Goal: Information Seeking & Learning: Learn about a topic

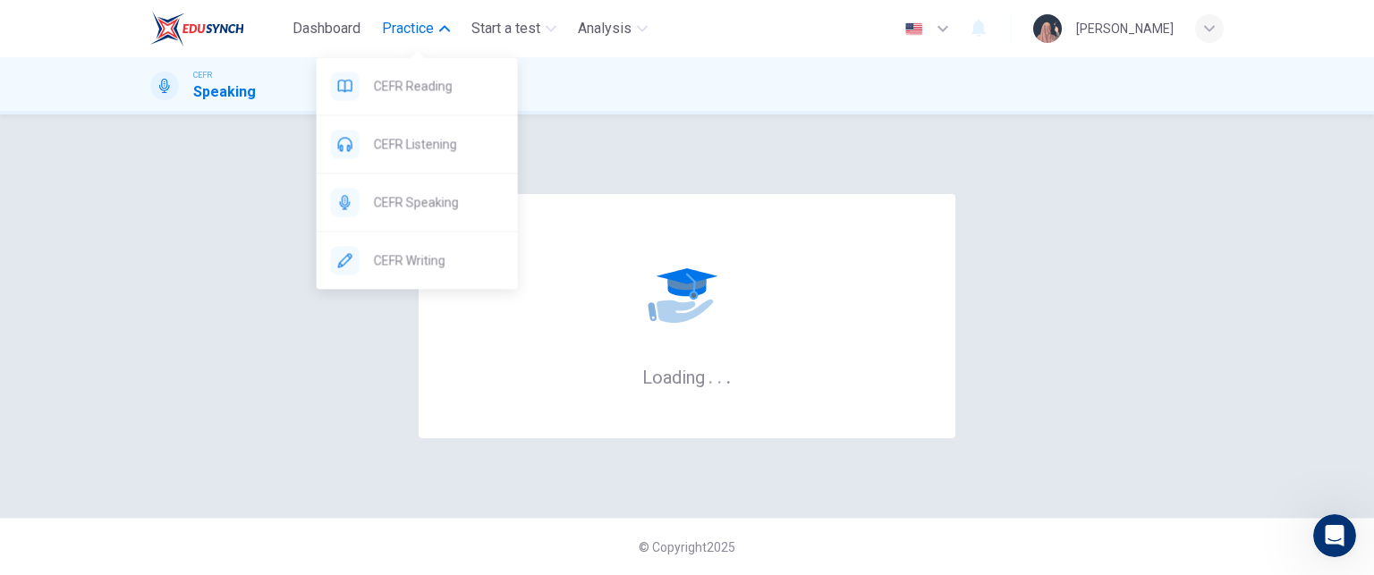
scroll to position [272, 0]
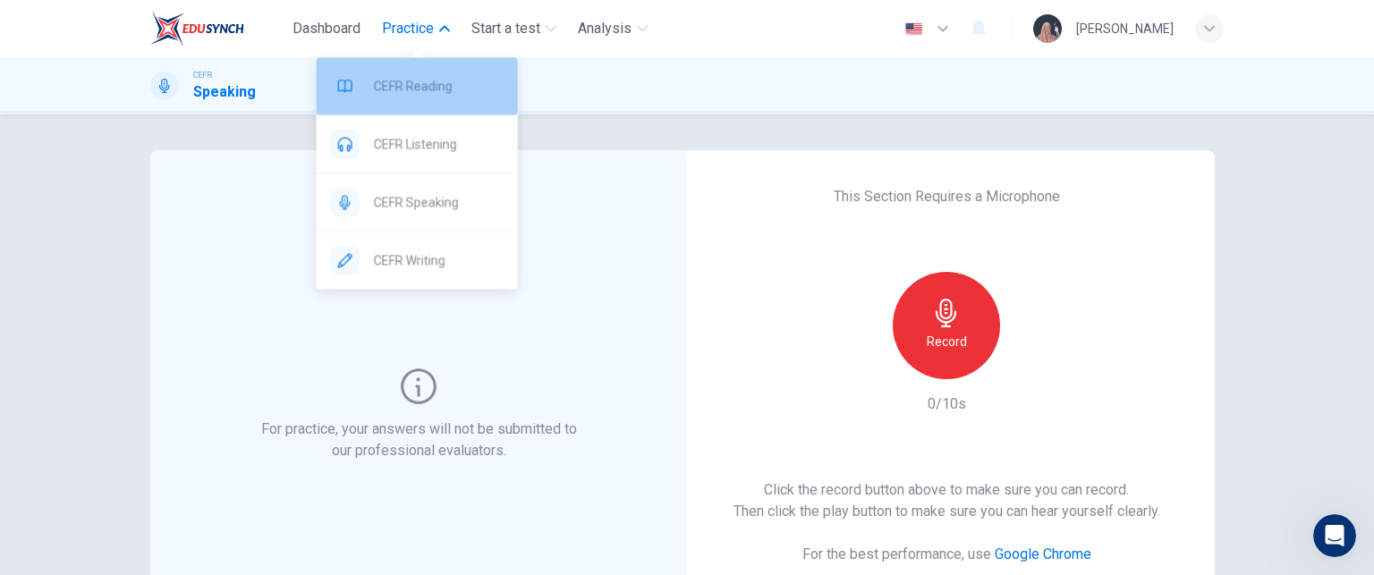
click at [413, 99] on div "CEFR Reading" at bounding box center [417, 85] width 201 height 57
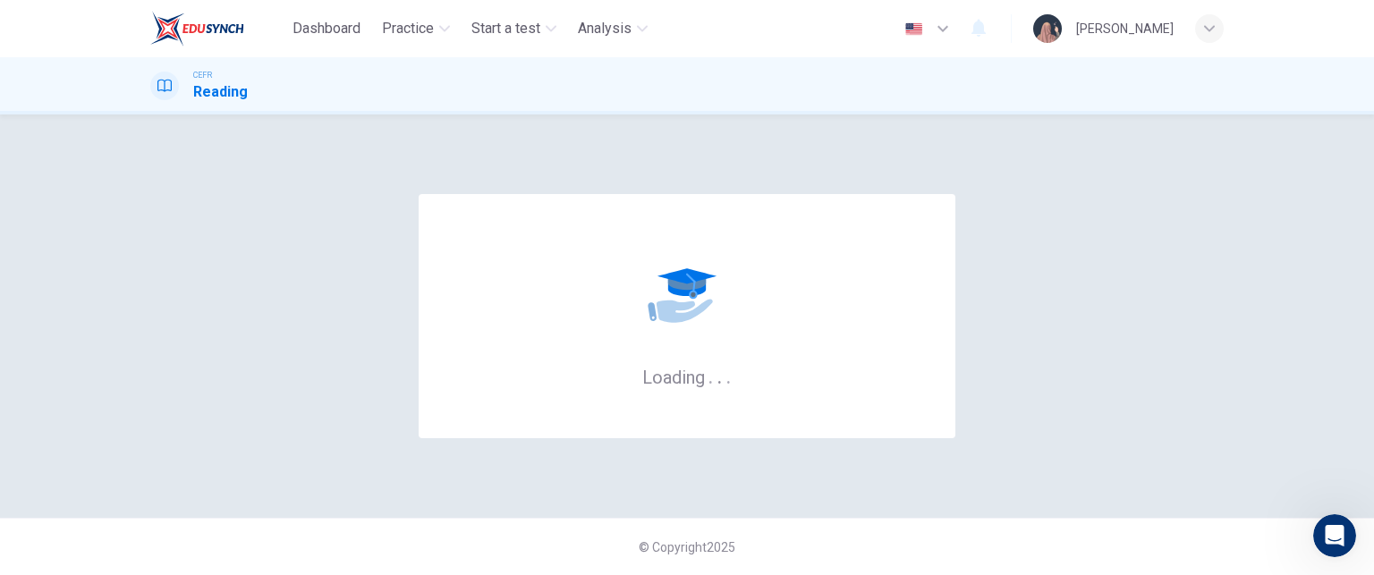
scroll to position [272, 0]
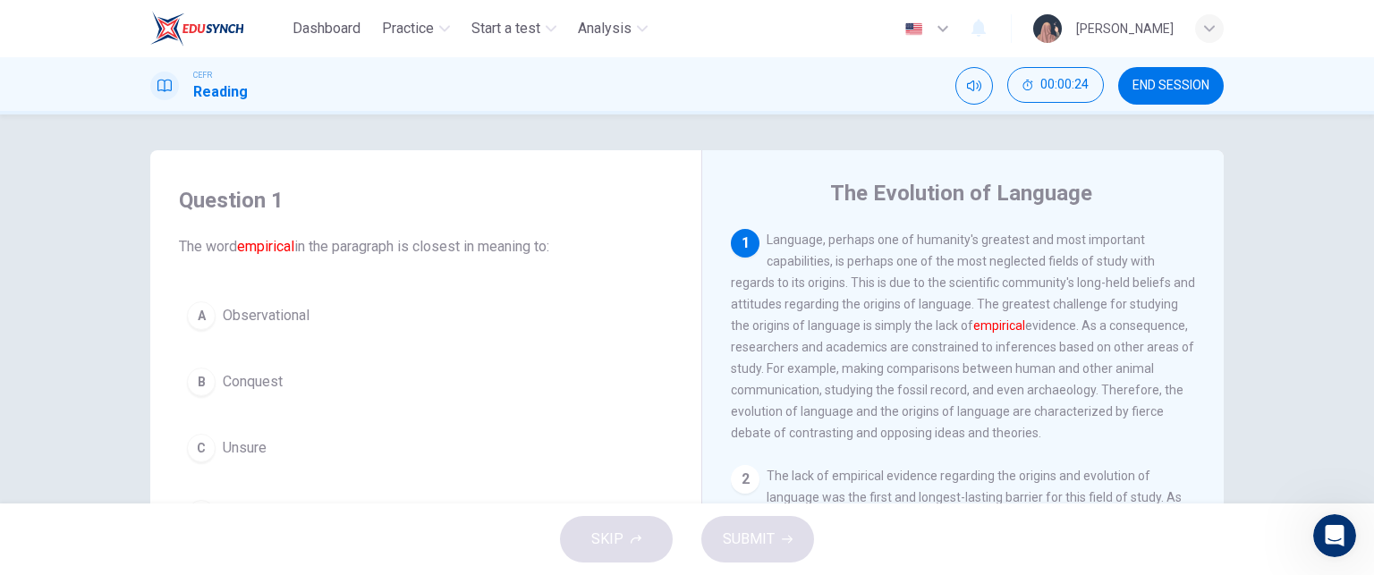
click at [945, 273] on div "1 Language, perhaps one of humanity's greatest and most important capabilities,…" at bounding box center [963, 336] width 465 height 215
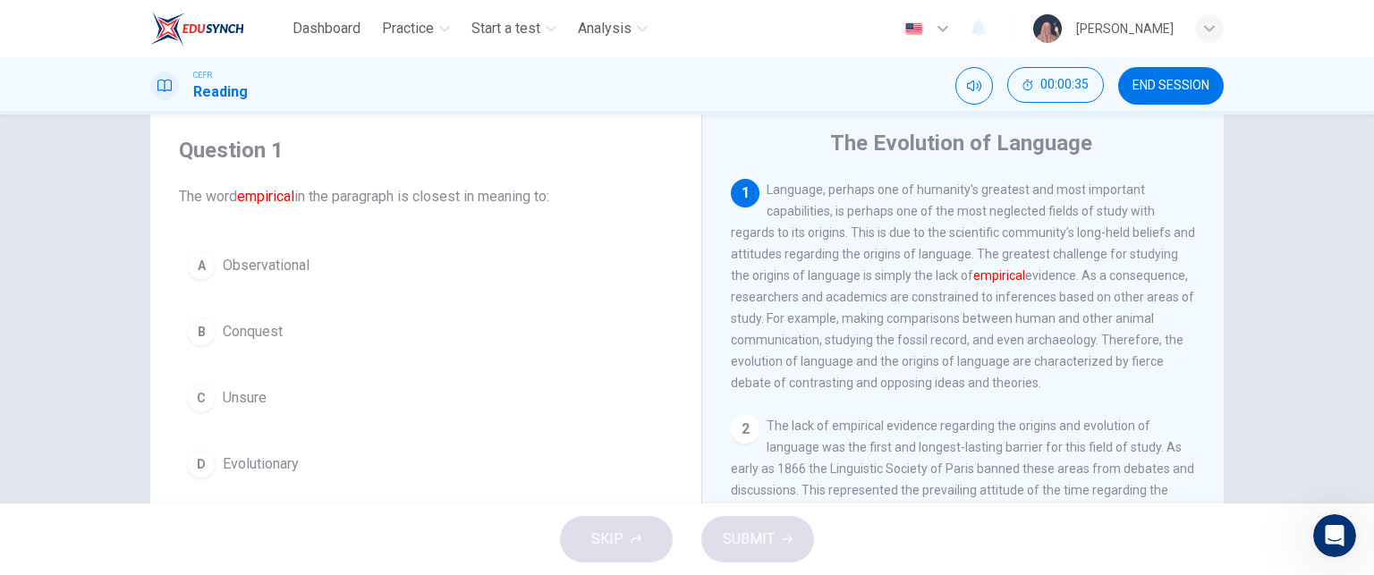
scroll to position [53, 0]
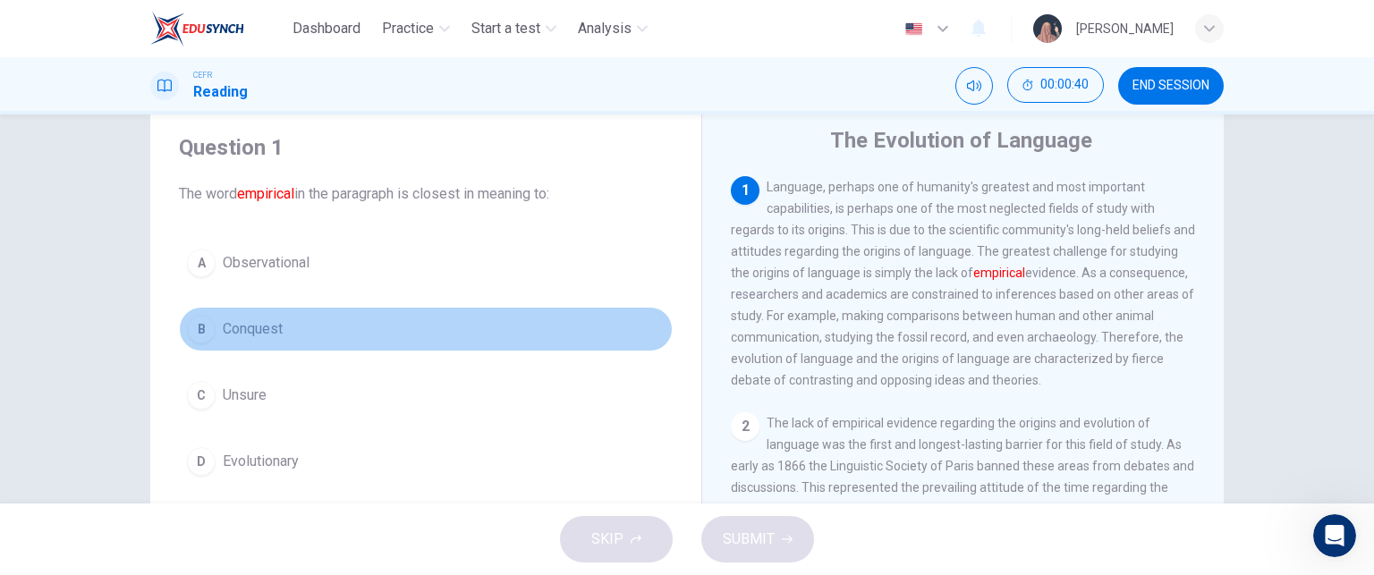
click at [276, 337] on span "Conquest" at bounding box center [253, 328] width 60 height 21
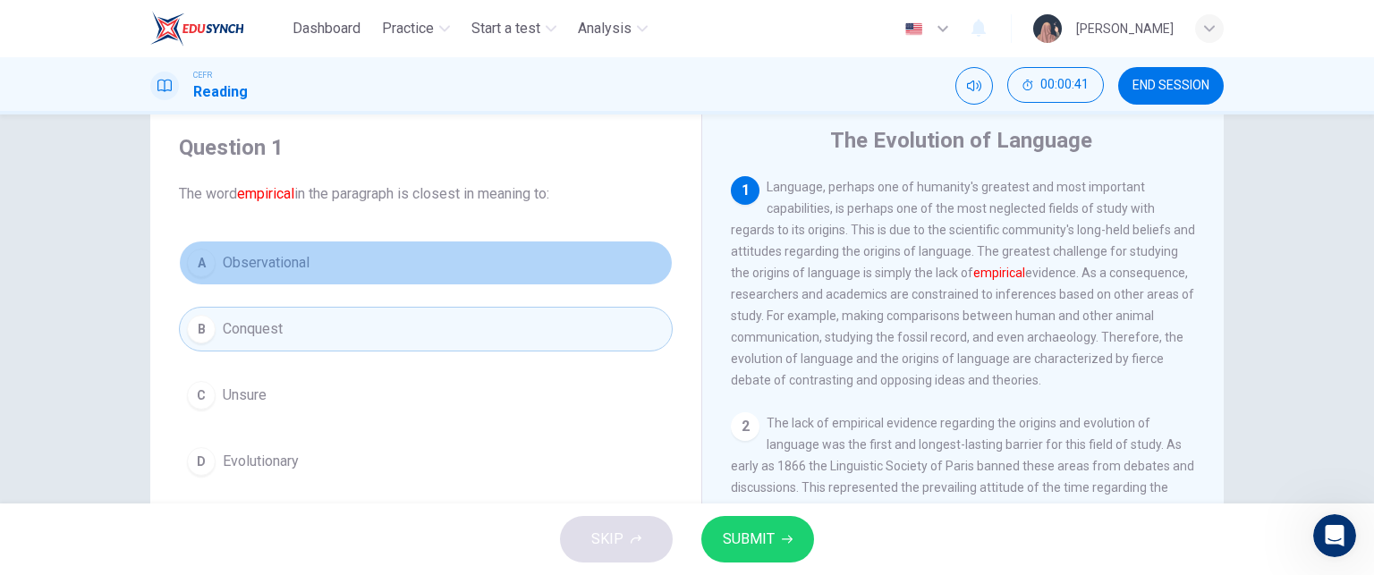
click at [276, 255] on span "Observational" at bounding box center [266, 262] width 87 height 21
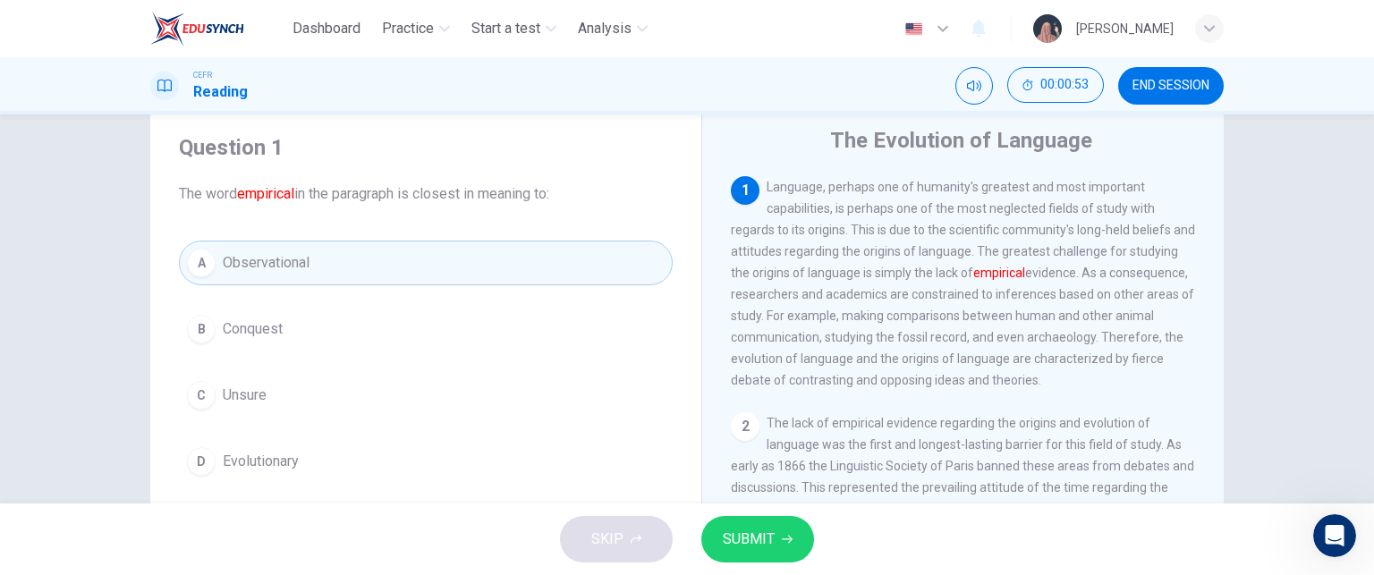
click at [785, 530] on button "SUBMIT" at bounding box center [757, 539] width 113 height 47
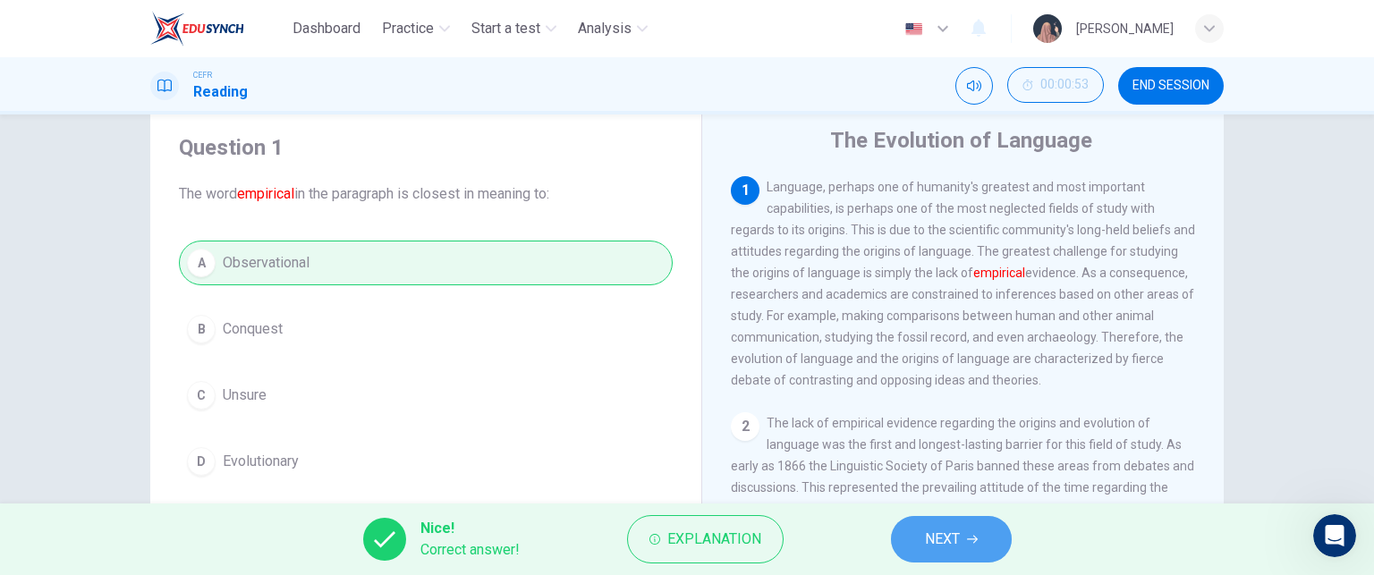
click at [973, 550] on button "NEXT" at bounding box center [951, 539] width 121 height 47
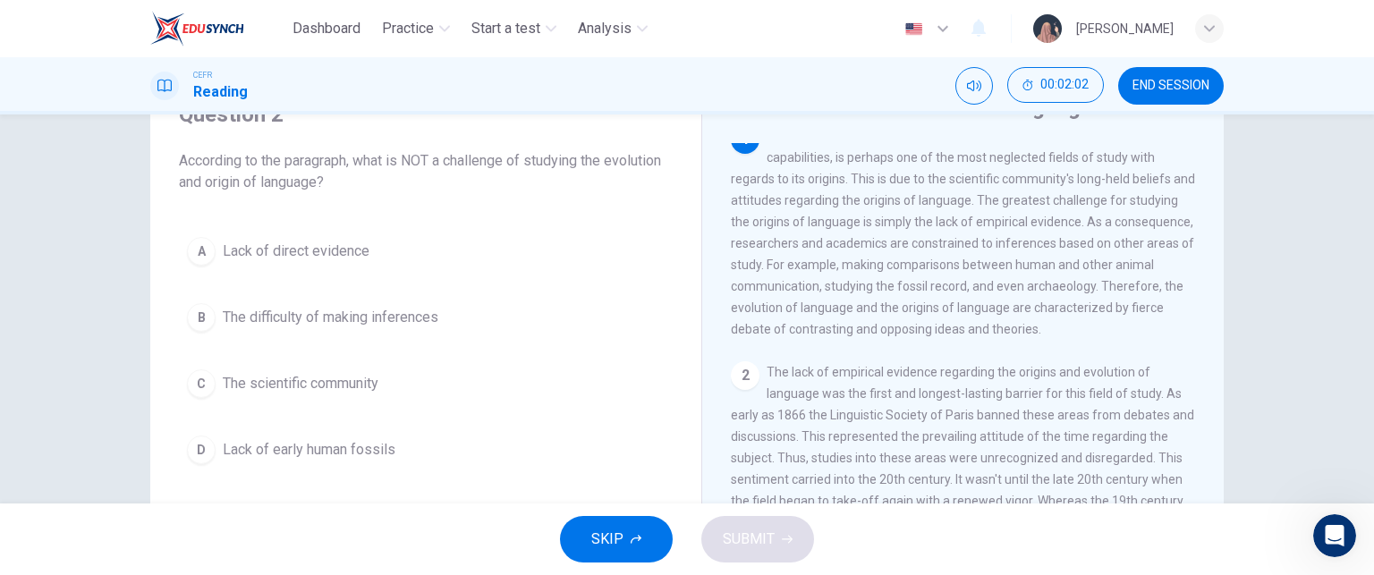
scroll to position [86, 0]
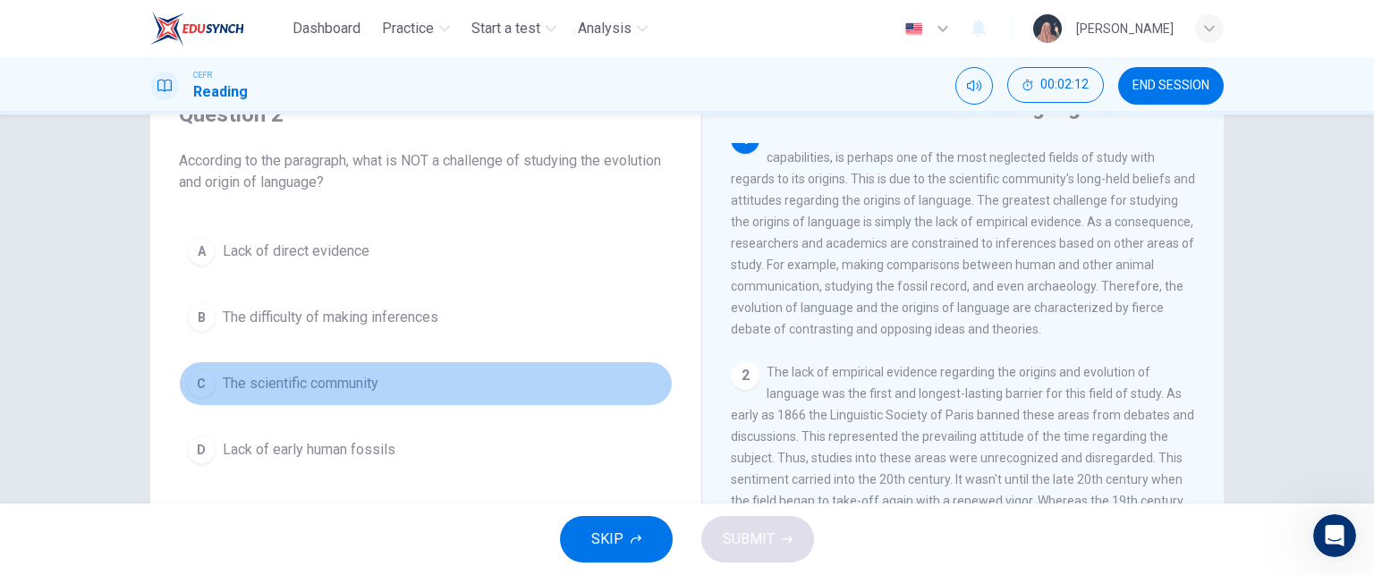
click at [354, 363] on button "C The scientific community" at bounding box center [426, 383] width 494 height 45
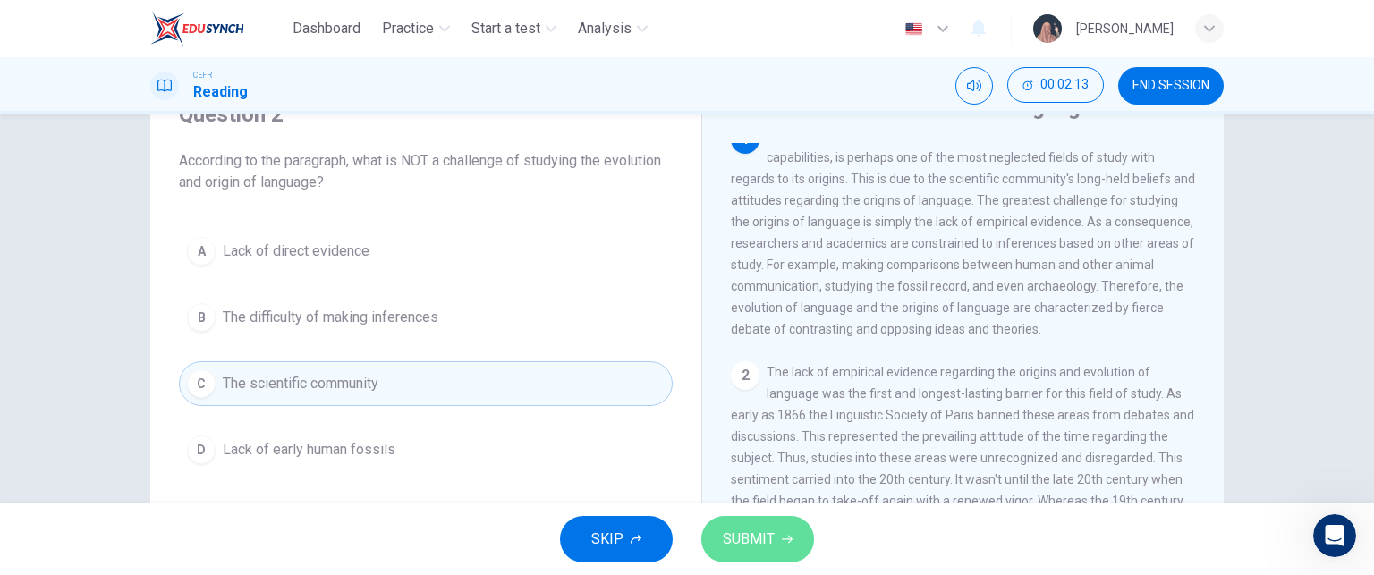
click at [732, 536] on span "SUBMIT" at bounding box center [749, 539] width 52 height 25
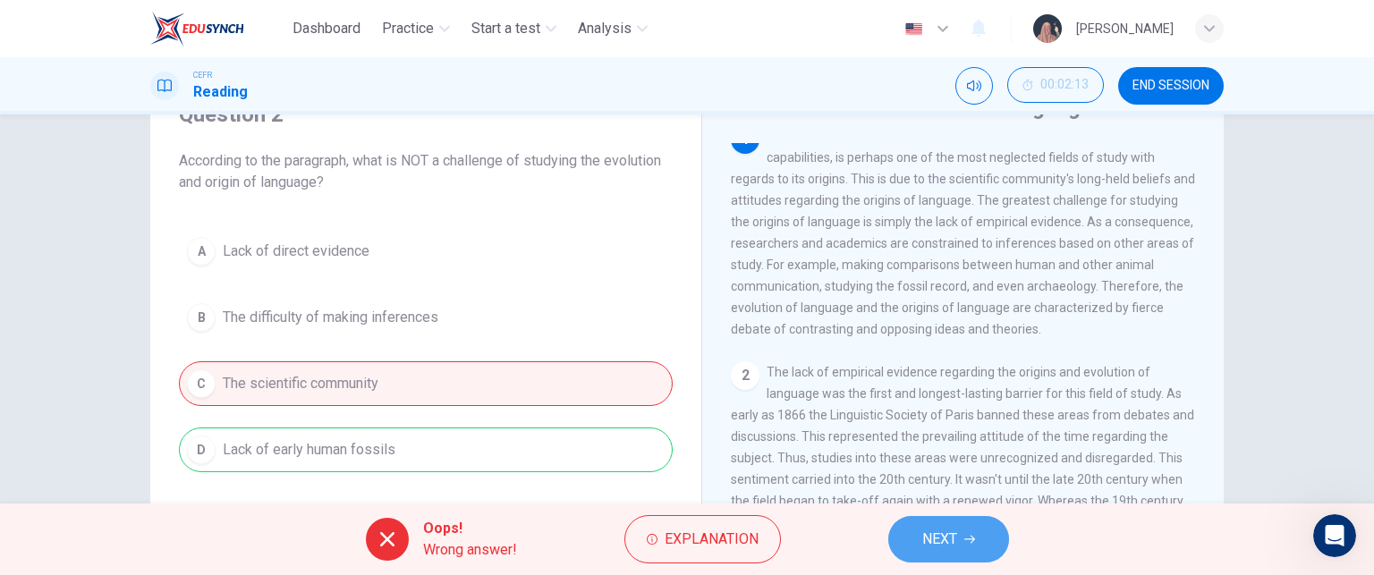
click at [943, 522] on button "NEXT" at bounding box center [948, 539] width 121 height 47
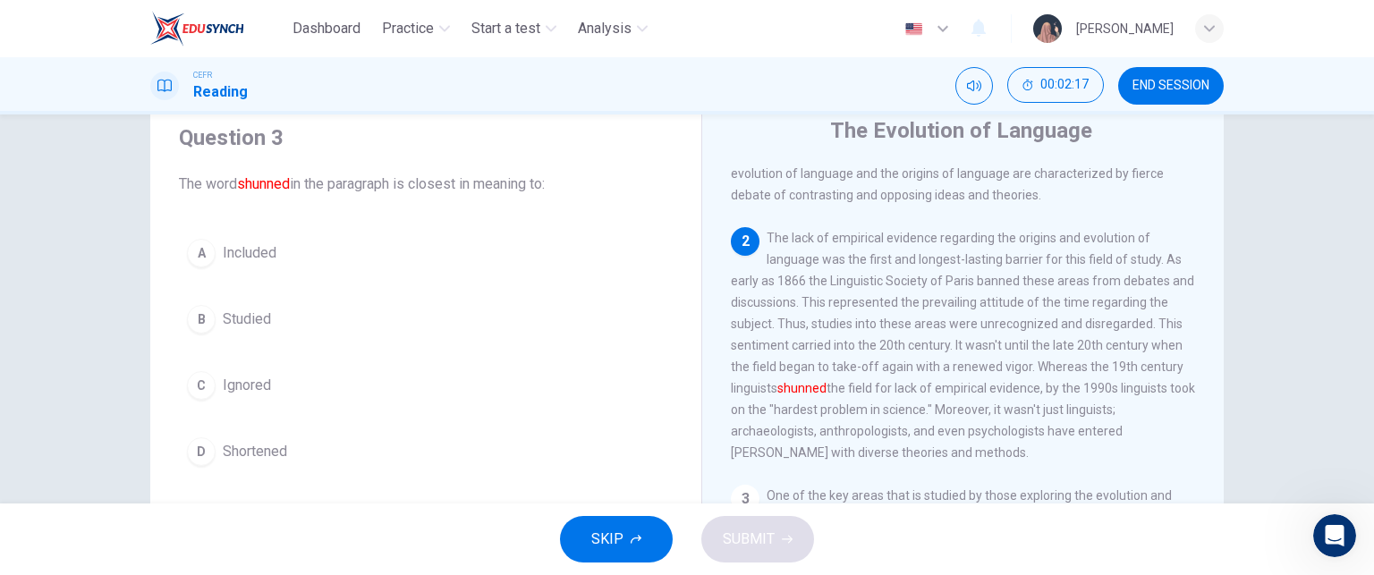
scroll to position [175, 0]
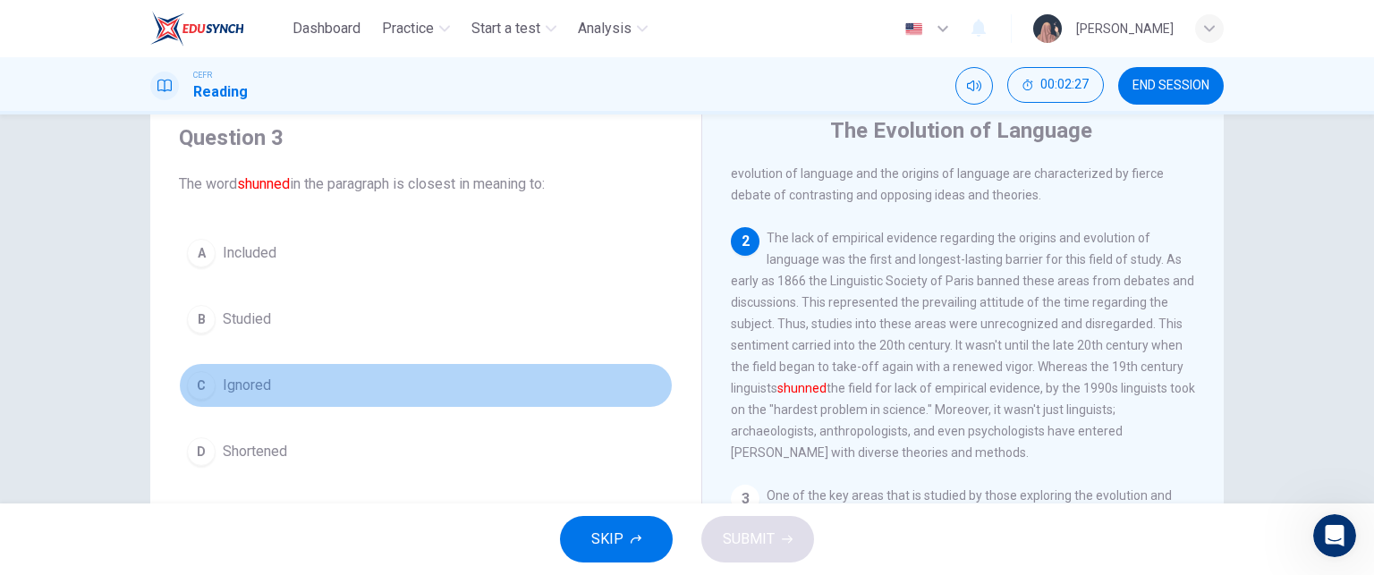
click at [223, 378] on span "Ignored" at bounding box center [247, 385] width 48 height 21
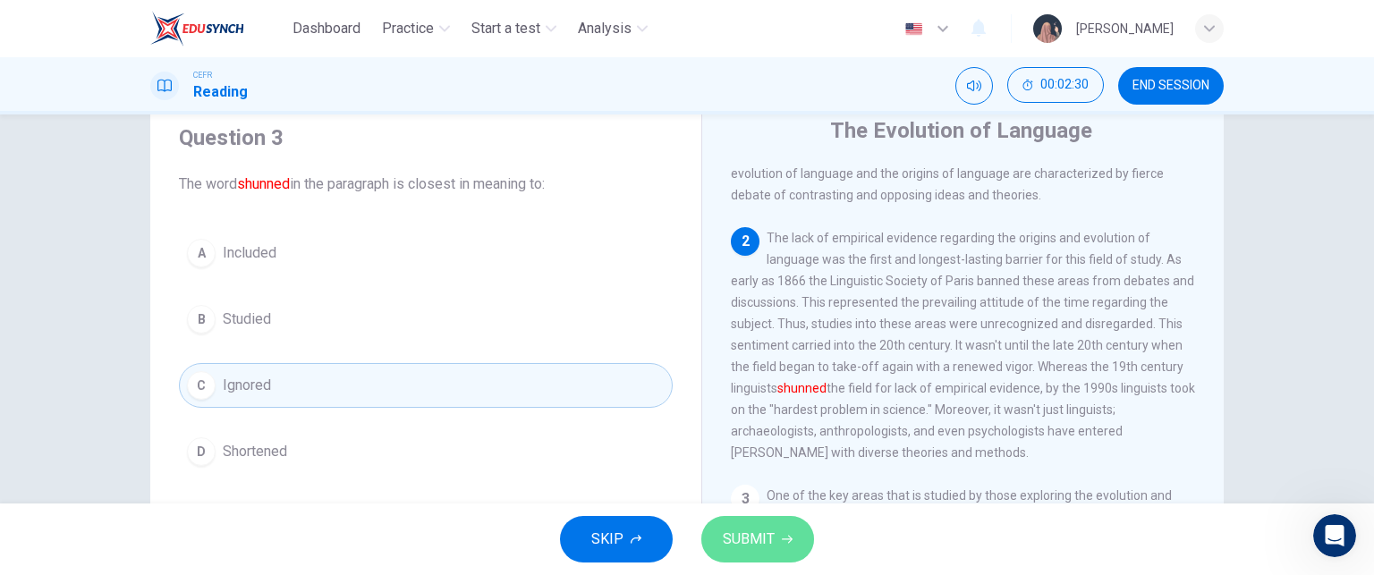
click at [760, 544] on span "SUBMIT" at bounding box center [749, 539] width 52 height 25
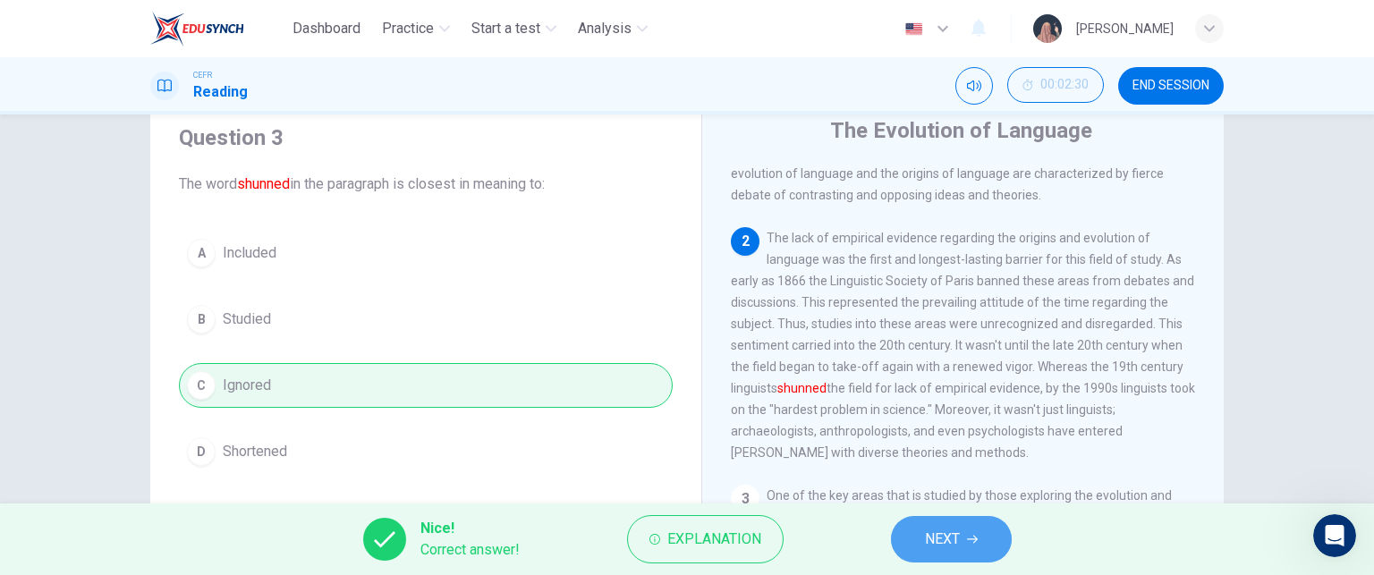
click at [942, 527] on span "NEXT" at bounding box center [942, 539] width 35 height 25
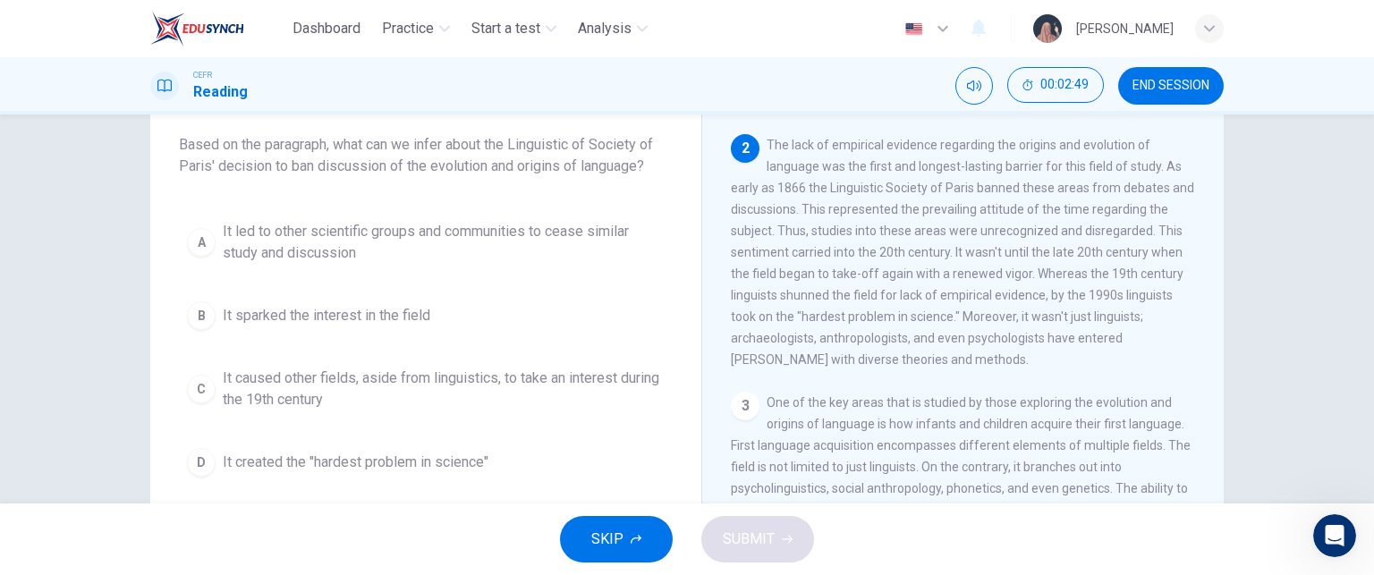
scroll to position [104, 0]
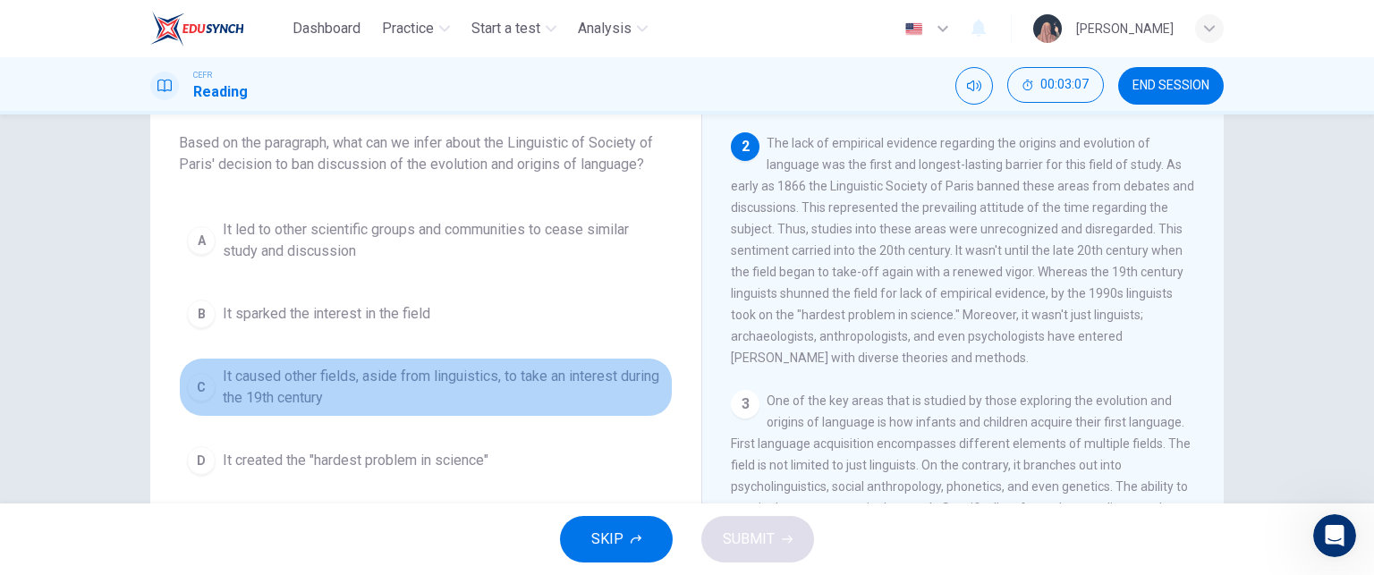
click at [408, 390] on span "It caused other fields, aside from linguistics, to take an interest during the …" at bounding box center [444, 387] width 442 height 43
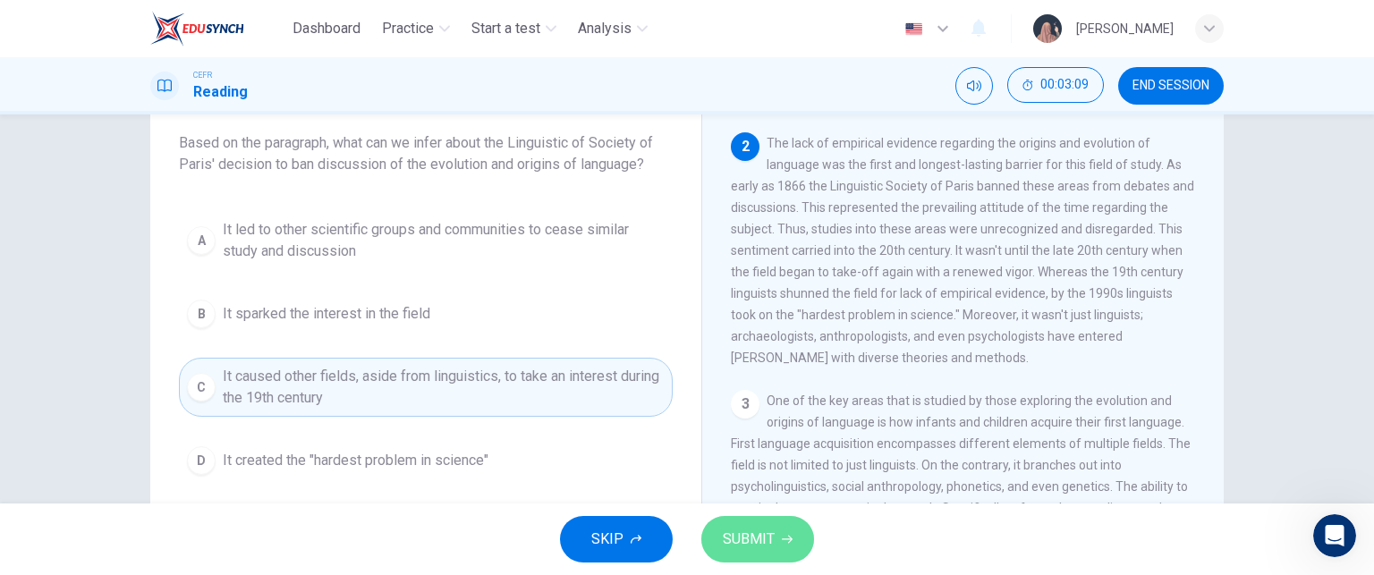
click at [744, 538] on span "SUBMIT" at bounding box center [749, 539] width 52 height 25
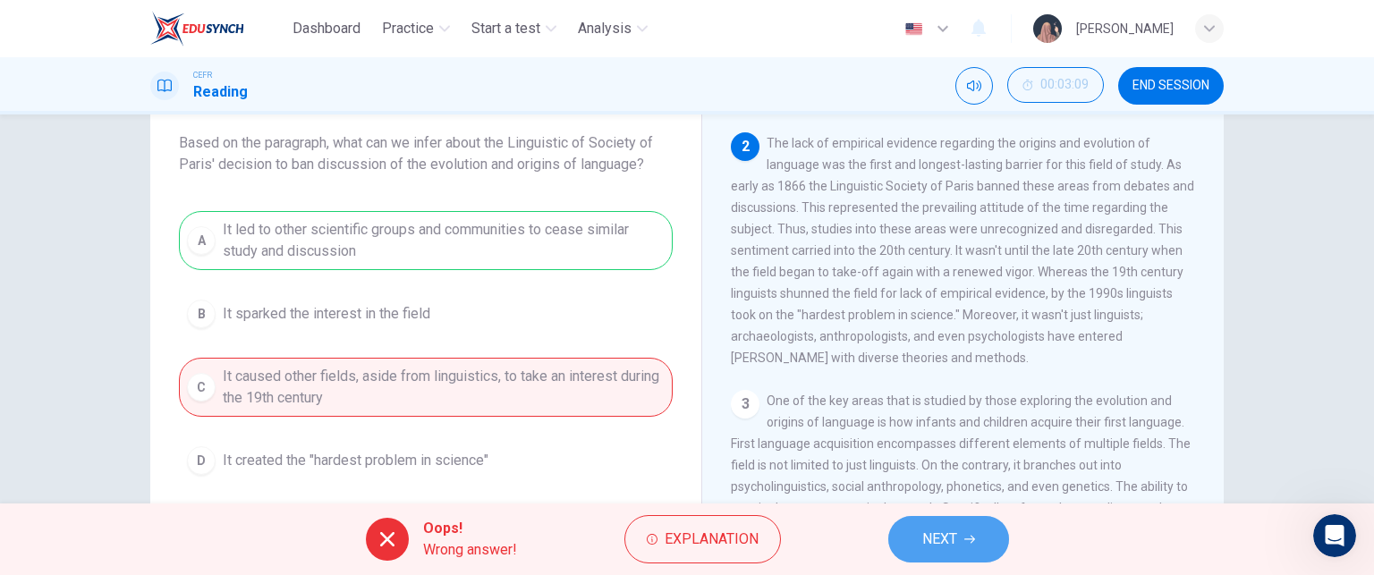
click at [916, 531] on button "NEXT" at bounding box center [948, 539] width 121 height 47
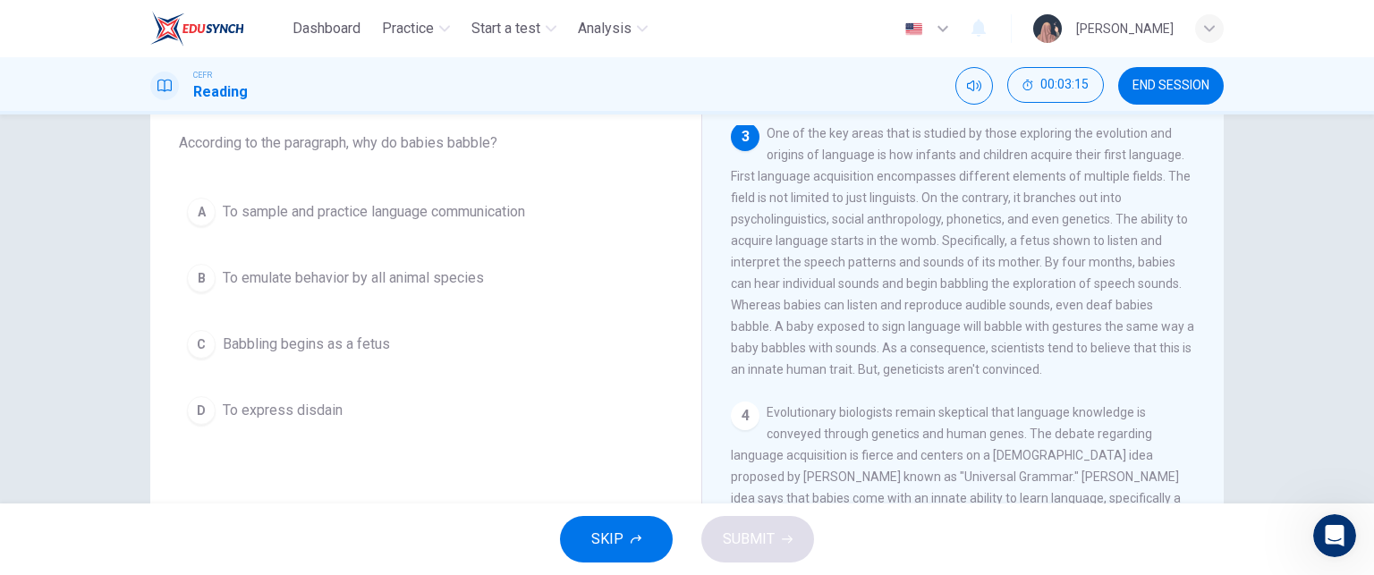
scroll to position [497, 0]
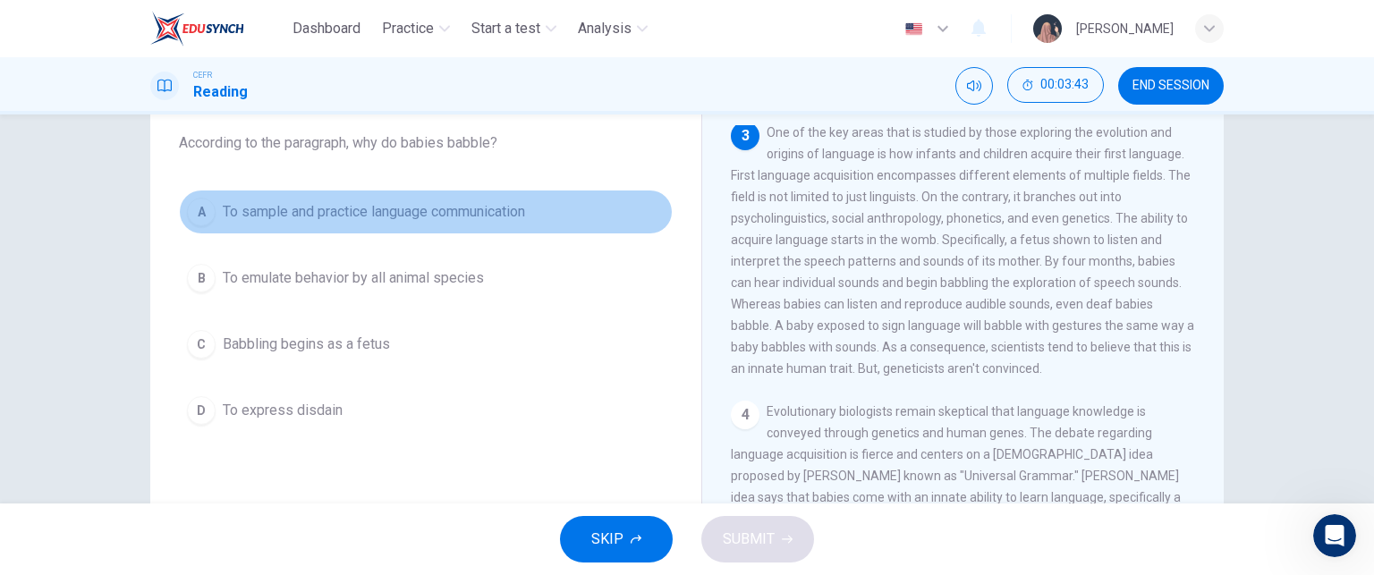
click at [465, 219] on span "To sample and practice language communication" at bounding box center [374, 211] width 302 height 21
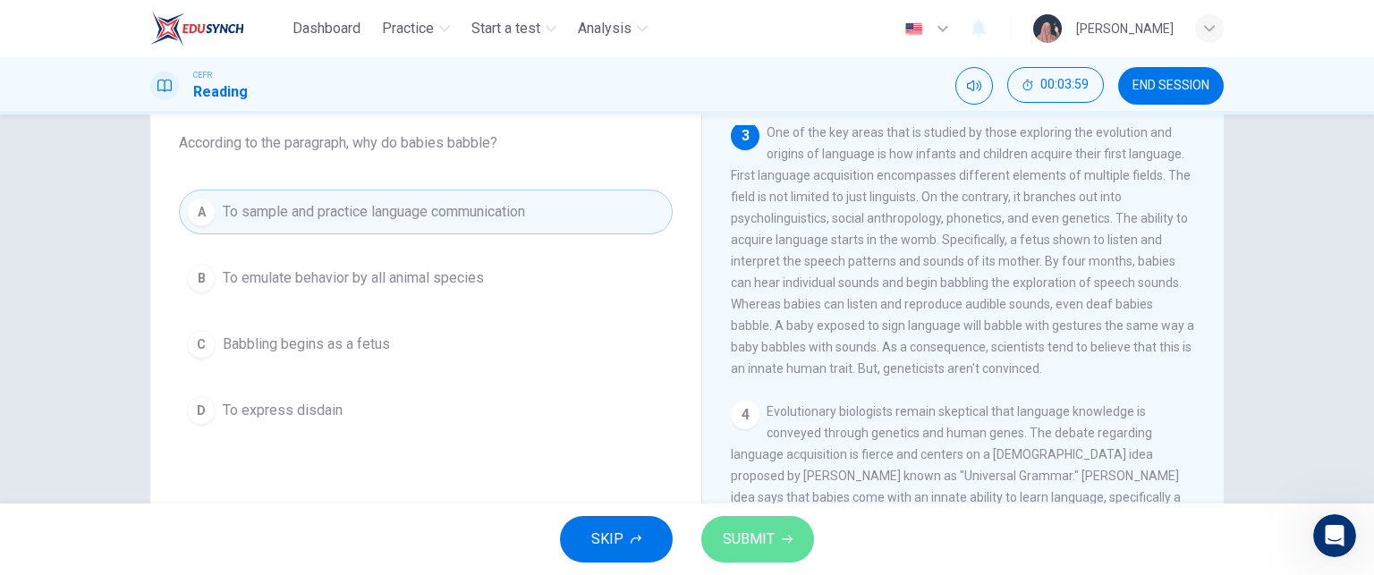
click at [799, 539] on button "SUBMIT" at bounding box center [757, 539] width 113 height 47
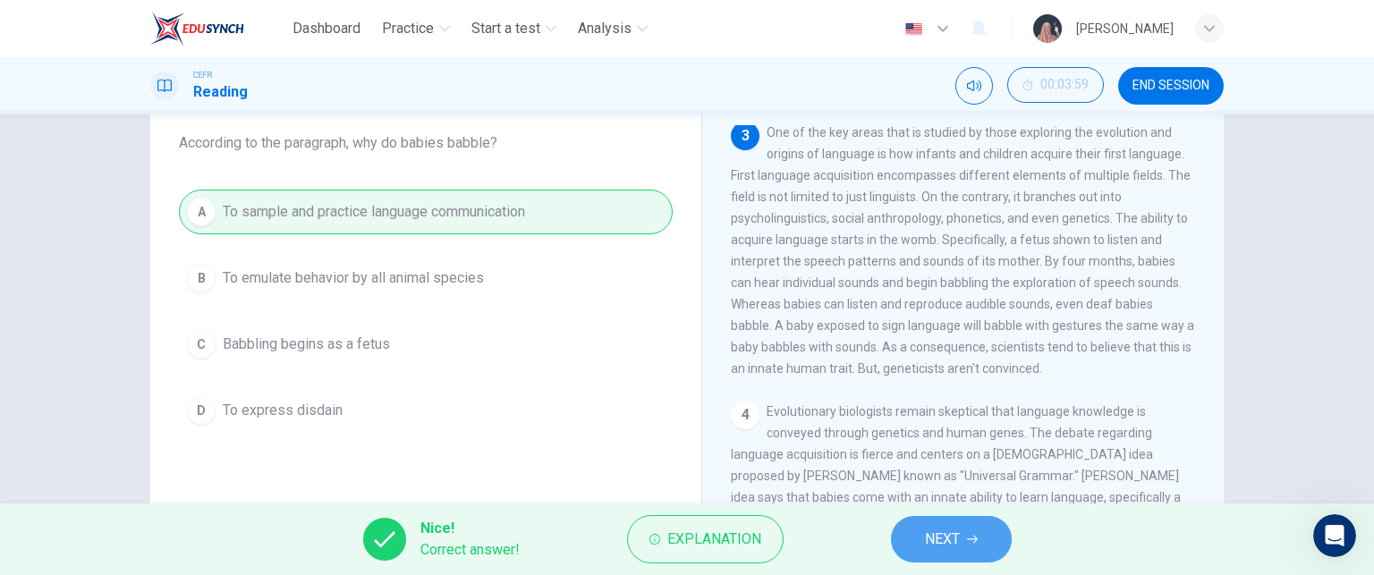
click at [930, 520] on button "NEXT" at bounding box center [951, 539] width 121 height 47
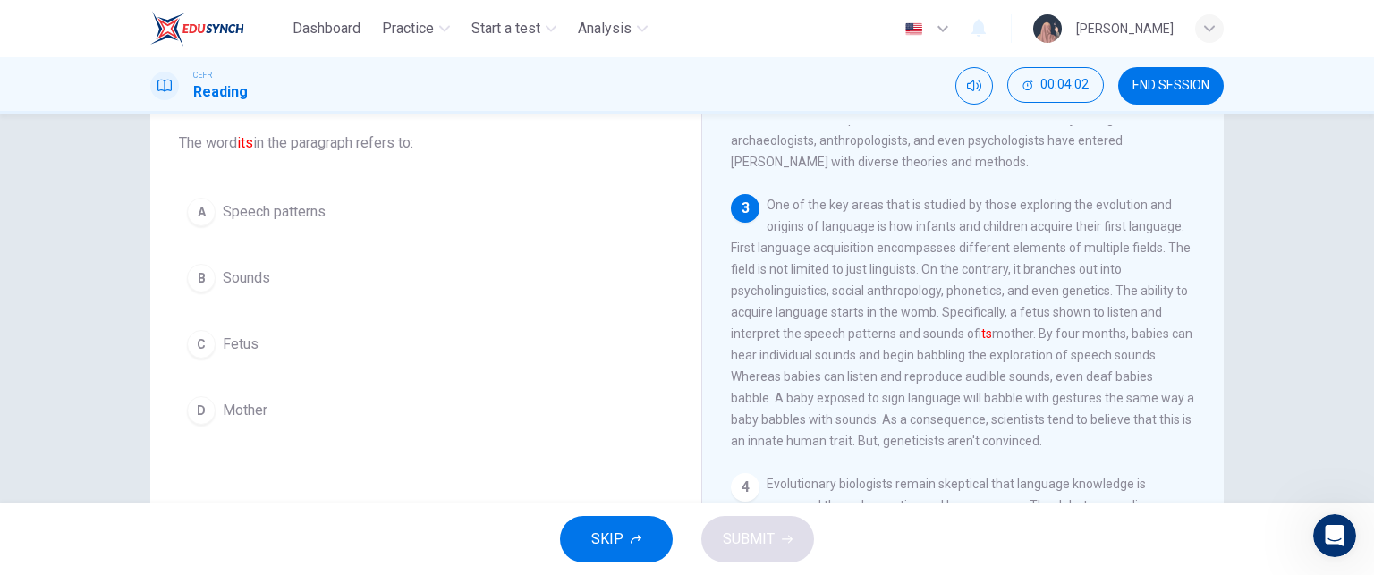
scroll to position [422, 0]
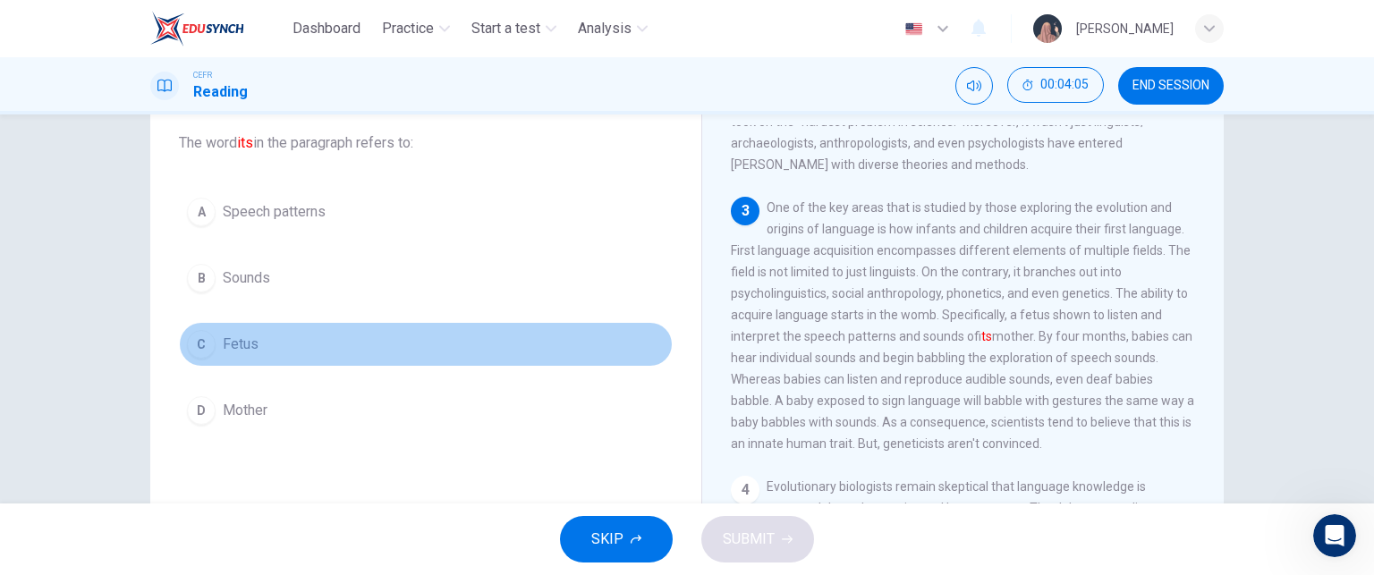
click at [261, 344] on button "C Fetus" at bounding box center [426, 344] width 494 height 45
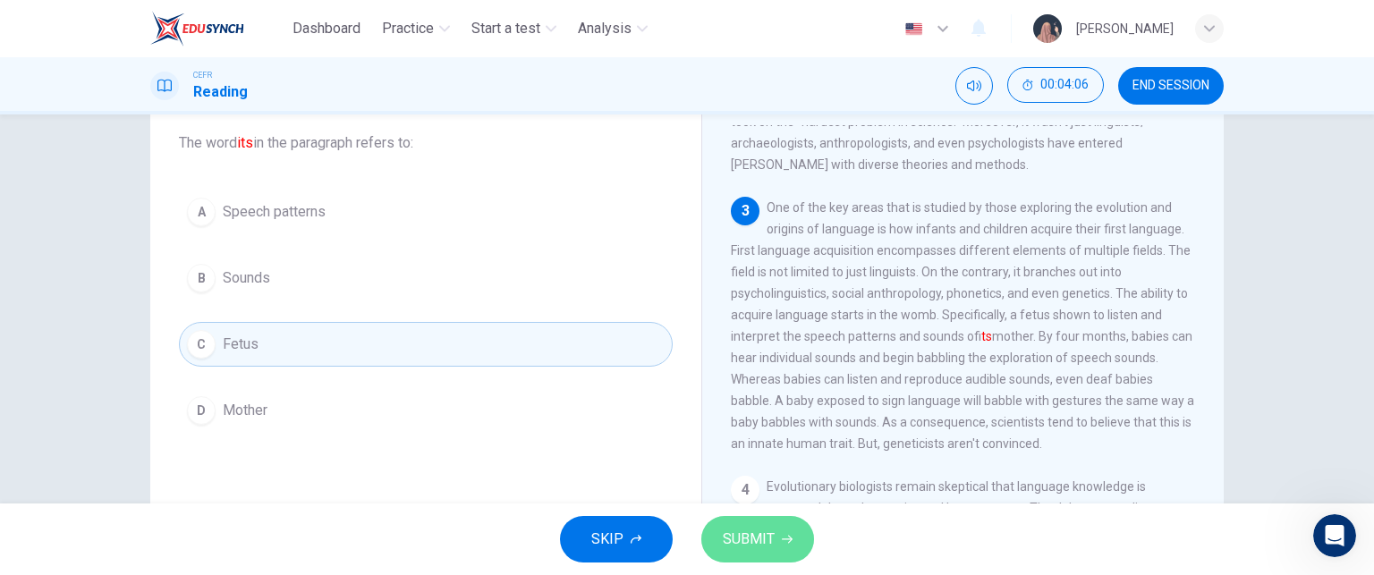
click at [782, 541] on icon "button" at bounding box center [787, 539] width 11 height 11
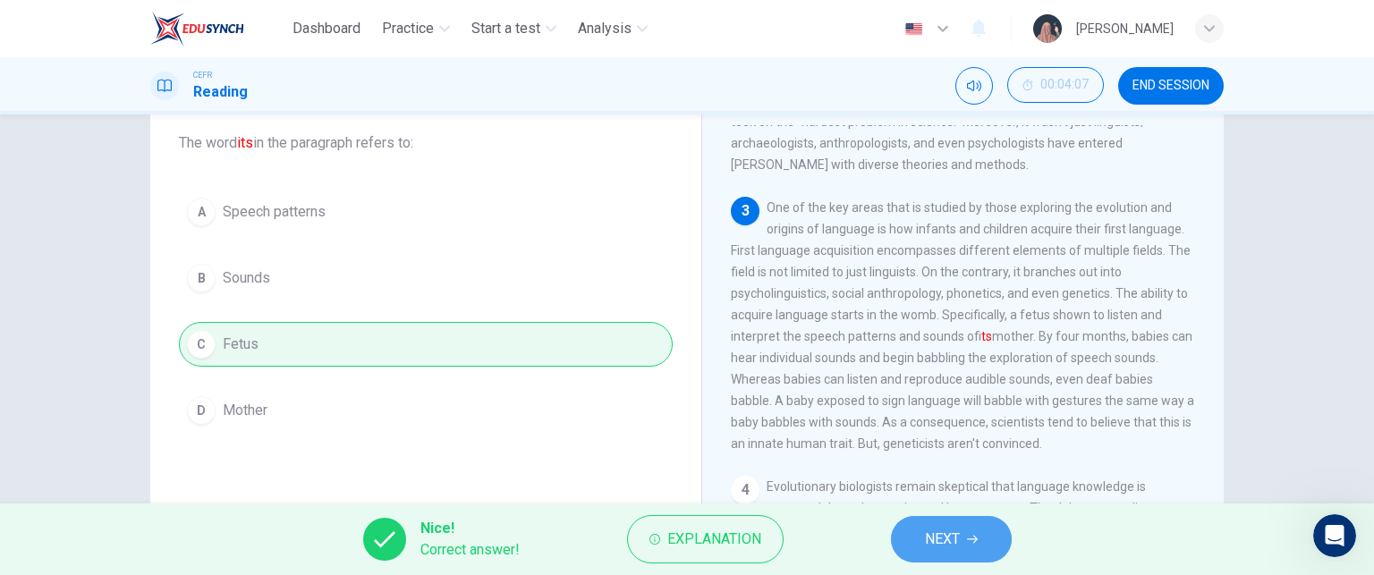
click at [971, 544] on icon "button" at bounding box center [972, 539] width 11 height 11
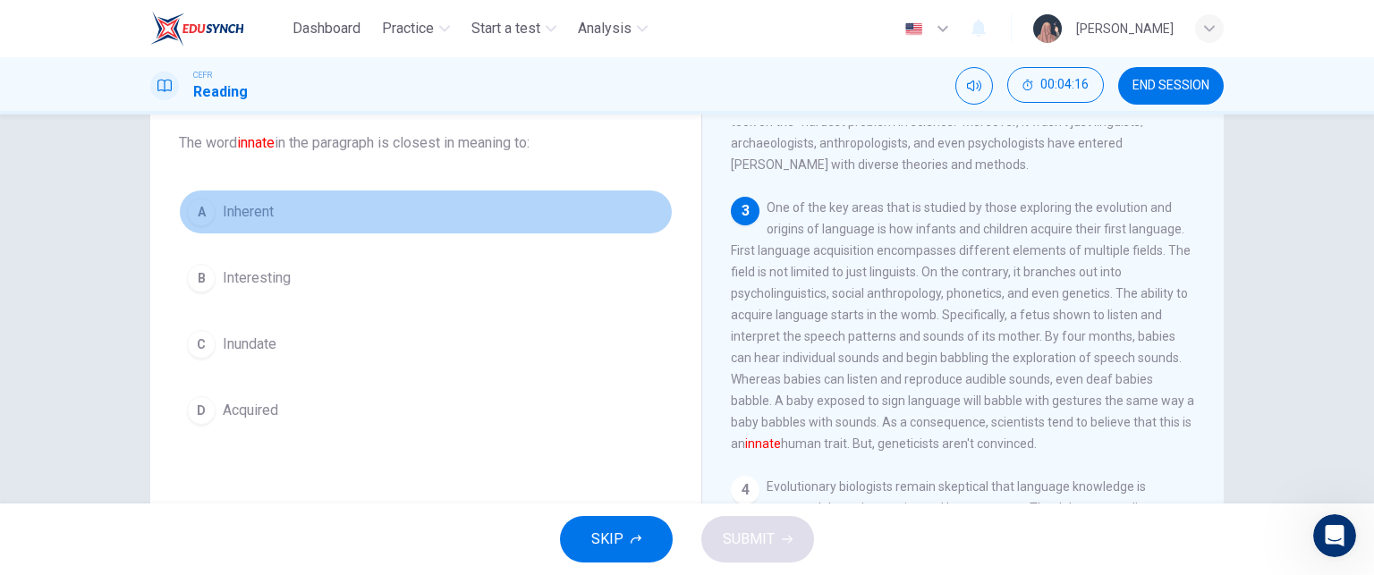
click at [254, 214] on span "Inherent" at bounding box center [248, 211] width 51 height 21
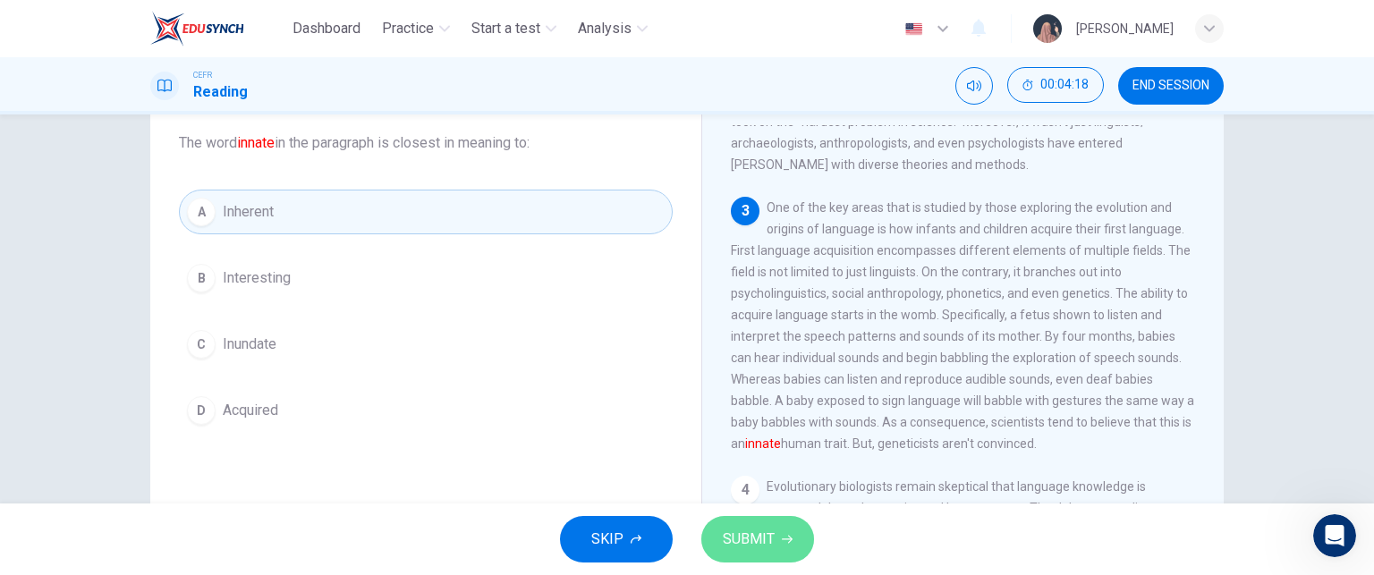
click at [787, 522] on button "SUBMIT" at bounding box center [757, 539] width 113 height 47
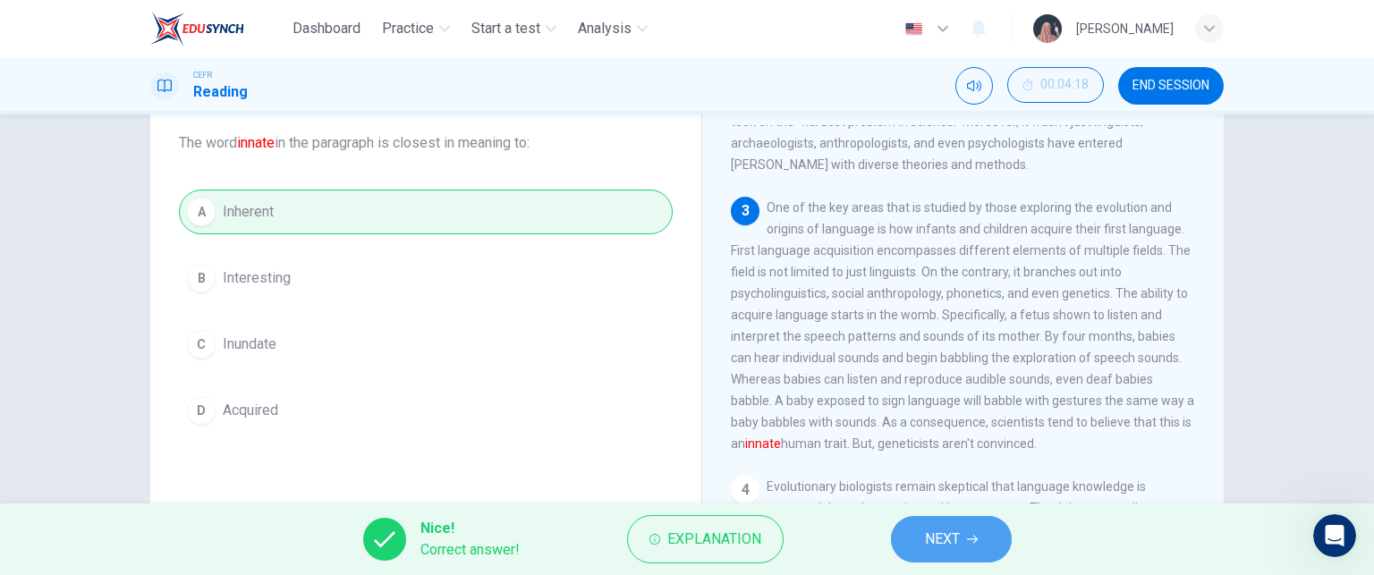
click at [979, 538] on button "NEXT" at bounding box center [951, 539] width 121 height 47
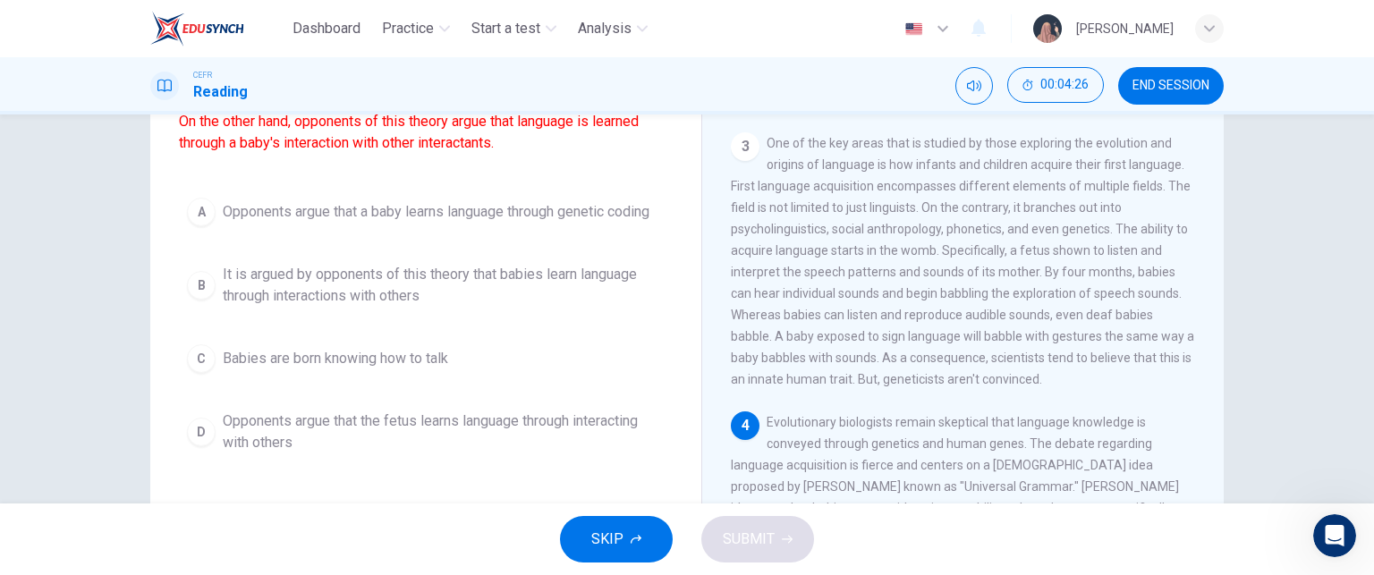
scroll to position [170, 0]
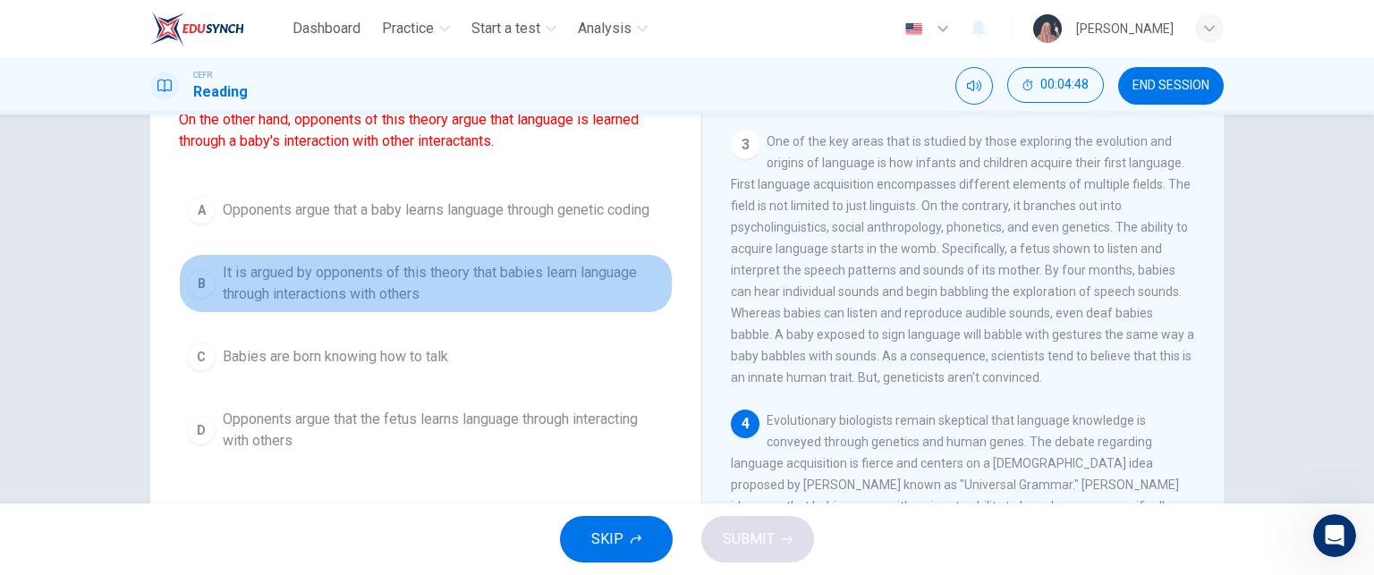
click at [401, 313] on button "B It is argued by opponents of this theory that babies learn language through i…" at bounding box center [426, 283] width 494 height 59
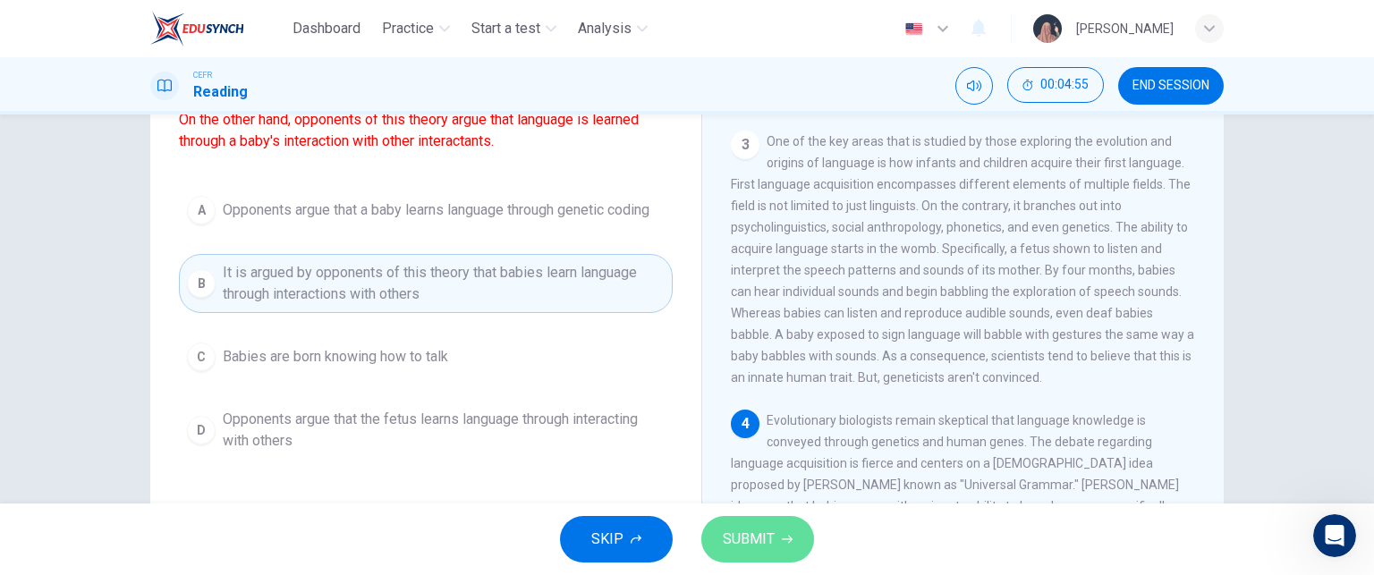
click at [768, 550] on span "SUBMIT" at bounding box center [749, 539] width 52 height 25
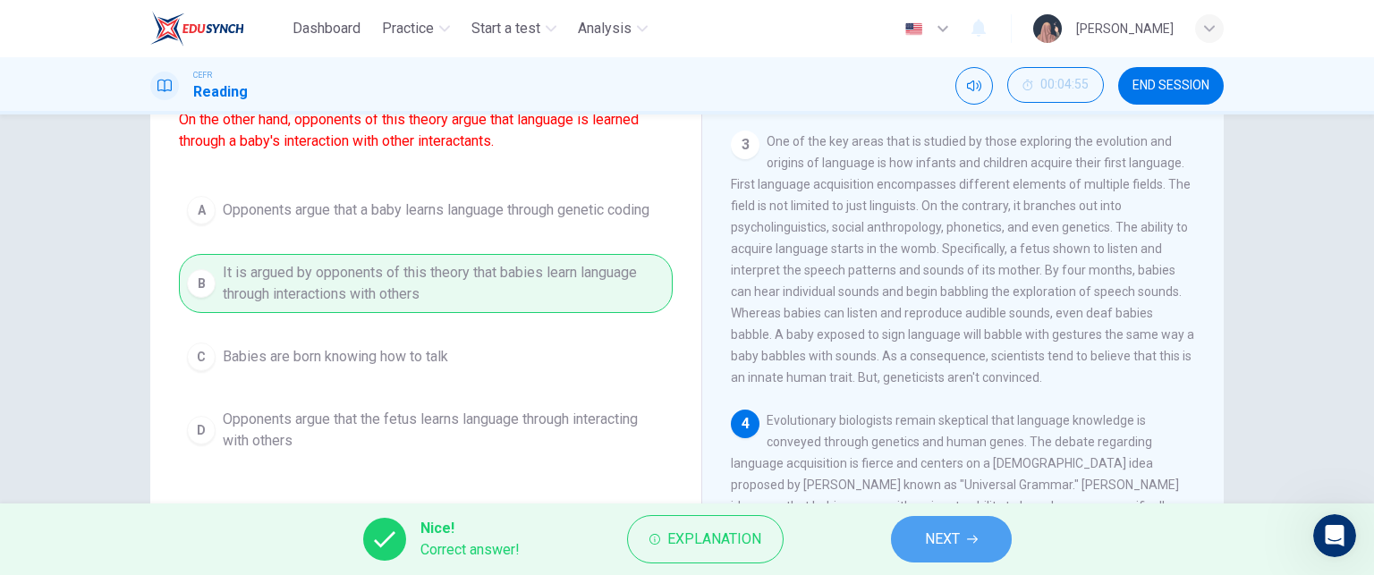
click at [970, 558] on button "NEXT" at bounding box center [951, 539] width 121 height 47
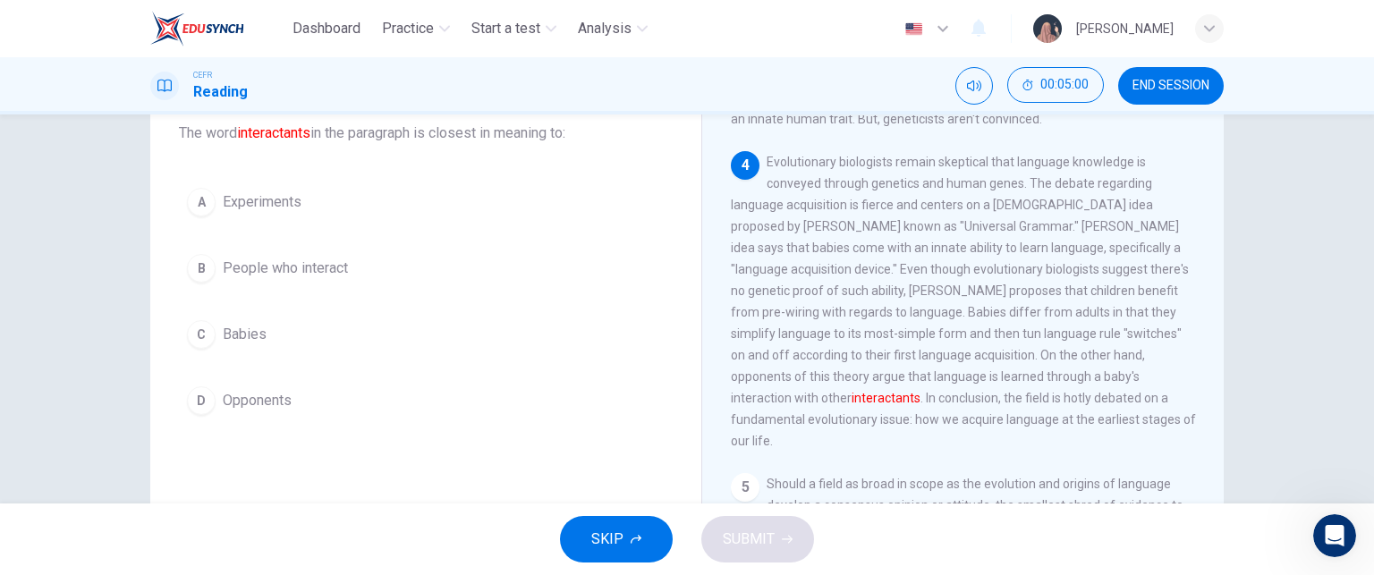
scroll to position [737, 0]
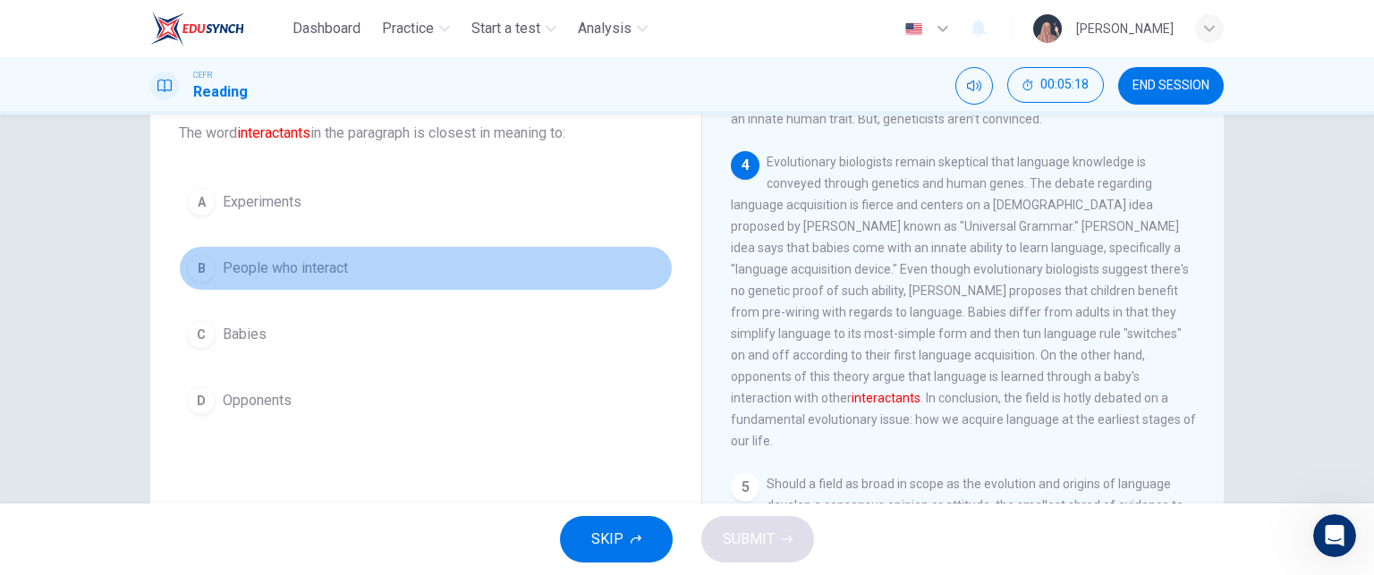
click at [270, 267] on span "People who interact" at bounding box center [285, 268] width 125 height 21
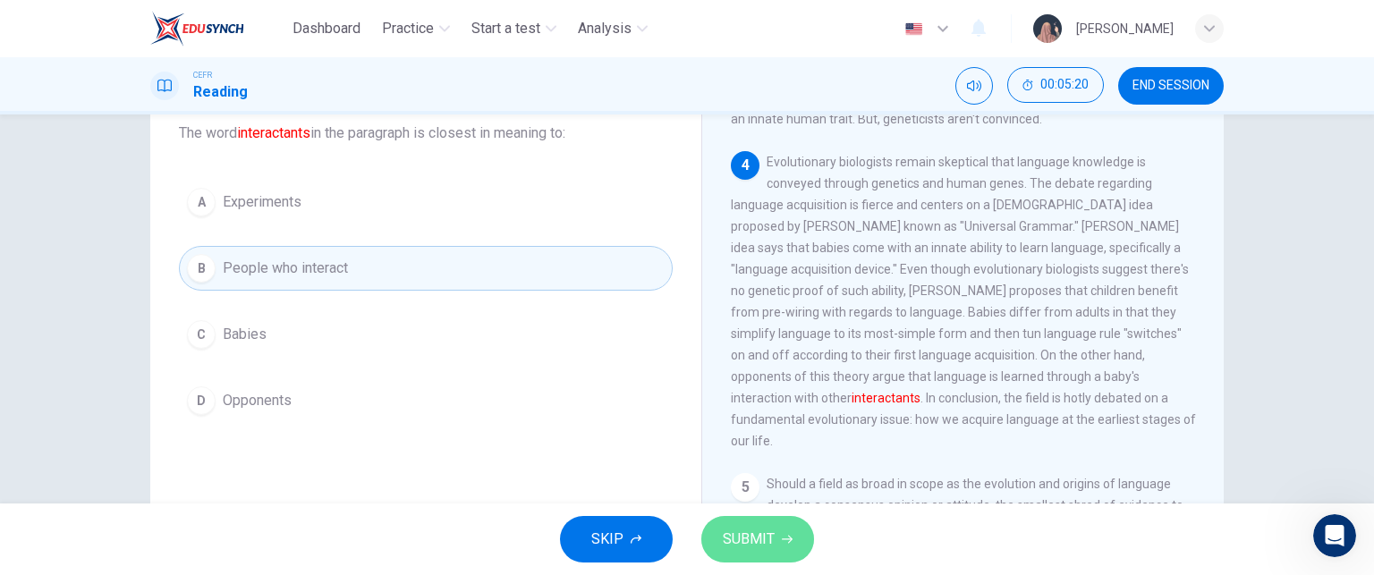
click at [791, 543] on button "SUBMIT" at bounding box center [757, 539] width 113 height 47
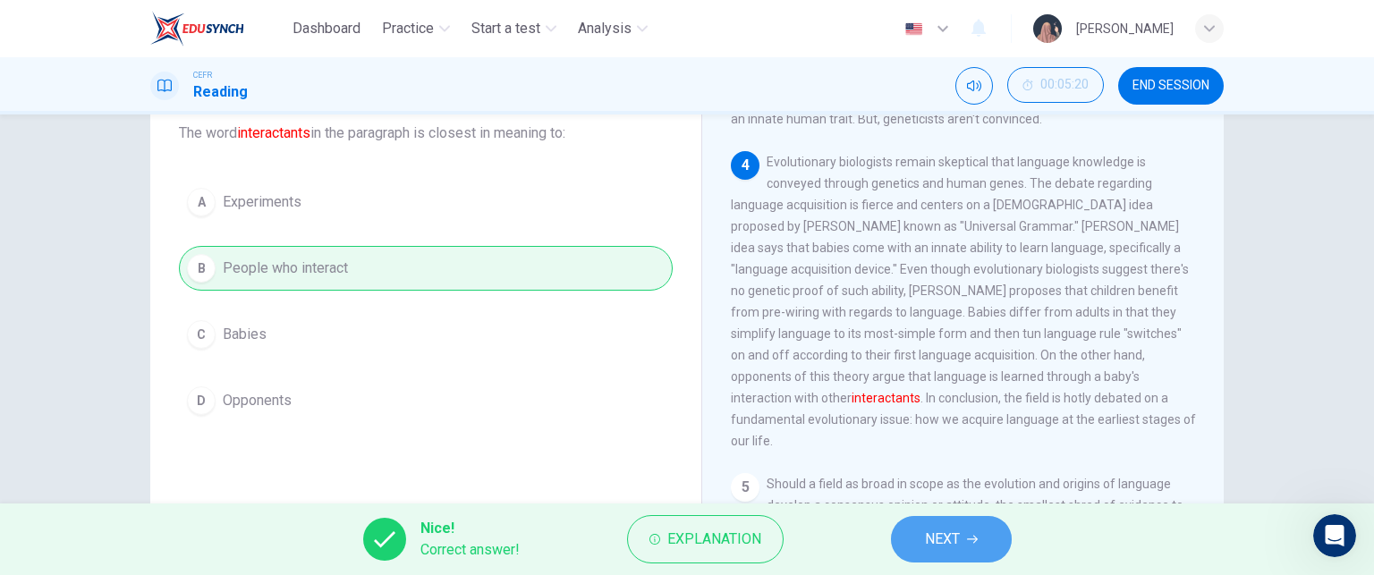
click at [989, 534] on button "NEXT" at bounding box center [951, 539] width 121 height 47
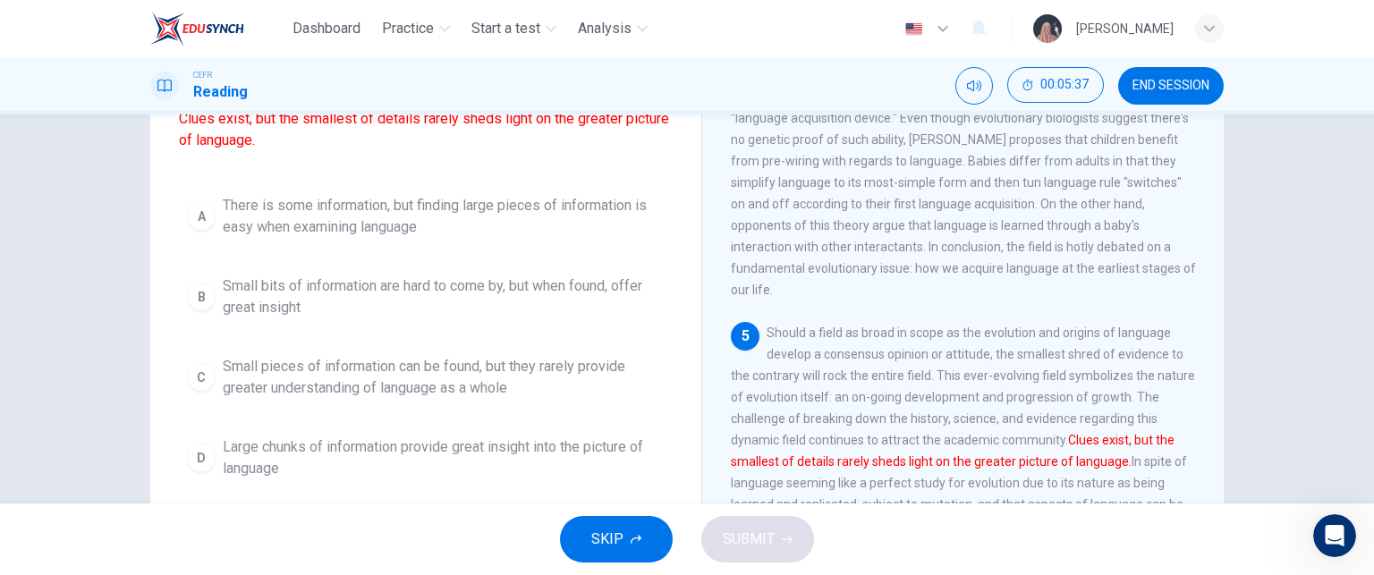
scroll to position [182, 0]
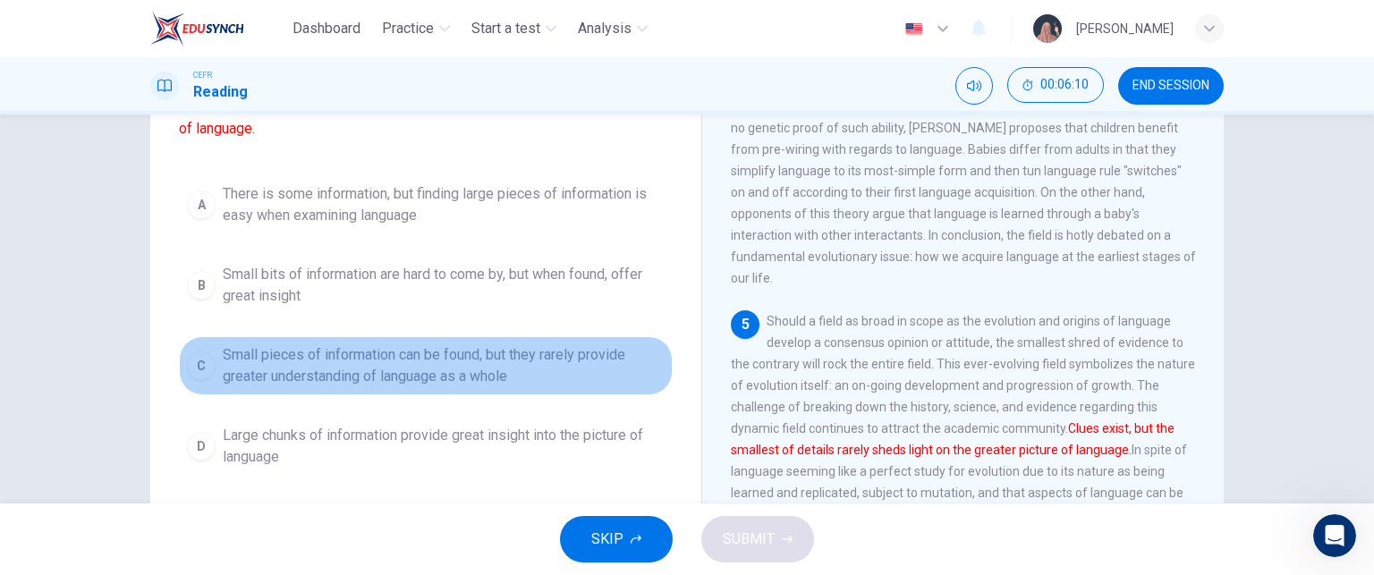
click at [274, 387] on span "Small pieces of information can be found, but they rarely provide greater under…" at bounding box center [444, 365] width 442 height 43
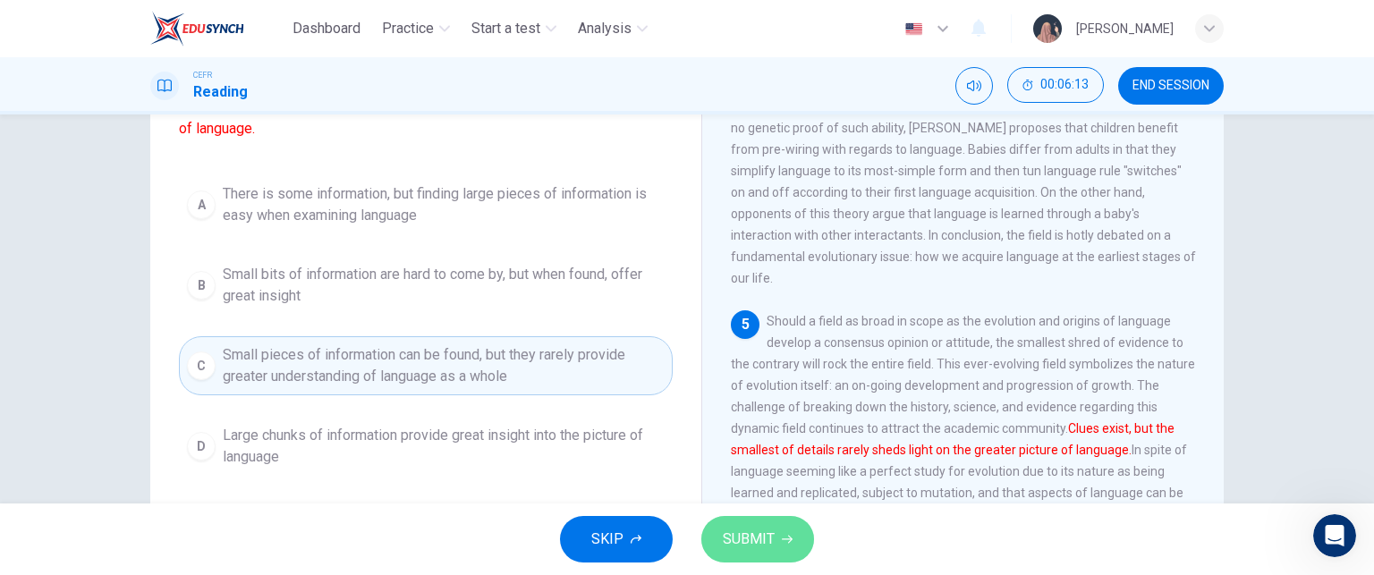
click at [760, 525] on button "SUBMIT" at bounding box center [757, 539] width 113 height 47
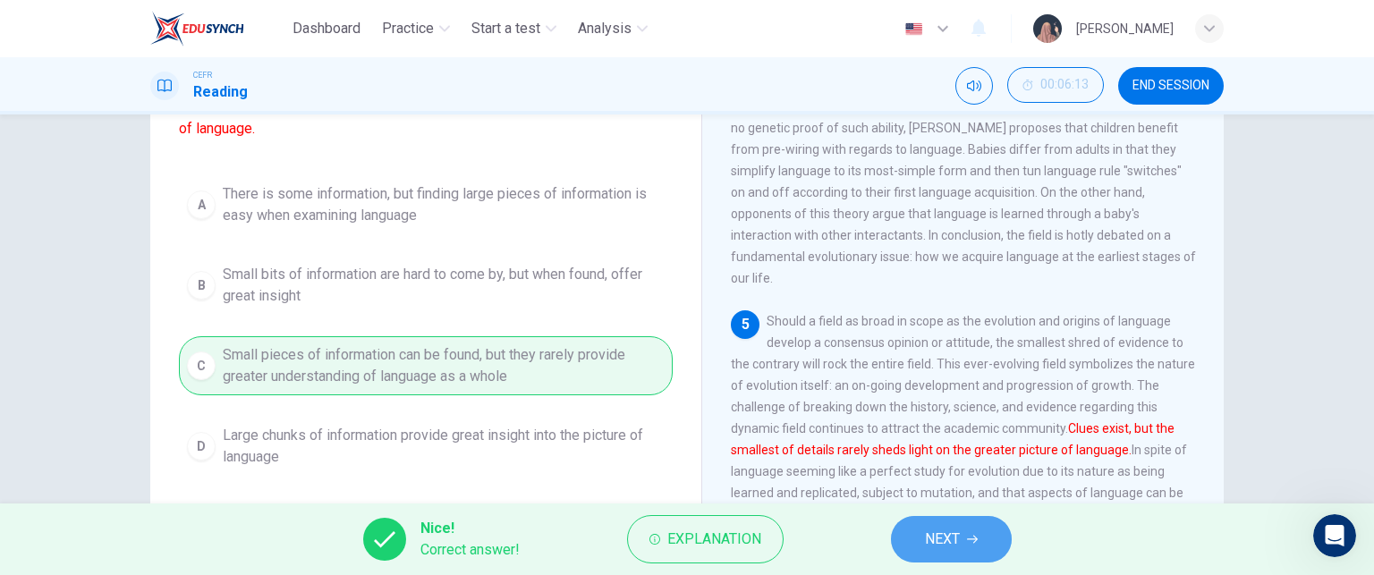
click at [977, 536] on icon "button" at bounding box center [972, 539] width 11 height 11
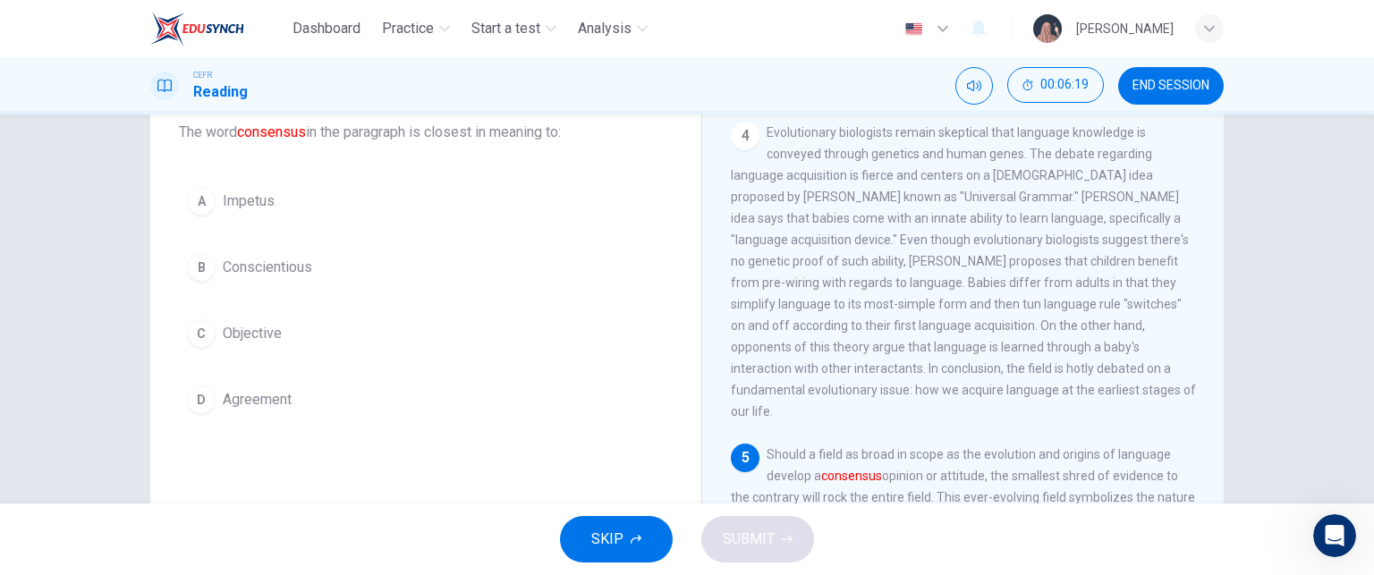
scroll to position [113, 0]
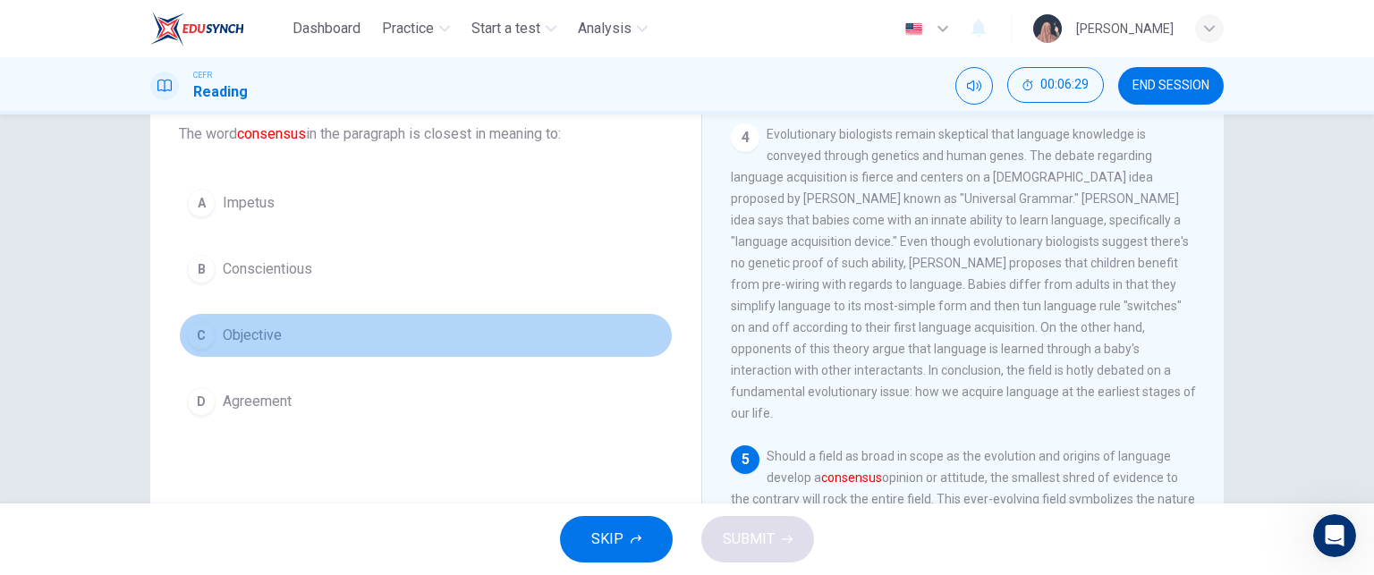
click at [250, 330] on span "Objective" at bounding box center [252, 335] width 59 height 21
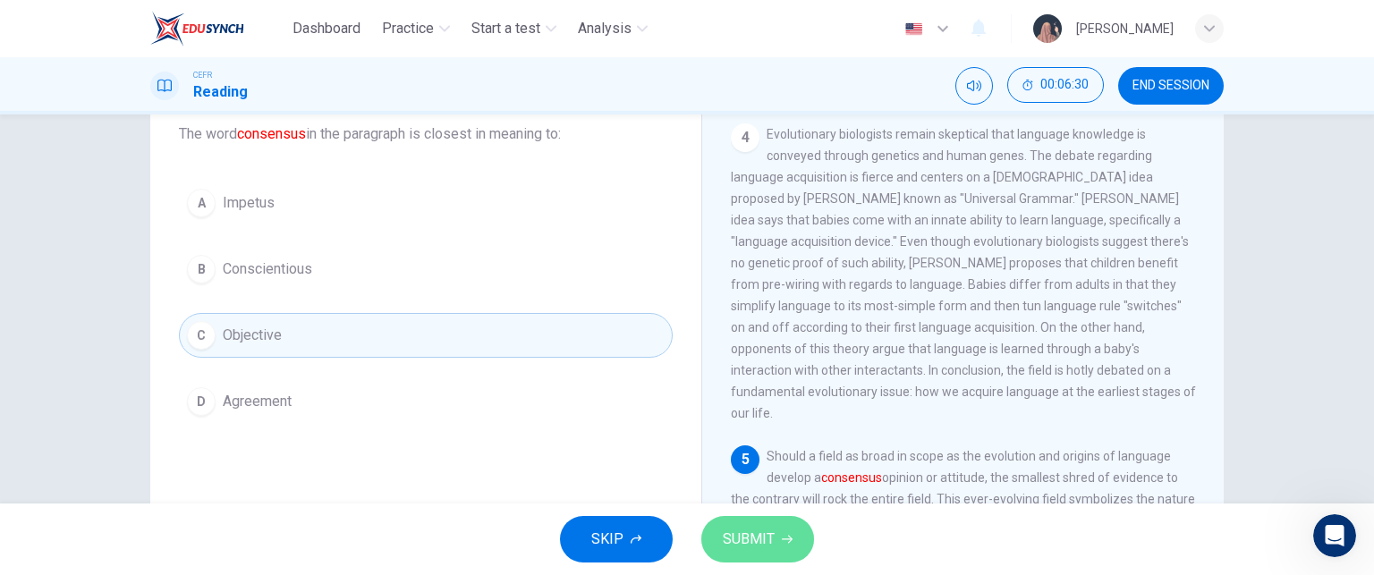
click at [740, 532] on span "SUBMIT" at bounding box center [749, 539] width 52 height 25
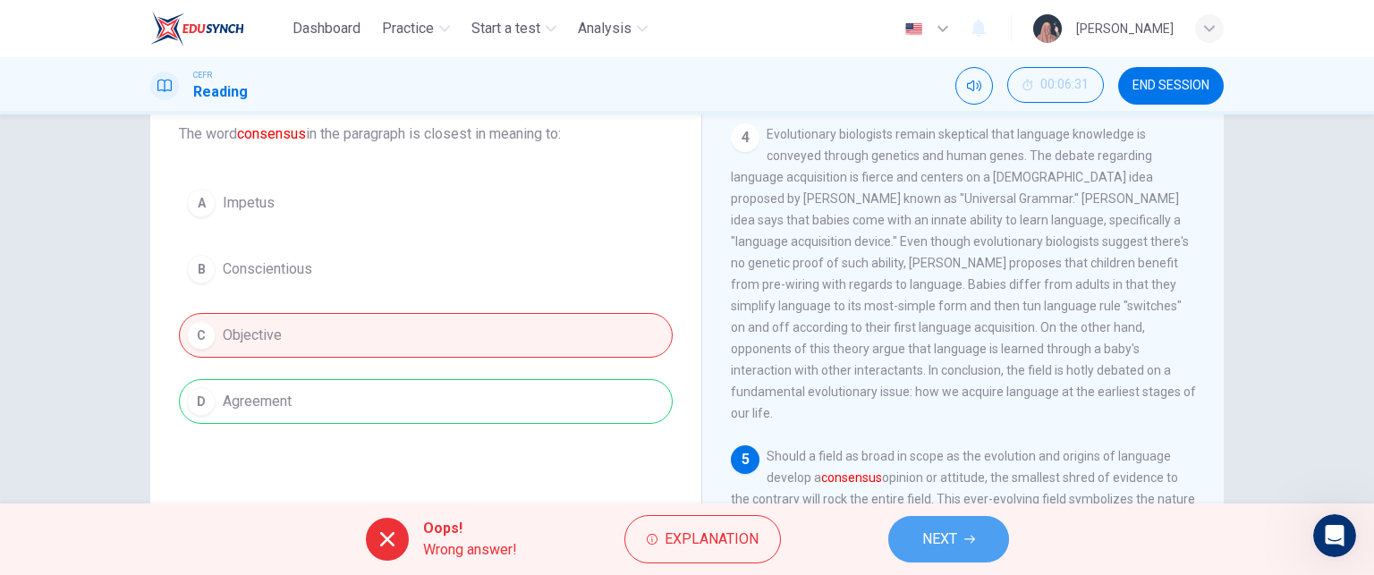
click at [938, 542] on span "NEXT" at bounding box center [939, 539] width 35 height 25
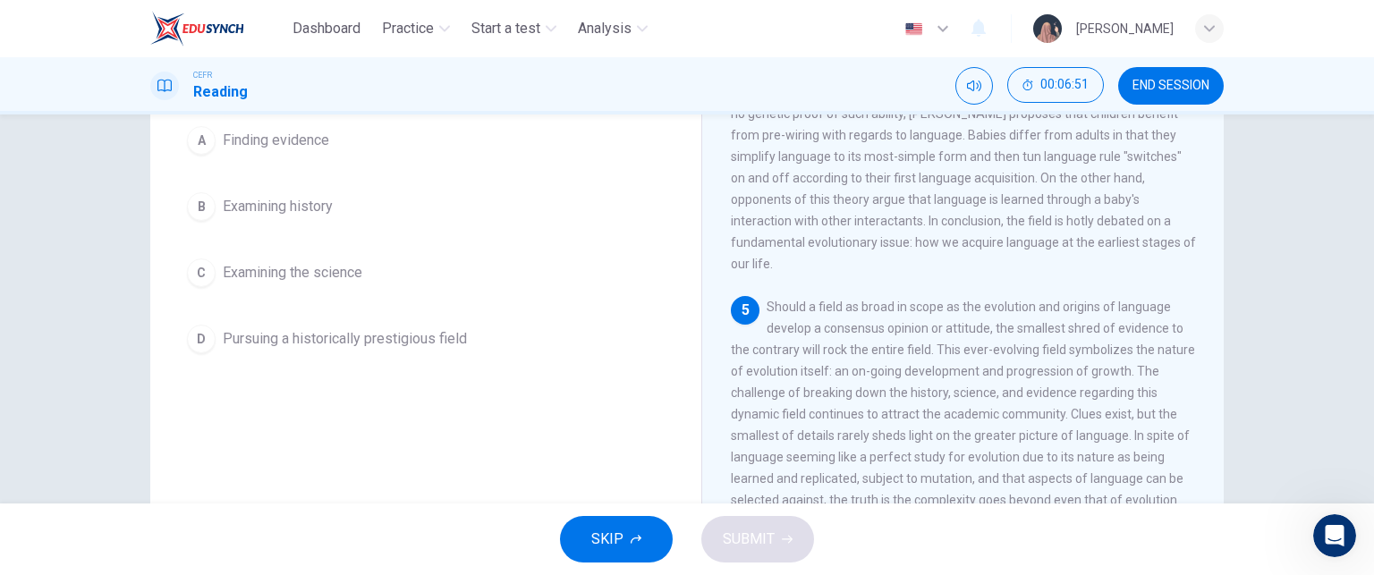
scroll to position [218, 0]
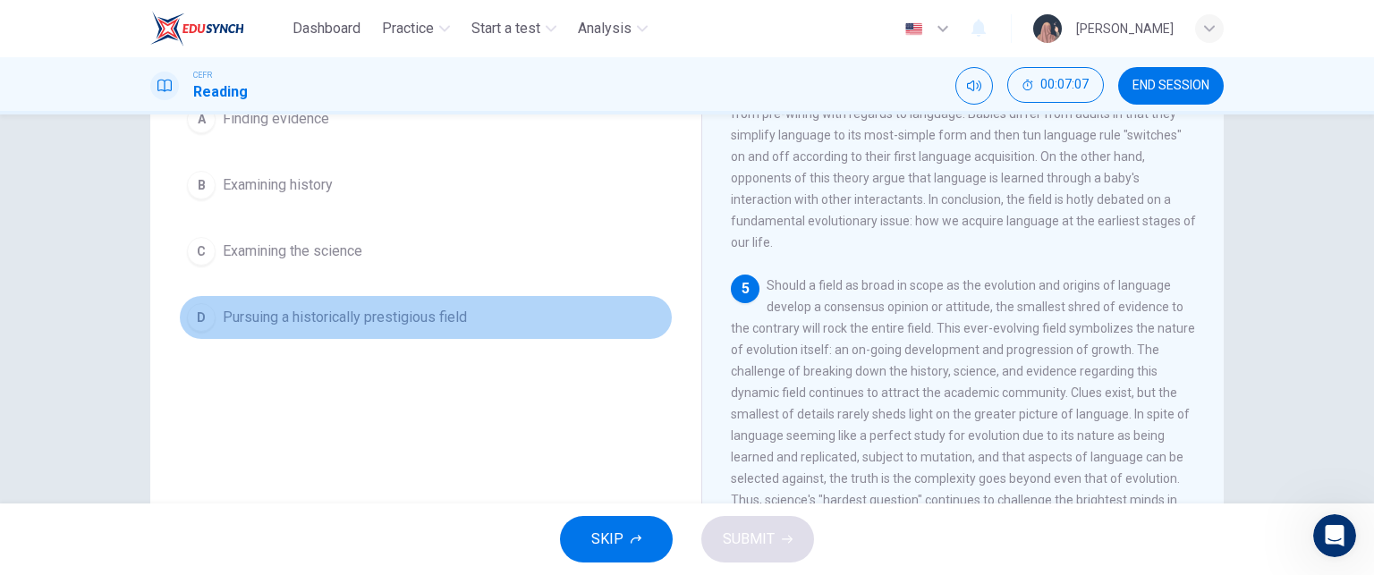
click at [476, 322] on button "D Pursuing a historically prestigious field" at bounding box center [426, 317] width 494 height 45
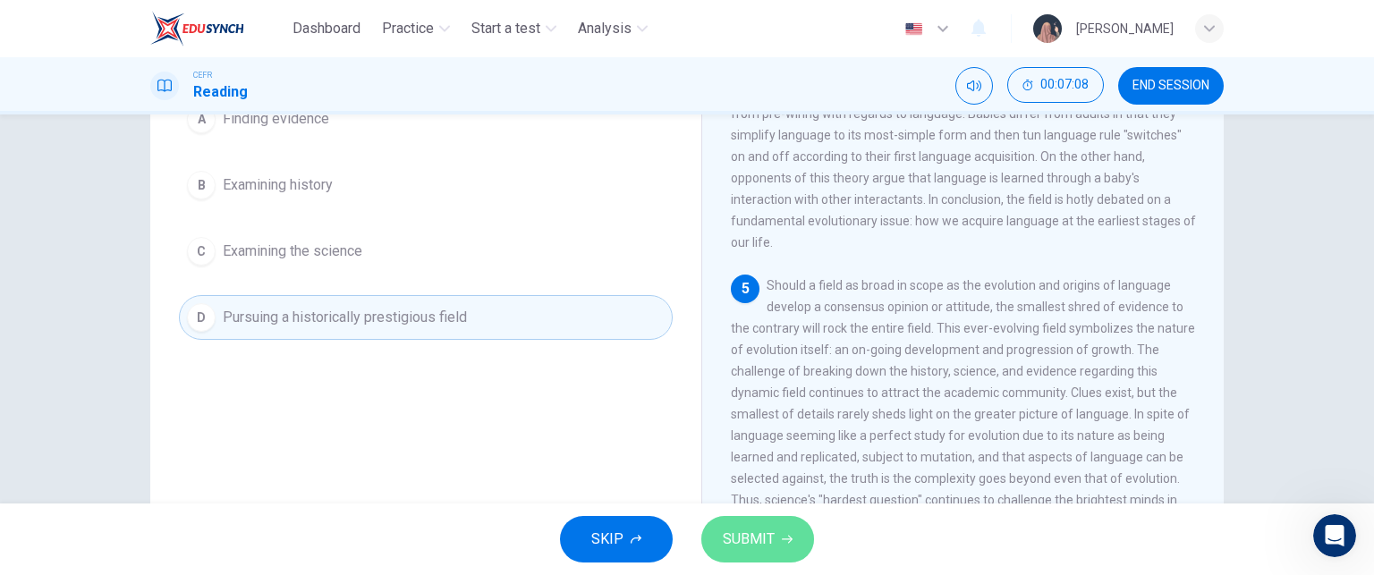
click at [756, 536] on span "SUBMIT" at bounding box center [749, 539] width 52 height 25
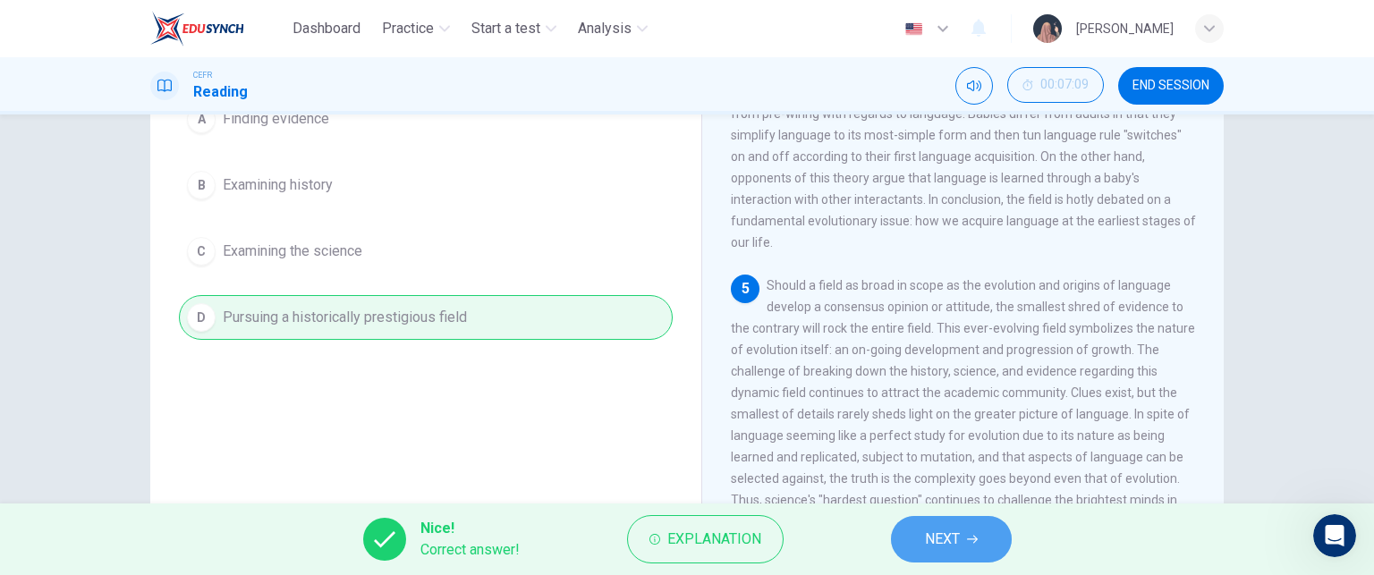
click at [967, 558] on button "NEXT" at bounding box center [951, 539] width 121 height 47
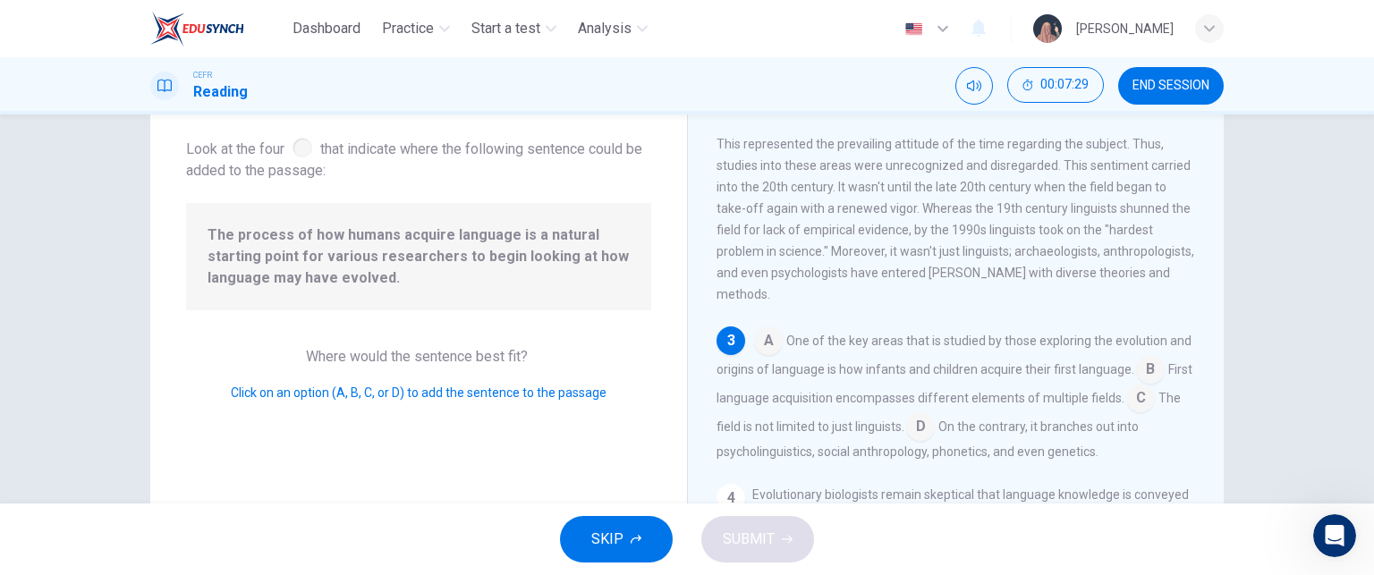
scroll to position [96, 0]
click at [1136, 385] on input at bounding box center [1150, 370] width 29 height 29
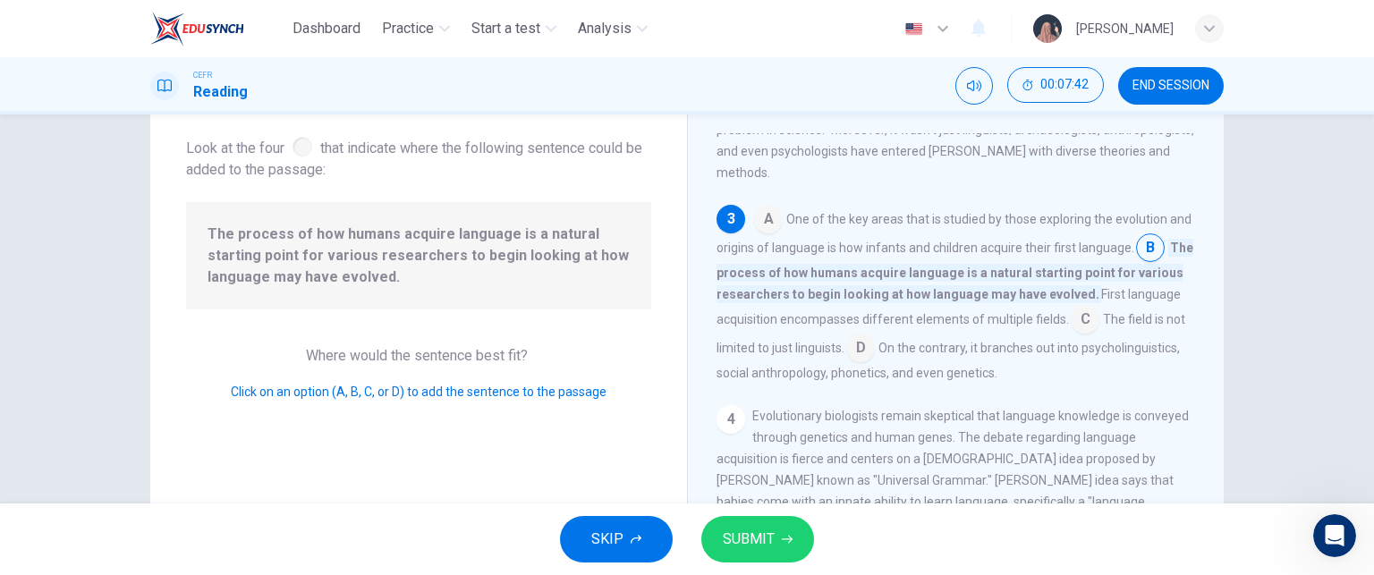
scroll to position [422, 0]
click at [751, 552] on button "SUBMIT" at bounding box center [757, 539] width 113 height 47
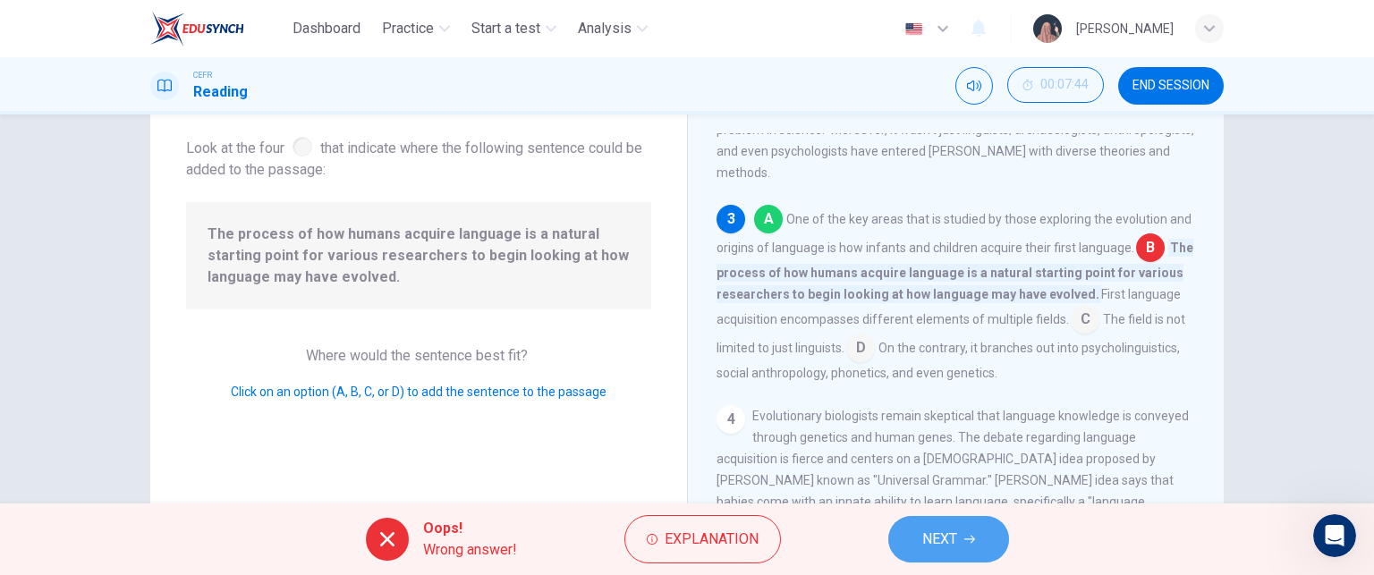
click at [963, 536] on button "NEXT" at bounding box center [948, 539] width 121 height 47
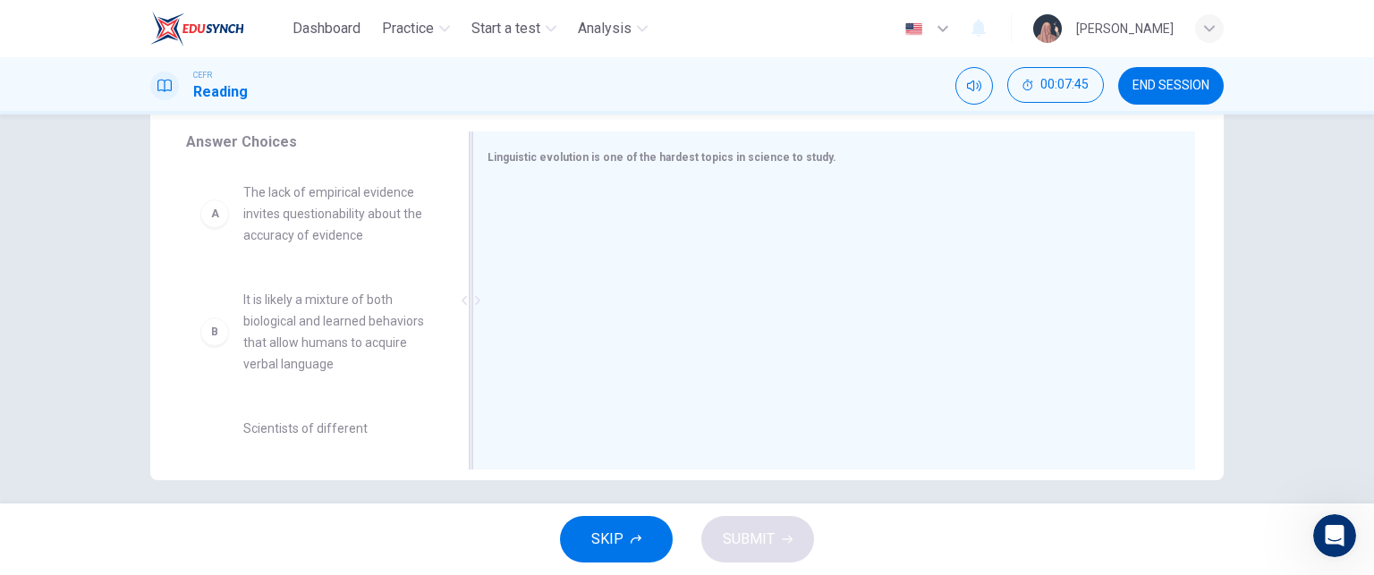
scroll to position [293, 0]
click at [354, 225] on span "The lack of empirical evidence invites questionability about the accuracy of ev…" at bounding box center [336, 213] width 186 height 64
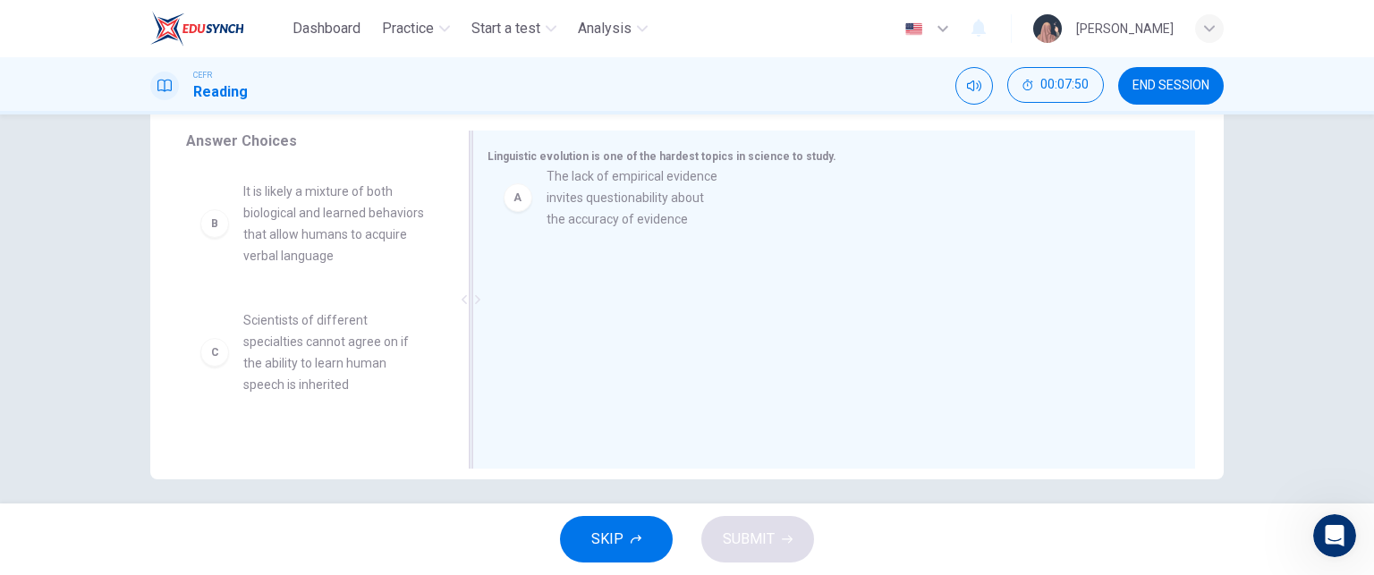
drag, startPoint x: 310, startPoint y: 257, endPoint x: 628, endPoint y: 239, distance: 318.1
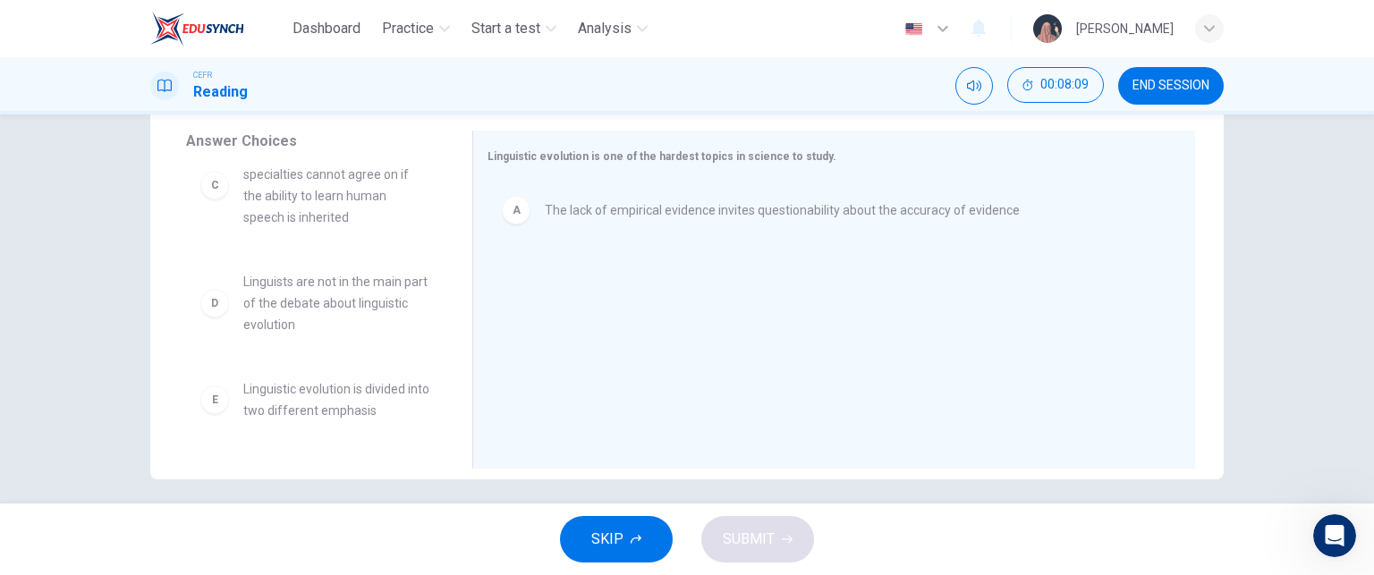
scroll to position [168, 0]
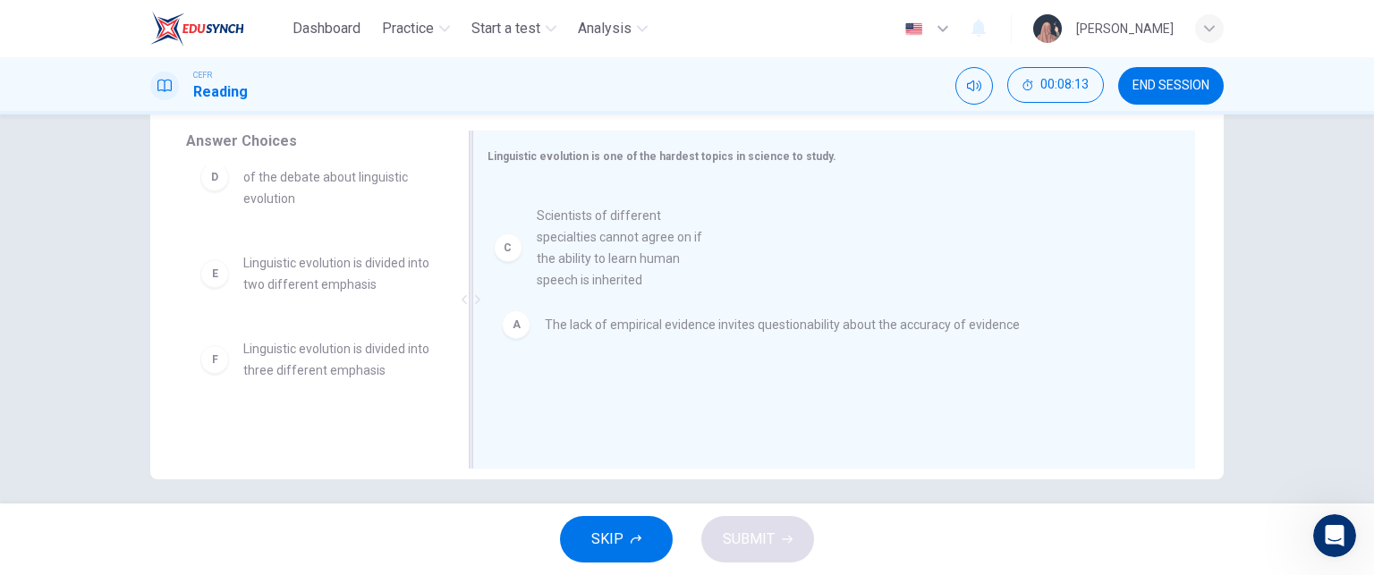
drag, startPoint x: 318, startPoint y: 219, endPoint x: 657, endPoint y: 286, distance: 344.7
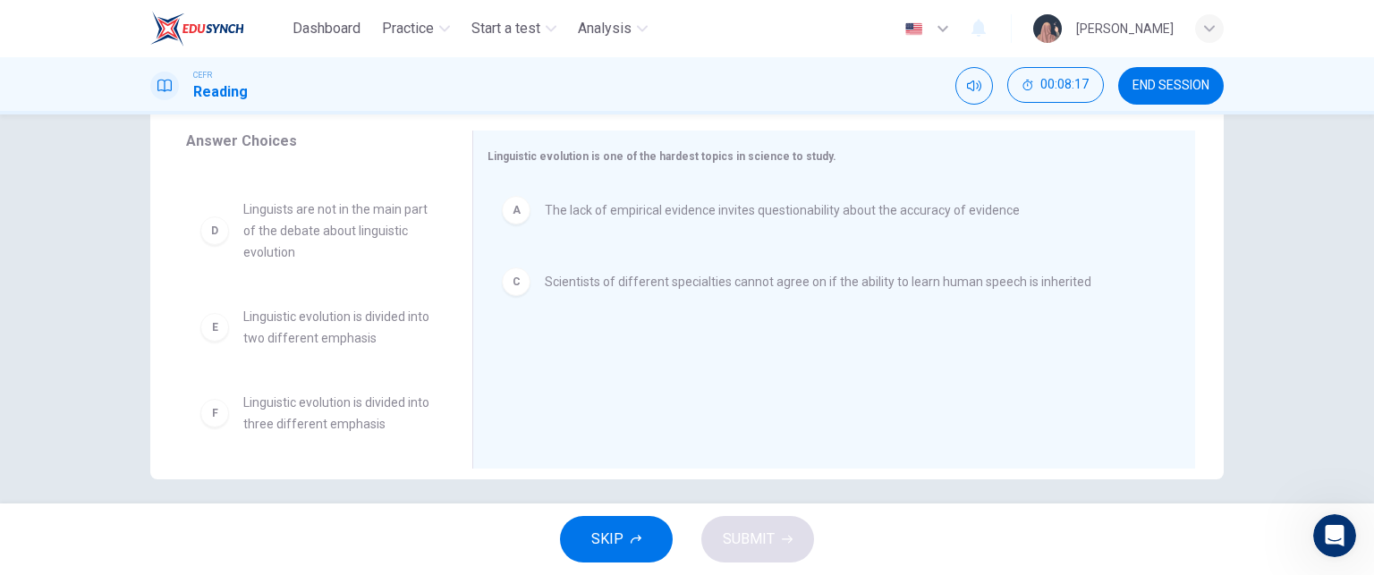
scroll to position [118, 0]
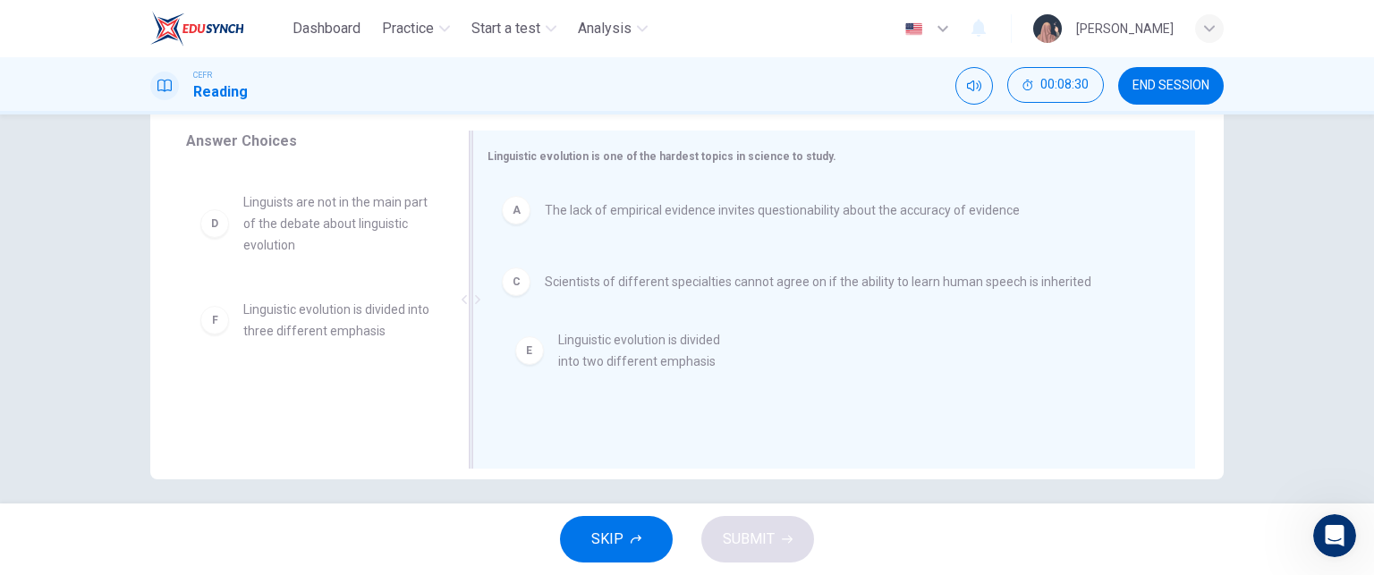
drag, startPoint x: 306, startPoint y: 338, endPoint x: 640, endPoint y: 369, distance: 335.1
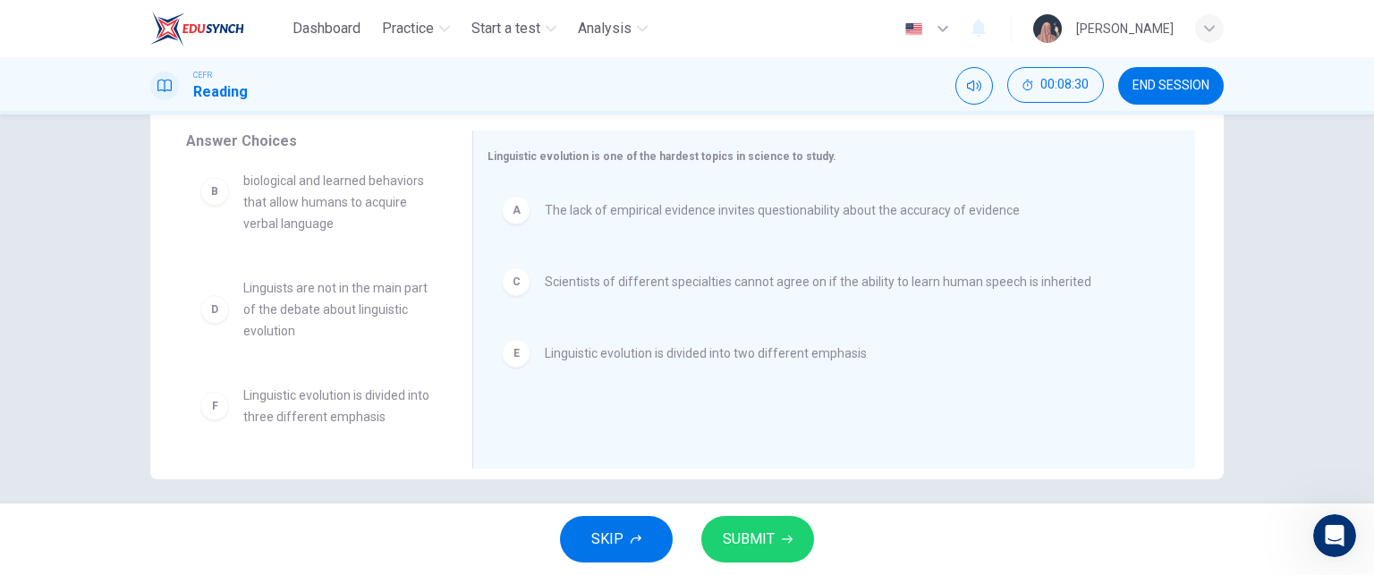
scroll to position [32, 0]
click at [777, 524] on button "SUBMIT" at bounding box center [757, 539] width 113 height 47
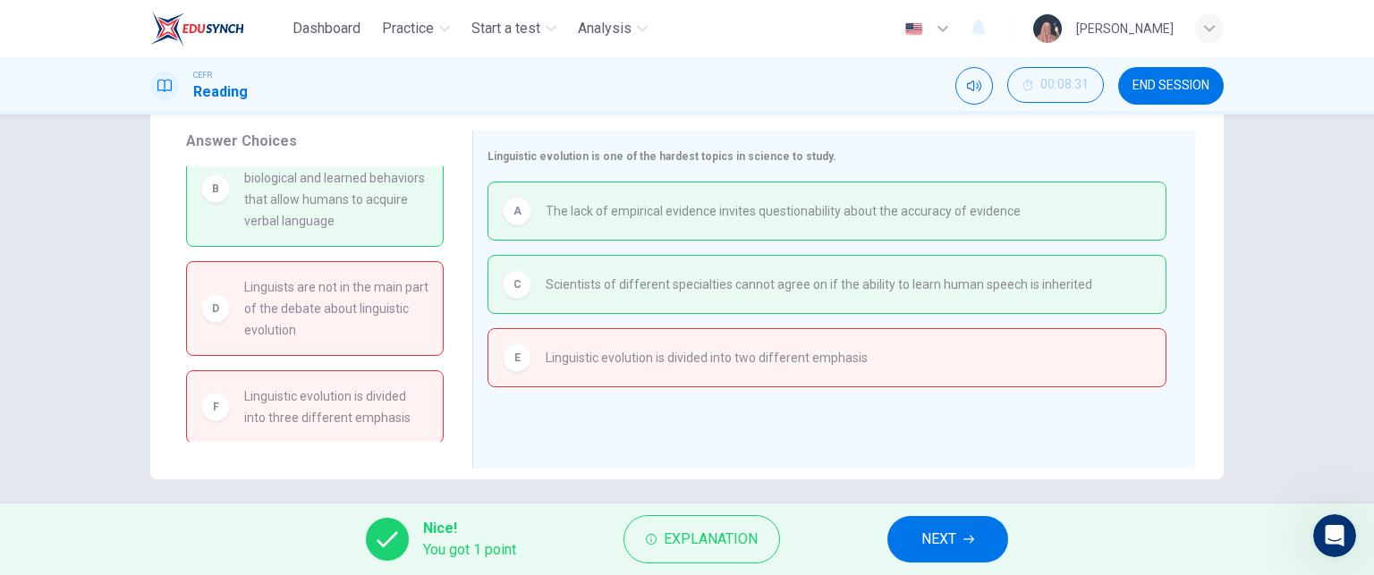
scroll to position [0, 0]
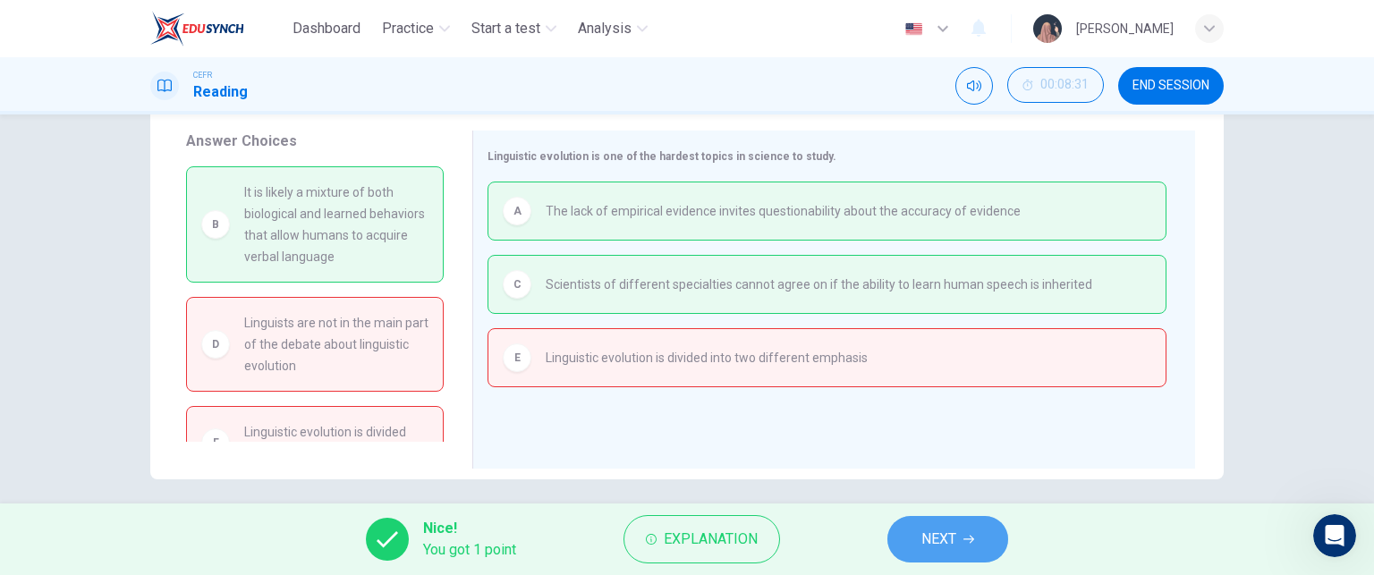
click at [966, 535] on icon "button" at bounding box center [968, 539] width 11 height 11
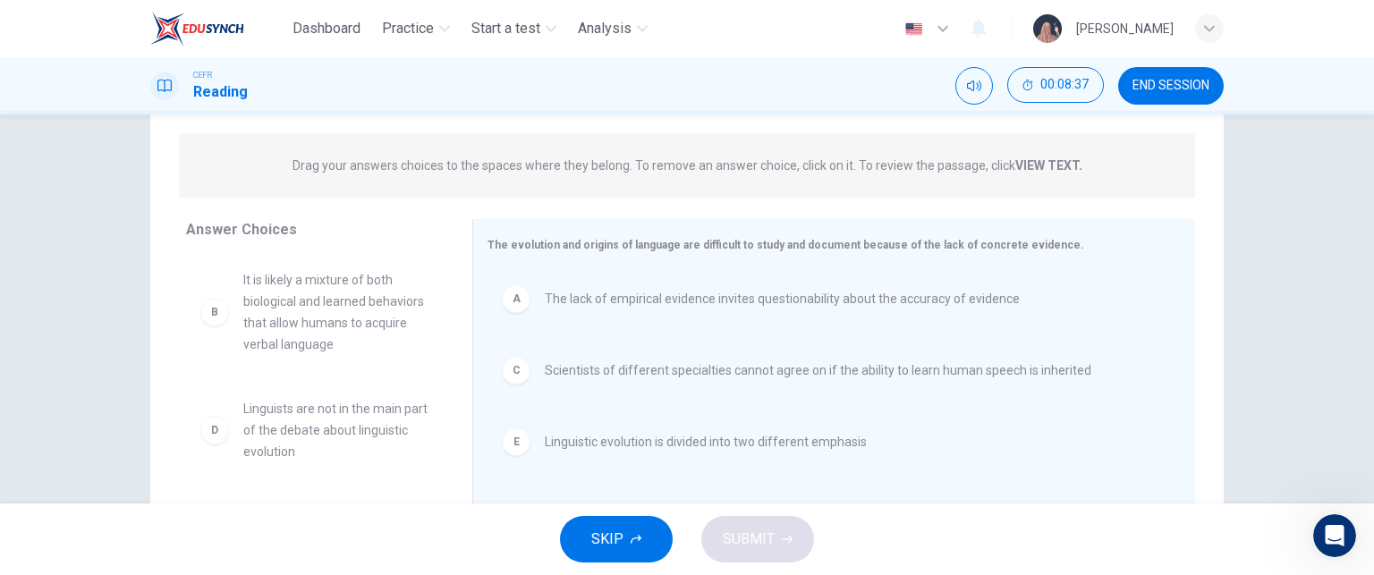
scroll to position [304, 0]
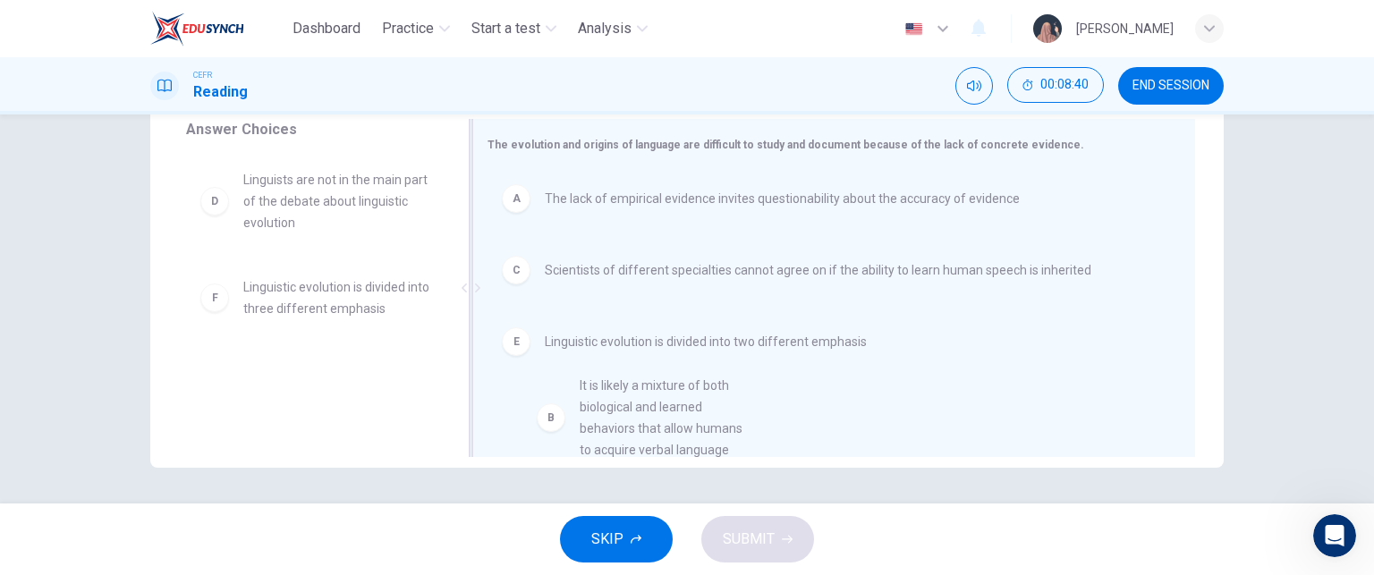
drag, startPoint x: 353, startPoint y: 199, endPoint x: 738, endPoint y: 391, distance: 429.7
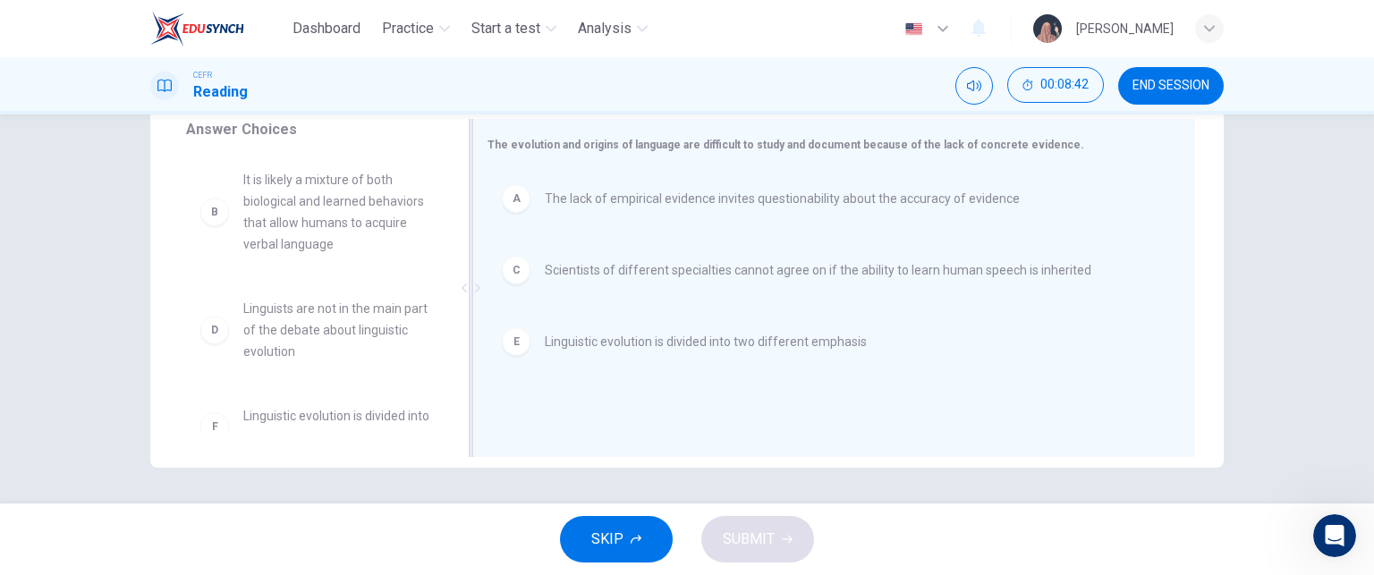
click at [589, 347] on span "Linguistic evolution is divided into two different emphasis" at bounding box center [706, 341] width 322 height 21
click at [589, 347] on div "A The lack of empirical evidence invites questionability about the accuracy of …" at bounding box center [827, 290] width 679 height 240
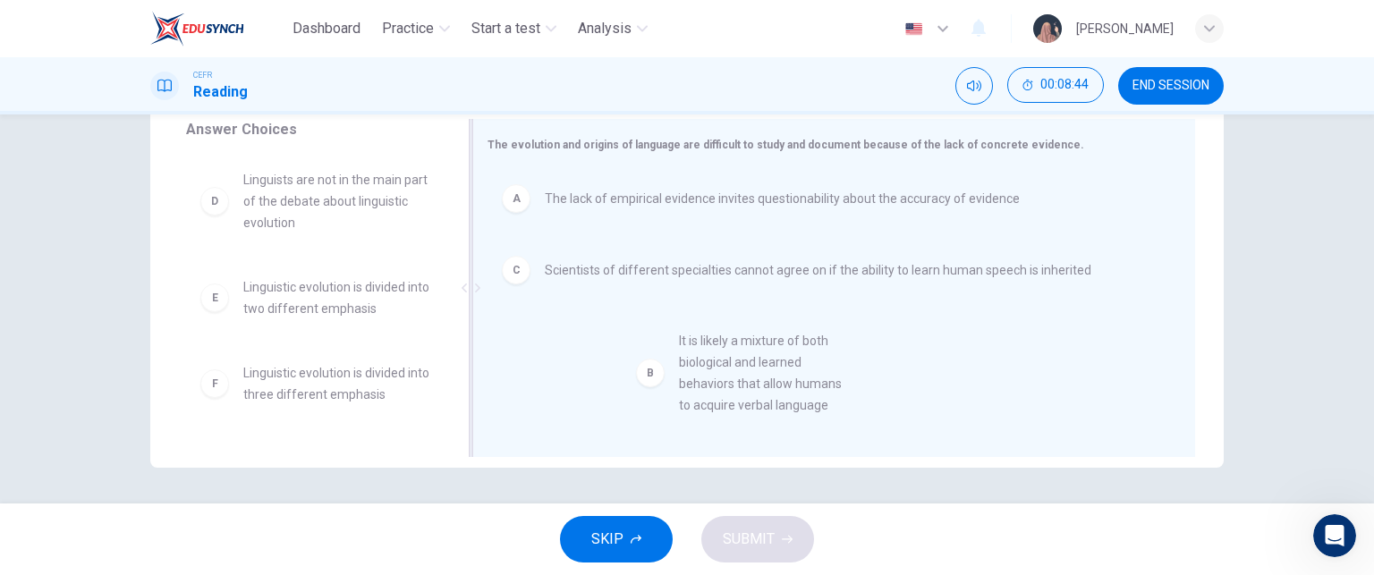
drag, startPoint x: 268, startPoint y: 214, endPoint x: 723, endPoint y: 377, distance: 482.7
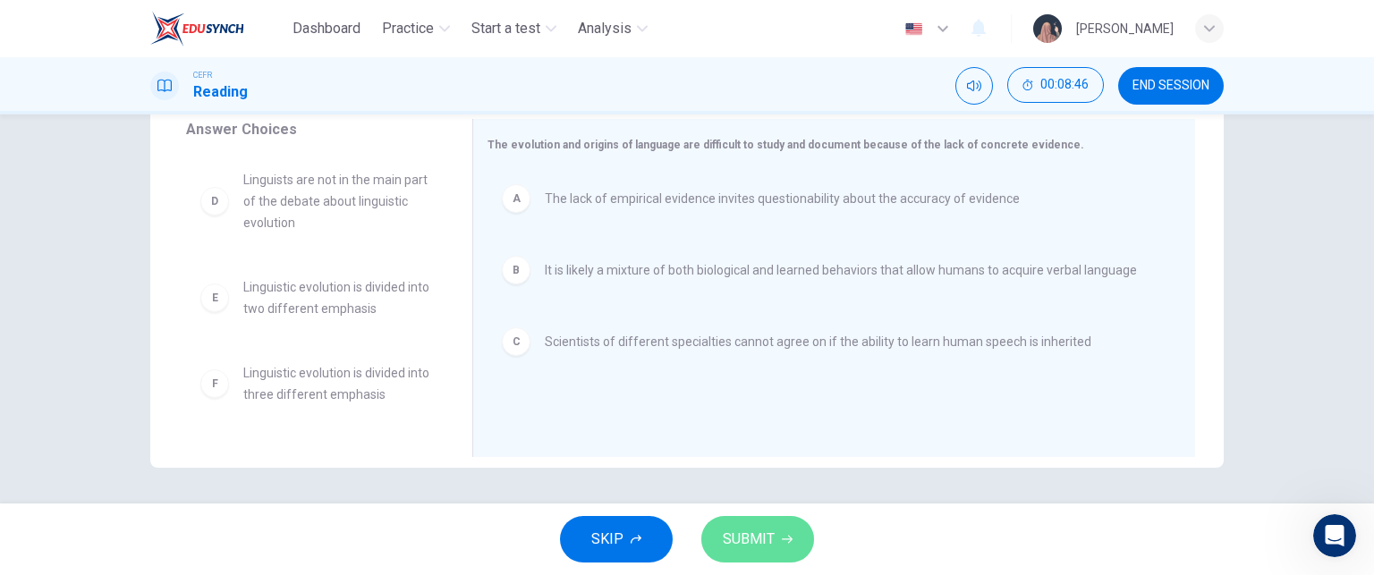
click at [784, 539] on icon "button" at bounding box center [787, 539] width 11 height 11
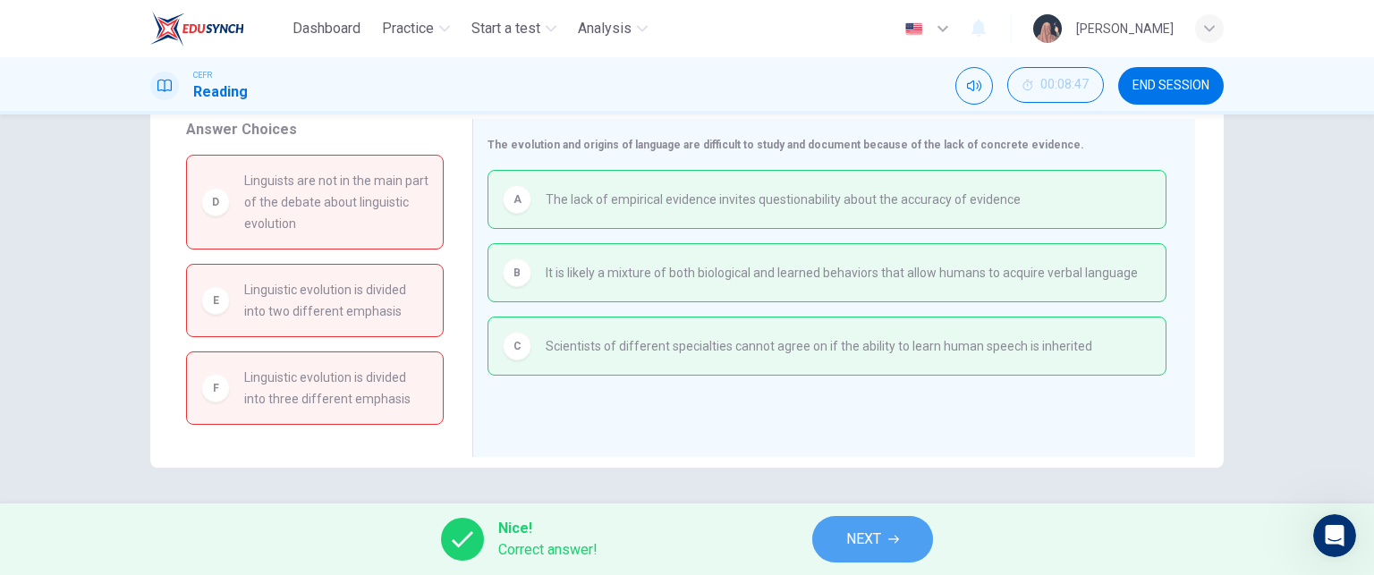
click at [899, 535] on icon "button" at bounding box center [893, 539] width 11 height 11
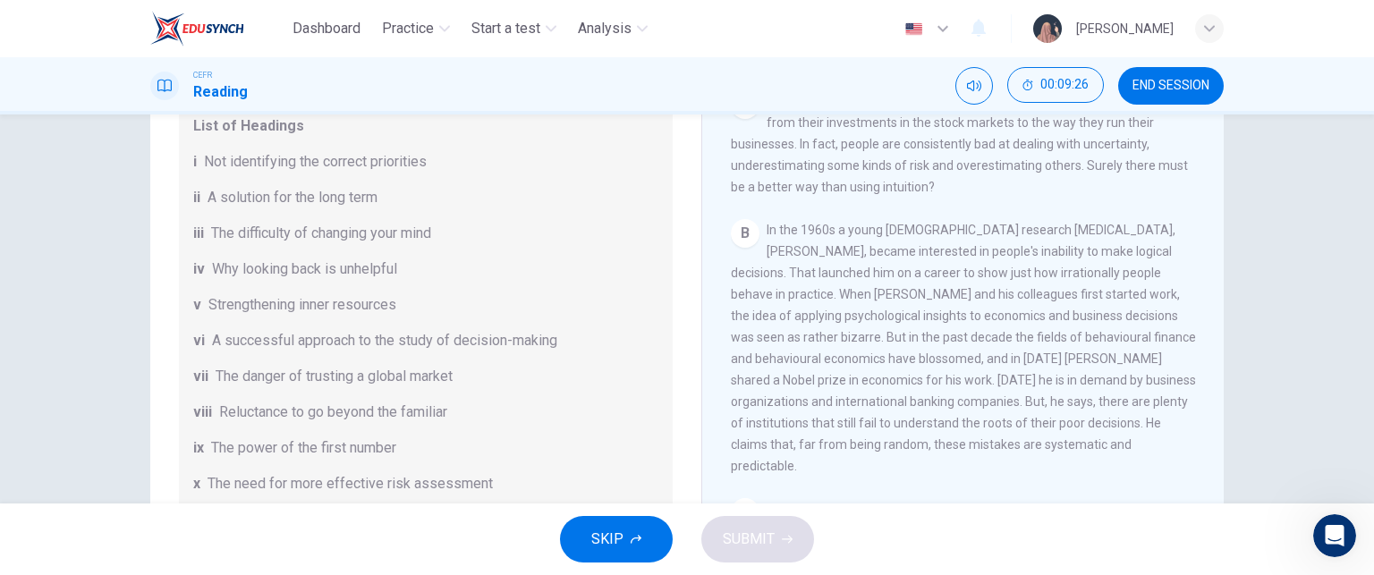
scroll to position [18, 0]
click at [1135, 86] on span "END SESSION" at bounding box center [1171, 86] width 77 height 14
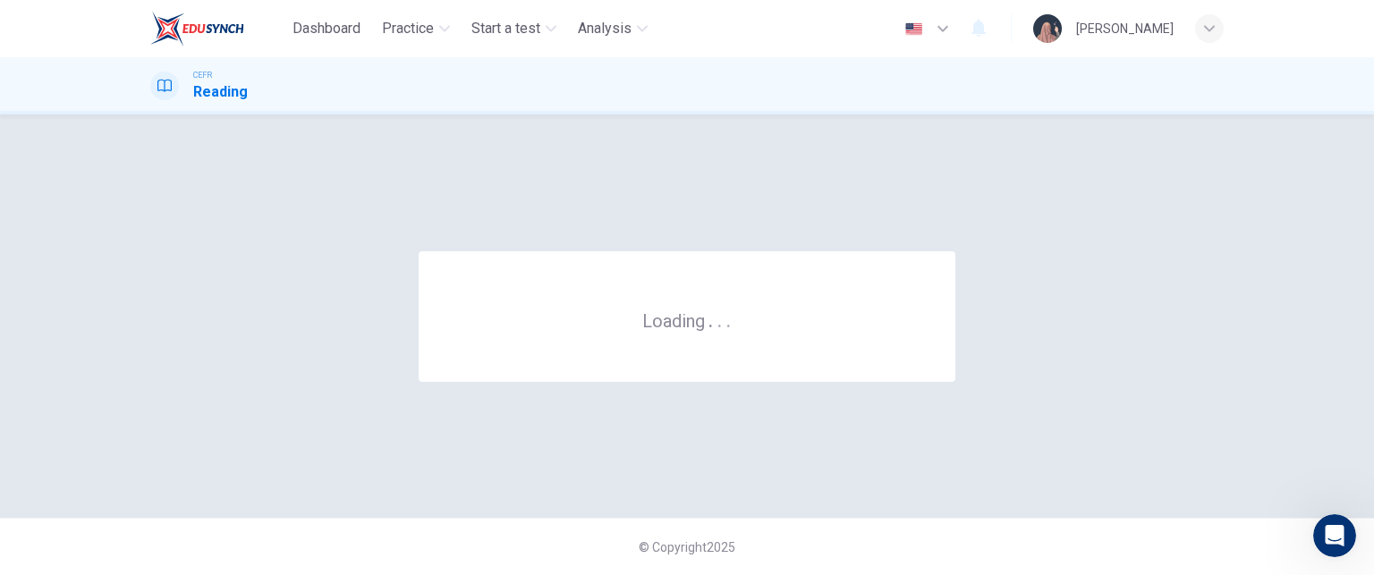
scroll to position [0, 0]
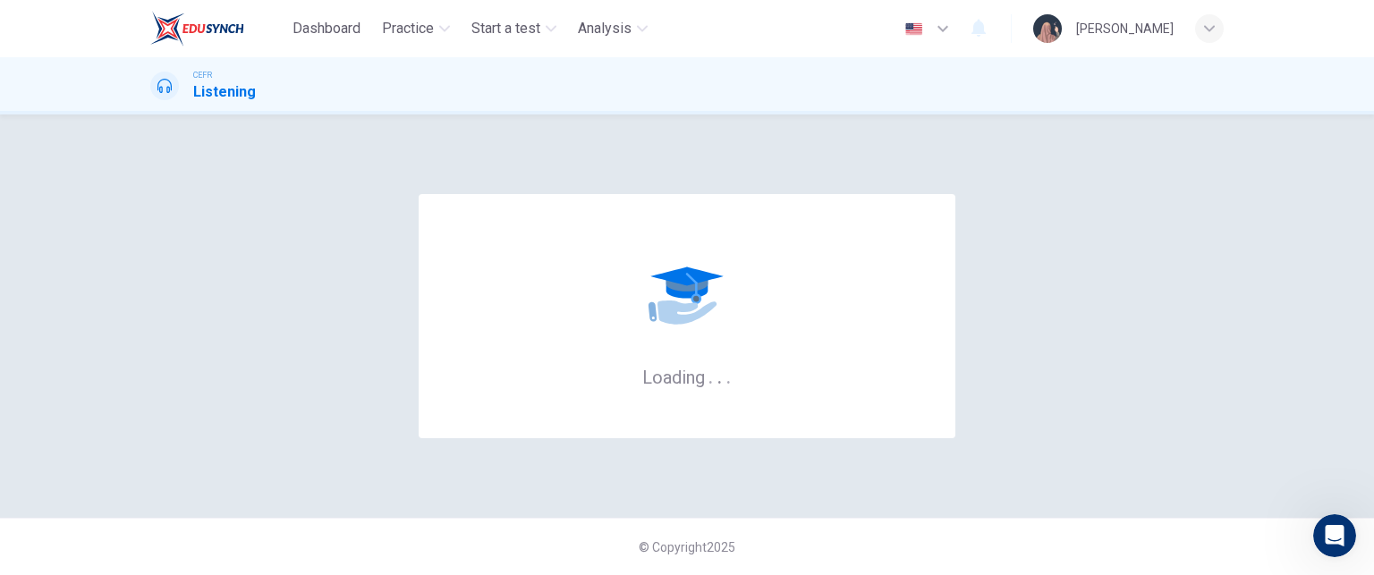
scroll to position [272, 0]
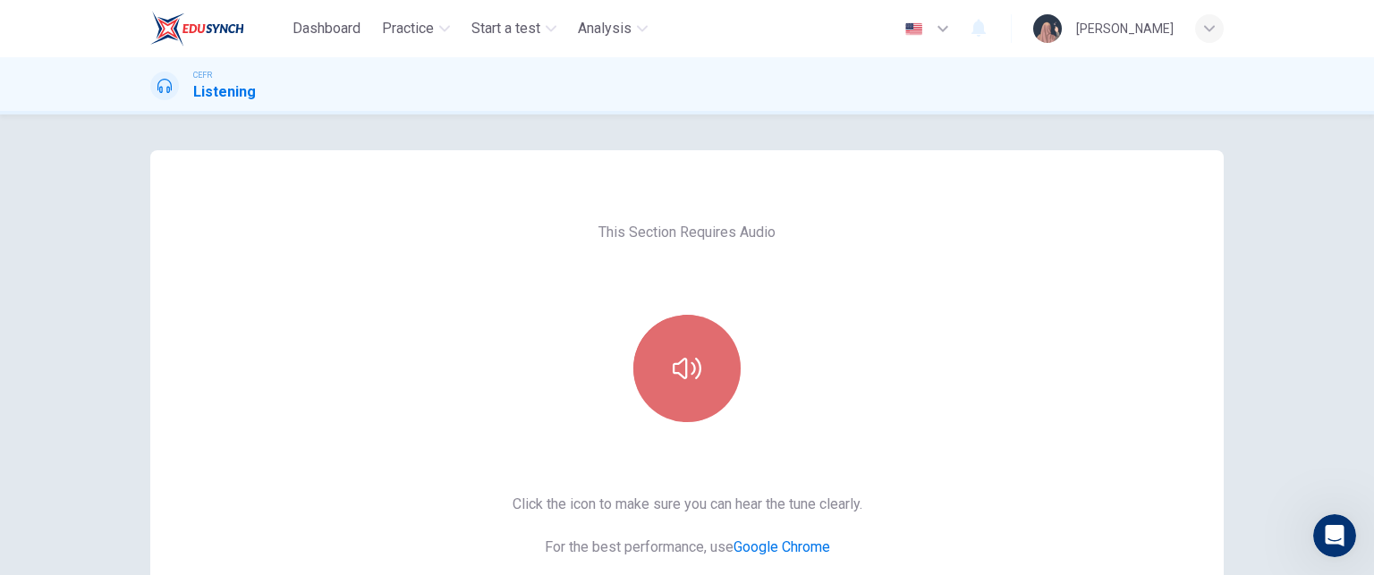
click at [682, 386] on button "button" at bounding box center [686, 368] width 107 height 107
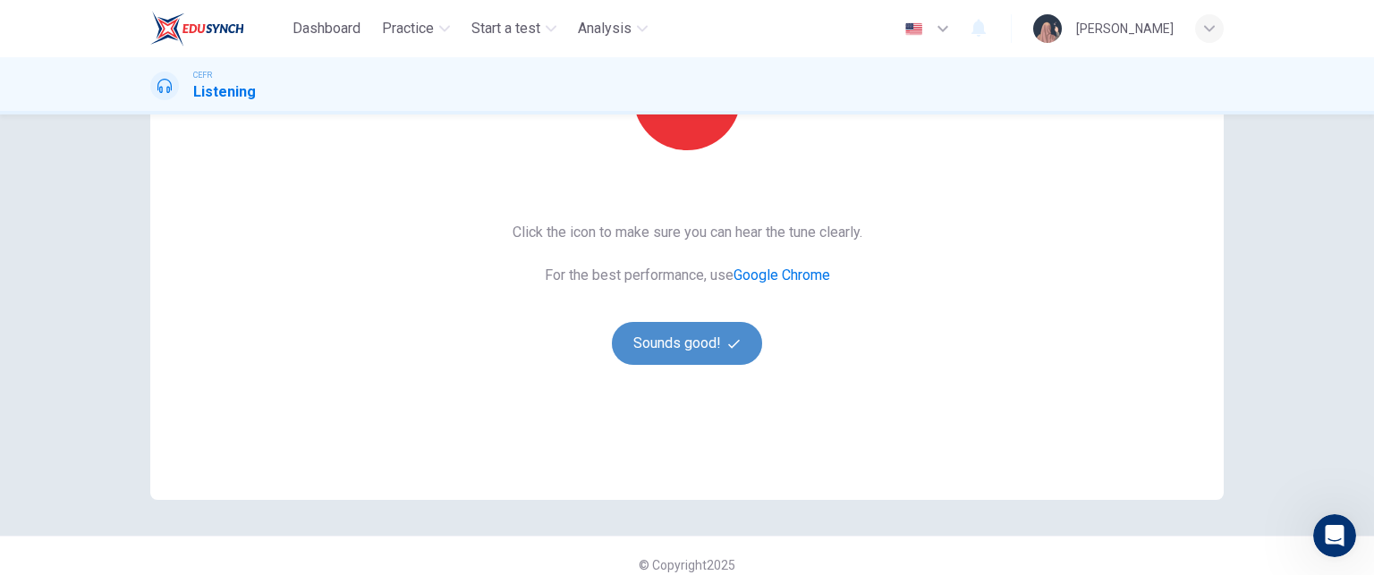
click at [682, 338] on button "Sounds good!" at bounding box center [687, 343] width 150 height 43
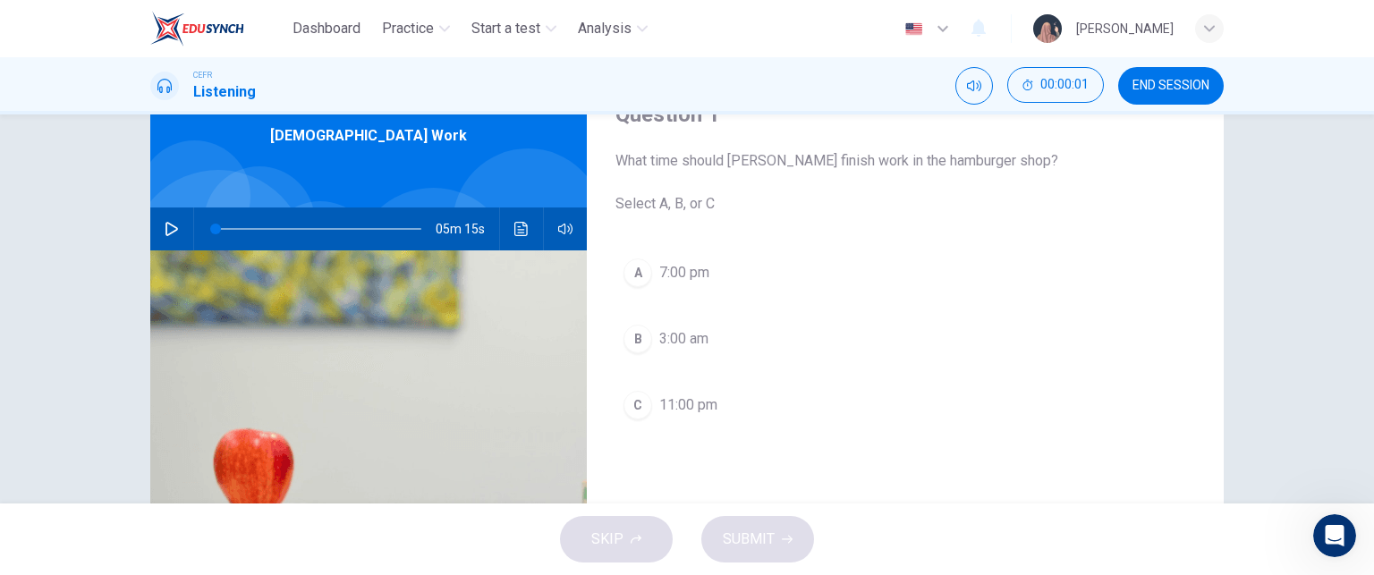
scroll to position [81, 0]
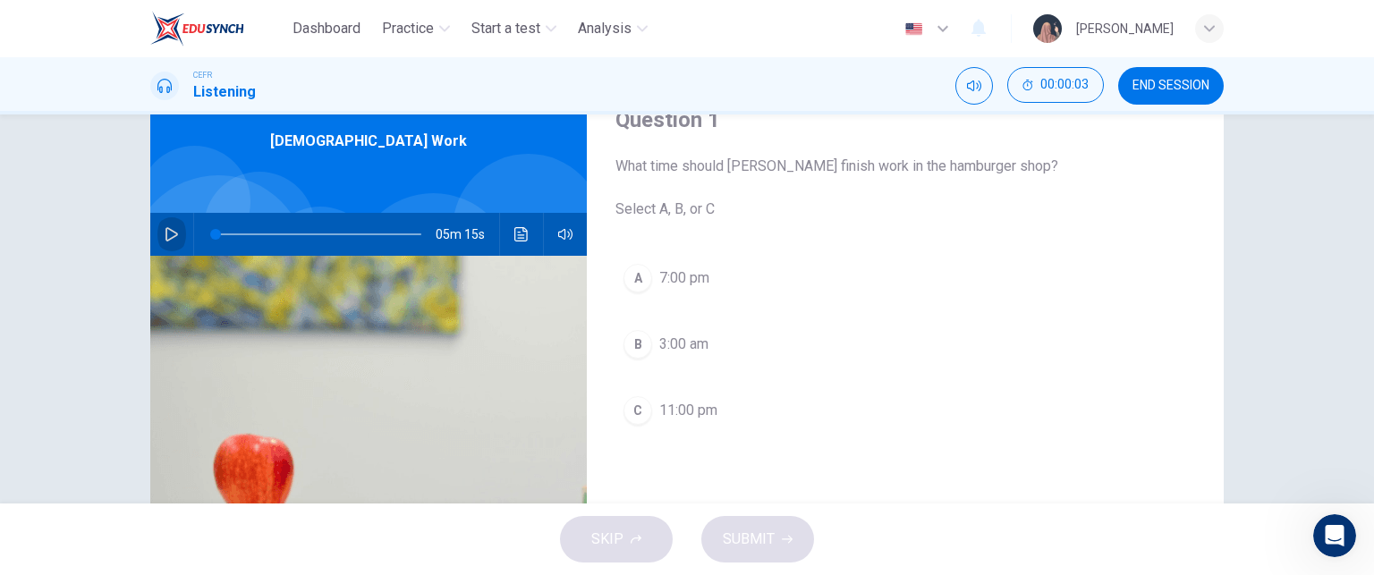
click at [168, 230] on icon "button" at bounding box center [172, 234] width 14 height 14
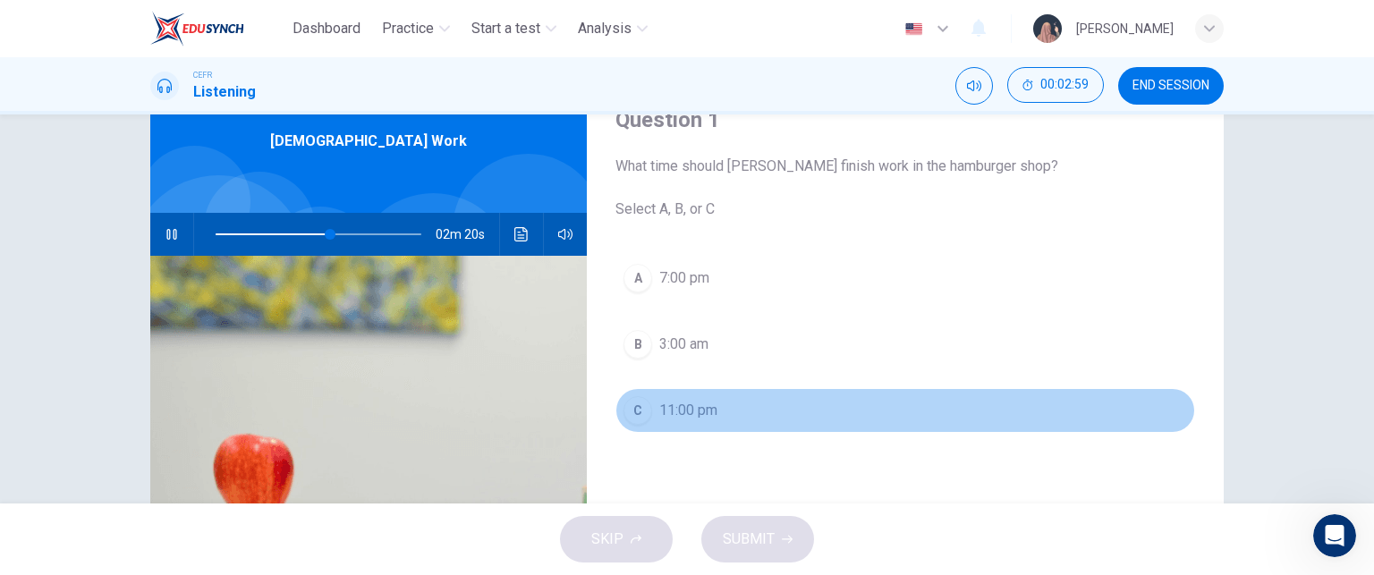
click at [675, 403] on span "11:00 pm" at bounding box center [688, 410] width 58 height 21
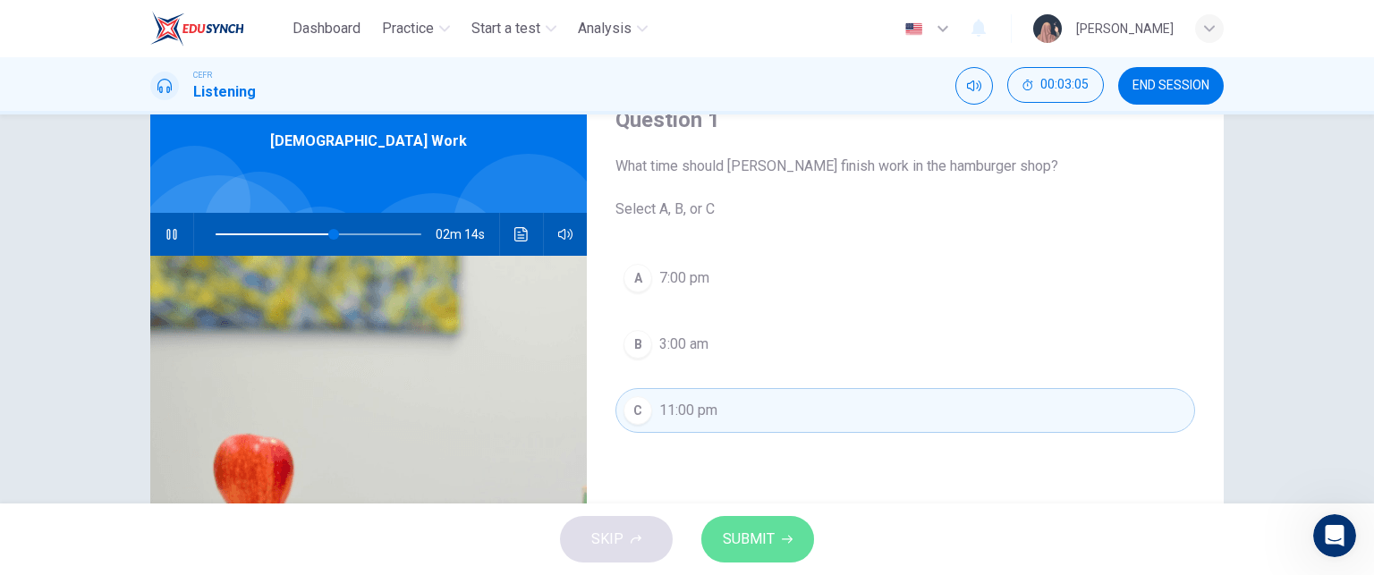
click at [771, 536] on span "SUBMIT" at bounding box center [749, 539] width 52 height 25
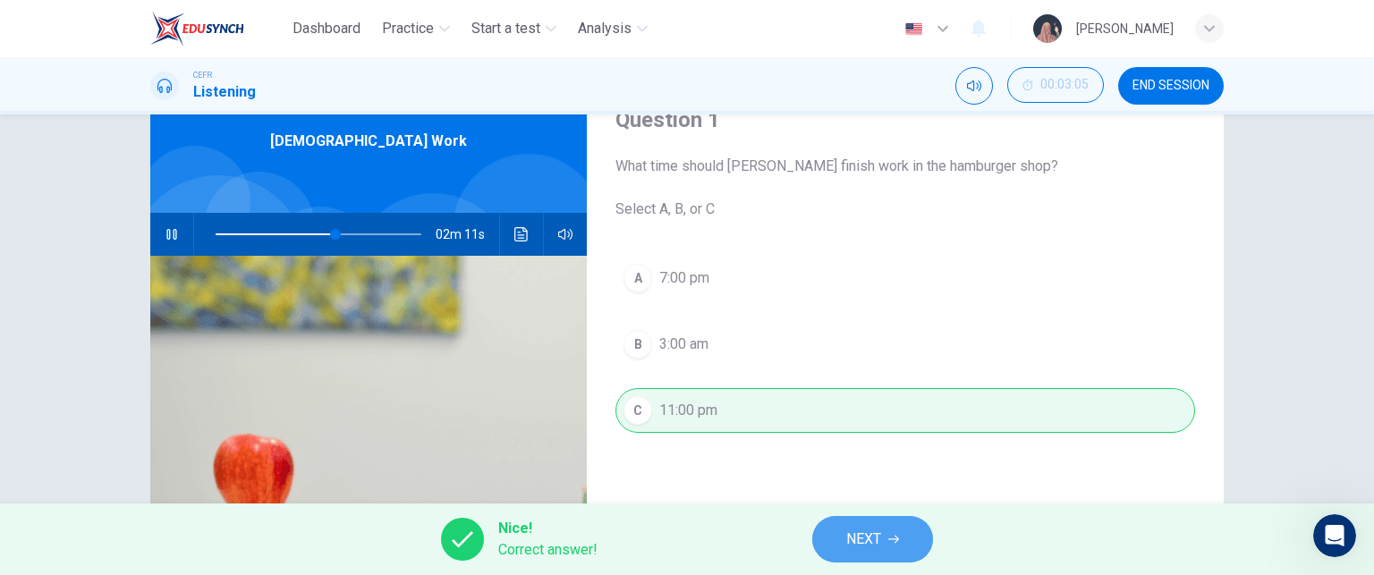
click at [899, 544] on icon "button" at bounding box center [893, 539] width 11 height 11
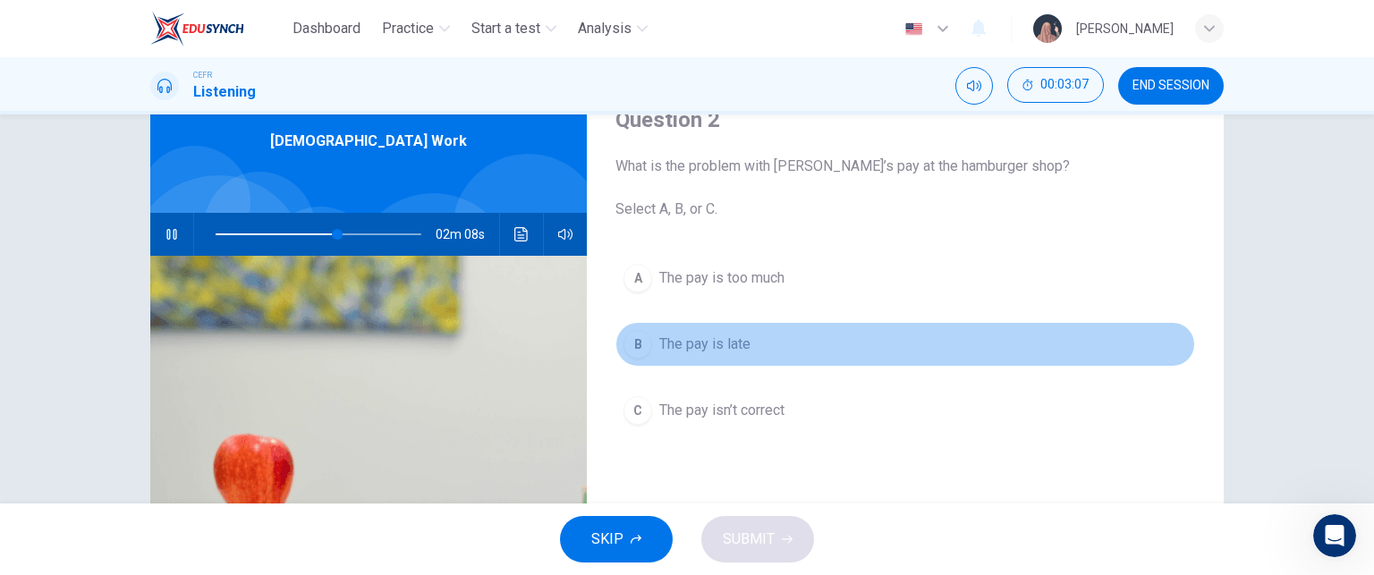
click at [691, 346] on span "The pay is late" at bounding box center [704, 344] width 91 height 21
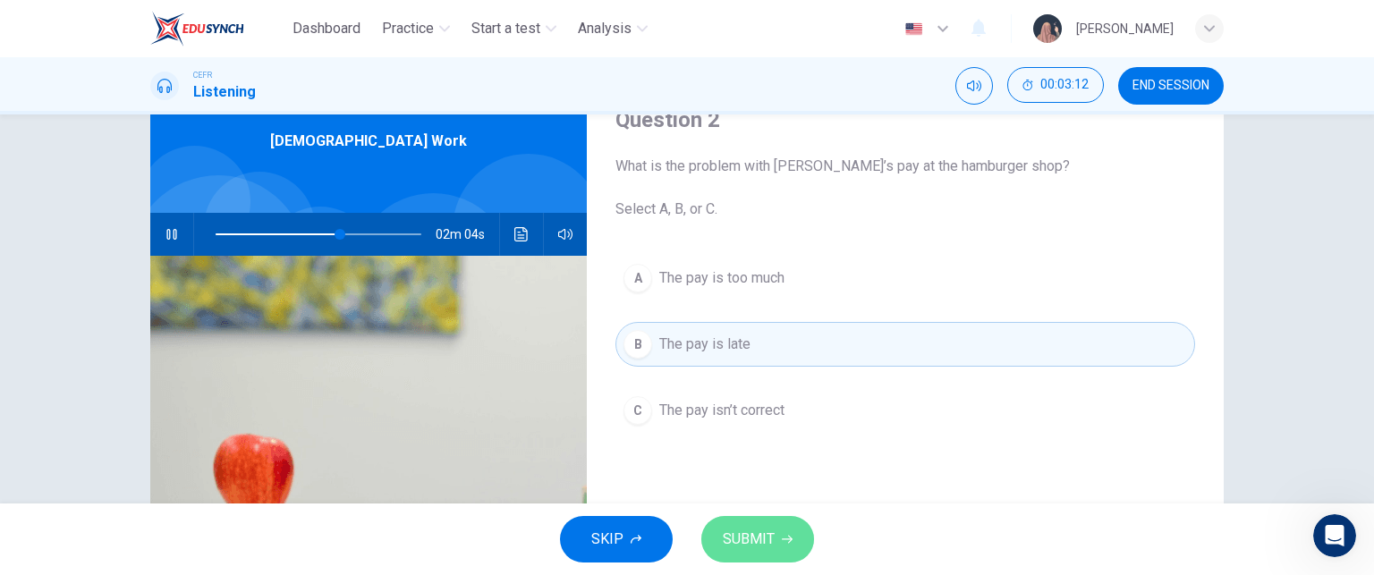
click at [750, 527] on span "SUBMIT" at bounding box center [749, 539] width 52 height 25
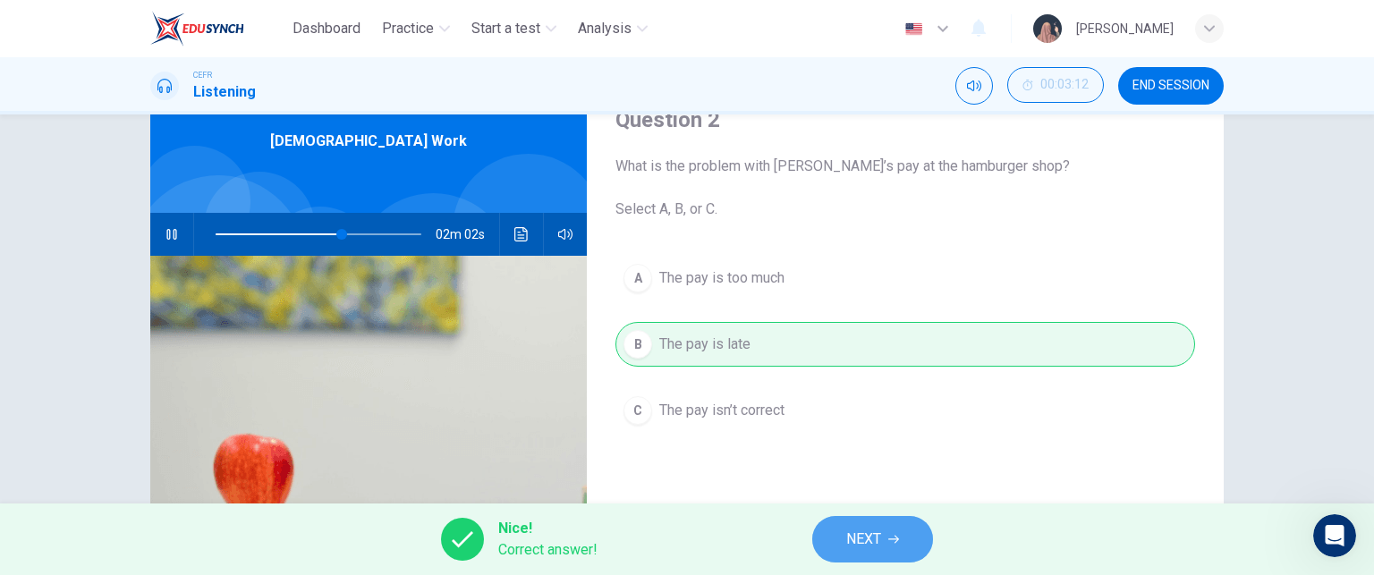
click at [844, 531] on button "NEXT" at bounding box center [872, 539] width 121 height 47
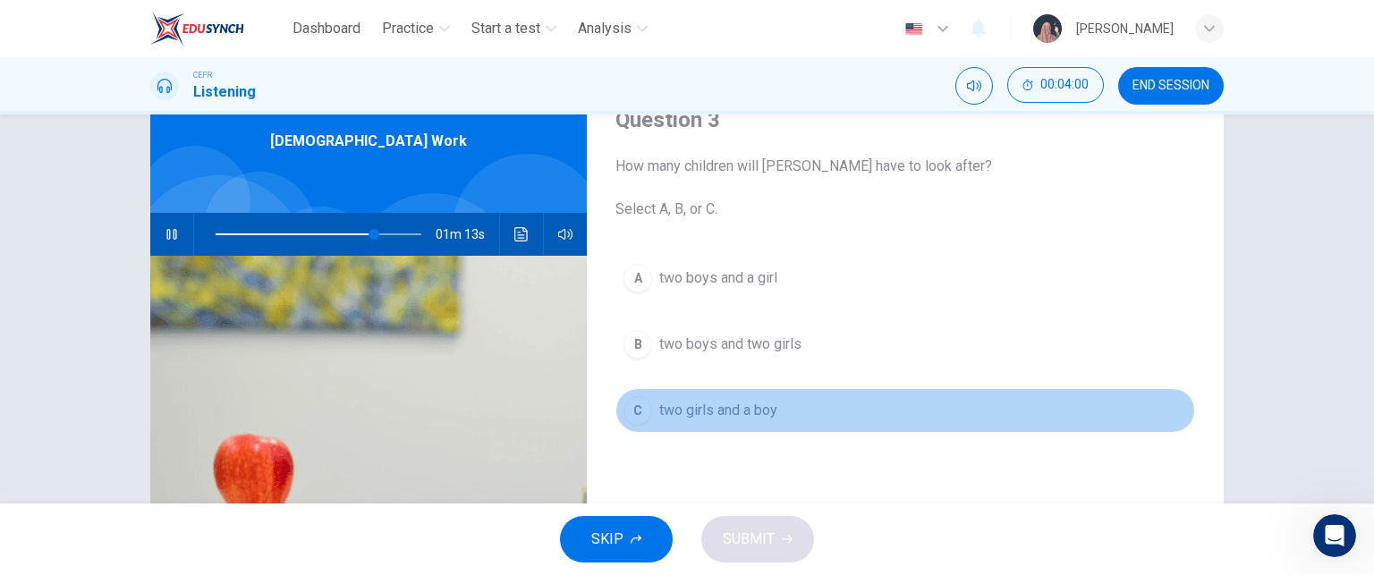
click at [692, 418] on span "two girls and a boy" at bounding box center [718, 410] width 118 height 21
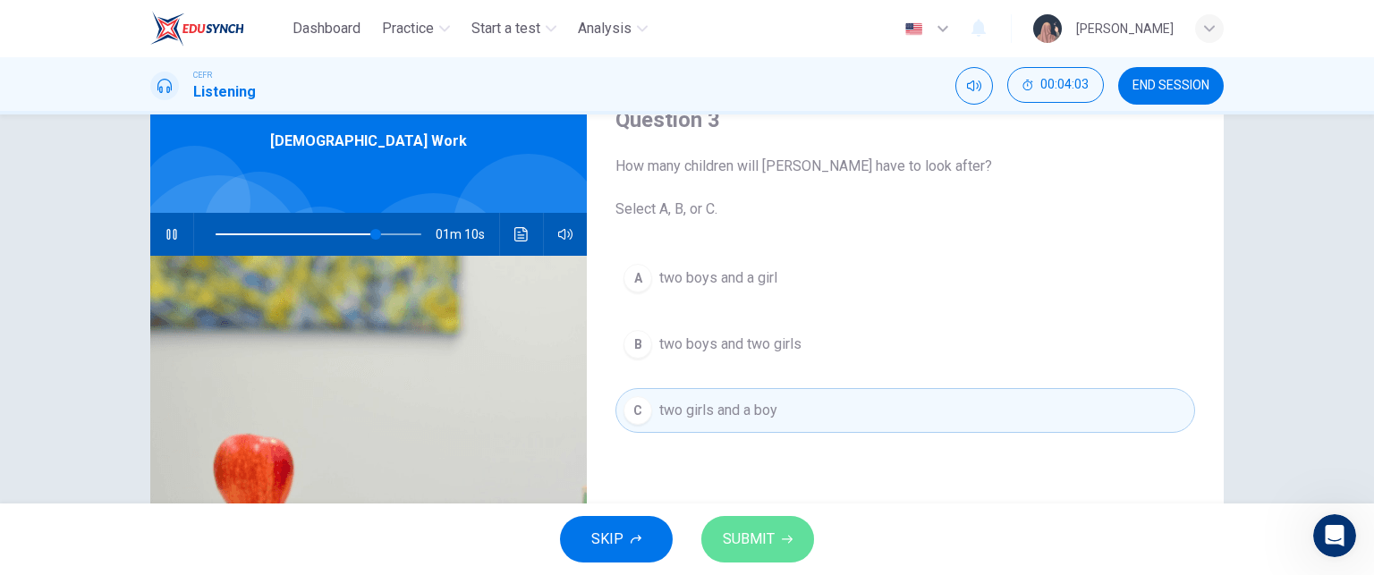
click at [784, 543] on icon "button" at bounding box center [787, 539] width 11 height 11
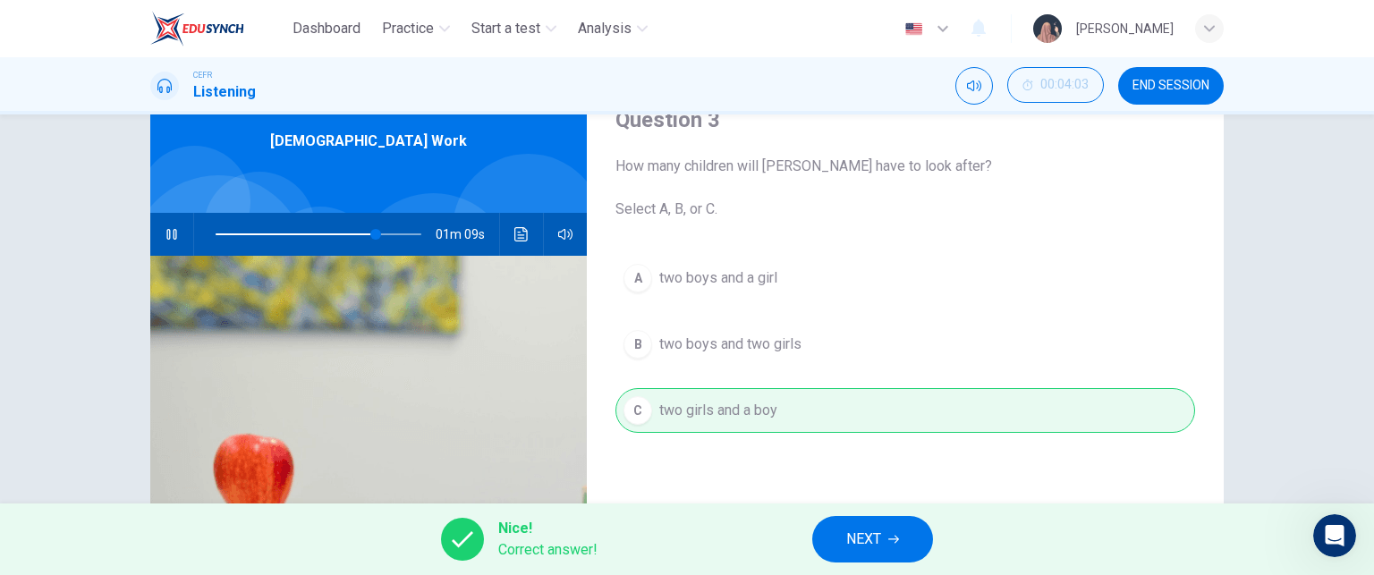
type input "78"
click at [886, 541] on button "NEXT" at bounding box center [872, 539] width 121 height 47
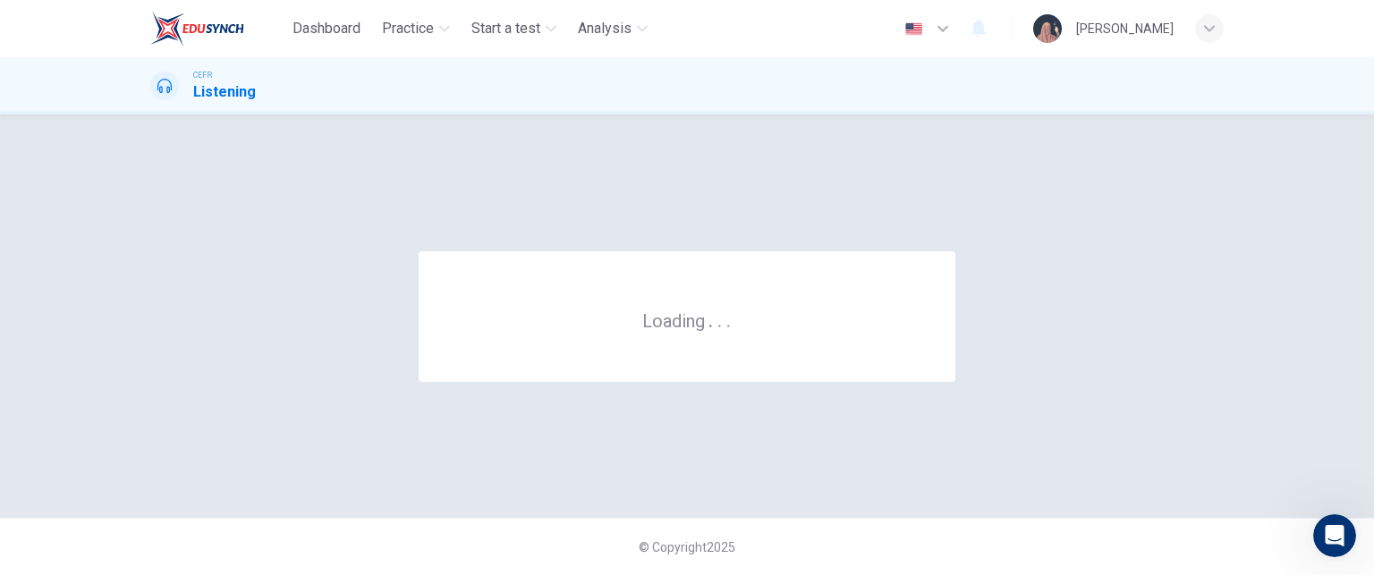
scroll to position [0, 0]
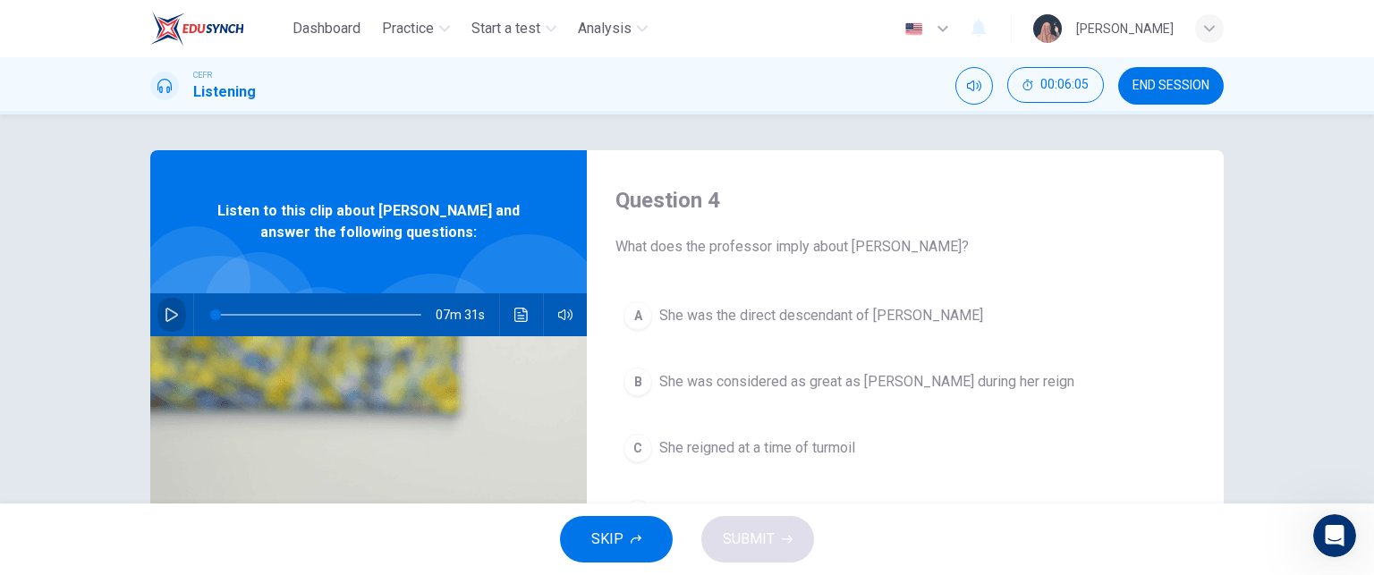
click at [165, 304] on button "button" at bounding box center [171, 314] width 29 height 43
click at [235, 316] on span at bounding box center [240, 315] width 11 height 11
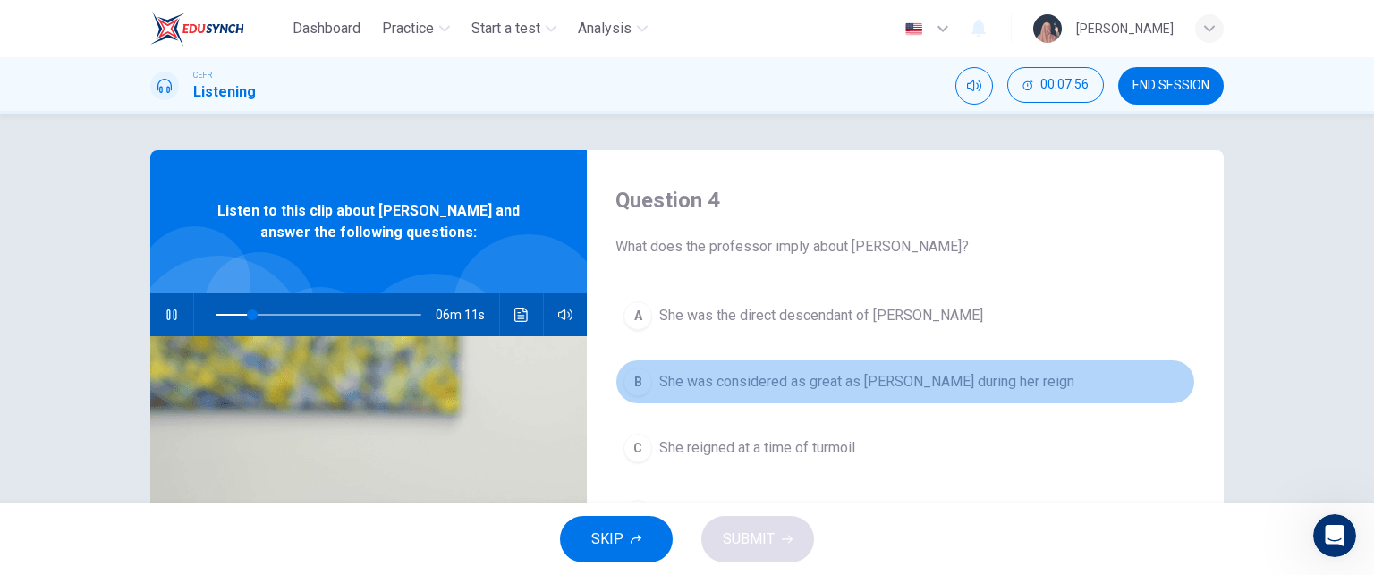
click at [757, 393] on button "B She was considered as great as Henry during her reign" at bounding box center [905, 382] width 580 height 45
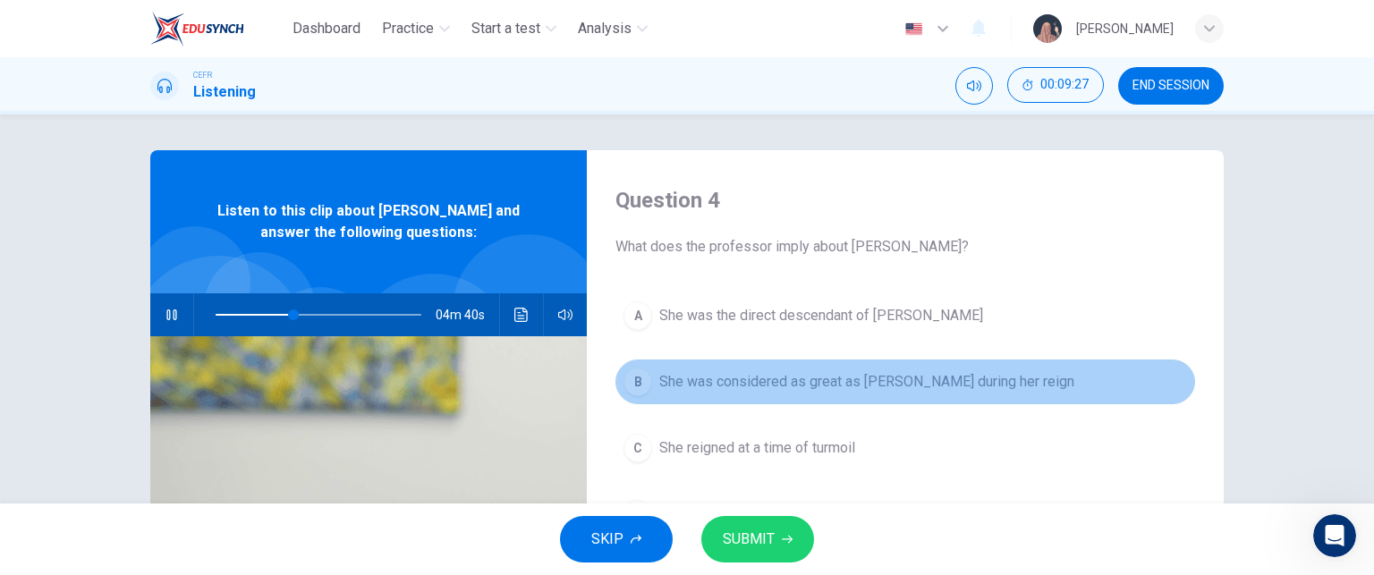
click at [757, 393] on button "B She was considered as great as Henry during her reign" at bounding box center [905, 382] width 580 height 45
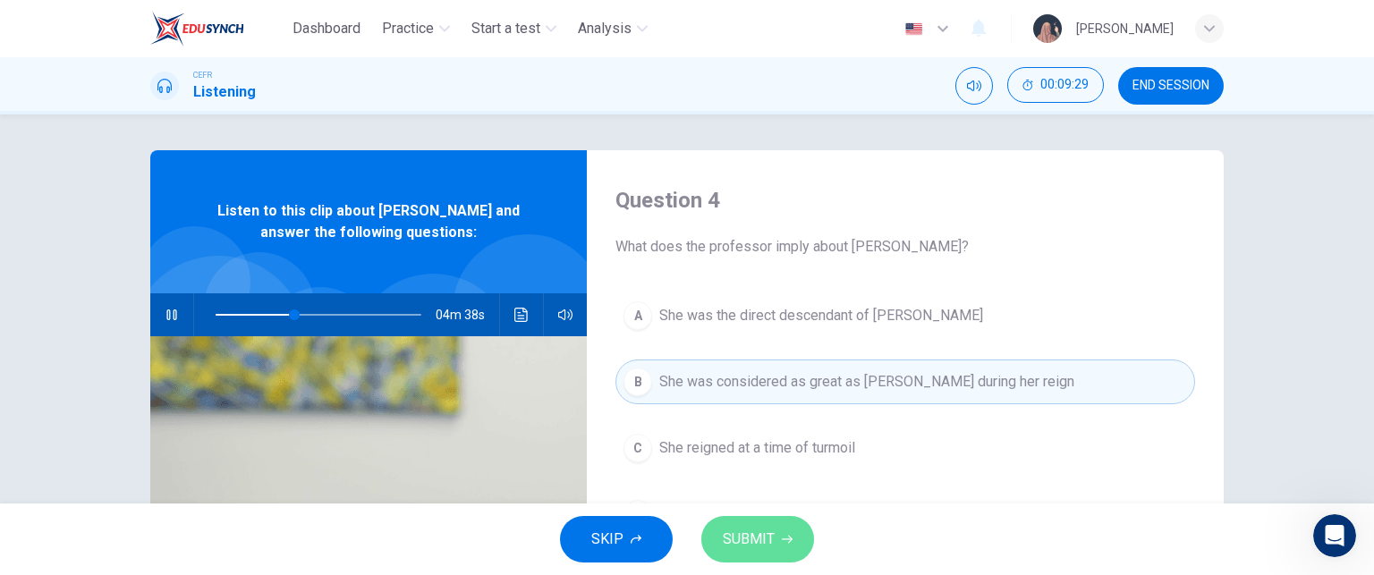
click at [741, 554] on button "SUBMIT" at bounding box center [757, 539] width 113 height 47
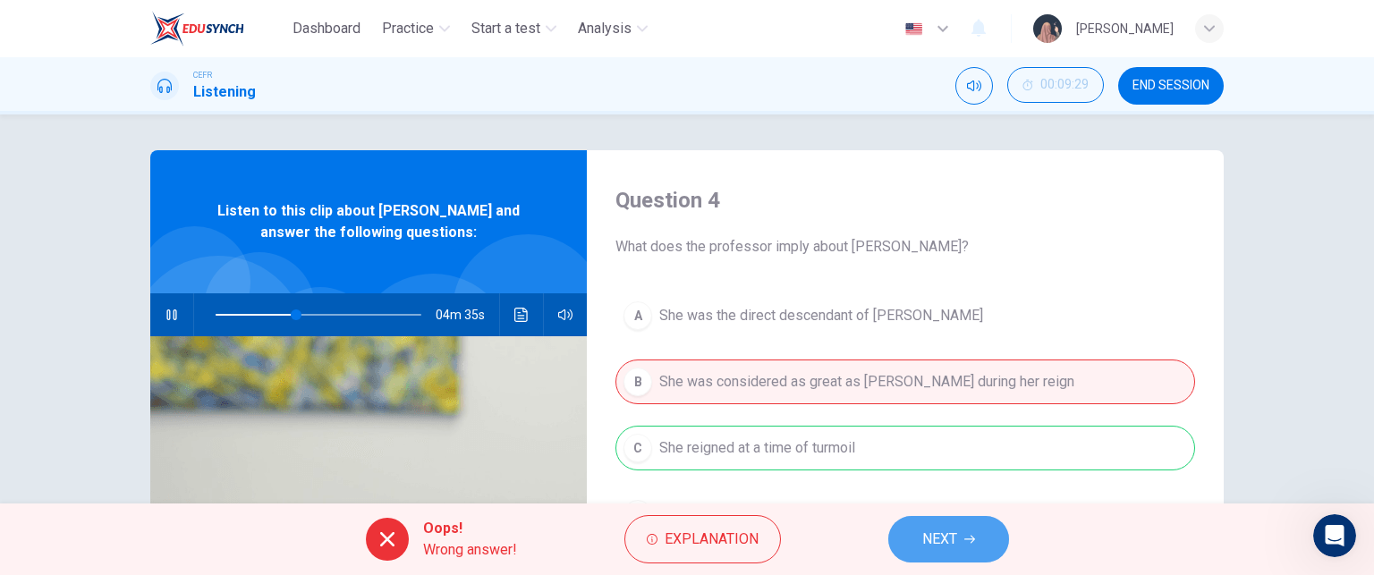
click at [922, 535] on span "NEXT" at bounding box center [939, 539] width 35 height 25
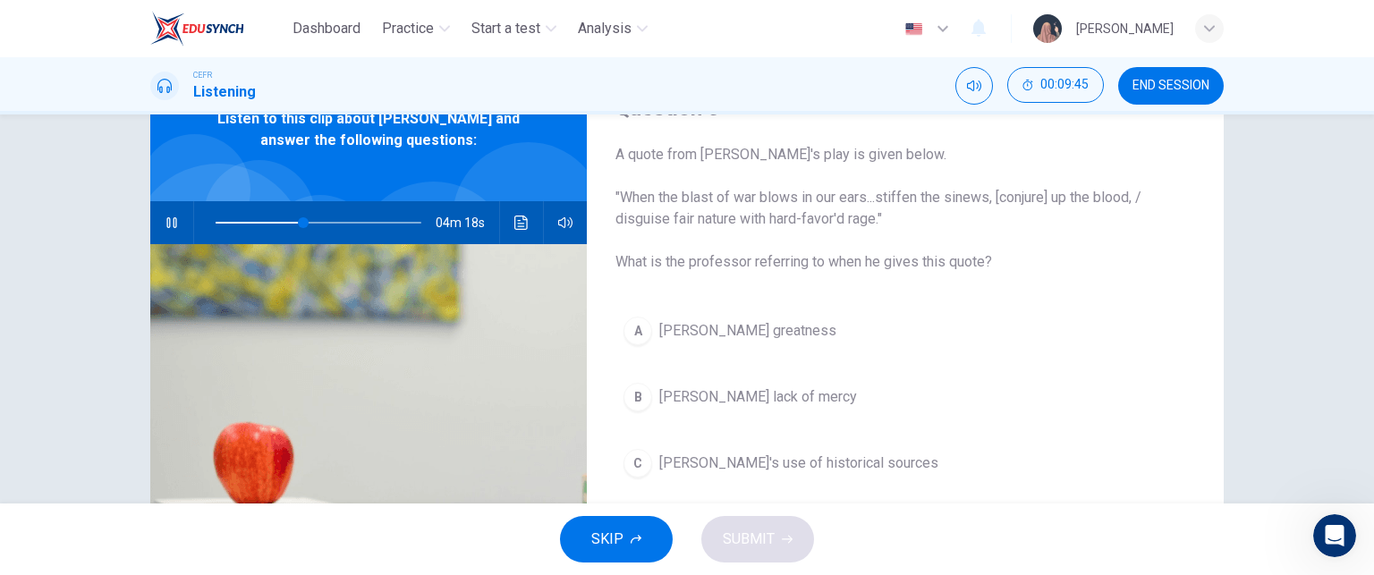
scroll to position [97, 0]
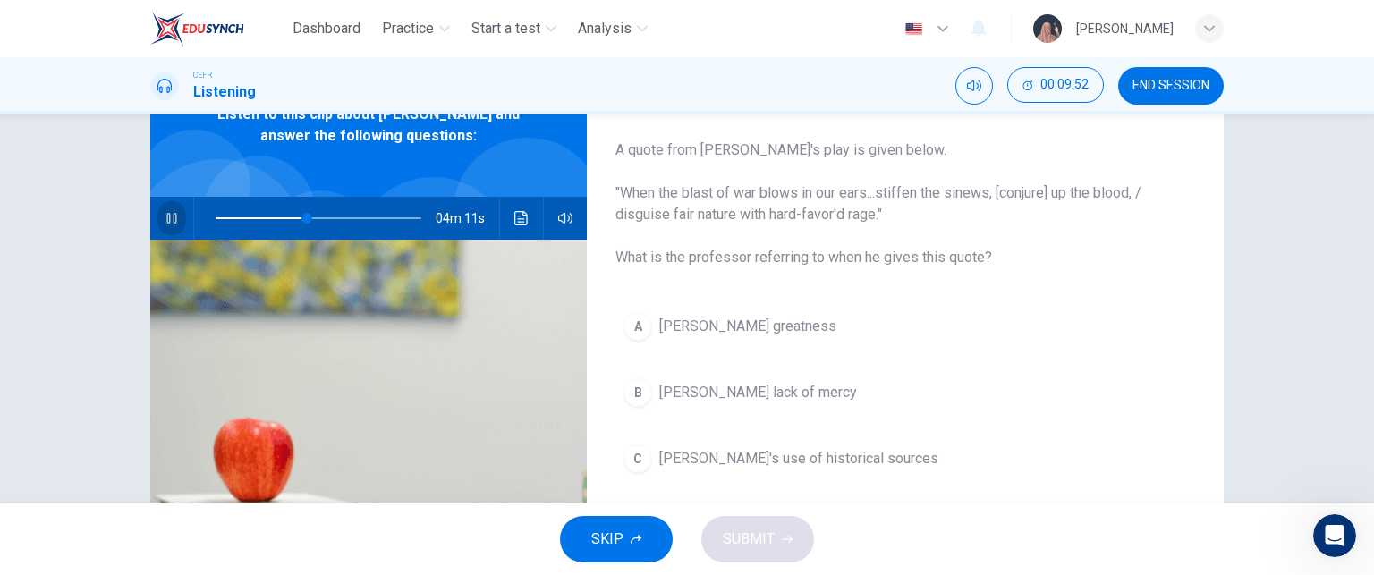
click at [170, 218] on icon "button" at bounding box center [172, 218] width 14 height 14
click at [160, 207] on button "button" at bounding box center [171, 218] width 29 height 43
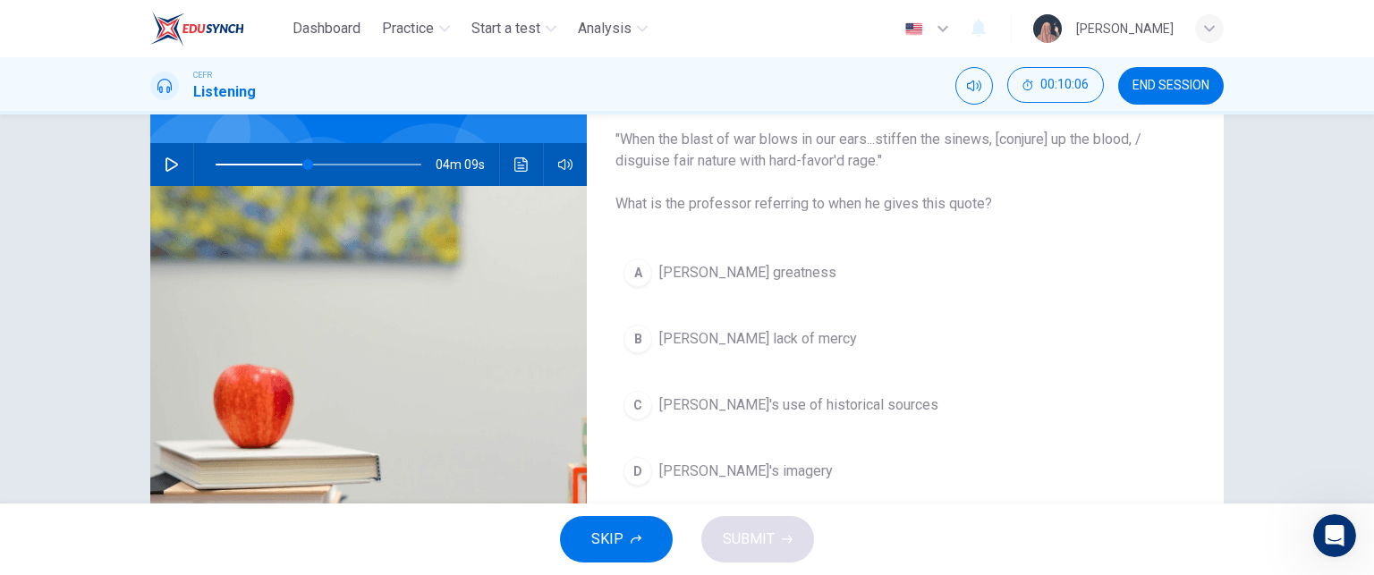
scroll to position [152, 0]
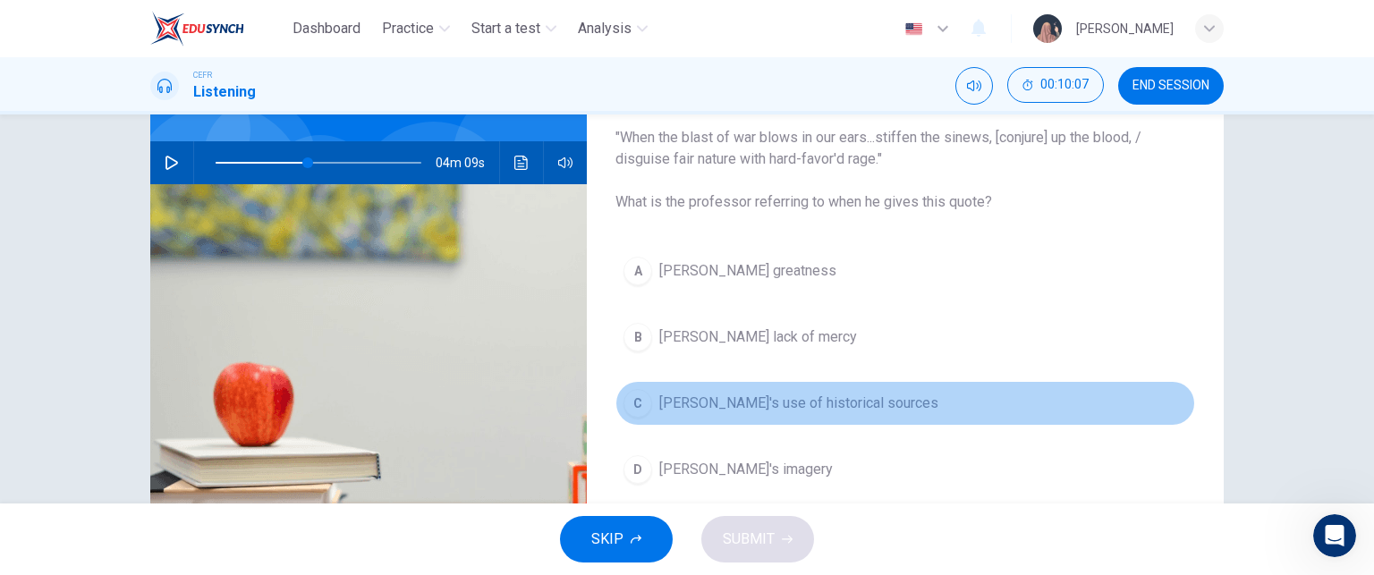
click at [745, 389] on button "C Shakespeare's use of historical sources" at bounding box center [905, 403] width 580 height 45
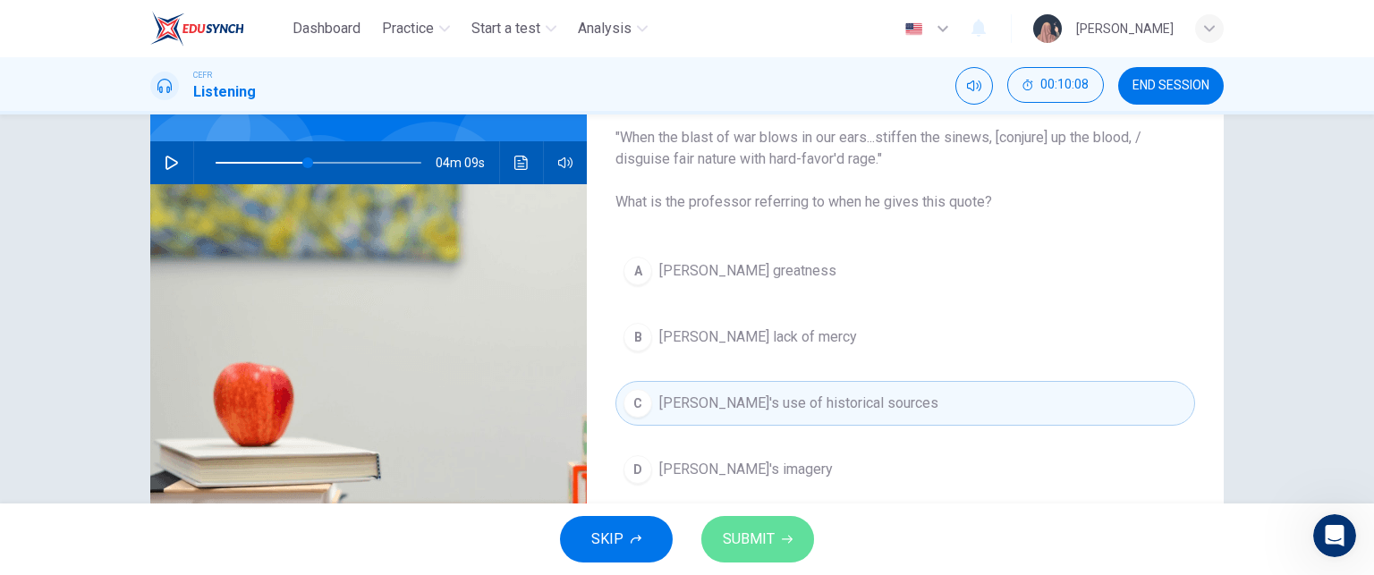
click at [739, 536] on span "SUBMIT" at bounding box center [749, 539] width 52 height 25
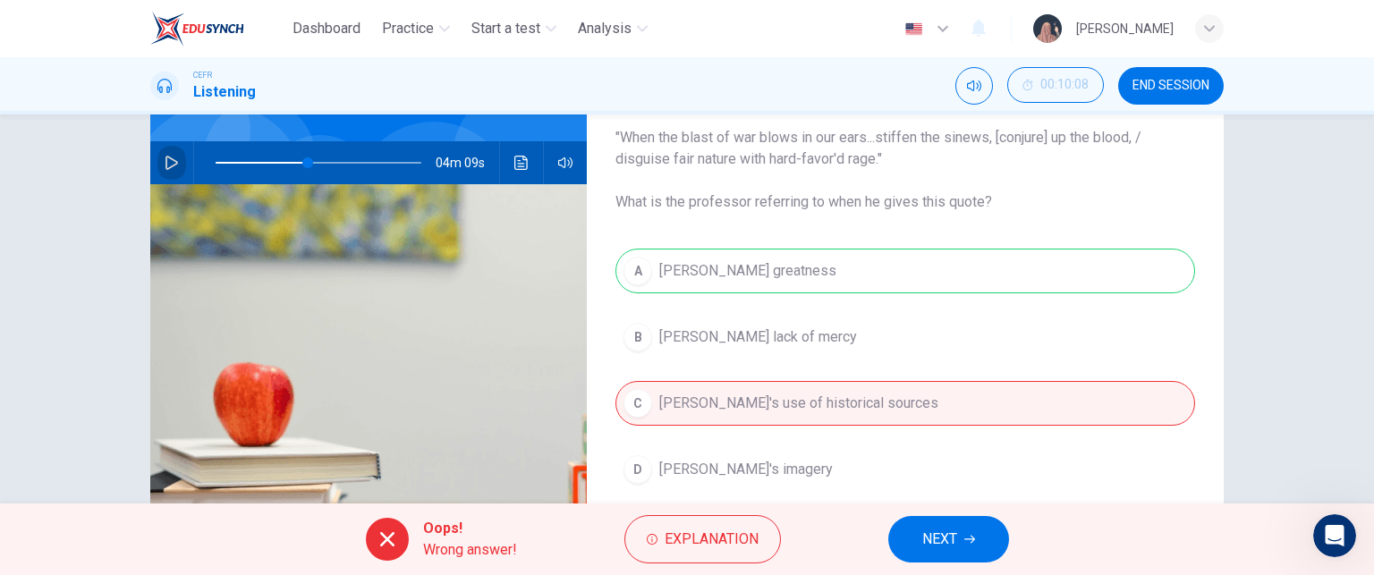
click at [161, 151] on button "button" at bounding box center [171, 162] width 29 height 43
click at [908, 534] on button "NEXT" at bounding box center [948, 539] width 121 height 47
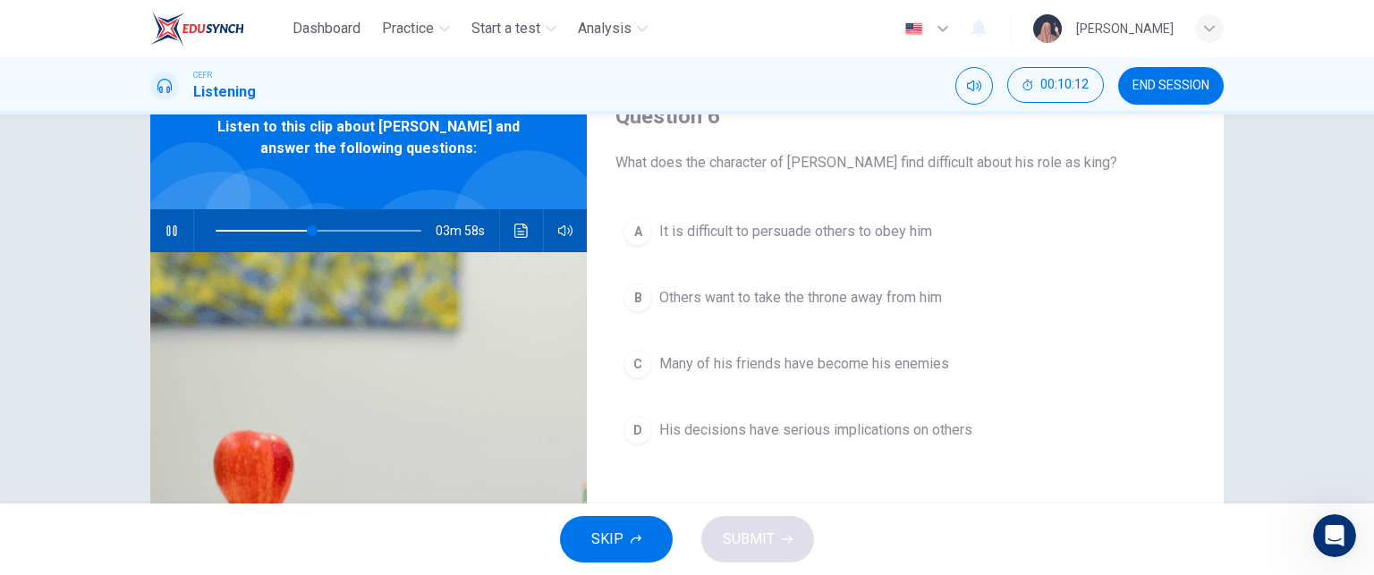
scroll to position [81, 0]
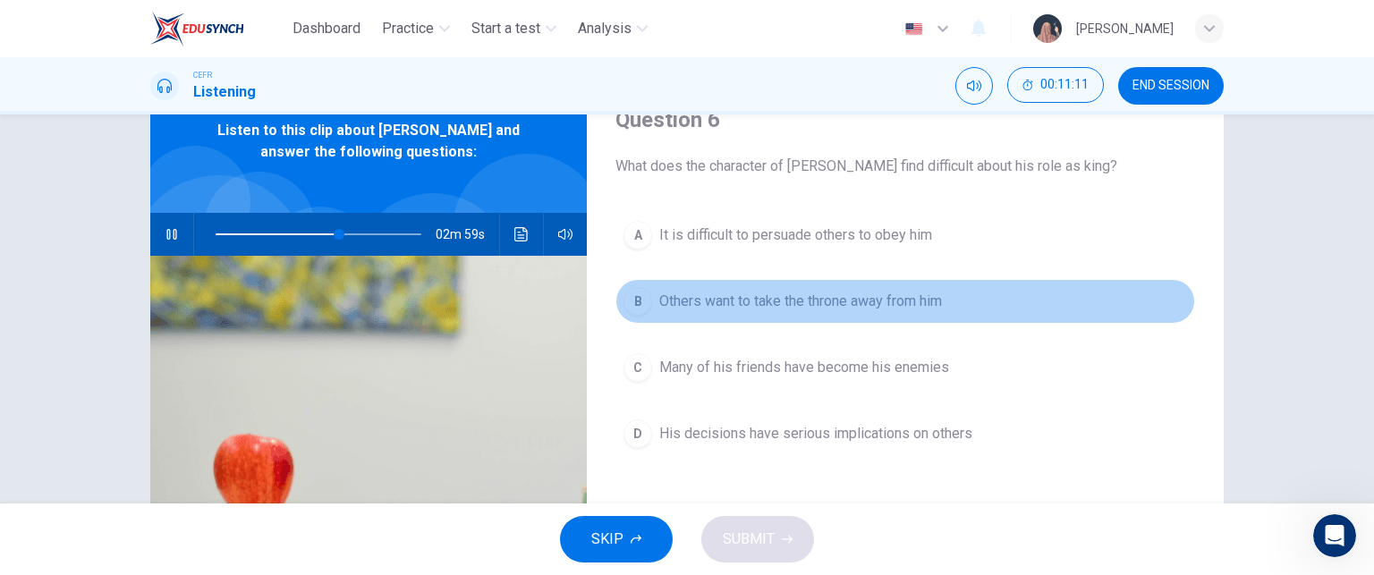
click at [749, 303] on span "Others want to take the throne away from him" at bounding box center [800, 301] width 283 height 21
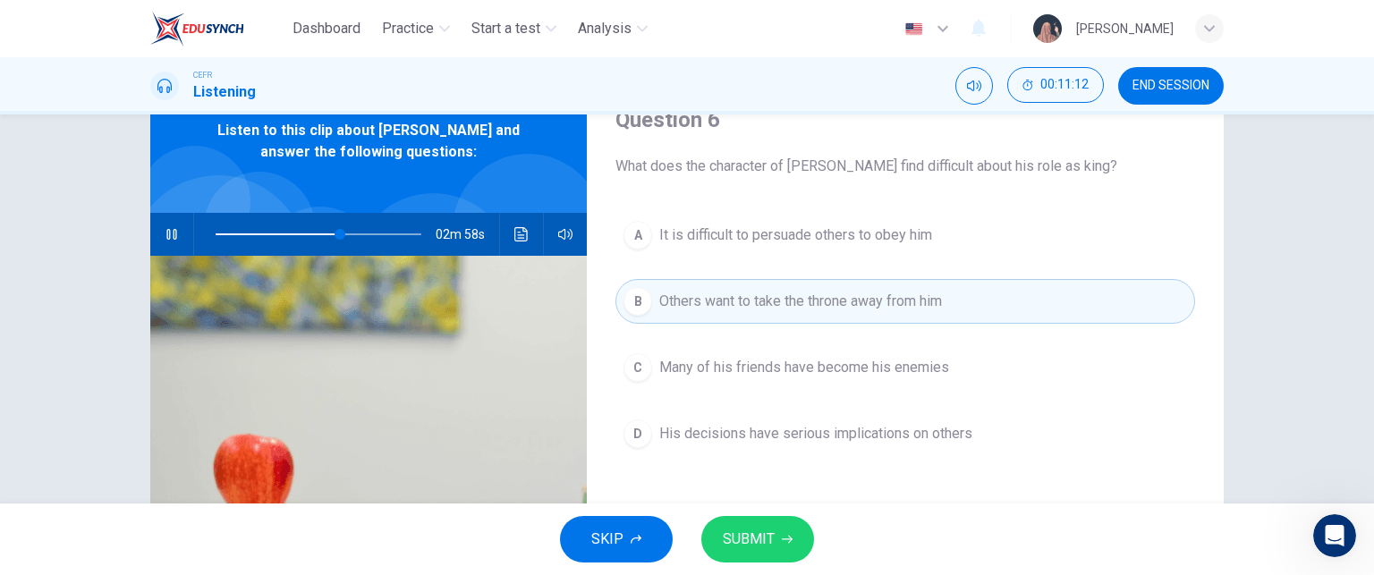
click at [773, 449] on button "D His decisions have serious implications on others" at bounding box center [905, 434] width 580 height 45
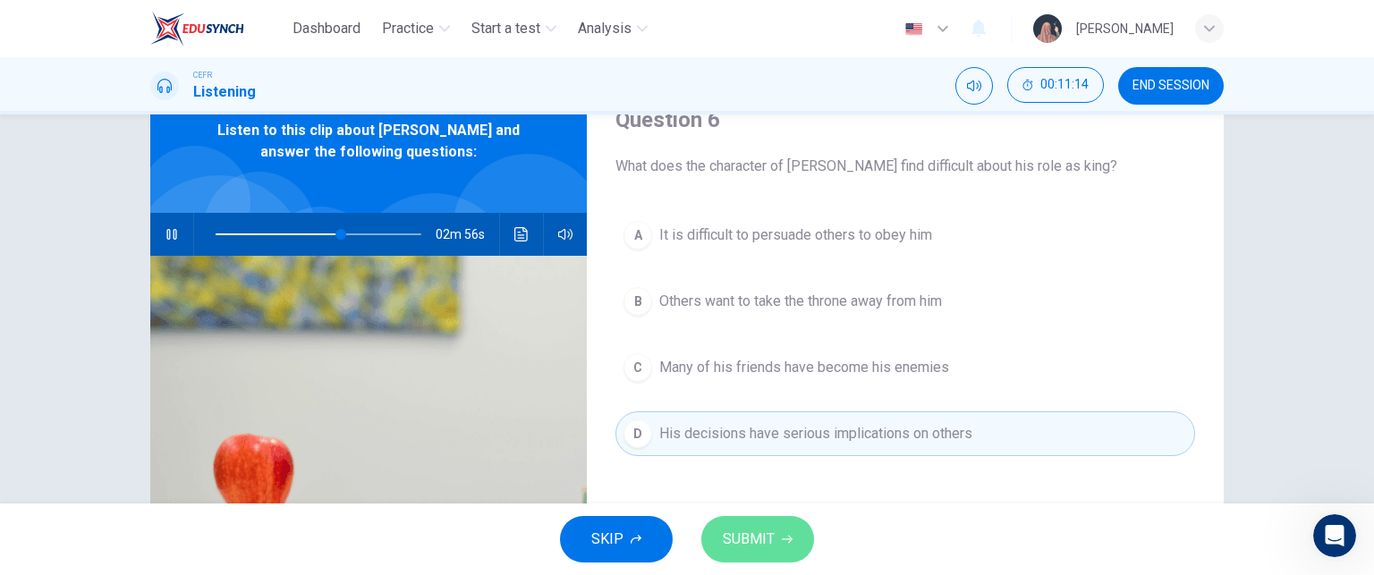
click at [771, 539] on span "SUBMIT" at bounding box center [749, 539] width 52 height 25
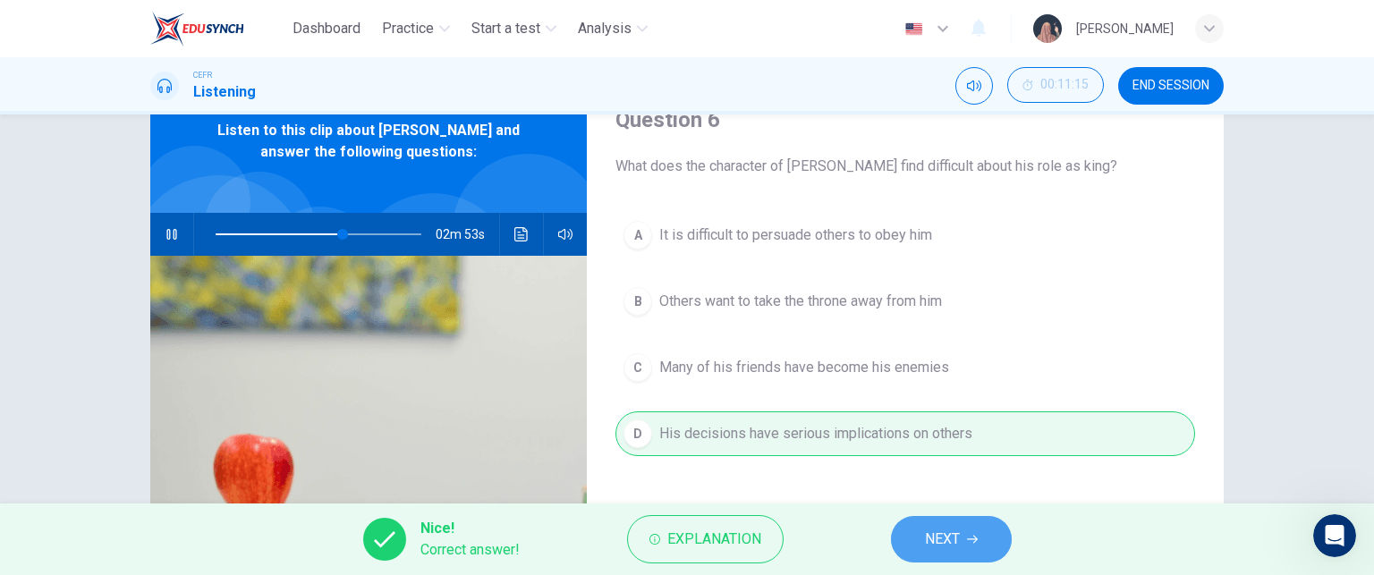
click at [964, 521] on button "NEXT" at bounding box center [951, 539] width 121 height 47
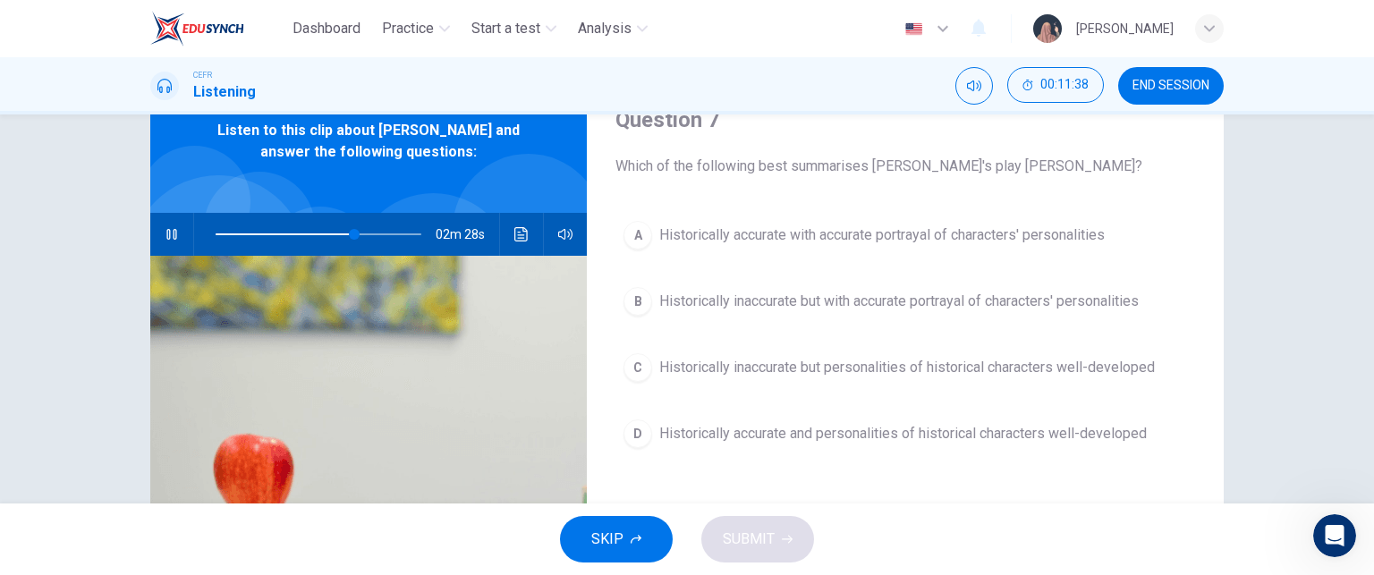
click at [927, 279] on button "B Historically inaccurate but with accurate portrayal of characters' personalit…" at bounding box center [905, 301] width 580 height 45
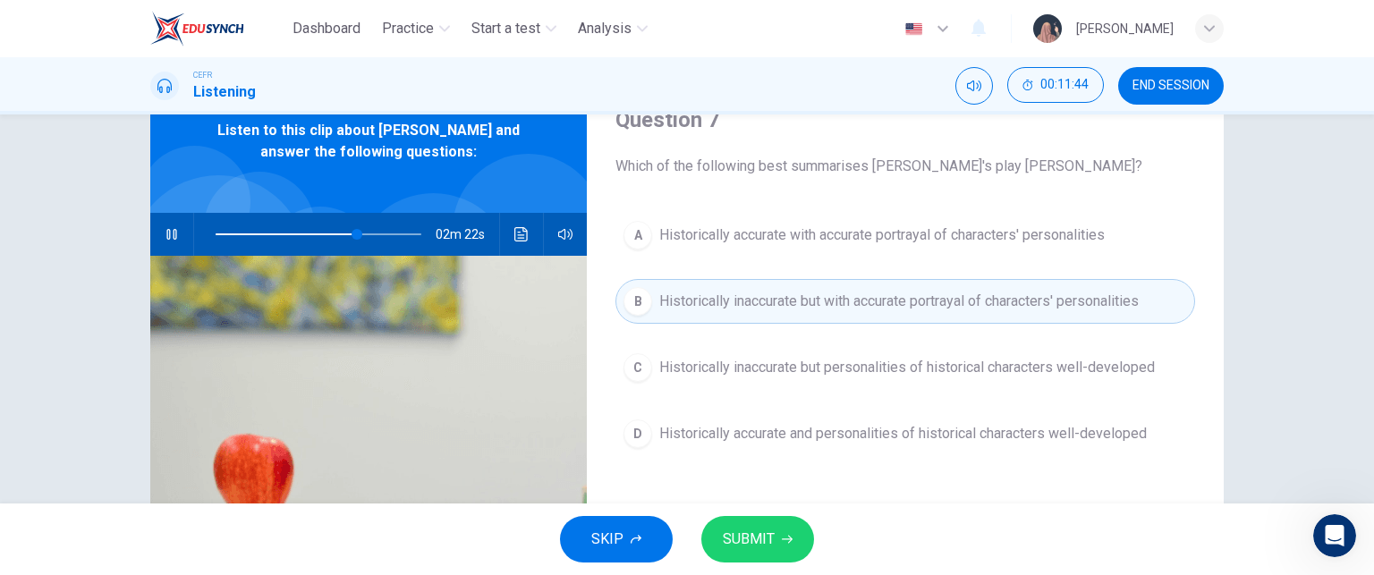
click at [834, 419] on button "D Historically accurate and personalities of historical characters well-develop…" at bounding box center [905, 434] width 580 height 45
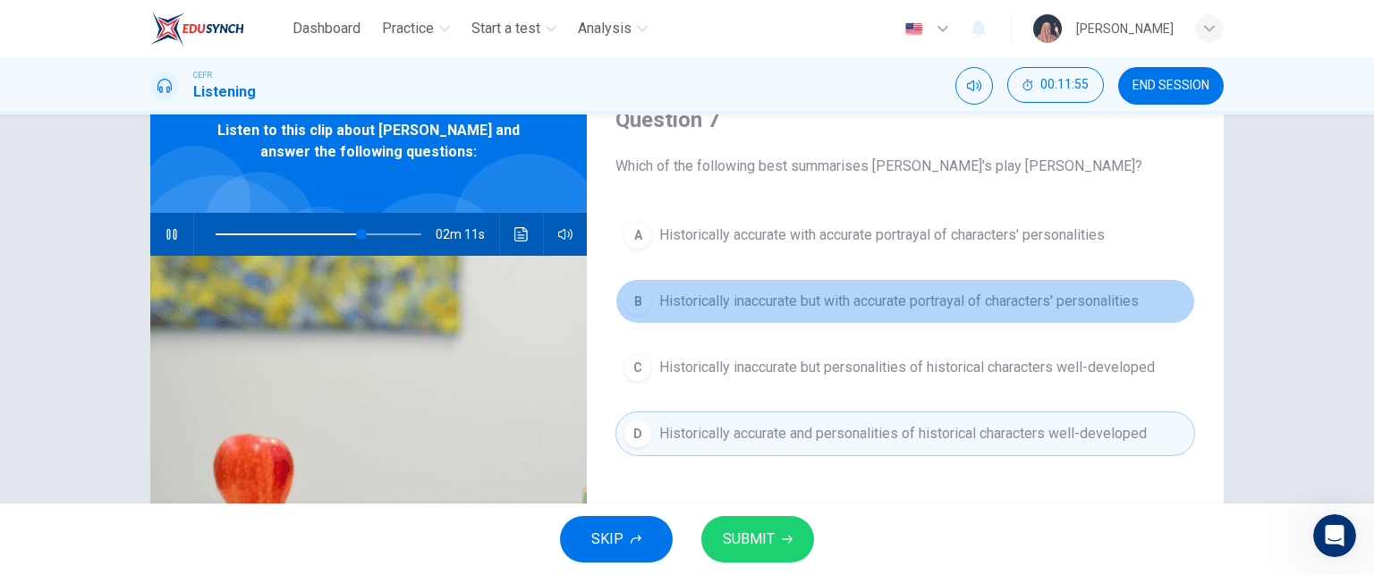
click at [777, 310] on span "Historically inaccurate but with accurate portrayal of characters' personalities" at bounding box center [899, 301] width 480 height 21
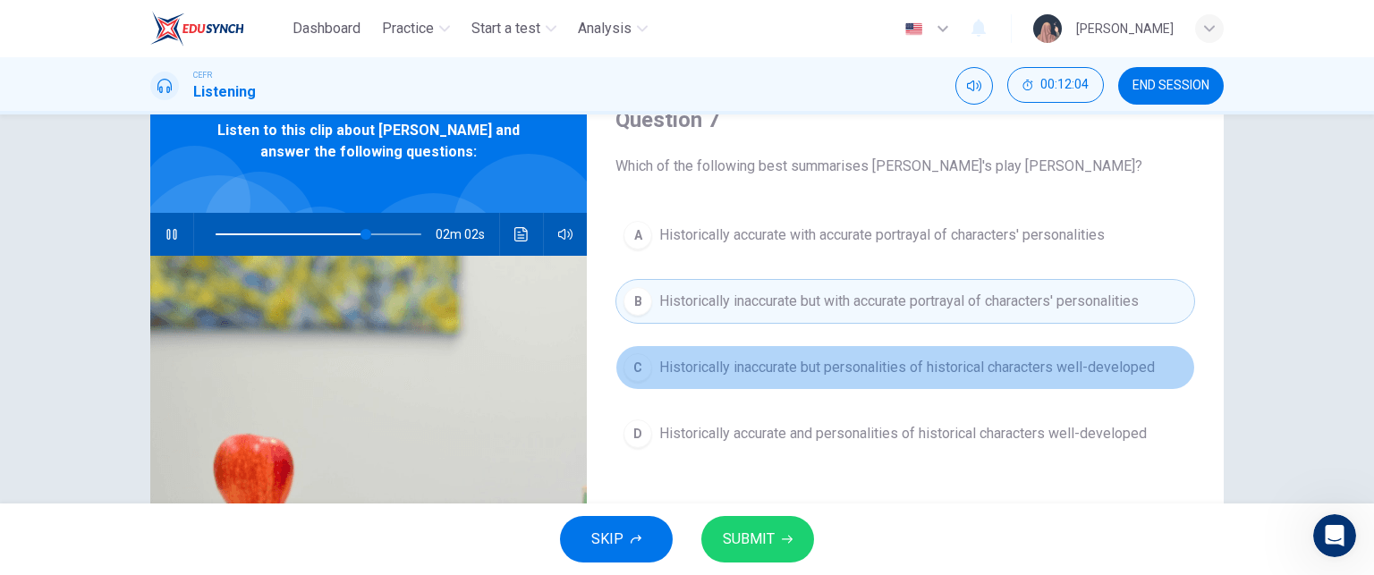
click at [761, 368] on span "Historically inaccurate but personalities of historical characters well-develop…" at bounding box center [907, 367] width 496 height 21
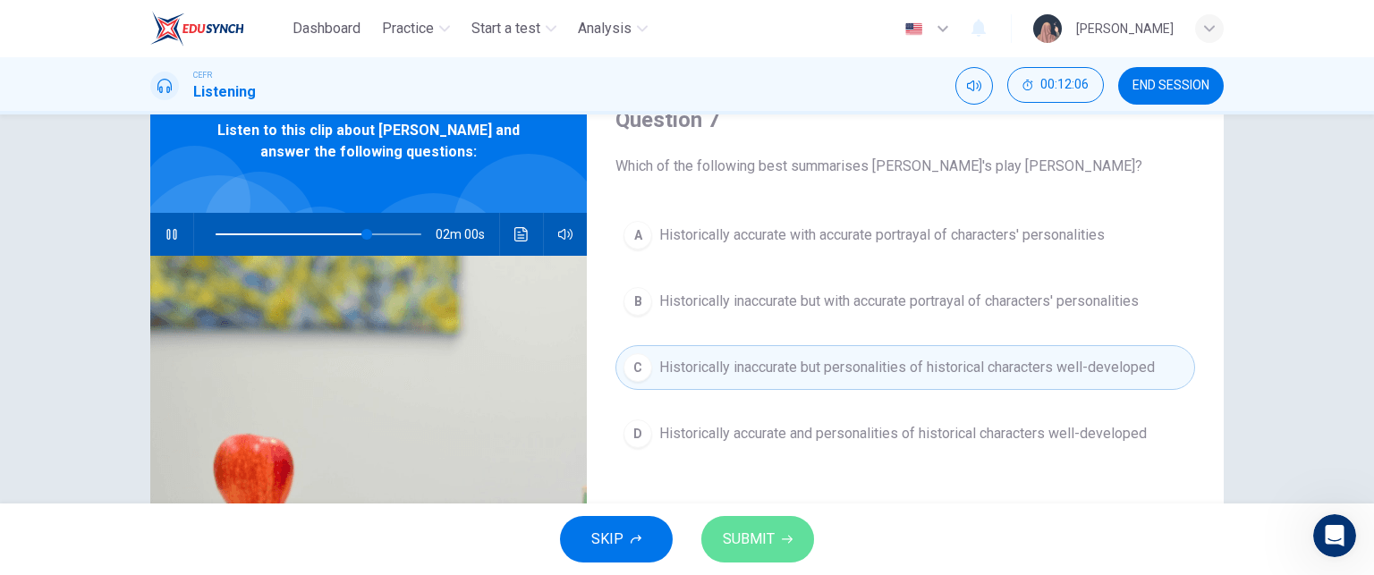
click at [751, 544] on span "SUBMIT" at bounding box center [749, 539] width 52 height 25
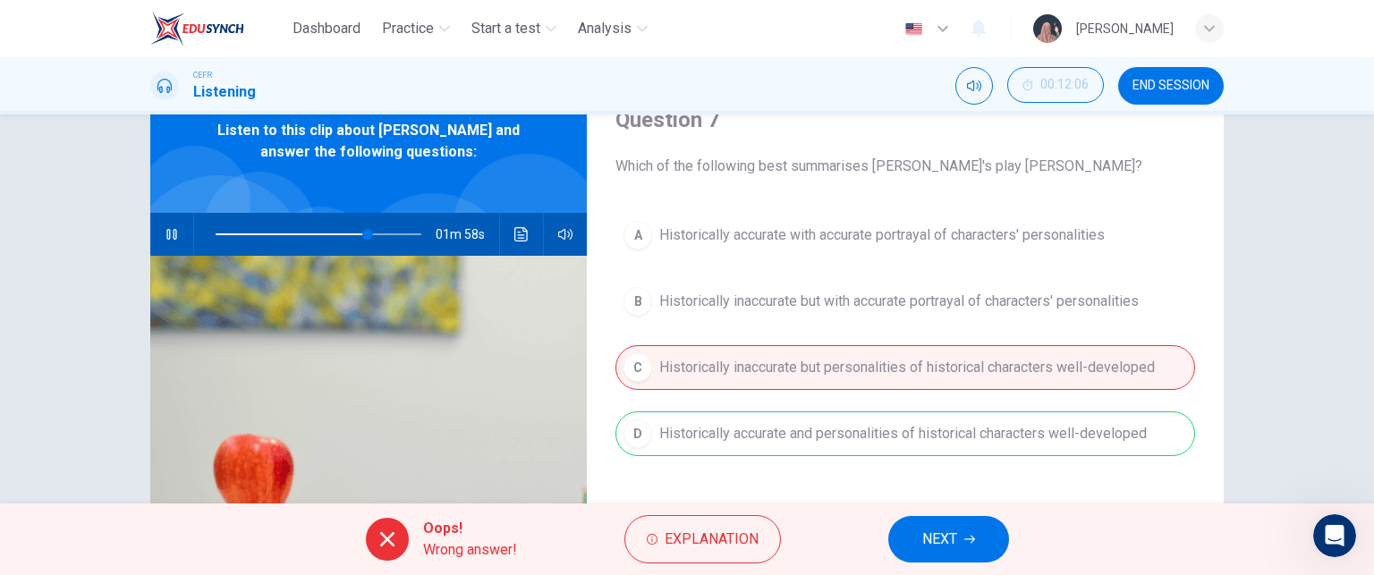
type input "74"
click at [959, 545] on button "NEXT" at bounding box center [948, 539] width 121 height 47
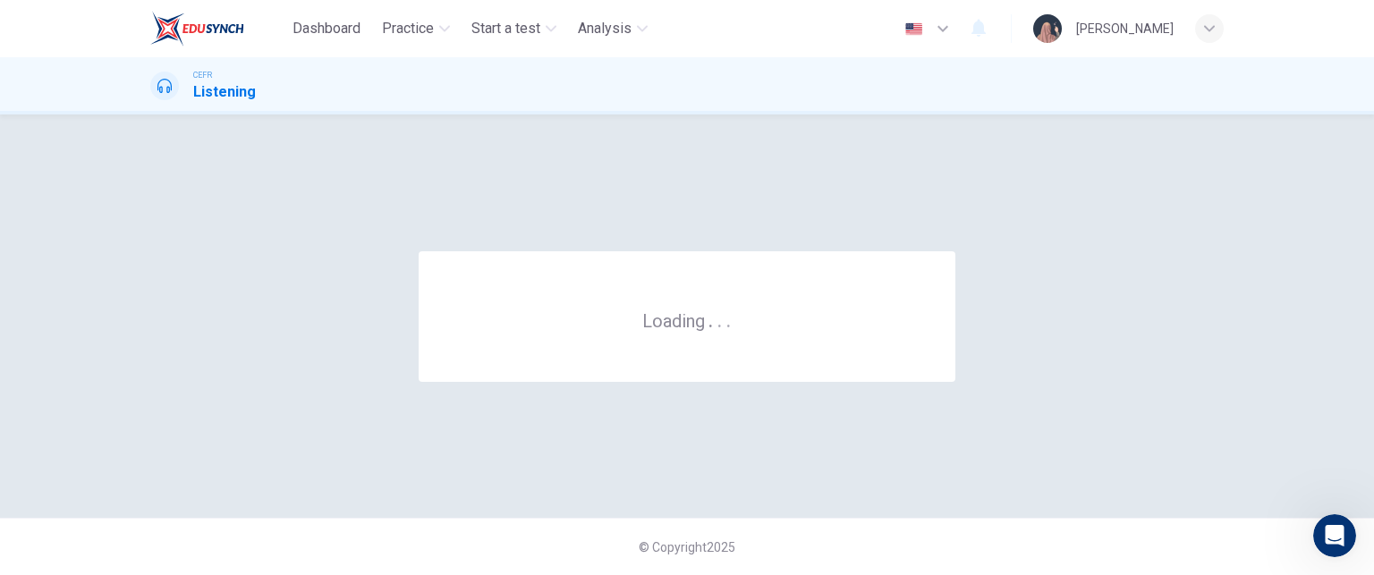
scroll to position [0, 0]
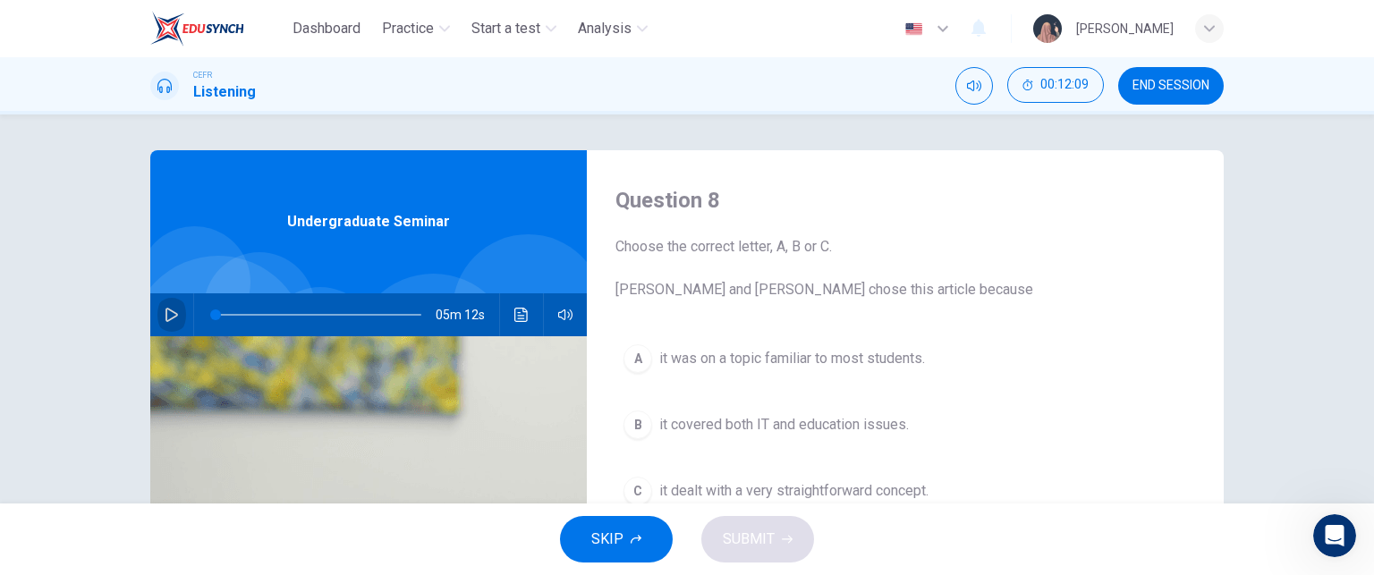
click at [175, 307] on button "button" at bounding box center [171, 314] width 29 height 43
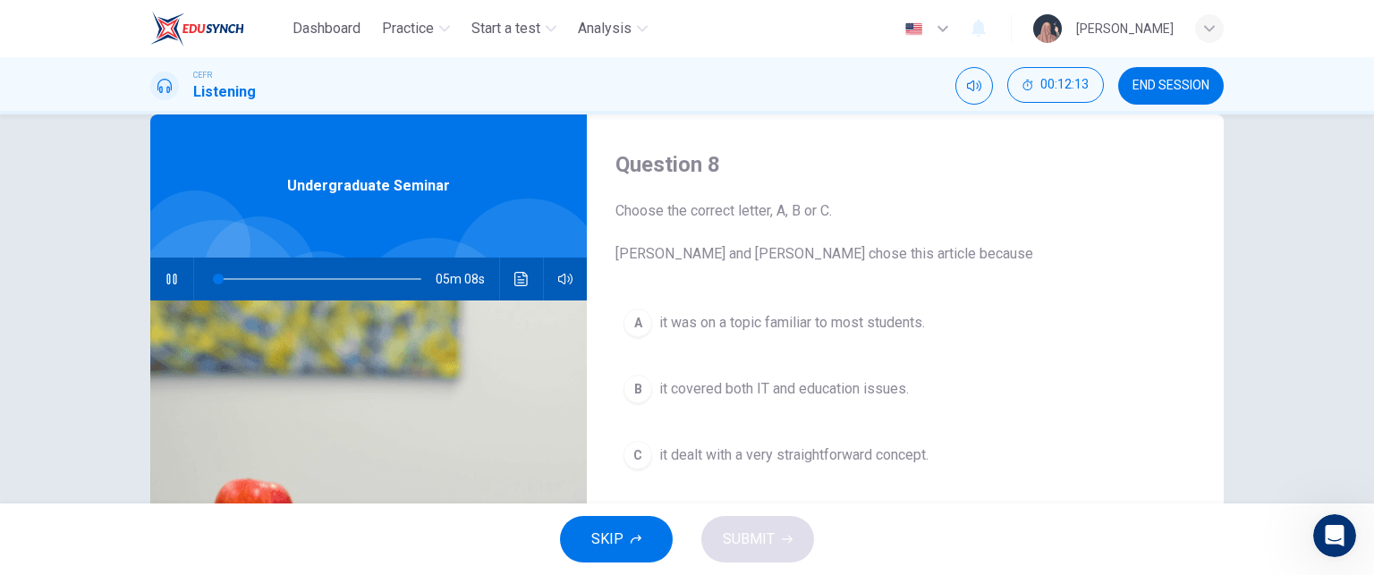
scroll to position [39, 0]
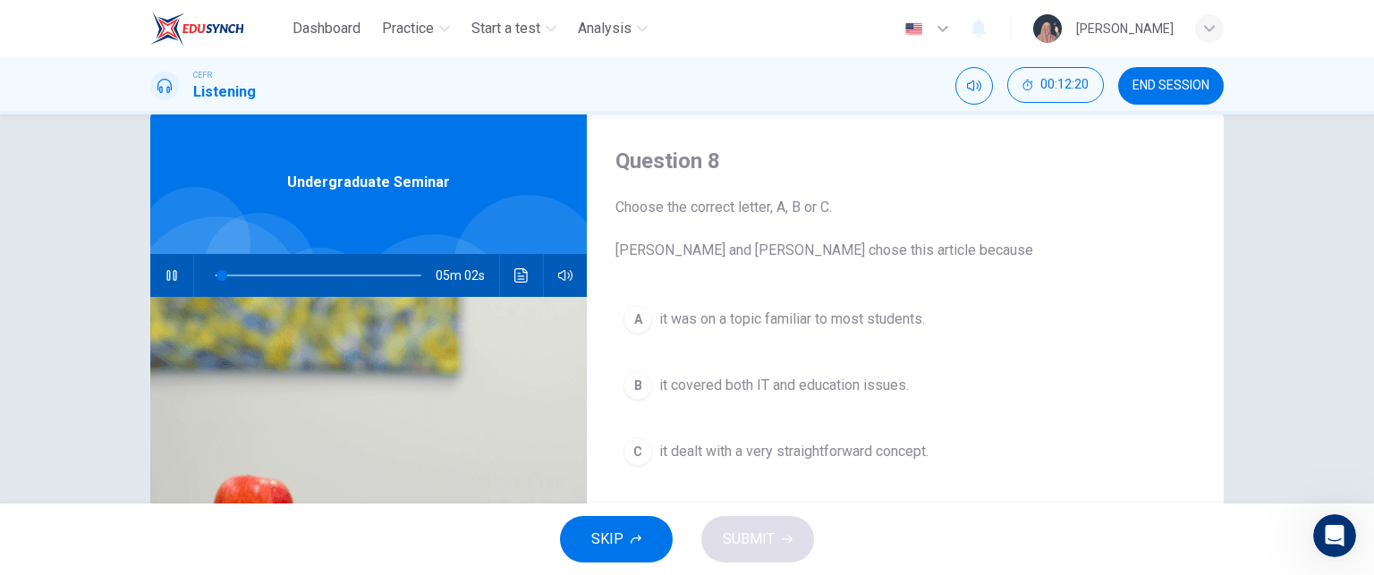
type input "4"
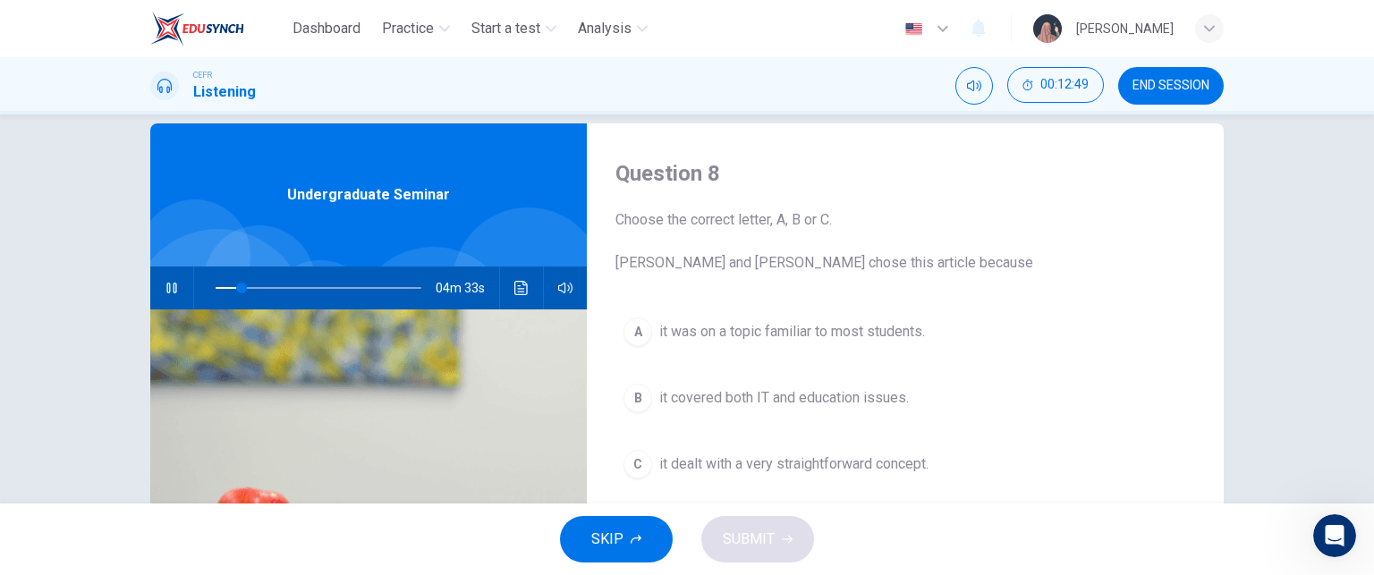
scroll to position [25, 0]
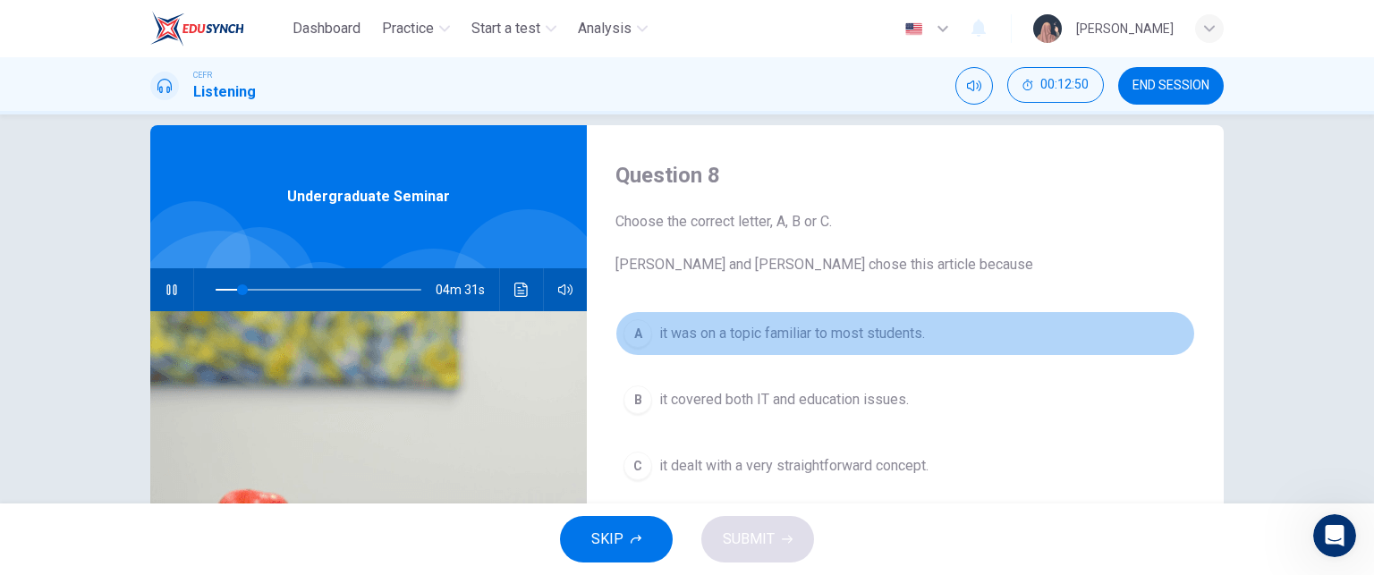
click at [709, 320] on button "A it was on a topic familiar to most students." at bounding box center [905, 333] width 580 height 45
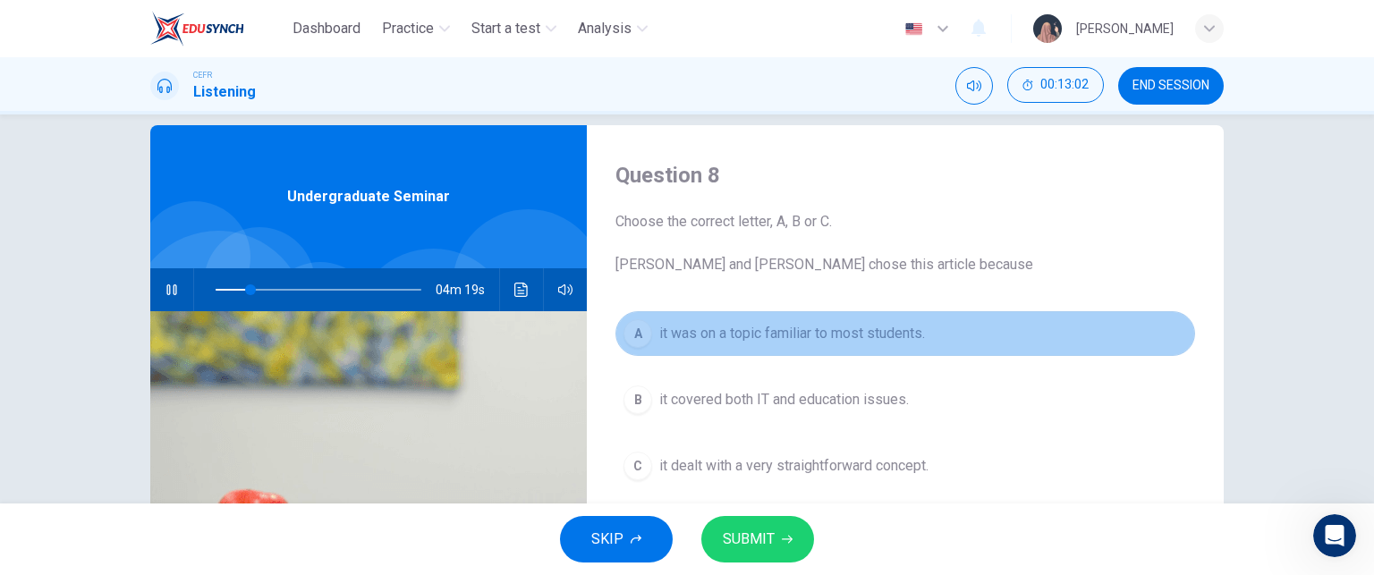
click at [709, 320] on button "A it was on a topic familiar to most students." at bounding box center [905, 333] width 580 height 45
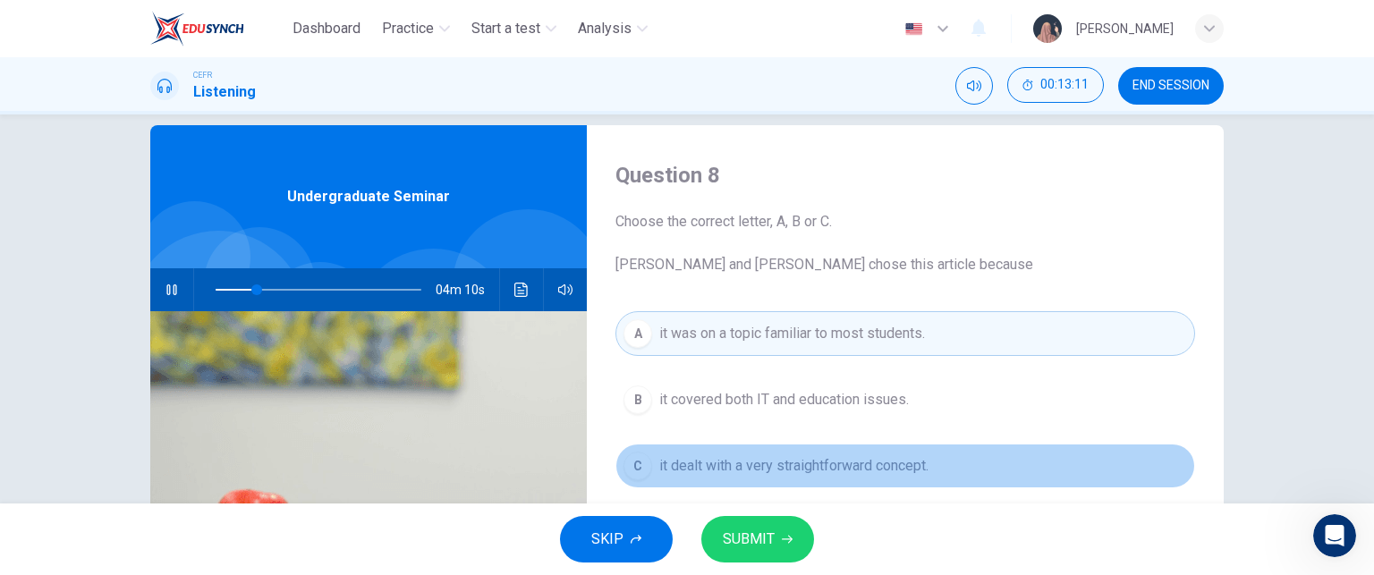
click at [731, 464] on span "it dealt with a very straightforward concept." at bounding box center [793, 465] width 269 height 21
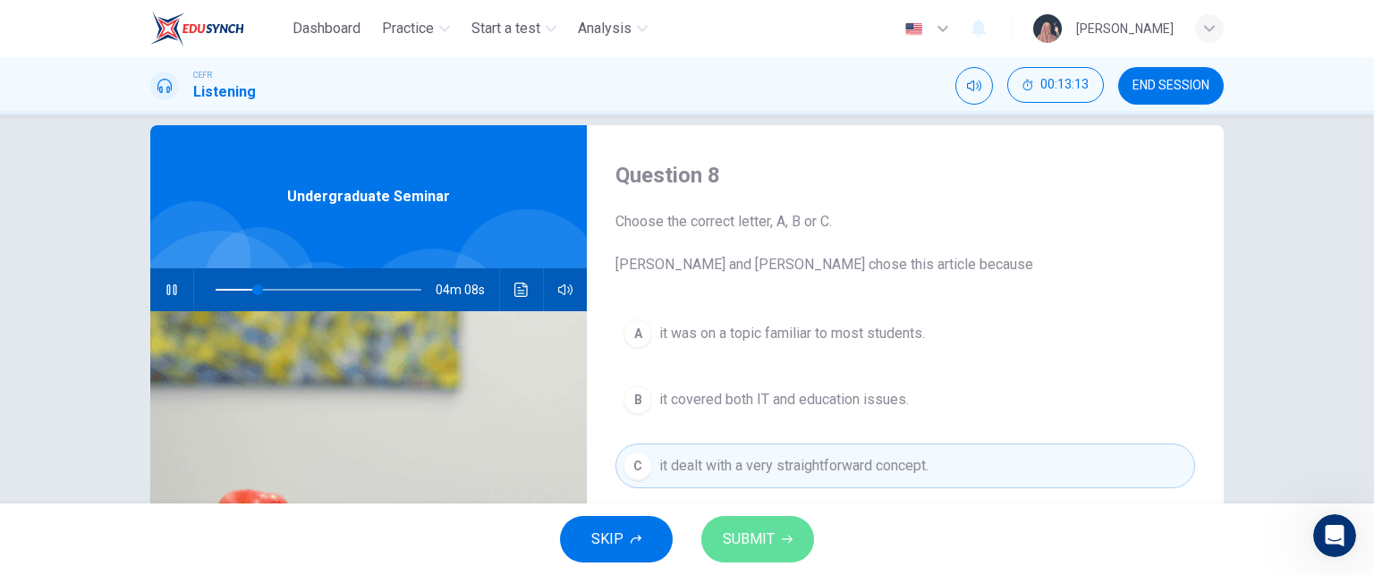
click at [737, 536] on span "SUBMIT" at bounding box center [749, 539] width 52 height 25
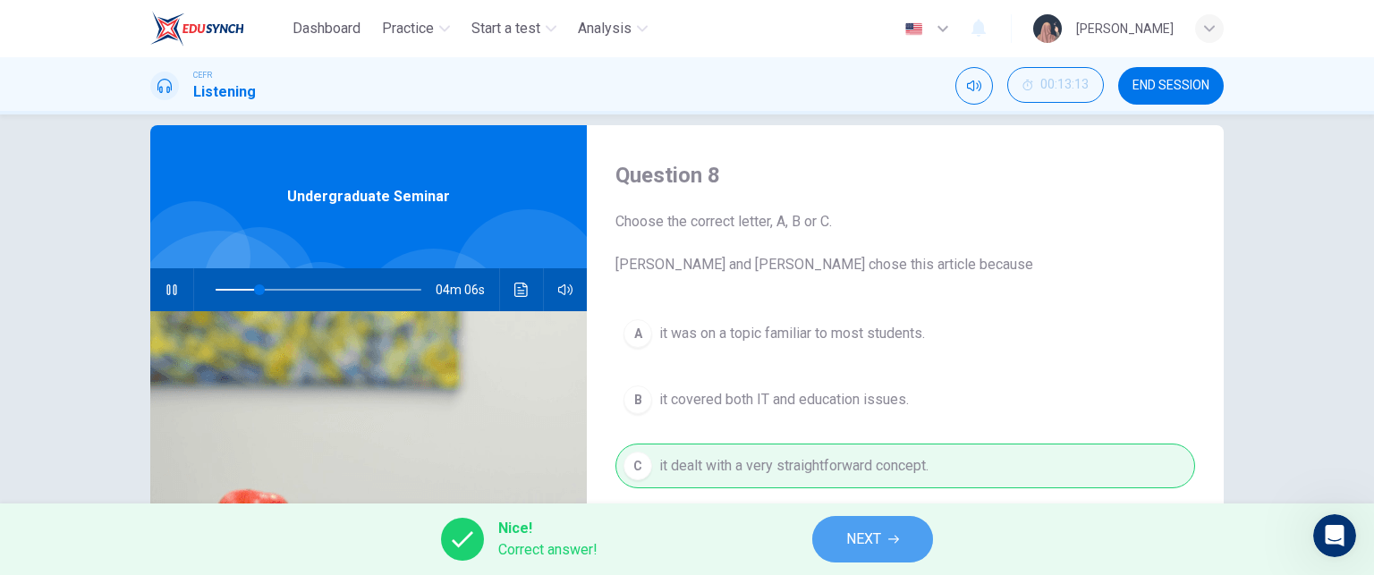
click at [864, 536] on span "NEXT" at bounding box center [863, 539] width 35 height 25
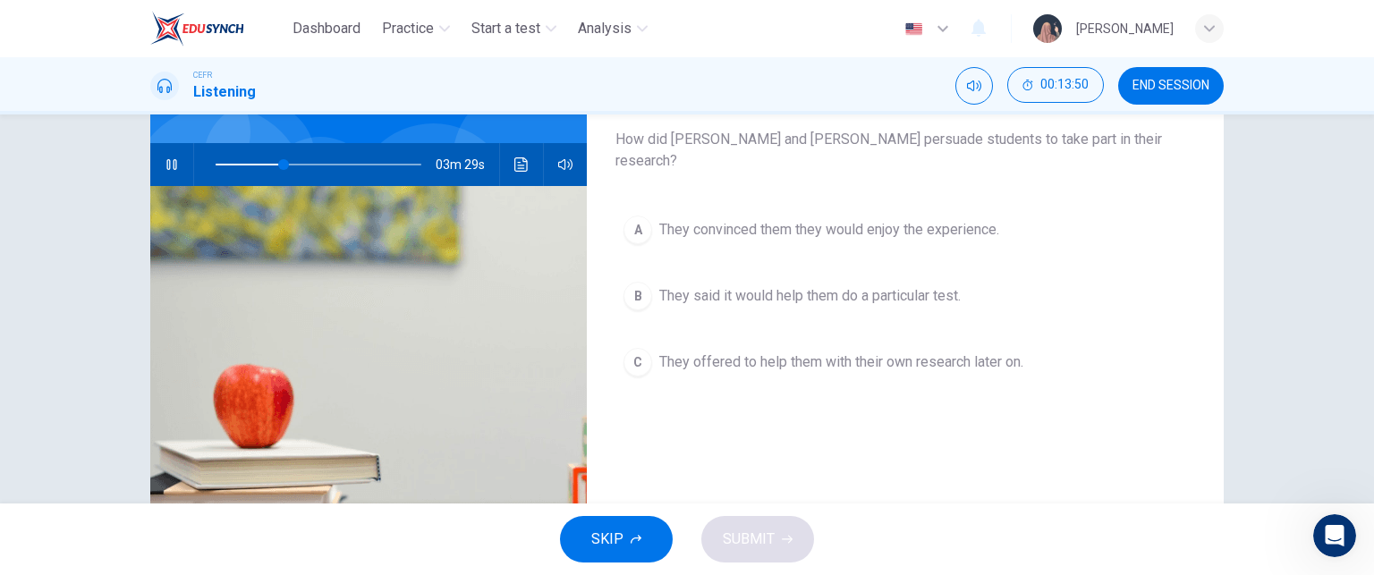
scroll to position [149, 0]
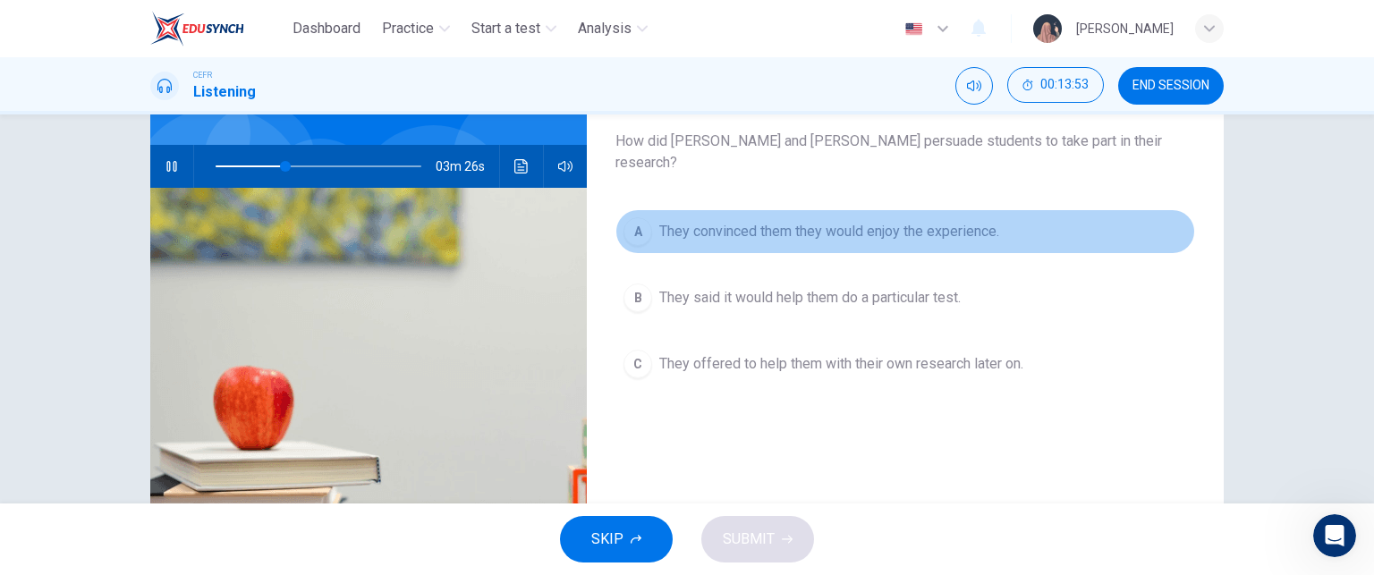
click at [804, 221] on span "They convinced them they would enjoy the experience." at bounding box center [829, 231] width 340 height 21
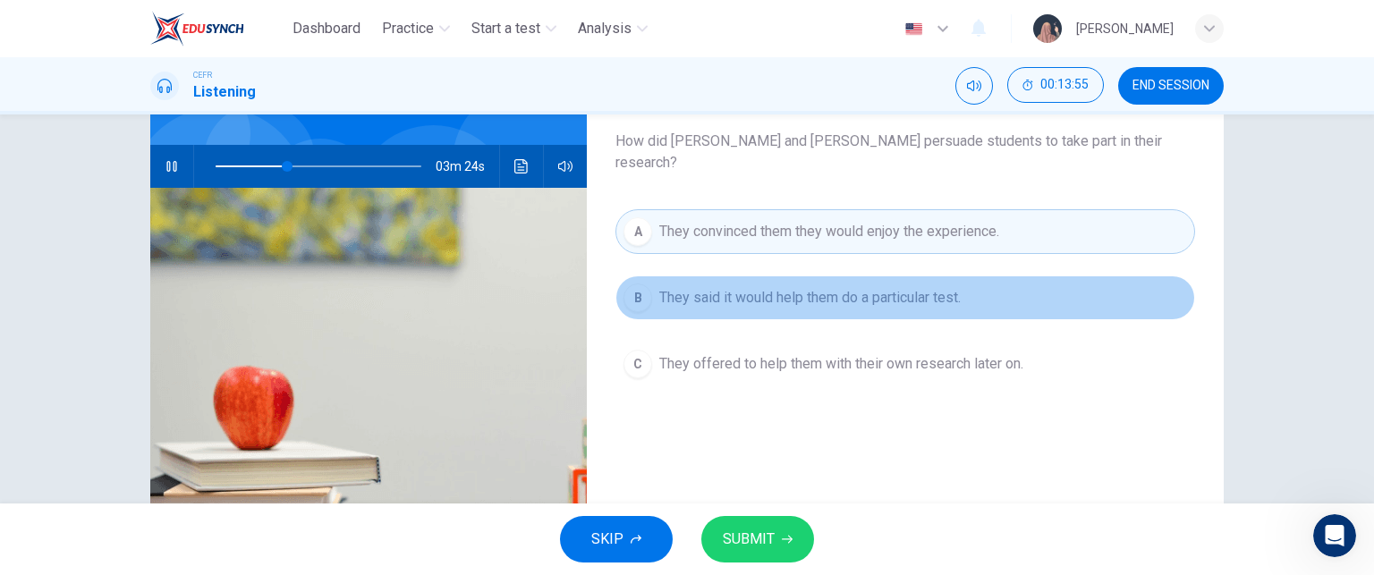
click at [850, 287] on span "They said it would help them do a particular test." at bounding box center [809, 297] width 301 height 21
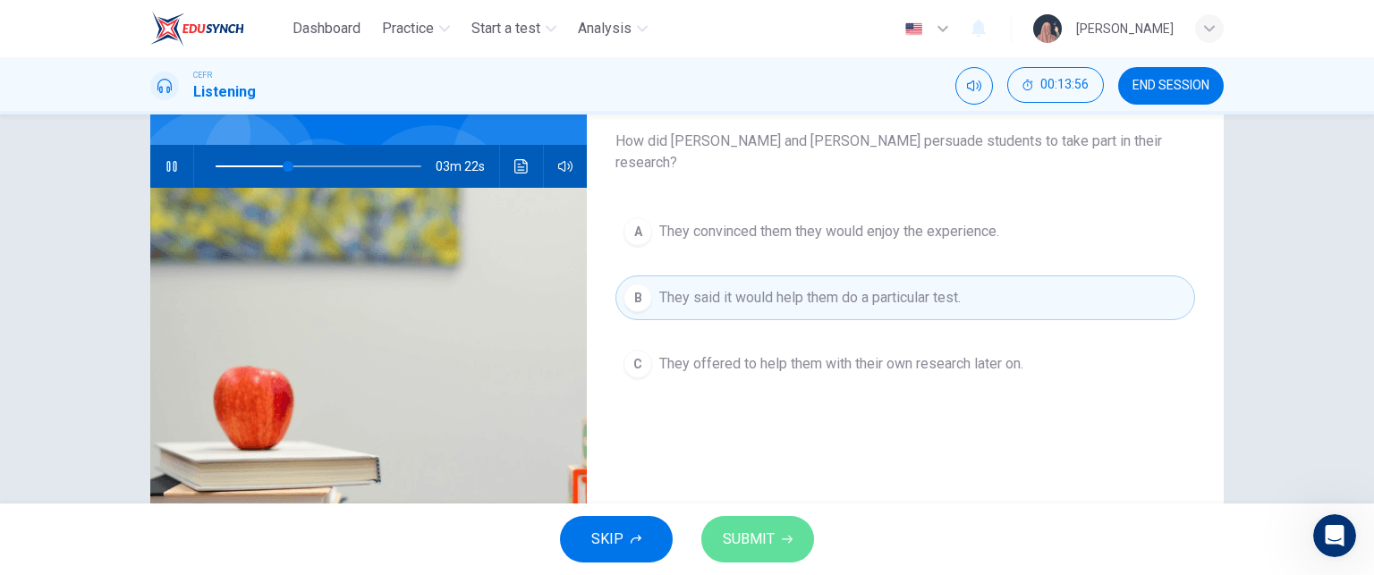
click at [736, 540] on span "SUBMIT" at bounding box center [749, 539] width 52 height 25
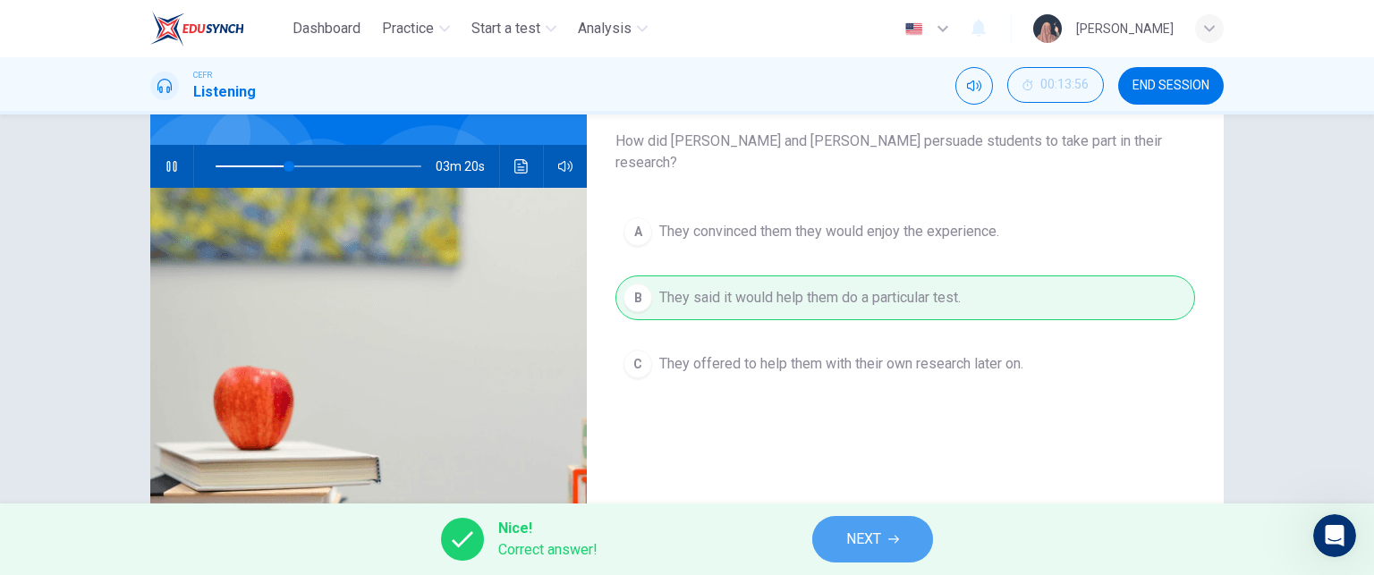
click at [834, 532] on button "NEXT" at bounding box center [872, 539] width 121 height 47
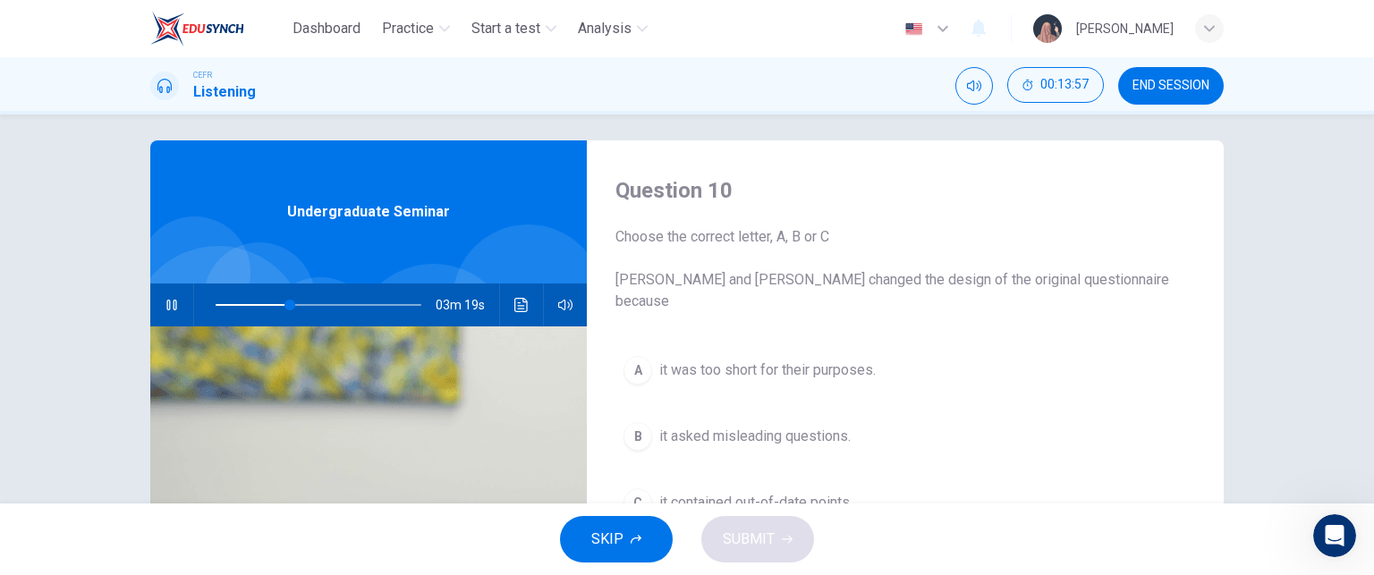
scroll to position [9, 0]
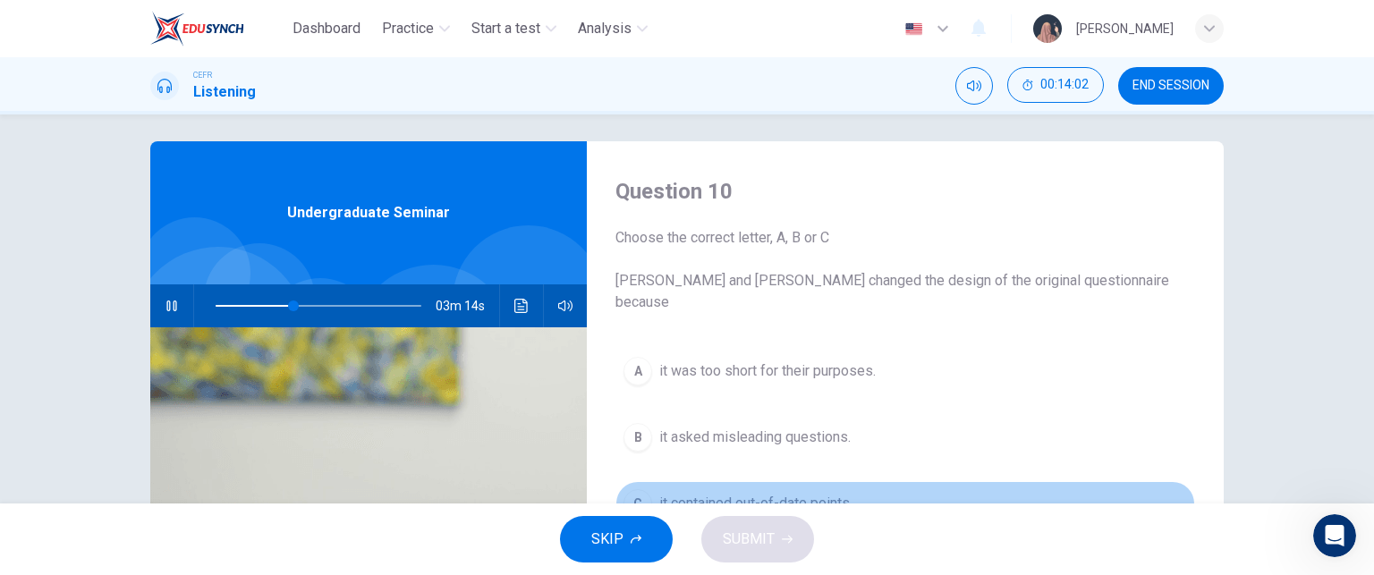
click at [766, 493] on span "it contained out-of-date points." at bounding box center [755, 503] width 193 height 21
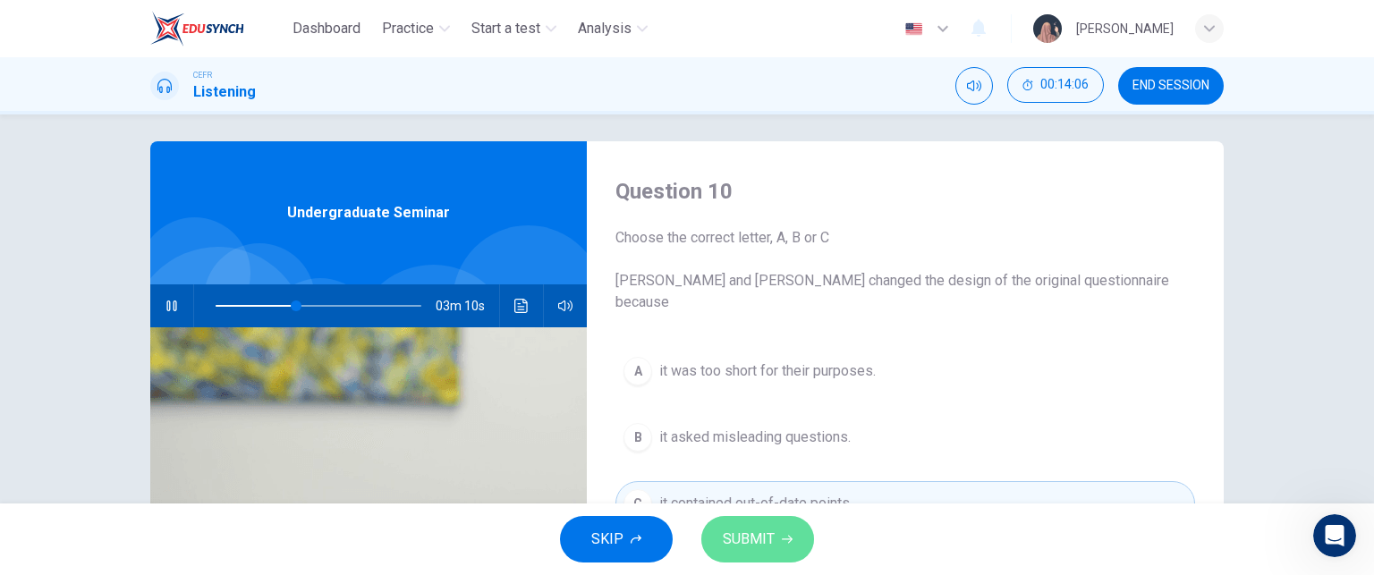
click at [773, 540] on button "SUBMIT" at bounding box center [757, 539] width 113 height 47
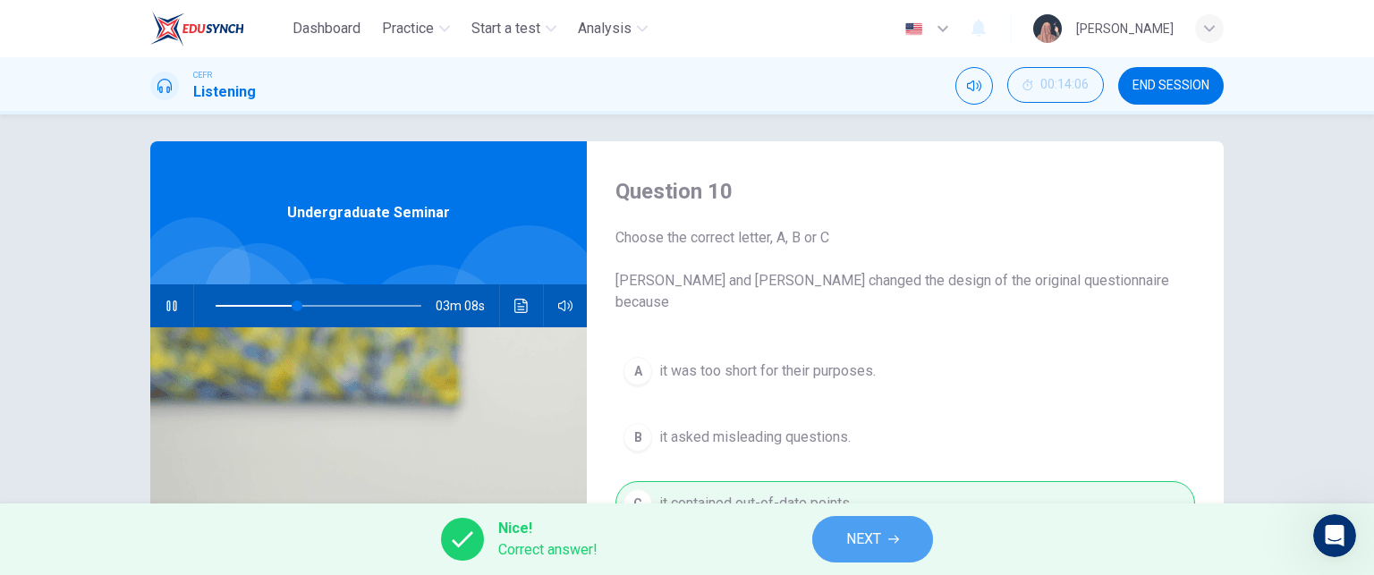
click at [866, 537] on span "NEXT" at bounding box center [863, 539] width 35 height 25
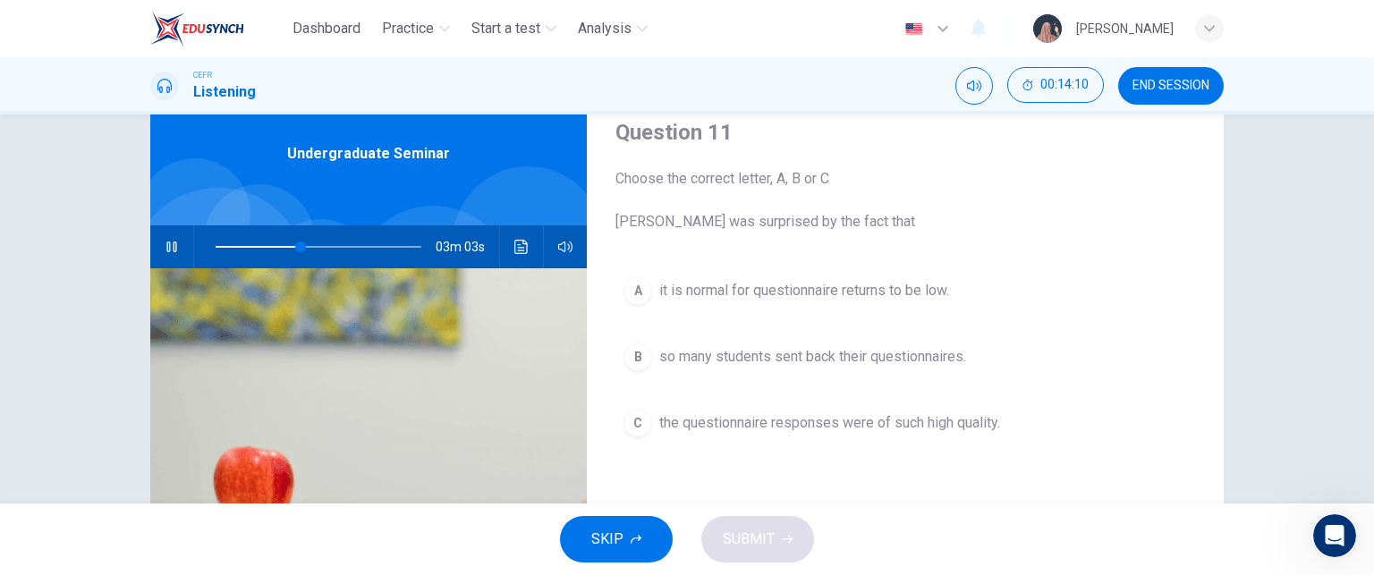
scroll to position [73, 0]
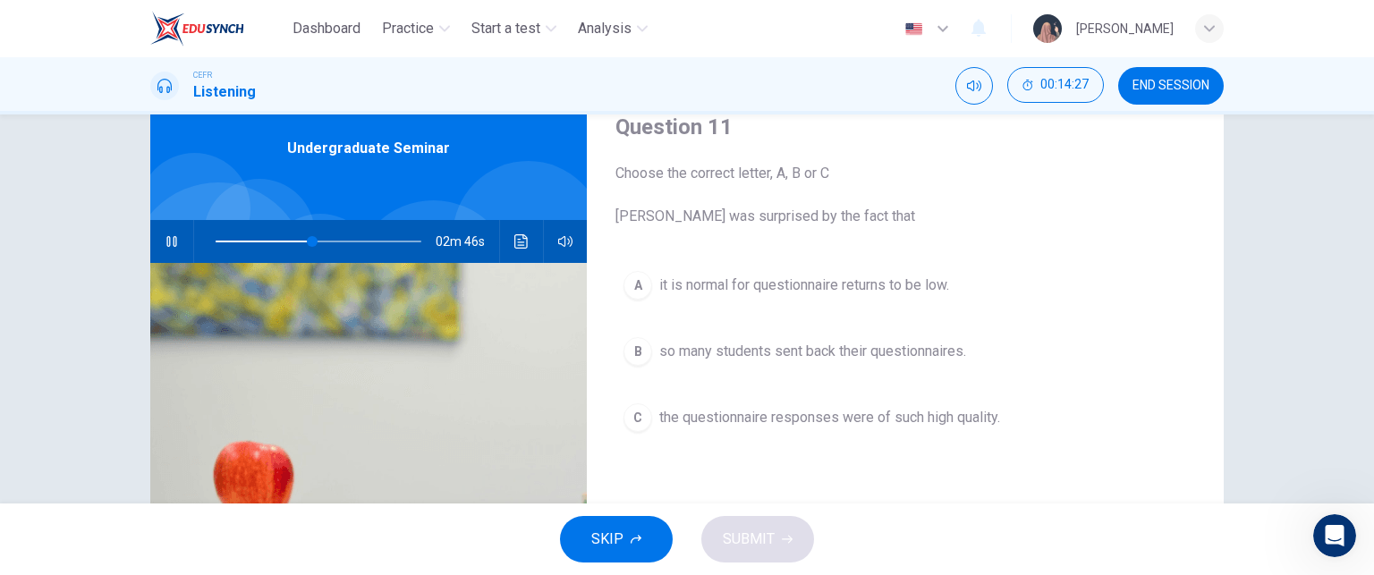
click at [794, 309] on div "A it is normal for questionnaire returns to be low. B so many students sent bac…" at bounding box center [905, 369] width 580 height 213
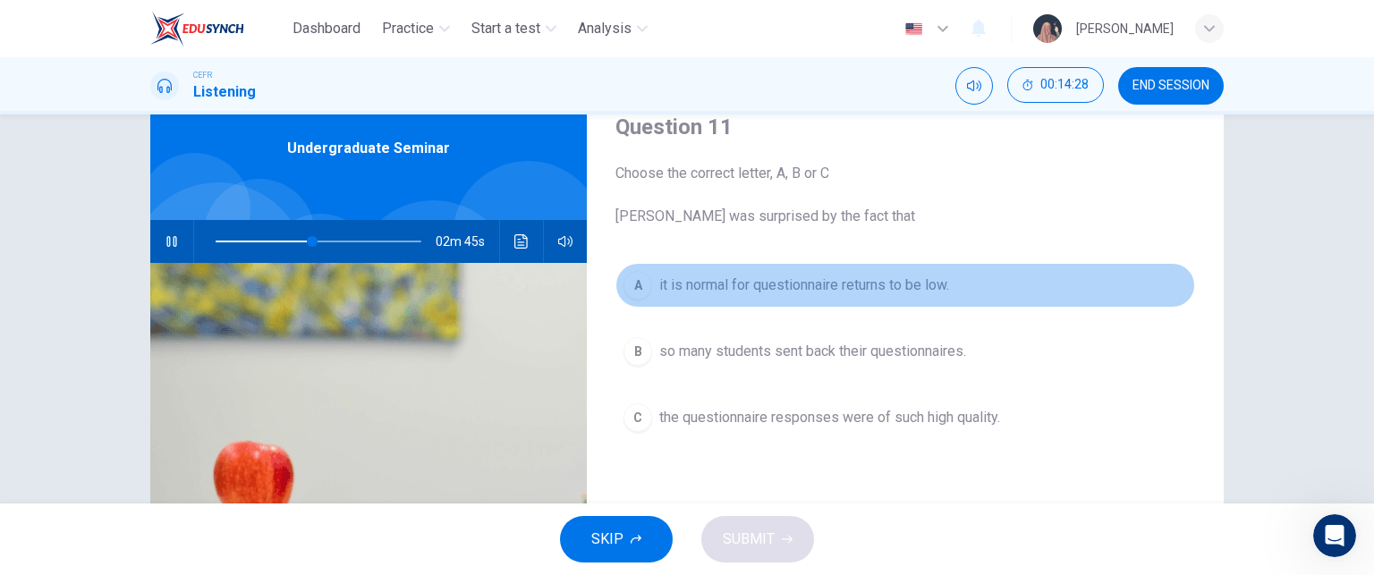
click at [789, 291] on span "it is normal for questionnaire returns to be low." at bounding box center [804, 285] width 290 height 21
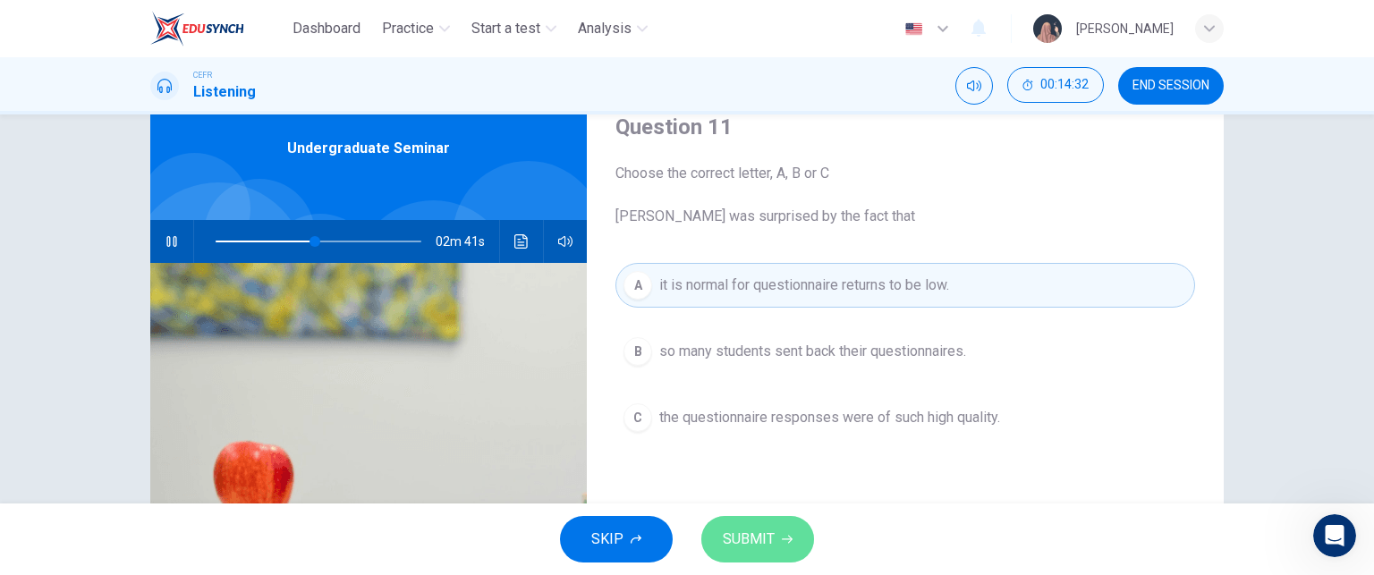
click at [745, 546] on span "SUBMIT" at bounding box center [749, 539] width 52 height 25
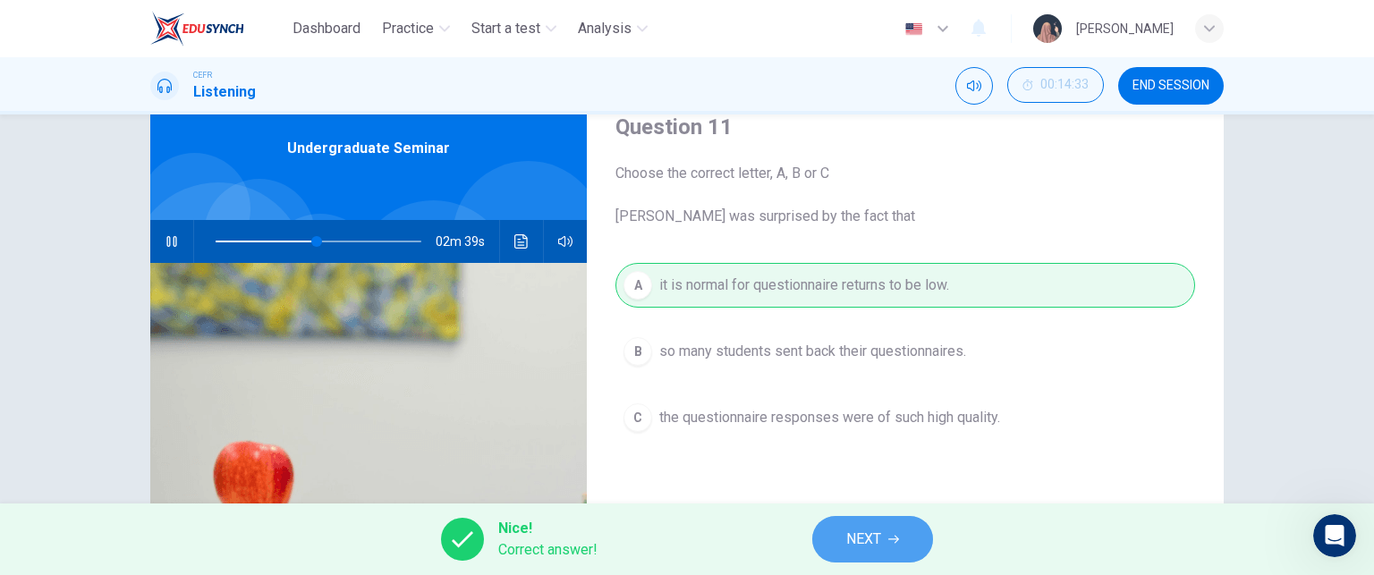
click at [877, 536] on span "NEXT" at bounding box center [863, 539] width 35 height 25
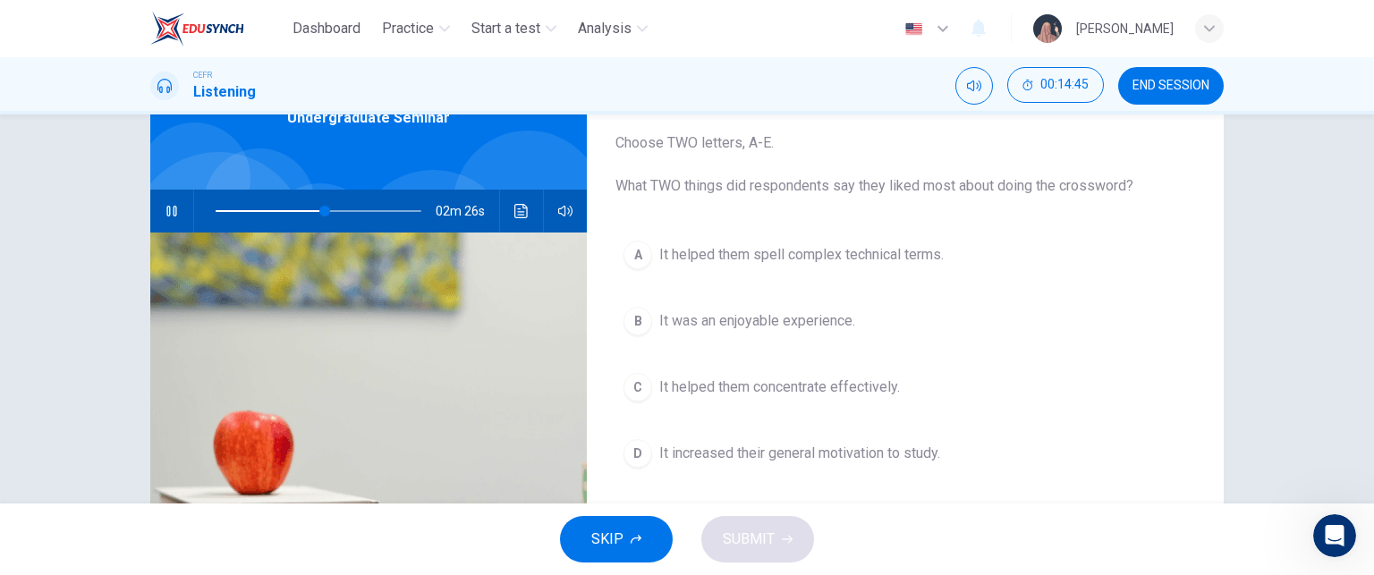
scroll to position [106, 0]
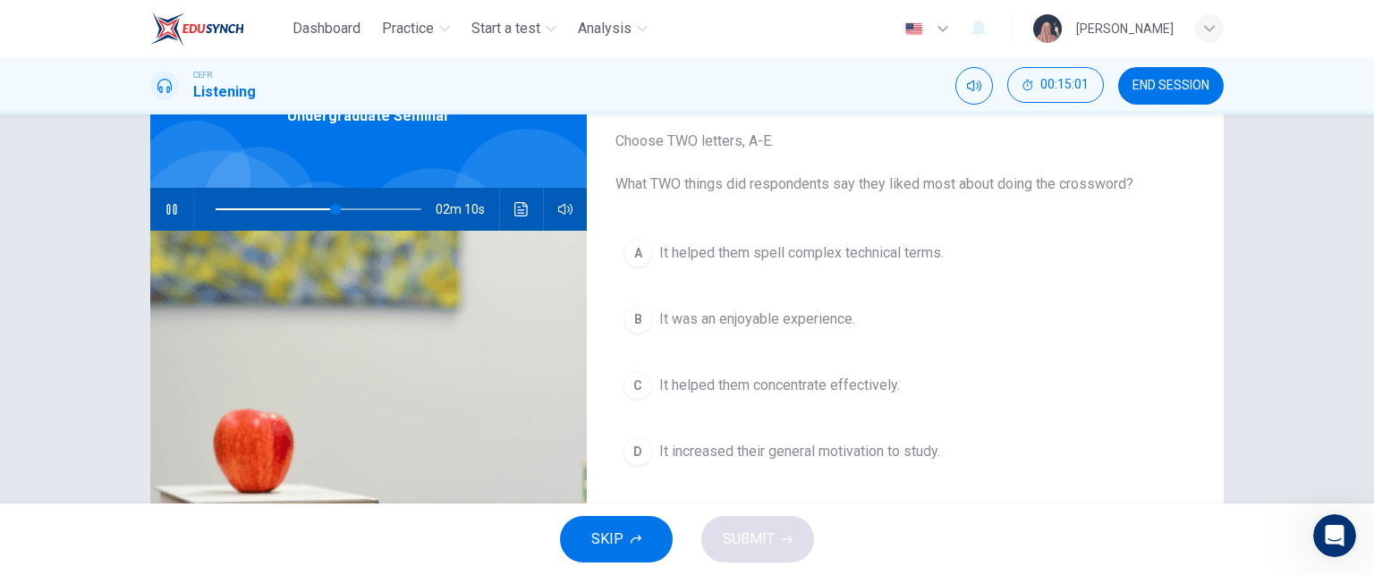
click at [714, 344] on div "A It helped them spell complex technical terms. B It was an enjoyable experienc…" at bounding box center [905, 403] width 580 height 345
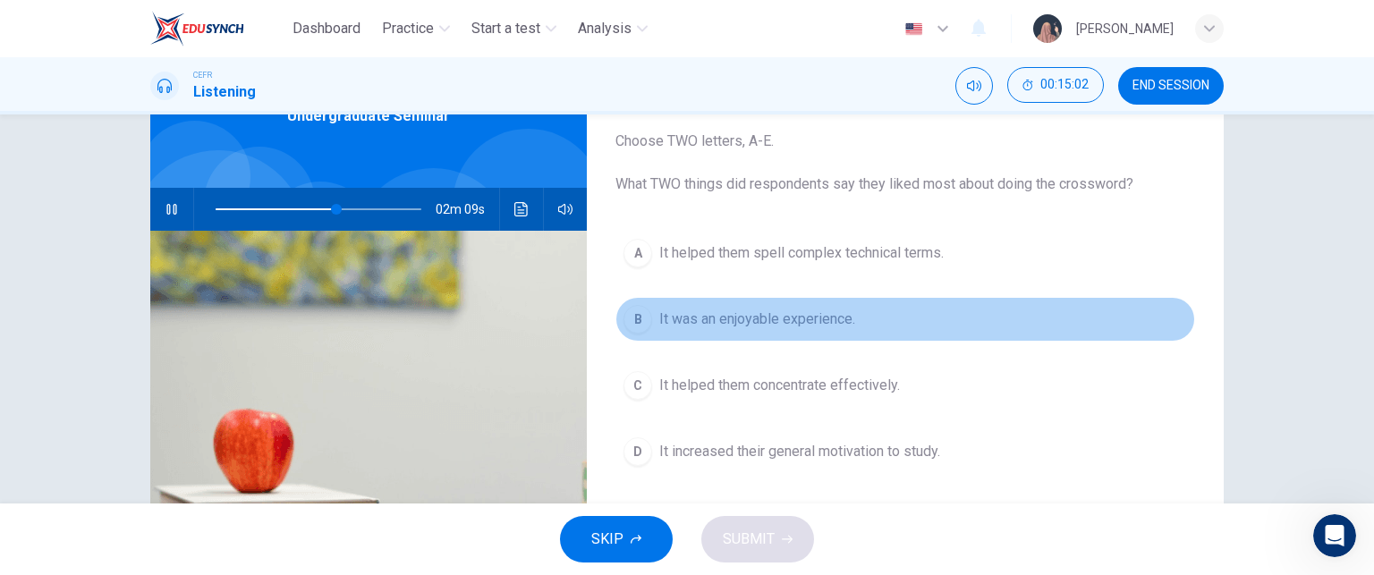
click at [710, 318] on span "It was an enjoyable experience." at bounding box center [757, 319] width 196 height 21
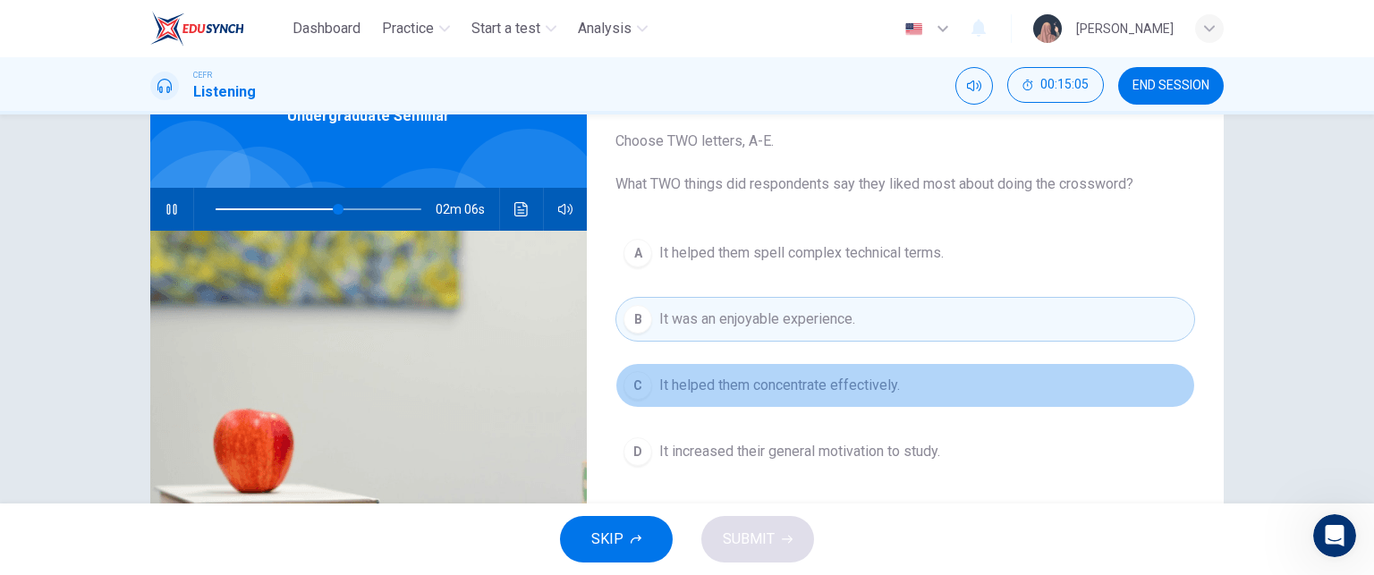
click at [743, 389] on span "It helped them concentrate effectively." at bounding box center [779, 385] width 241 height 21
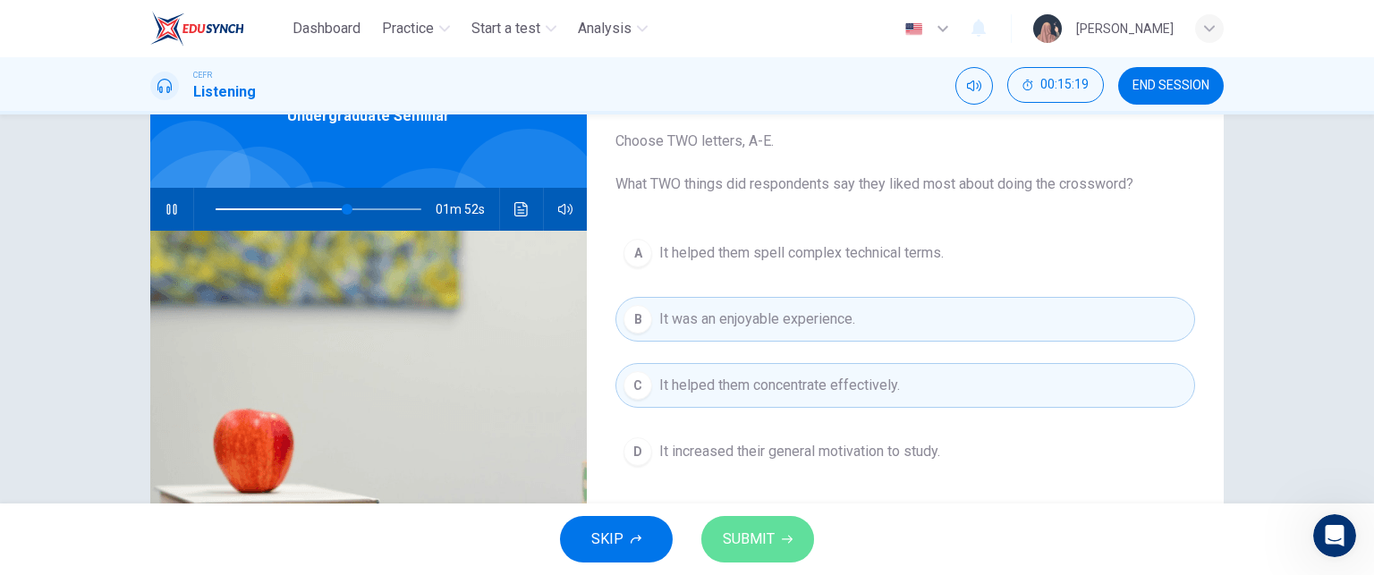
click at [750, 521] on button "SUBMIT" at bounding box center [757, 539] width 113 height 47
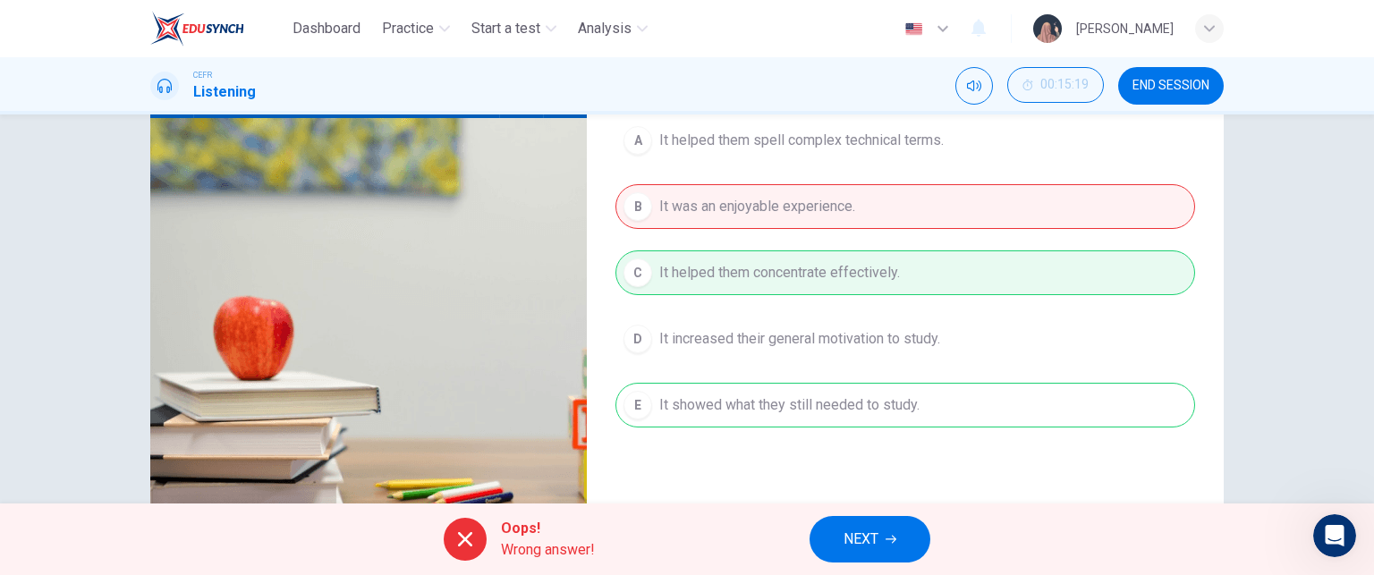
scroll to position [222, 0]
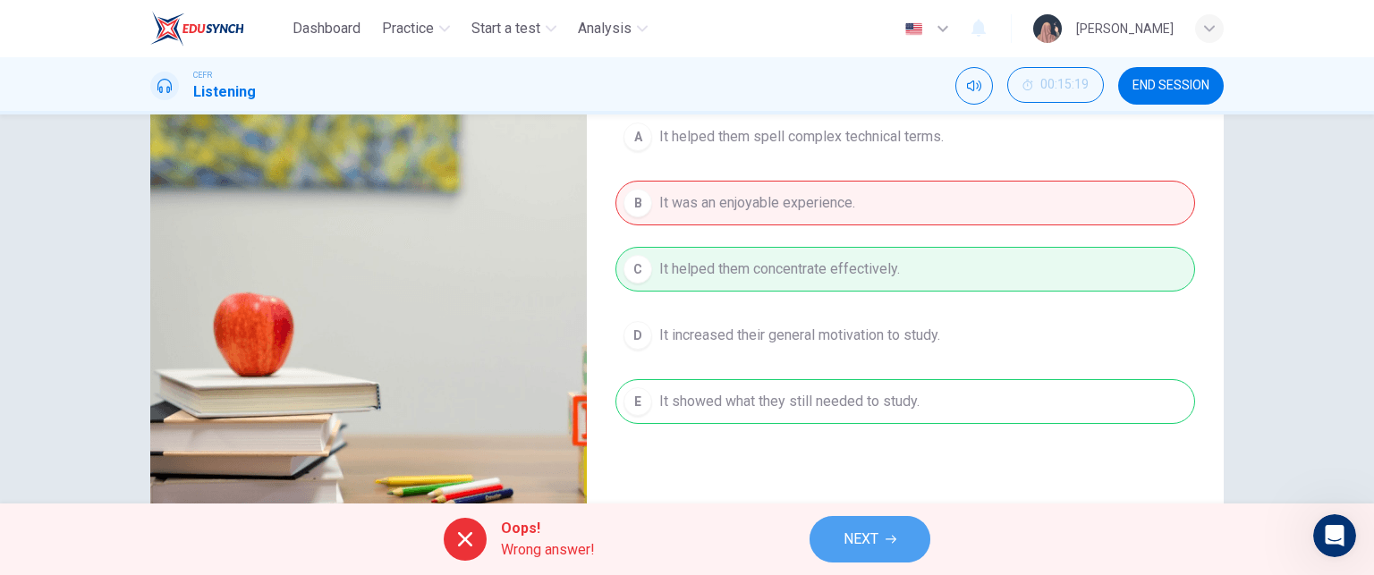
click at [847, 530] on span "NEXT" at bounding box center [861, 539] width 35 height 25
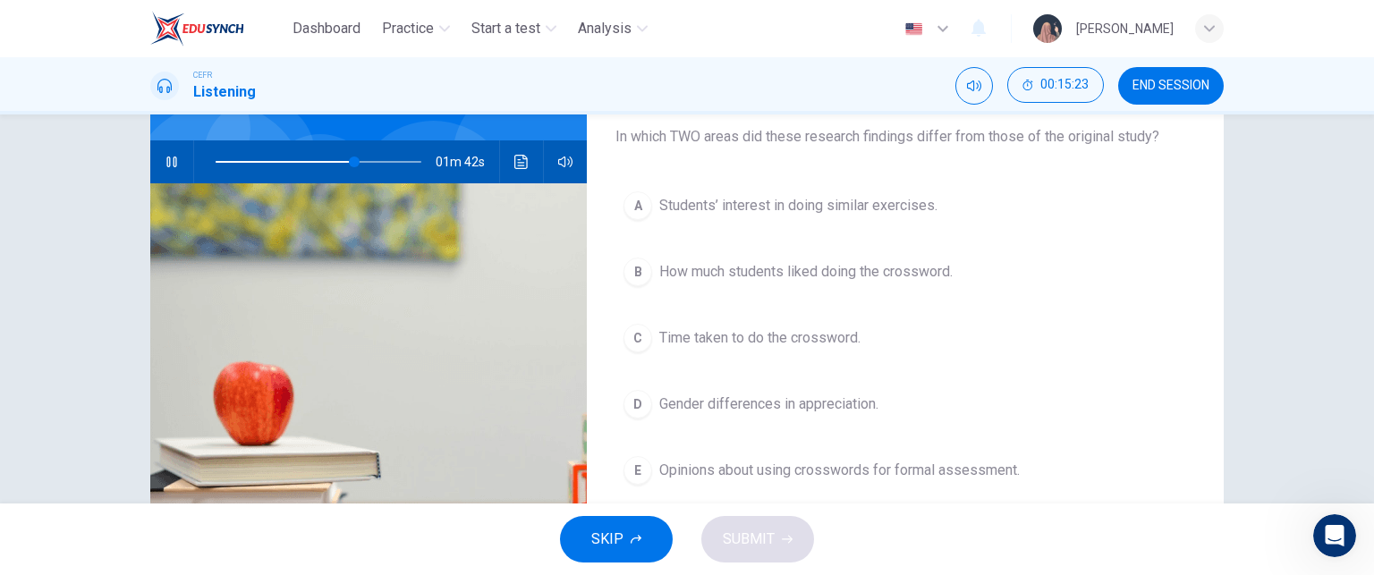
scroll to position [154, 0]
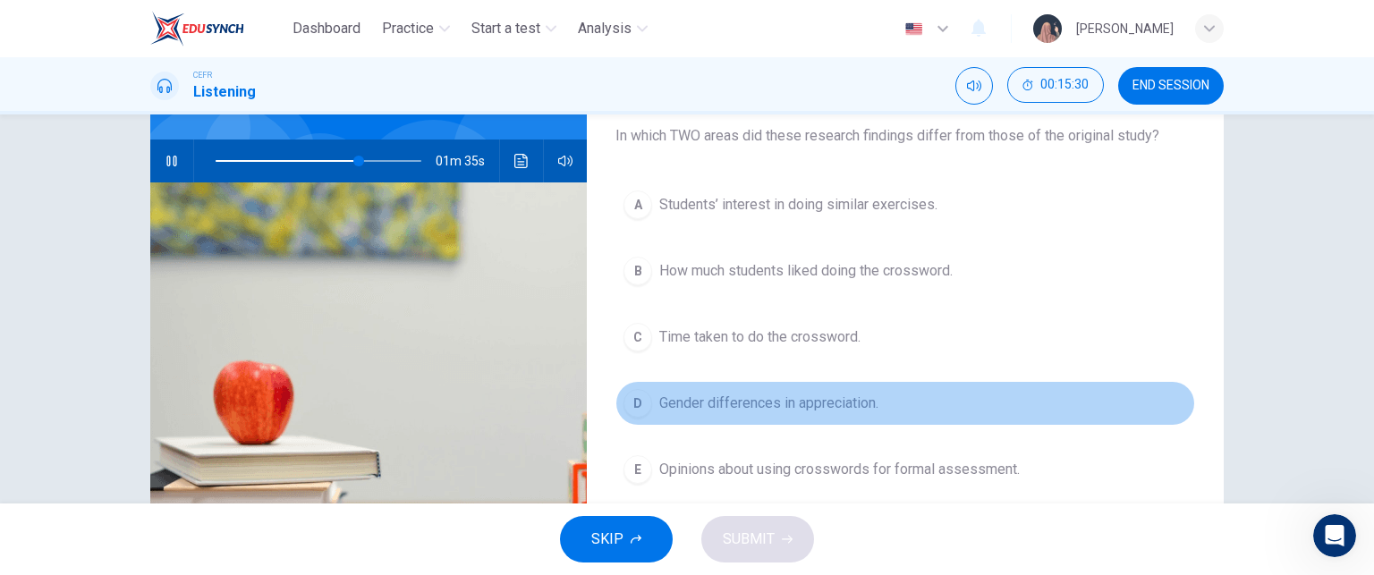
click at [848, 405] on span "Gender differences in appreciation." at bounding box center [768, 403] width 219 height 21
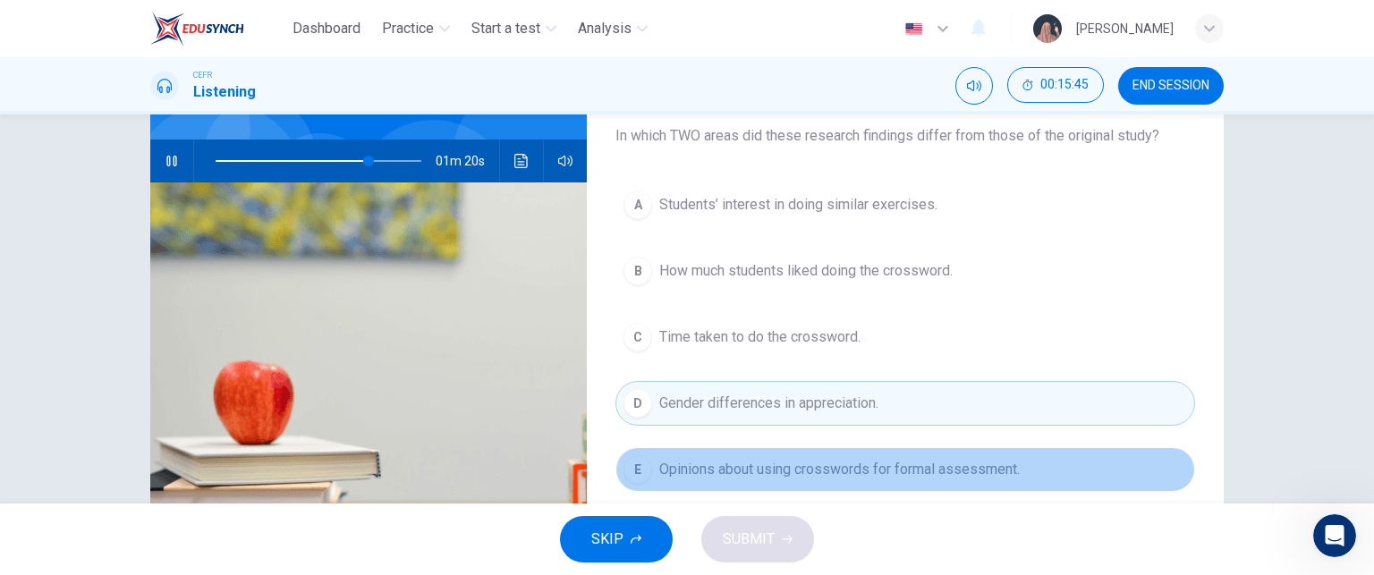
click at [844, 480] on button "E Opinions about using crosswords for formal assessment." at bounding box center [905, 469] width 580 height 45
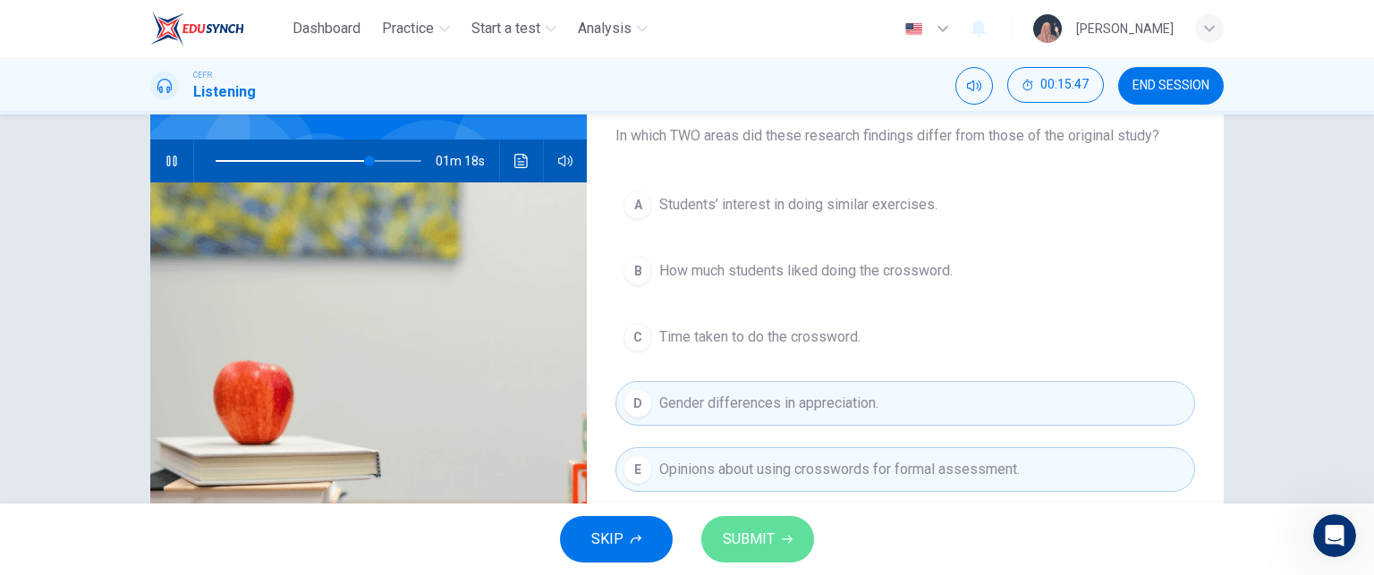
click at [749, 557] on button "SUBMIT" at bounding box center [757, 539] width 113 height 47
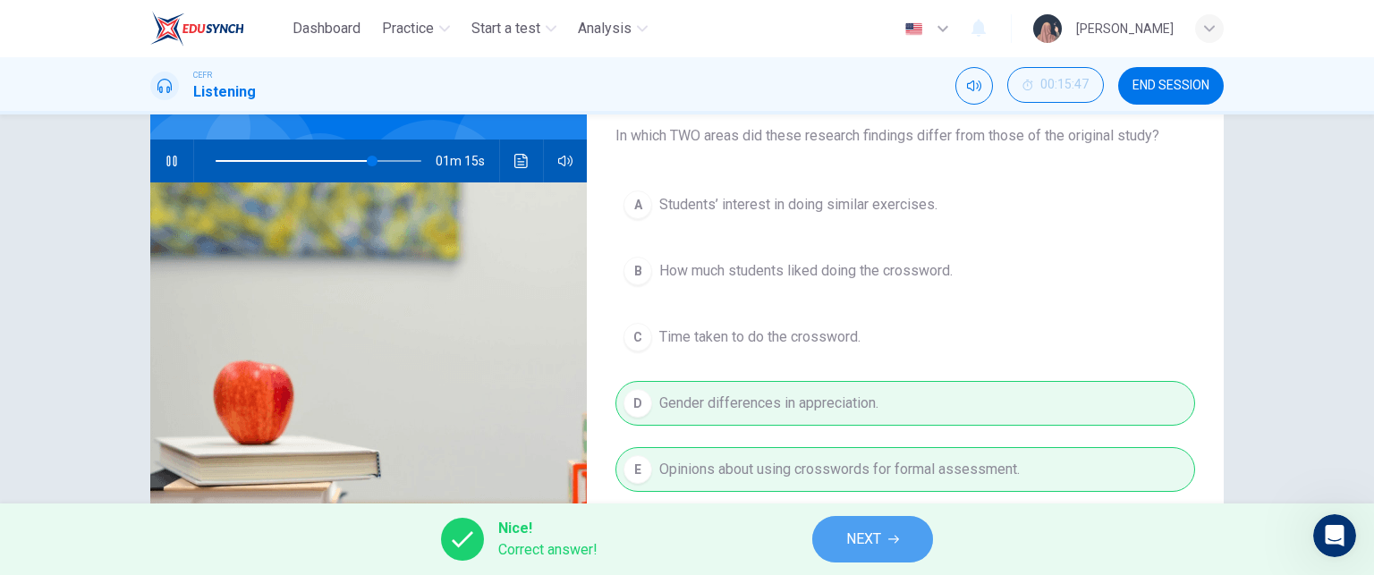
click at [830, 537] on button "NEXT" at bounding box center [872, 539] width 121 height 47
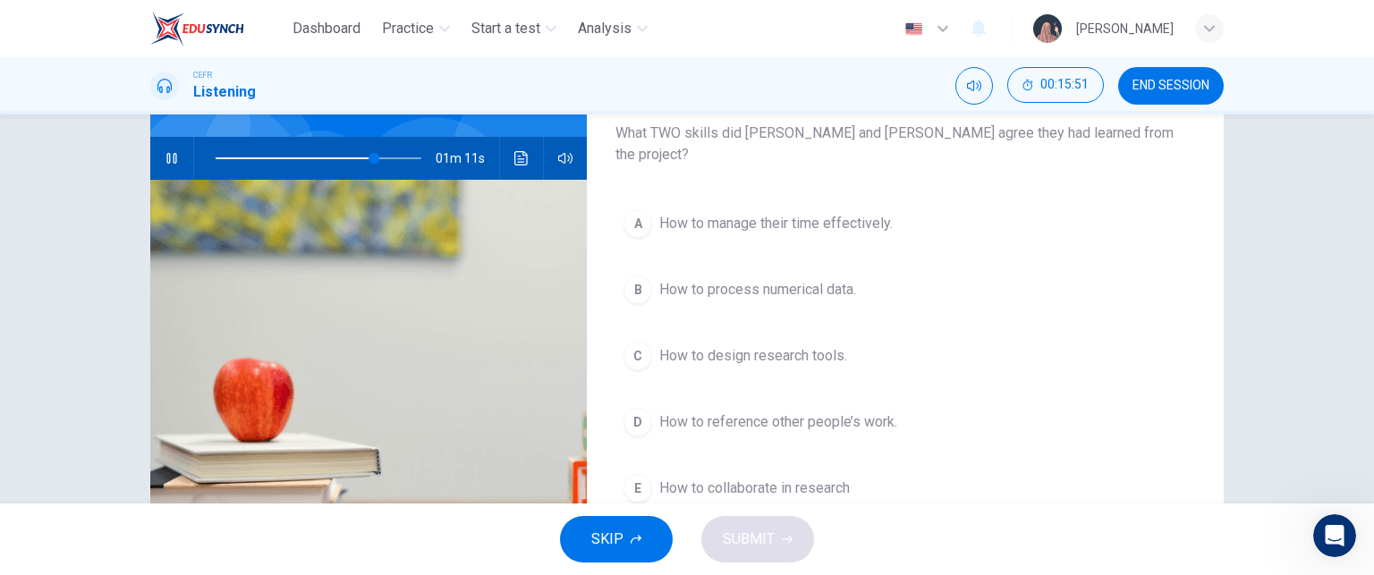
scroll to position [157, 0]
click at [791, 241] on div "A How to manage their time effectively. B How to process numerical data. C How …" at bounding box center [905, 372] width 580 height 345
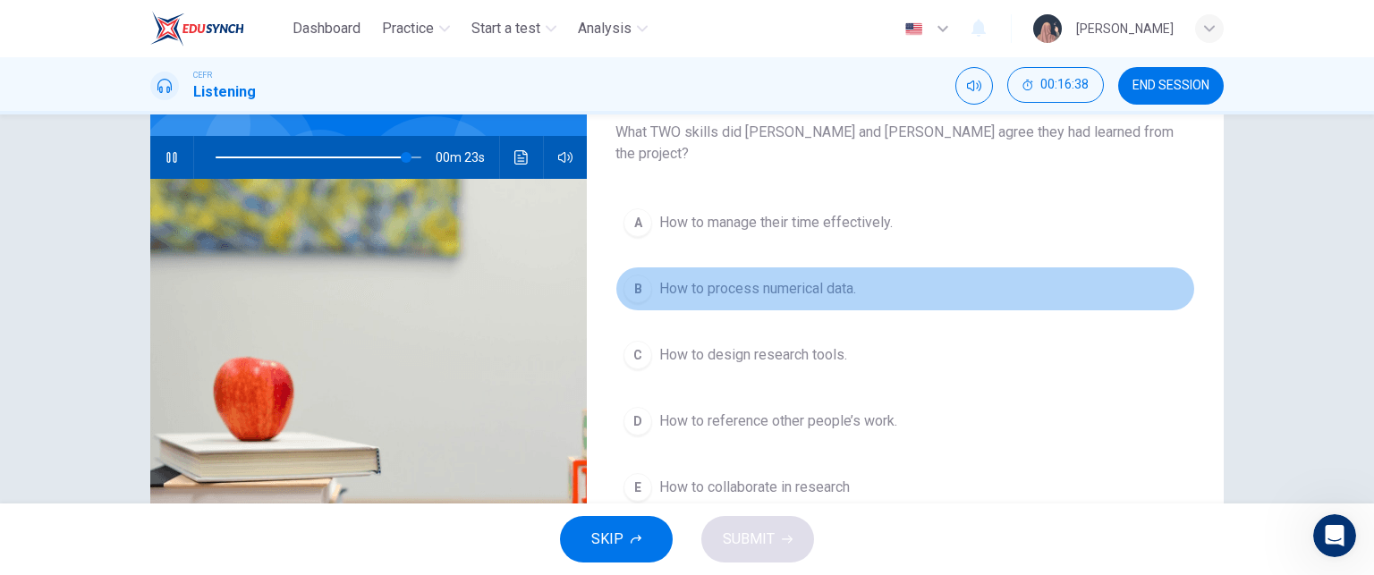
click at [791, 278] on span "How to process numerical data." at bounding box center [757, 288] width 197 height 21
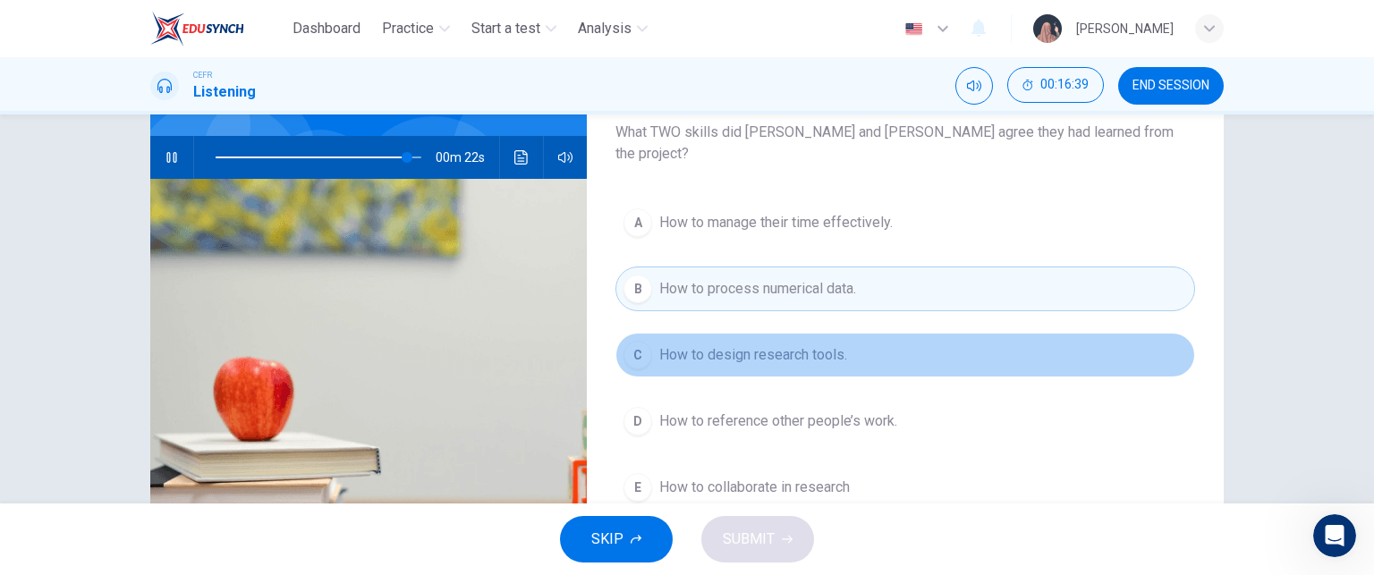
click at [770, 344] on span "How to design research tools." at bounding box center [753, 354] width 188 height 21
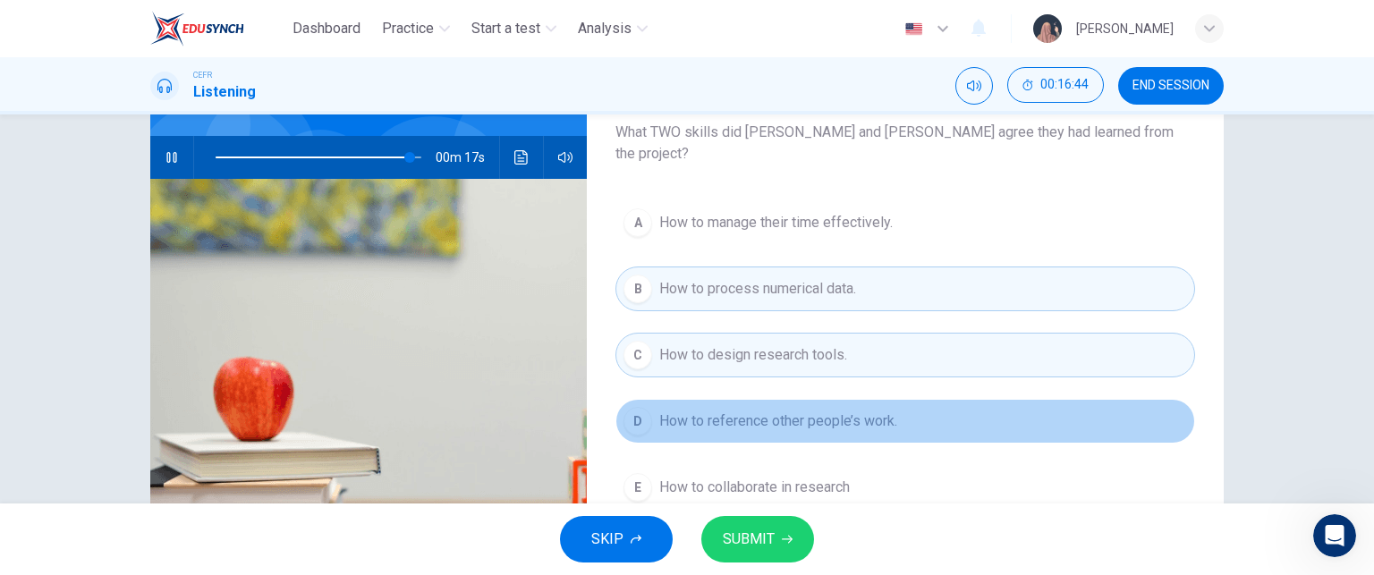
click at [789, 411] on span "How to reference other people’s work." at bounding box center [778, 421] width 238 height 21
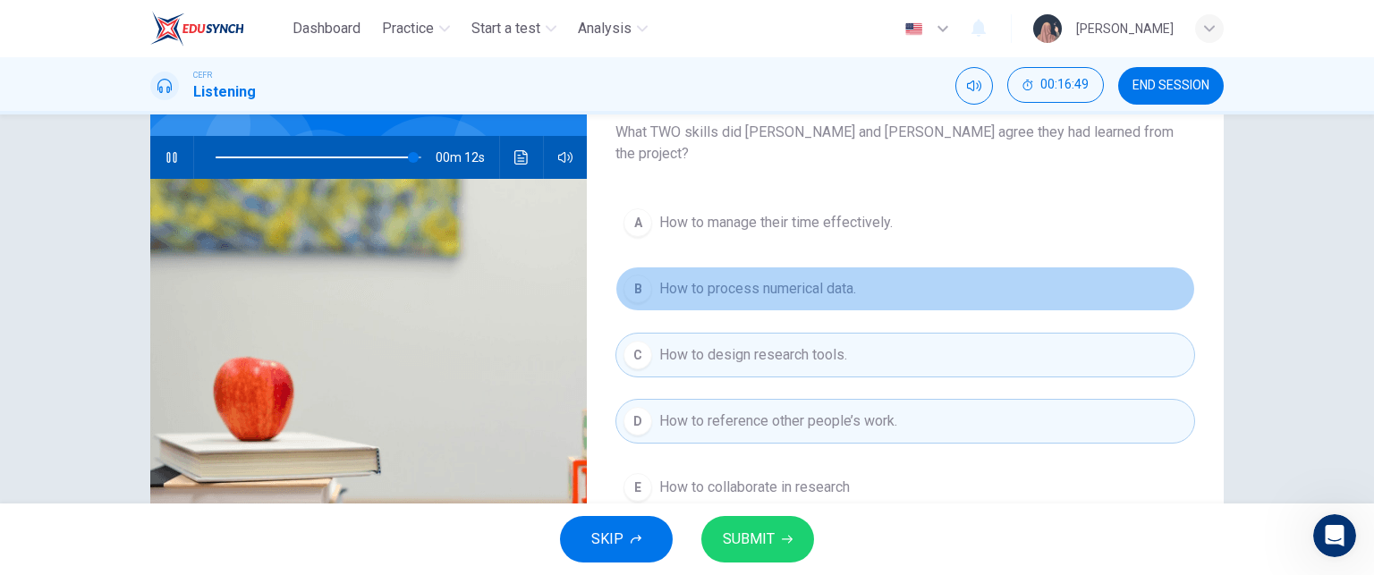
click at [774, 278] on span "How to process numerical data." at bounding box center [757, 288] width 197 height 21
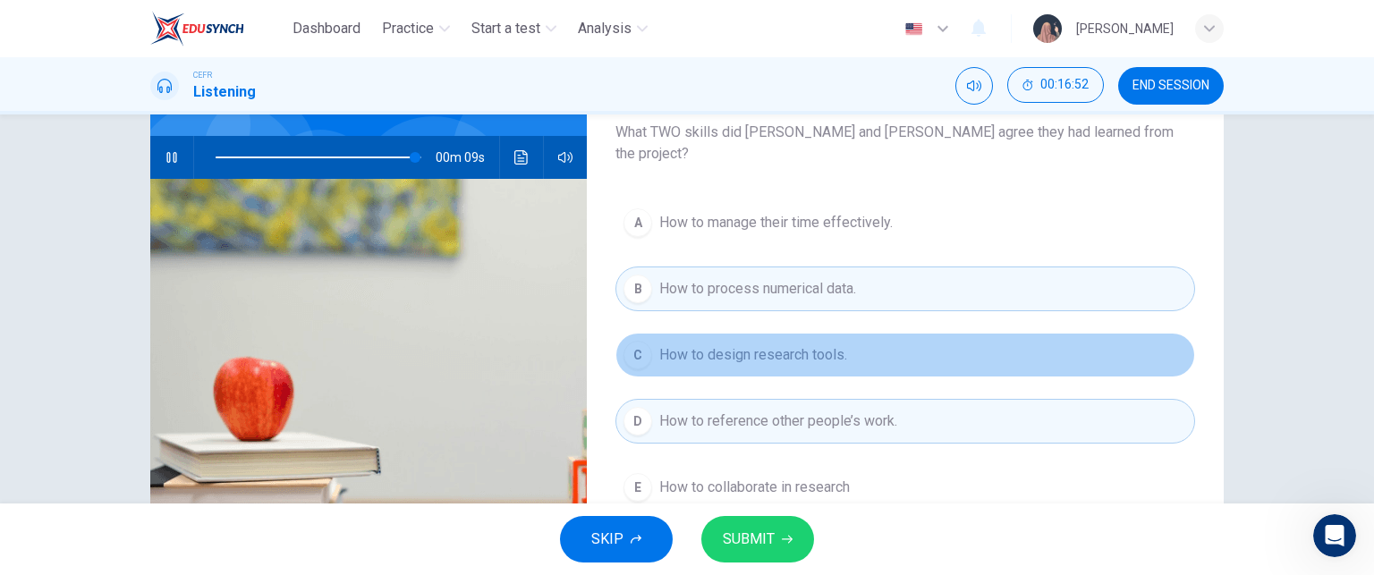
click at [765, 344] on span "How to design research tools." at bounding box center [753, 354] width 188 height 21
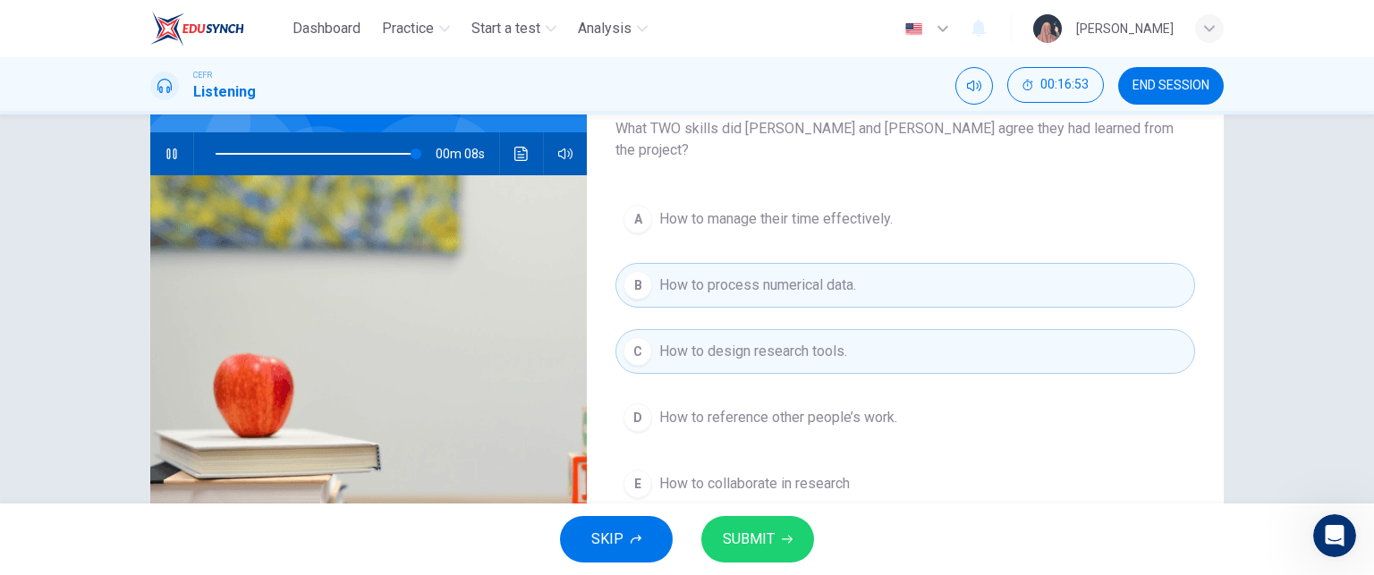
scroll to position [161, 0]
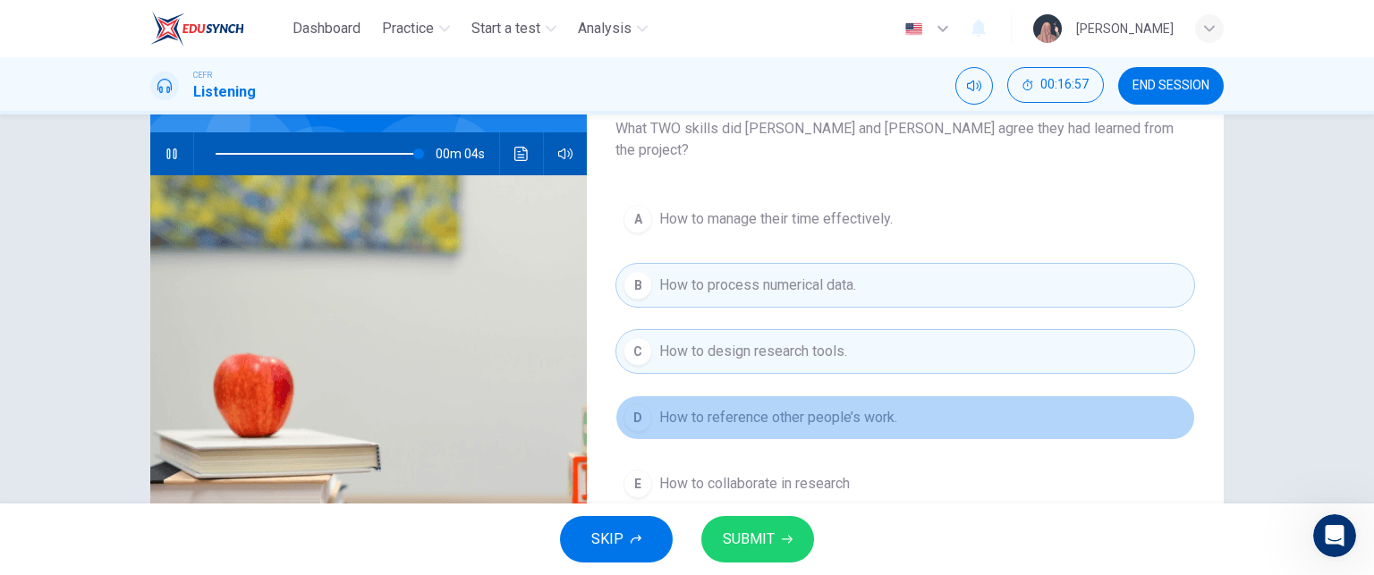
click at [760, 407] on span "How to reference other people’s work." at bounding box center [778, 417] width 238 height 21
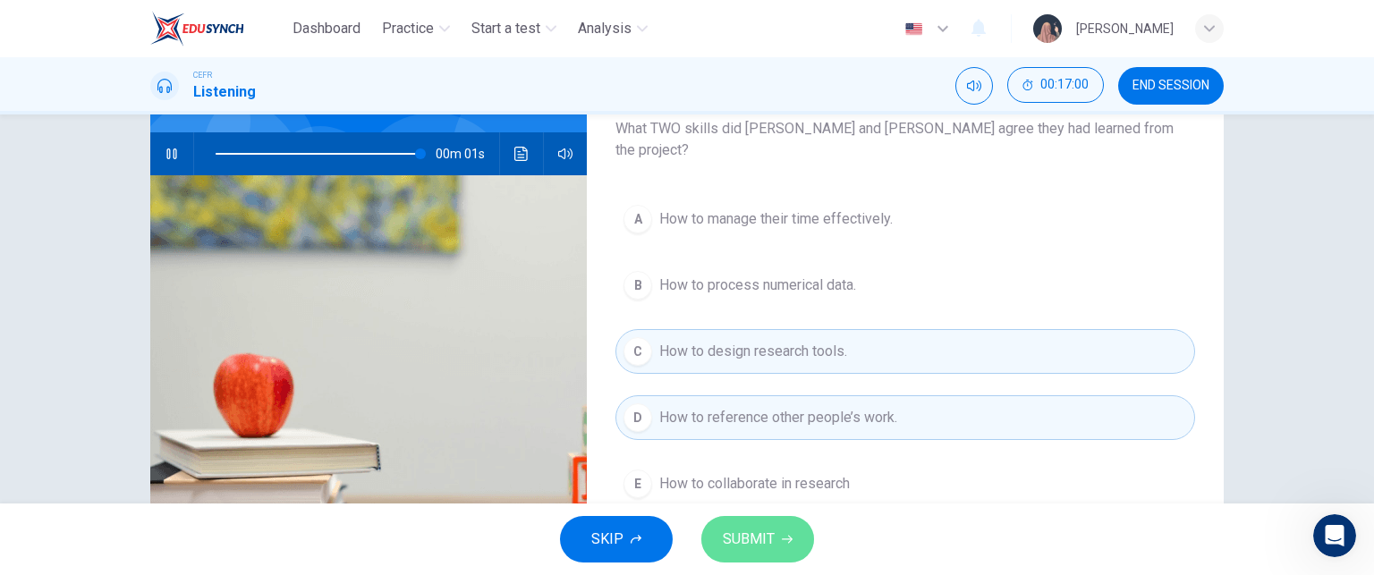
click at [794, 534] on button "SUBMIT" at bounding box center [757, 539] width 113 height 47
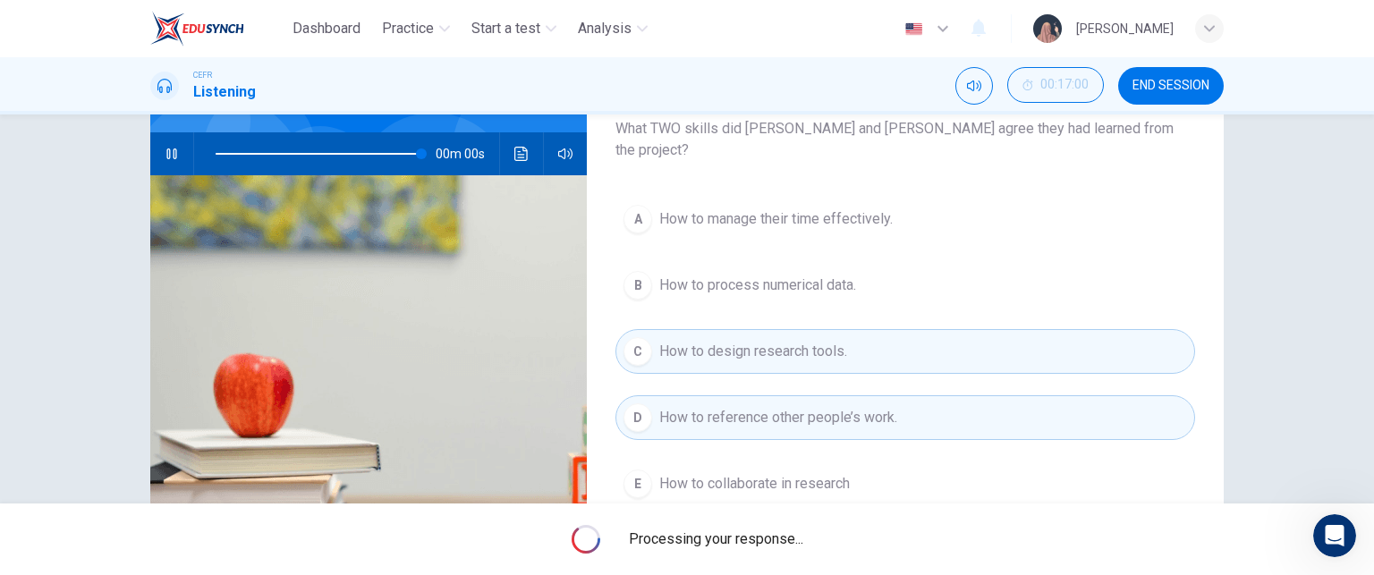
type input "0"
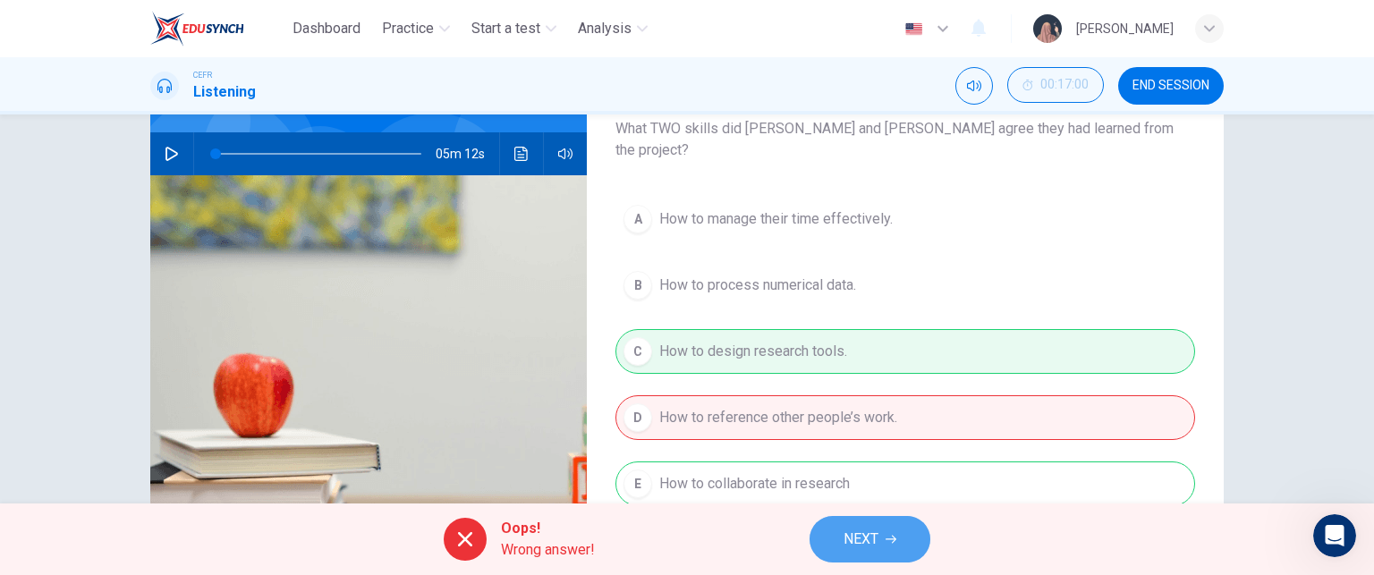
click at [837, 545] on button "NEXT" at bounding box center [870, 539] width 121 height 47
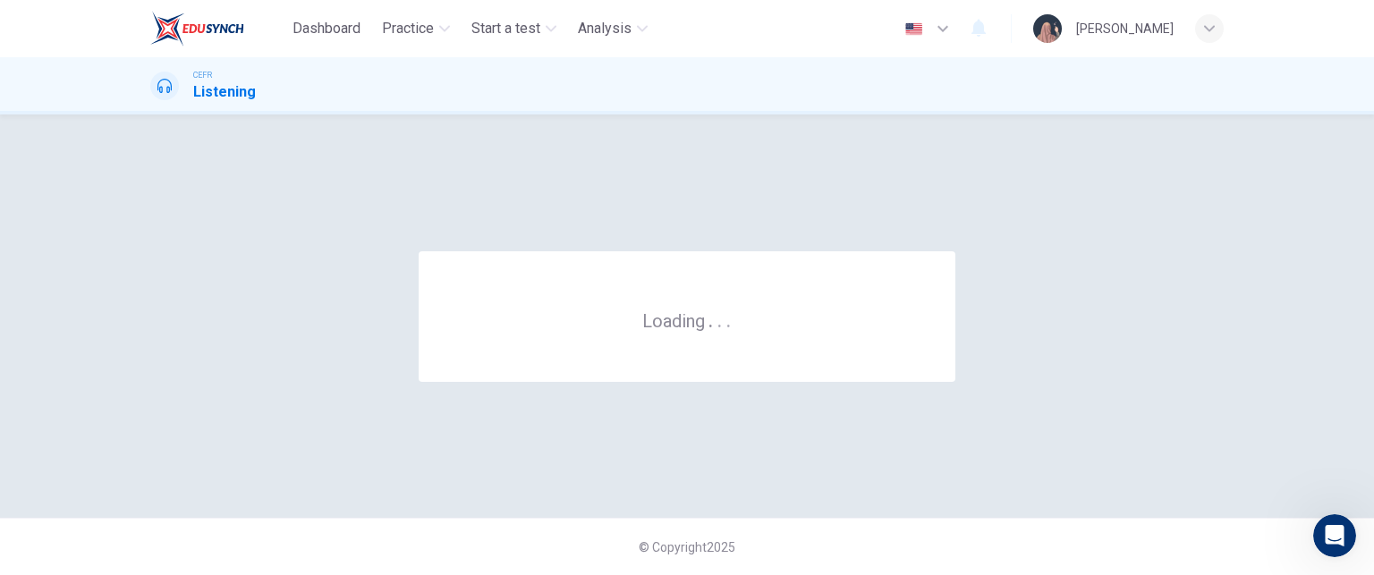
scroll to position [0, 0]
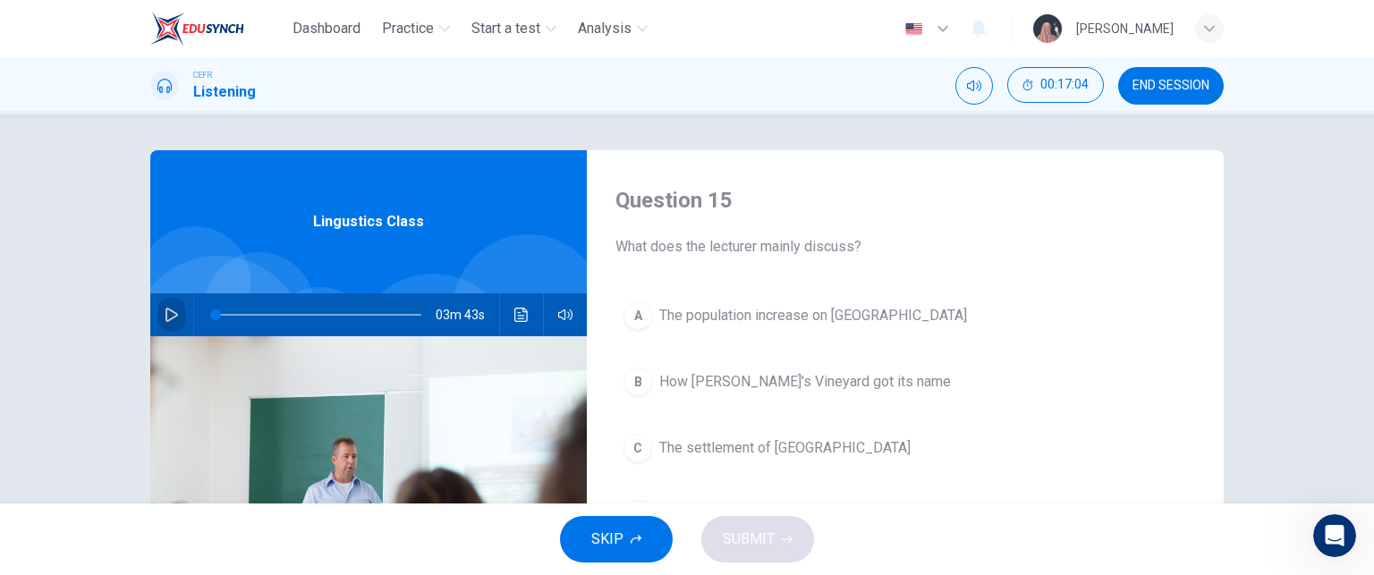
click at [165, 303] on button "button" at bounding box center [171, 314] width 29 height 43
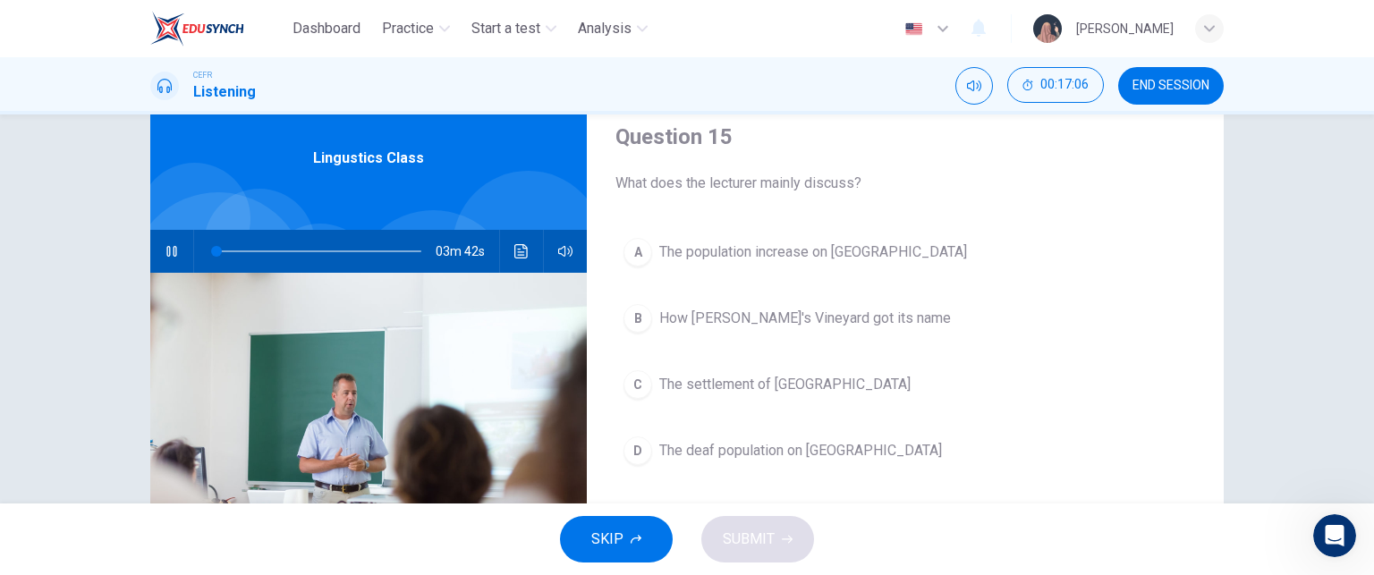
scroll to position [64, 0]
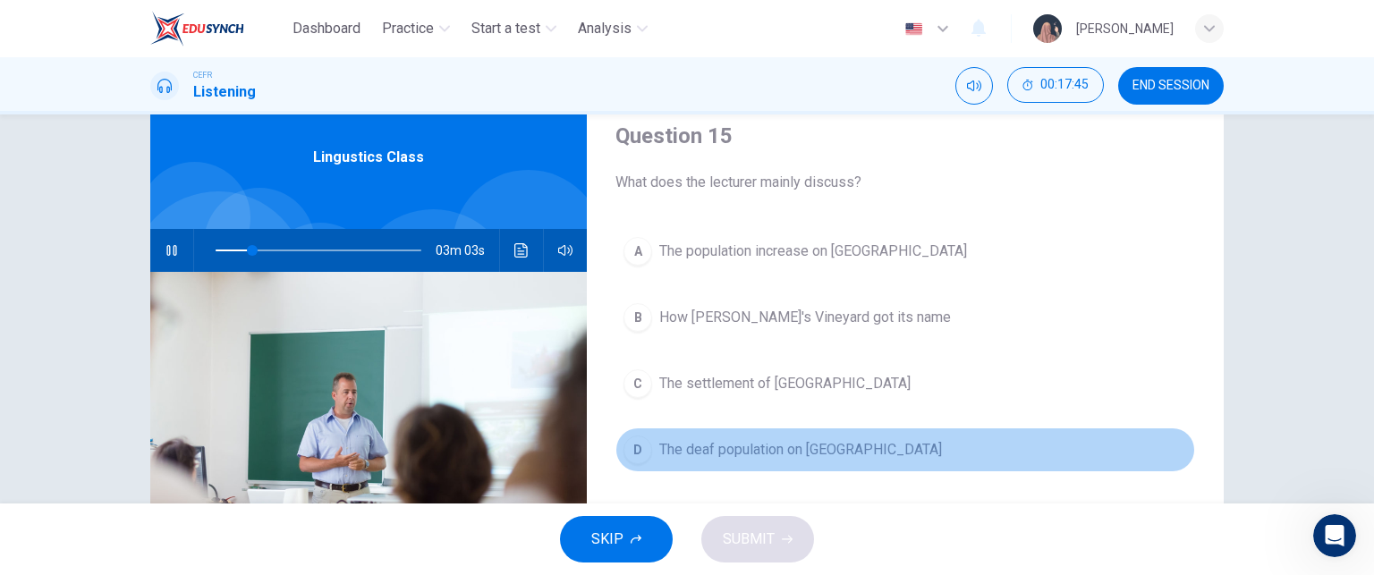
click at [744, 454] on span "The deaf population on Martha's Vineyard" at bounding box center [800, 449] width 283 height 21
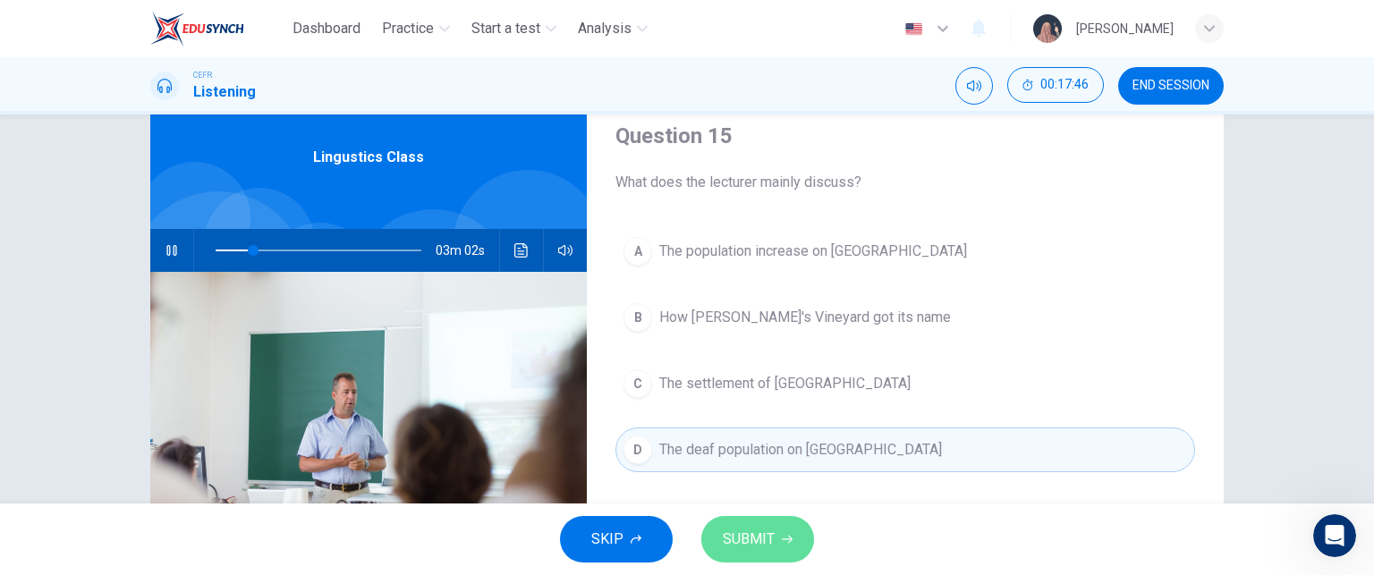
click at [757, 539] on span "SUBMIT" at bounding box center [749, 539] width 52 height 25
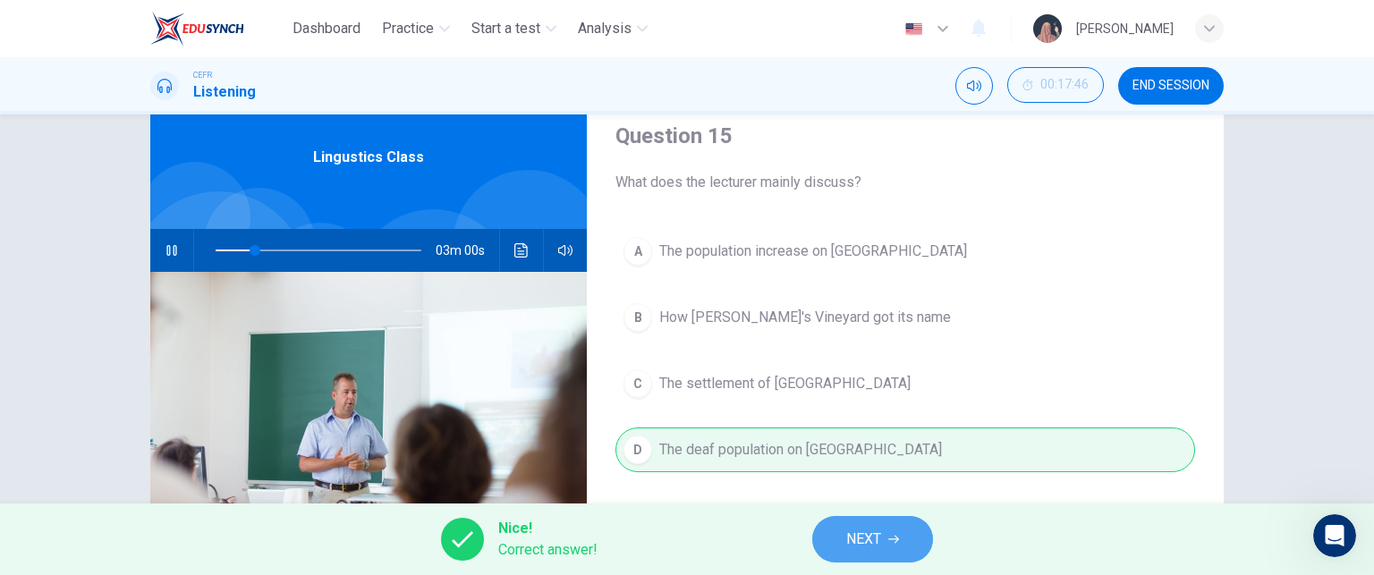
click at [848, 539] on span "NEXT" at bounding box center [863, 539] width 35 height 25
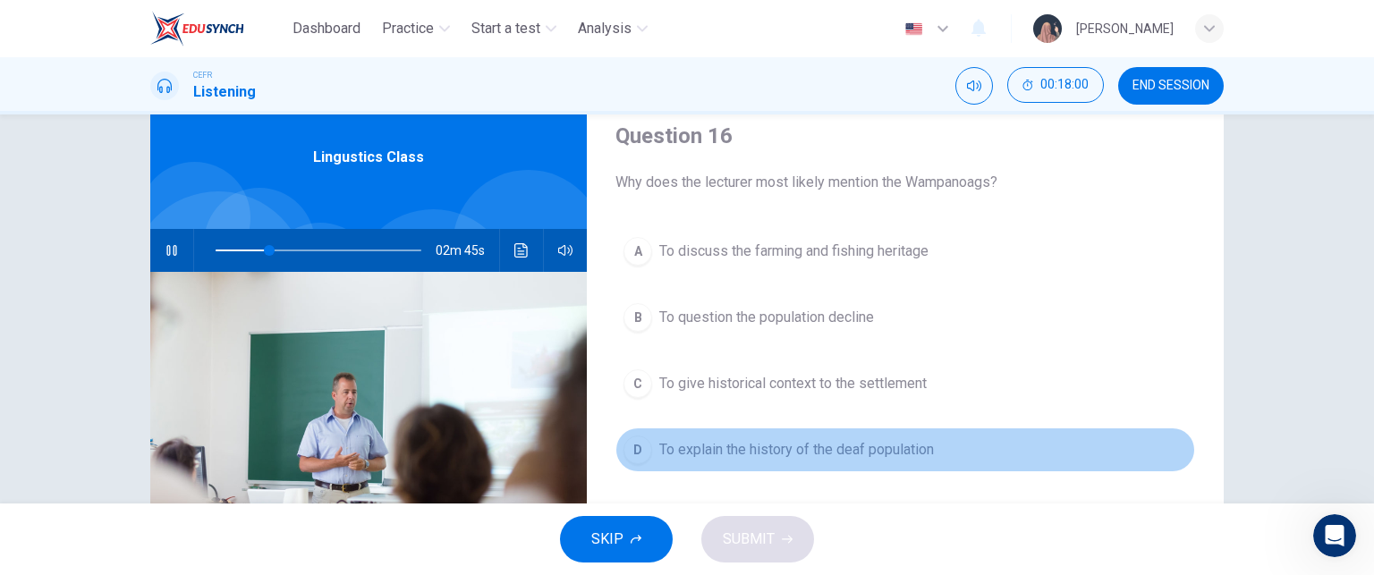
click at [732, 460] on button "D To explain the history of the deaf population" at bounding box center [905, 450] width 580 height 45
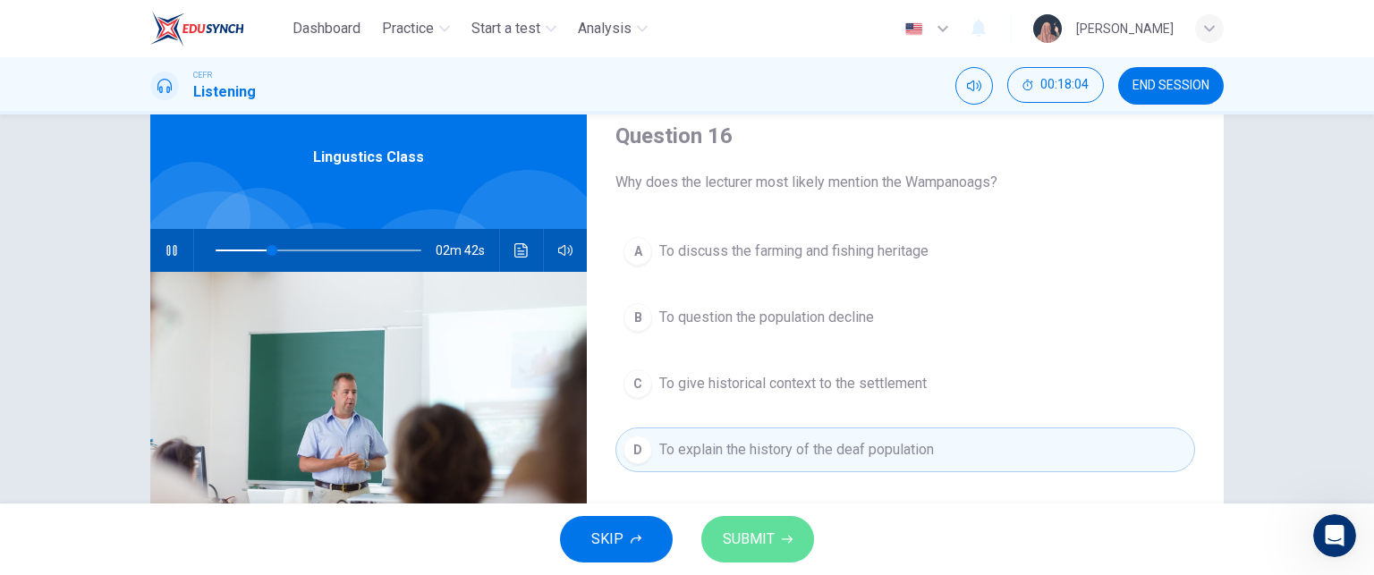
click at [768, 545] on span "SUBMIT" at bounding box center [749, 539] width 52 height 25
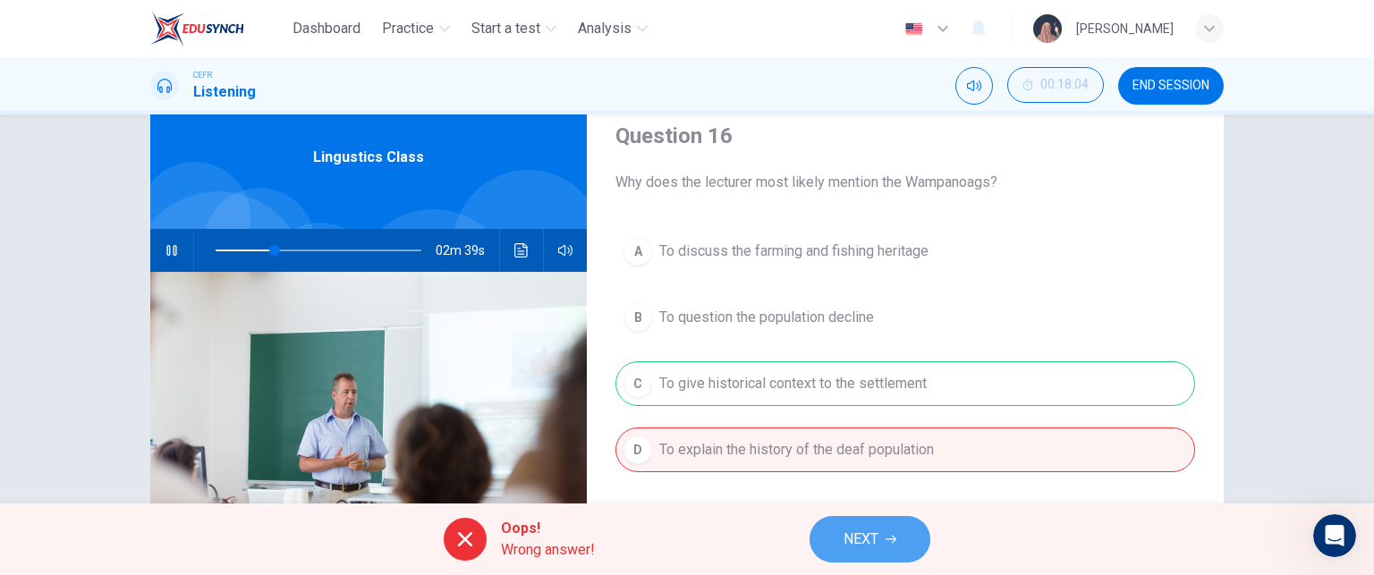
click at [919, 539] on button "NEXT" at bounding box center [870, 539] width 121 height 47
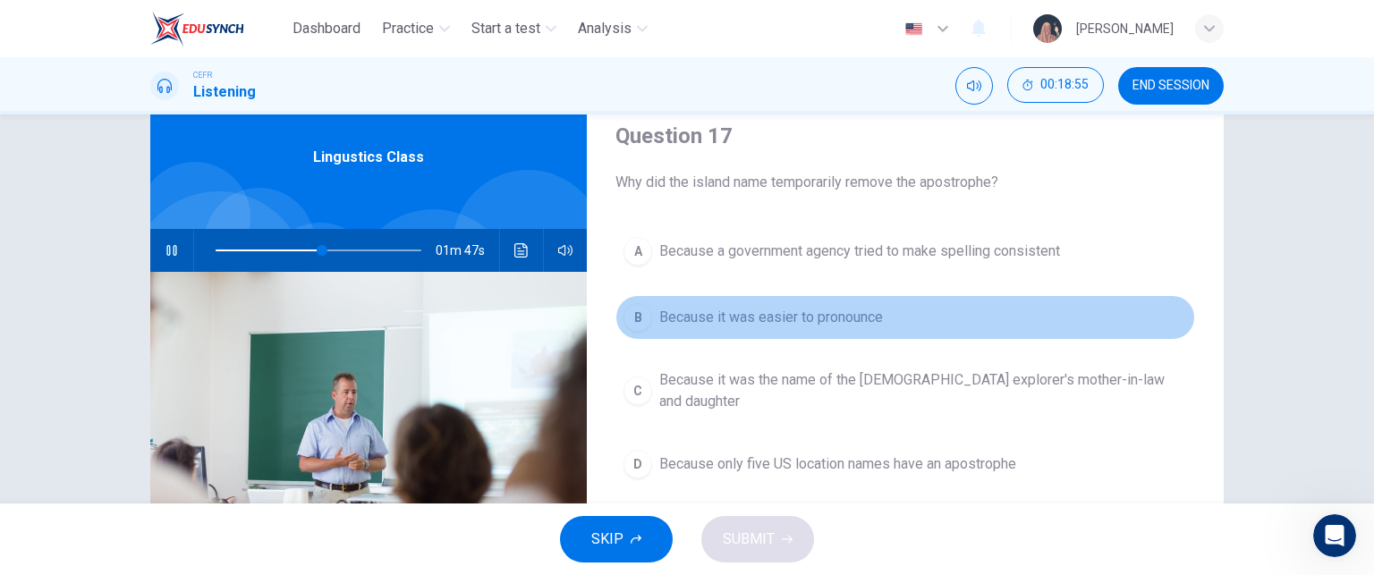
click at [871, 317] on span "Because it was easier to pronounce" at bounding box center [771, 317] width 224 height 21
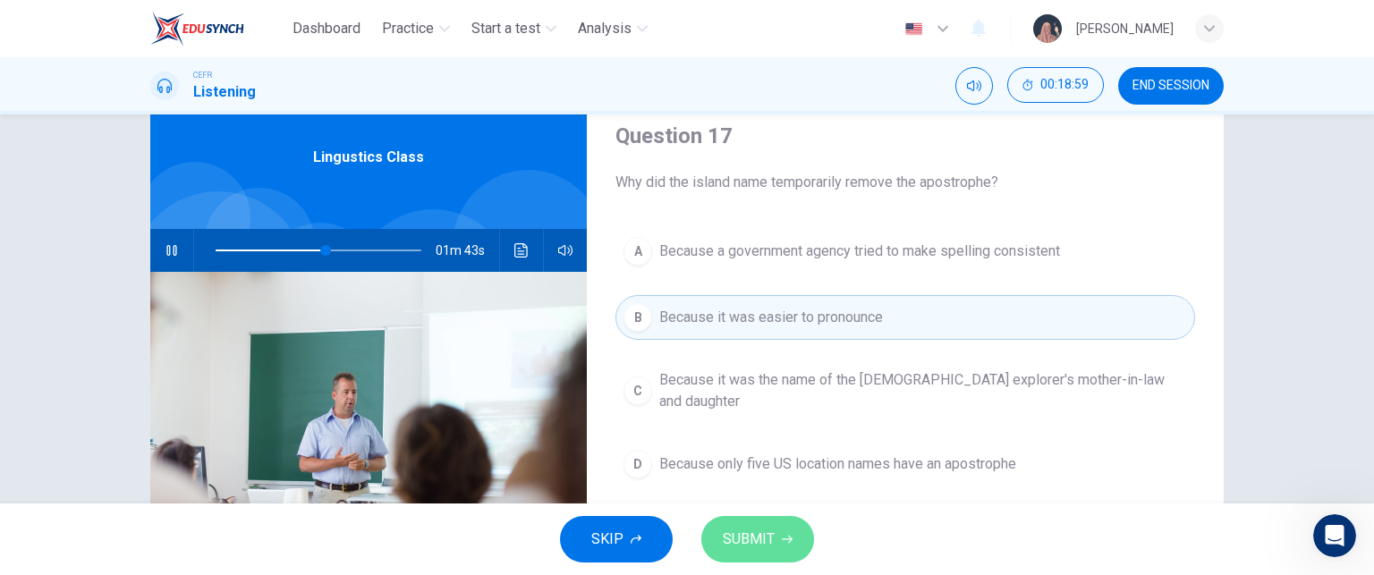
click at [760, 528] on span "SUBMIT" at bounding box center [749, 539] width 52 height 25
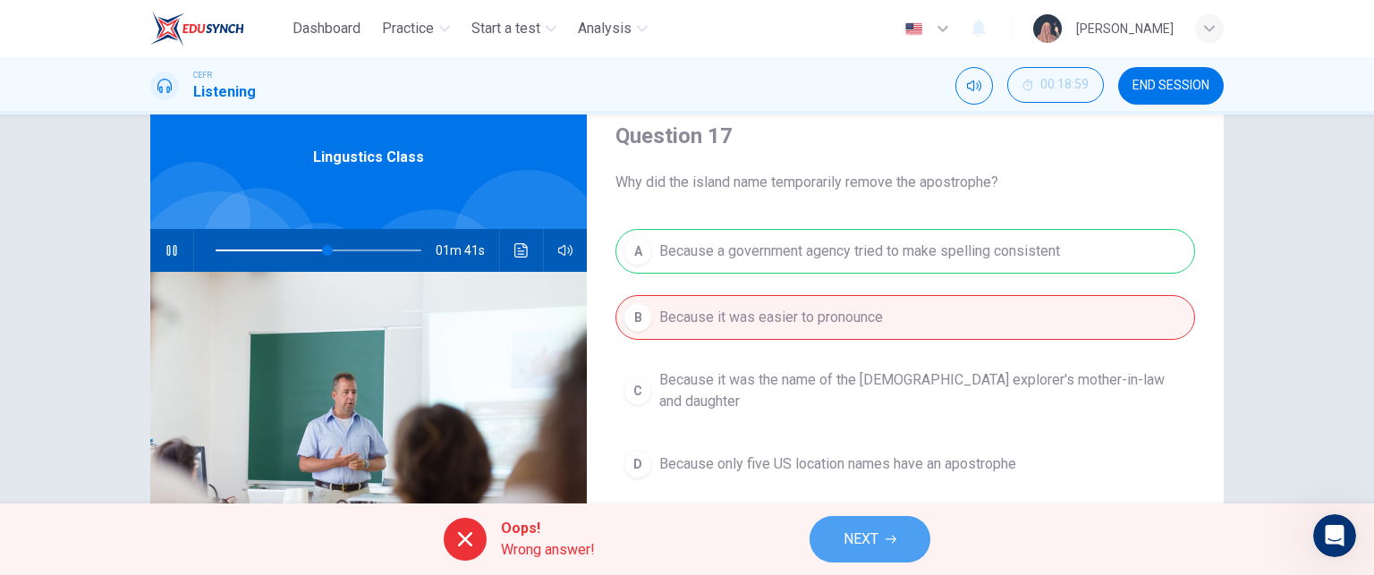
click at [858, 543] on span "NEXT" at bounding box center [861, 539] width 35 height 25
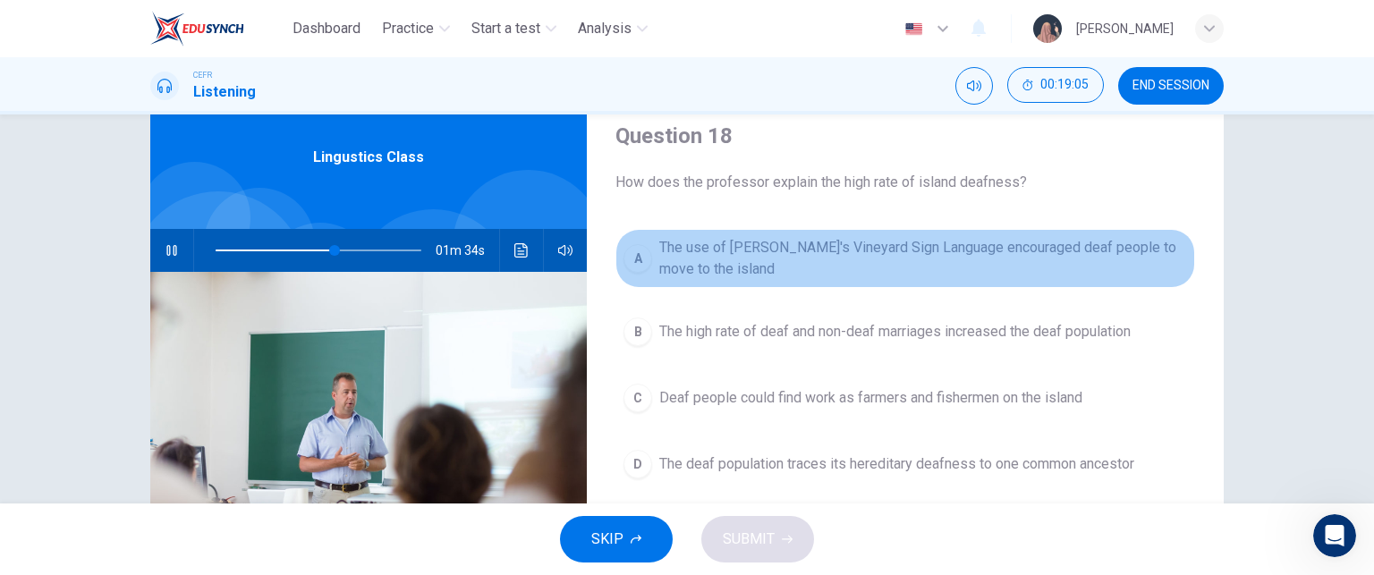
click at [817, 280] on button "A The use of Martha's Vineyard Sign Language encouraged deaf people to move to …" at bounding box center [905, 258] width 580 height 59
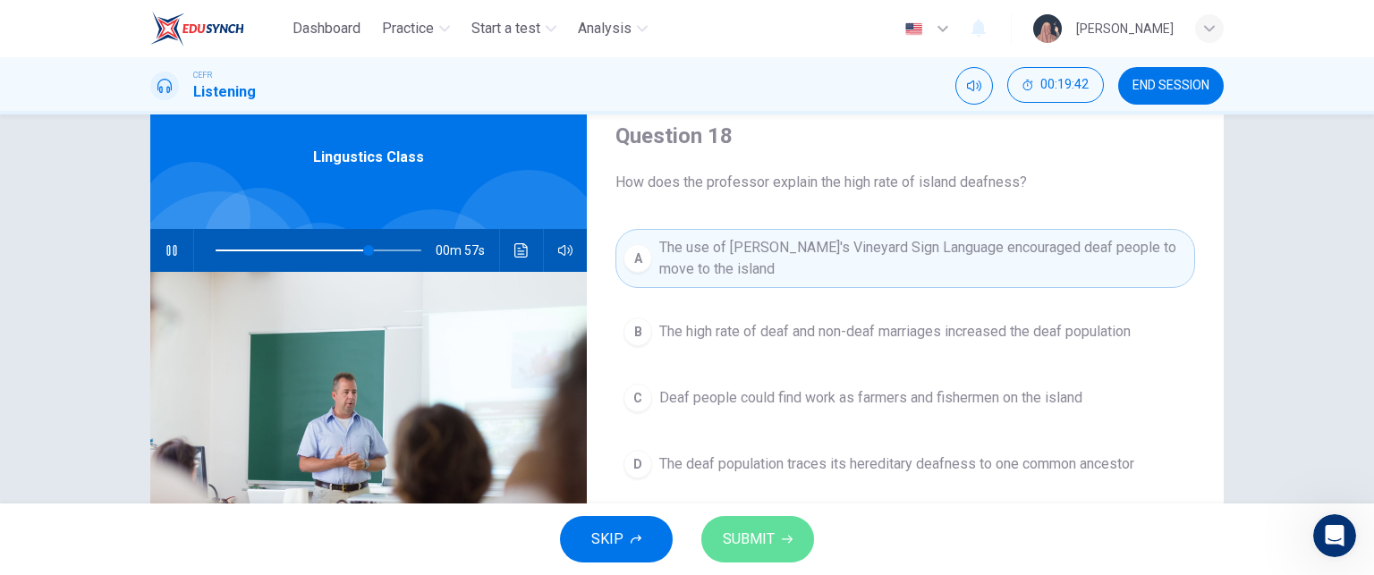
click at [759, 525] on button "SUBMIT" at bounding box center [757, 539] width 113 height 47
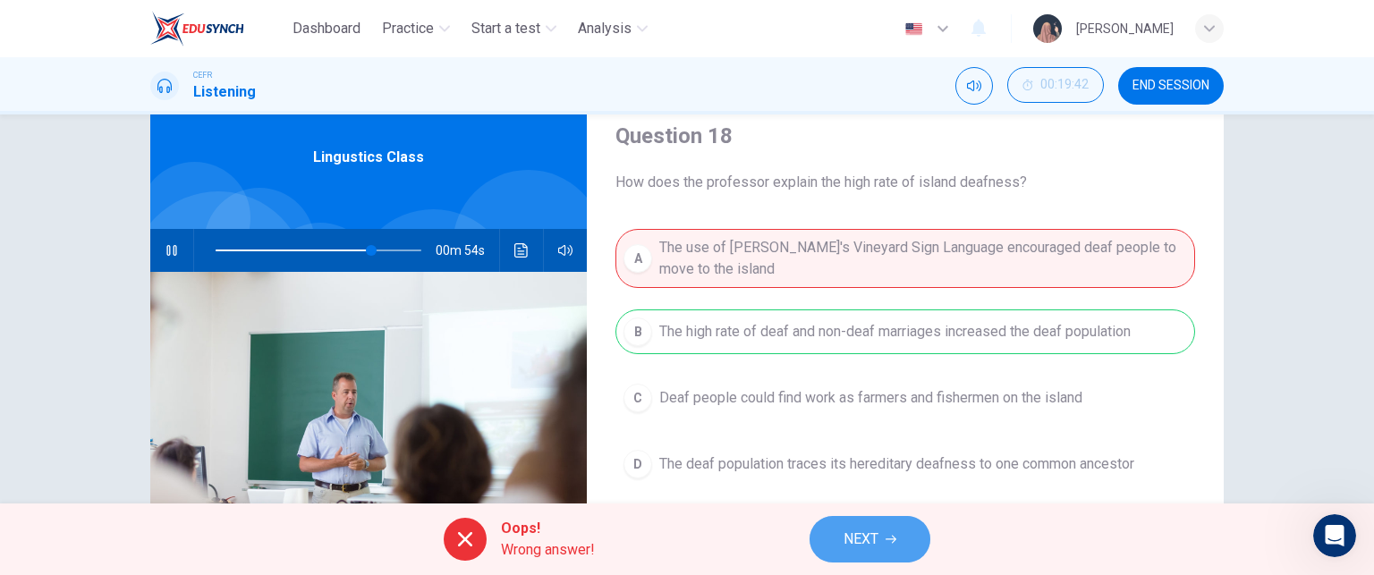
click at [867, 534] on span "NEXT" at bounding box center [861, 539] width 35 height 25
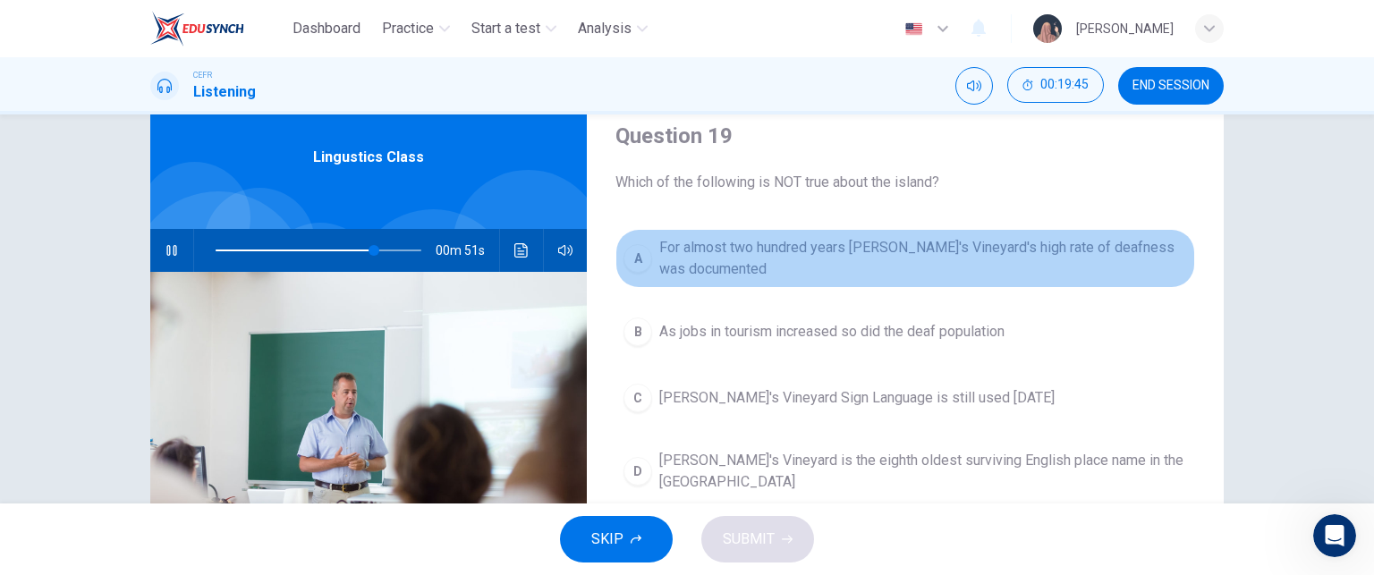
click at [788, 281] on button "A For almost two hundred years Martha's Vineyard's high rate of deafness was do…" at bounding box center [905, 258] width 580 height 59
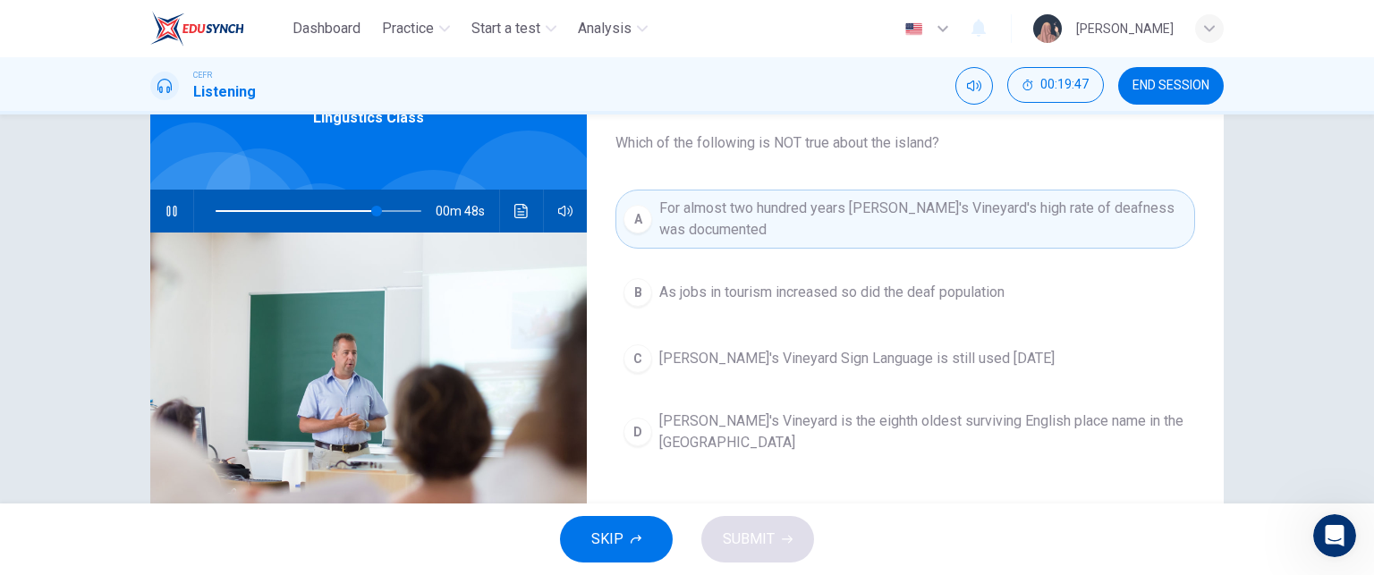
scroll to position [104, 0]
click at [732, 428] on span "Martha's Vineyard is the eighth oldest surviving English place name in the US" at bounding box center [923, 432] width 528 height 43
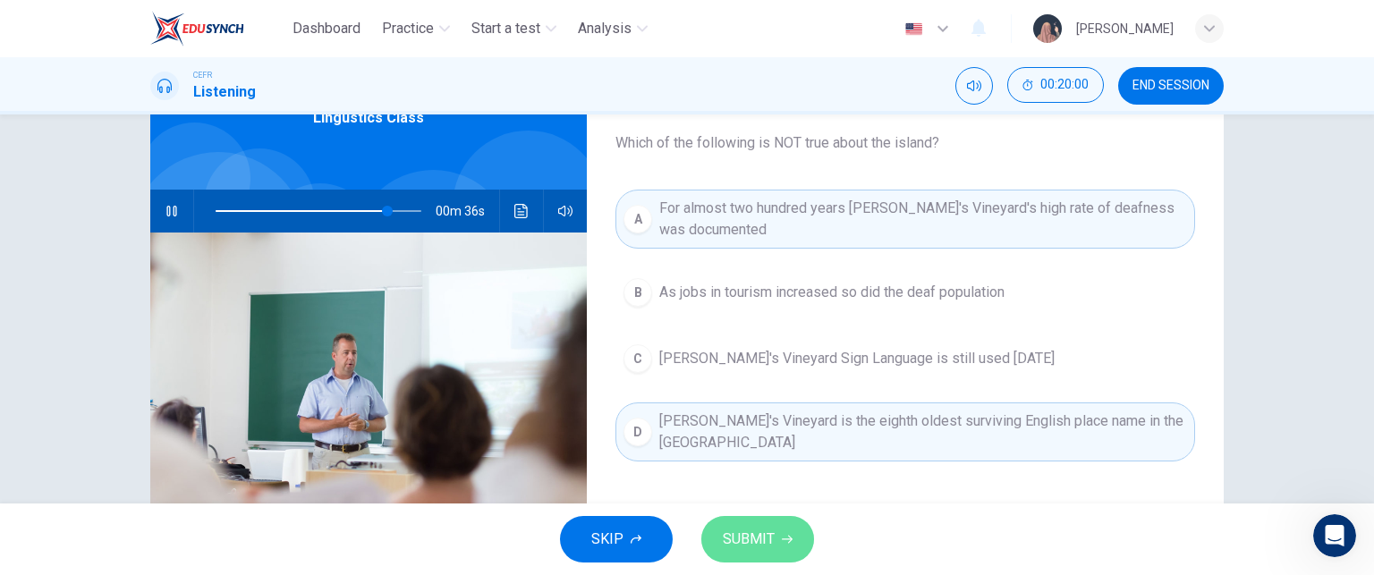
click at [751, 536] on span "SUBMIT" at bounding box center [749, 539] width 52 height 25
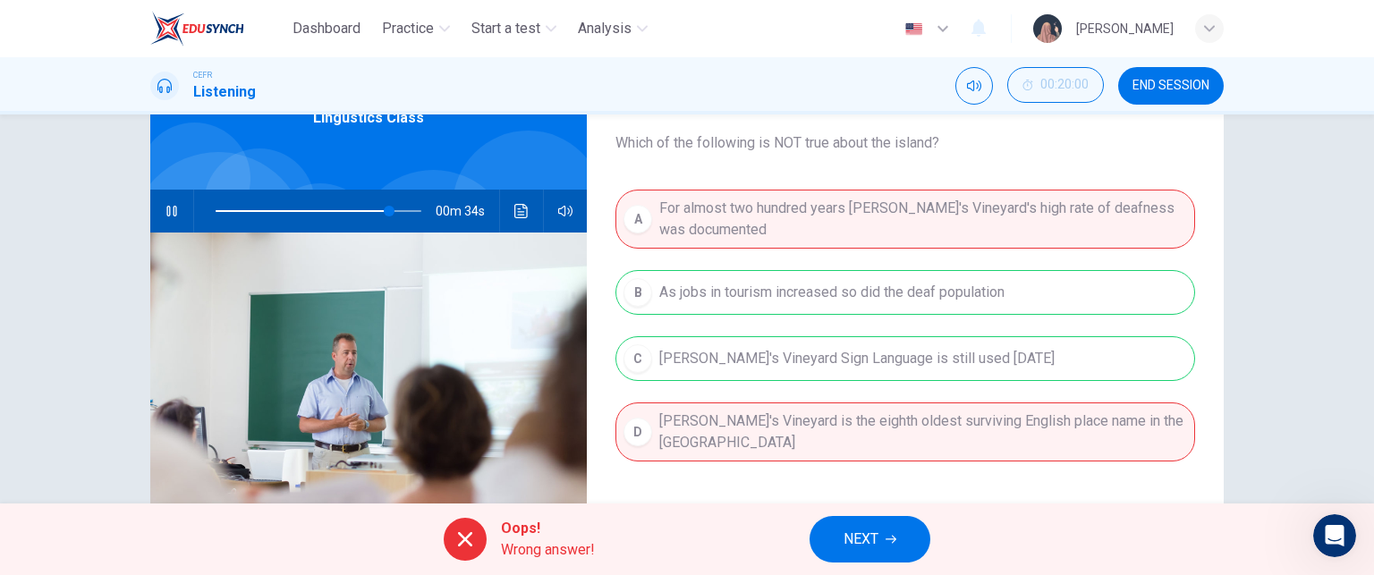
type input "85"
click at [880, 524] on button "NEXT" at bounding box center [870, 539] width 121 height 47
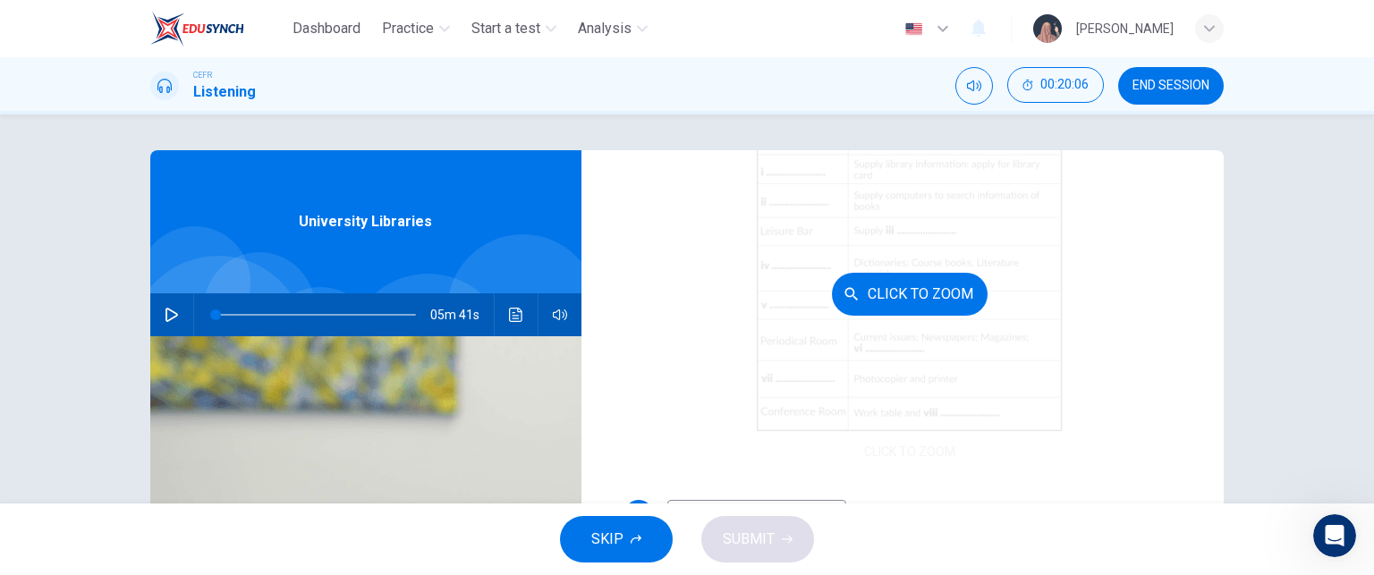
scroll to position [212, 0]
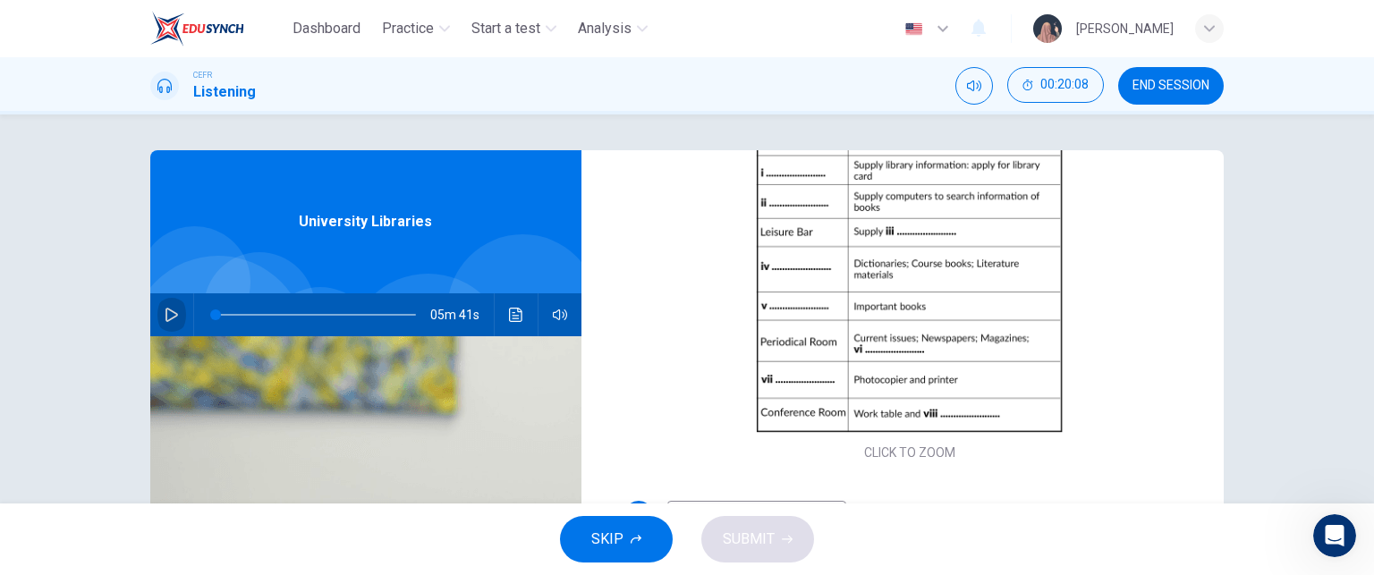
click at [167, 313] on icon "button" at bounding box center [172, 315] width 14 height 14
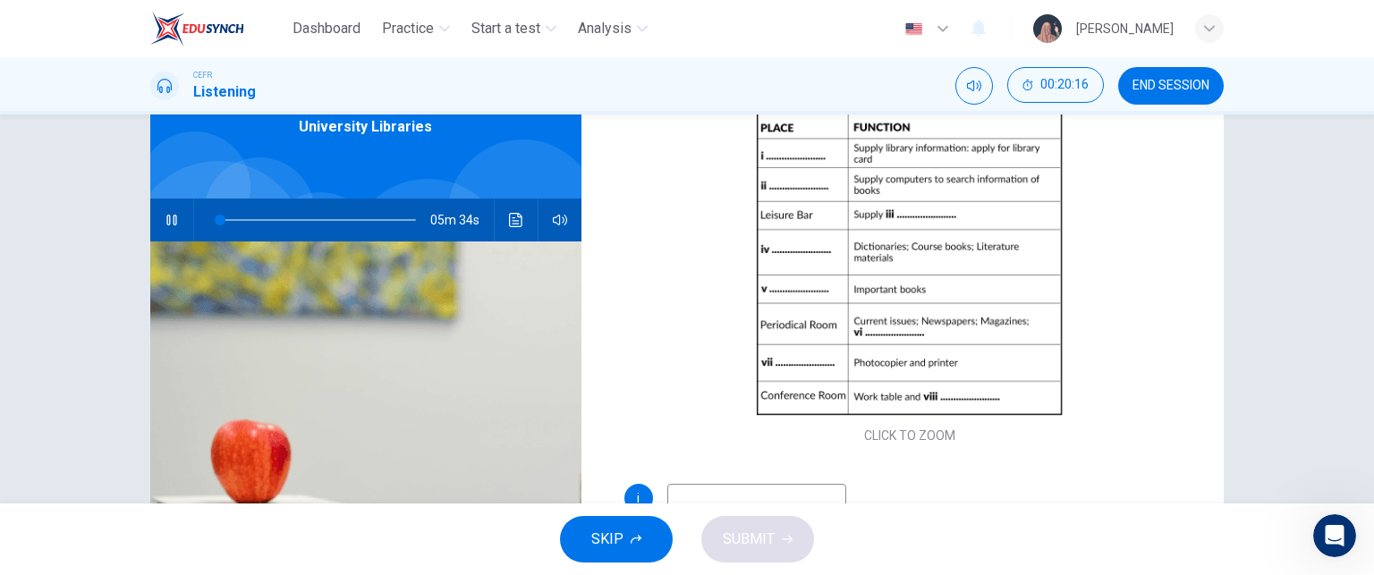
scroll to position [96, 0]
click at [743, 496] on input at bounding box center [756, 497] width 179 height 29
type input "17"
type input "R"
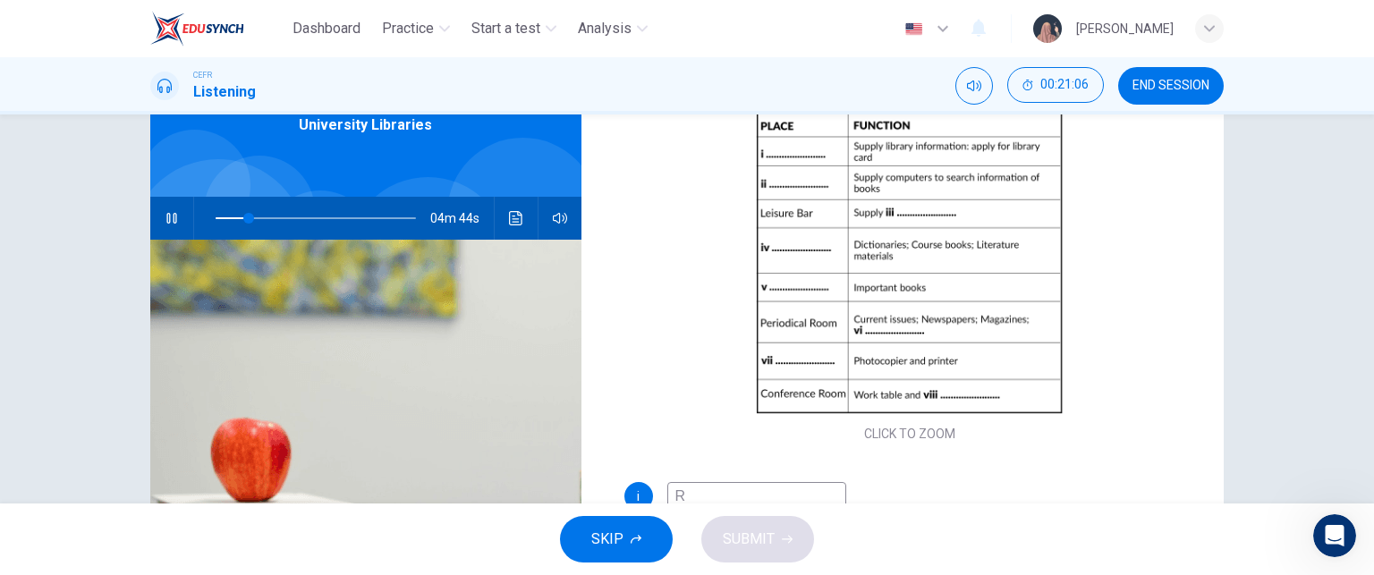
type input "17"
type input "Rece"
type input "17"
type input "Recep"
type input "18"
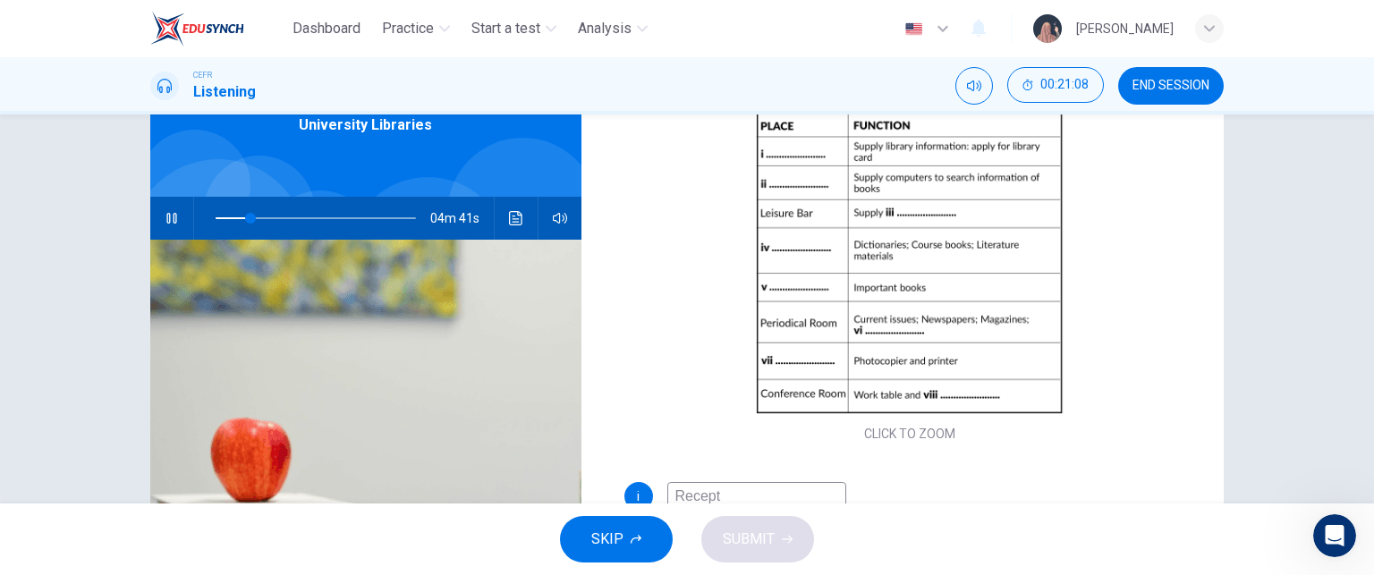
type input "Recepti"
type input "18"
type input "Reception"
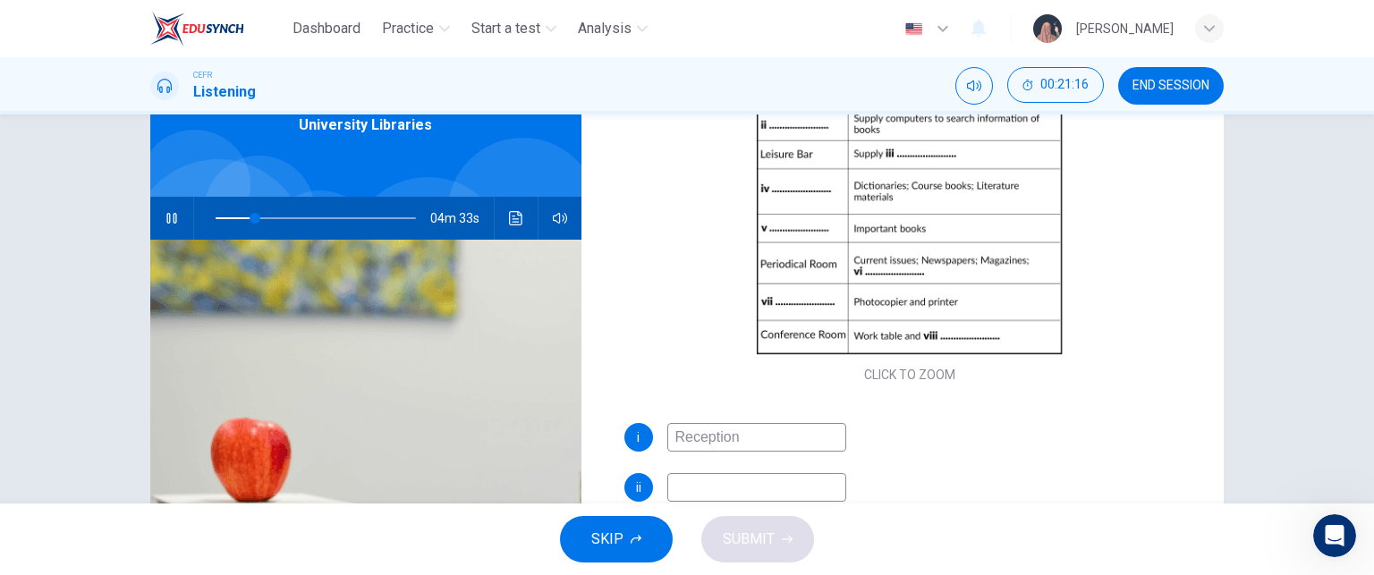
scroll to position [194, 0]
type input "20"
type input "Reception"
click at [726, 475] on input at bounding box center [756, 486] width 179 height 29
type input "24"
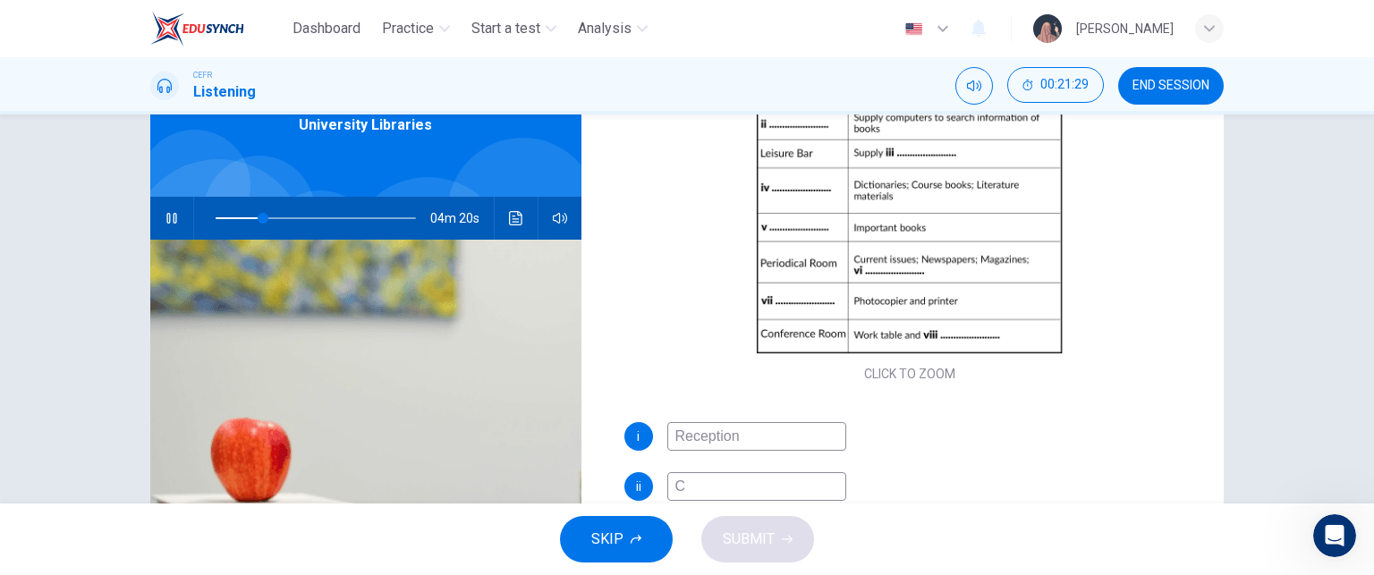
type input "Co"
type input "24"
type input "Com"
type input "24"
type input "Comput"
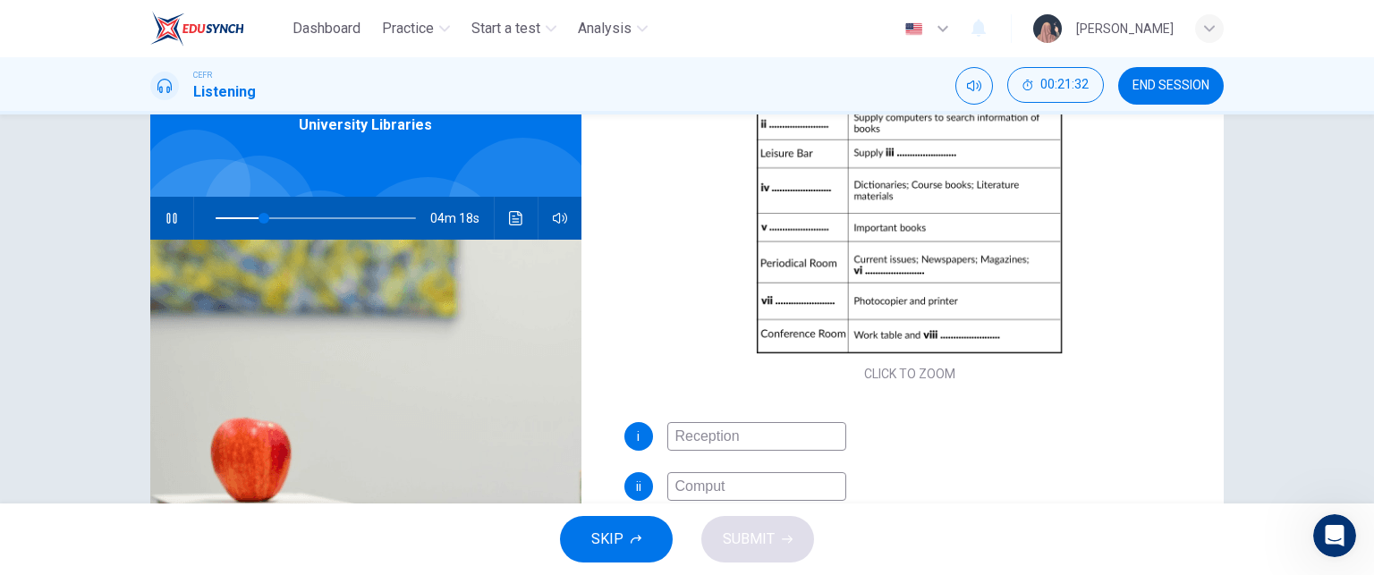
type input "25"
type input "Computer"
type input "25"
type input "Computer sec"
type input "25"
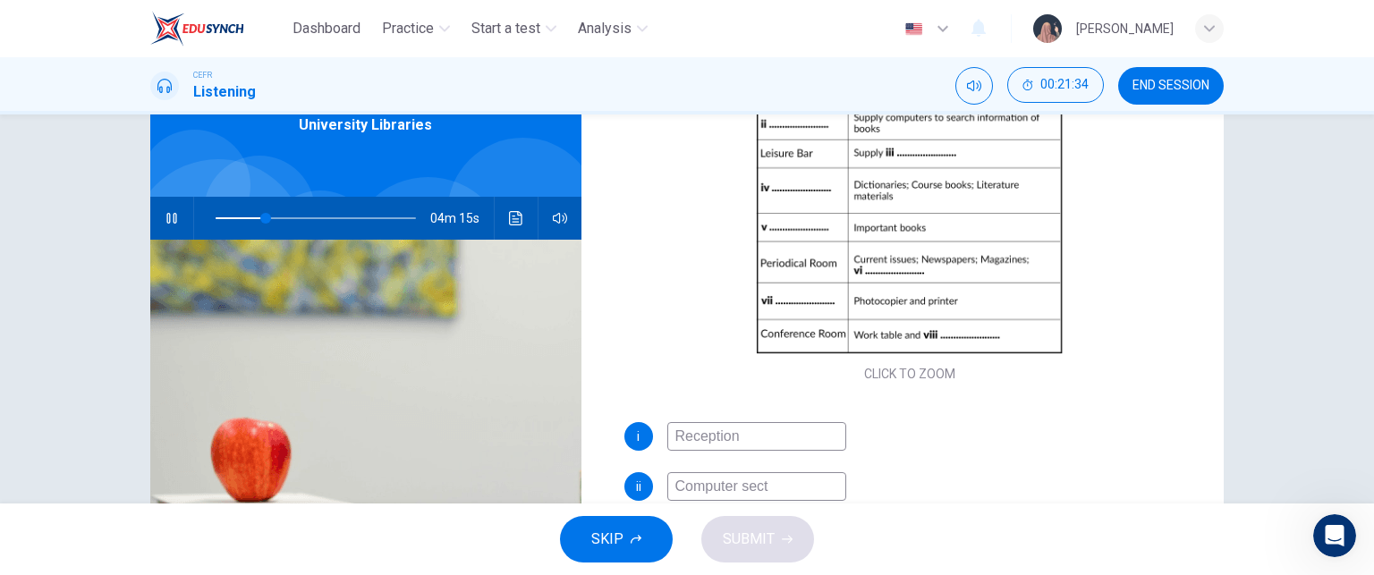
type input "Computer secti"
type input "25"
type input "Computer section"
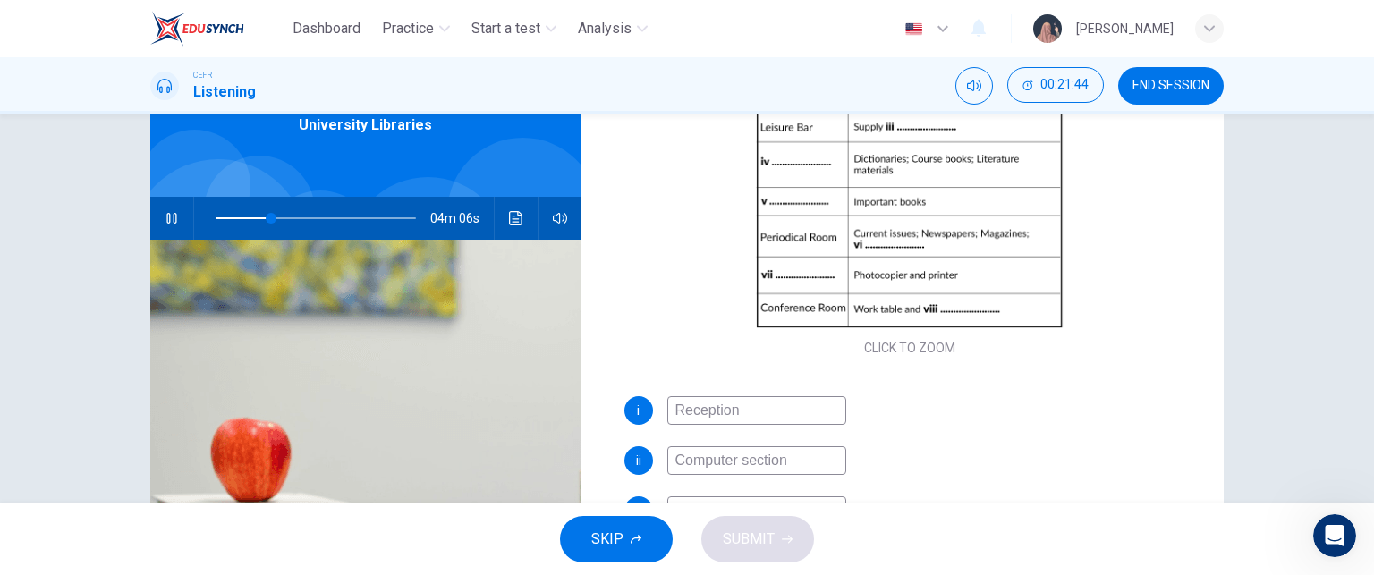
scroll to position [222, 0]
type input "28"
type input "Computer section"
click at [785, 496] on input at bounding box center [756, 509] width 179 height 29
type input "34"
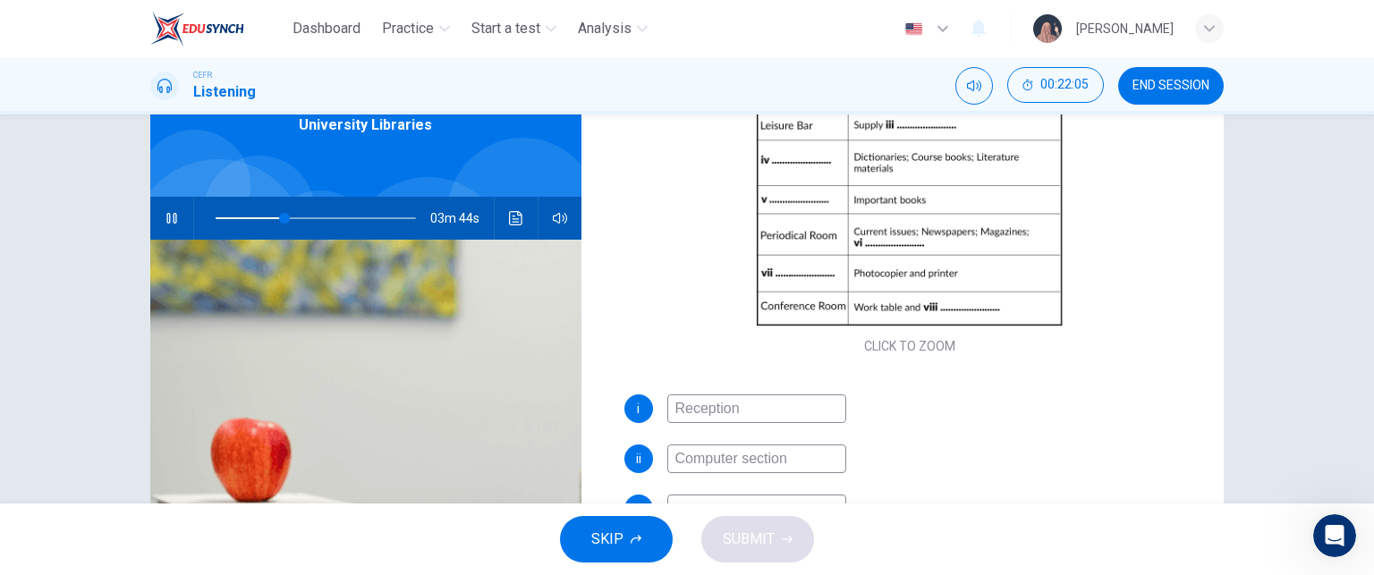
type input "f"
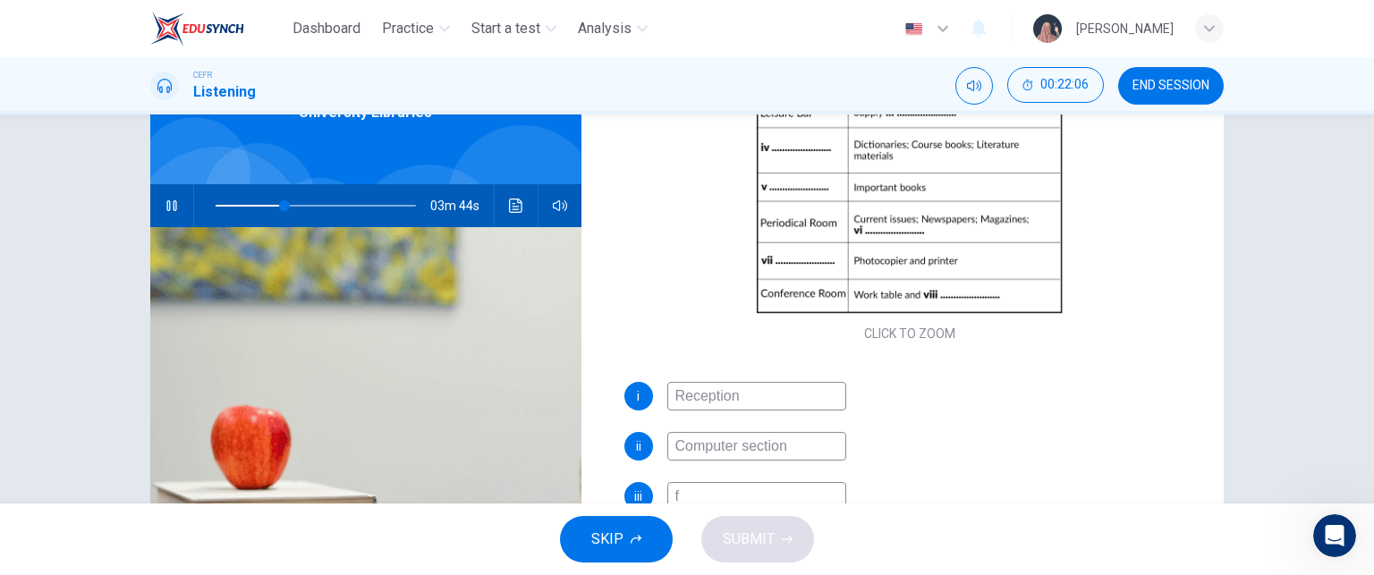
type input "35"
type input "foo"
type input "35"
type input "food a"
type input "35"
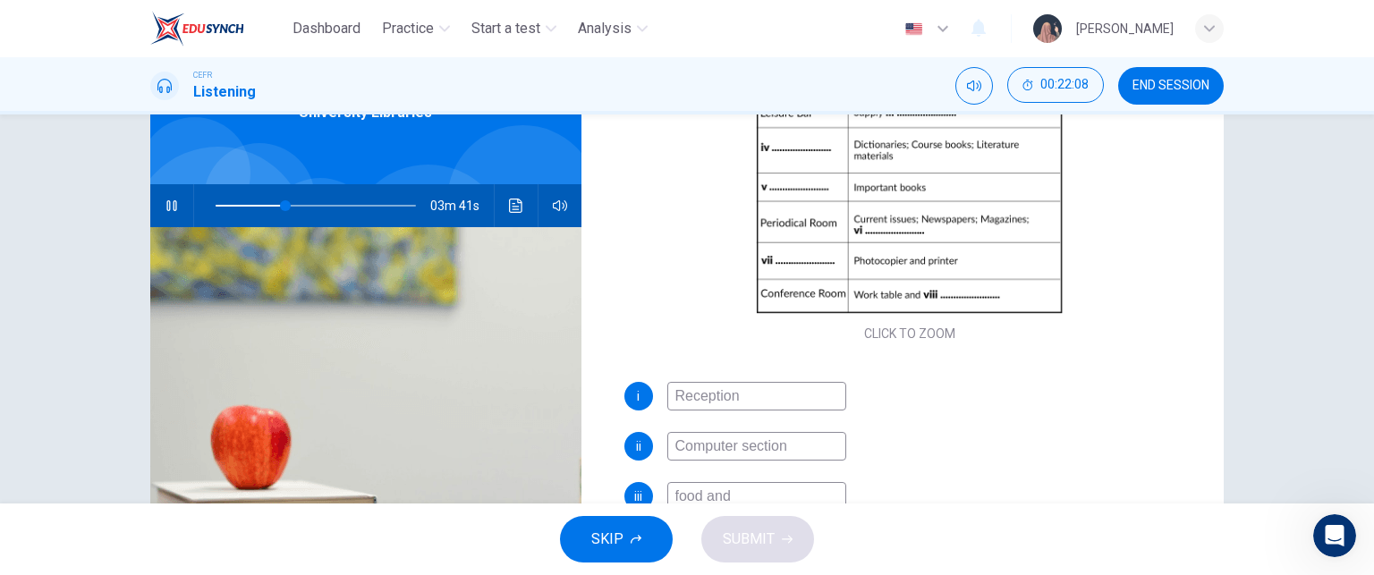
type input "food and d"
type input "35"
type input "food and dri"
type input "36"
type input "food and drinks"
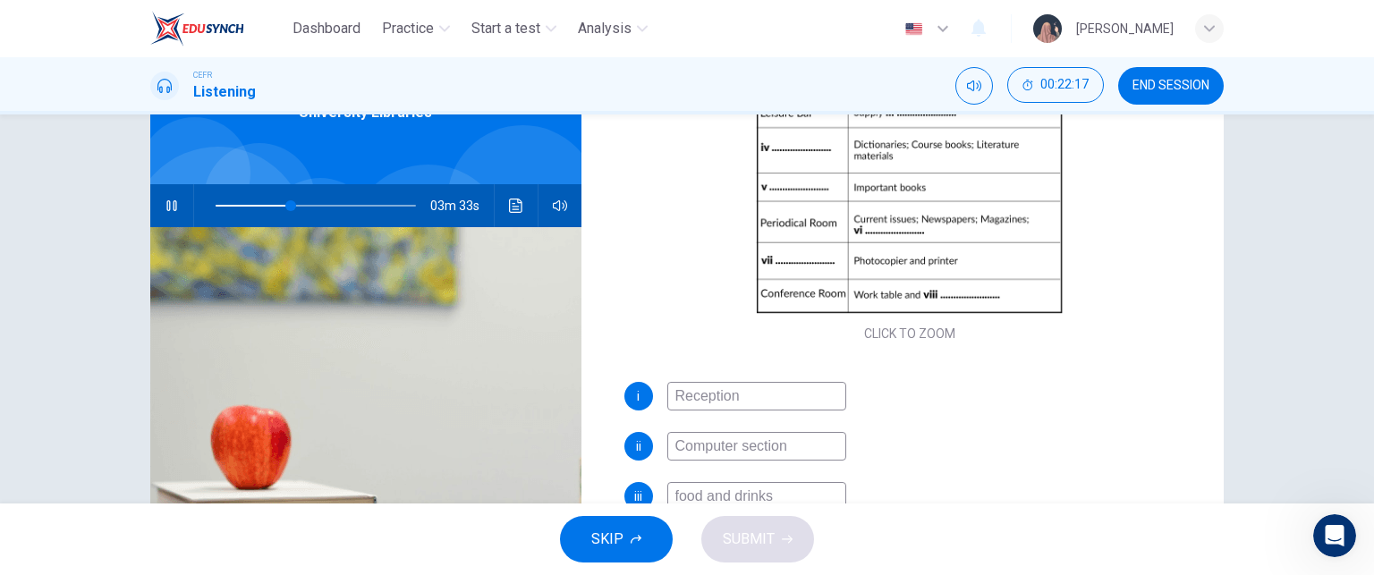
drag, startPoint x: 699, startPoint y: 495, endPoint x: 659, endPoint y: 498, distance: 39.5
click at [659, 498] on div "iii food and drinks" at bounding box center [910, 496] width 572 height 29
drag, startPoint x: 730, startPoint y: 496, endPoint x: 648, endPoint y: 496, distance: 82.3
click at [648, 496] on div "iii food and drinks" at bounding box center [910, 496] width 572 height 29
type input "39"
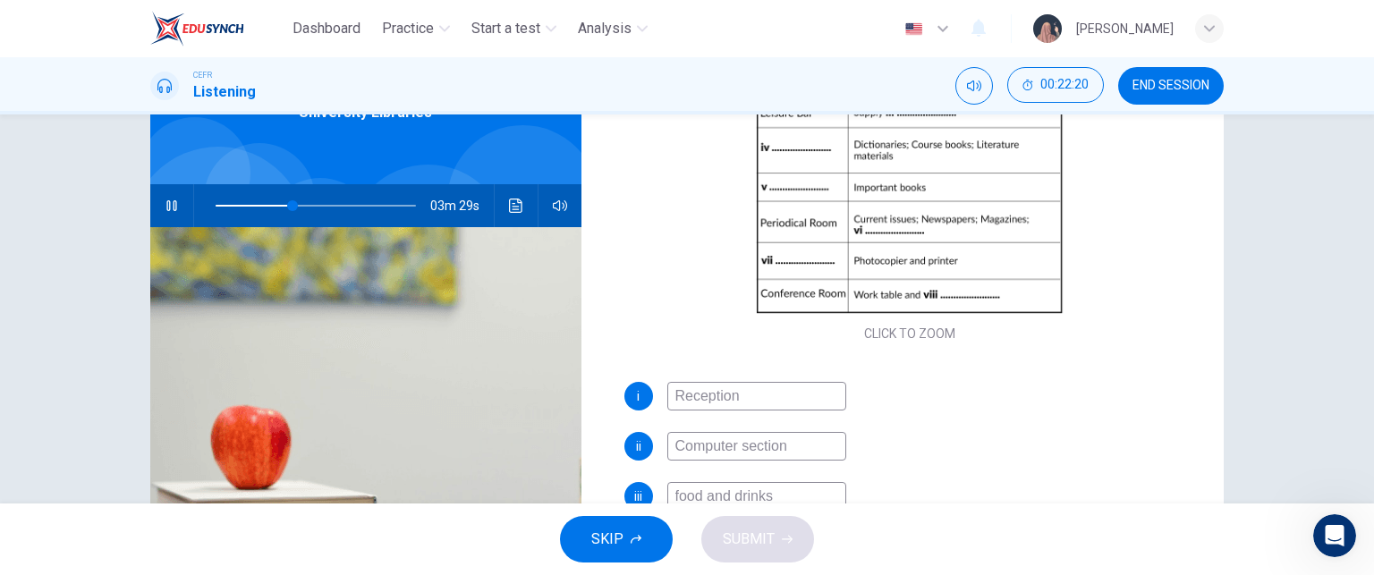
type input "drinks"
click at [728, 492] on input "drinks" at bounding box center [756, 496] width 179 height 29
type input "40"
type input "drinks"
click at [165, 210] on icon "button" at bounding box center [172, 206] width 14 height 14
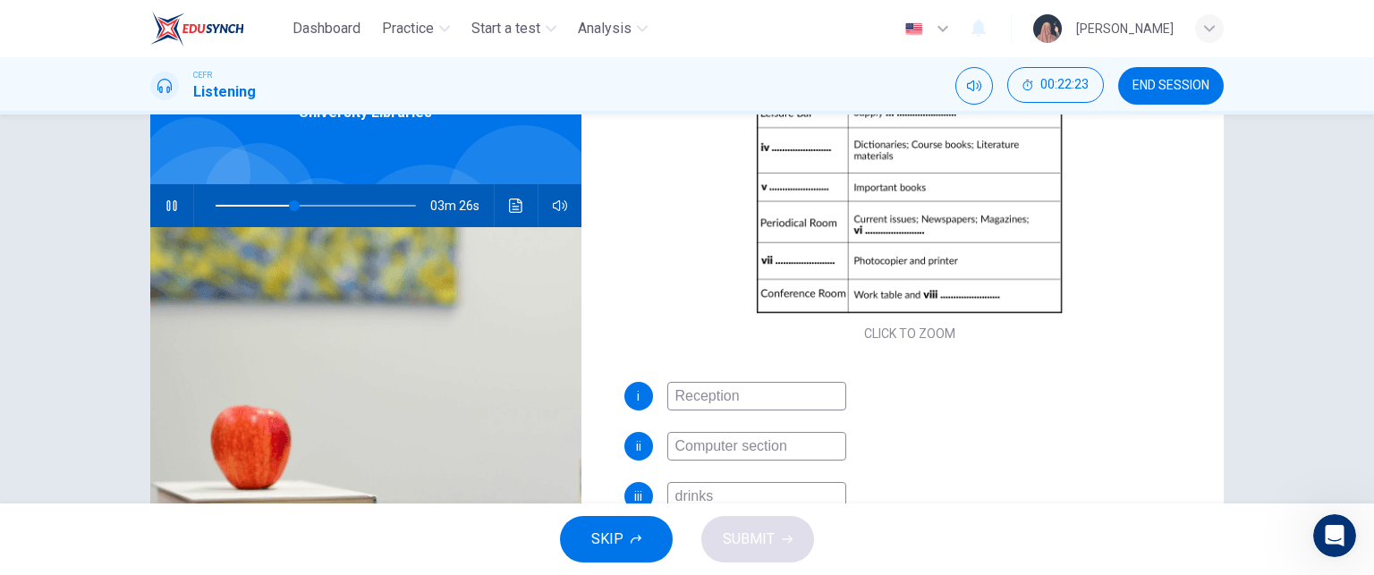
type input "40"
click at [730, 485] on input "drinks" at bounding box center [756, 496] width 179 height 29
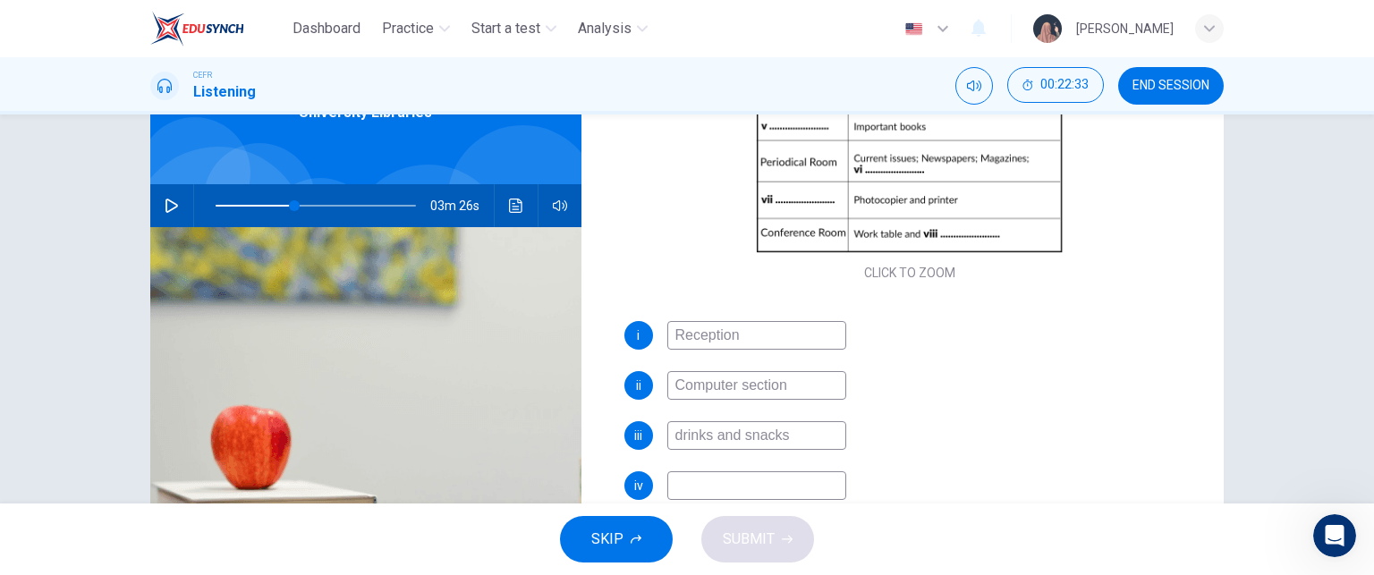
scroll to position [284, 0]
type input "drinks and snacks"
click at [730, 490] on input at bounding box center [756, 485] width 179 height 29
type input "Reference room"
click at [165, 202] on icon "button" at bounding box center [171, 206] width 13 height 14
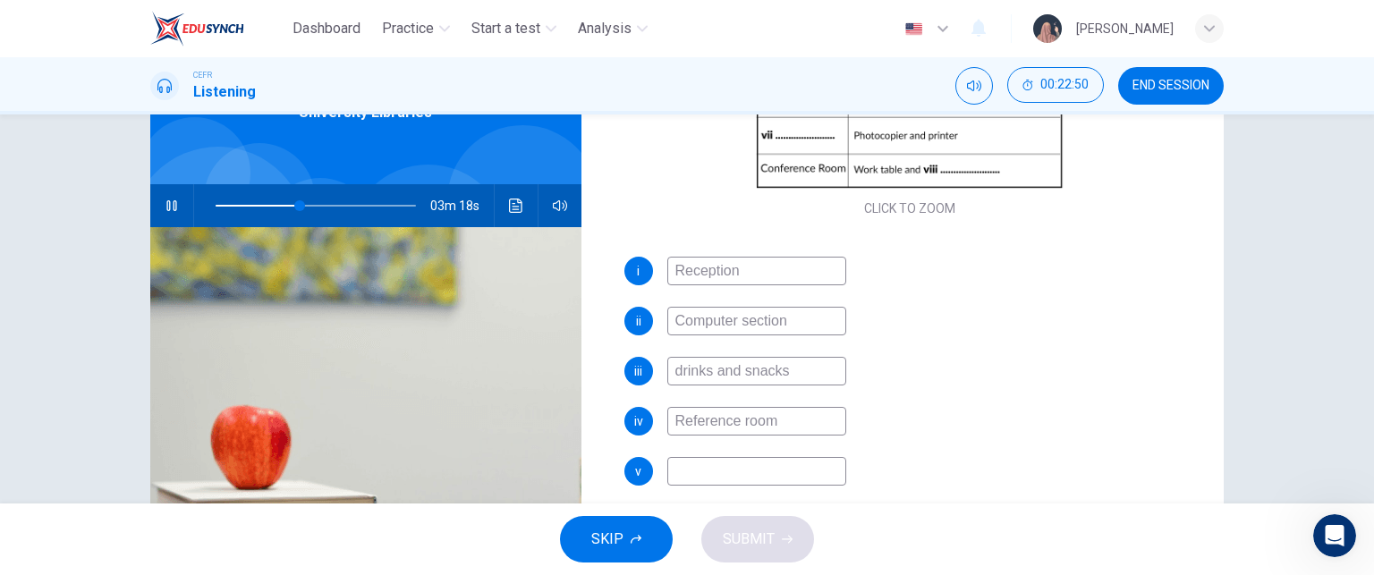
scroll to position [347, 0]
type input "42"
click at [685, 468] on input at bounding box center [756, 471] width 179 height 29
type input "S"
type input "43"
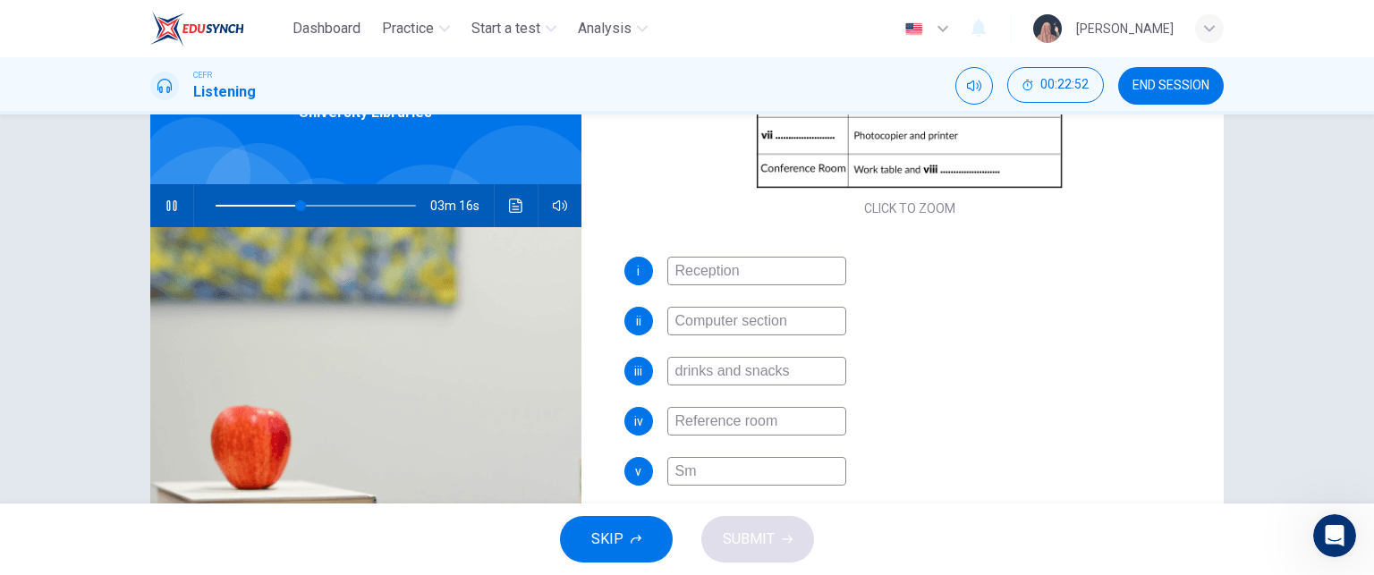
type input "Sma"
type input "43"
type input "Smal"
type input "43"
type input "Small"
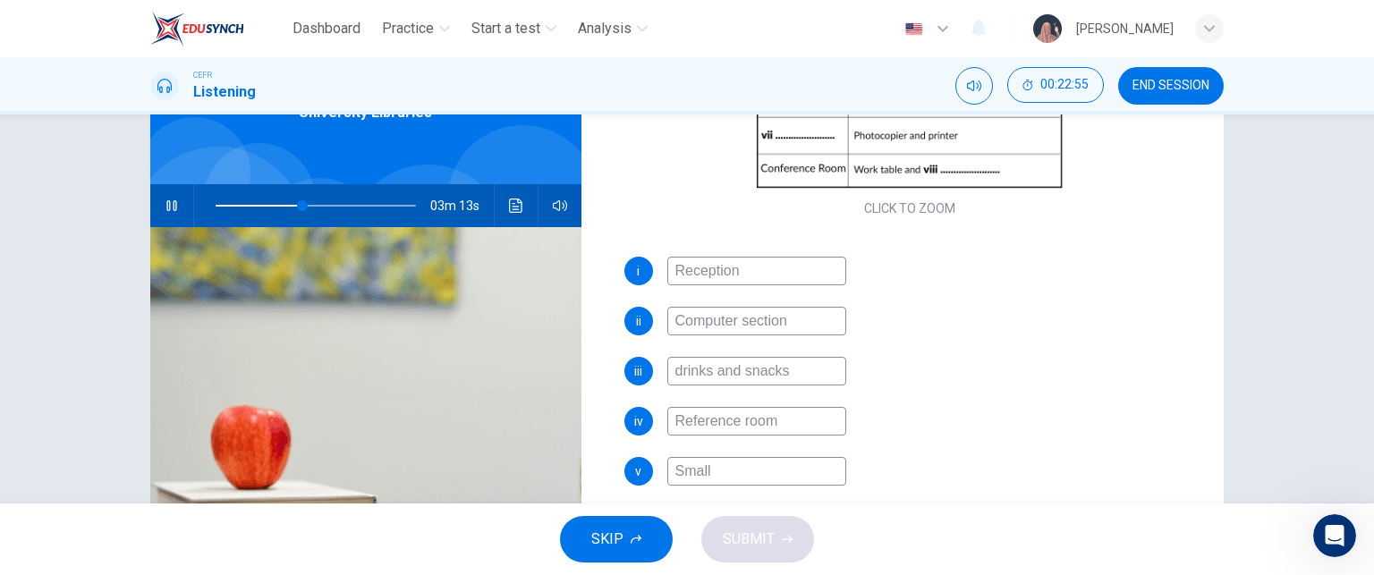
type input "44"
type input "Small ro"
type input "44"
type input "Small room"
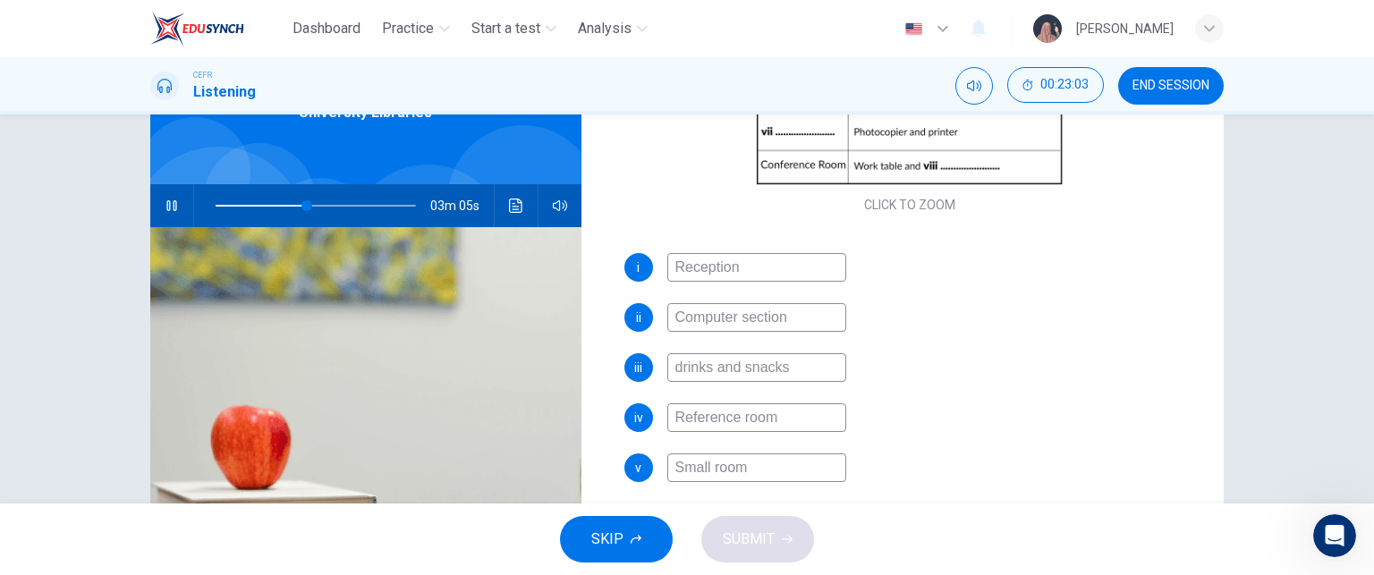
scroll to position [355, 0]
drag, startPoint x: 751, startPoint y: 461, endPoint x: 591, endPoint y: 471, distance: 159.6
click at [596, 471] on div "Questions 20 - 27 Complete the notes below. Write NO MORE THAN THREE WORDS for …" at bounding box center [910, 352] width 629 height 622
type input "47"
type input "C"
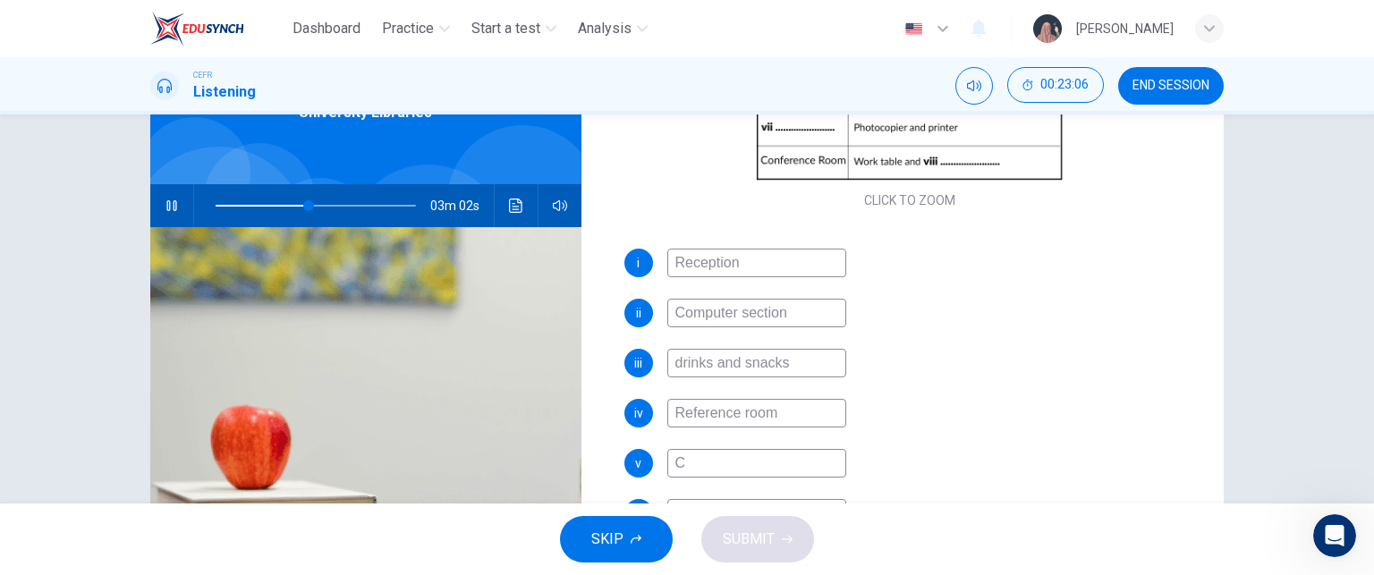
type input "47"
type input "Clos"
type input "47"
type input "Closed"
type input "48"
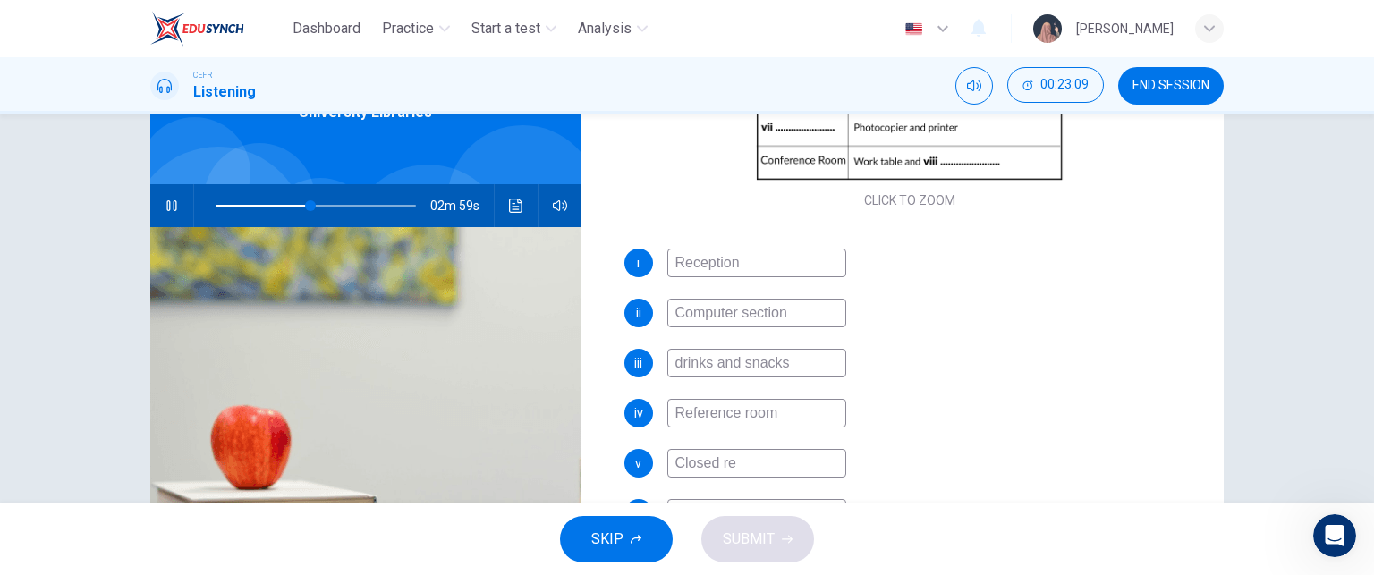
type input "Closed res"
type input "48"
type input "Closed reser"
type input "48"
type input "Closed reserver"
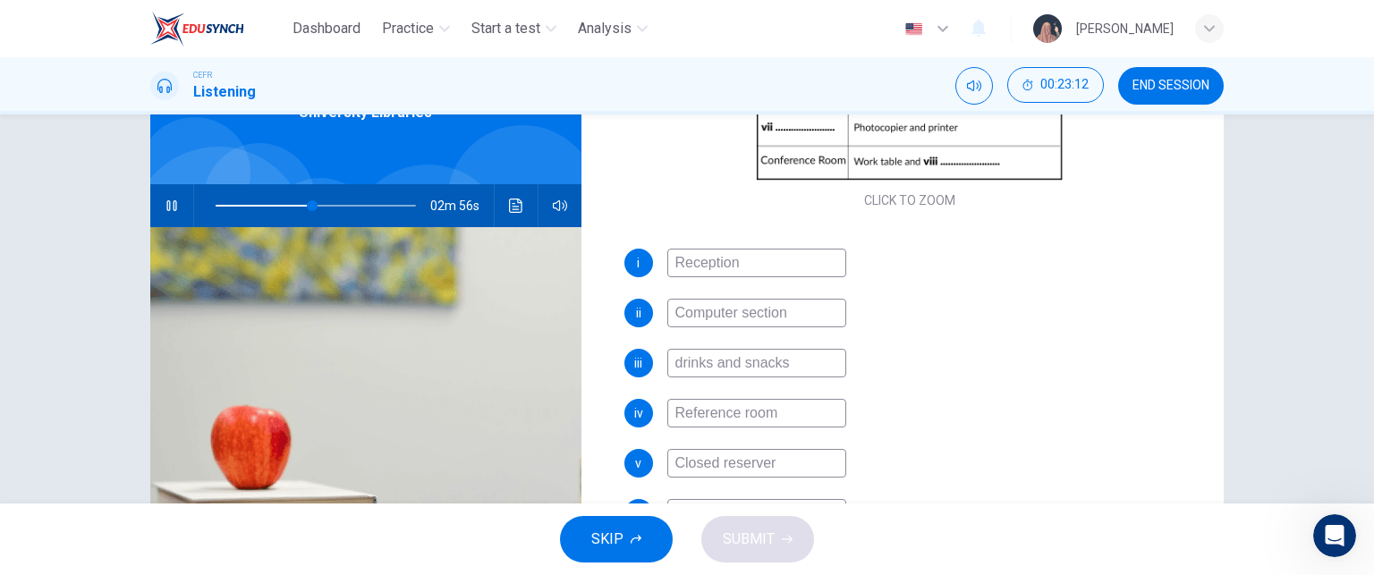
type input "48"
type input "Closed reserver"
type input "49"
type input "Closed reserved"
type input "49"
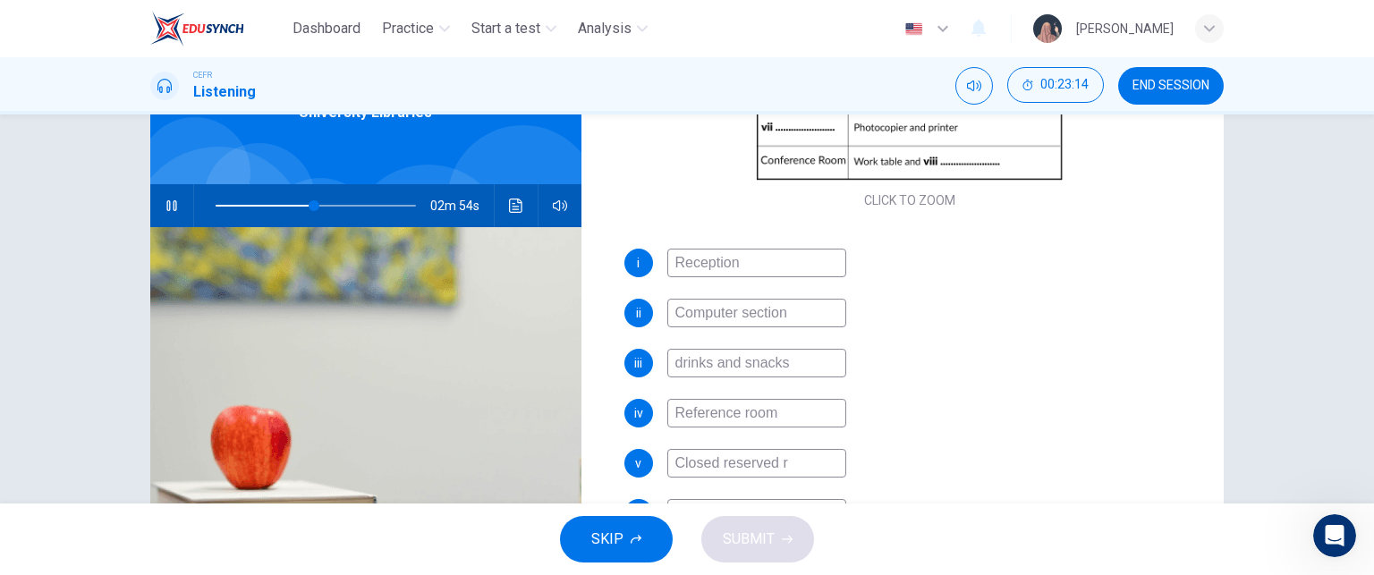
type input "Closed reserved ro"
type input "49"
type input "Closed reserved room"
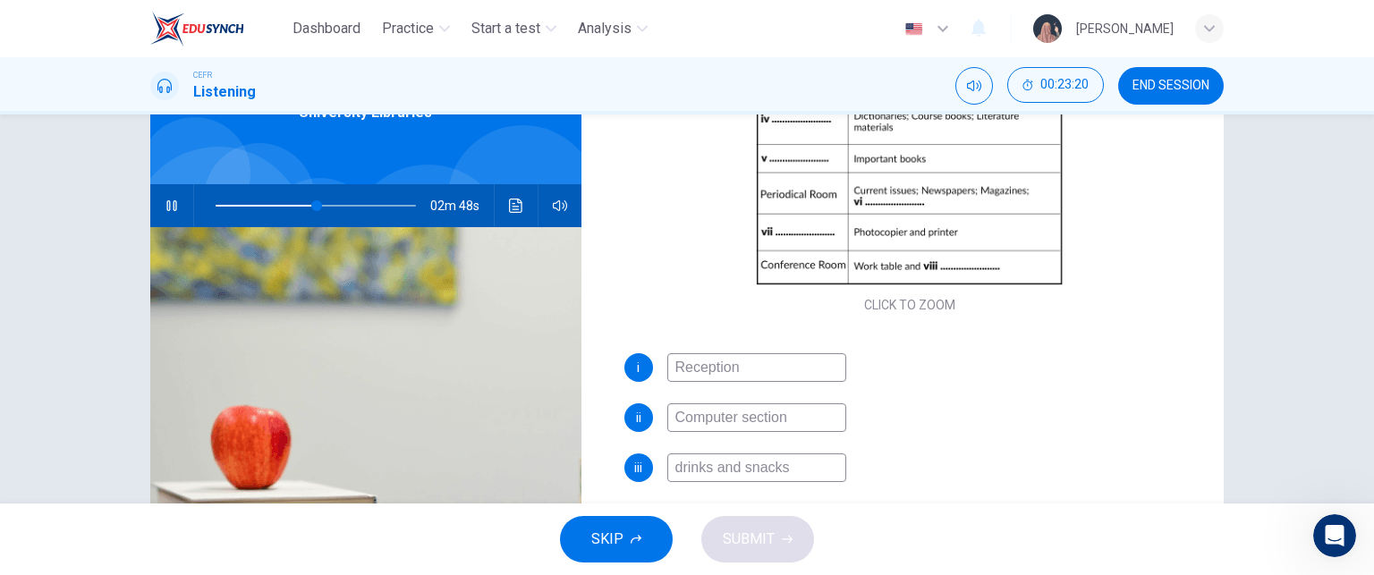
scroll to position [256, 0]
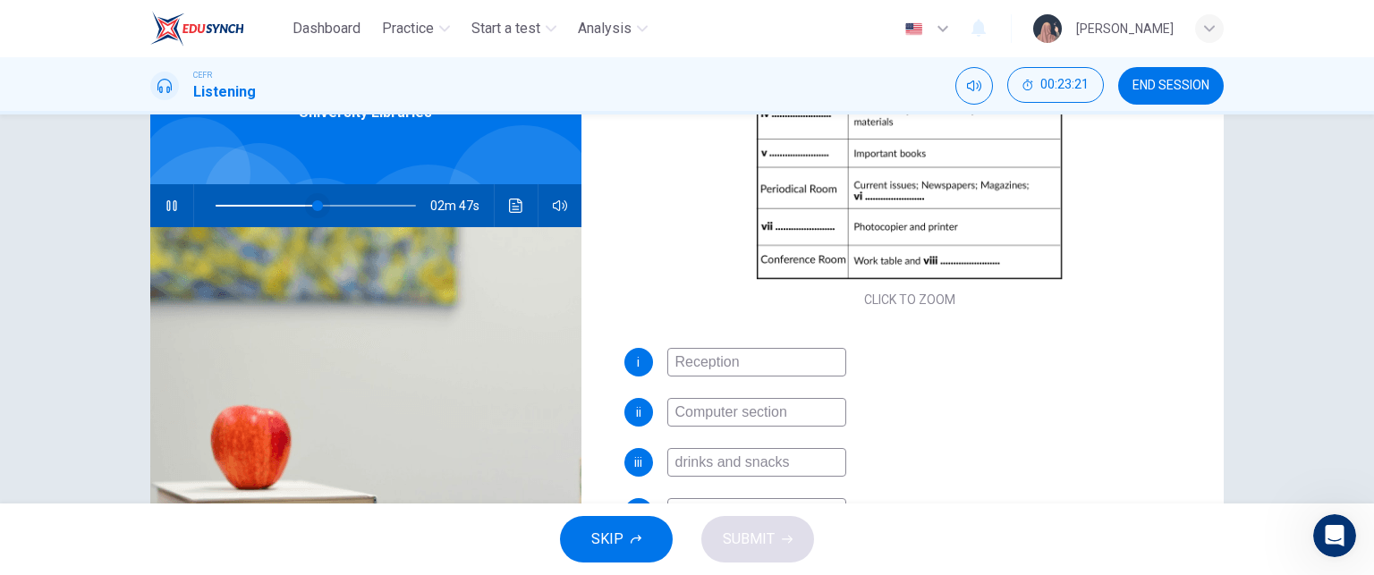
type input "51"
type input "Closed reserved room"
click at [305, 206] on span at bounding box center [309, 205] width 11 height 11
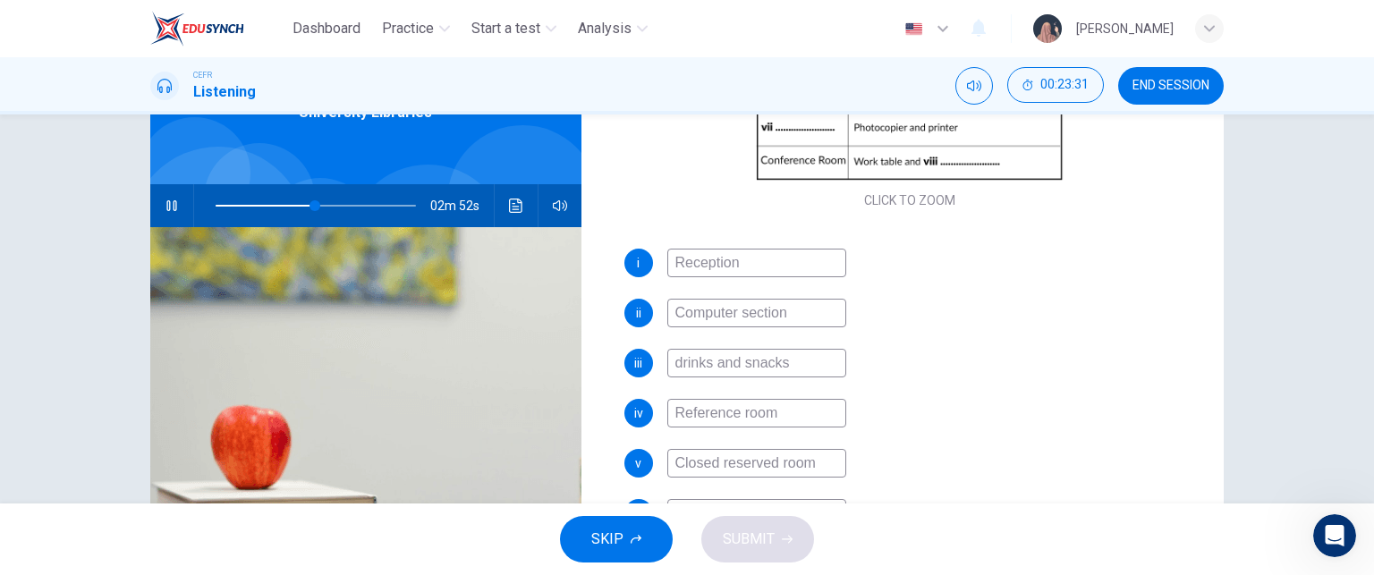
scroll to position [242, 0]
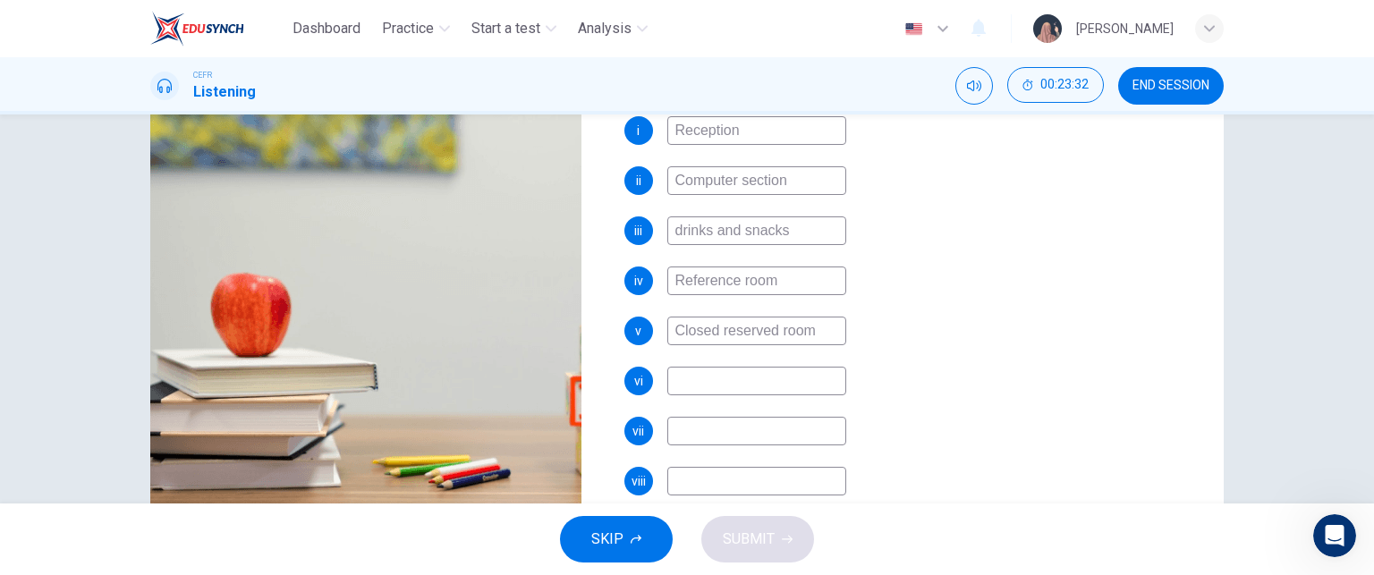
click at [712, 372] on input at bounding box center [756, 381] width 179 height 29
type input "50"
type input "jo"
type input "50"
type input "jour"
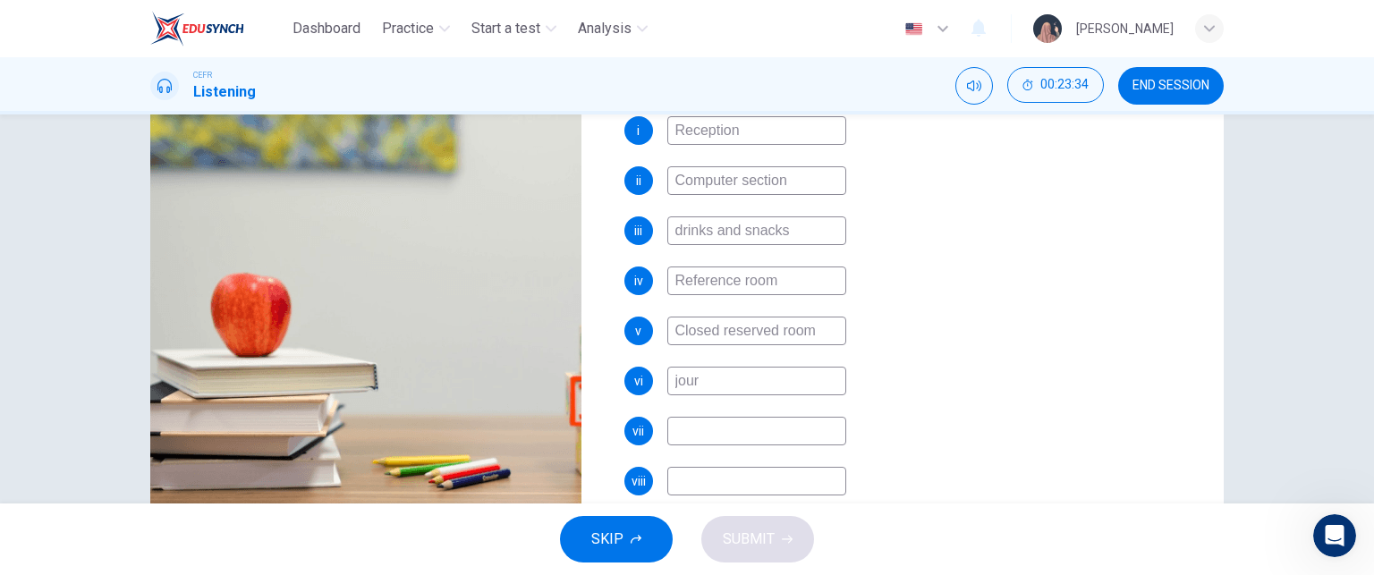
type input "51"
type input "journals"
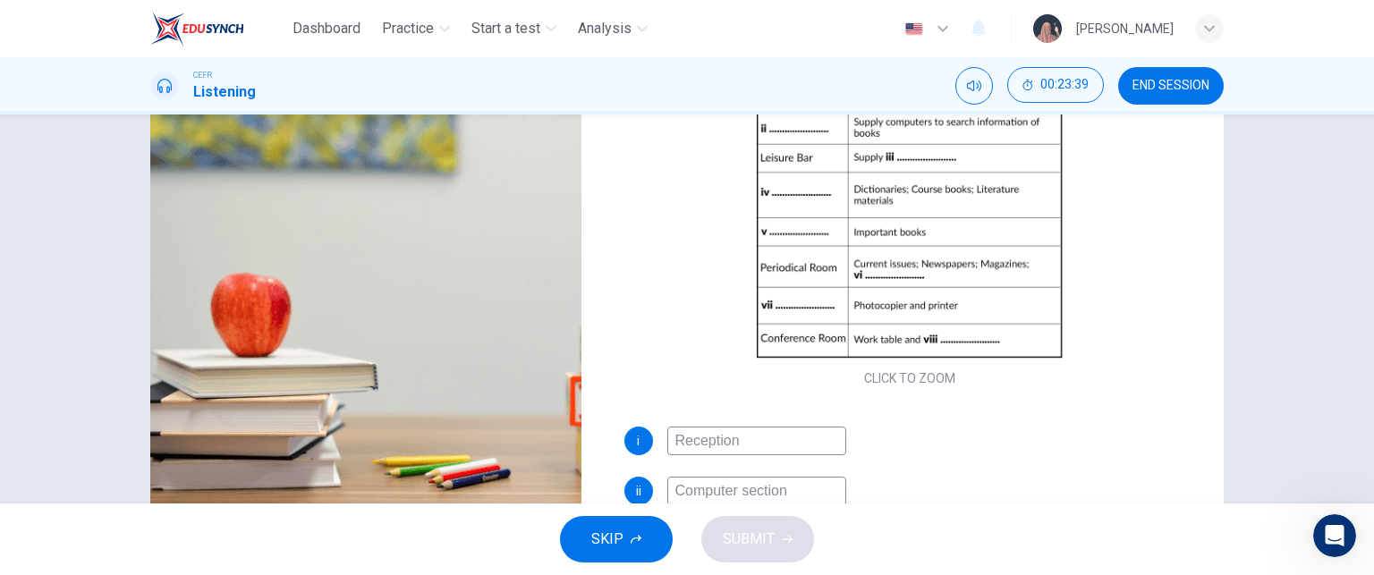
scroll to position [156, 0]
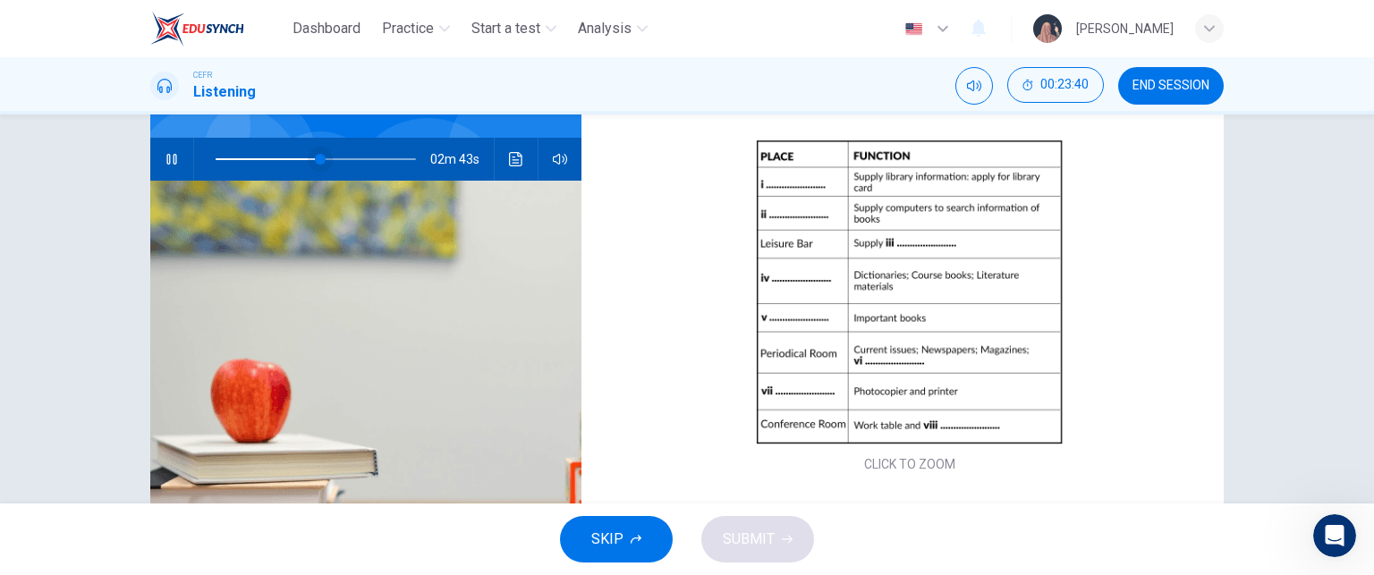
type input "52"
type input "journals"
click at [302, 157] on span at bounding box center [307, 159] width 11 height 11
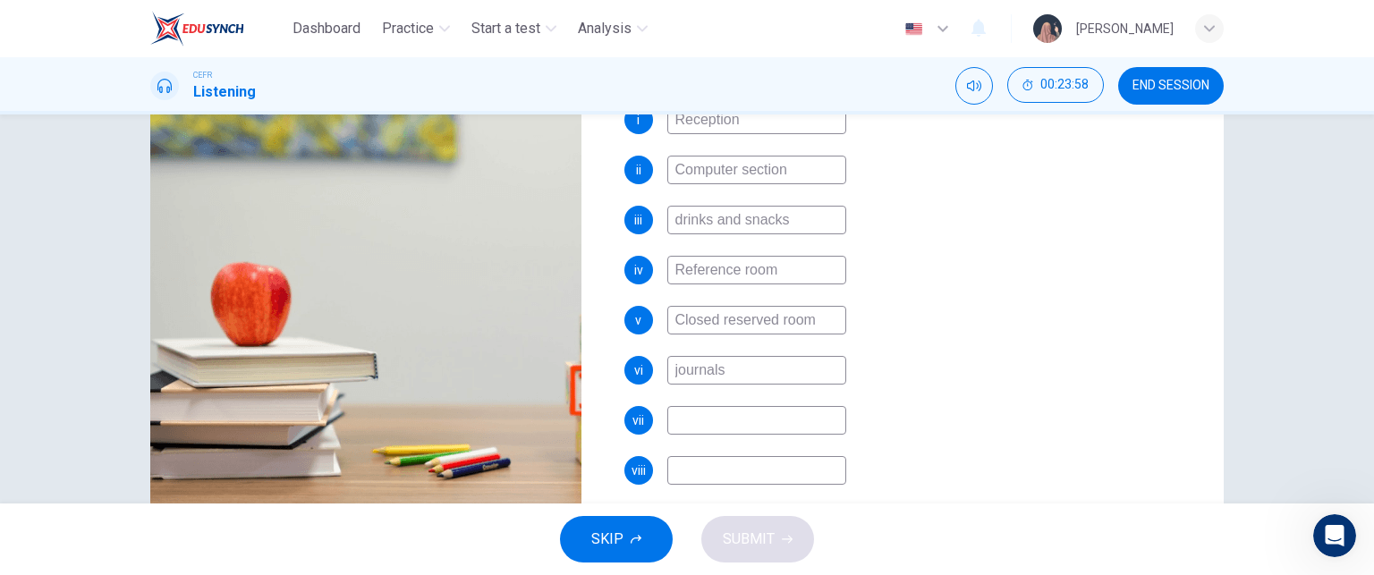
scroll to position [304, 0]
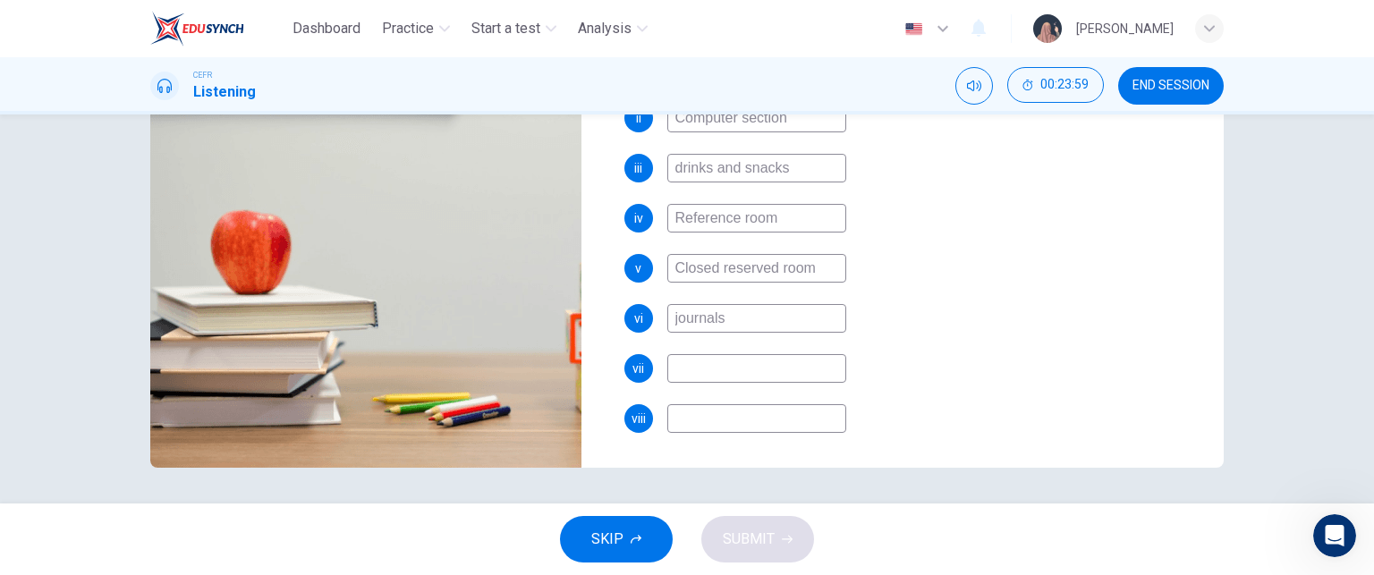
type input "51"
click at [744, 357] on input at bounding box center [756, 368] width 179 height 29
type input "a"
type input "52"
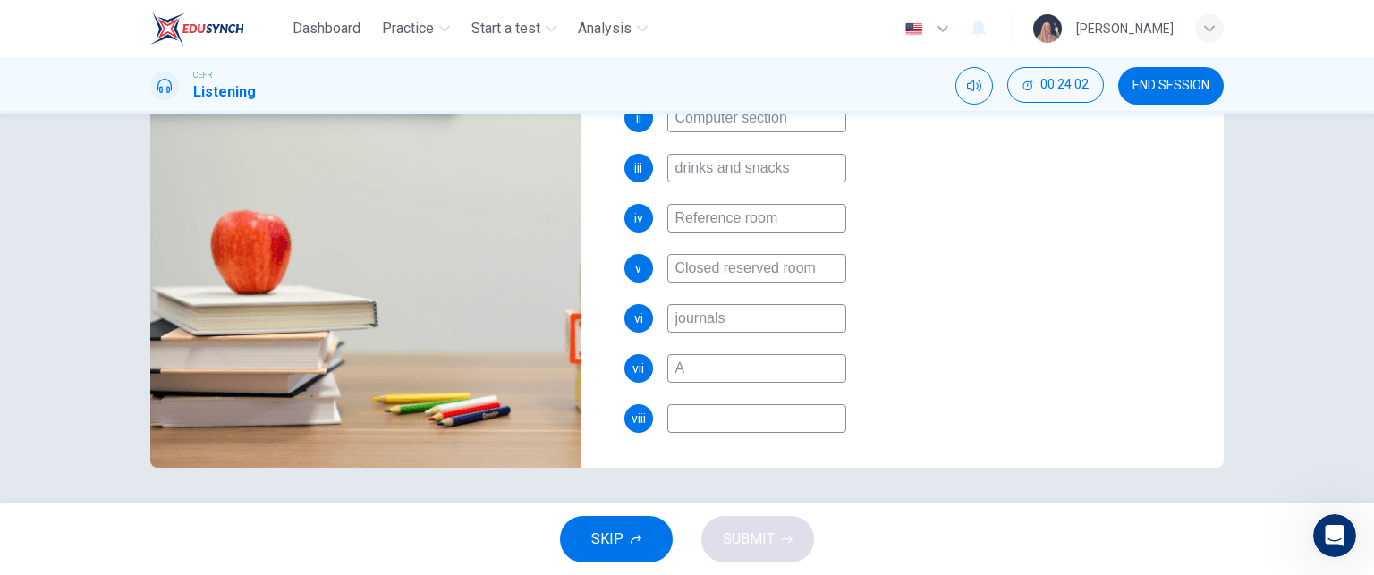
type input "Au"
type input "52"
type input "Audi"
type input "52"
type input "Audip"
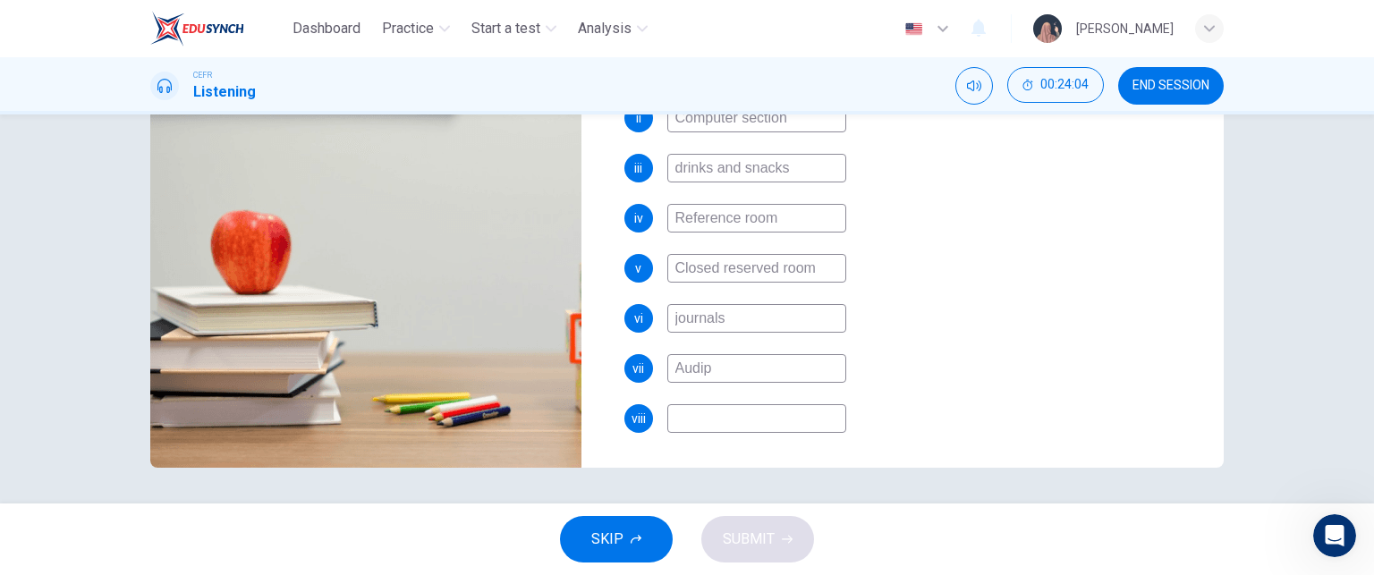
type input "53"
type input "Audio"
type input "53"
type input "Audio vi"
type input "53"
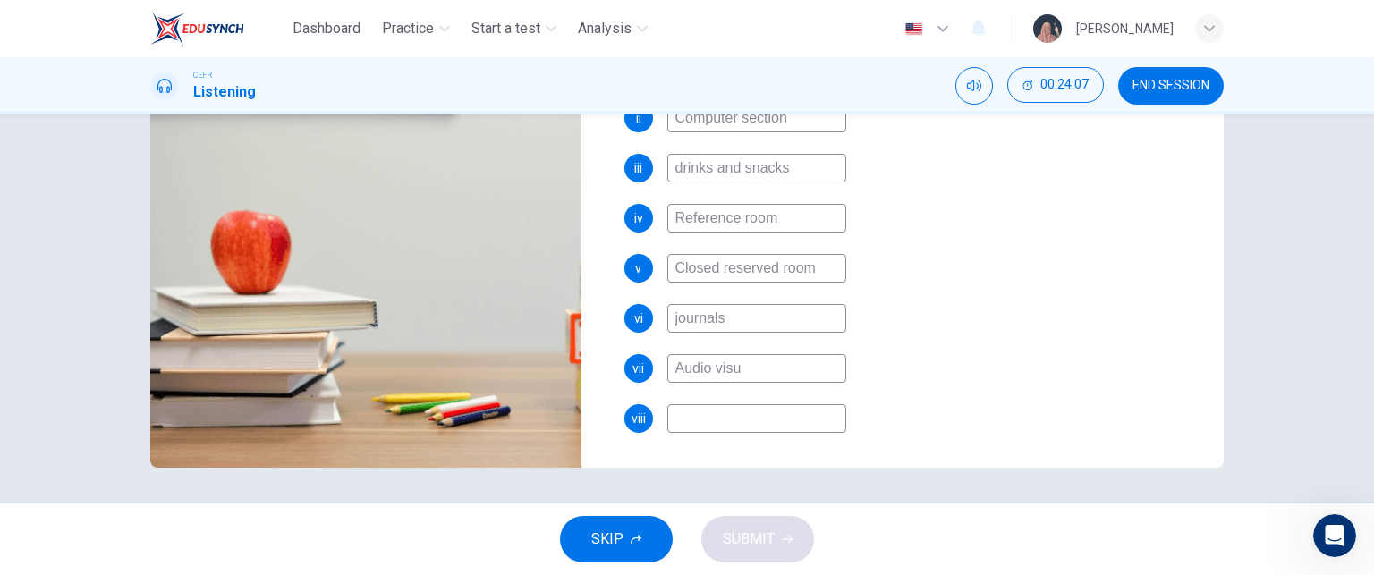
type input "Audio visua"
type input "54"
type input "Audio visual r"
type input "54"
type input "Audio visual room"
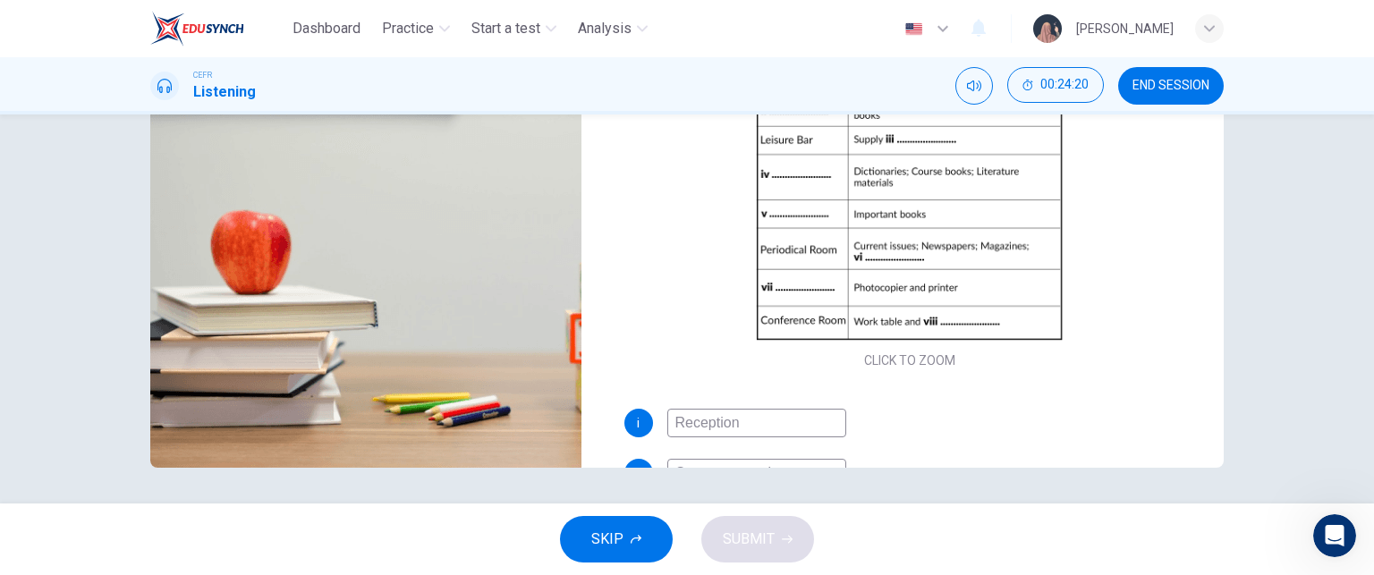
scroll to position [131, 0]
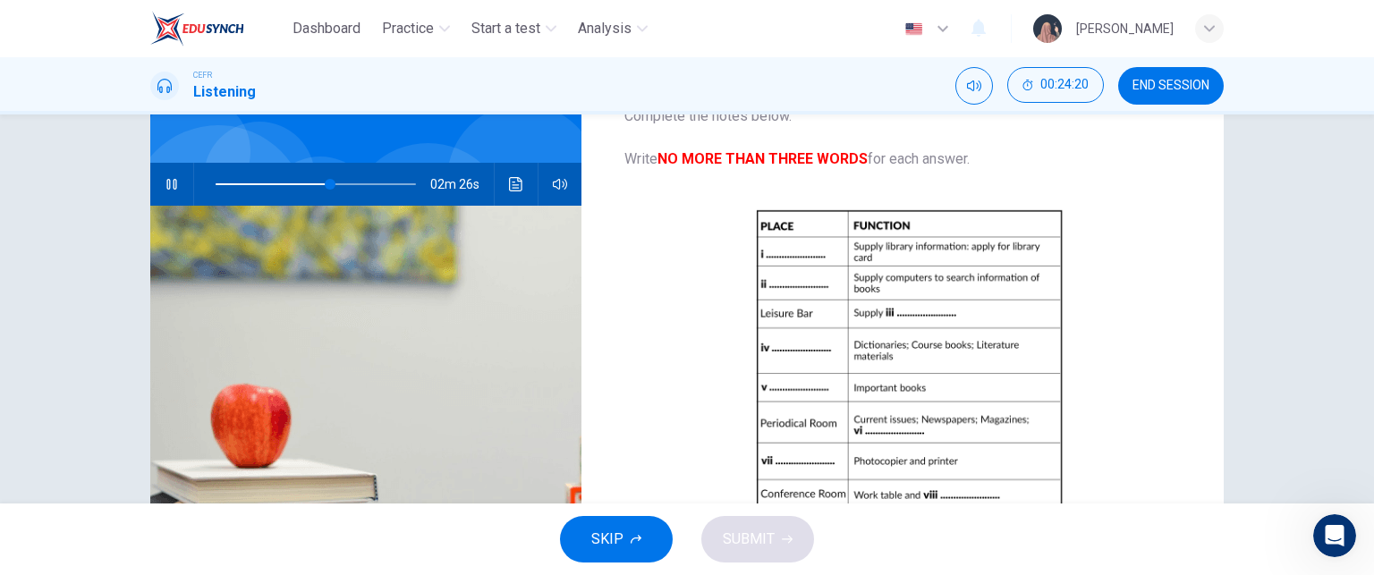
type input "57"
type input "Audio visual room"
click at [302, 183] on span at bounding box center [316, 184] width 200 height 25
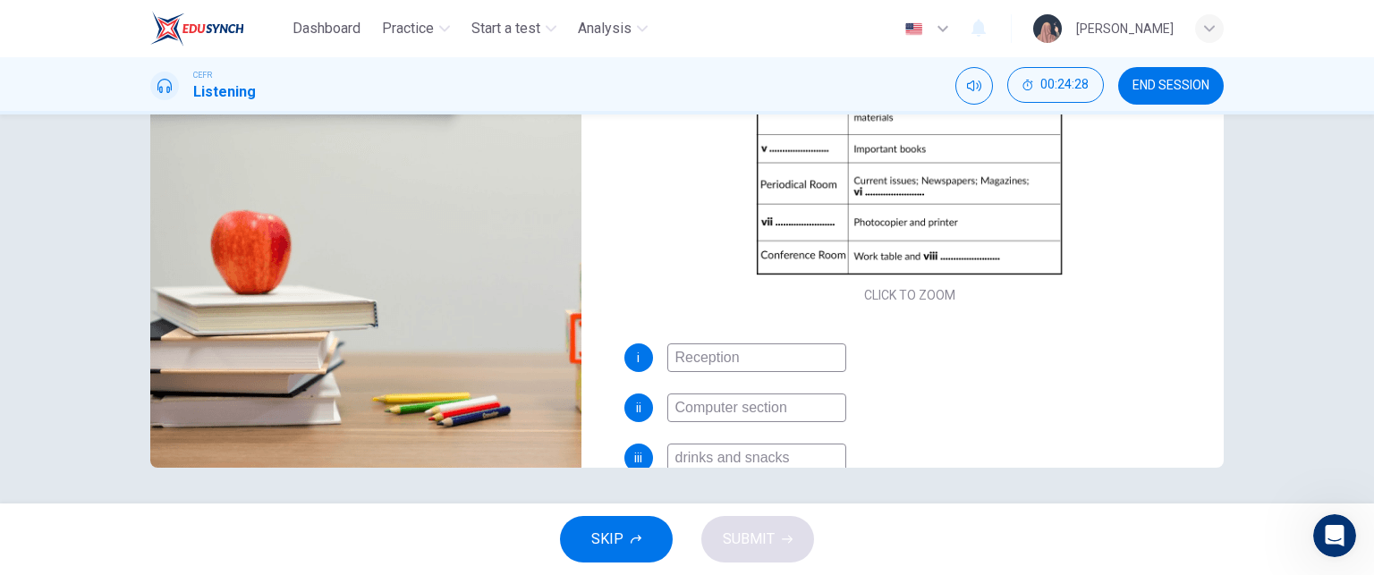
scroll to position [355, 0]
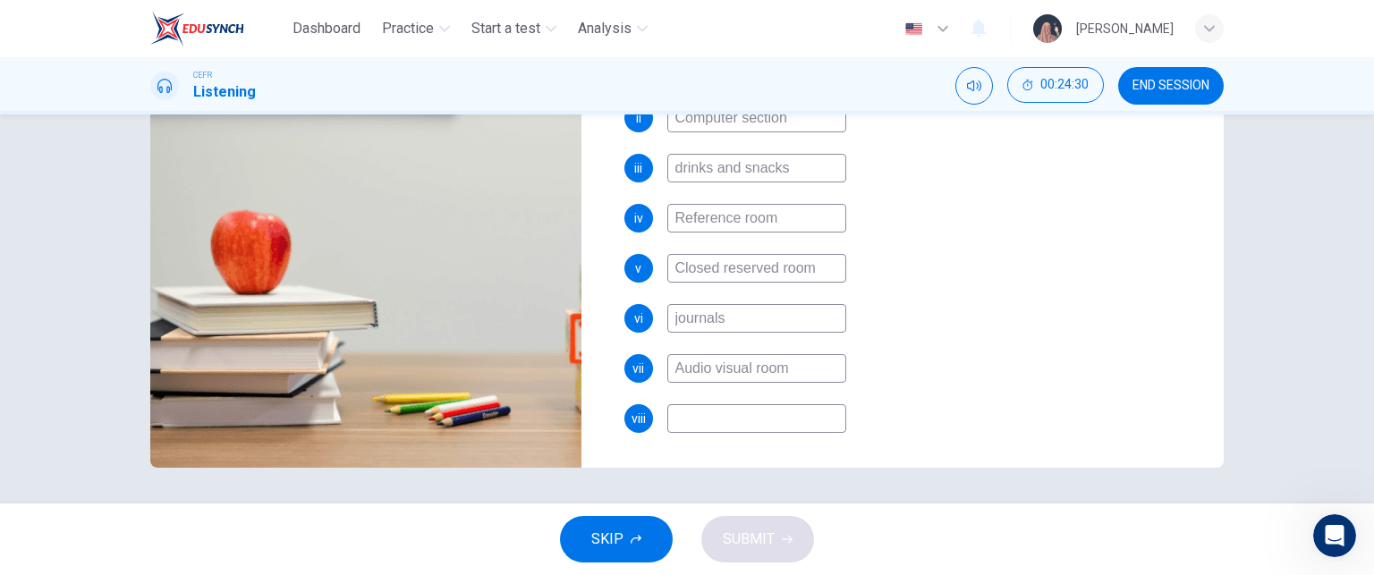
drag, startPoint x: 808, startPoint y: 365, endPoint x: 649, endPoint y: 377, distance: 158.8
click at [649, 377] on div "vii Audio visual room" at bounding box center [910, 368] width 572 height 29
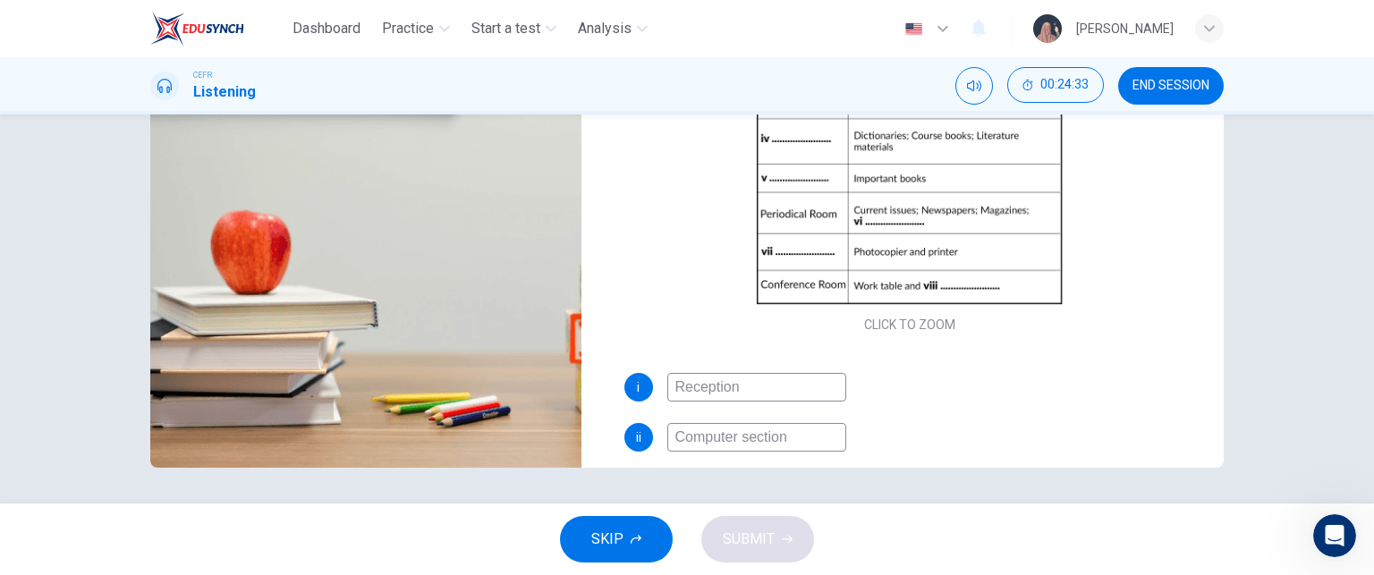
scroll to position [34, 0]
type input "54"
type input "P"
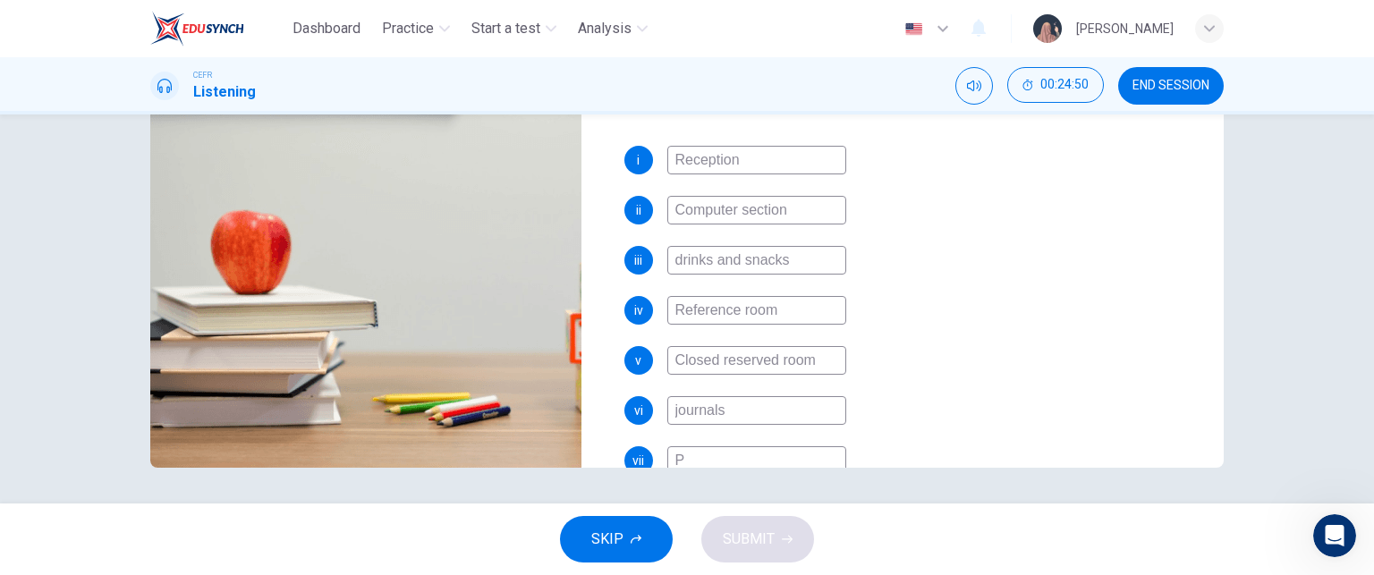
type input "54"
type input "Pho"
type input "55"
type input "Phot"
type input "55"
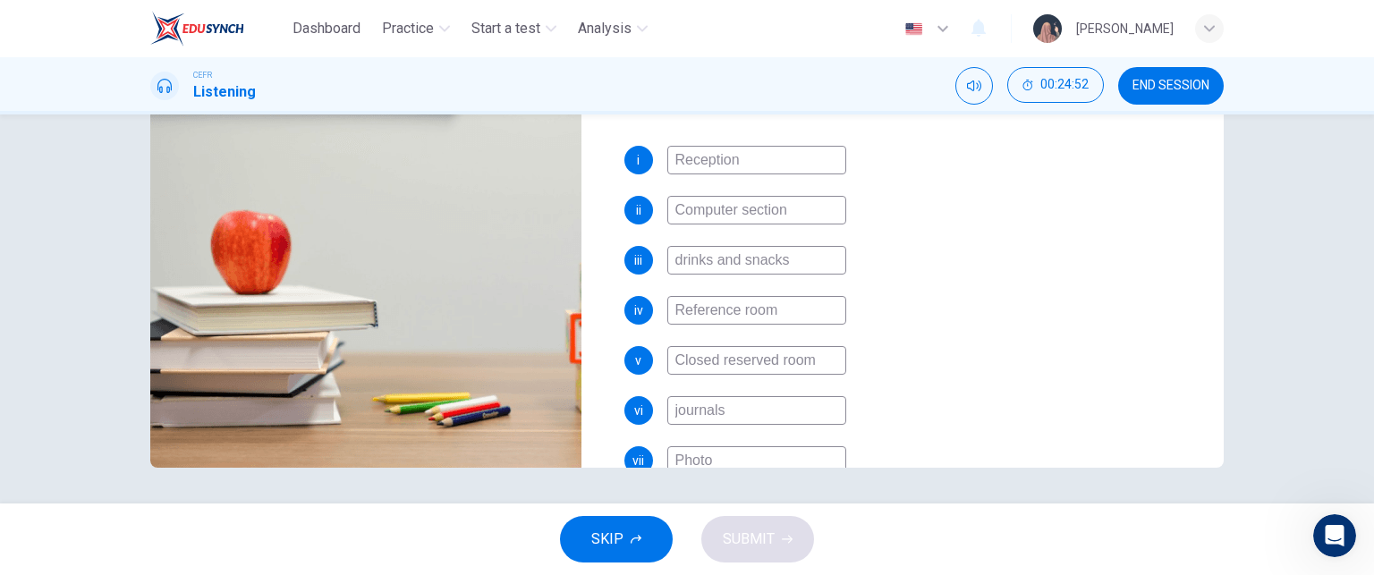
type input "Photoc"
type input "55"
type input "Photocopy"
type input "55"
type input "Photocopy r"
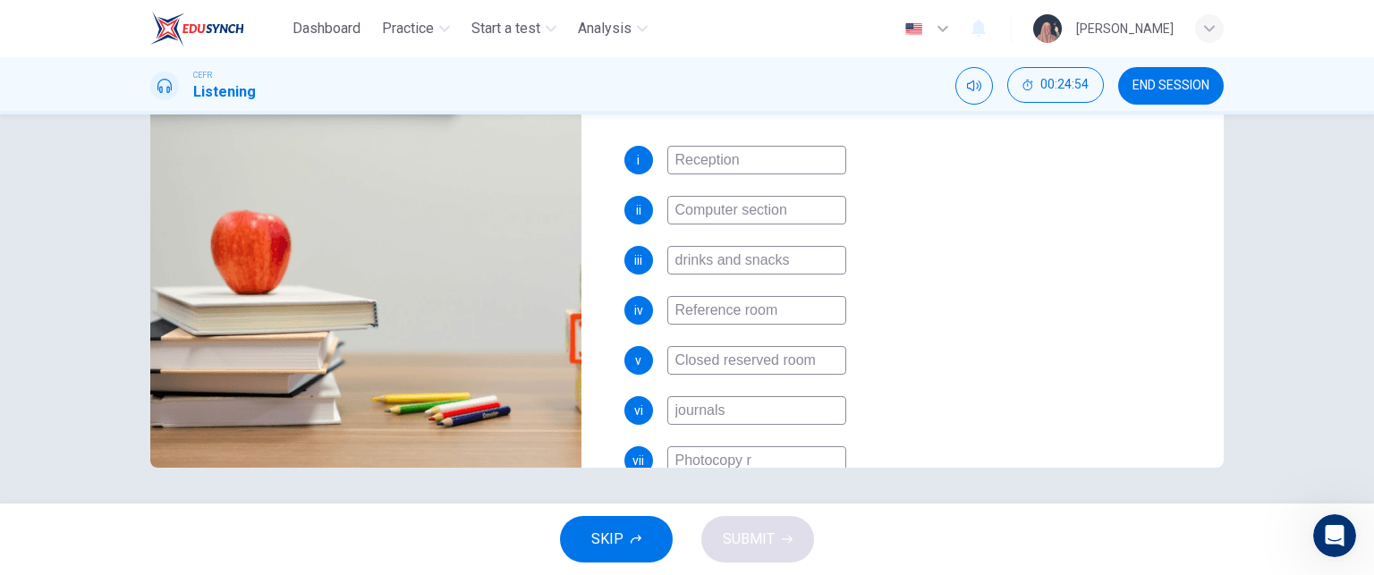
type input "56"
type input "Photocopy room"
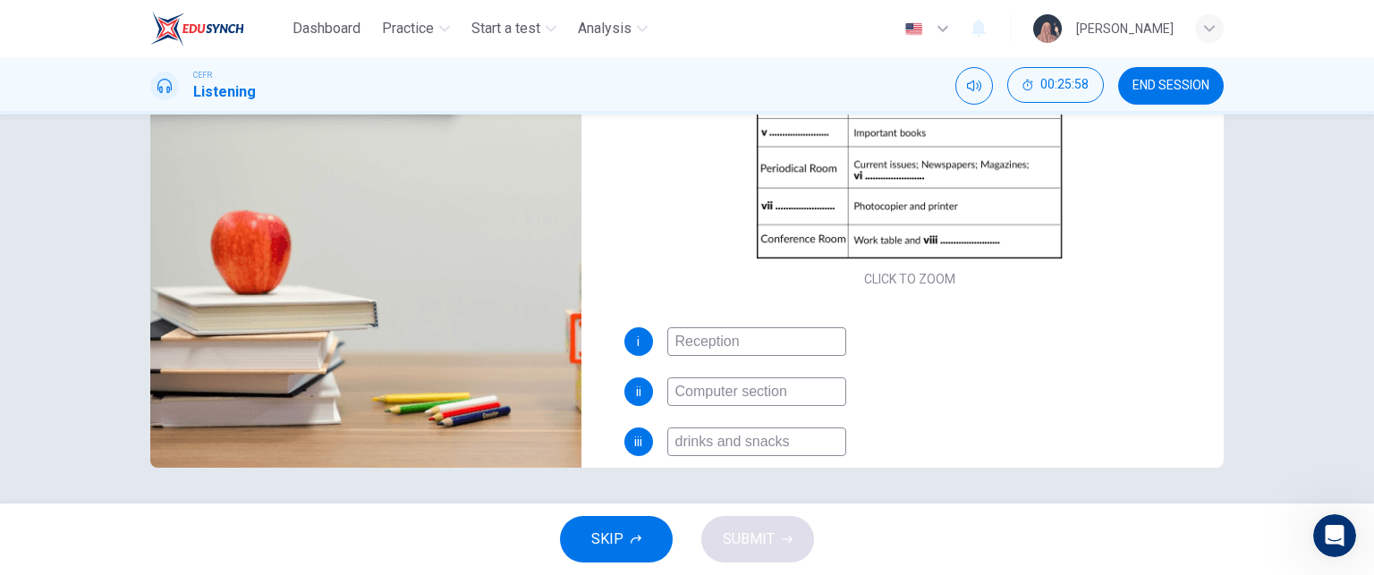
scroll to position [355, 0]
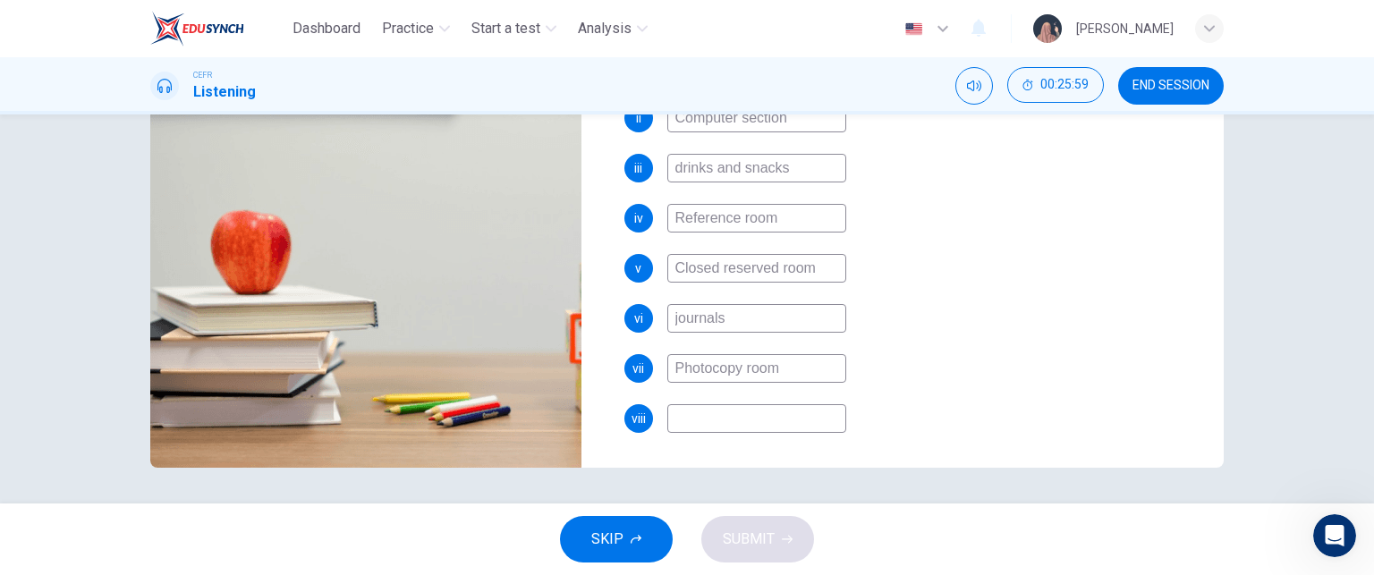
type input "75"
type input "Photocopy room"
click at [745, 420] on input at bounding box center [756, 418] width 179 height 29
type input "76"
type input "m"
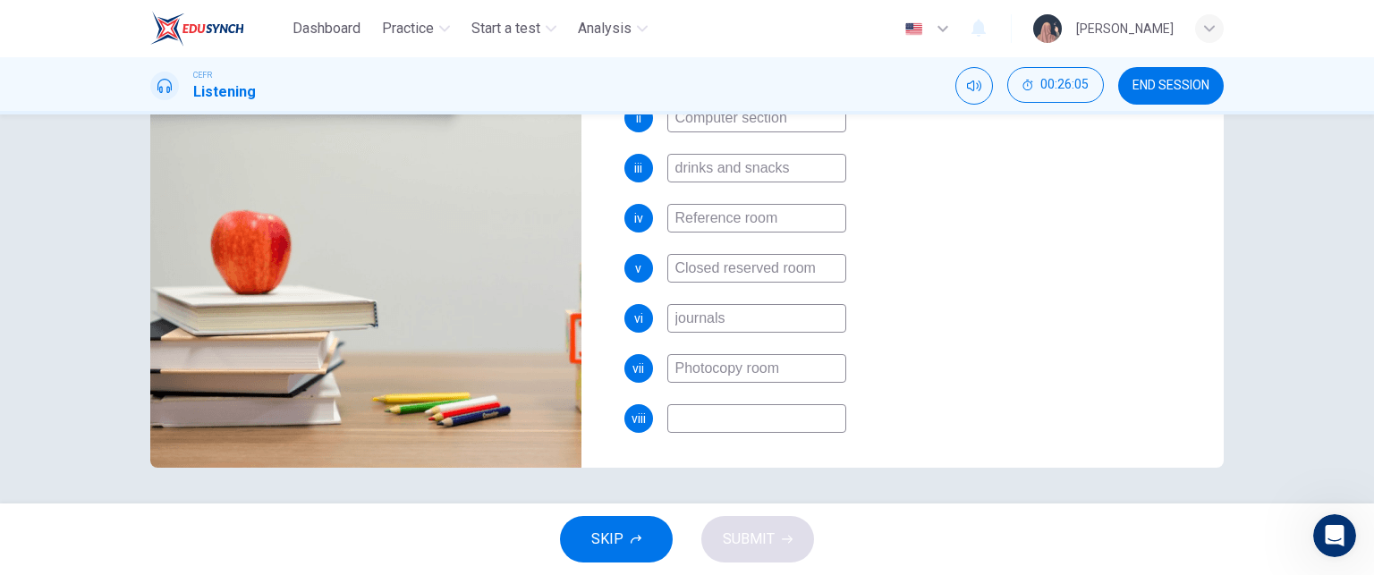
type input "76"
type input "mu"
type input "77"
type input "mul"
type input "77"
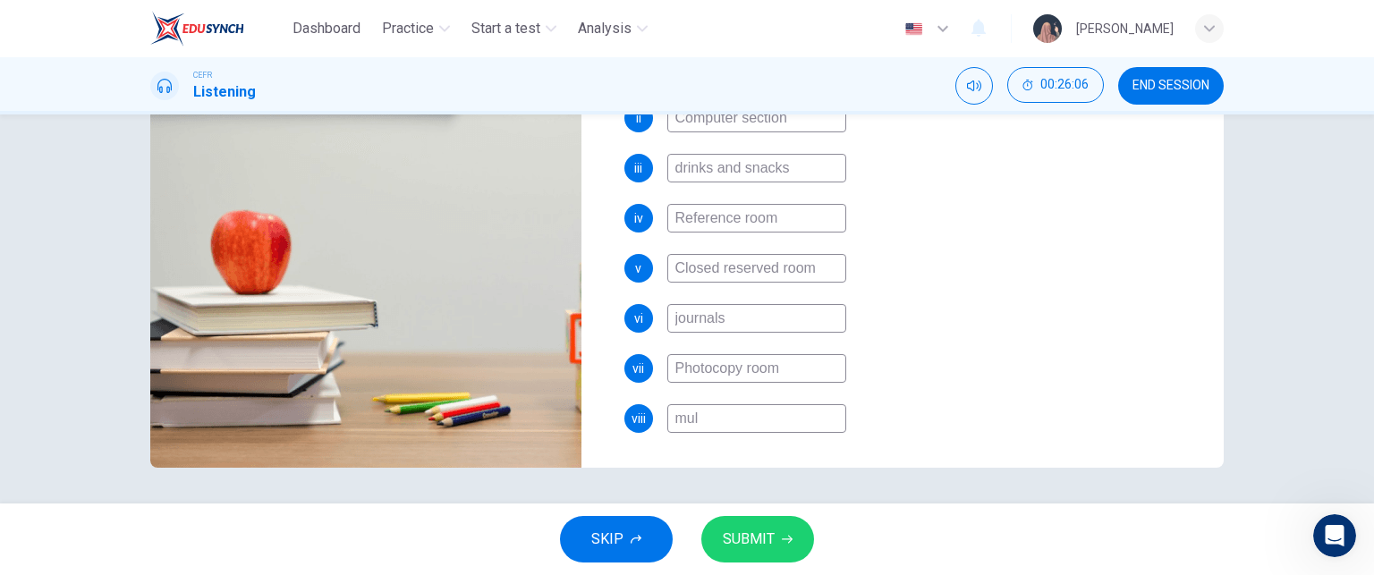
type input "mult"
type input "77"
type input "multi"
type input "77"
type input "multim"
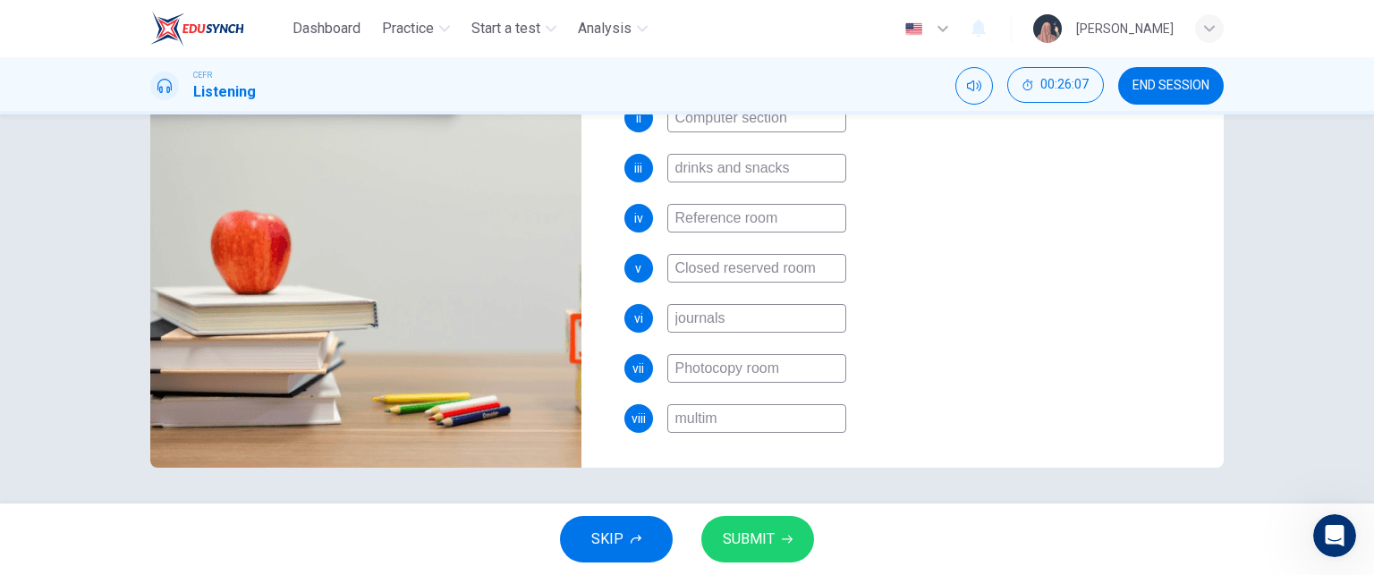
type input "77"
type input "multimm"
type input "77"
type input "multim"
type input "77"
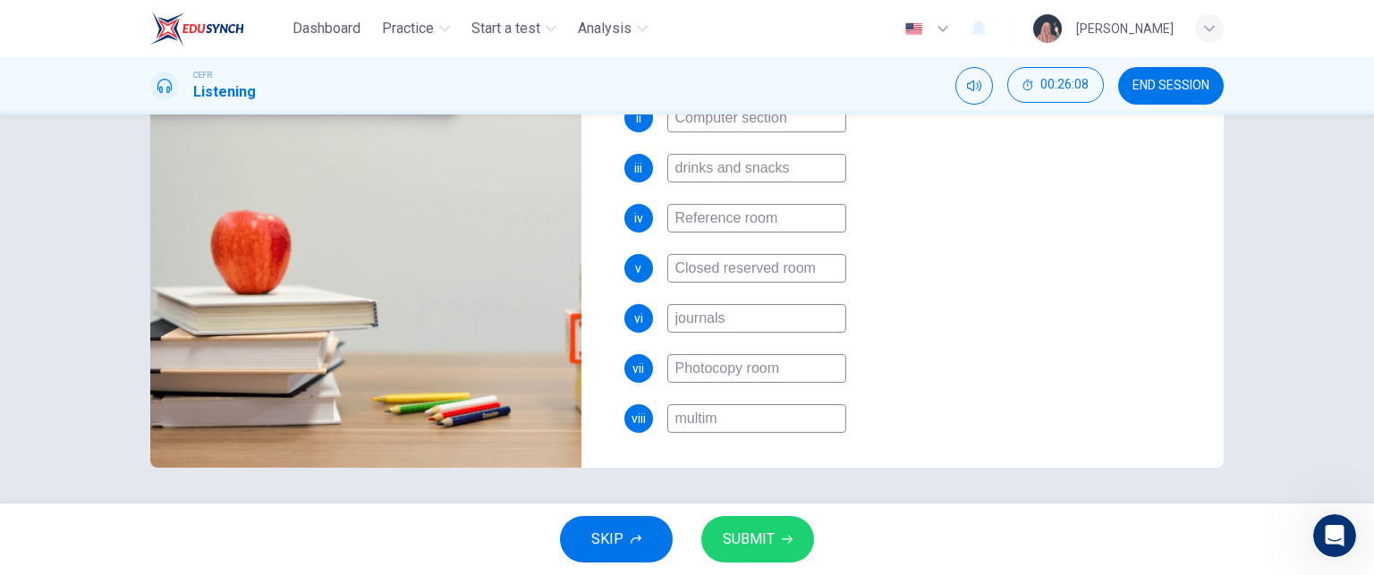
type input "multime"
type input "77"
type input "multimed"
type input "77"
type input "multimedi"
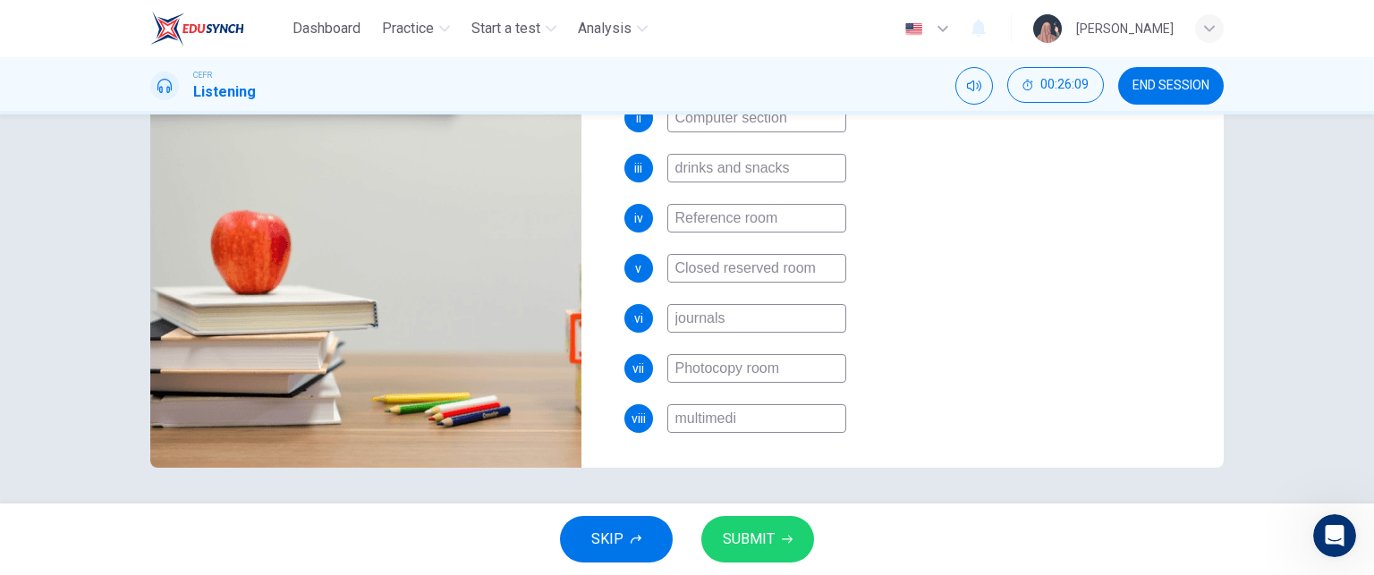
type input "77"
type input "multimedia"
type input "78"
type input "multimedia"
type input "78"
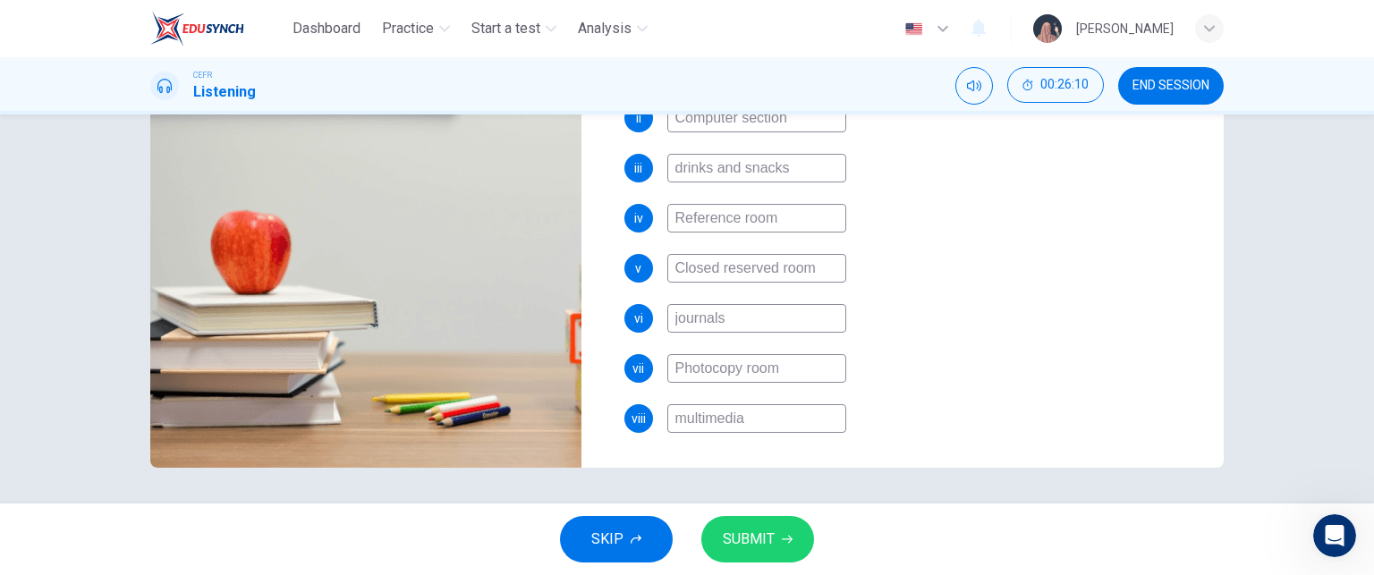
type input "multimedia e"
type input "78"
type input "multimedia eq"
type input "78"
type input "multimedia equ"
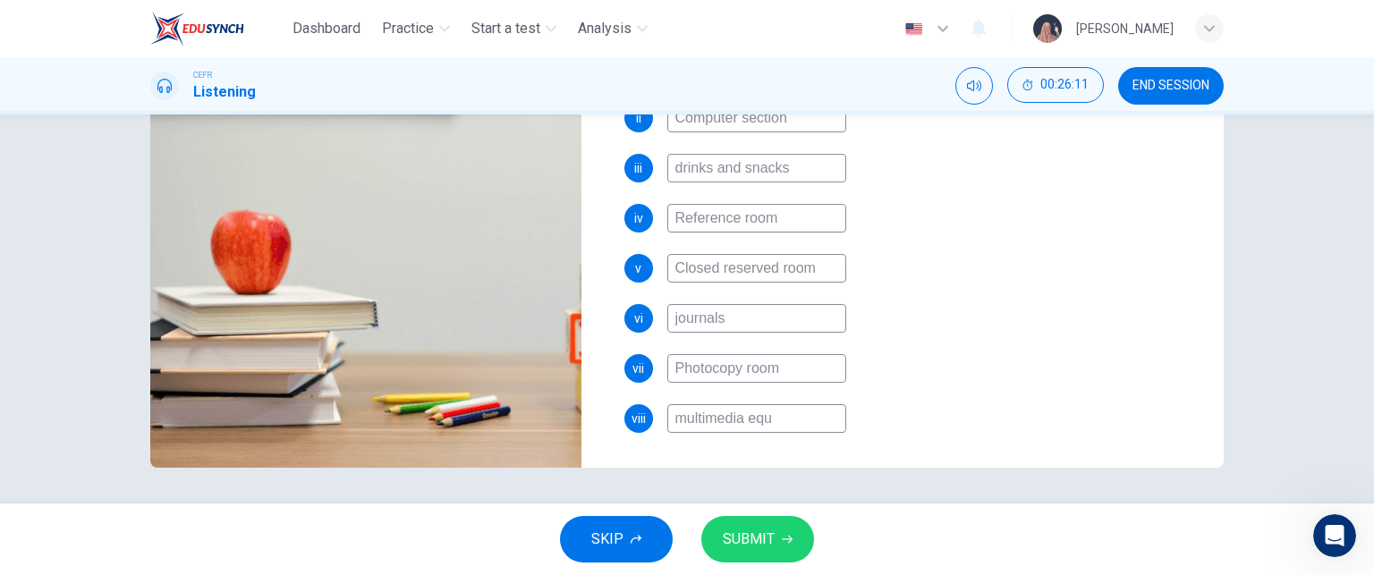
type input "78"
type input "multimedia equi"
type input "78"
type input "multimedia equip"
type input "79"
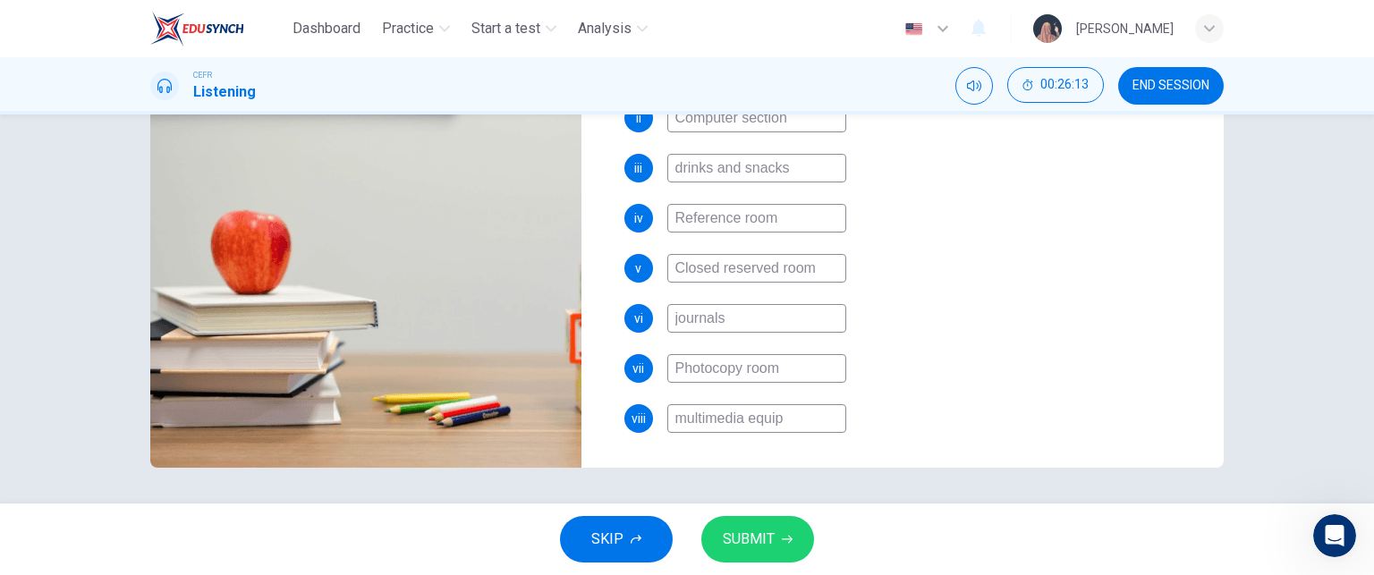
type input "multimedia equipm"
type input "79"
type input "multimedia equipmw"
type input "79"
type input "multimedia equipmw+"
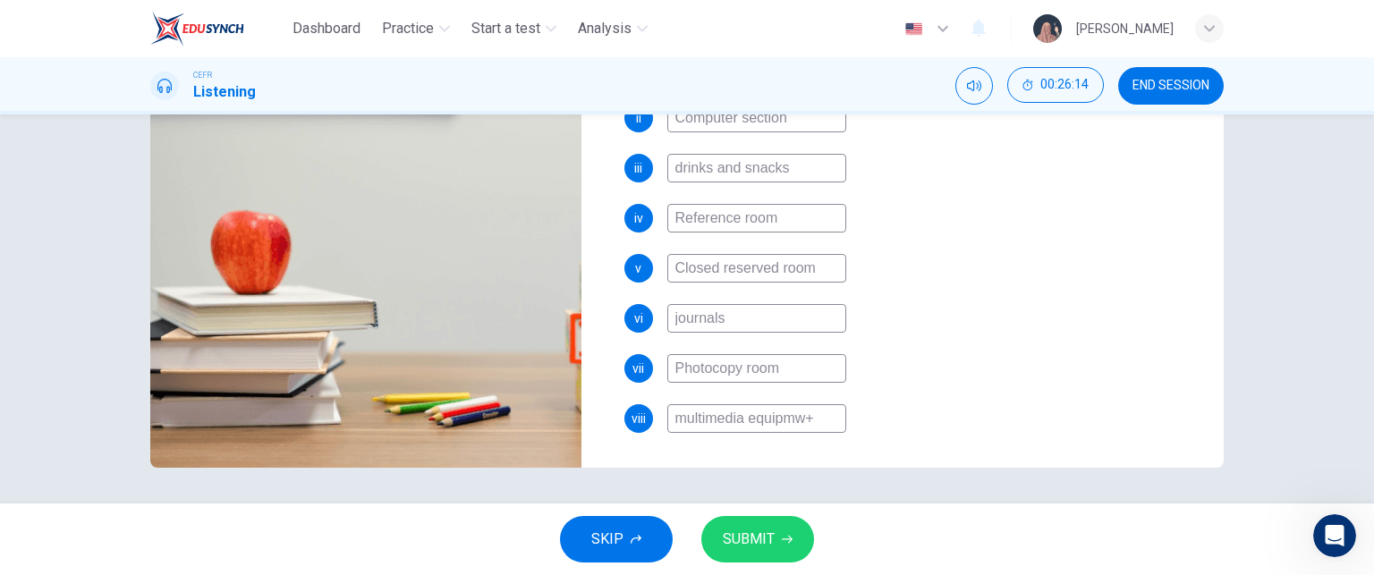
type input "79"
type input "multimedia equipmw"
type input "79"
type input "multimedia equipm"
type input "79"
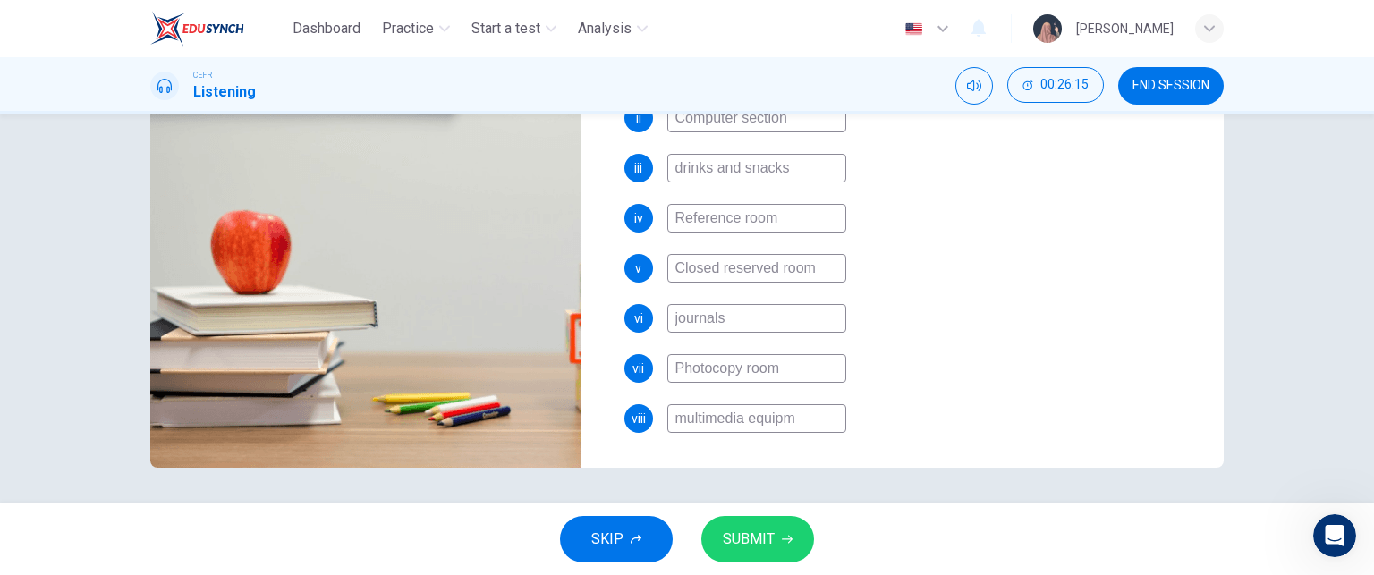
type input "multimedia equipme"
type input "79"
type input "multimedia equipmen"
type input "79"
type input "multimedia equipment"
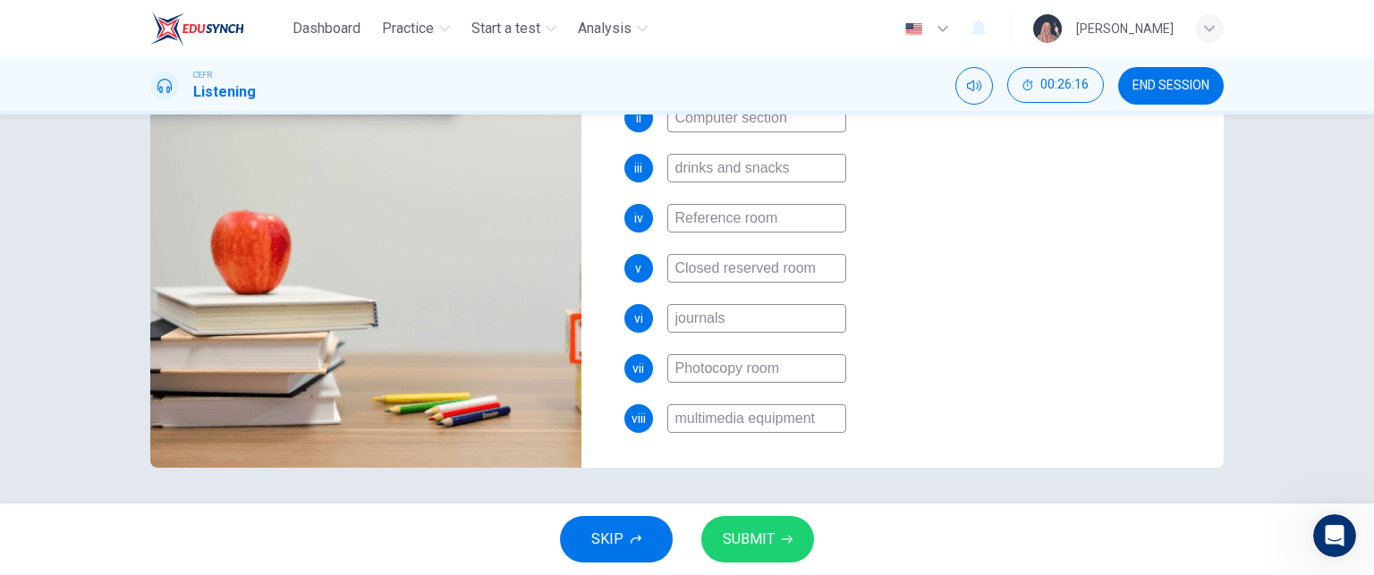
type input "79"
type input "multimedia equipments"
type input "80"
type input "multimedia equipments"
click at [775, 533] on button "SUBMIT" at bounding box center [757, 539] width 113 height 47
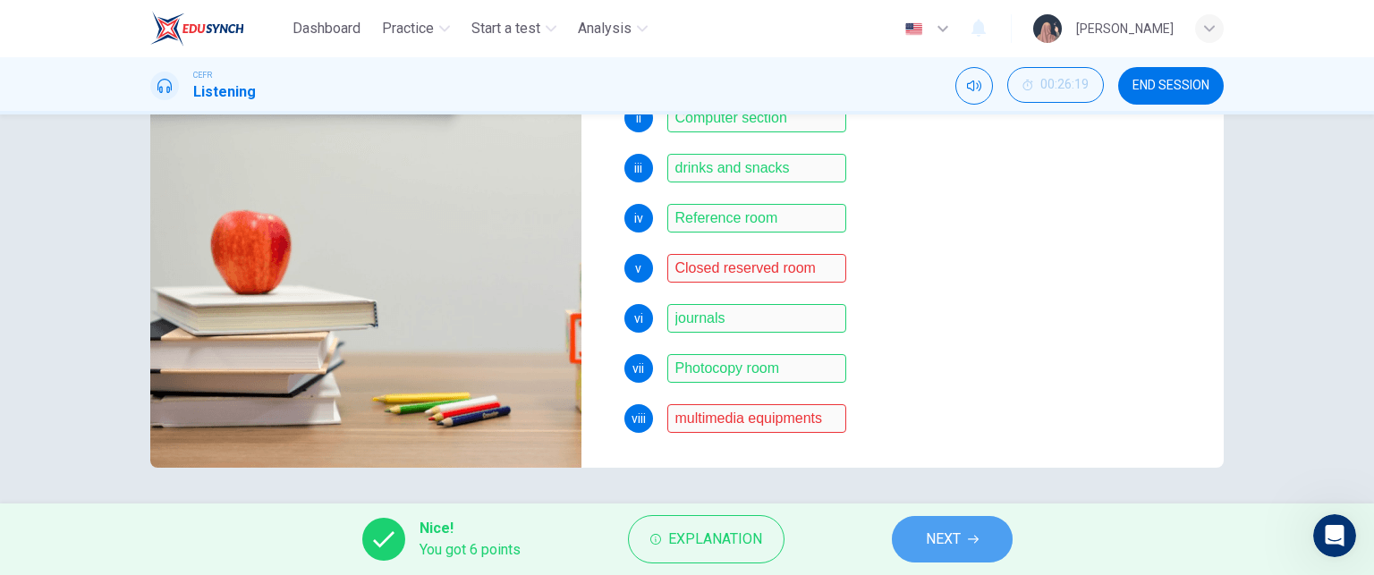
click at [943, 538] on span "NEXT" at bounding box center [943, 539] width 35 height 25
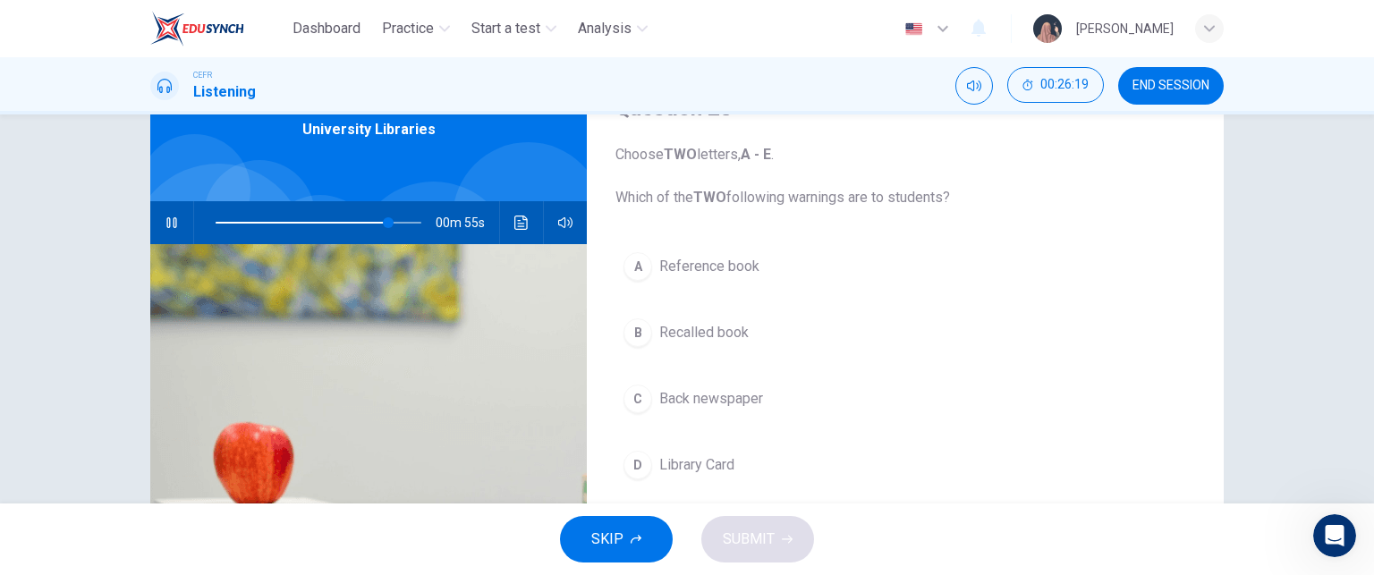
scroll to position [89, 0]
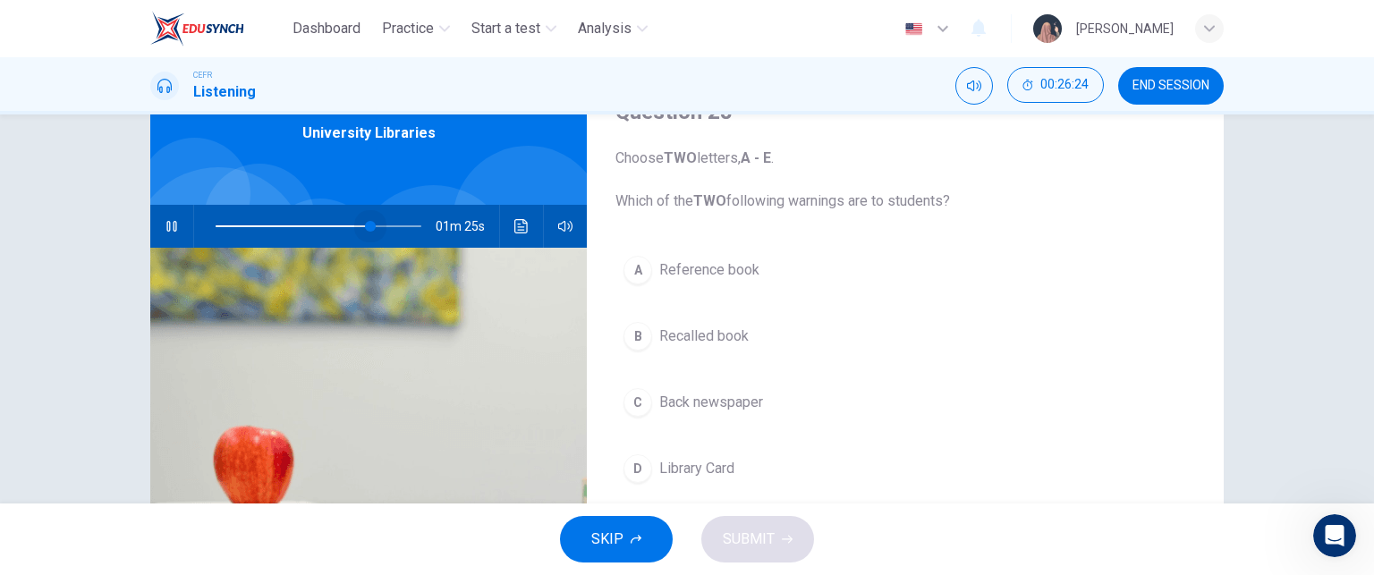
click at [365, 228] on span at bounding box center [319, 226] width 206 height 25
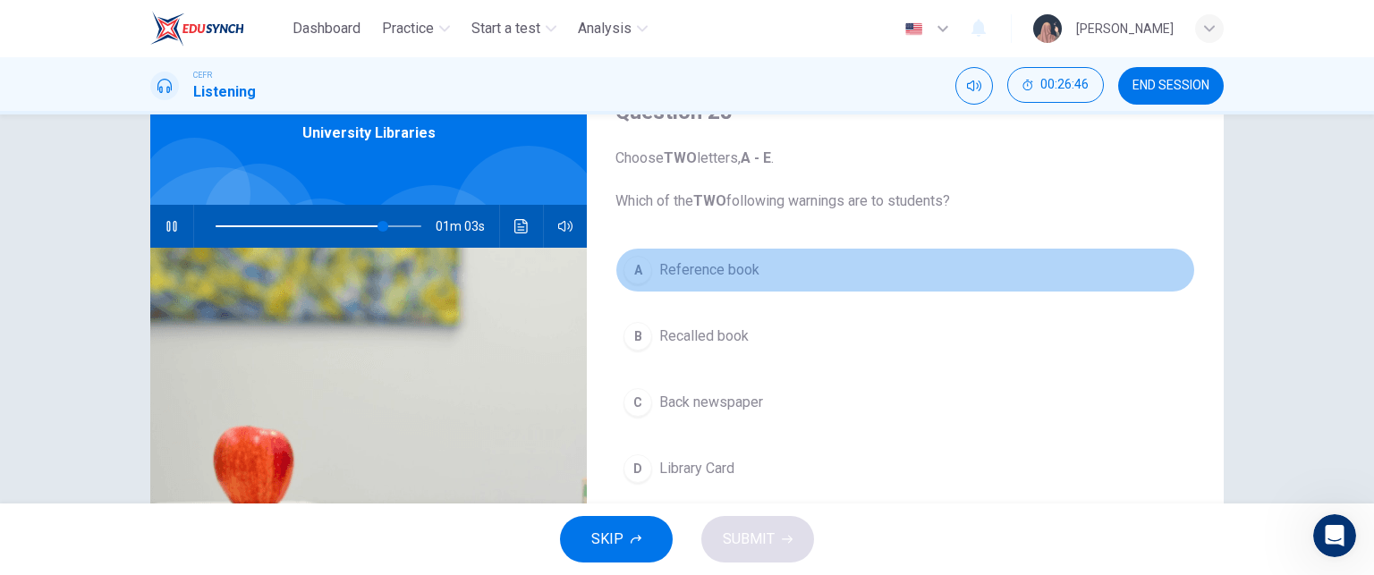
click at [739, 271] on span "Reference book" at bounding box center [709, 269] width 100 height 21
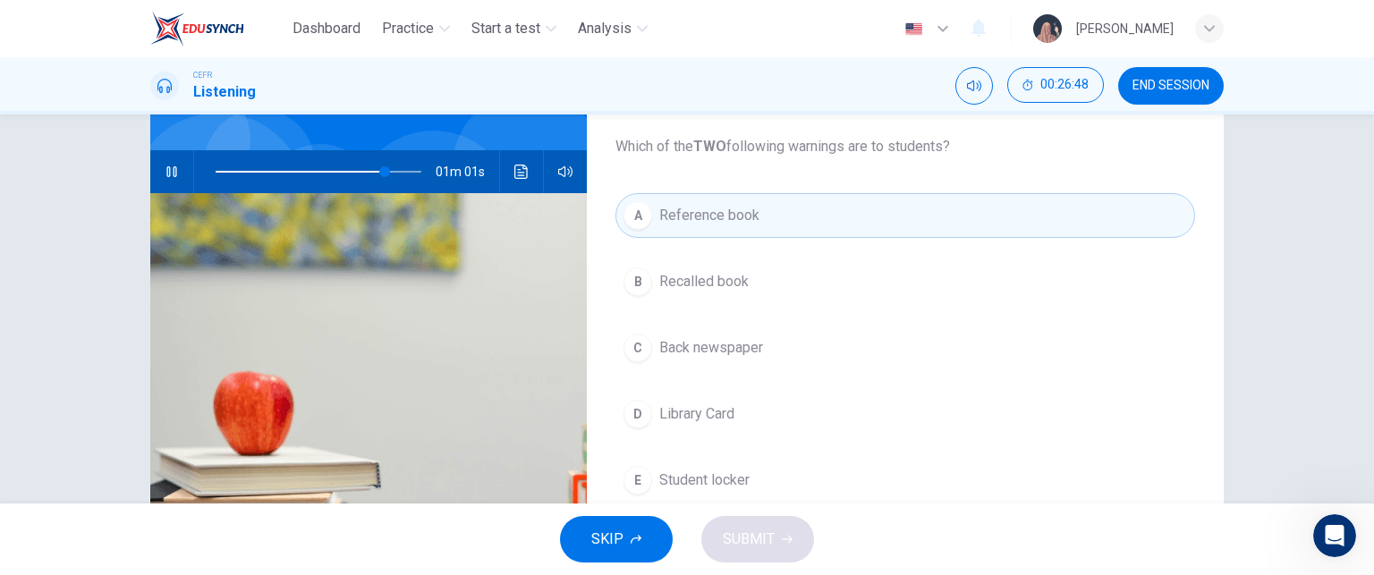
scroll to position [142, 0]
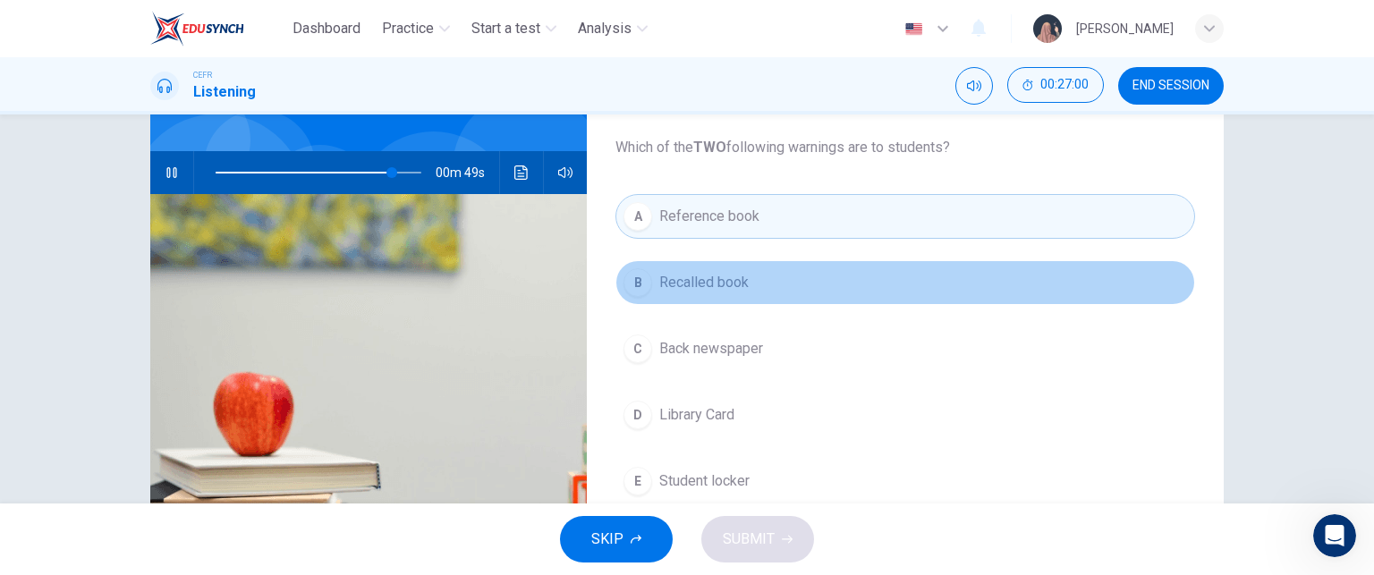
click at [739, 269] on button "B Recalled book" at bounding box center [905, 282] width 580 height 45
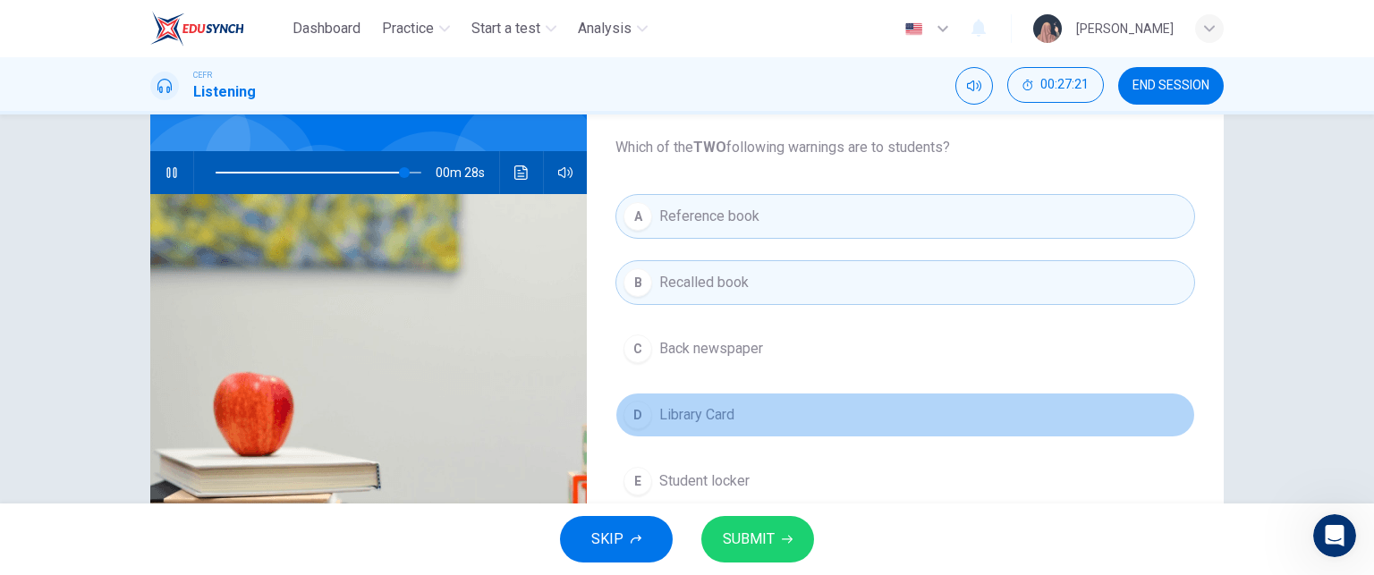
click at [716, 411] on span "Library Card" at bounding box center [696, 414] width 75 height 21
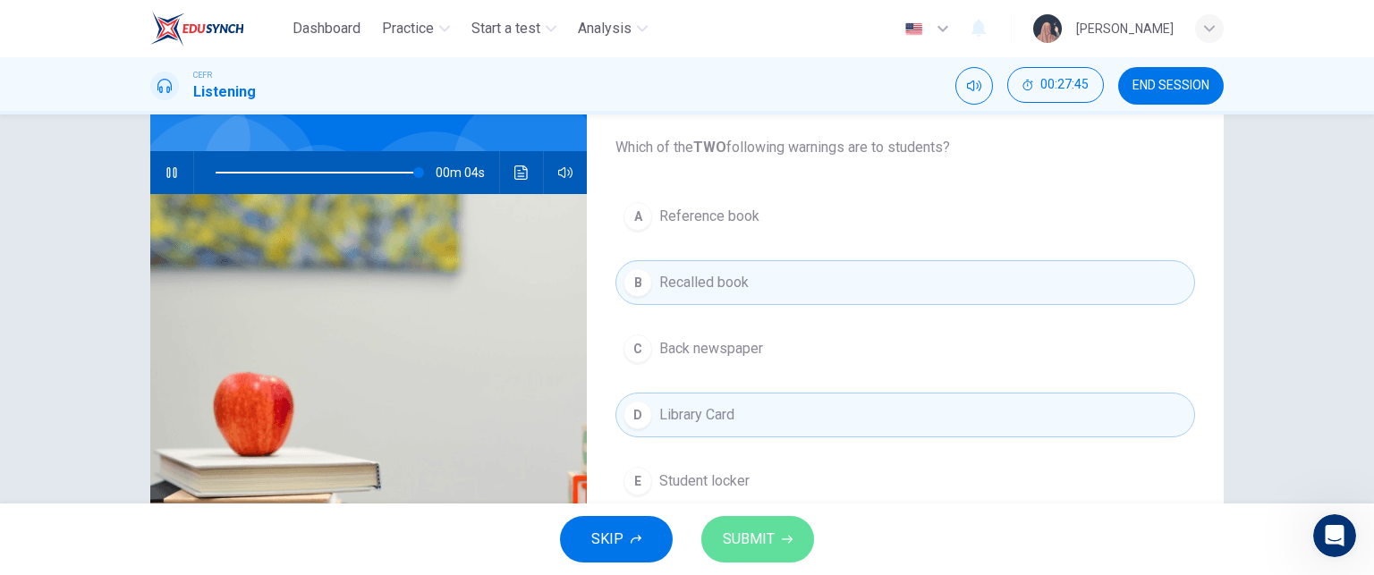
click at [753, 525] on button "SUBMIT" at bounding box center [757, 539] width 113 height 47
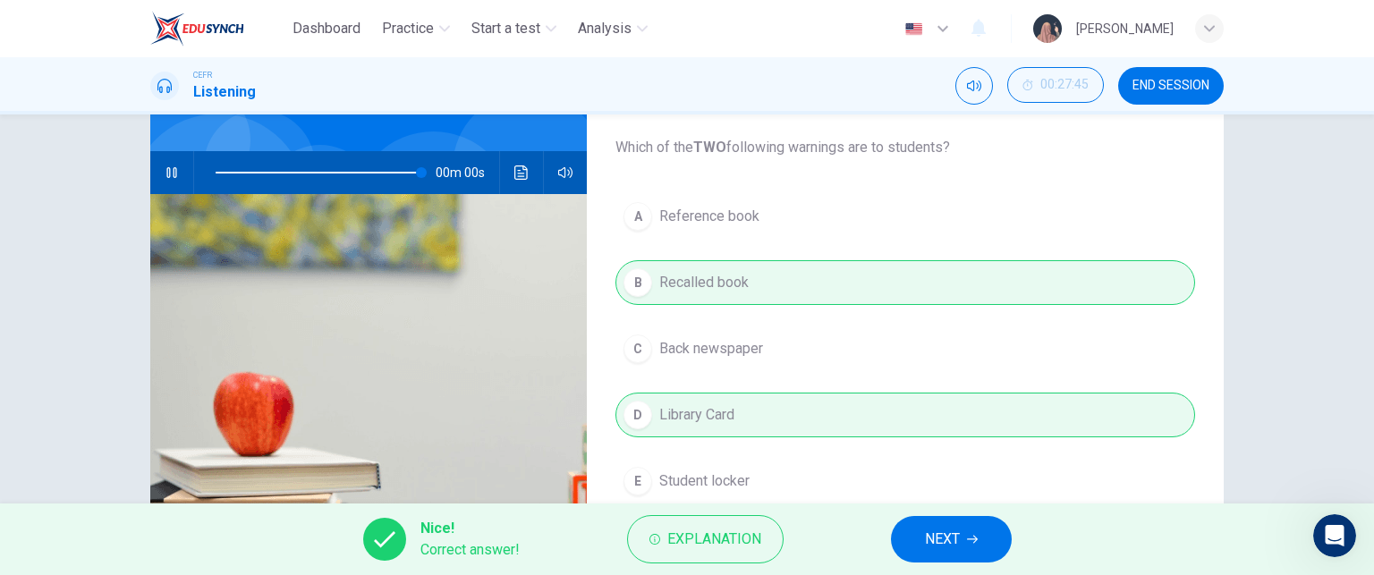
type input "0"
click at [962, 525] on button "NEXT" at bounding box center [951, 539] width 121 height 47
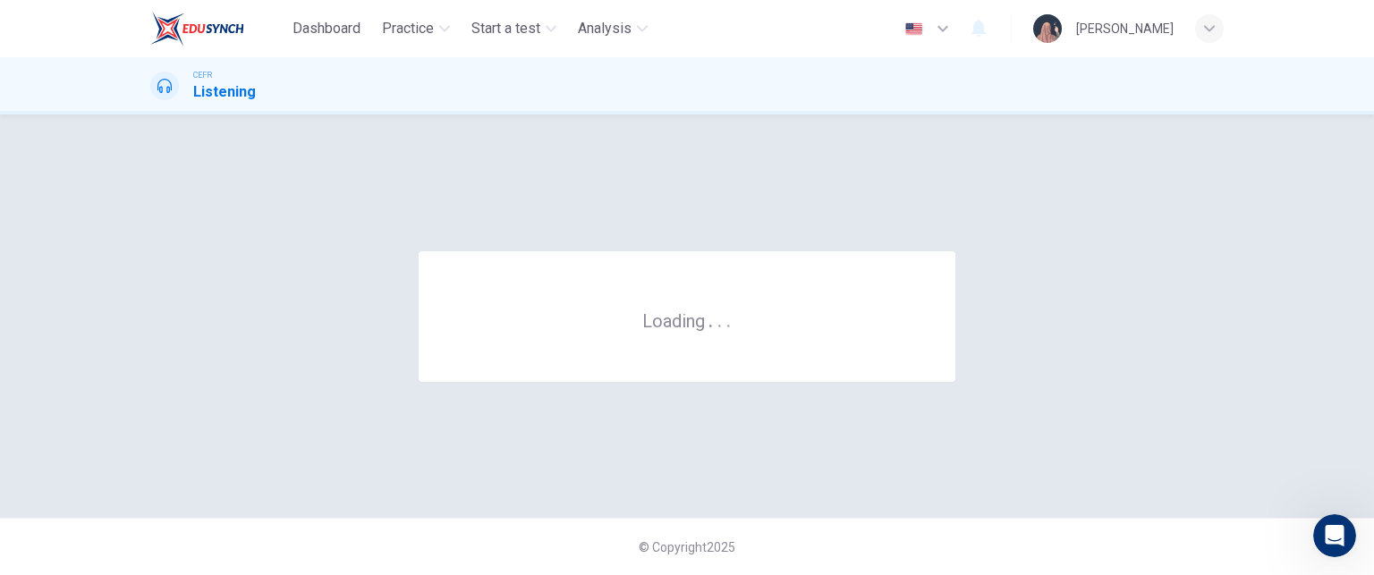
scroll to position [0, 0]
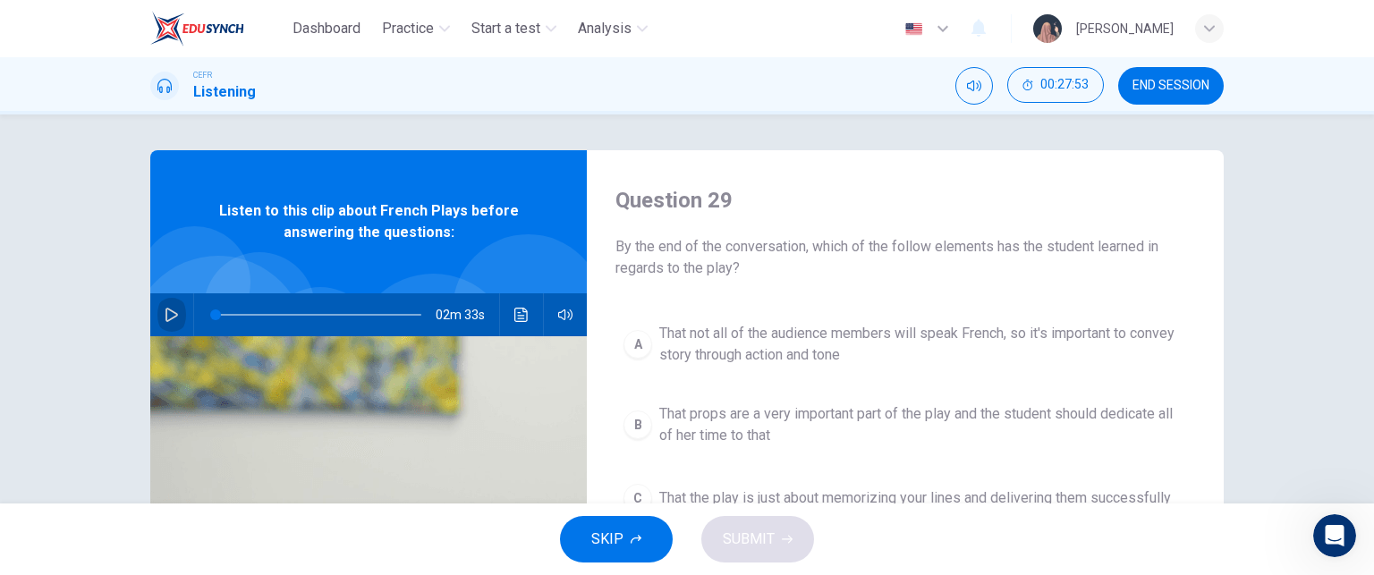
click at [176, 317] on button "button" at bounding box center [171, 314] width 29 height 43
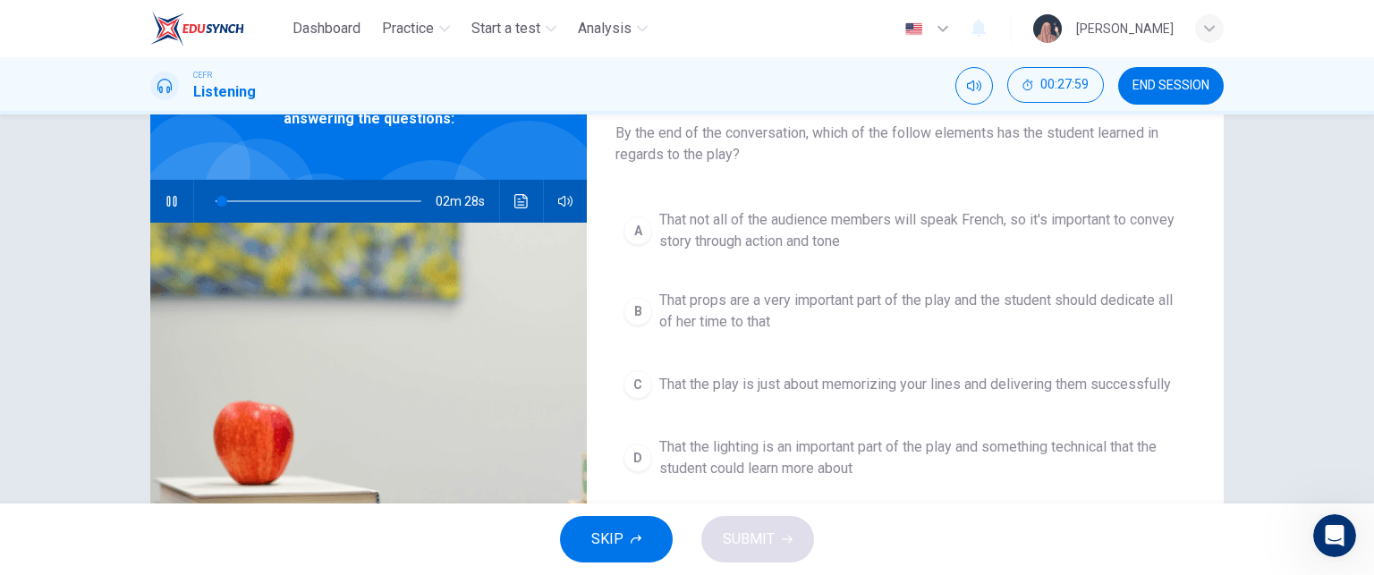
scroll to position [115, 0]
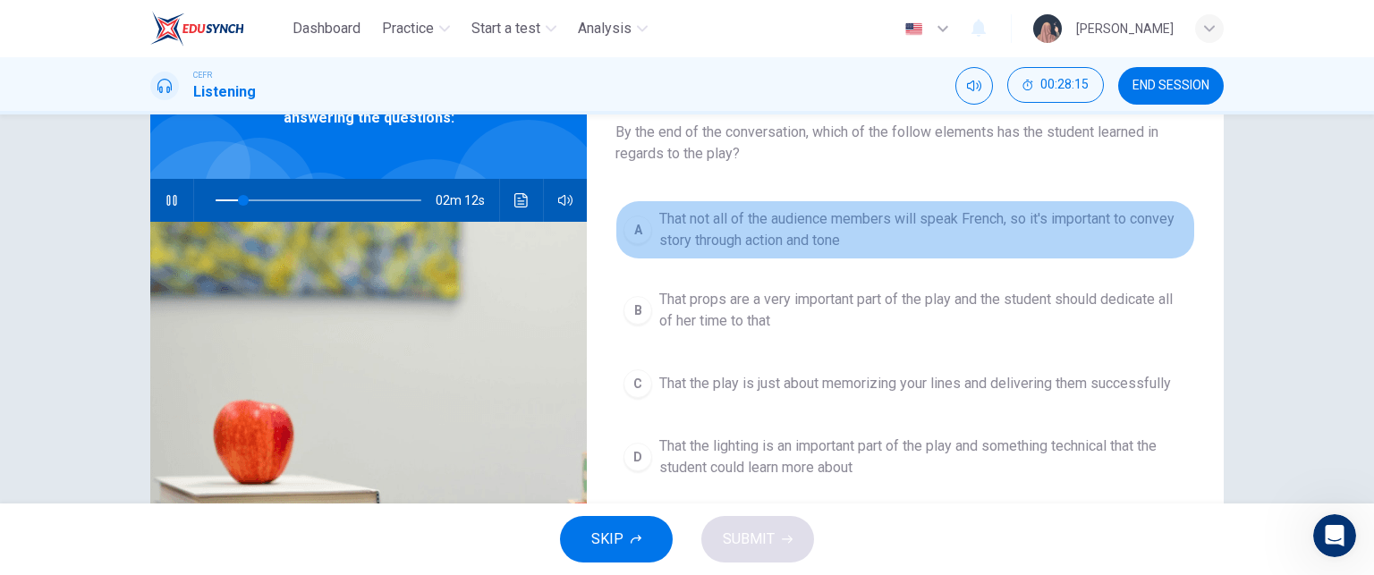
click at [848, 237] on span "That not all of the audience members will speak French, so it's important to co…" at bounding box center [923, 229] width 528 height 43
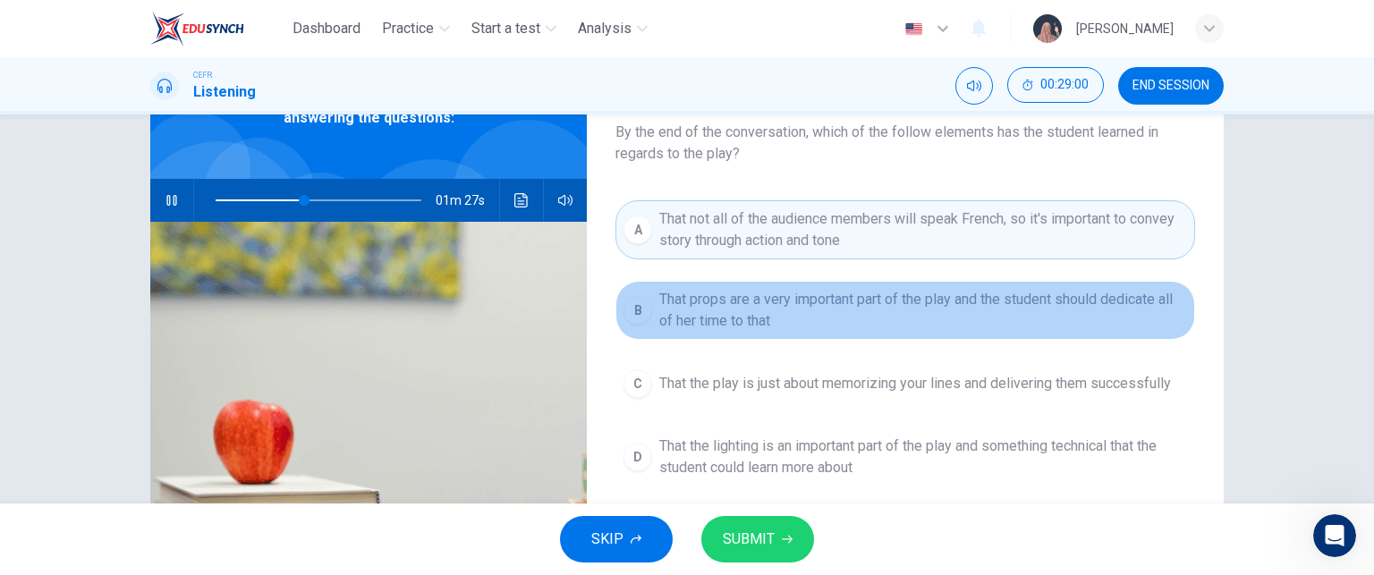
click at [833, 332] on button "B That props are a very important part of the play and the student should dedic…" at bounding box center [905, 310] width 580 height 59
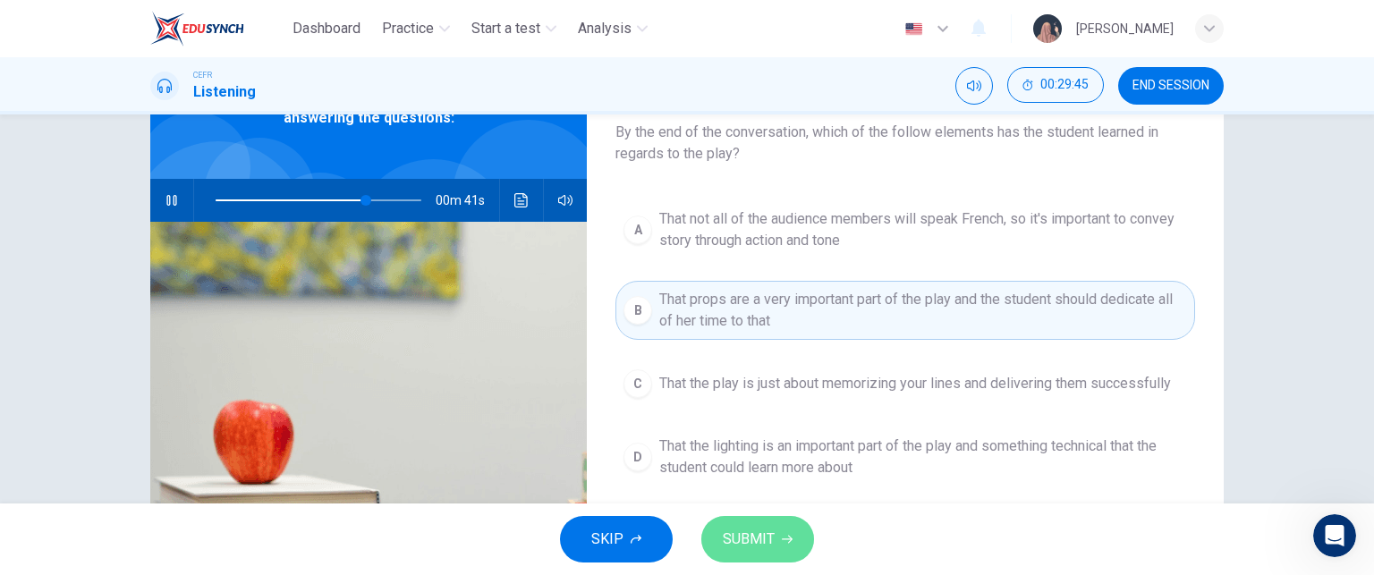
click at [751, 548] on span "SUBMIT" at bounding box center [749, 539] width 52 height 25
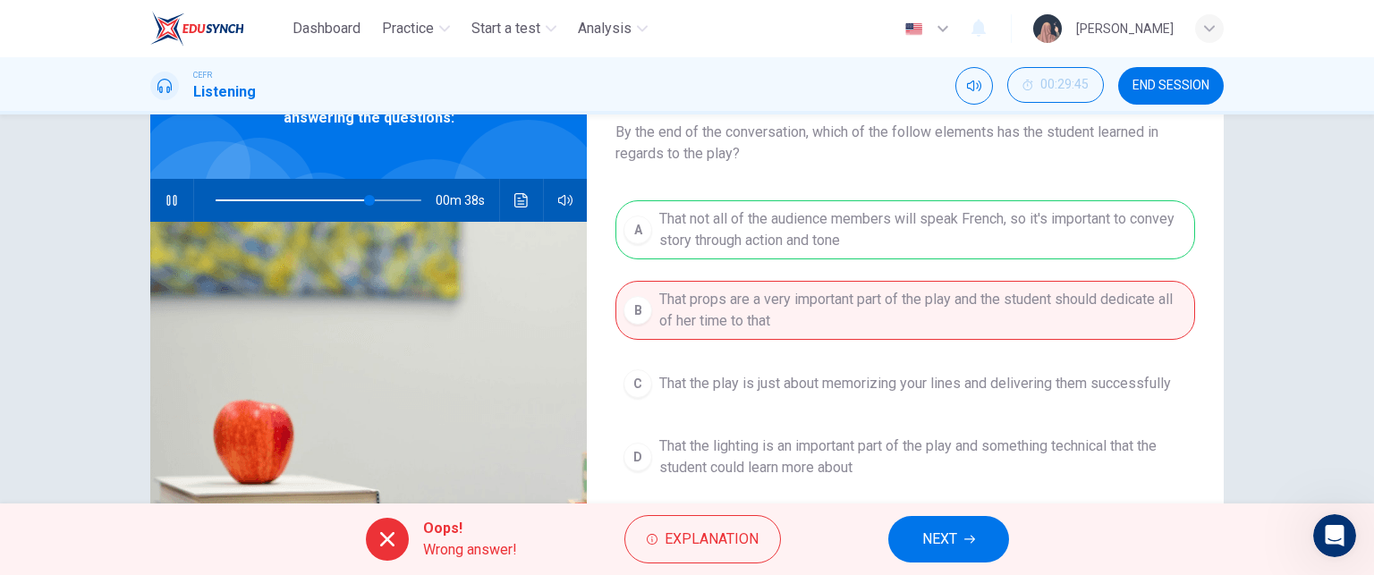
click at [942, 539] on span "NEXT" at bounding box center [939, 539] width 35 height 25
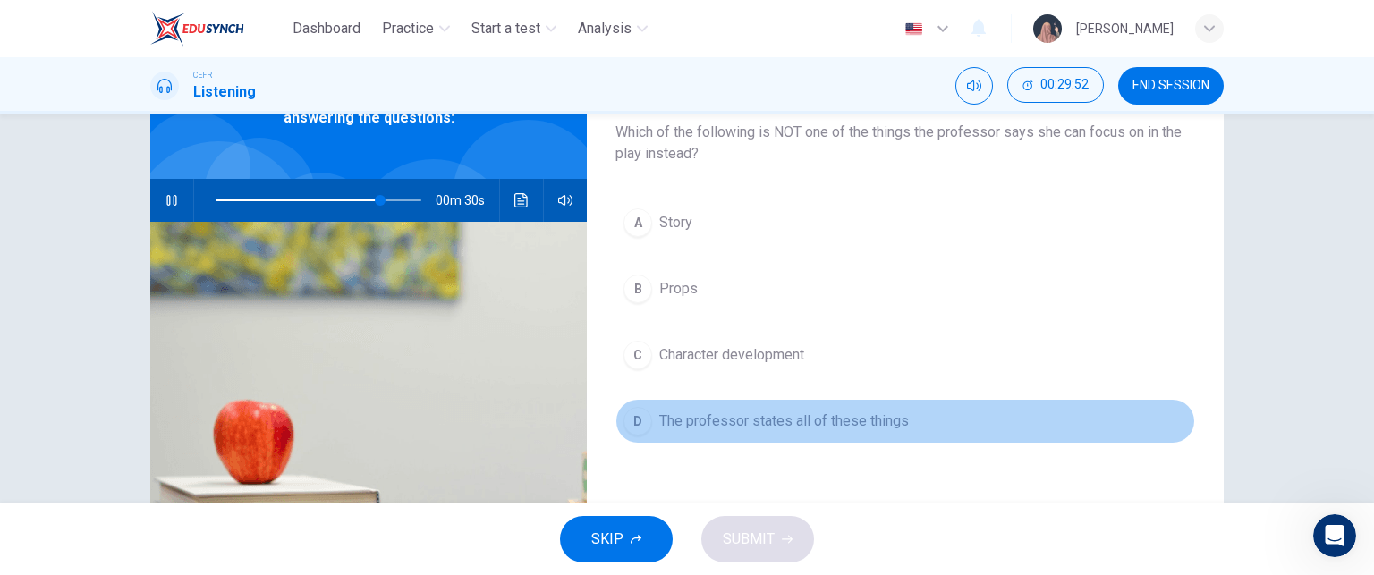
click at [760, 425] on span "The professor states all of these things" at bounding box center [784, 421] width 250 height 21
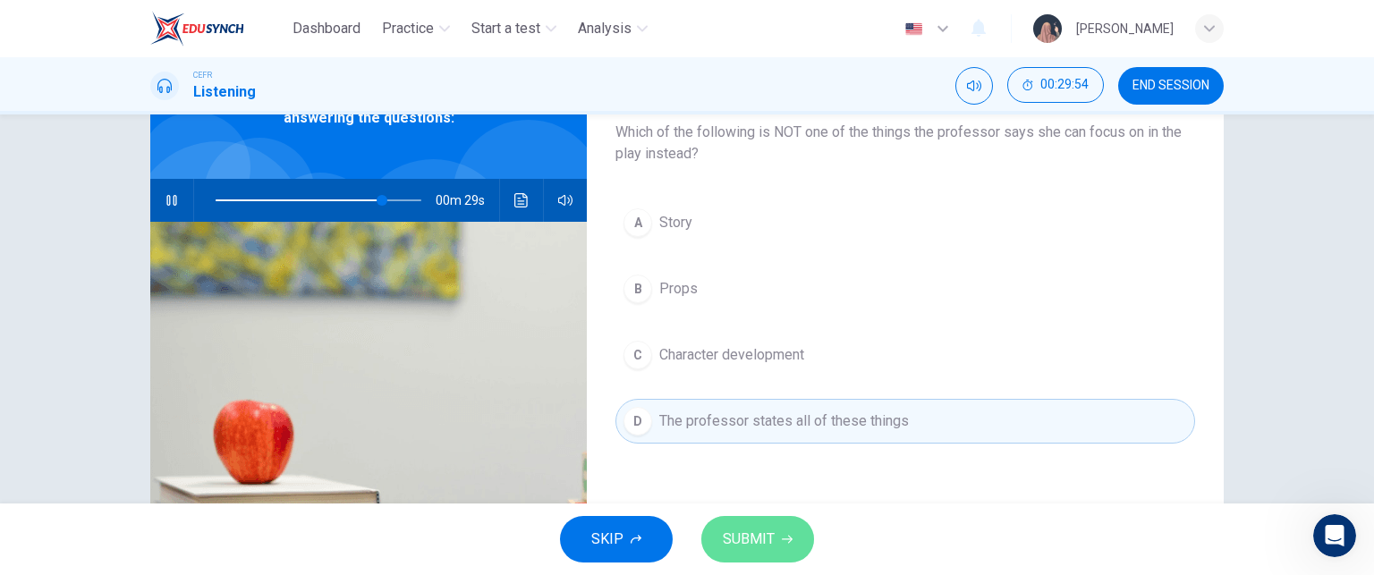
click at [751, 533] on span "SUBMIT" at bounding box center [749, 539] width 52 height 25
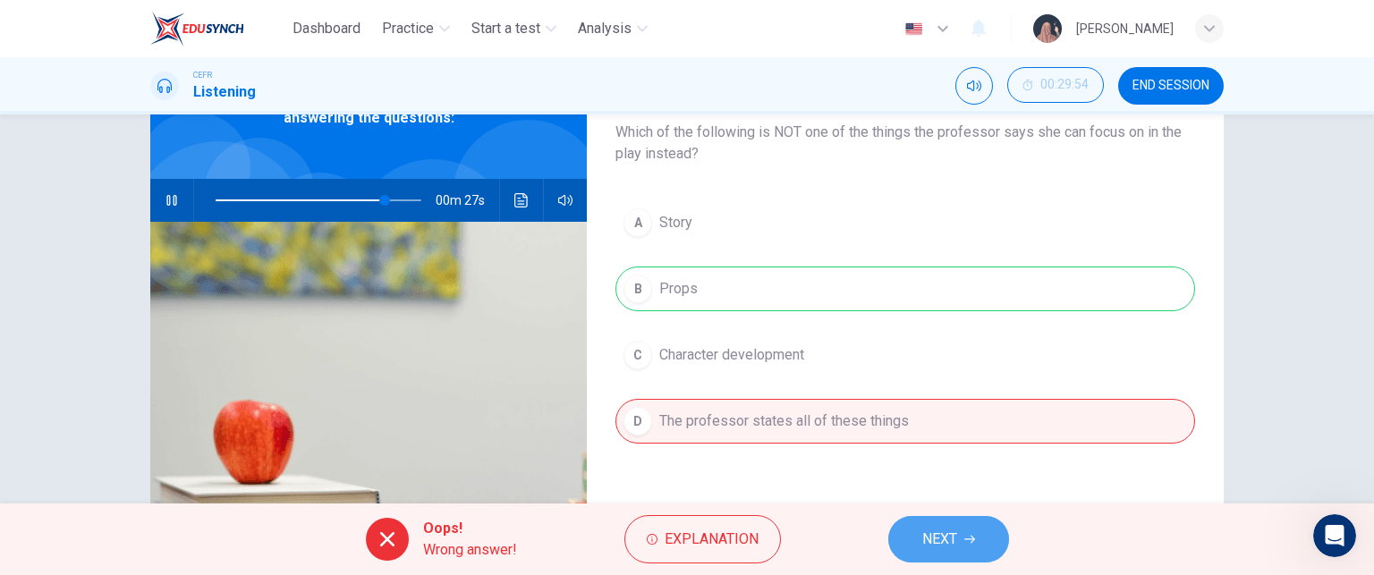
click at [945, 540] on span "NEXT" at bounding box center [939, 539] width 35 height 25
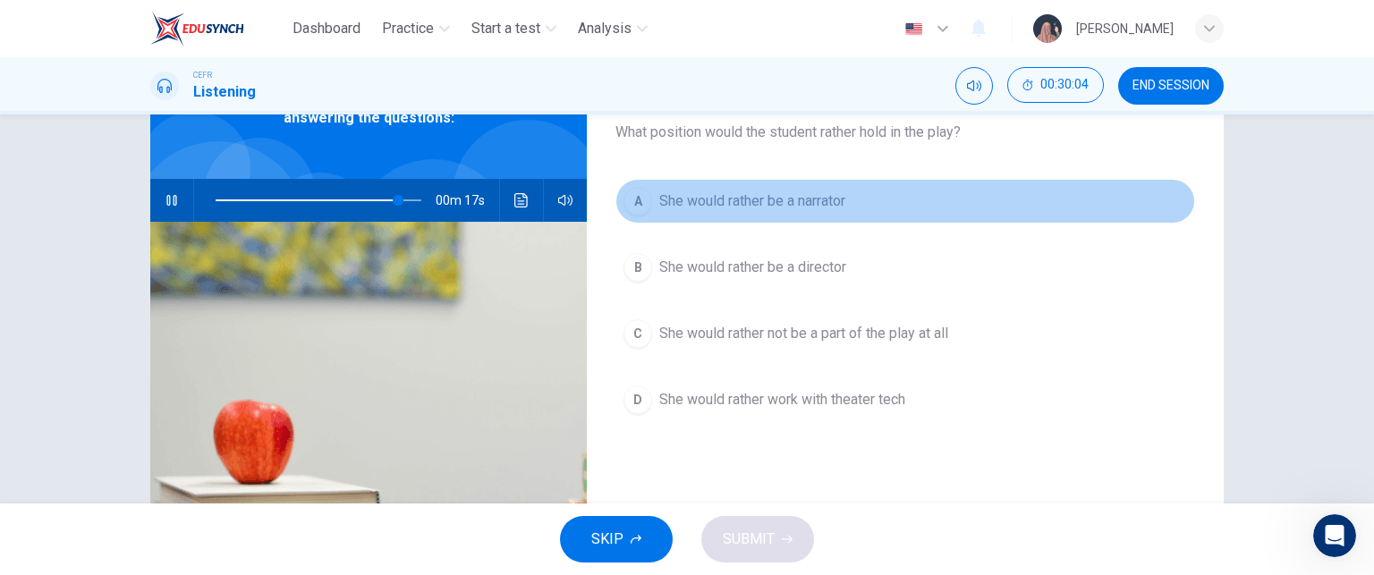
click at [644, 203] on div "A" at bounding box center [638, 201] width 29 height 29
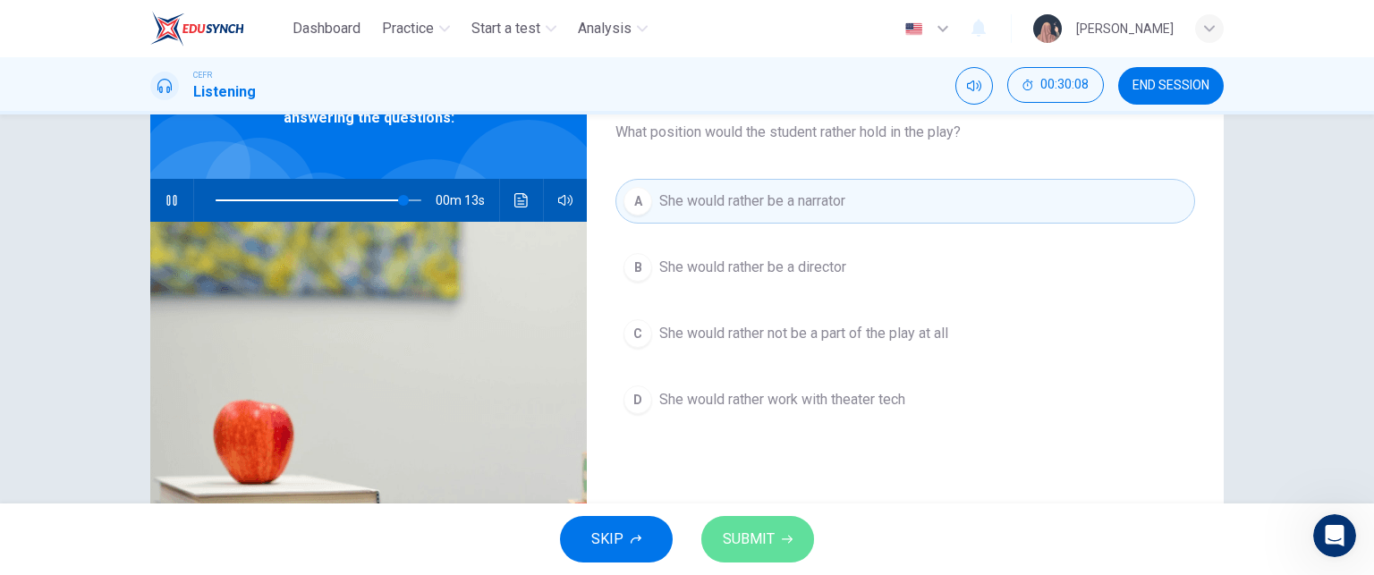
click at [726, 544] on span "SUBMIT" at bounding box center [749, 539] width 52 height 25
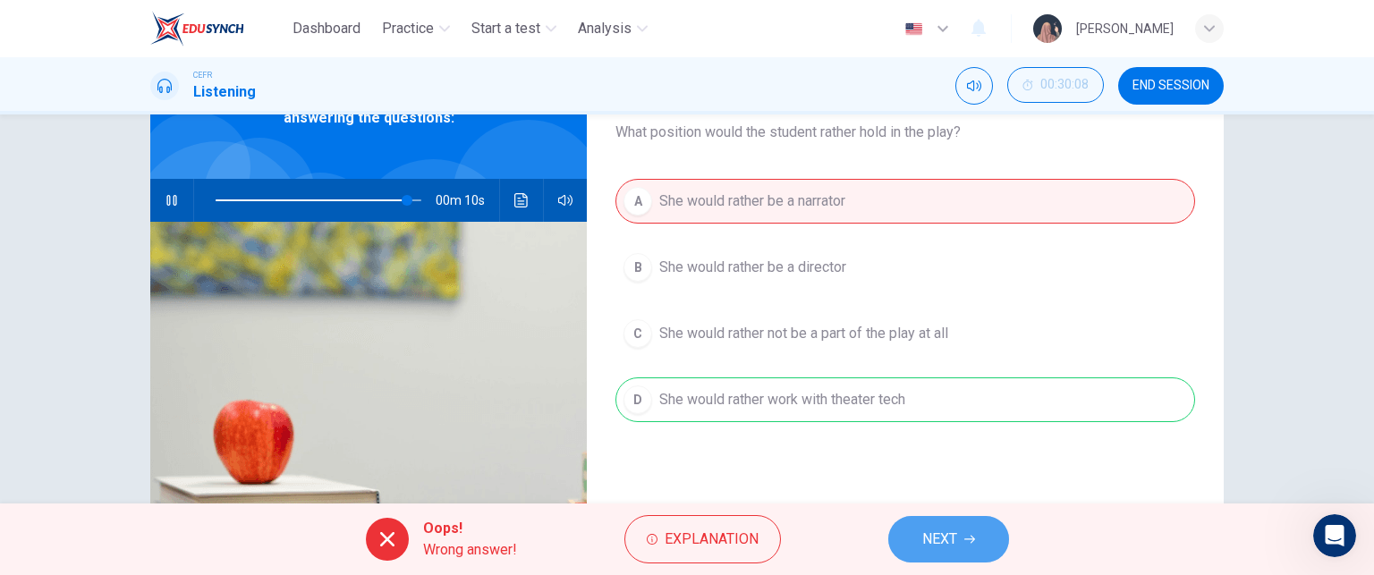
click at [959, 547] on button "NEXT" at bounding box center [948, 539] width 121 height 47
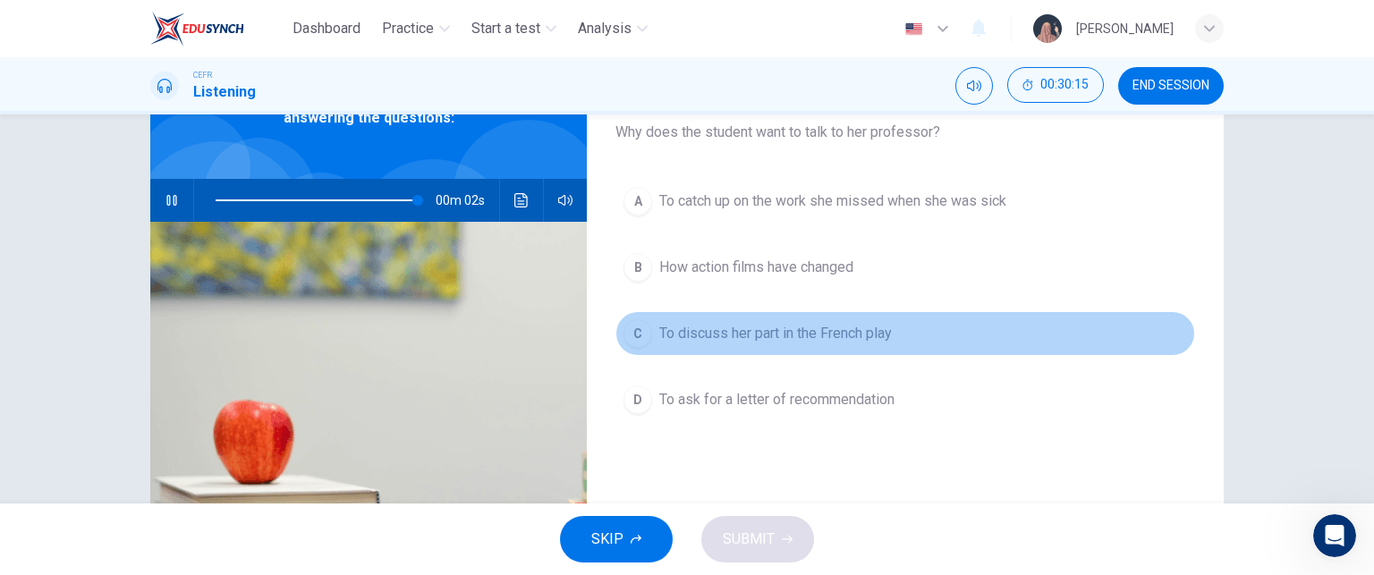
click at [787, 320] on button "C To discuss her part in the French play" at bounding box center [905, 333] width 580 height 45
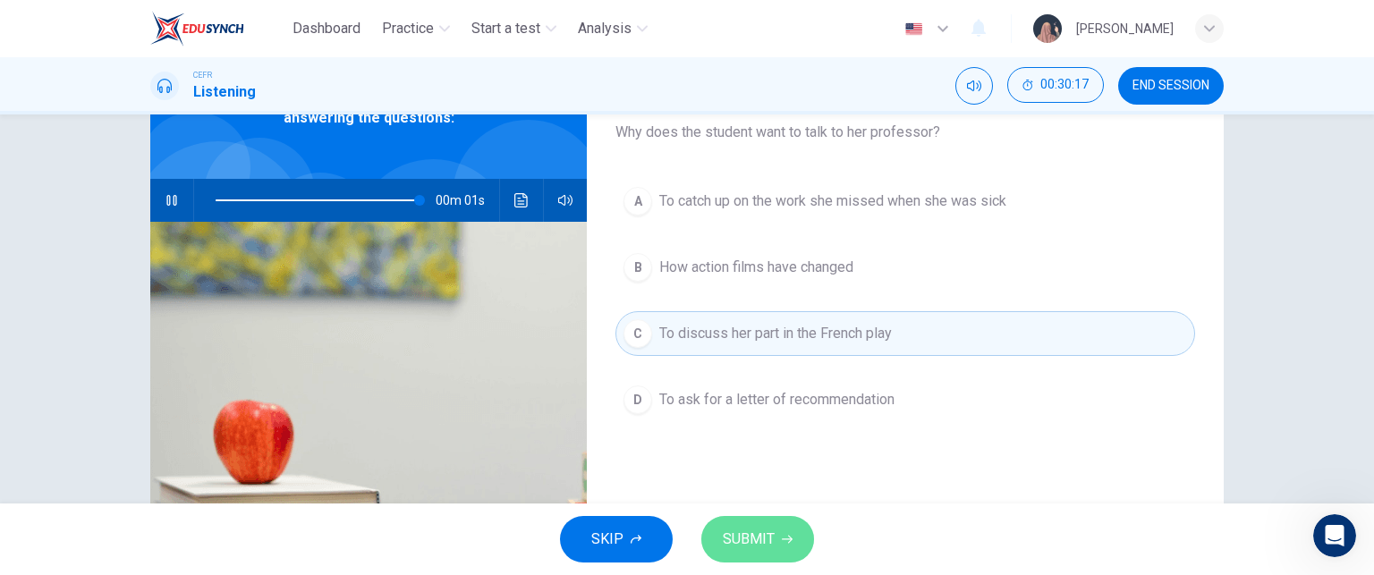
click at [762, 536] on span "SUBMIT" at bounding box center [749, 539] width 52 height 25
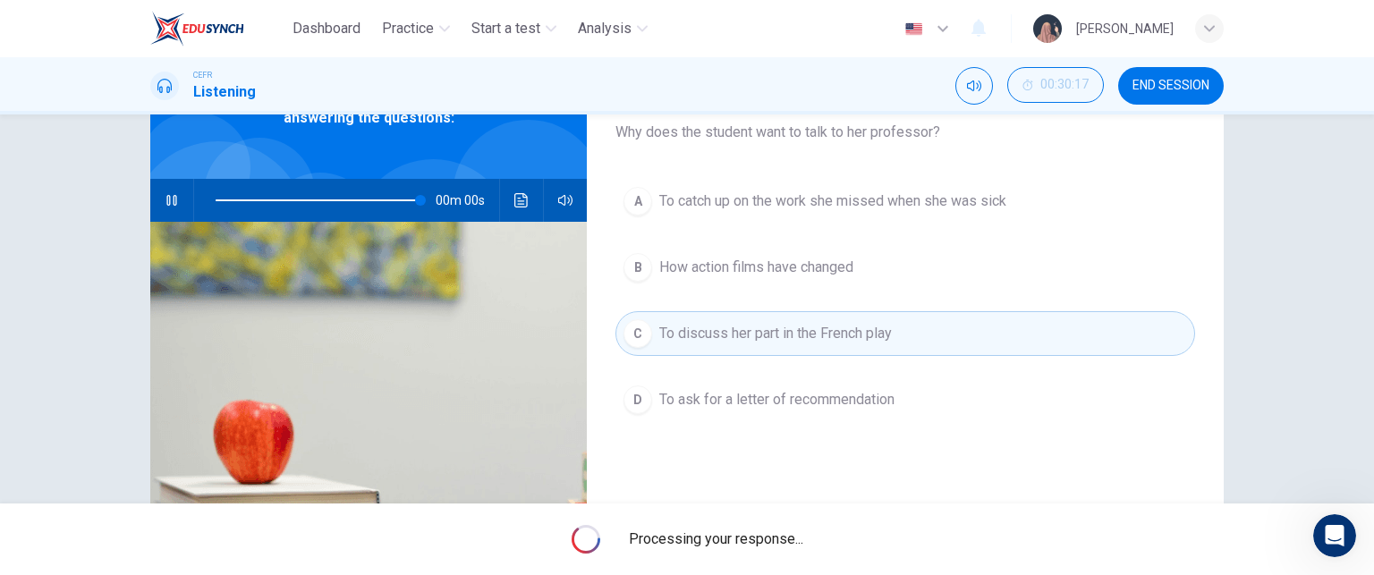
type input "0"
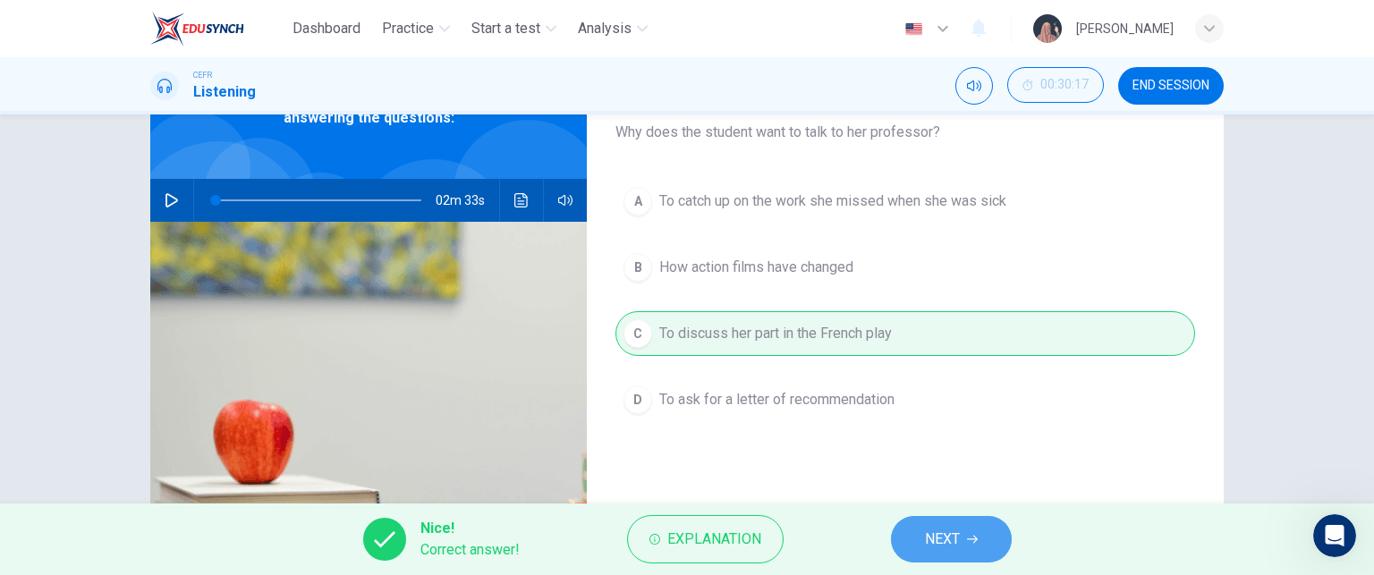
click at [992, 537] on button "NEXT" at bounding box center [951, 539] width 121 height 47
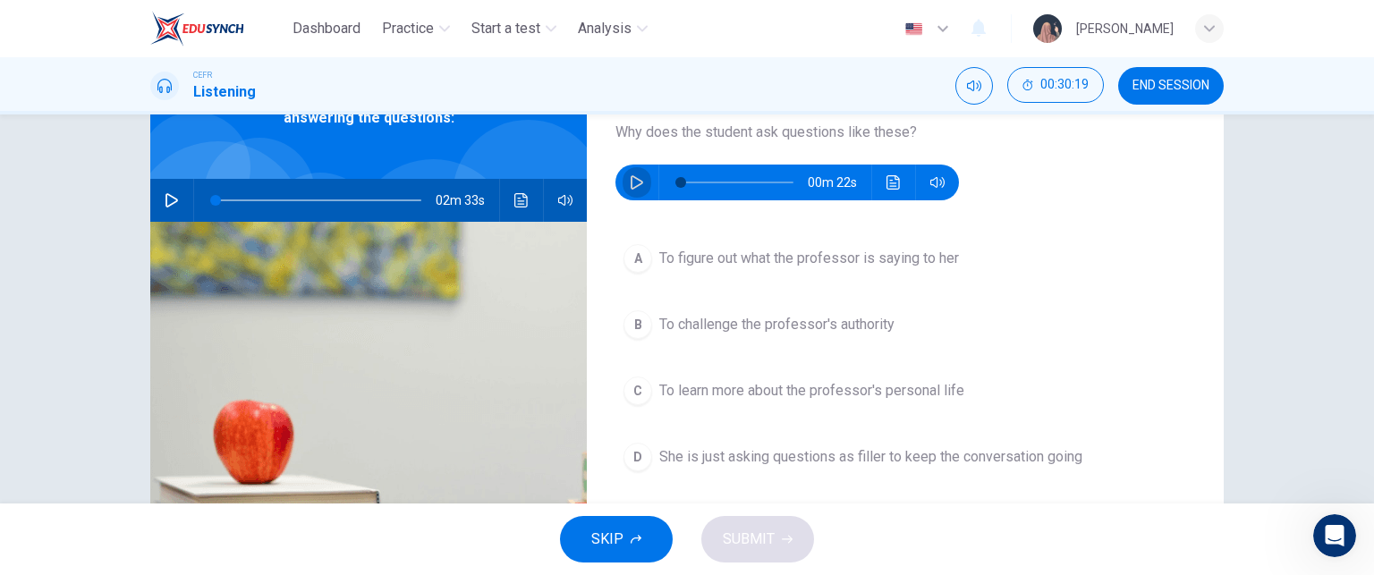
click at [636, 182] on icon "button" at bounding box center [637, 182] width 13 height 14
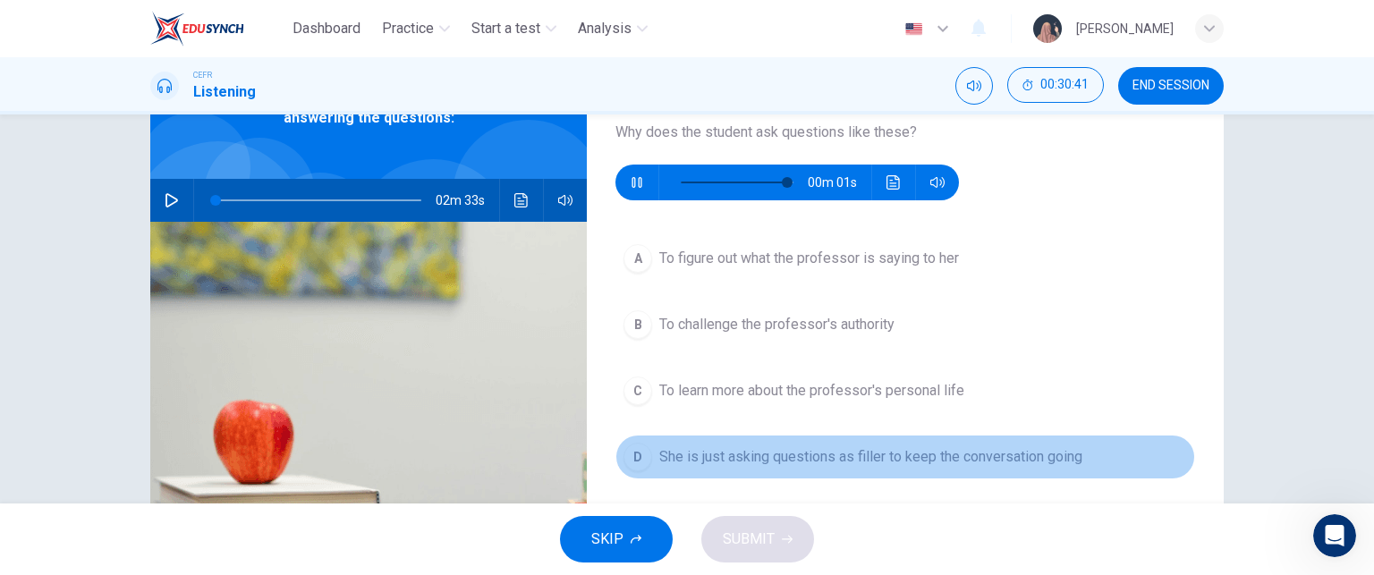
click at [841, 469] on button "D She is just asking questions as filler to keep the conversation going" at bounding box center [905, 457] width 580 height 45
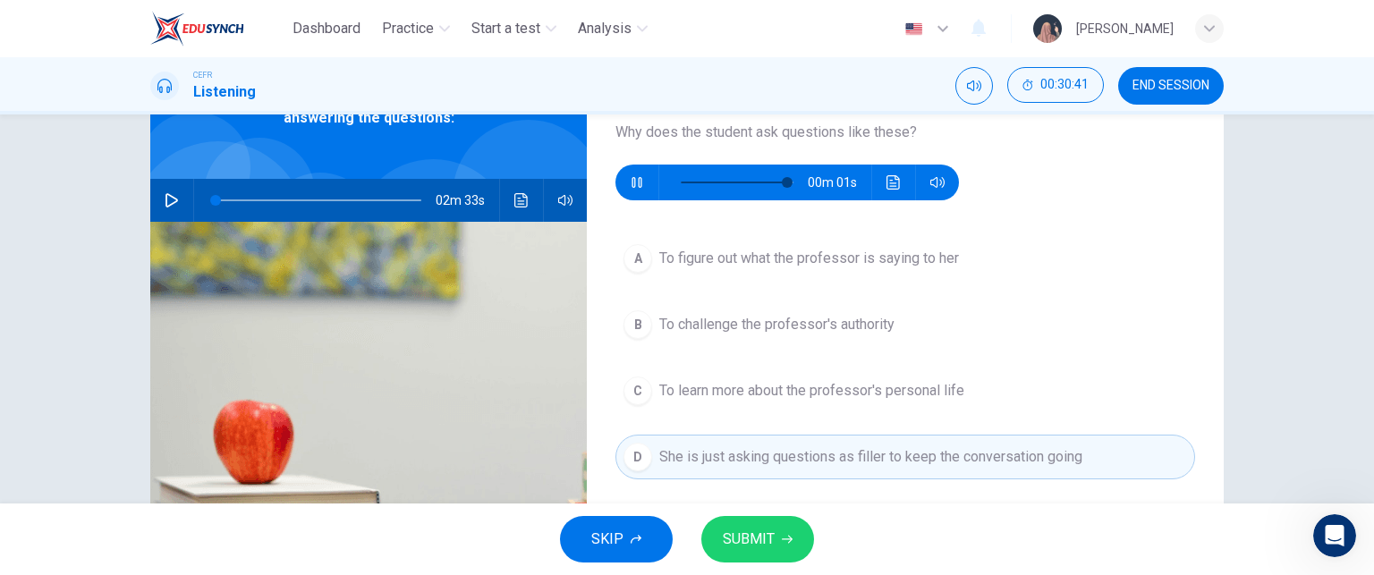
type input "0"
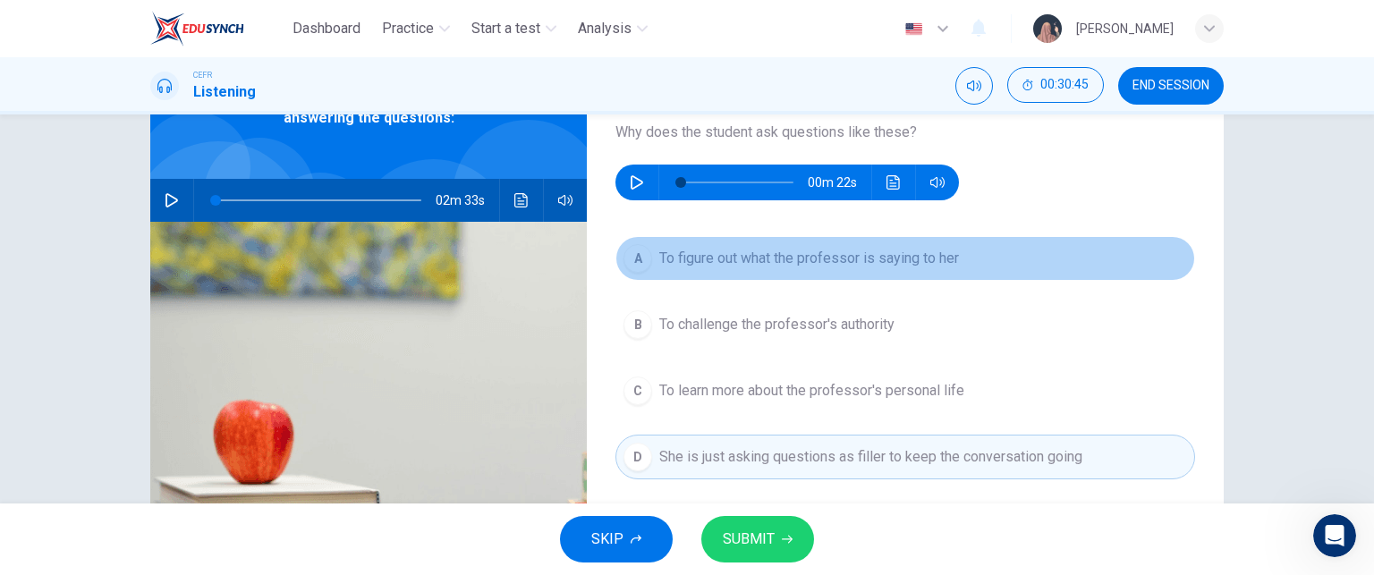
click at [736, 260] on span "To figure out what the professor is saying to her" at bounding box center [809, 258] width 300 height 21
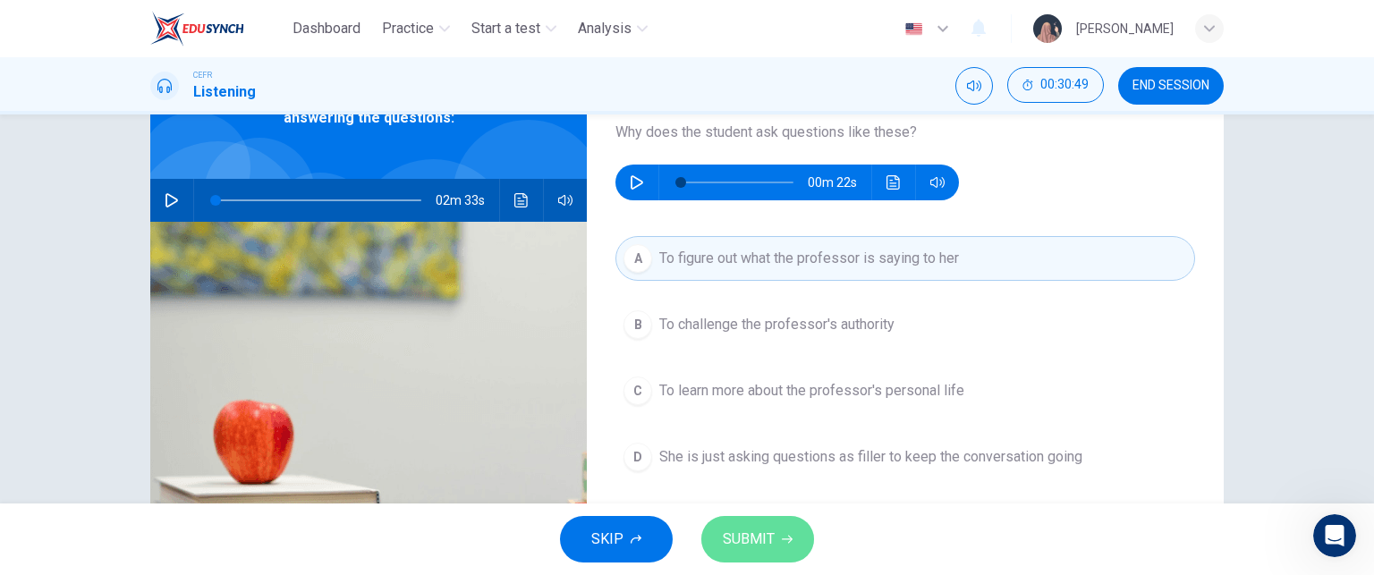
click at [759, 529] on span "SUBMIT" at bounding box center [749, 539] width 52 height 25
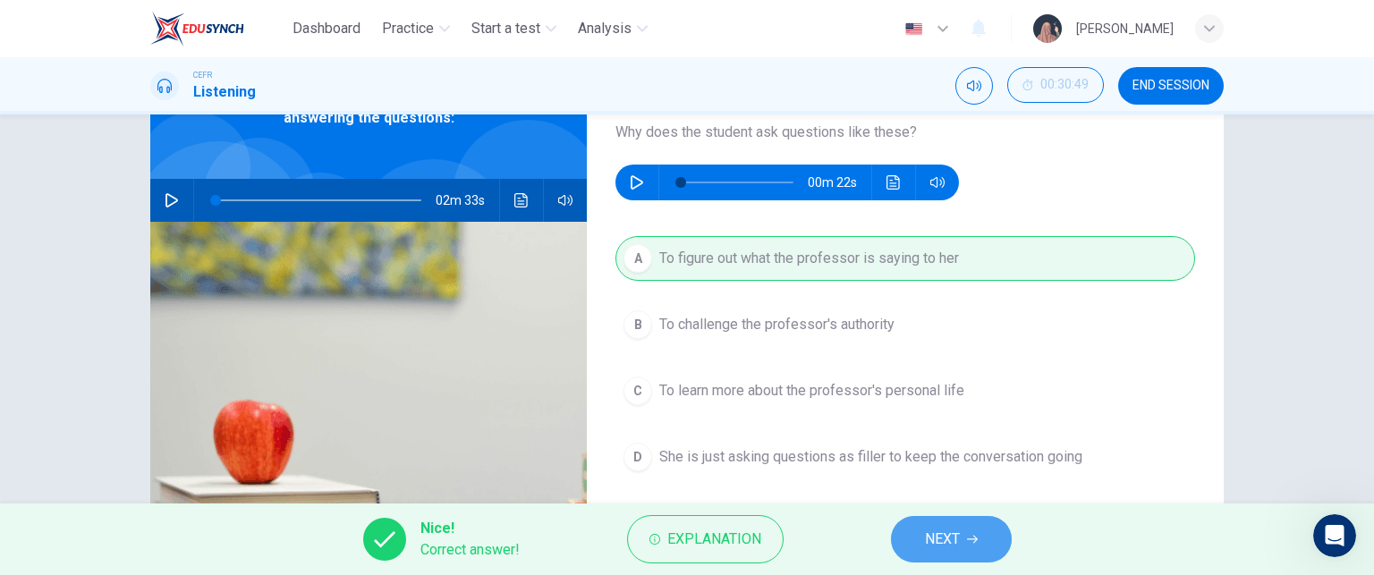
click at [937, 543] on span "NEXT" at bounding box center [942, 539] width 35 height 25
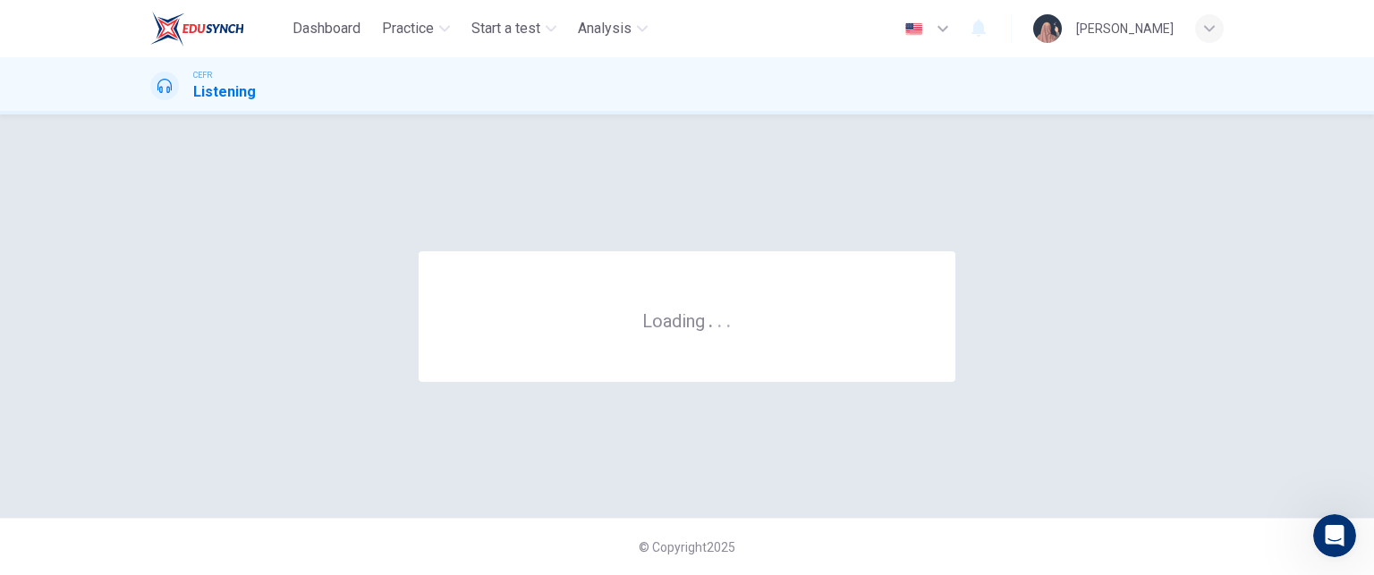
scroll to position [0, 0]
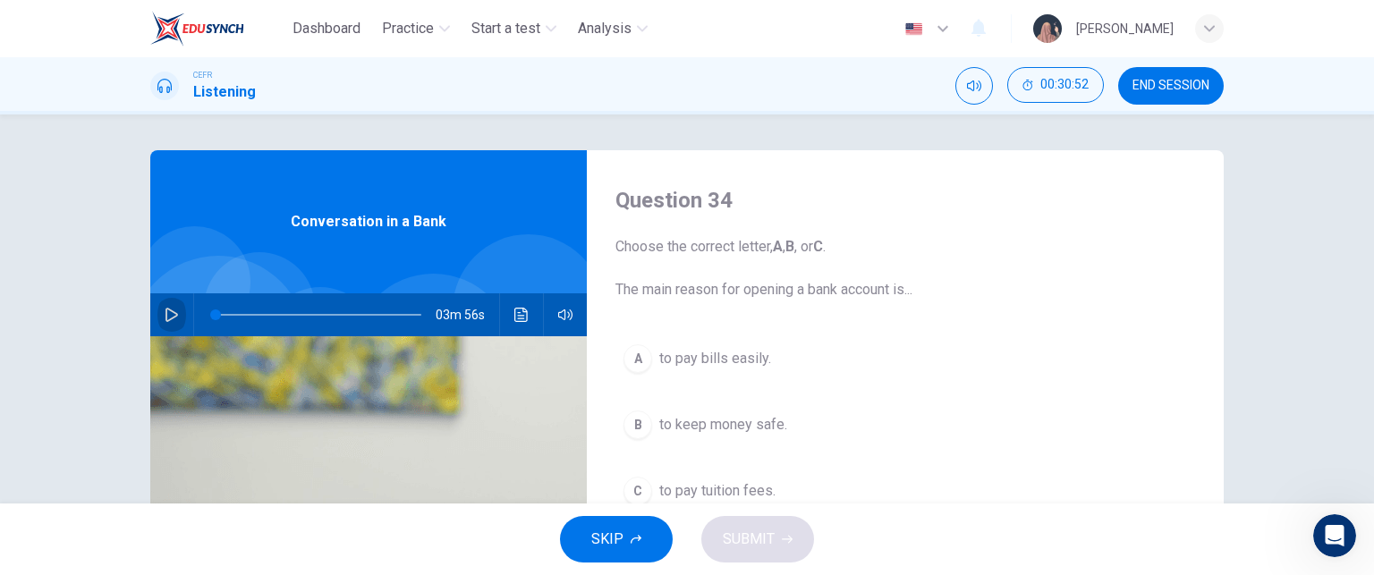
click at [165, 317] on icon "button" at bounding box center [171, 315] width 13 height 14
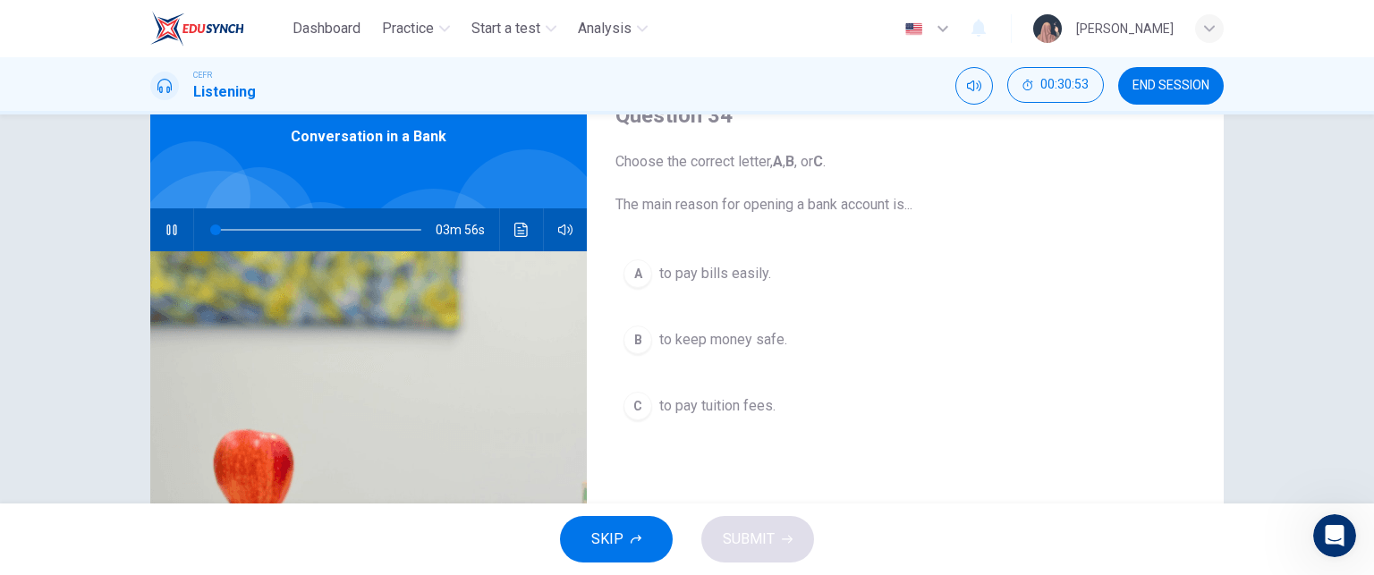
scroll to position [89, 0]
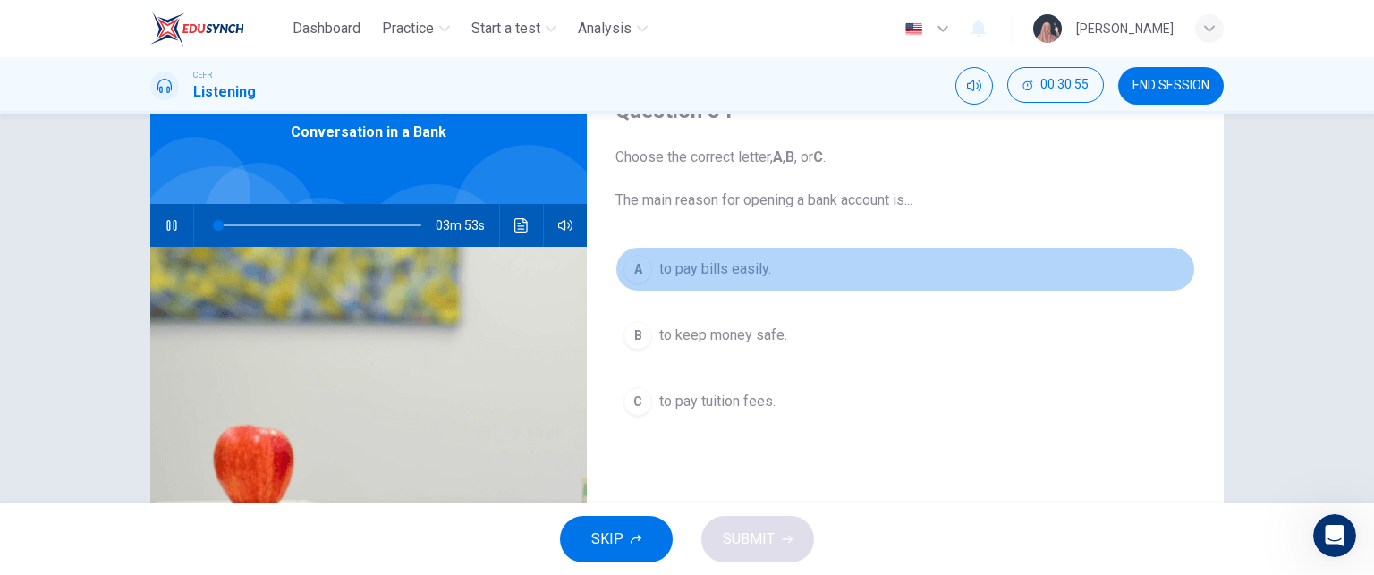
click at [659, 272] on span "to pay bills easily." at bounding box center [715, 269] width 112 height 21
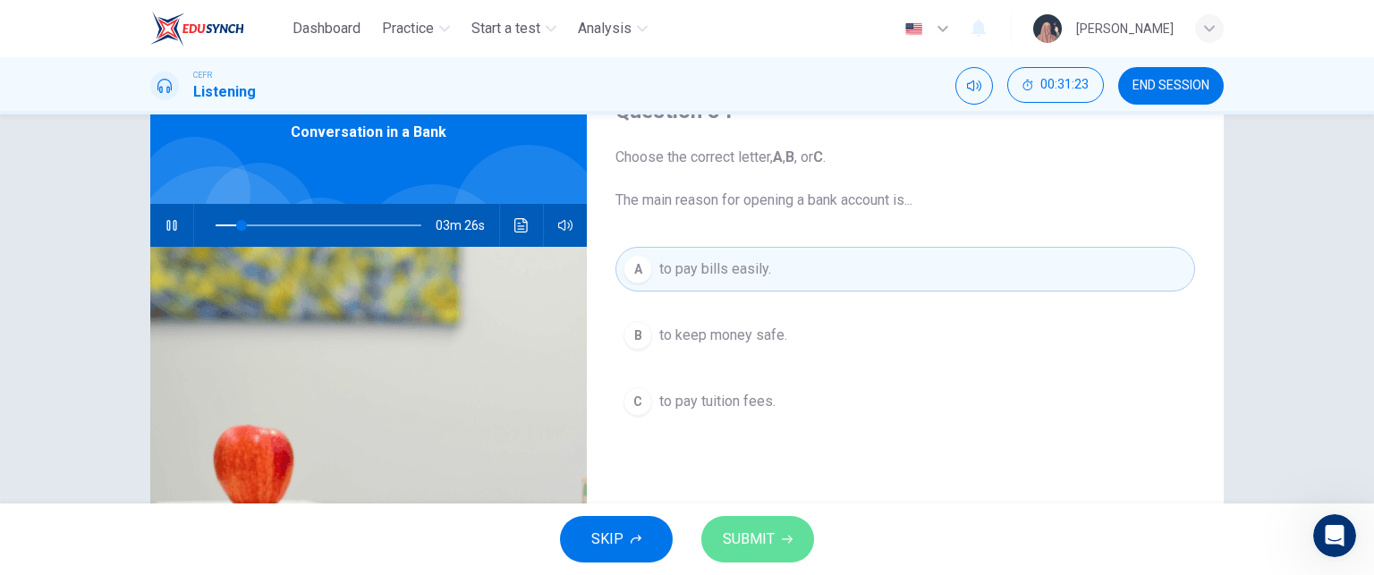
click at [762, 528] on span "SUBMIT" at bounding box center [749, 539] width 52 height 25
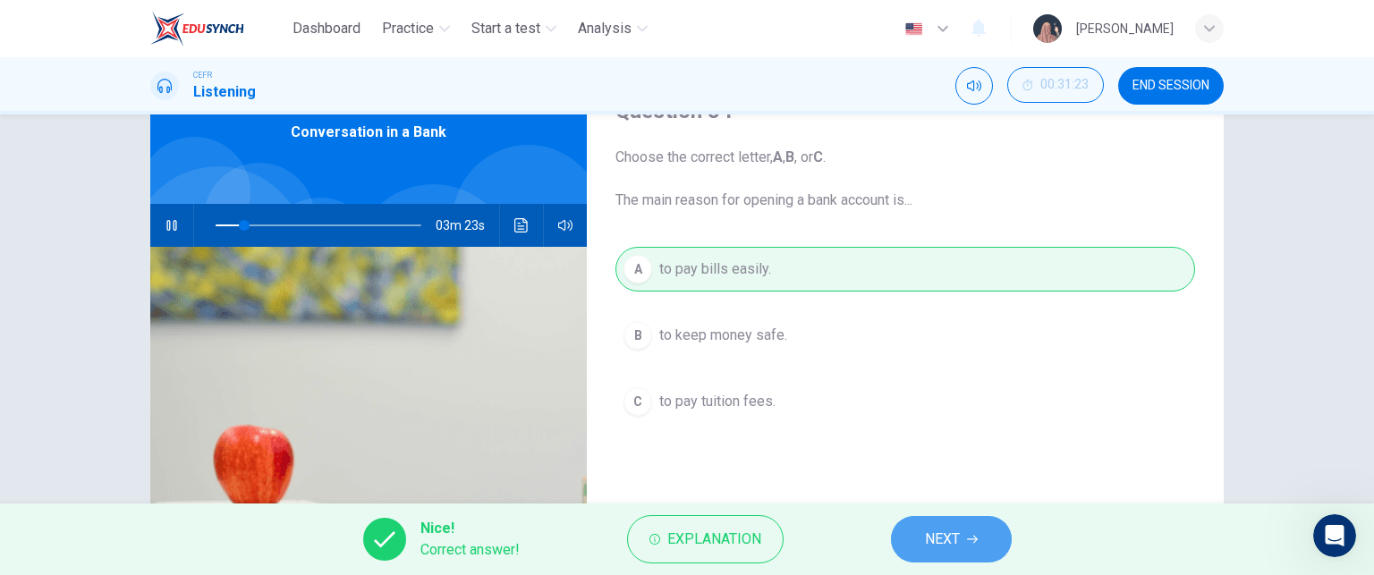
click at [926, 550] on span "NEXT" at bounding box center [942, 539] width 35 height 25
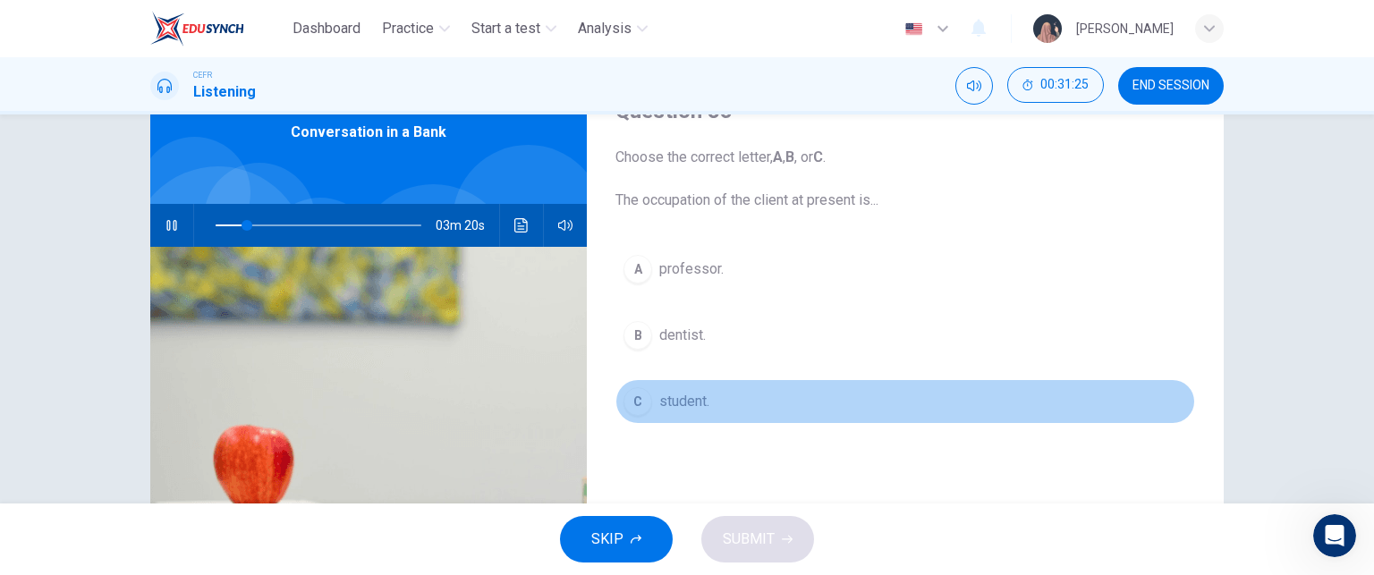
click at [692, 397] on span "student." at bounding box center [684, 401] width 50 height 21
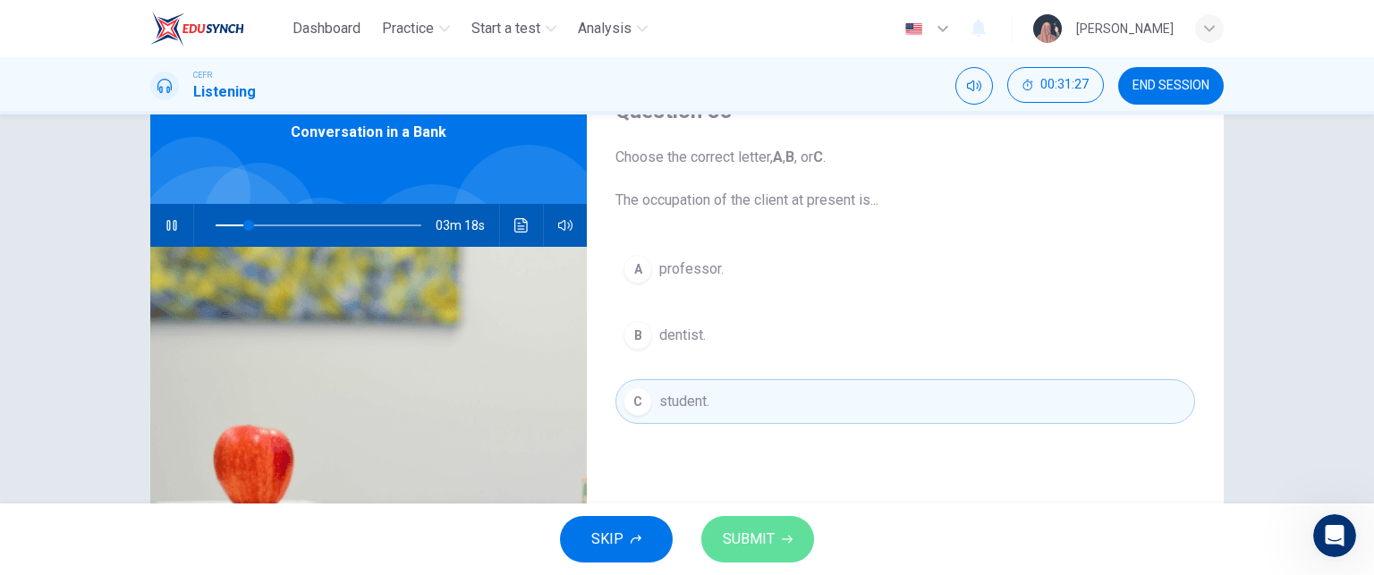
click at [737, 537] on span "SUBMIT" at bounding box center [749, 539] width 52 height 25
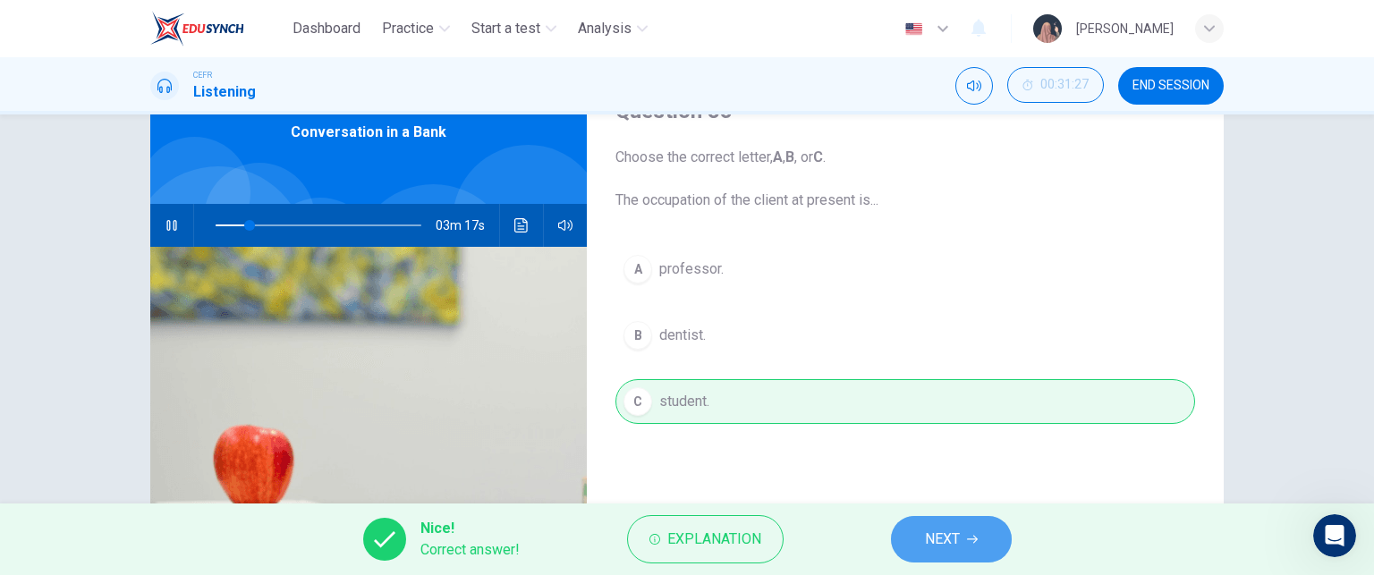
click at [955, 532] on span "NEXT" at bounding box center [942, 539] width 35 height 25
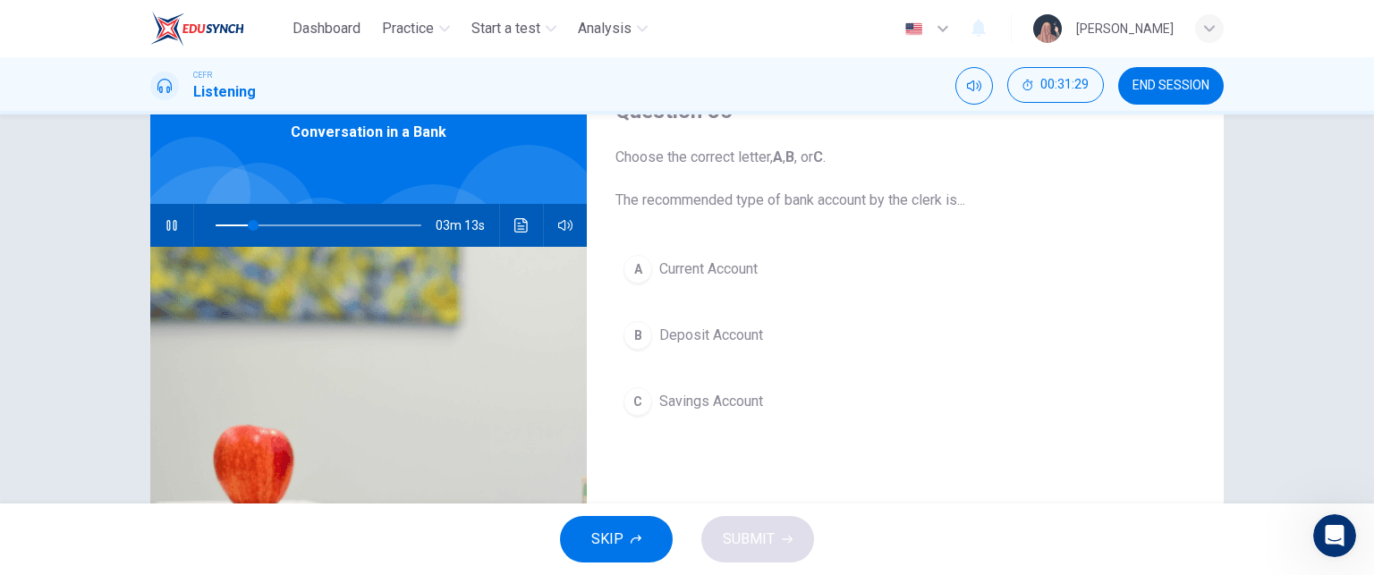
click at [719, 346] on button "B Deposit Account" at bounding box center [905, 335] width 580 height 45
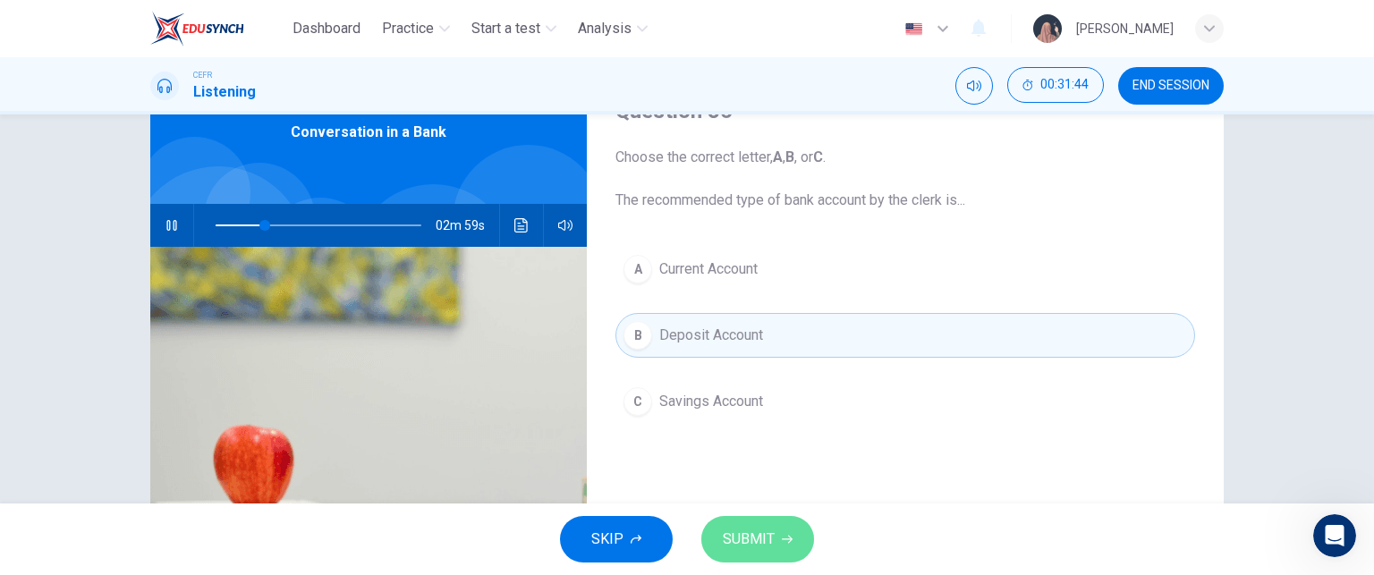
click at [773, 540] on span "SUBMIT" at bounding box center [749, 539] width 52 height 25
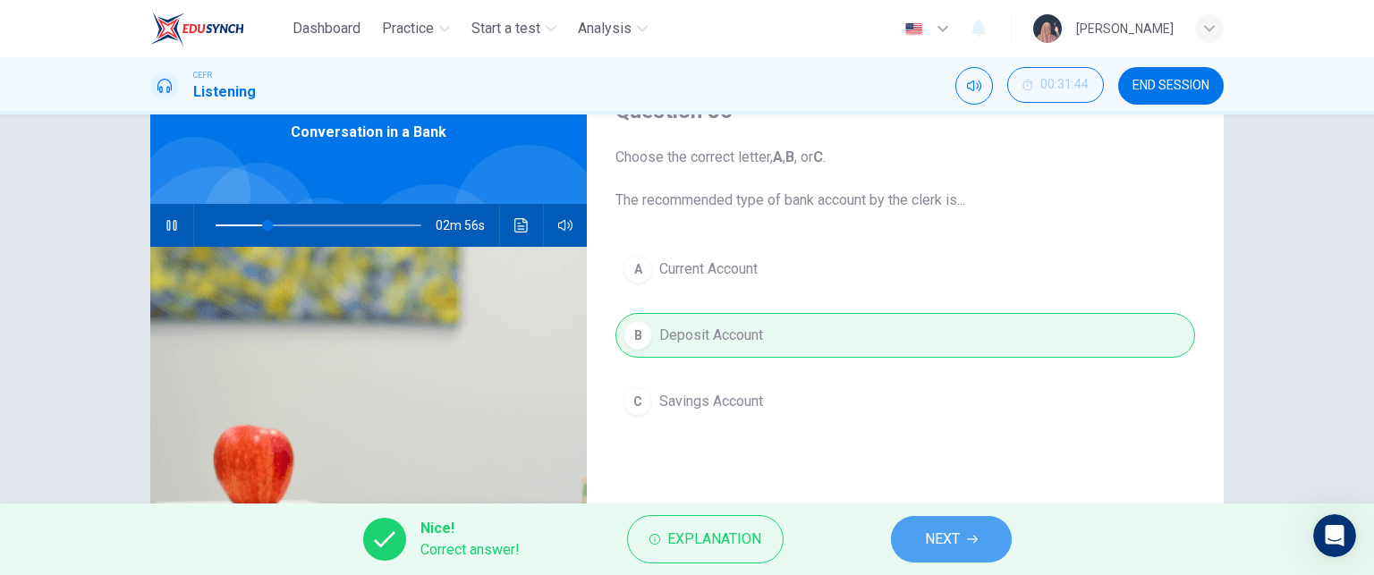
click at [988, 534] on button "NEXT" at bounding box center [951, 539] width 121 height 47
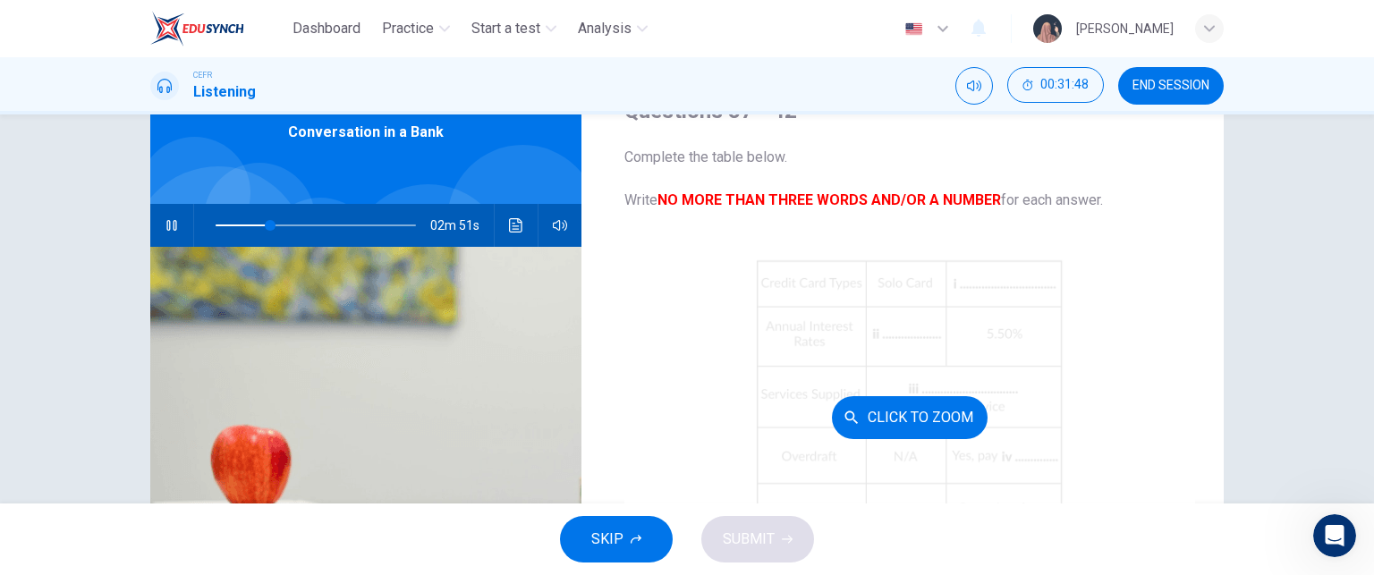
scroll to position [255, 0]
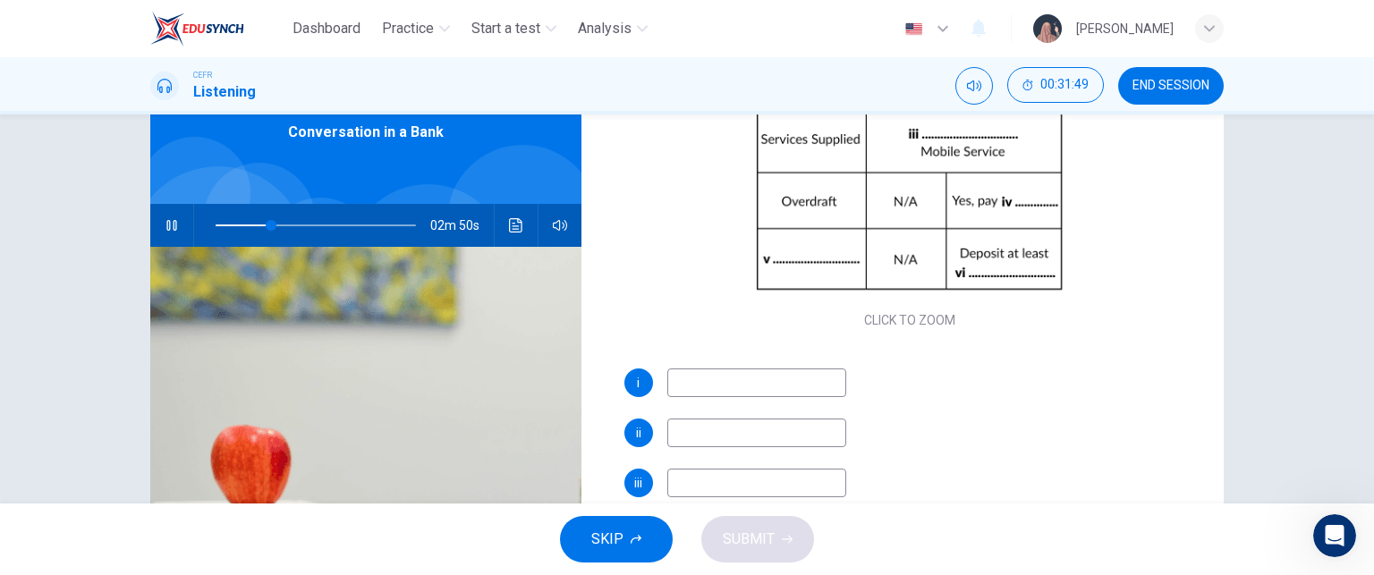
click at [726, 384] on input at bounding box center [756, 383] width 179 height 29
type input "29"
type input "mas"
type input "29"
type input "master"
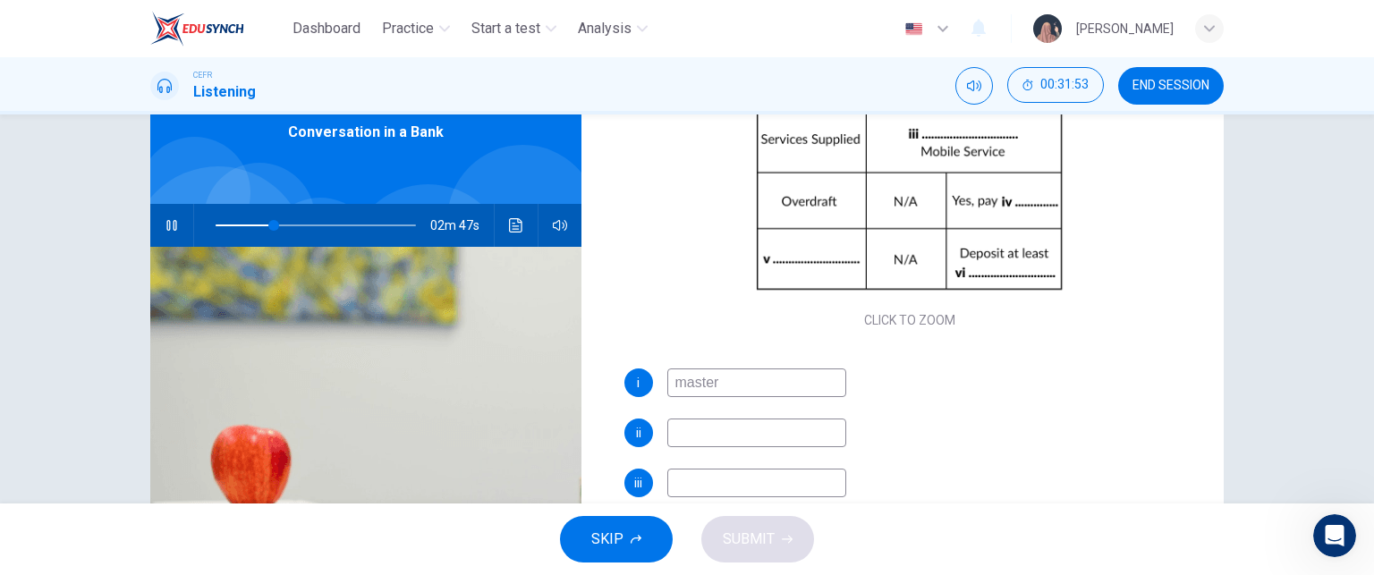
type input "30"
type input "master card"
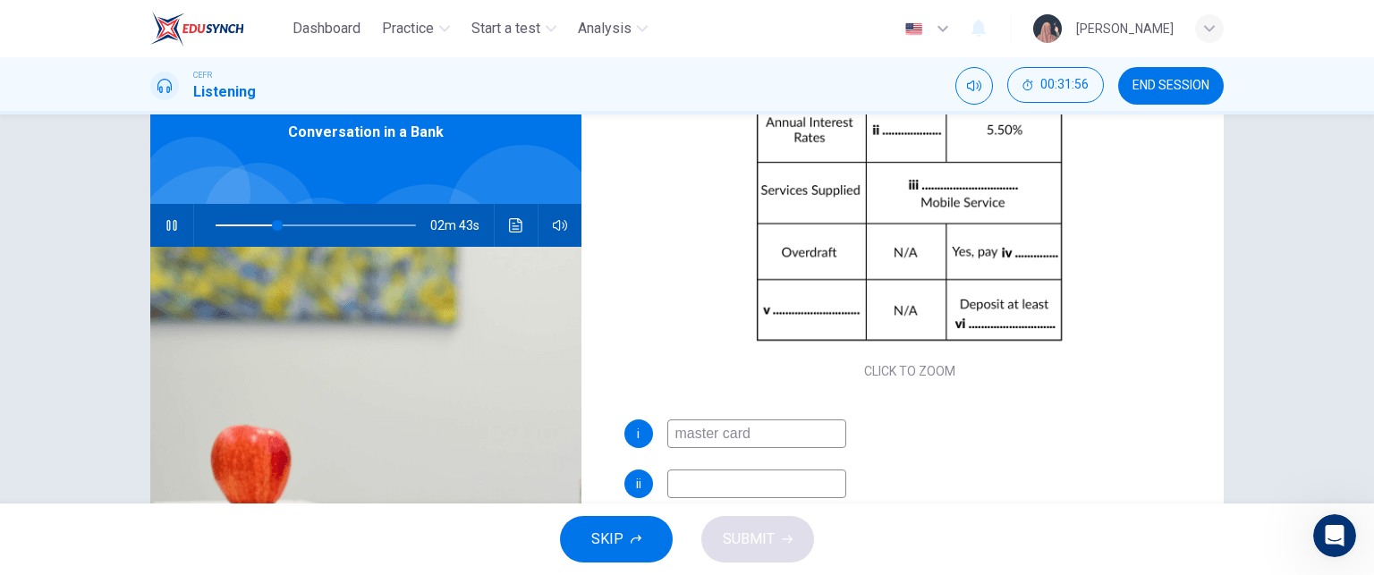
scroll to position [202, 0]
type input "31"
type input "master card"
click at [699, 475] on input at bounding box center [756, 485] width 179 height 29
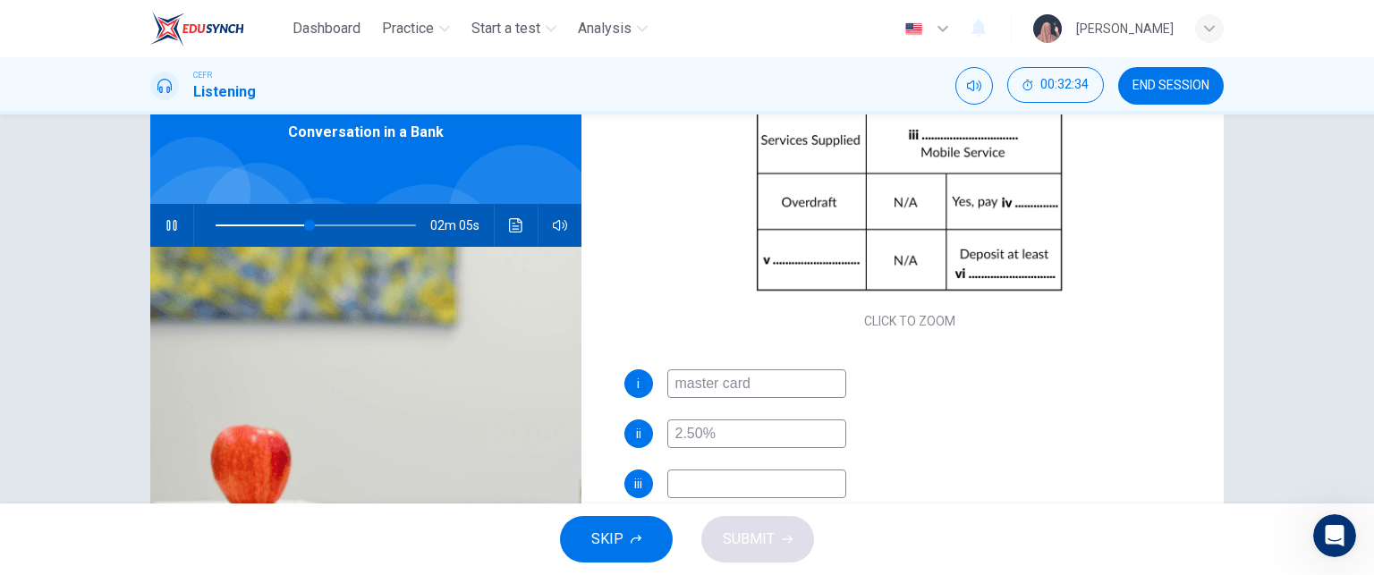
scroll to position [255, 0]
click at [727, 480] on input at bounding box center [756, 483] width 179 height 29
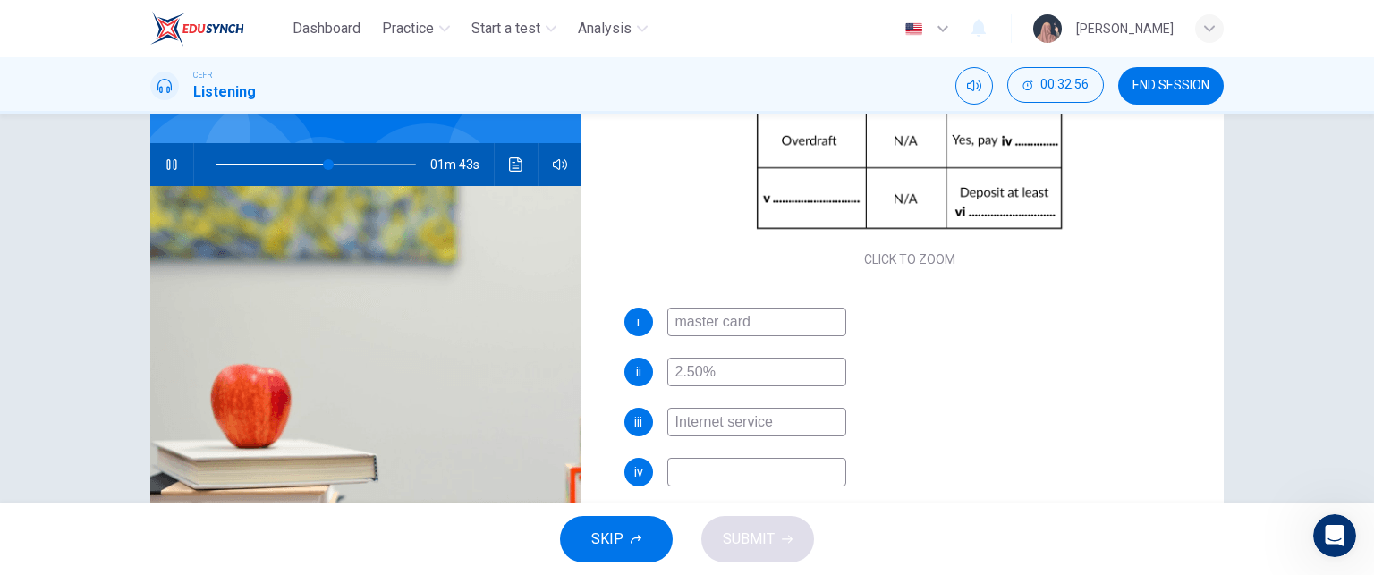
scroll to position [150, 0]
click at [682, 470] on input at bounding box center [756, 472] width 179 height 29
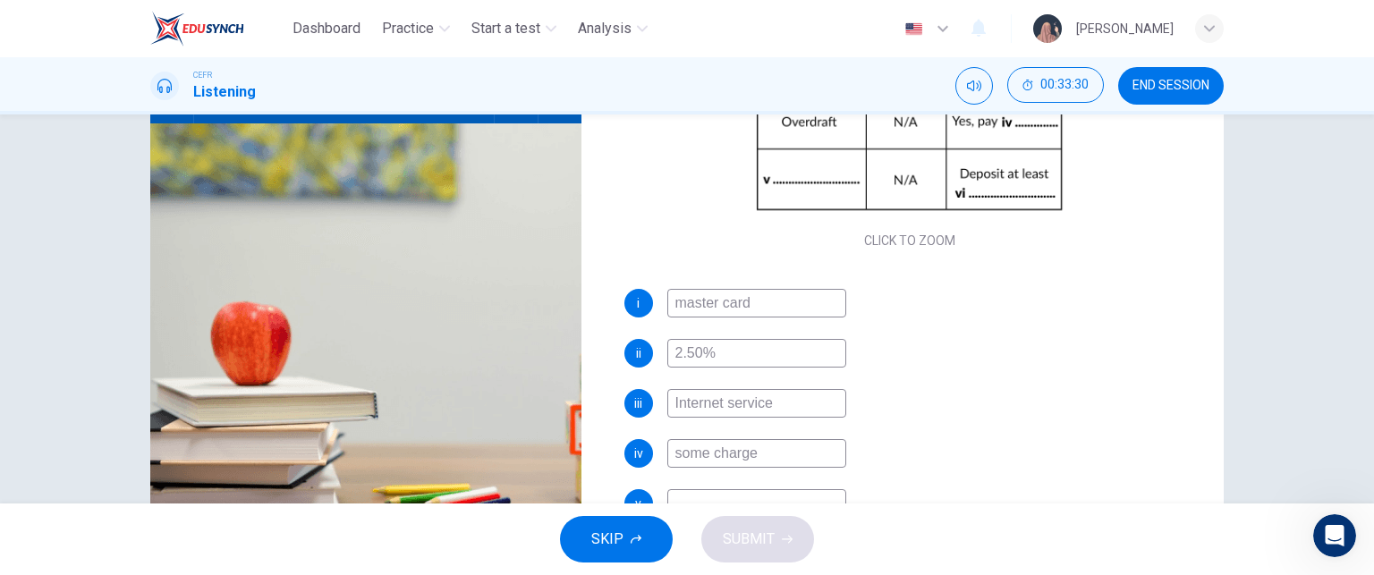
scroll to position [209, 0]
drag, startPoint x: 764, startPoint y: 464, endPoint x: 661, endPoint y: 468, distance: 102.9
click at [661, 468] on div "iv some charge" at bounding box center [910, 455] width 572 height 29
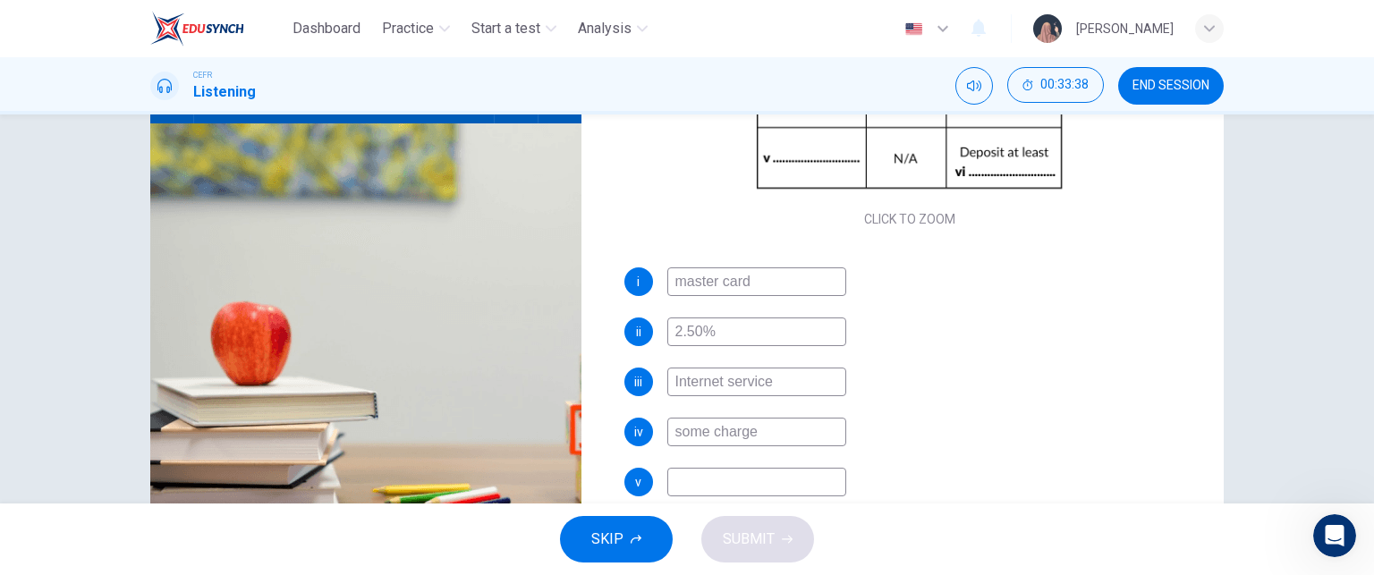
scroll to position [255, 0]
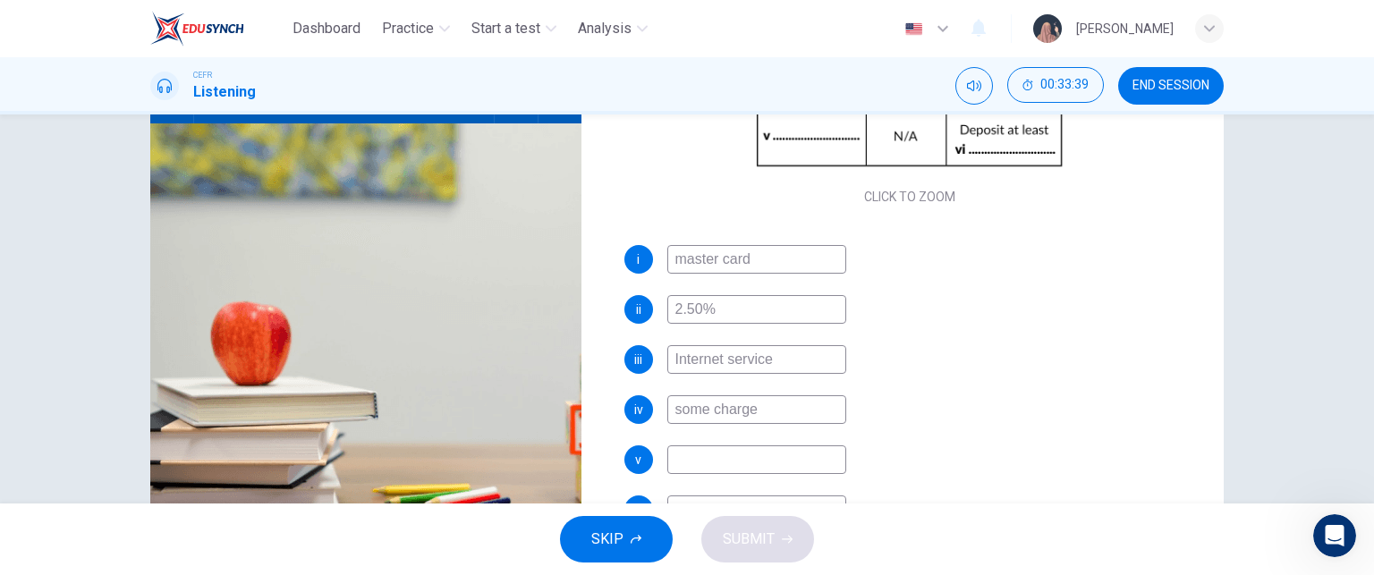
click at [680, 460] on input at bounding box center [756, 460] width 179 height 29
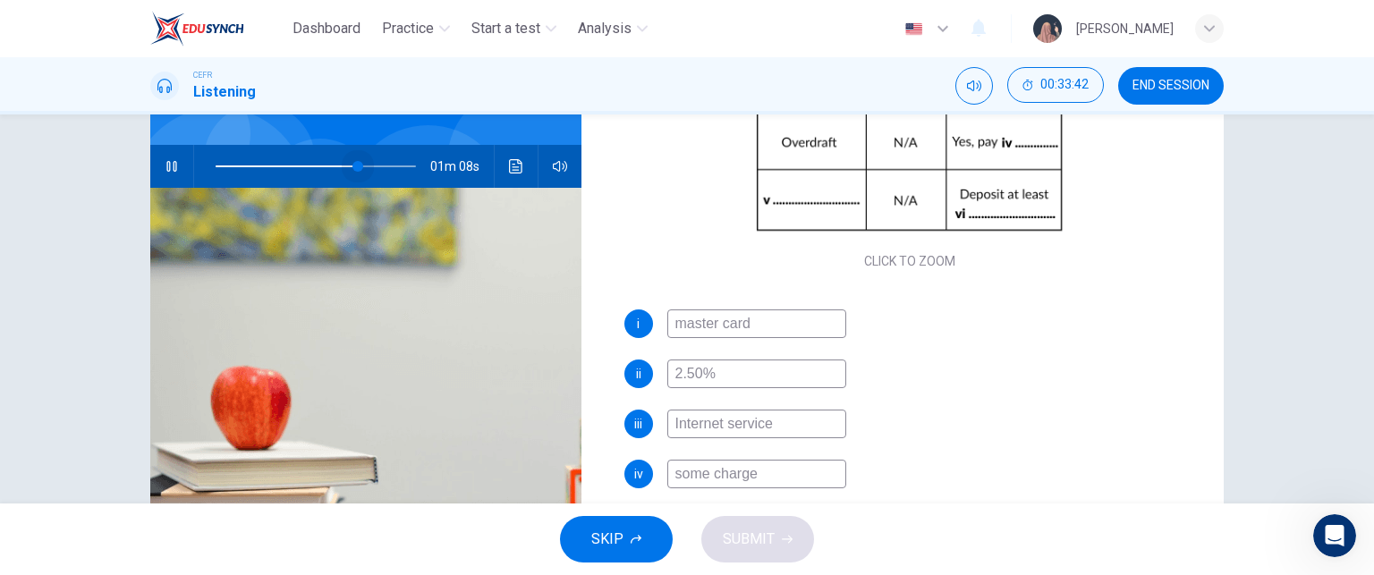
click at [352, 167] on span at bounding box center [357, 166] width 11 height 11
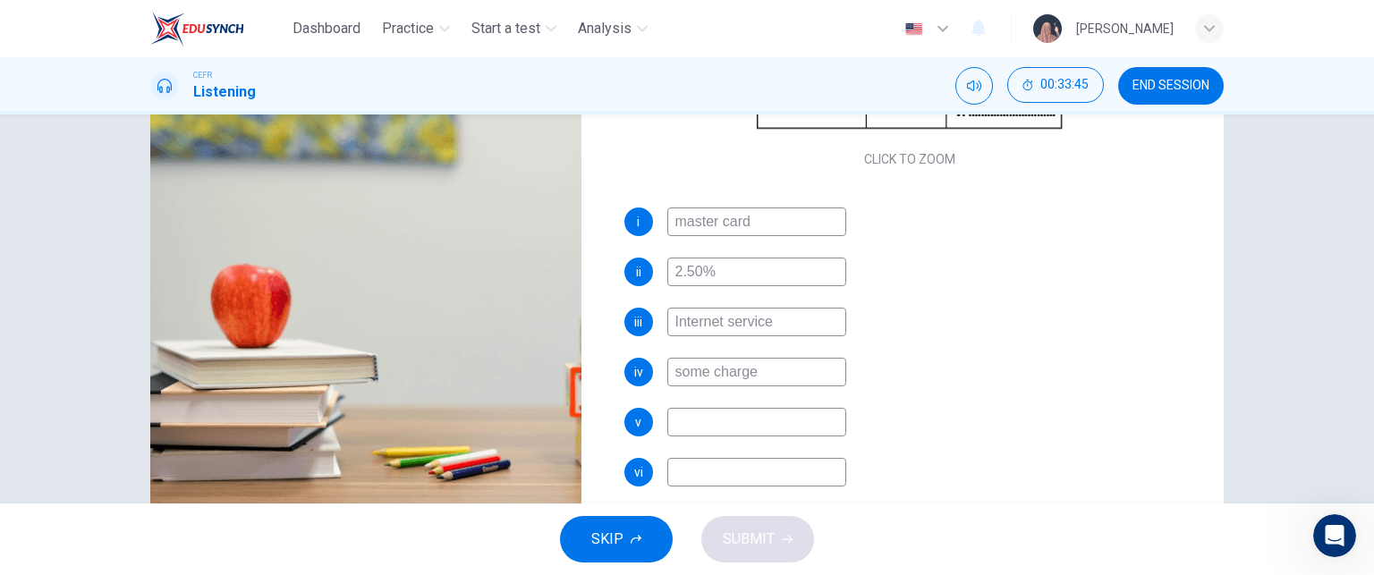
scroll to position [268, 0]
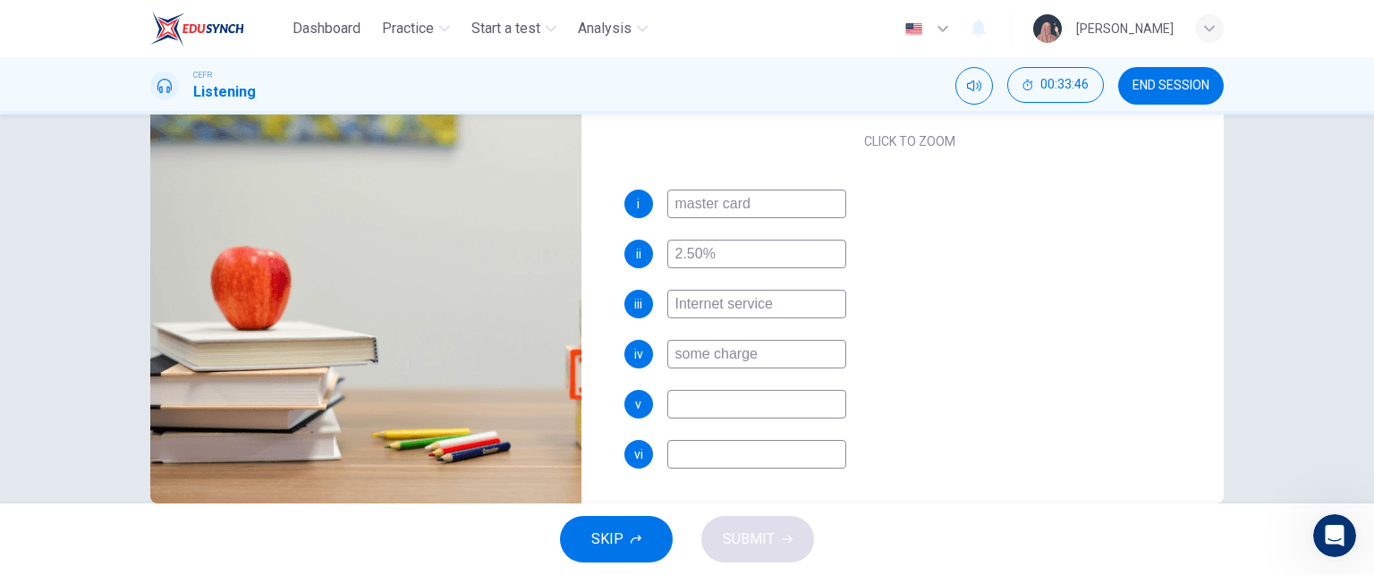
click at [693, 400] on input at bounding box center [756, 404] width 179 height 29
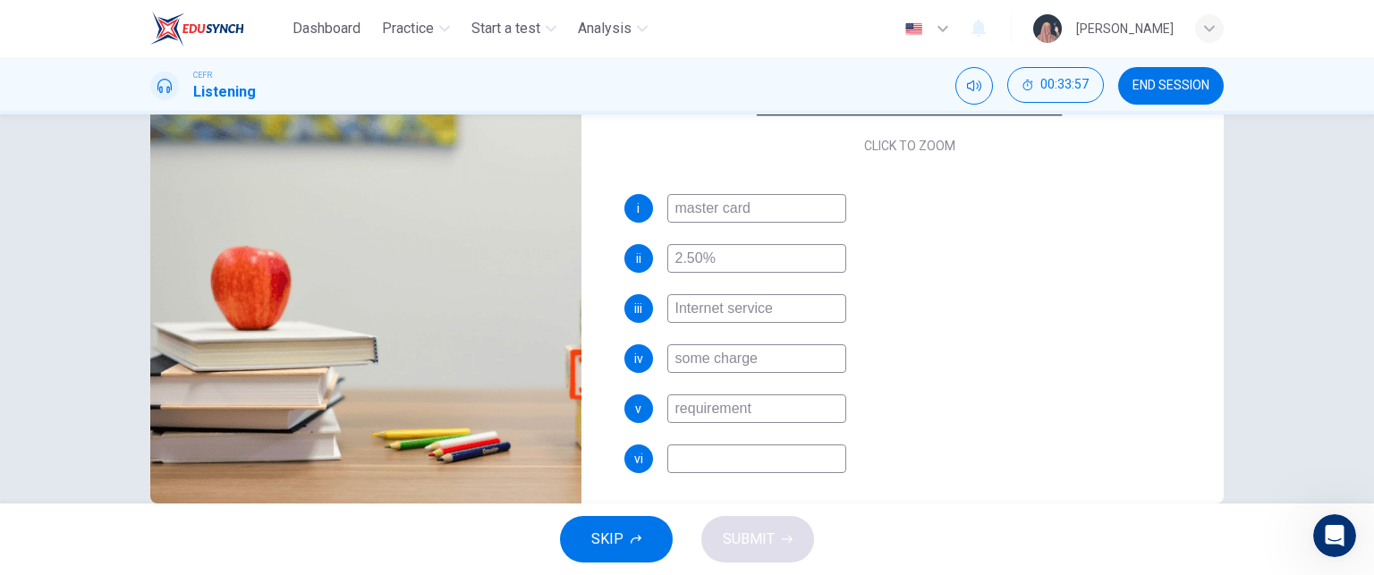
scroll to position [255, 0]
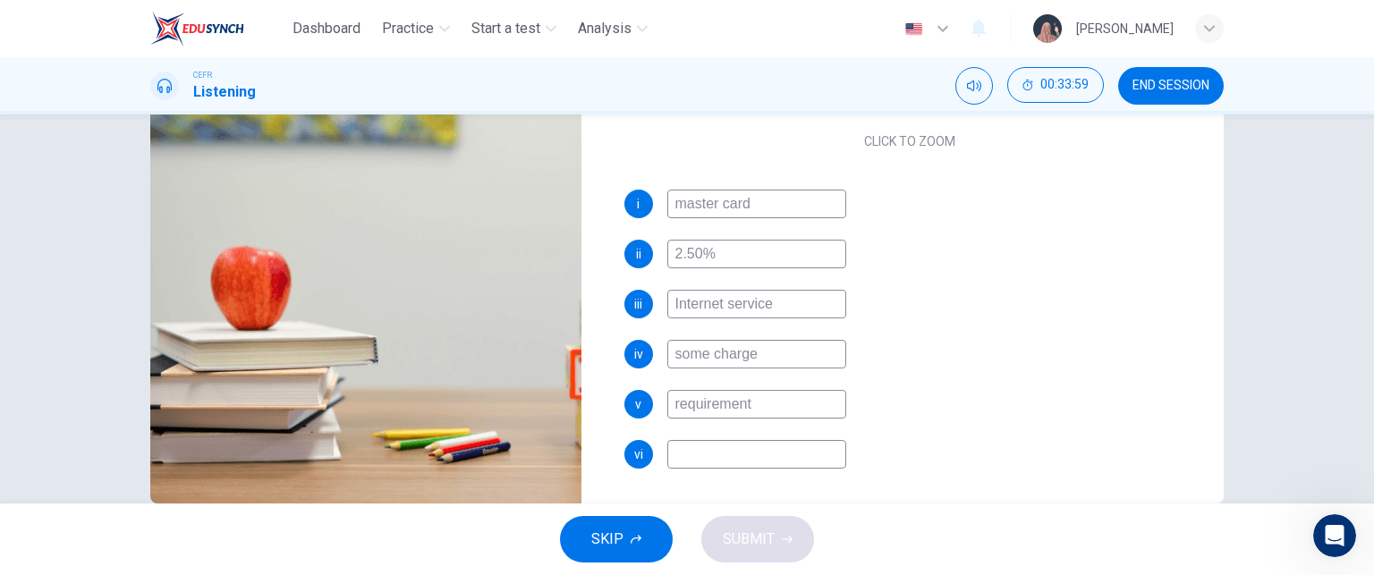
click at [694, 462] on input at bounding box center [756, 454] width 179 height 29
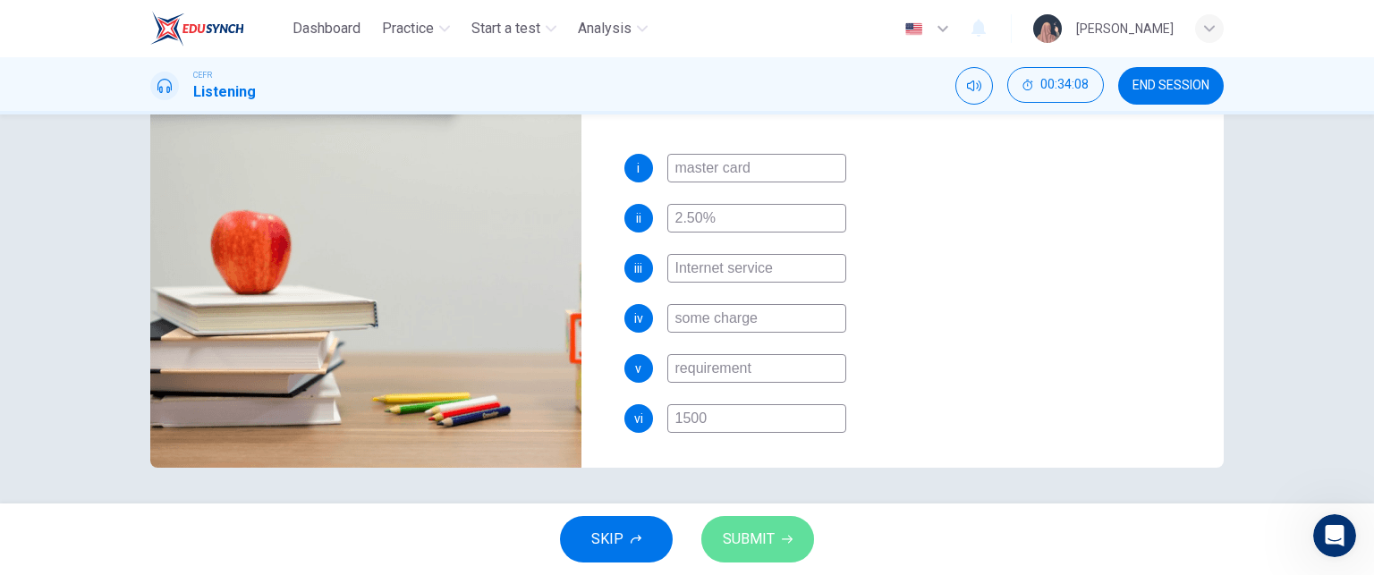
click at [767, 529] on span "SUBMIT" at bounding box center [749, 539] width 52 height 25
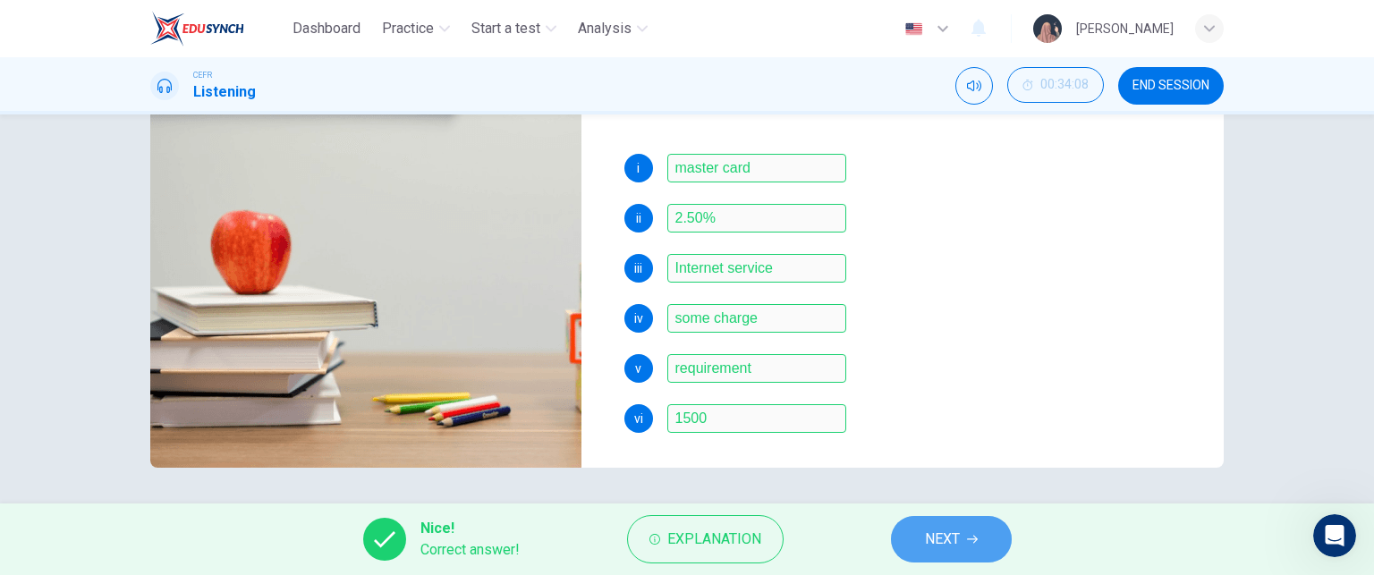
click at [930, 546] on span "NEXT" at bounding box center [942, 539] width 35 height 25
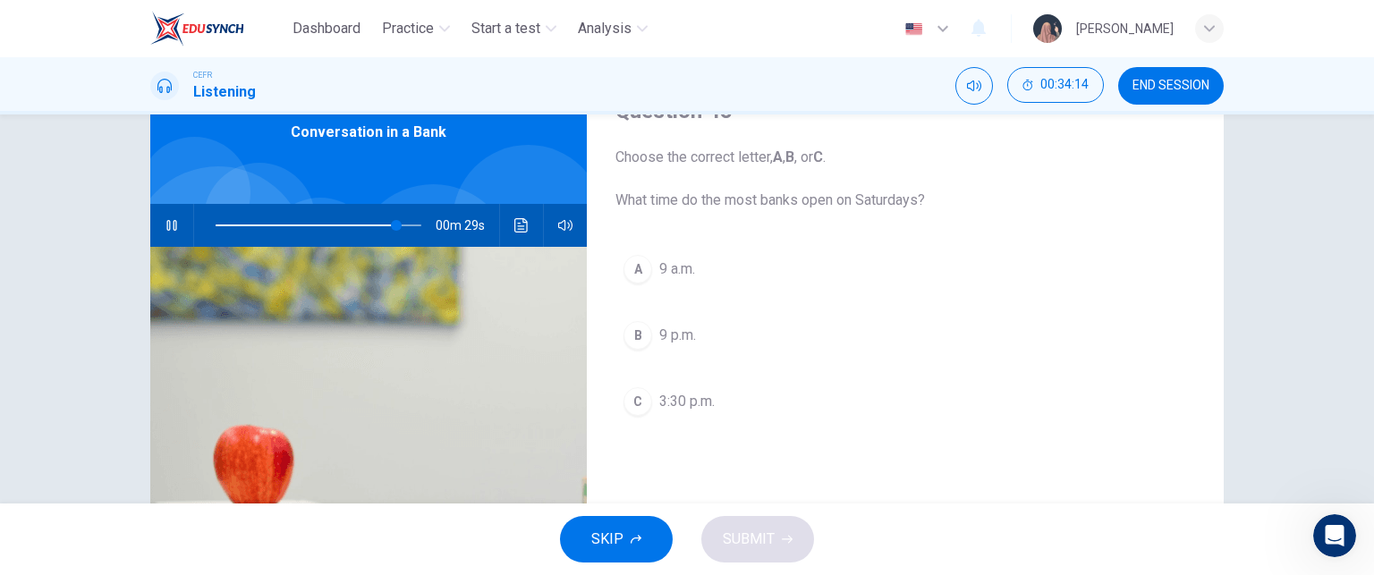
scroll to position [95, 0]
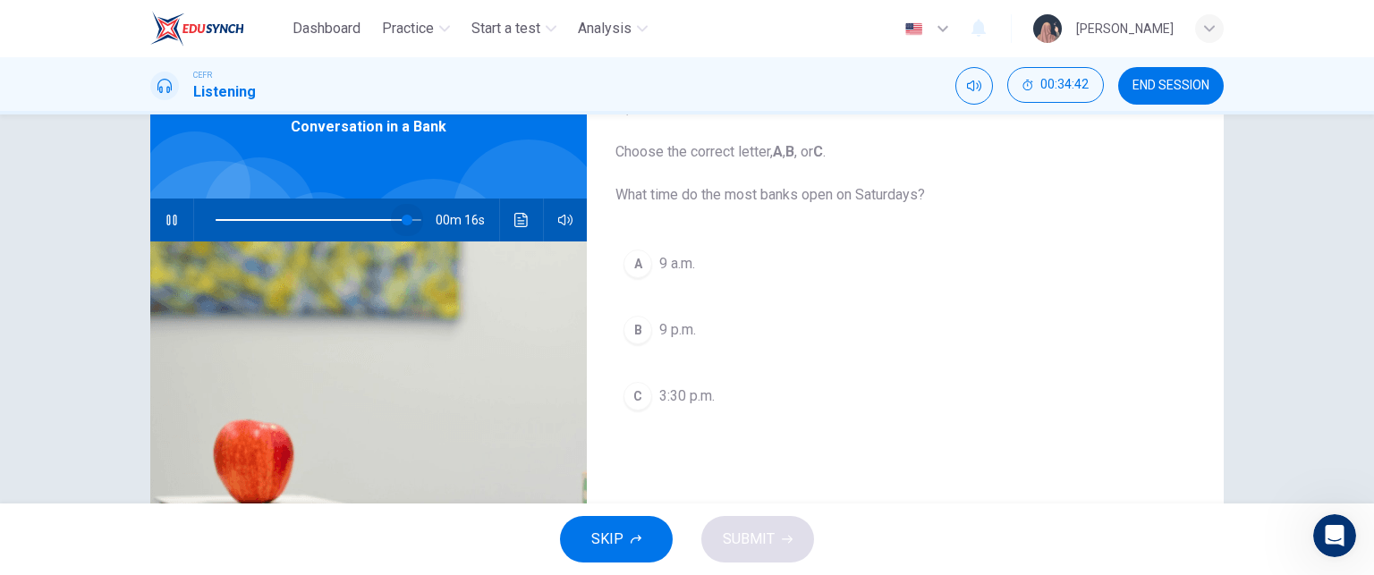
click at [403, 215] on span at bounding box center [407, 220] width 11 height 11
click at [394, 220] on span at bounding box center [319, 220] width 206 height 25
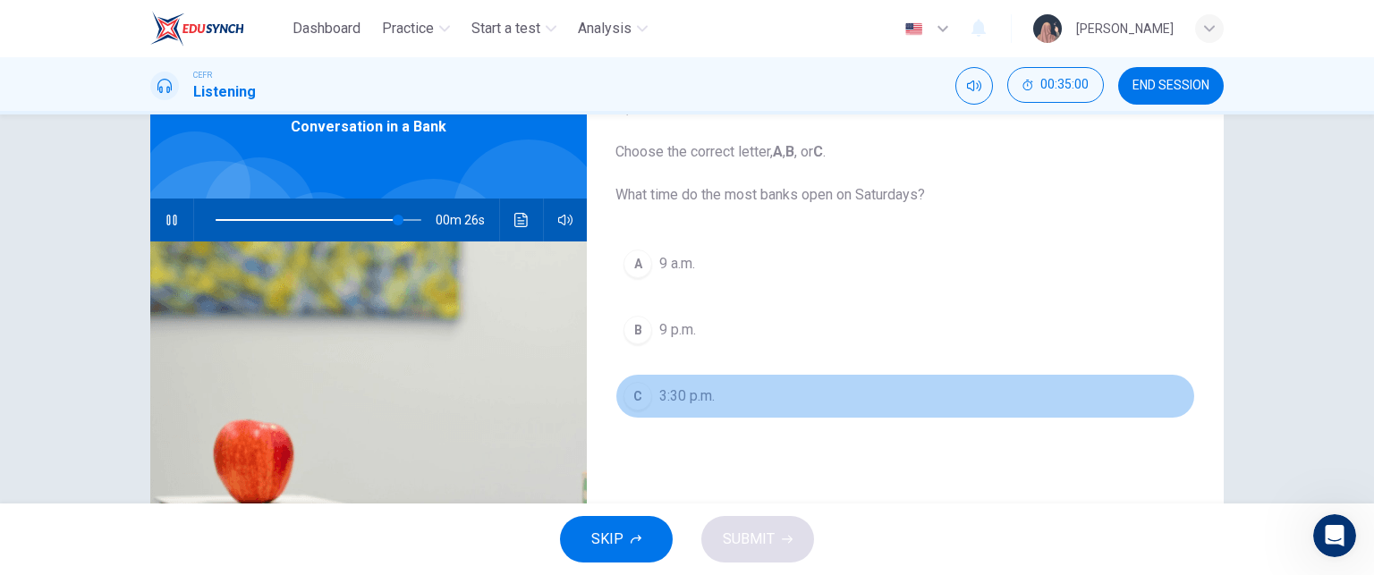
click at [733, 407] on button "C 3:30 p.m." at bounding box center [905, 396] width 580 height 45
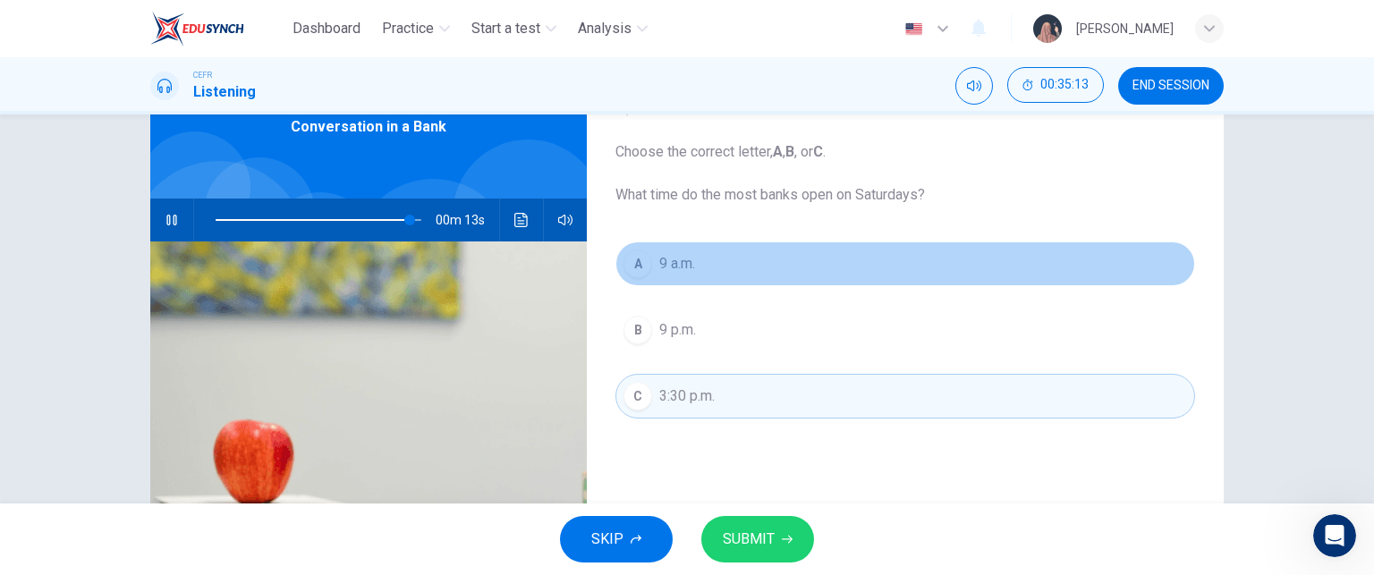
click at [689, 265] on span "9 a.m." at bounding box center [677, 263] width 36 height 21
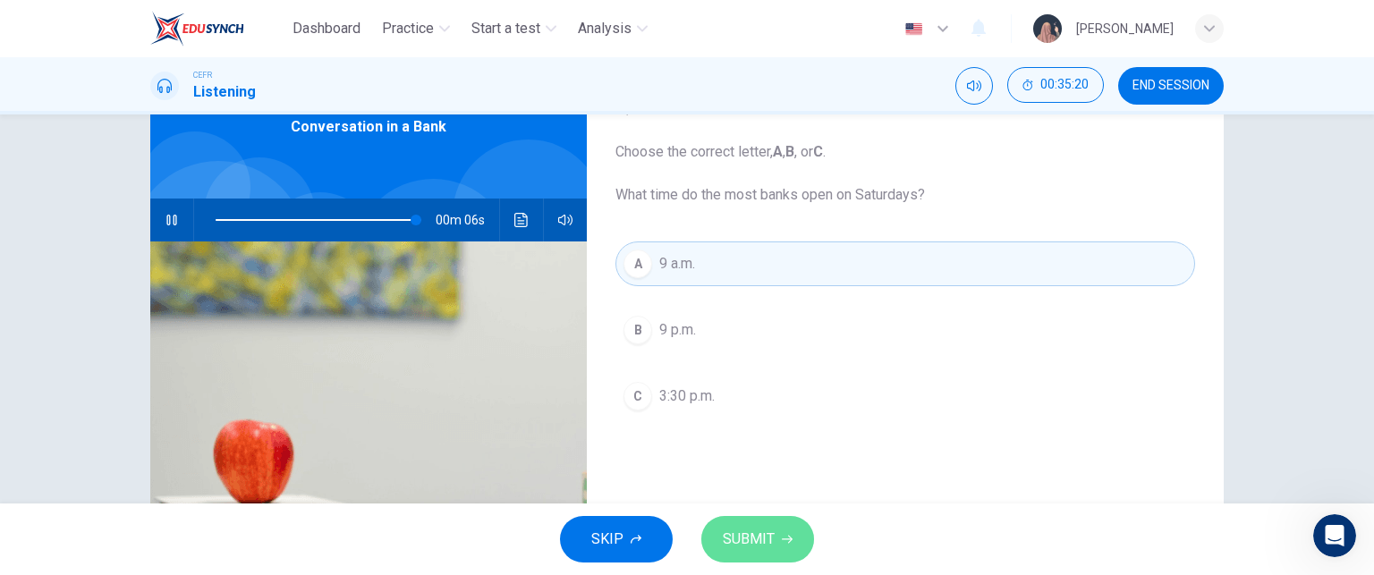
click at [764, 539] on span "SUBMIT" at bounding box center [749, 539] width 52 height 25
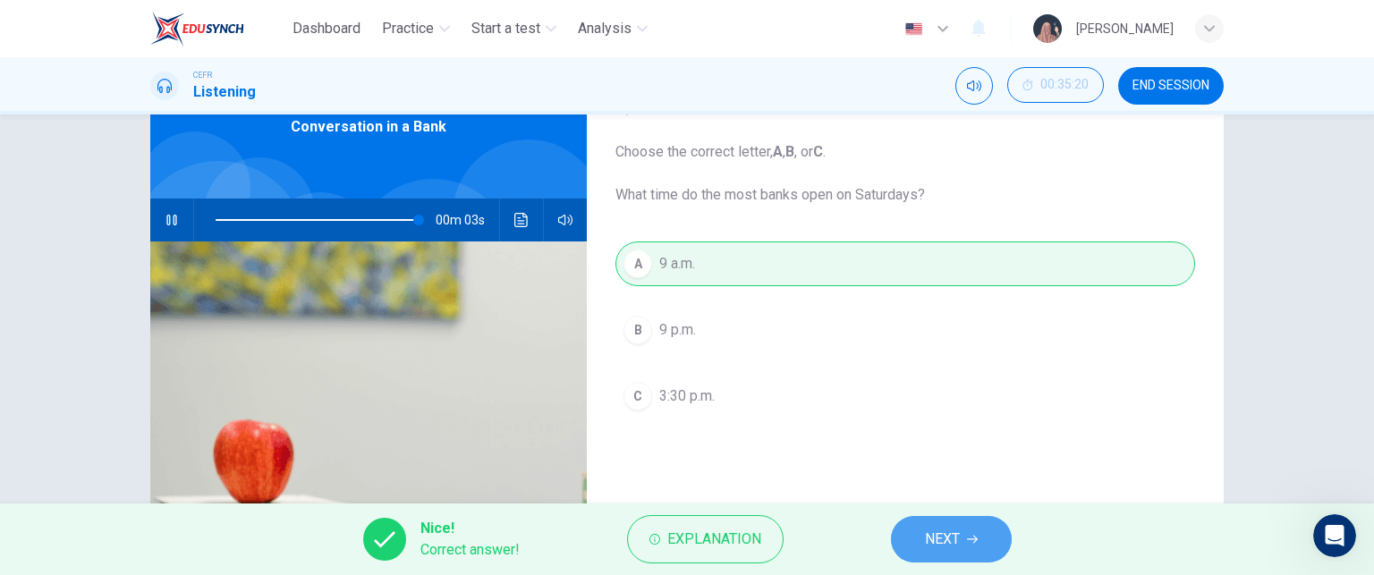
click at [966, 530] on button "NEXT" at bounding box center [951, 539] width 121 height 47
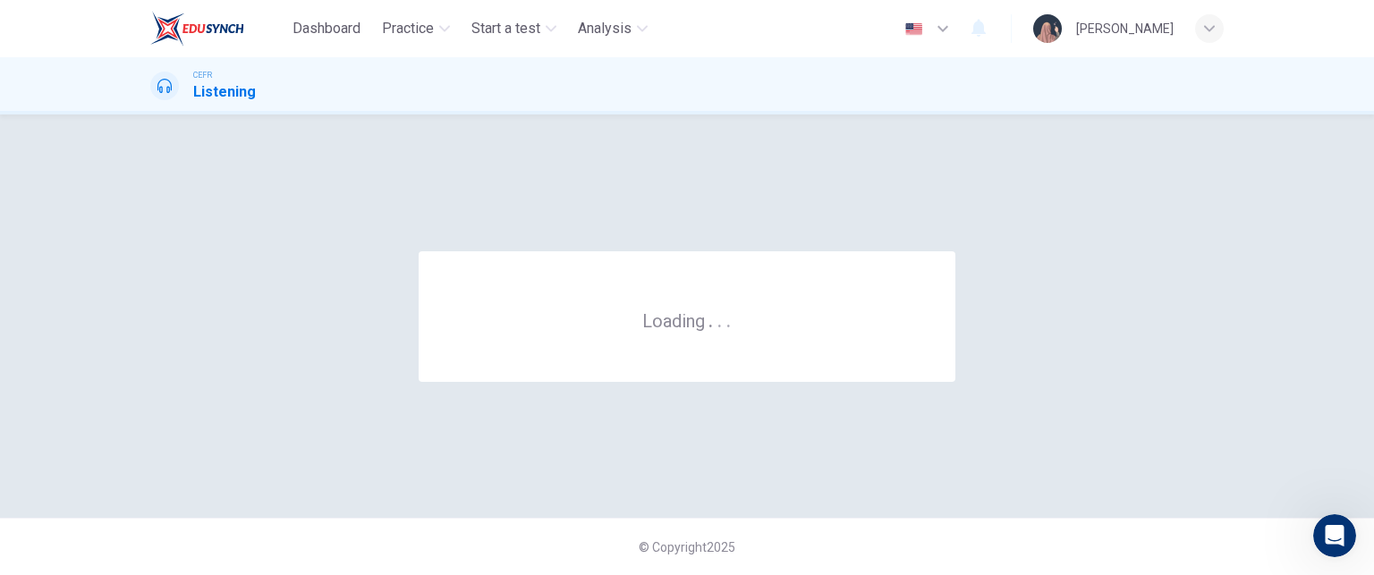
scroll to position [0, 0]
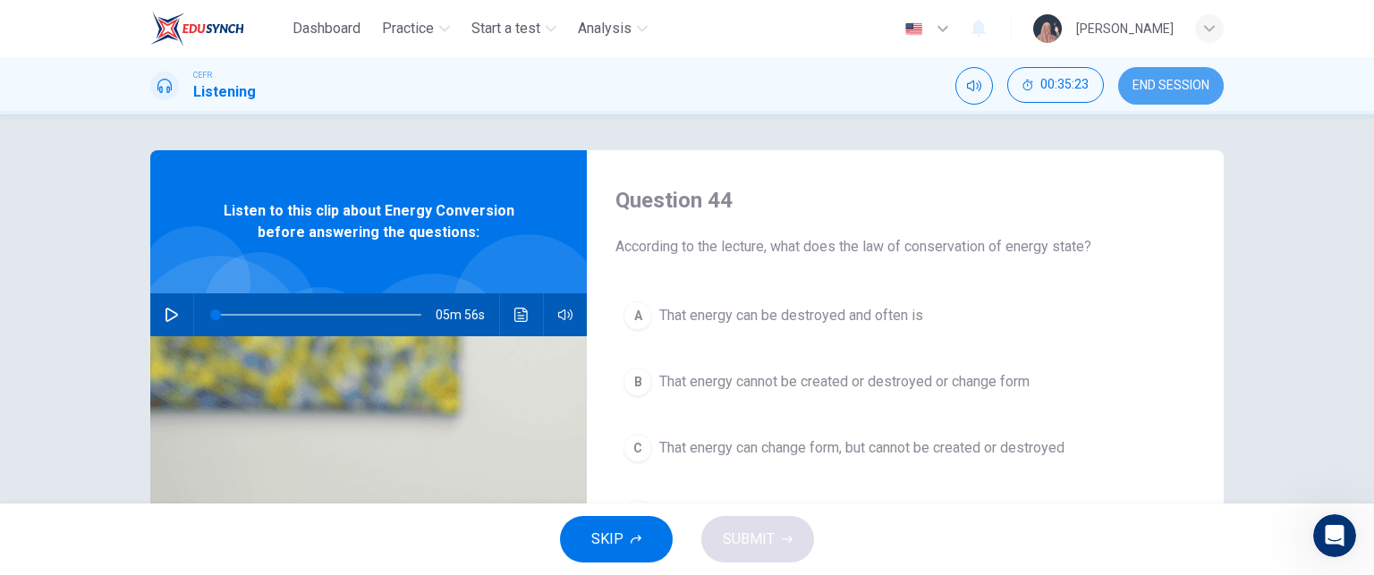
click at [1154, 81] on span "END SESSION" at bounding box center [1171, 86] width 77 height 14
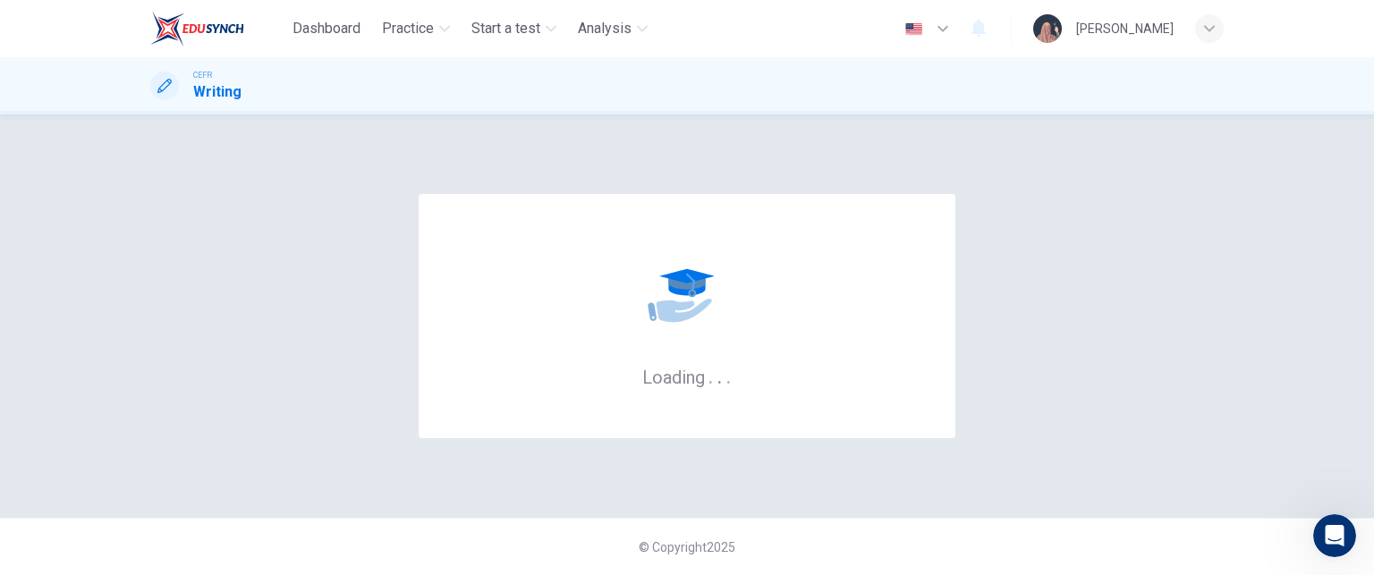
scroll to position [272, 0]
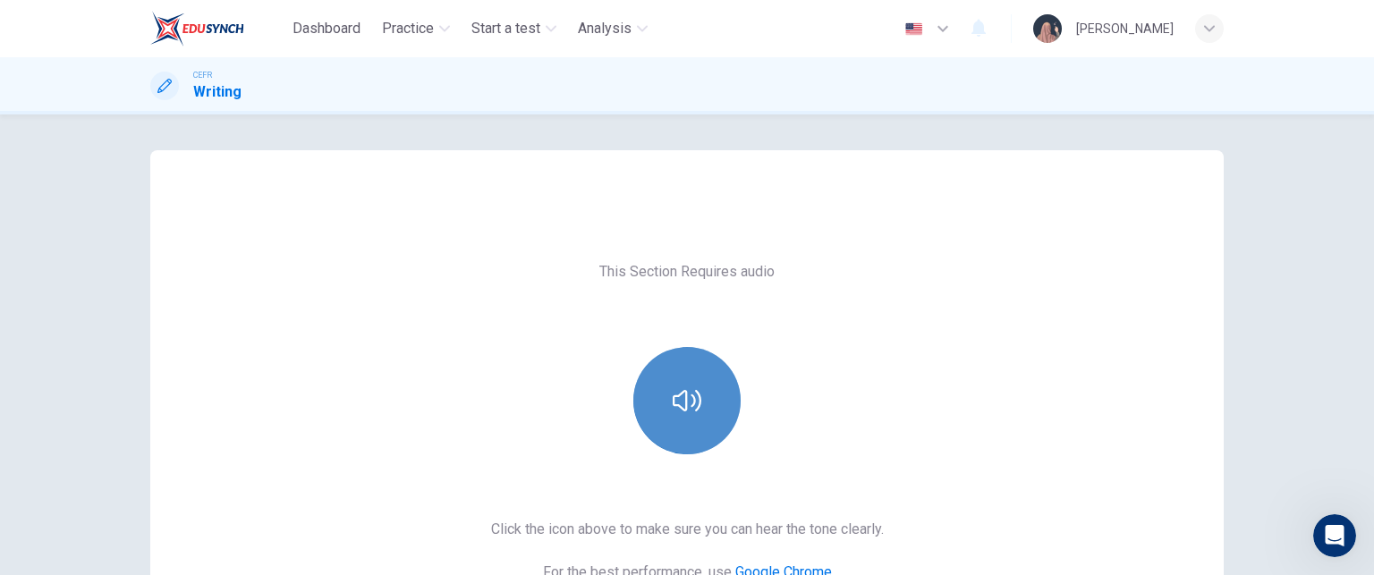
click at [680, 391] on icon "button" at bounding box center [687, 400] width 29 height 21
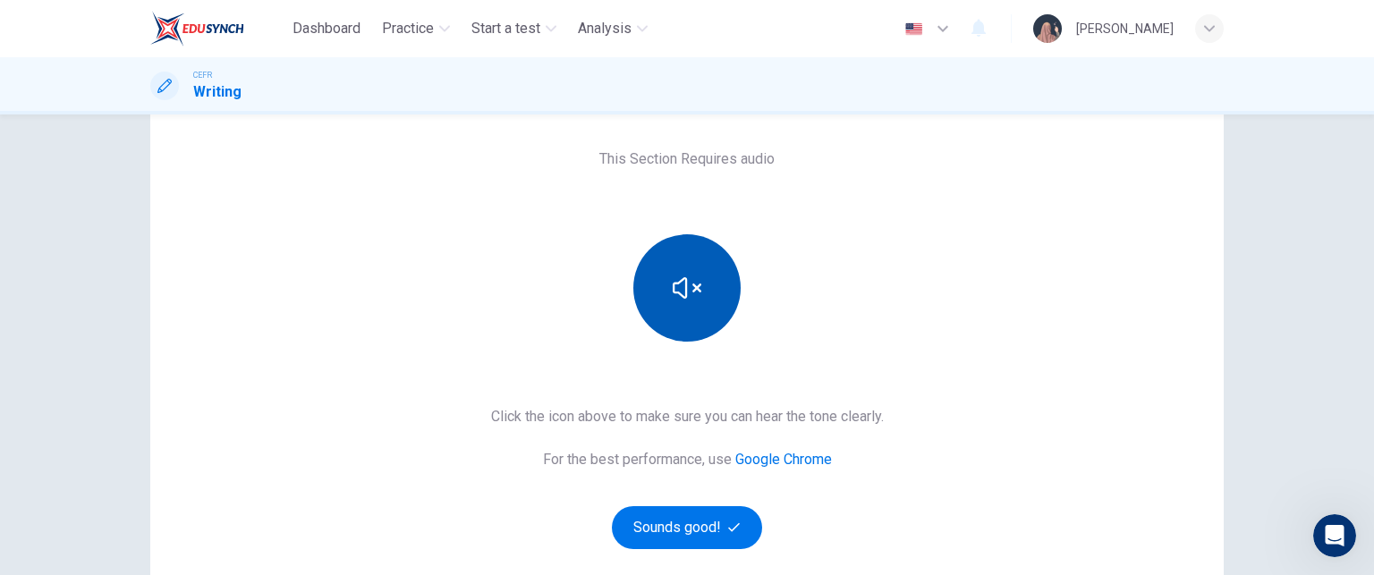
scroll to position [125, 0]
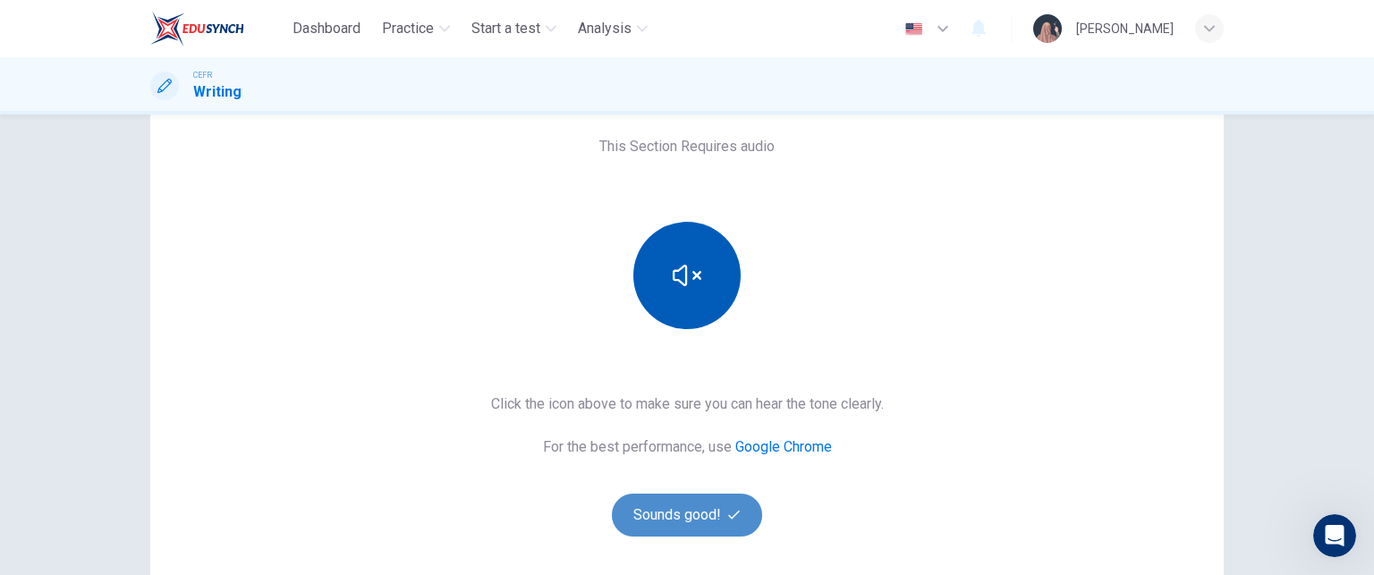
click at [709, 508] on button "Sounds good!" at bounding box center [687, 515] width 150 height 43
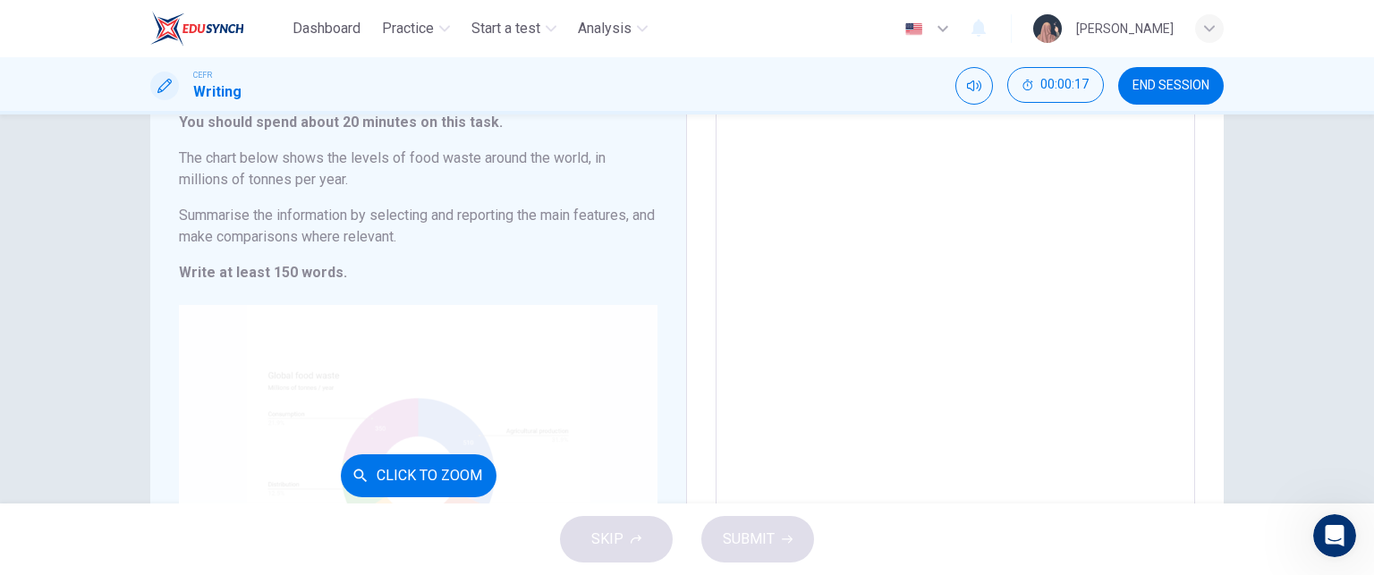
scroll to position [123, 0]
click at [447, 462] on button "Click to Zoom" at bounding box center [419, 476] width 156 height 43
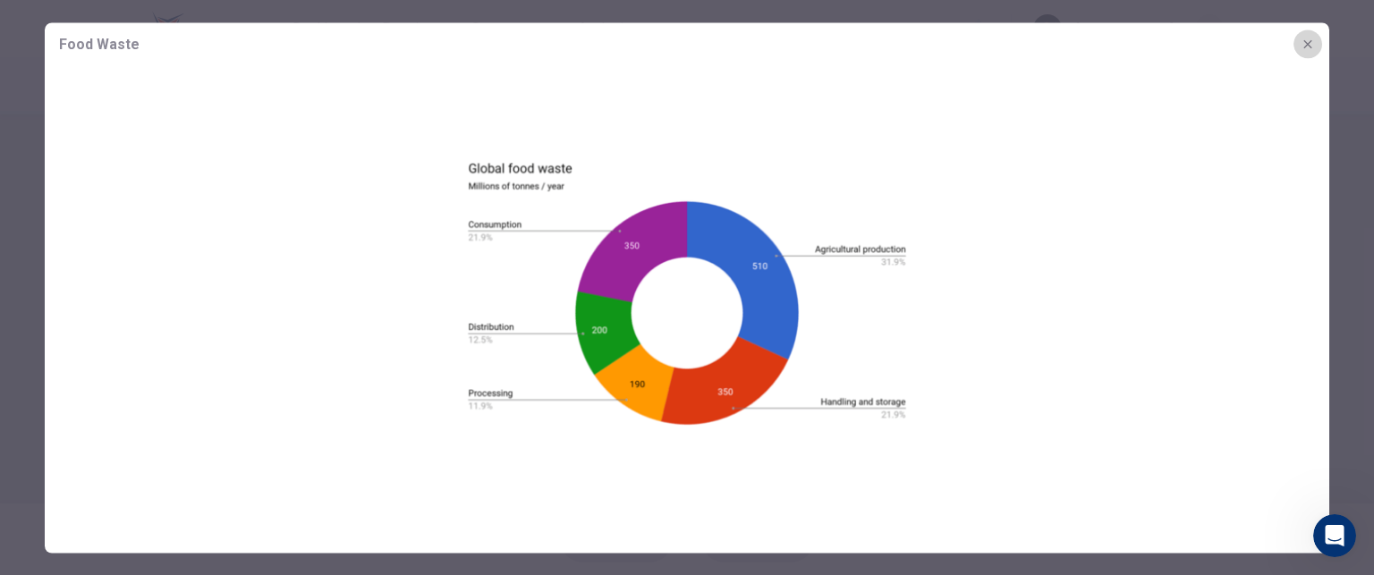
click at [1311, 42] on icon "button" at bounding box center [1308, 44] width 14 height 14
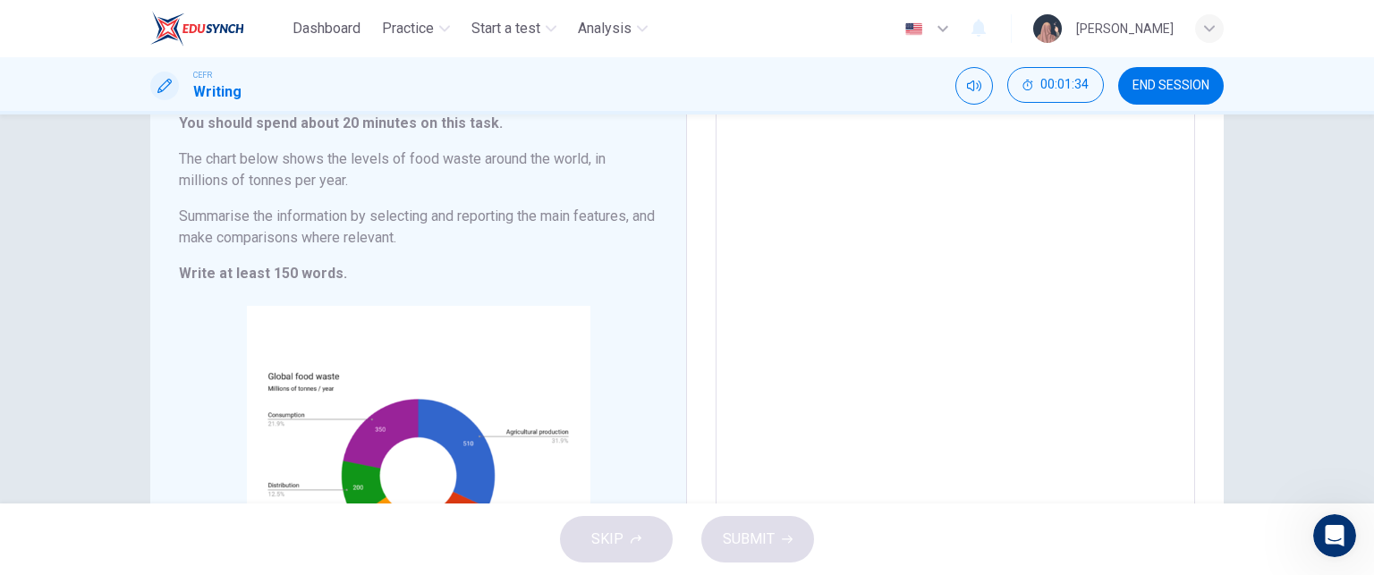
click at [840, 246] on textarea at bounding box center [955, 354] width 454 height 499
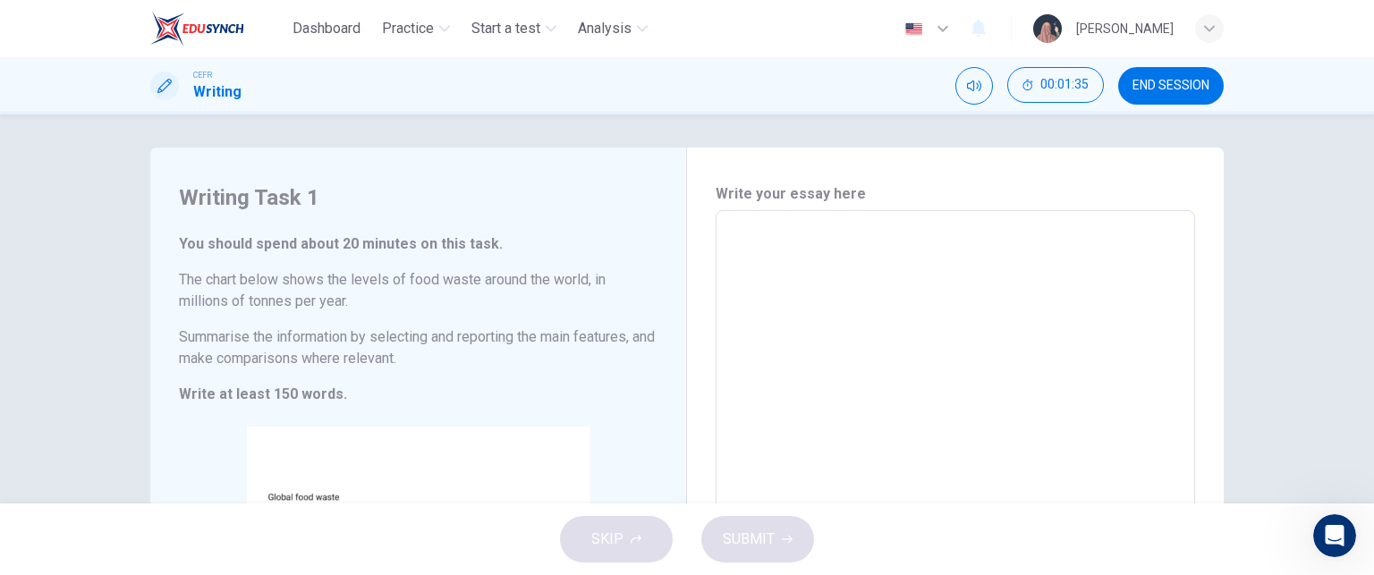
scroll to position [0, 0]
type textarea "T"
type textarea "x"
type textarea "Th"
type textarea "x"
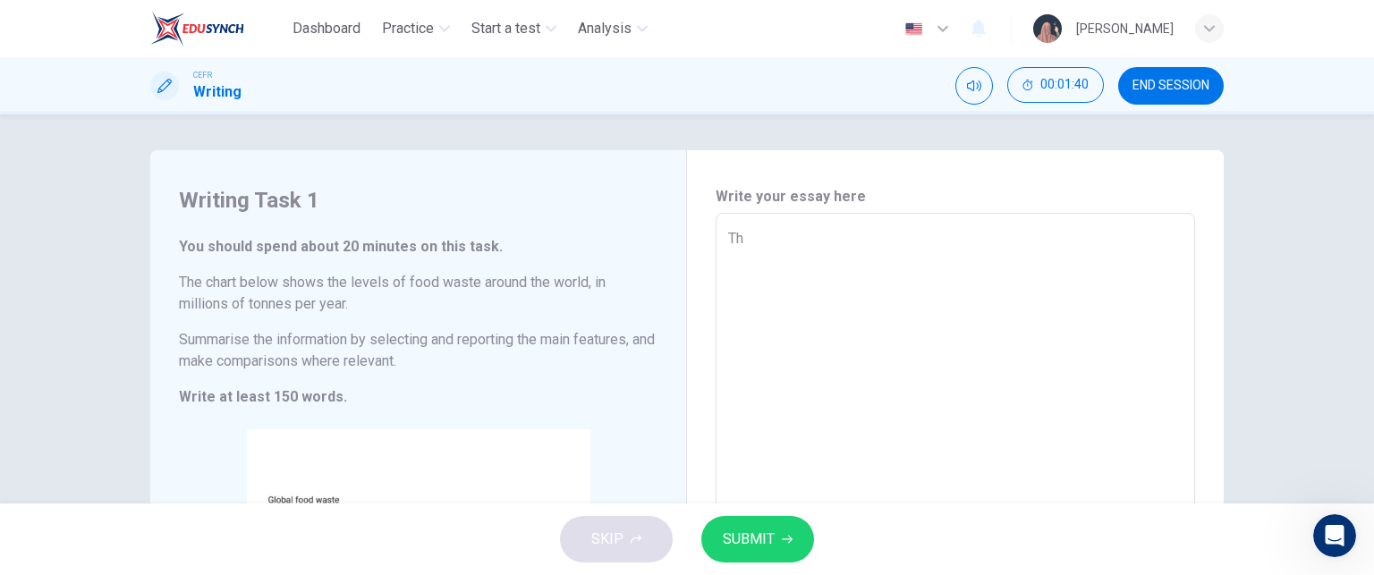
type textarea "Thi"
type textarea "x"
type textarea "This"
type textarea "x"
type textarea "This"
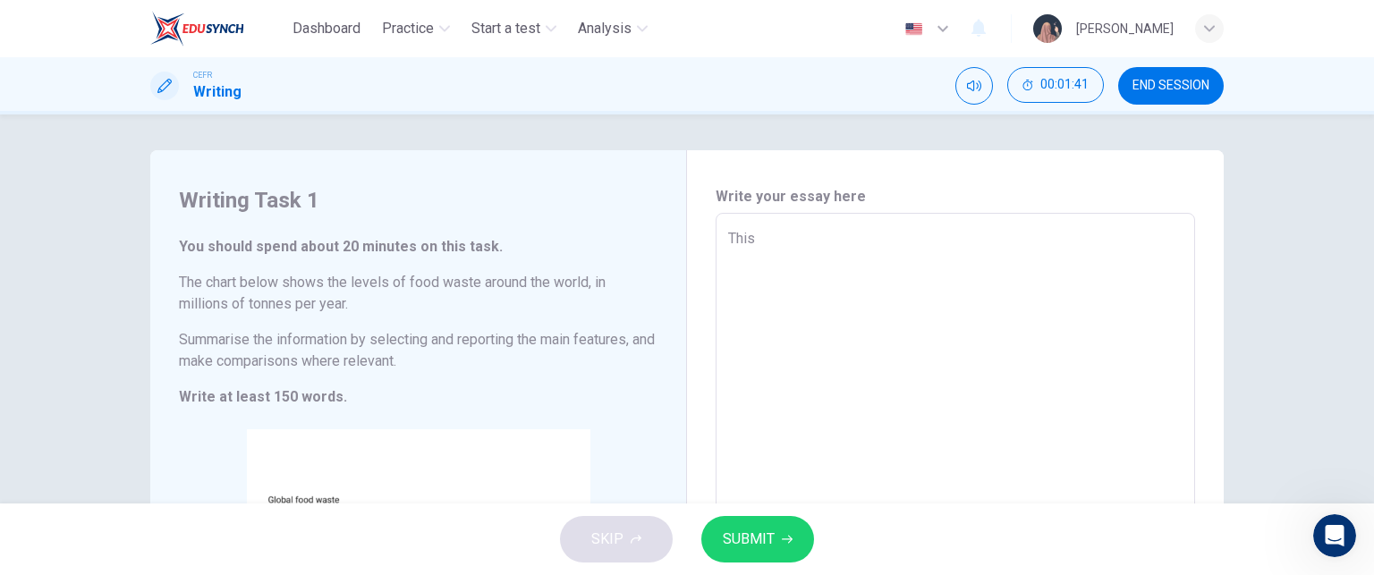
type textarea "x"
type textarea "This c"
type textarea "x"
type textarea "This ch"
type textarea "x"
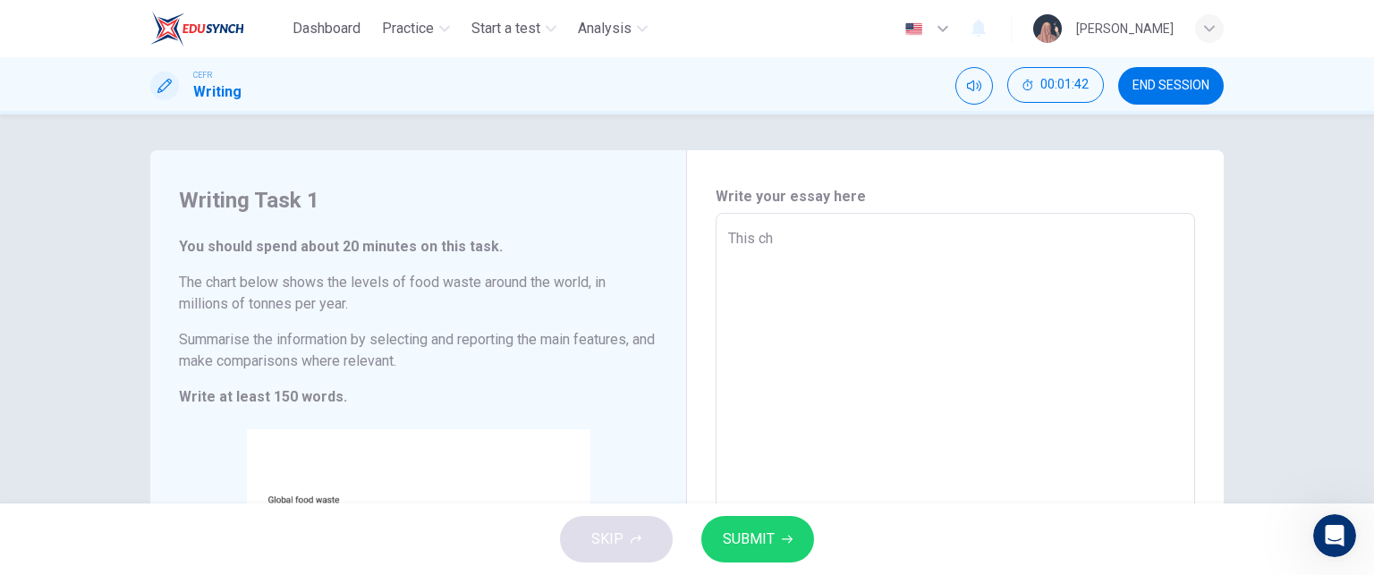
type textarea "This cha"
type textarea "x"
type textarea "This cha"
type textarea "x"
type textarea "This cha"
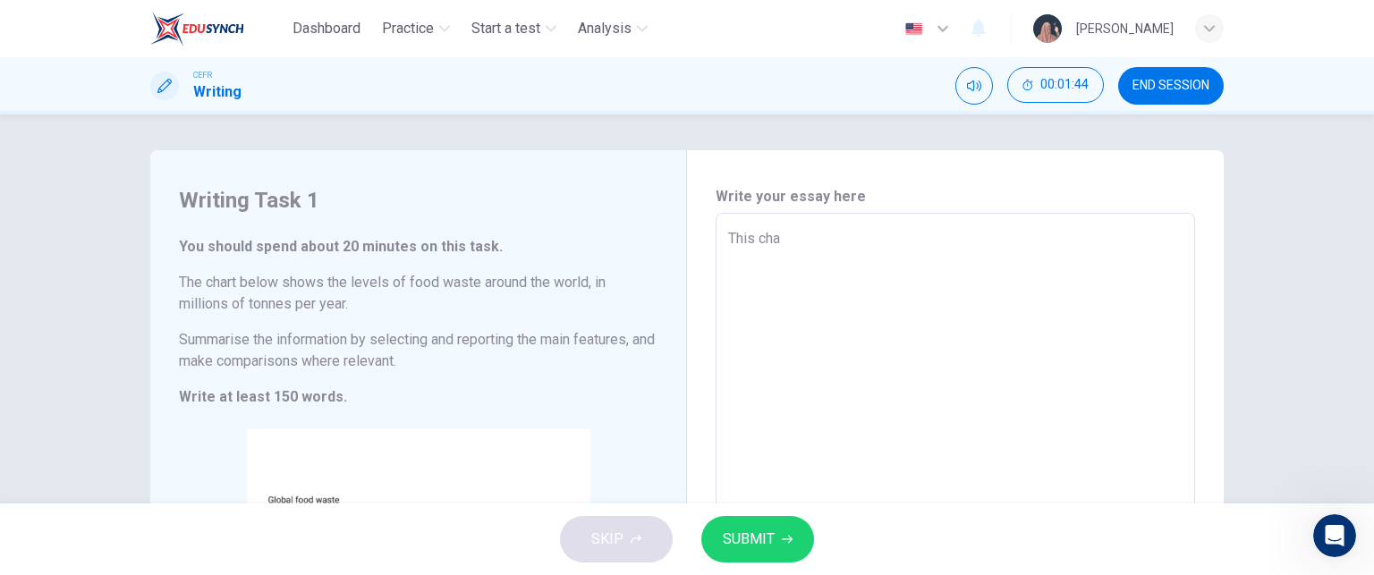
type textarea "x"
type textarea "This cha"
type textarea "x"
type textarea "This char"
type textarea "x"
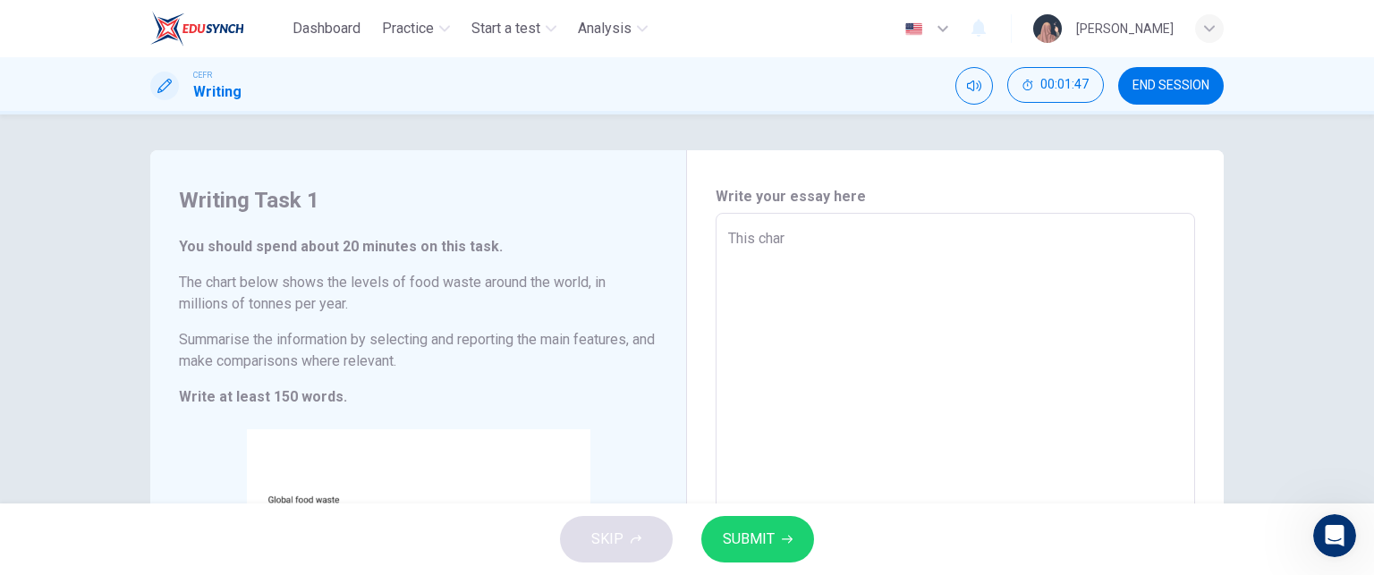
type textarea "This chart"
type textarea "x"
type textarea "This chart"
type textarea "x"
type textarea "This chart i"
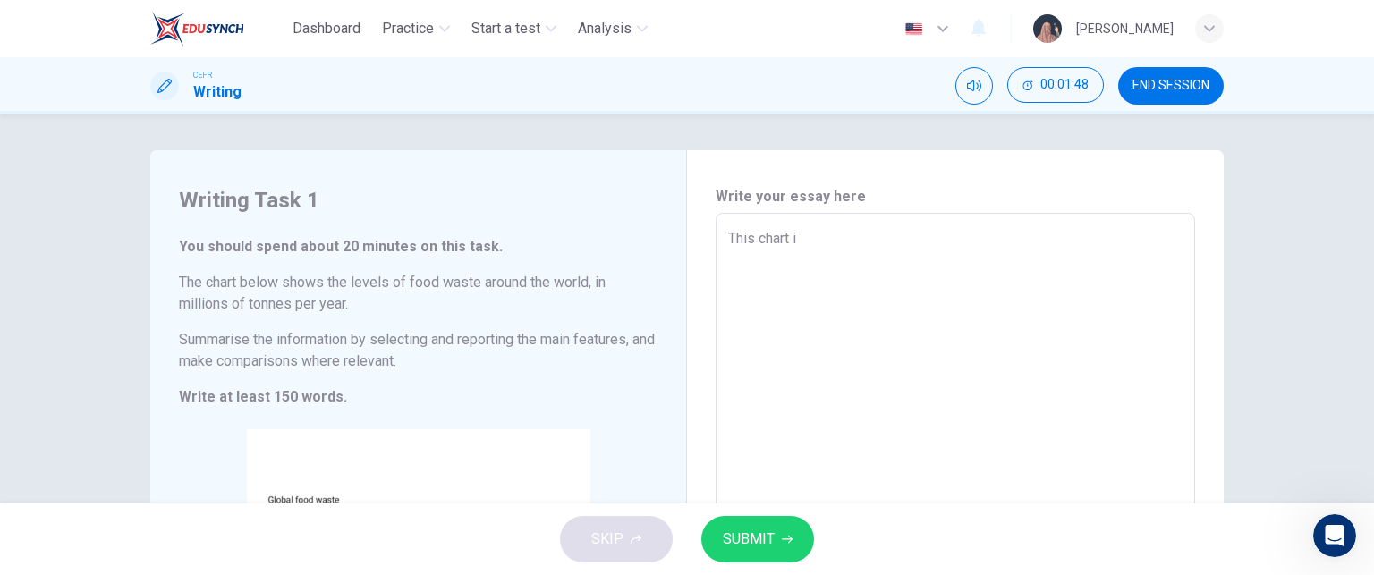
type textarea "x"
type textarea "This chart il"
type textarea "x"
type textarea "This chart ill"
type textarea "x"
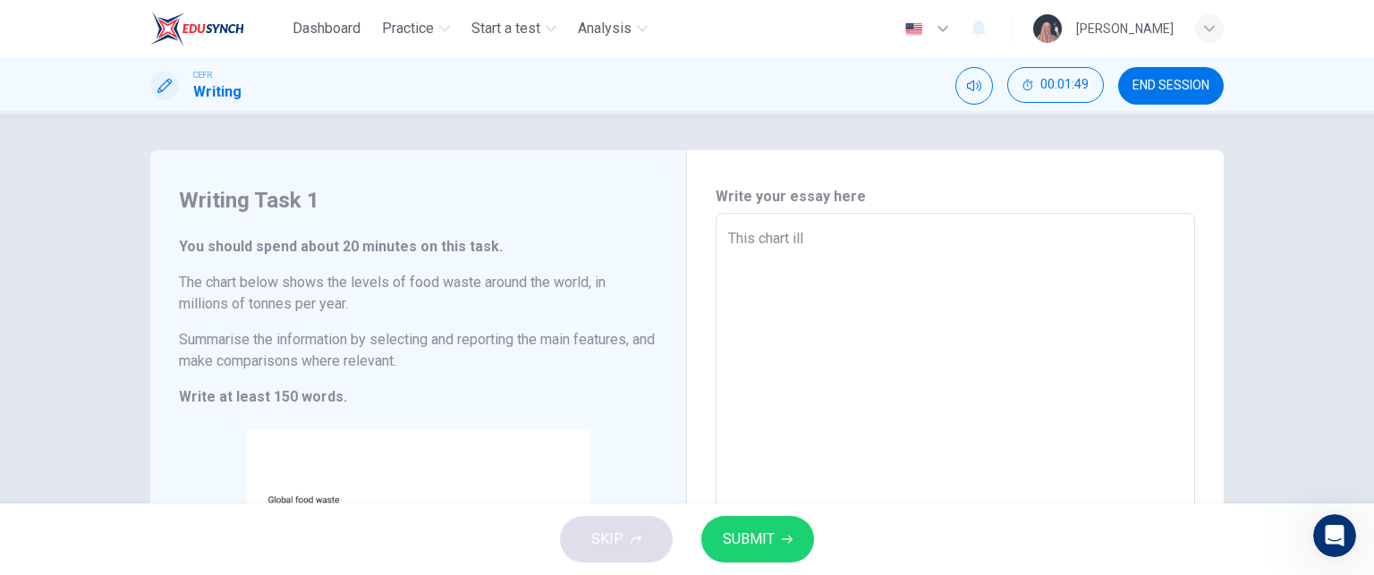
type textarea "This chart illu"
type textarea "x"
type textarea "This chart illus"
type textarea "x"
type textarea "This chart illust"
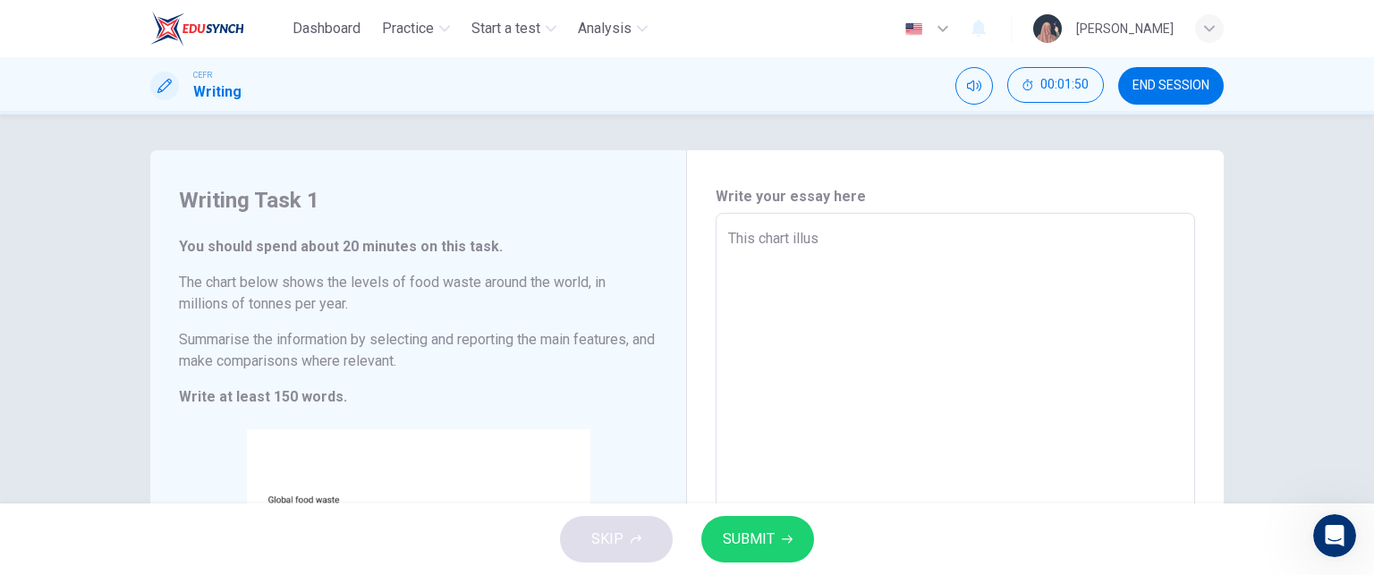
type textarea "x"
type textarea "This chart illustr"
type textarea "x"
type textarea "This chart illustra"
type textarea "x"
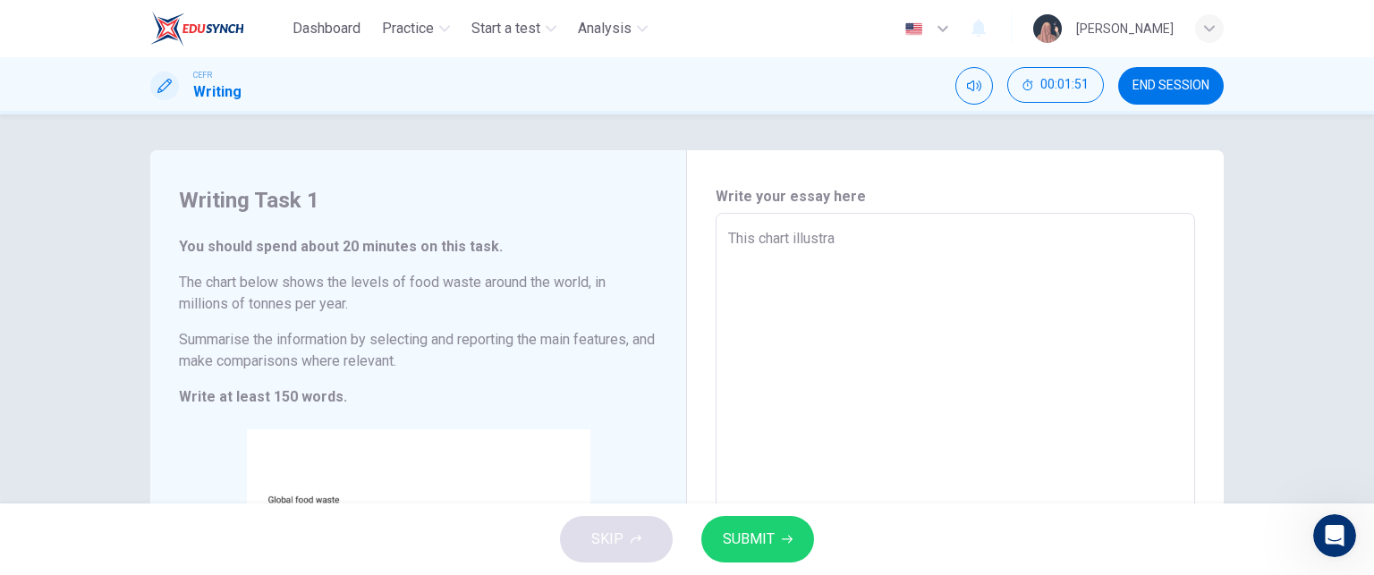
type textarea "This chart illustrat"
type textarea "x"
type textarea "This chart illustrate"
type textarea "x"
type textarea "This chart illustrates"
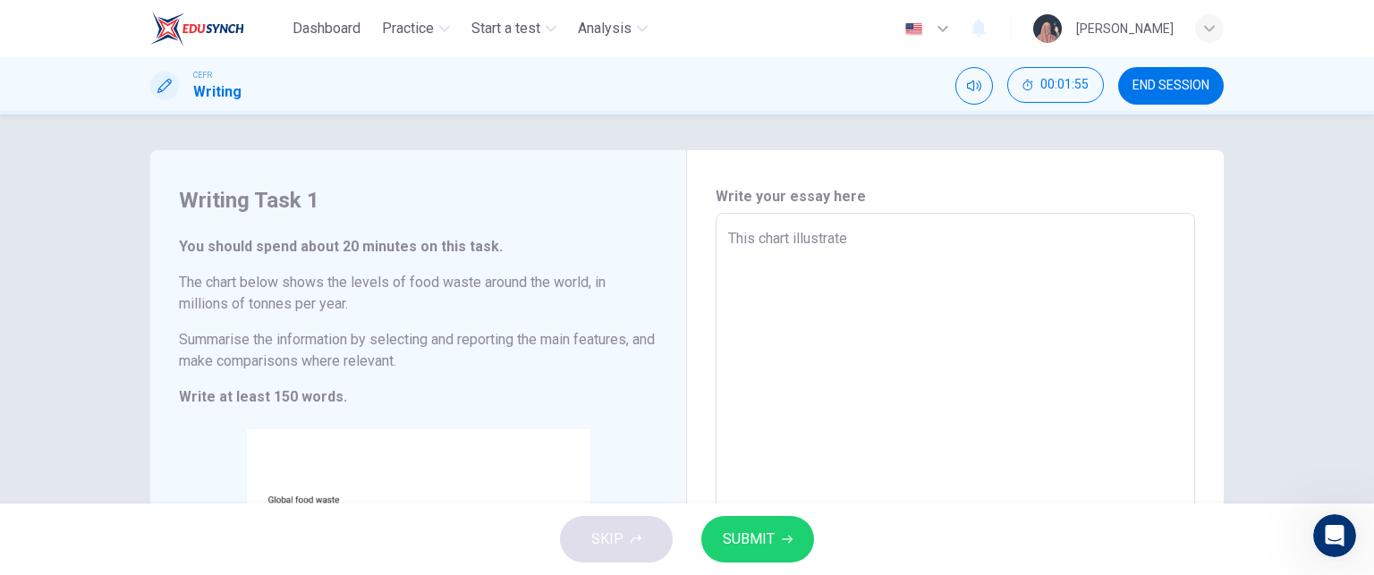
type textarea "x"
type textarea "This chart illustrates"
type textarea "x"
type textarea "This chart illustrates t"
type textarea "x"
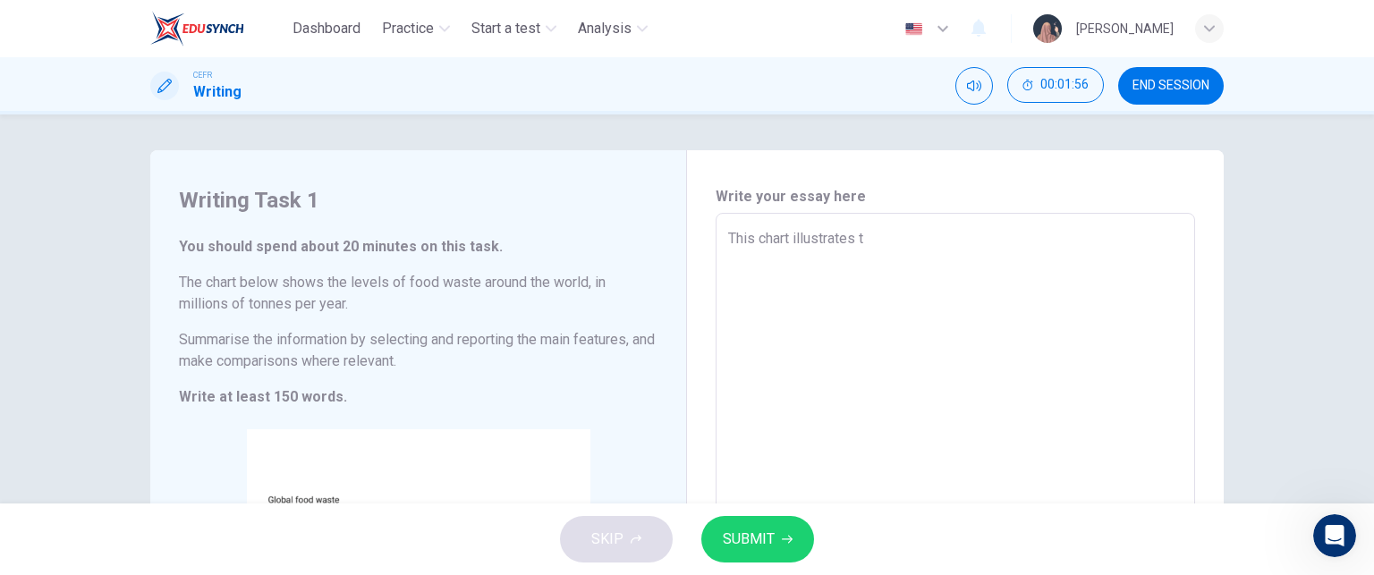
type textarea "This chart illustrates th"
type textarea "x"
type textarea "This chart illustrates the"
type textarea "x"
type textarea "This chart illustrates the"
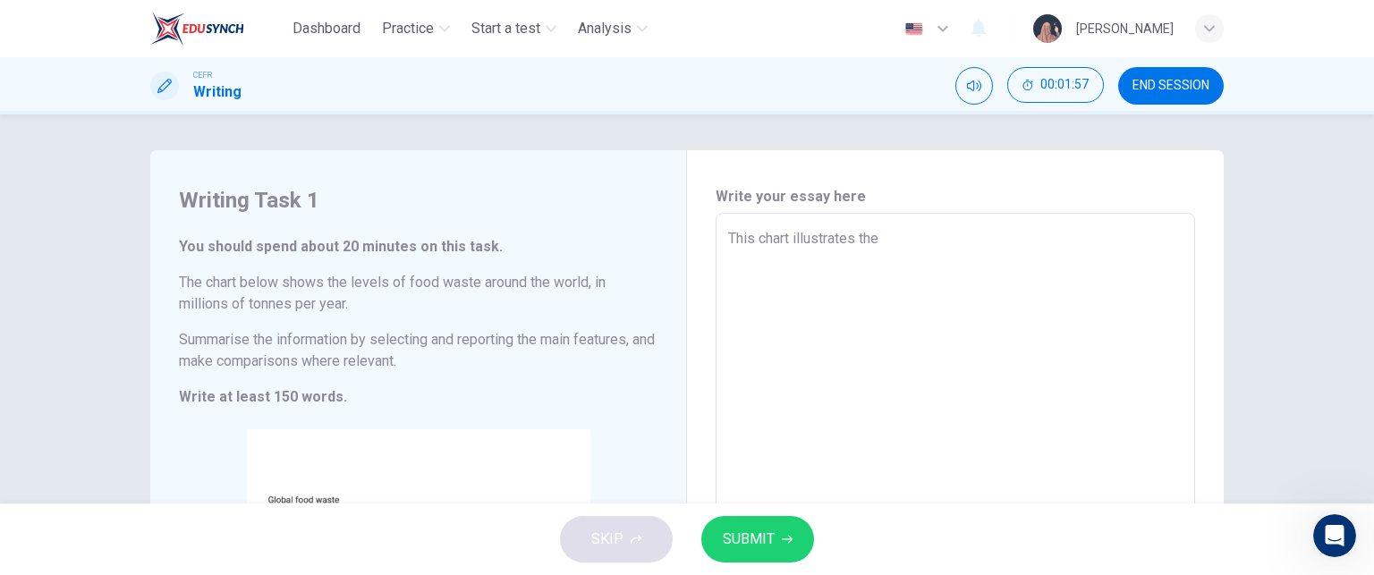
type textarea "x"
type textarea "This chart illustrates the a"
type textarea "x"
type textarea "This chart illustrates the an"
type textarea "x"
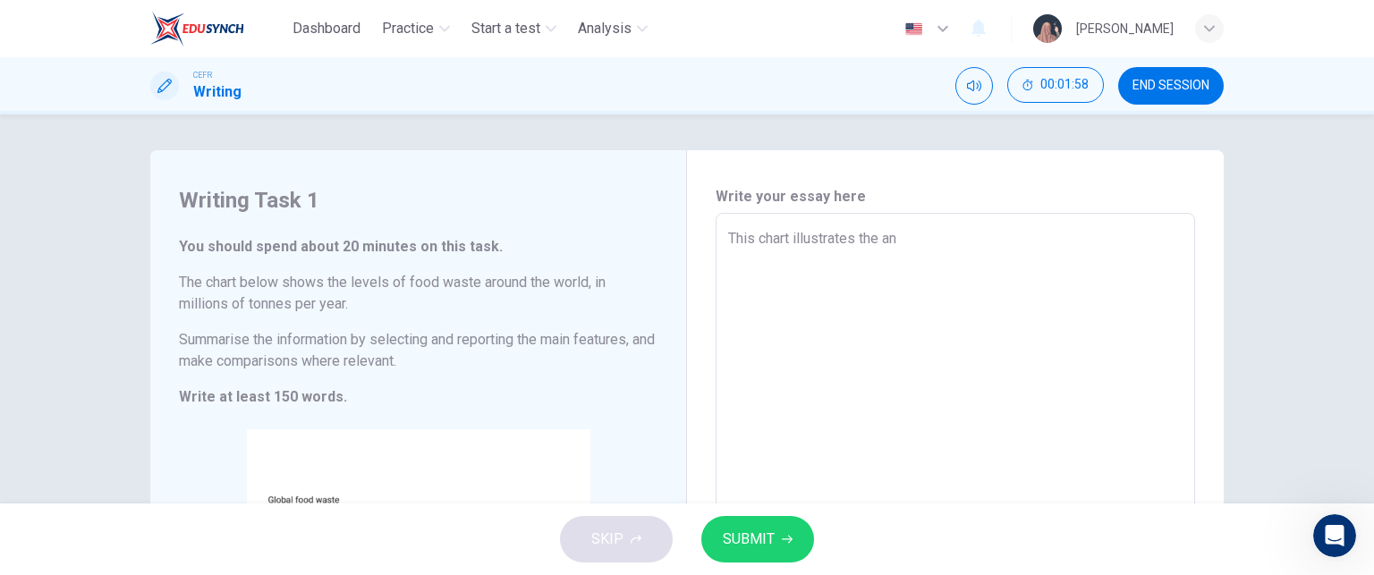
type textarea "This chart illustrates the [PERSON_NAME]"
type textarea "x"
type textarea "This chart illustrates the annu"
type textarea "x"
type textarea "This chart illustrates the annua"
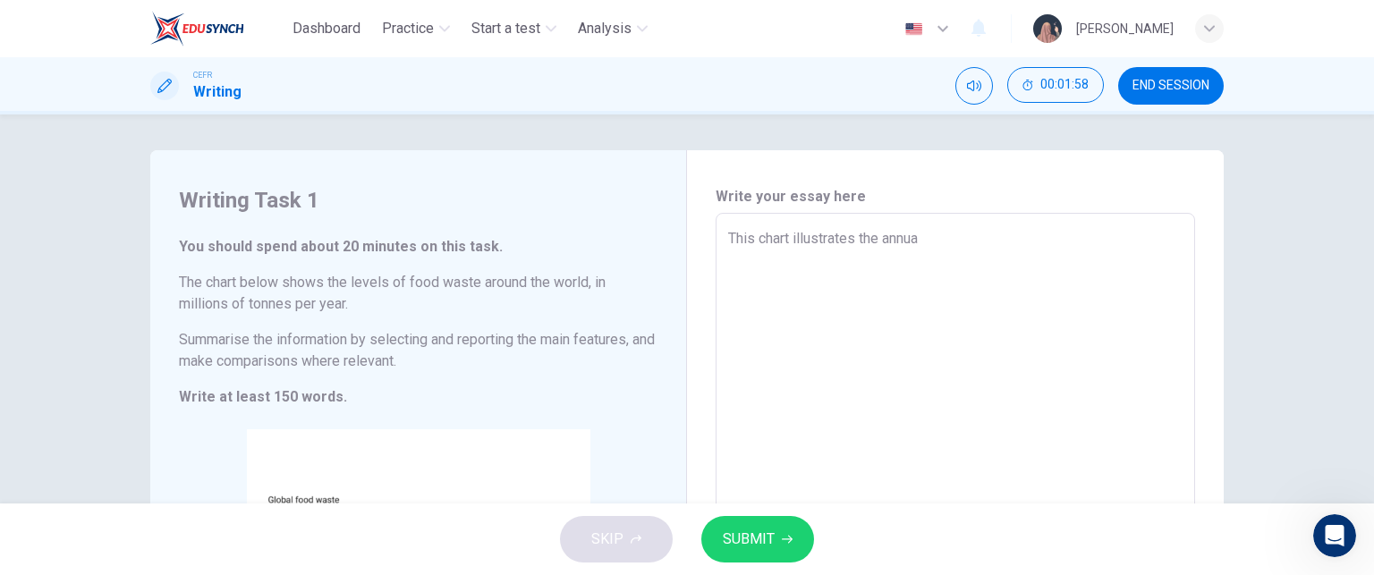
type textarea "x"
type textarea "This chart illustrates the annual"
type textarea "x"
type textarea "This chart illustrates the annual"
type textarea "x"
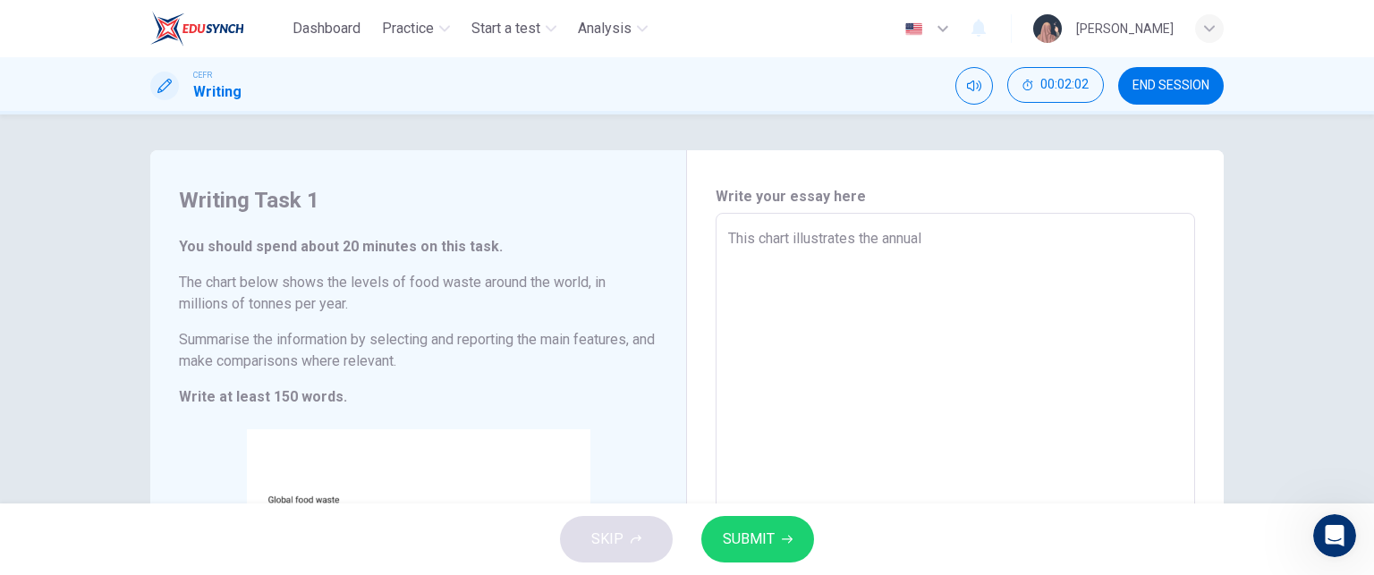
type textarea "This chart illustrates the annual g"
type textarea "x"
type textarea "This chart illustrates the annual gl"
type textarea "x"
type textarea "This chart illustrates the annual glo"
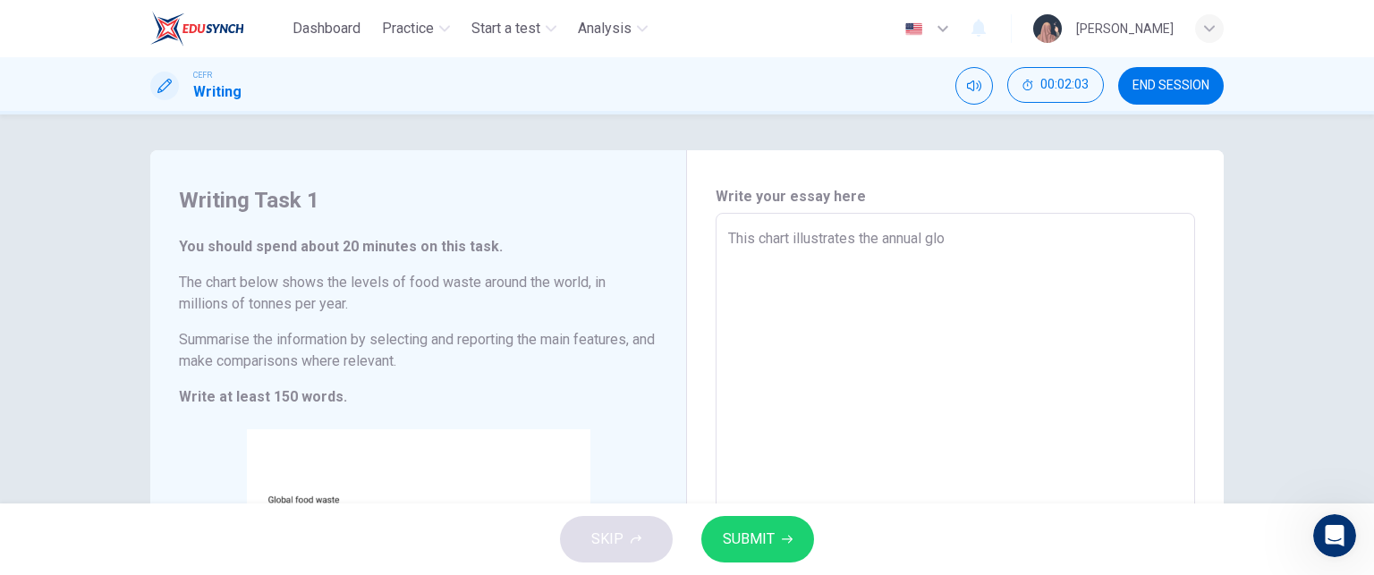
type textarea "x"
type textarea "This chart illustrates the annual glob"
type textarea "x"
type textarea "This chart illustrates the annual globa"
type textarea "x"
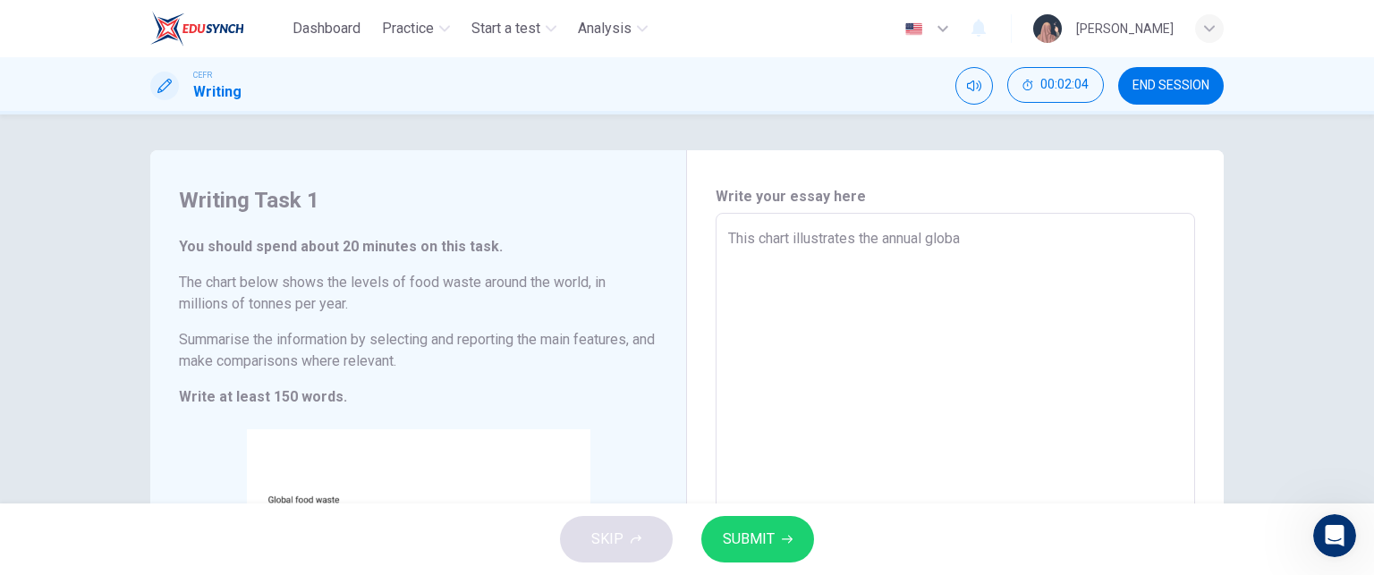
type textarea "This chart illustrates the annual global"
type textarea "x"
type textarea "This chart illustrates the annual global"
type textarea "x"
type textarea "This chart illustrates the annual global l"
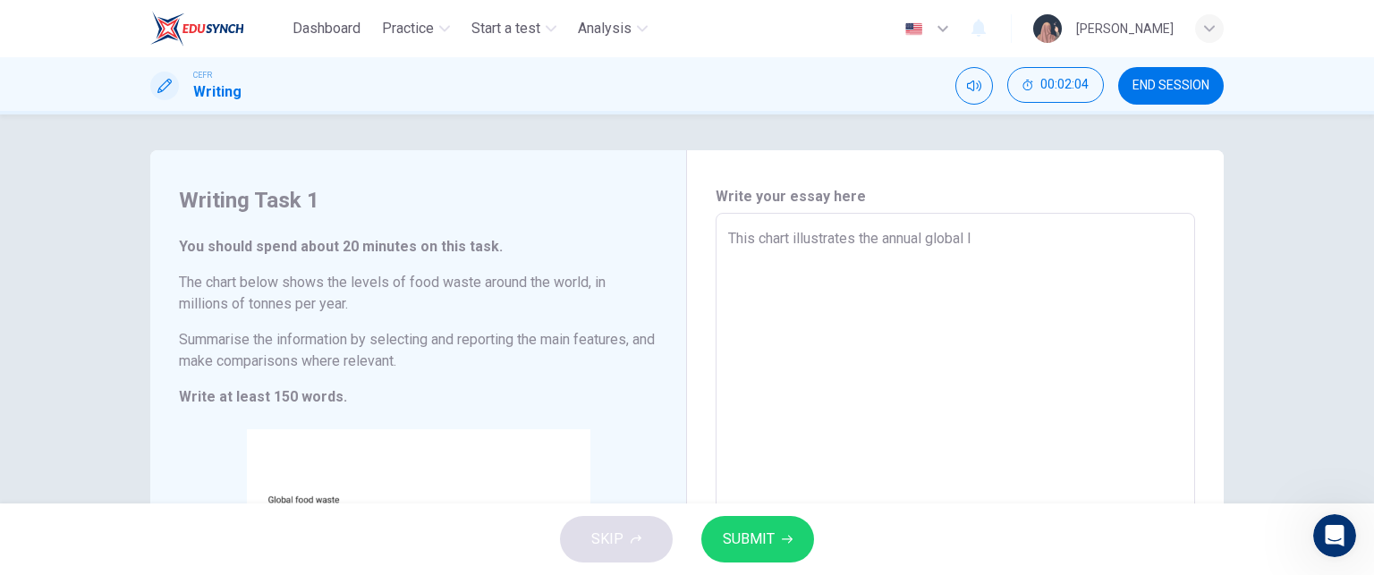
type textarea "x"
type textarea "This chart illustrates the annual global le"
type textarea "x"
type textarea "This chart illustrates the annual global lev"
type textarea "x"
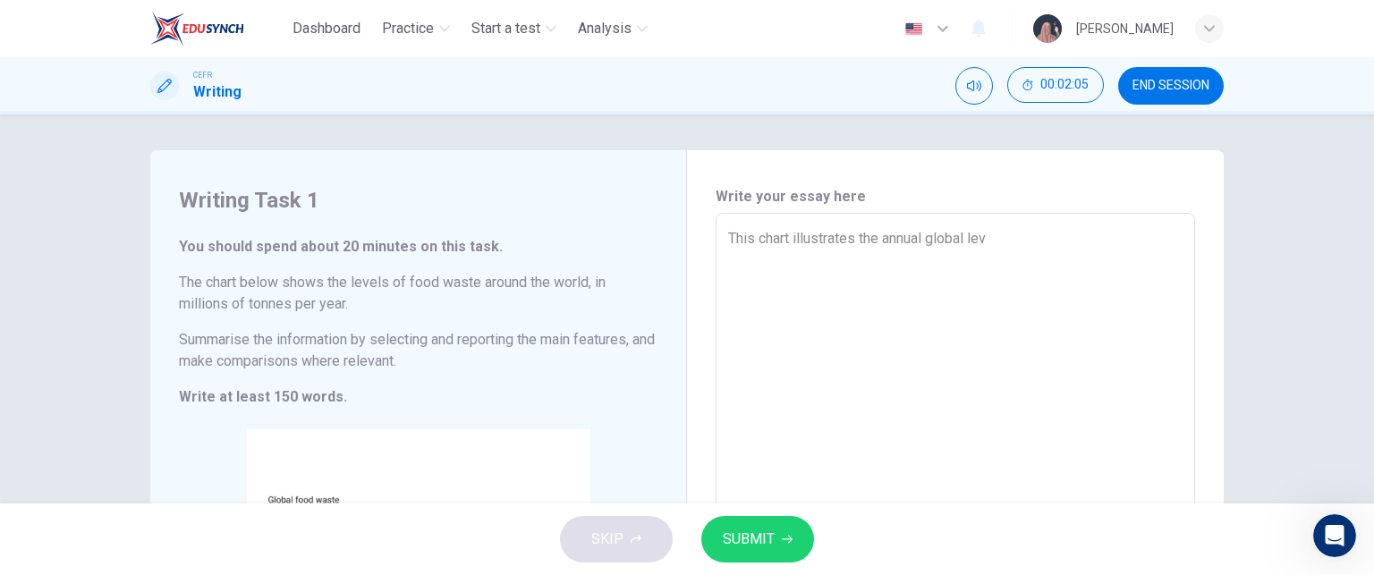
type textarea "This chart illustrates the annual global leve"
type textarea "x"
type textarea "This chart illustrates the annual global level"
type textarea "x"
type textarea "This chart illustrates the annual global levels"
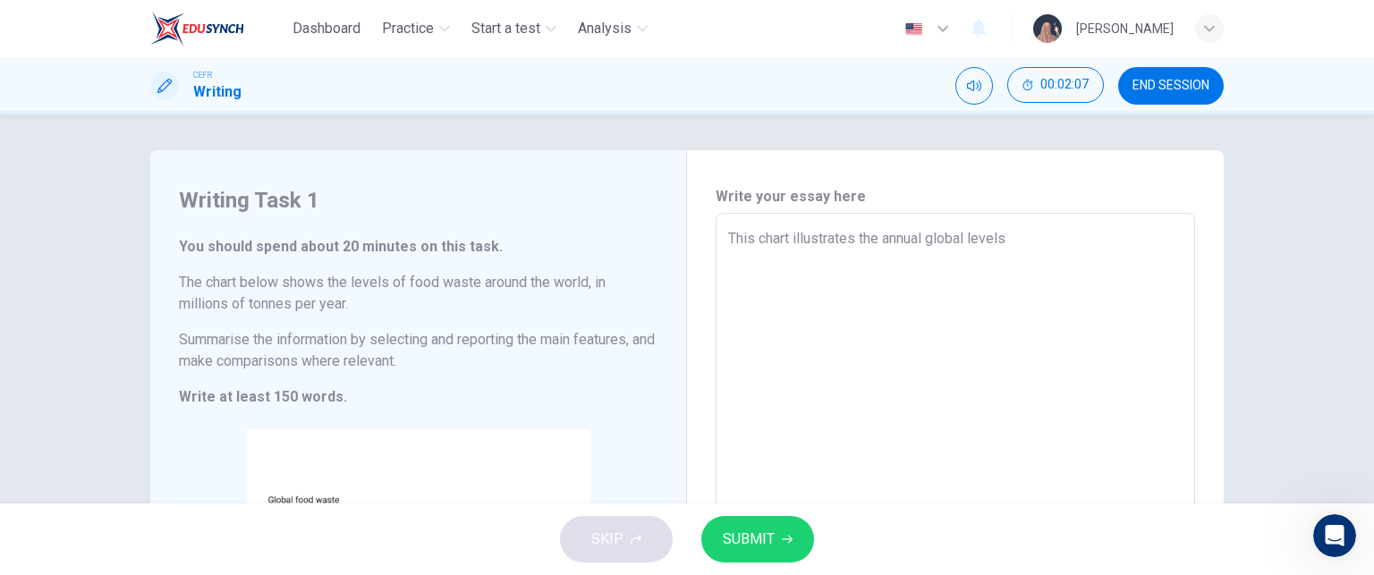
type textarea "x"
type textarea "This chart illustrates the annual global levels"
type textarea "x"
type textarea "This chart illustrates the annual global levels o"
type textarea "x"
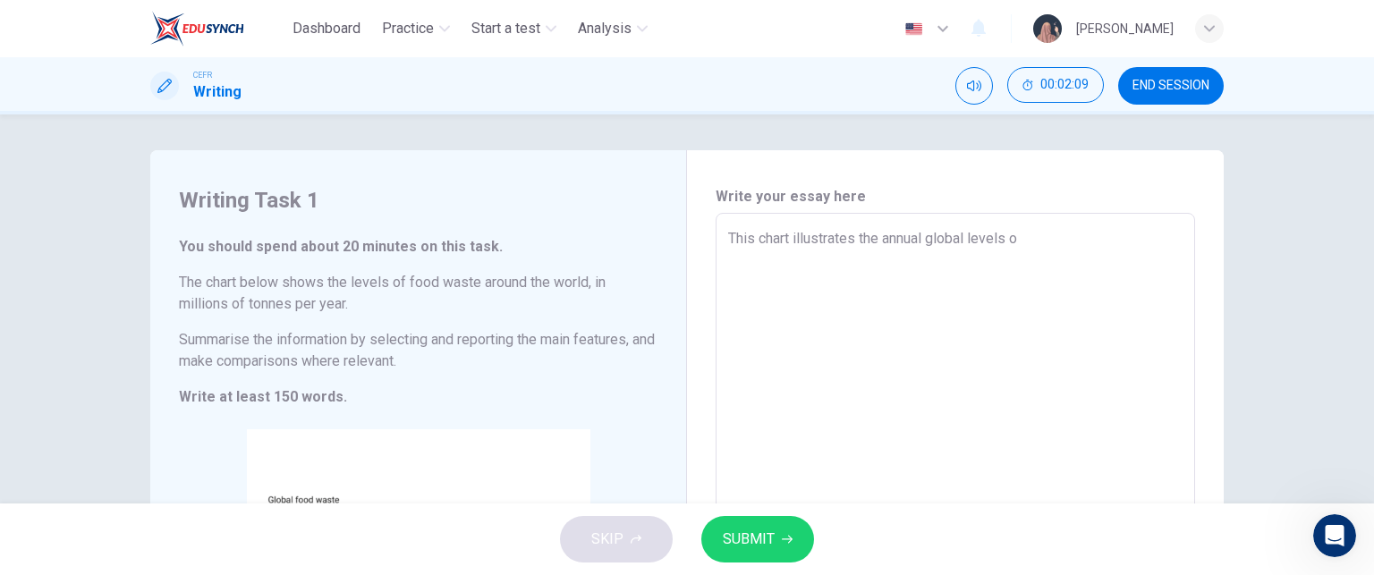
type textarea "This chart illustrates the annual global levels of"
type textarea "x"
type textarea "This chart illustrates the annual global levels of"
type textarea "x"
type textarea "This chart illustrates the annual global levels of f"
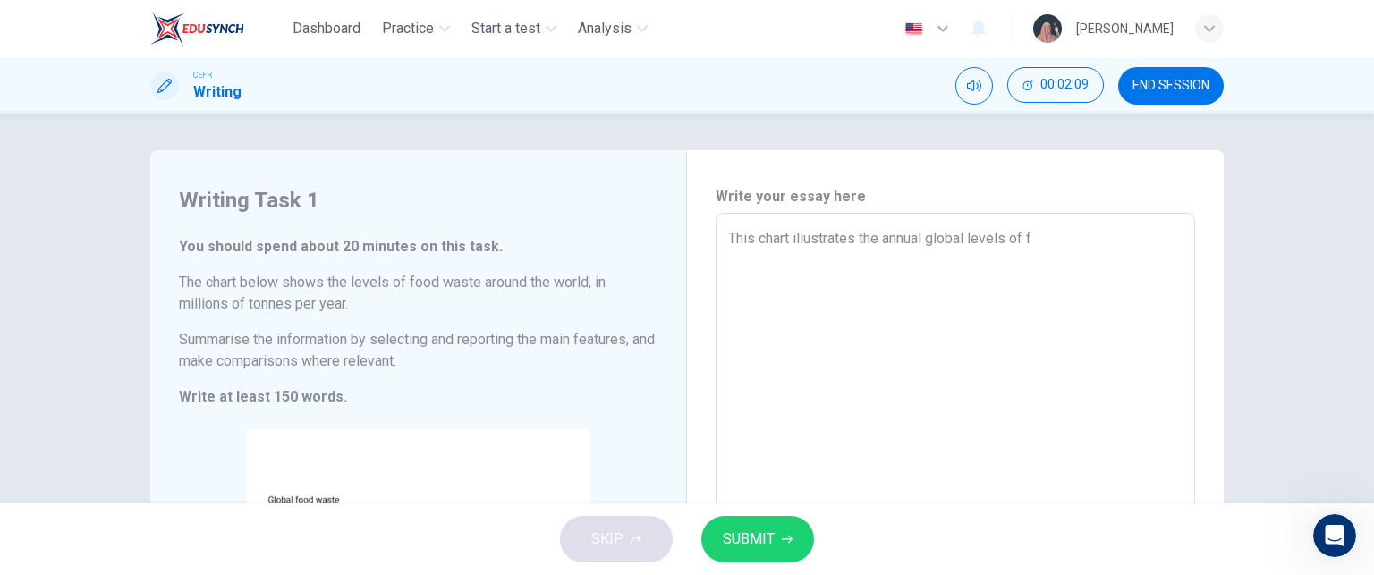
type textarea "x"
type textarea "This chart illustrates the annual global levels of fo"
type textarea "x"
type textarea "This chart illustrates the annual global levels of foo"
type textarea "x"
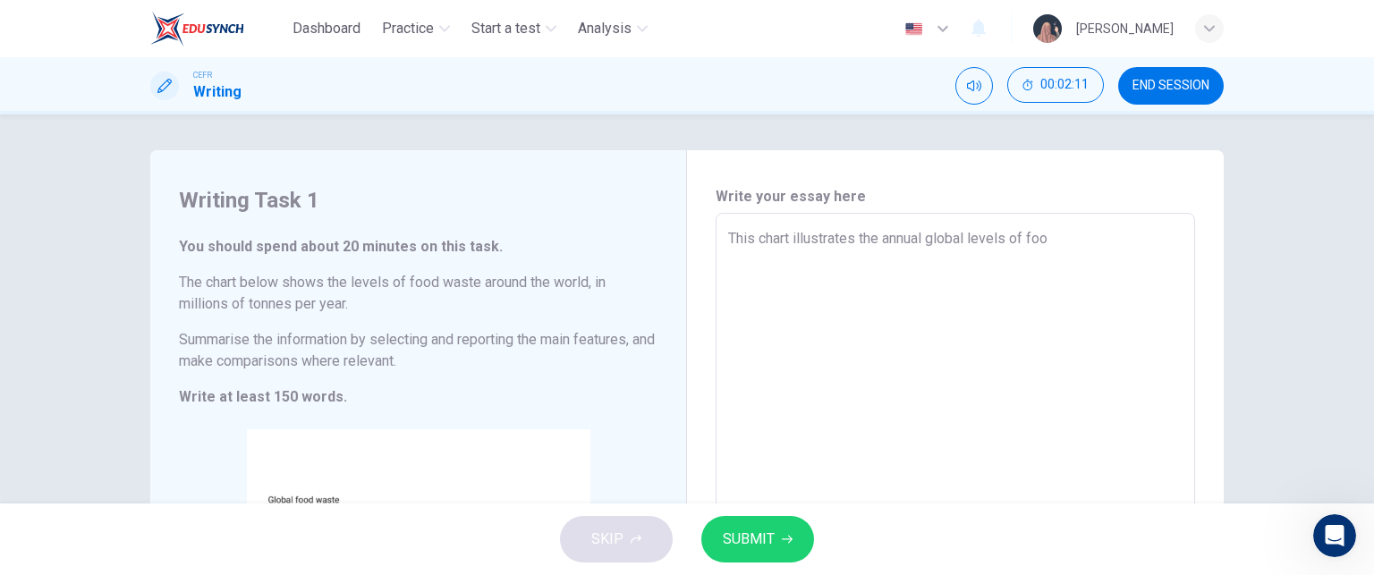
type textarea "This chart illustrates the annual global levels of food"
type textarea "x"
type textarea "This chart illustrates the annual global levels of food"
type textarea "x"
type textarea "This chart illustrates the annual global levels of food w"
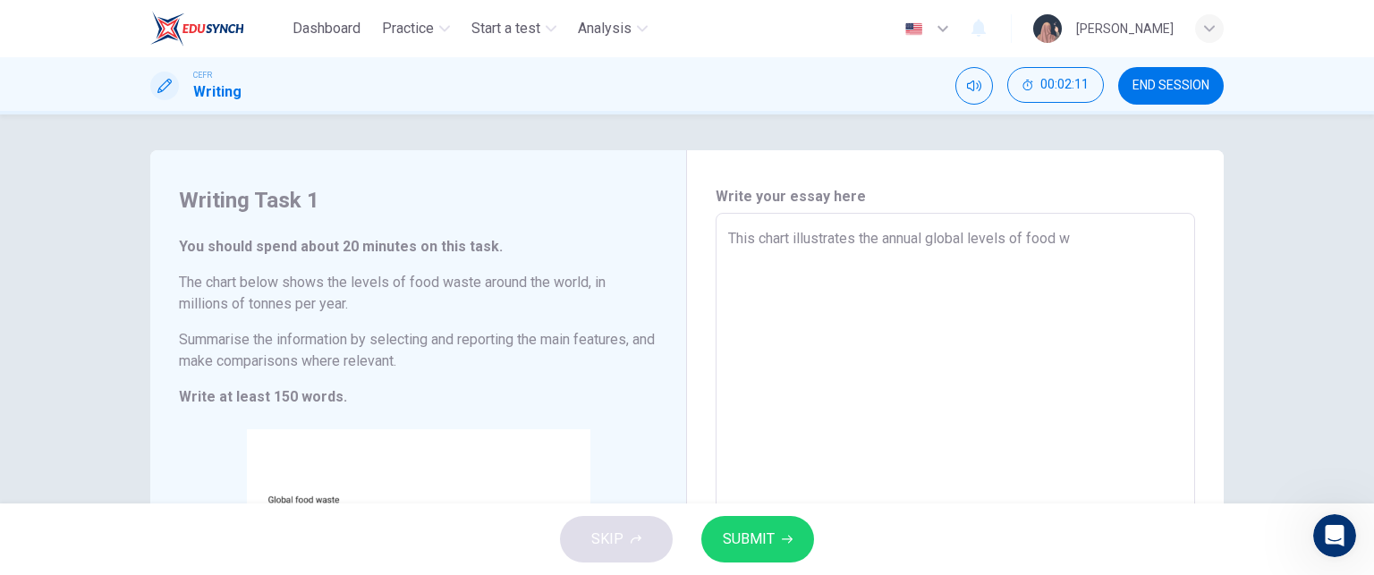
type textarea "x"
type textarea "This chart illustrates the annual global levels of food wa"
type textarea "x"
type textarea "This chart illustrates the annual global levels of food was"
type textarea "x"
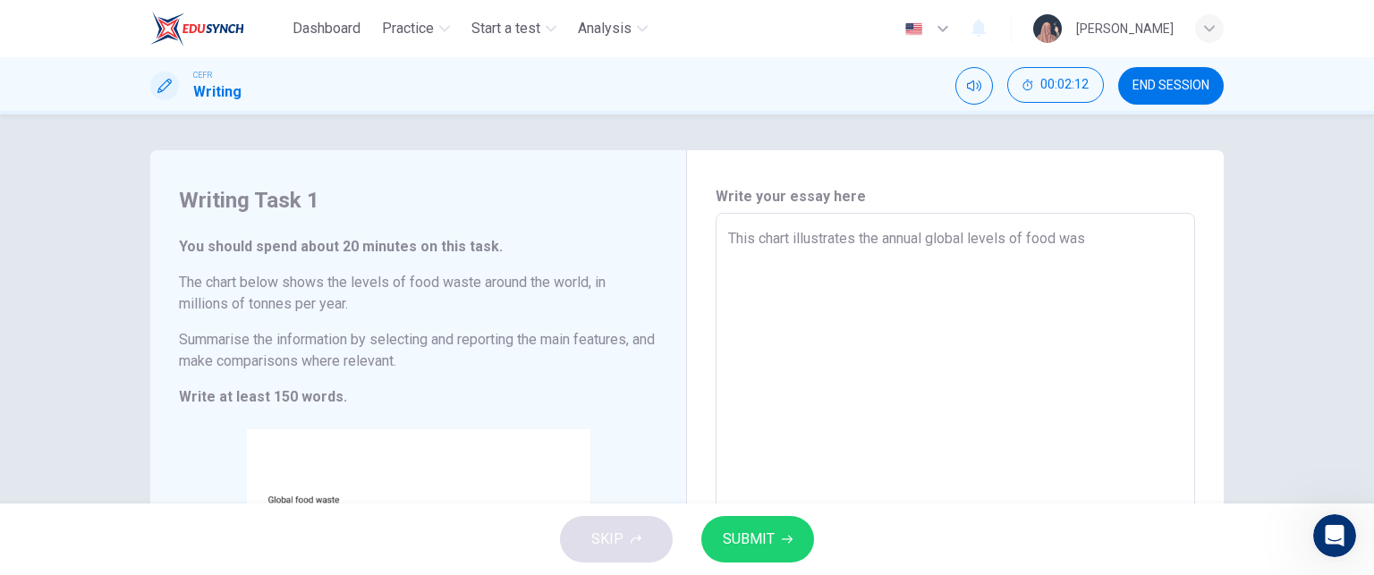
type textarea "This chart illustrates the annual global levels of food wast"
type textarea "x"
type textarea "This chart illustrates the annual global levels of food waste"
type textarea "x"
type textarea "This chart illustrates the annual global levels of food waste"
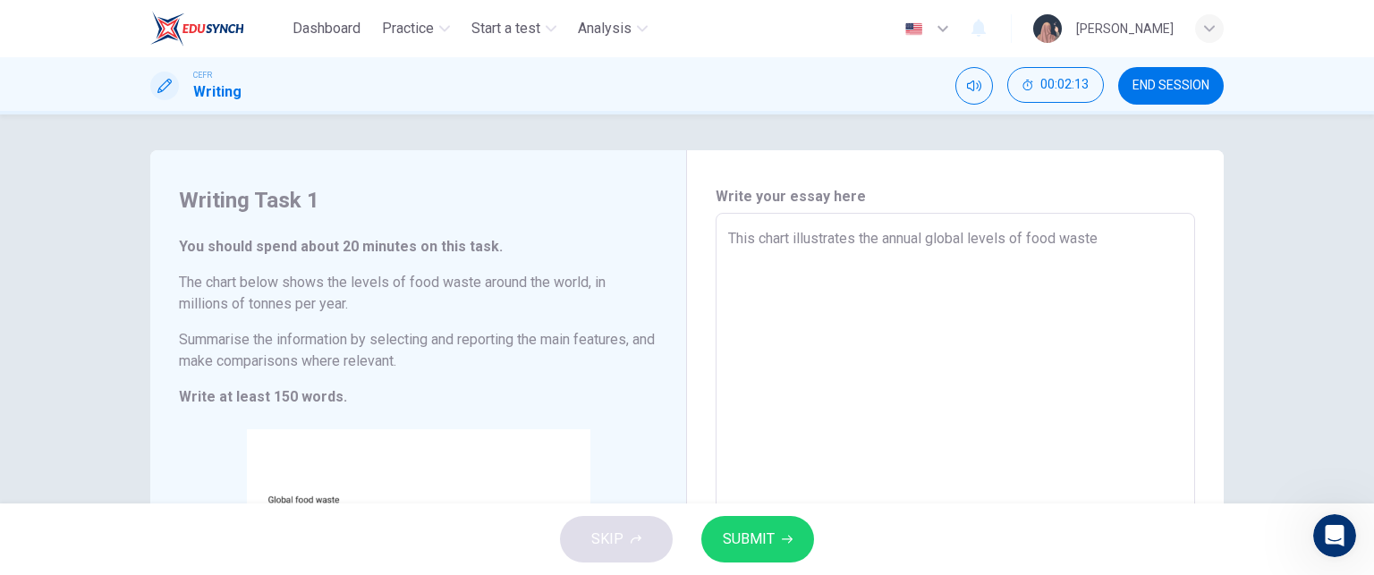
type textarea "x"
type textarea "This chart illustrates the annual global levels of food waste a"
type textarea "x"
type textarea "This chart illustrates the annual global levels of food waste ac"
type textarea "x"
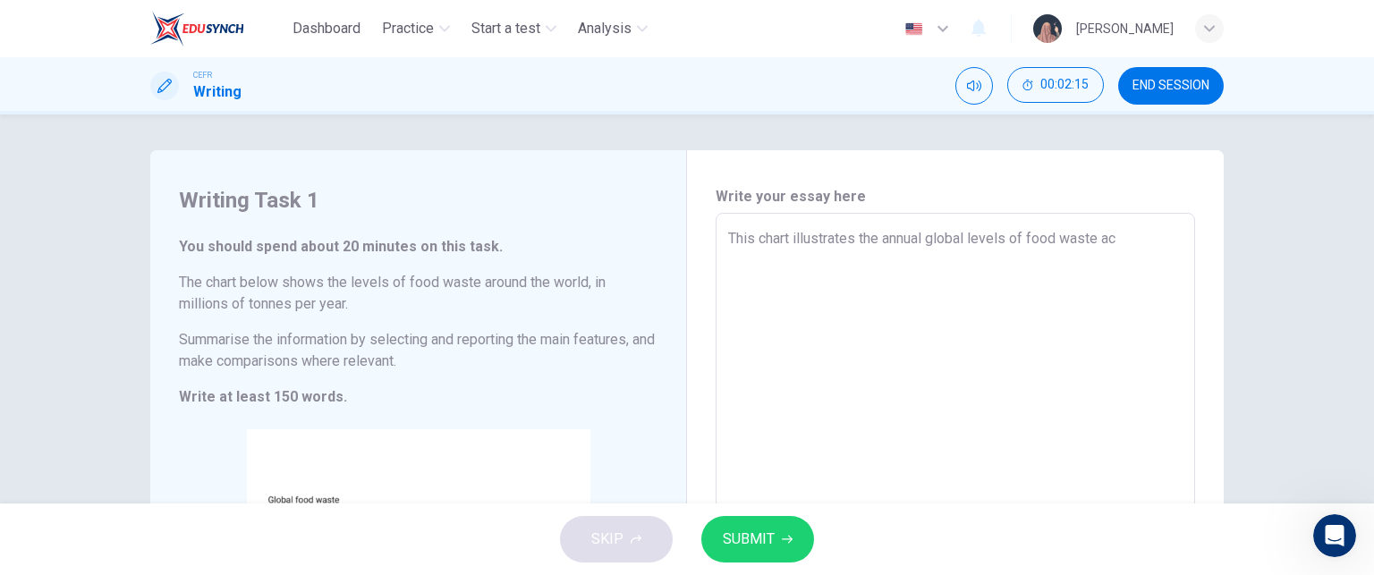
type textarea "This chart illustrates the annual global levels of food waste acr"
type textarea "x"
type textarea "This chart illustrates the annual global levels of food waste acro"
type textarea "x"
type textarea "This chart illustrates the annual global levels of food waste acros"
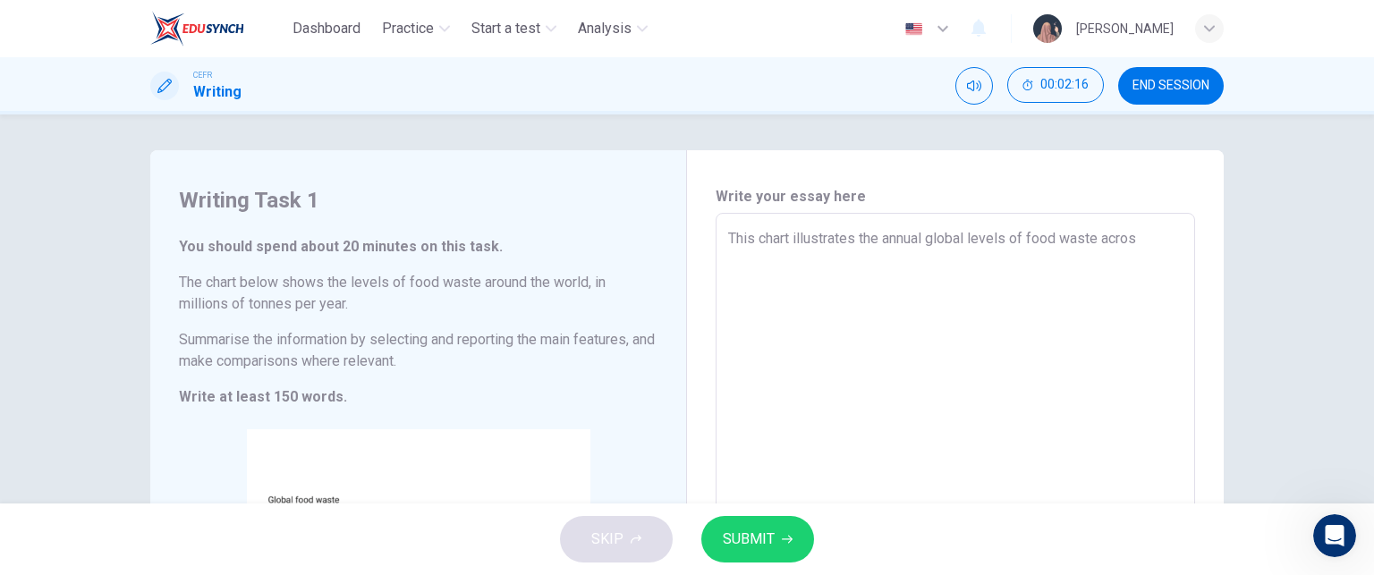
type textarea "x"
type textarea "This chart illustrates the annual global levels of food waste across"
type textarea "x"
type textarea "This chart illustrates the annual global levels of food waste across"
type textarea "x"
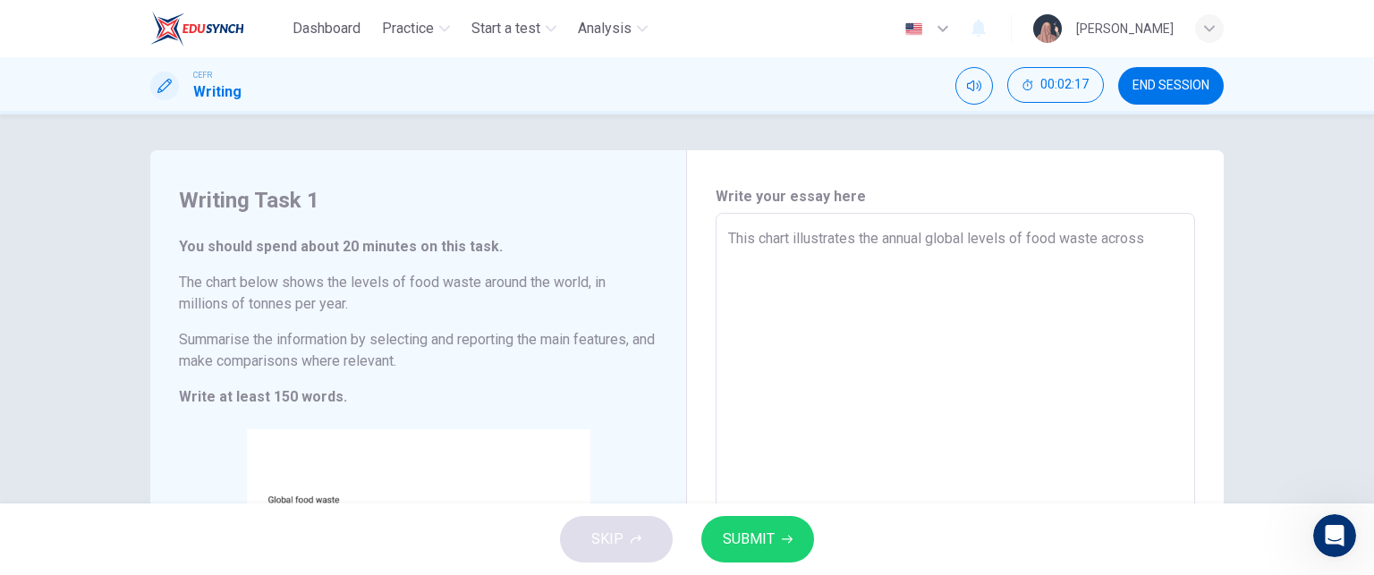
type textarea "This chart illustrates the annual global levels of food waste across f"
type textarea "x"
type textarea "This chart illustrates the annual global levels of food waste across fi"
type textarea "x"
type textarea "This chart illustrates the annual global levels of food waste across fiv"
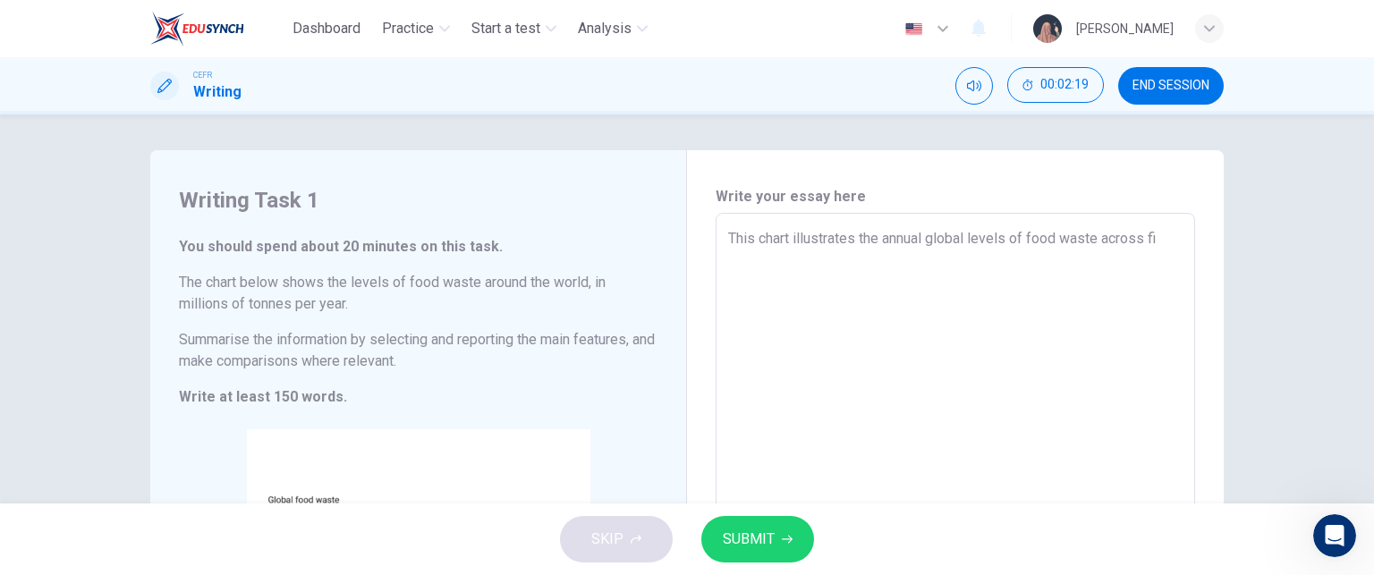
type textarea "x"
type textarea "This chart illustrates the annual global levels of food waste across five"
type textarea "x"
type textarea "This chart illustrates the annual global levels of food waste across five"
type textarea "x"
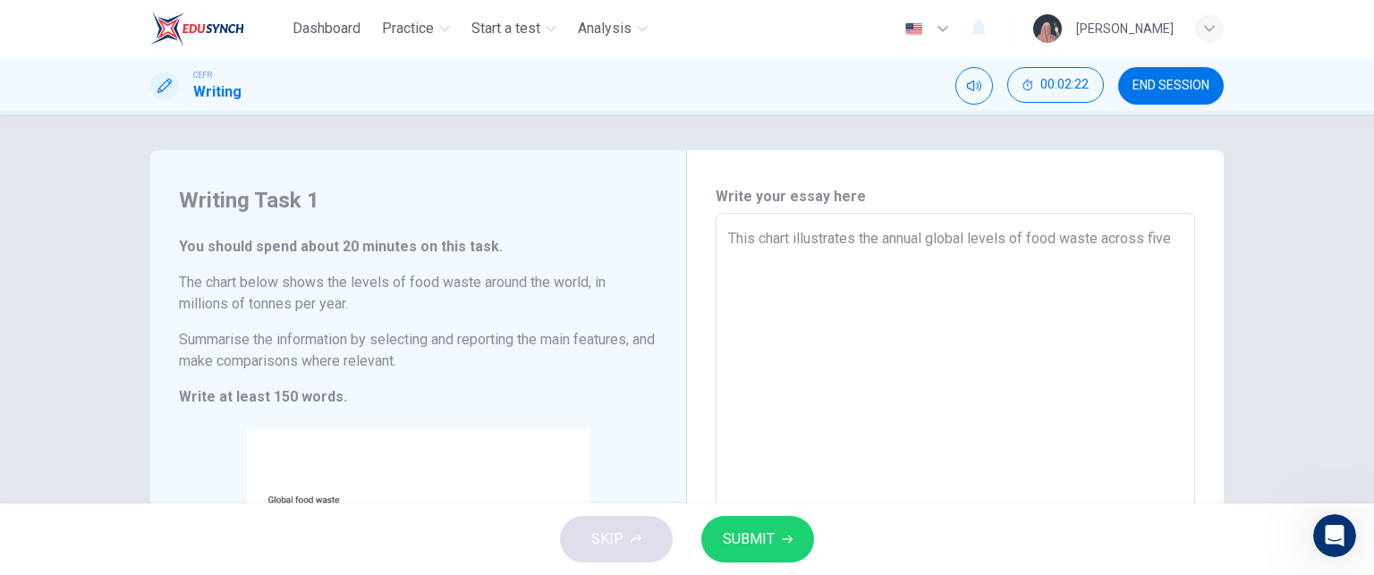
type textarea "This chart illustrates the annual global levels of food waste across five s"
type textarea "x"
type textarea "This chart illustrates the annual global levels of food waste across five st"
type textarea "x"
type textarea "This chart illustrates the annual global levels of food waste across five sta"
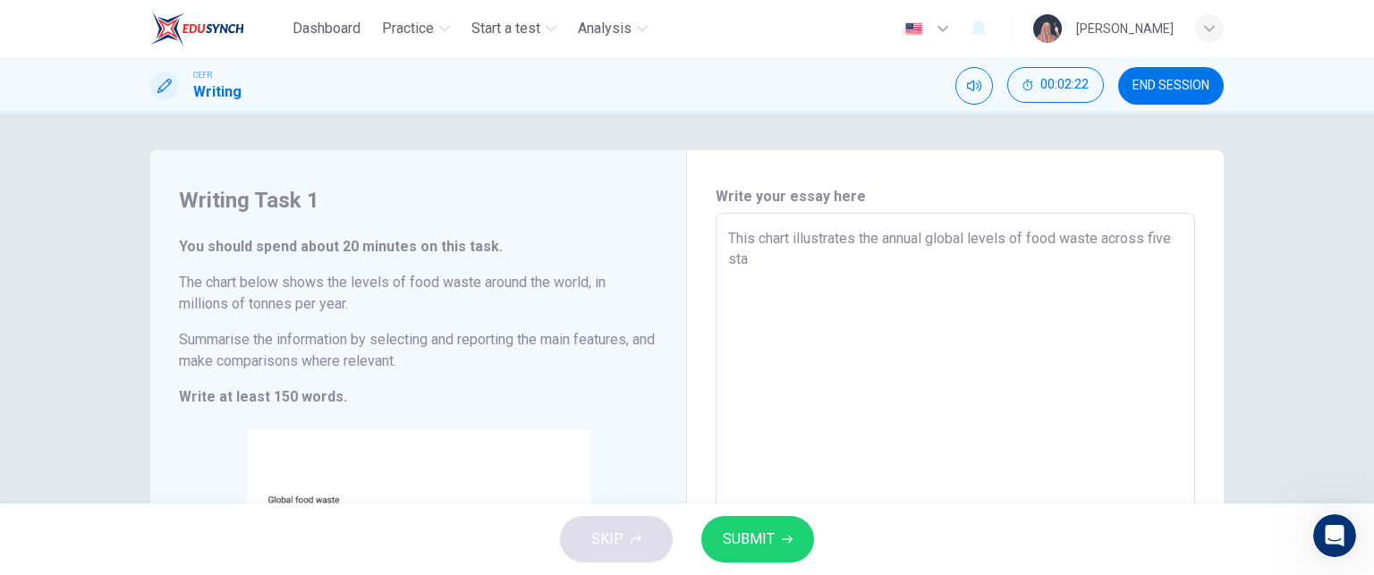
type textarea "x"
type textarea "This chart illustrates the annual global levels of food waste across five stag"
type textarea "x"
type textarea "This chart illustrates the annual global levels of food waste across five stage"
type textarea "x"
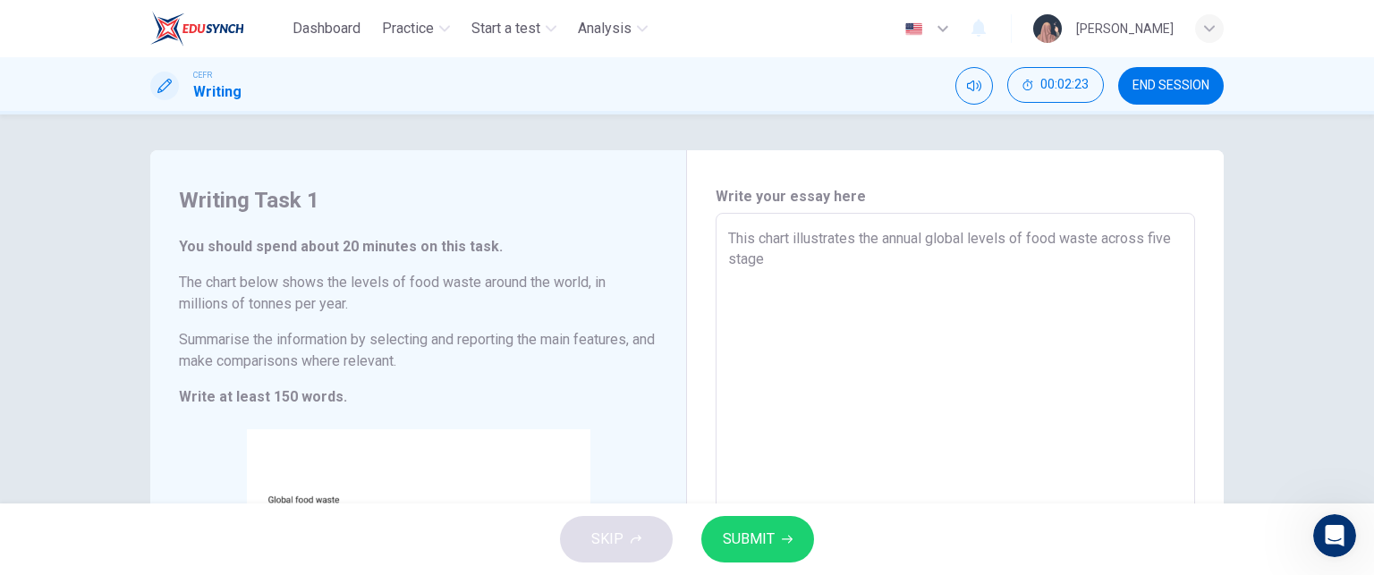
type textarea "This chart illustrates the annual global levels of food waste across five stages"
type textarea "x"
type textarea "This chart illustrates the annual global levels of food waste across five stages"
type textarea "x"
type textarea "This chart illustrates the annual global levels of food waste across five stage…"
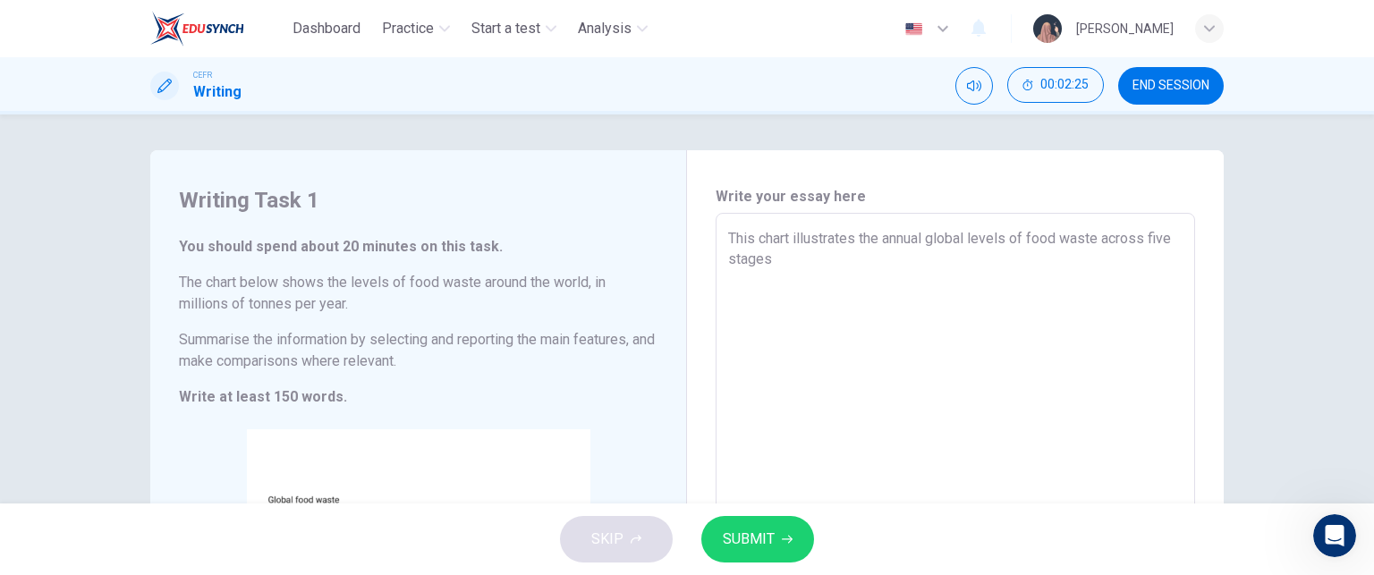
type textarea "x"
type textarea "This chart illustrates the annual global levels of food waste across five stage…"
type textarea "x"
type textarea "This chart illustrates the annual global levels of food waste across five stage…"
type textarea "x"
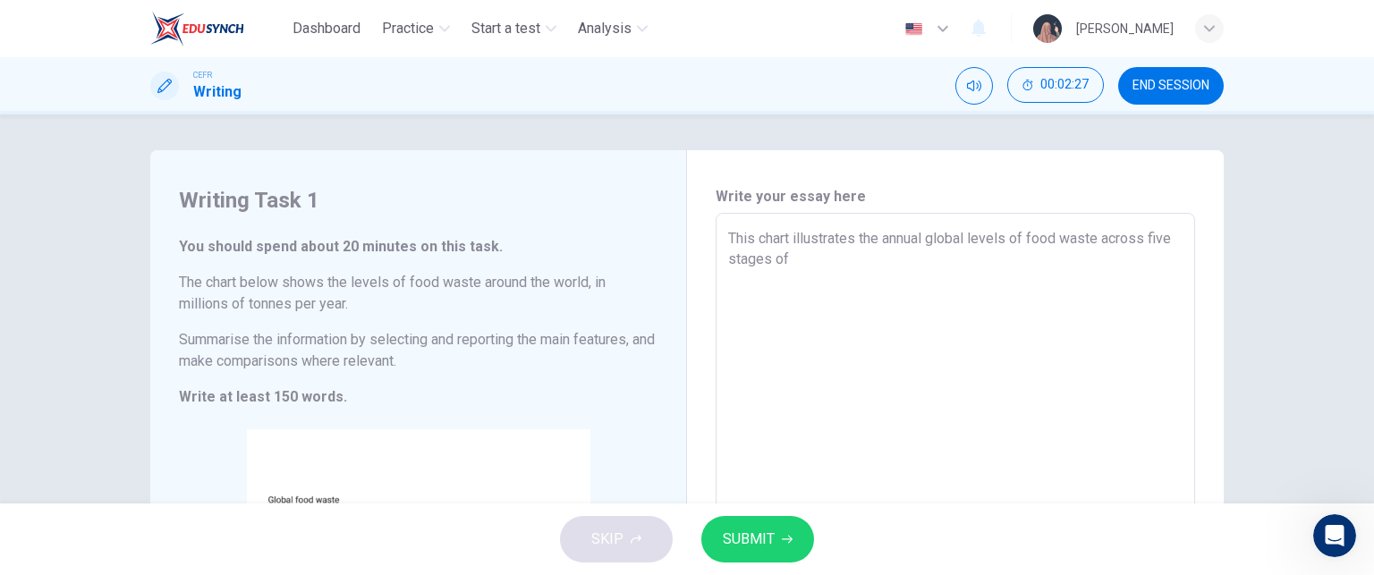
type textarea "This chart illustrates the annual global levels of food waste across five stage…"
type textarea "x"
type textarea "This chart illustrates the annual global levels of food waste across five stage…"
type textarea "x"
type textarea "This chart illustrates the annual global levels of food waste across five stage…"
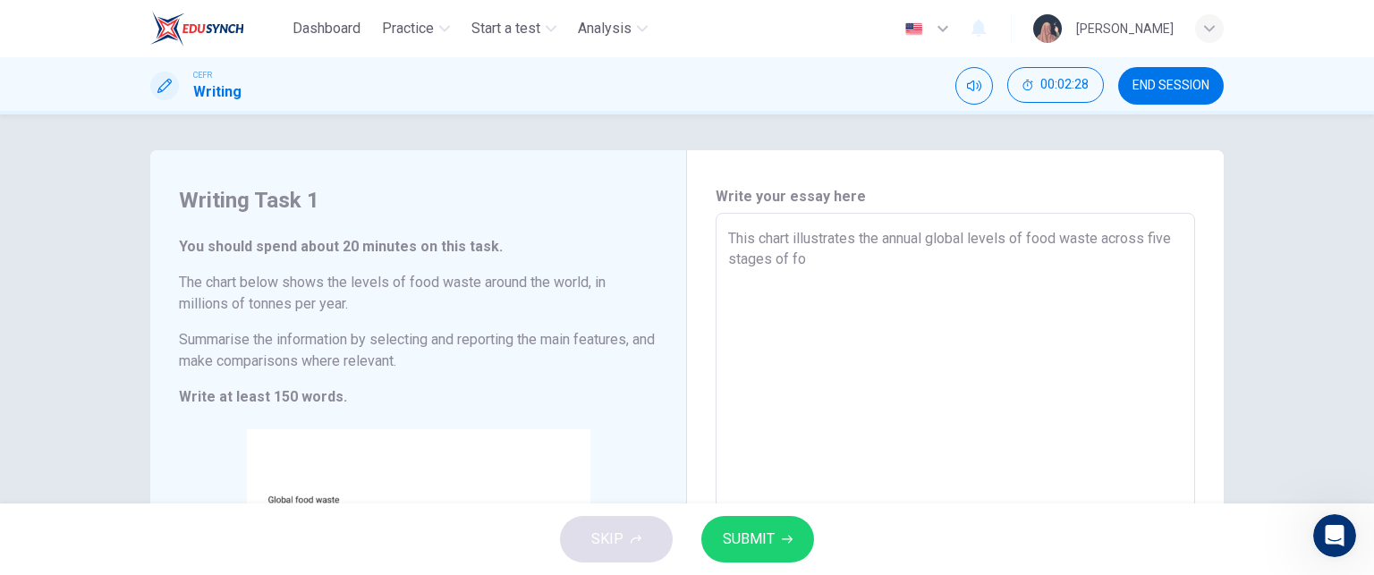
type textarea "x"
type textarea "This chart illustrates the annual global levels of food waste across five stage…"
type textarea "x"
type textarea "This chart illustrates the annual global levels of food waste across five stage…"
type textarea "x"
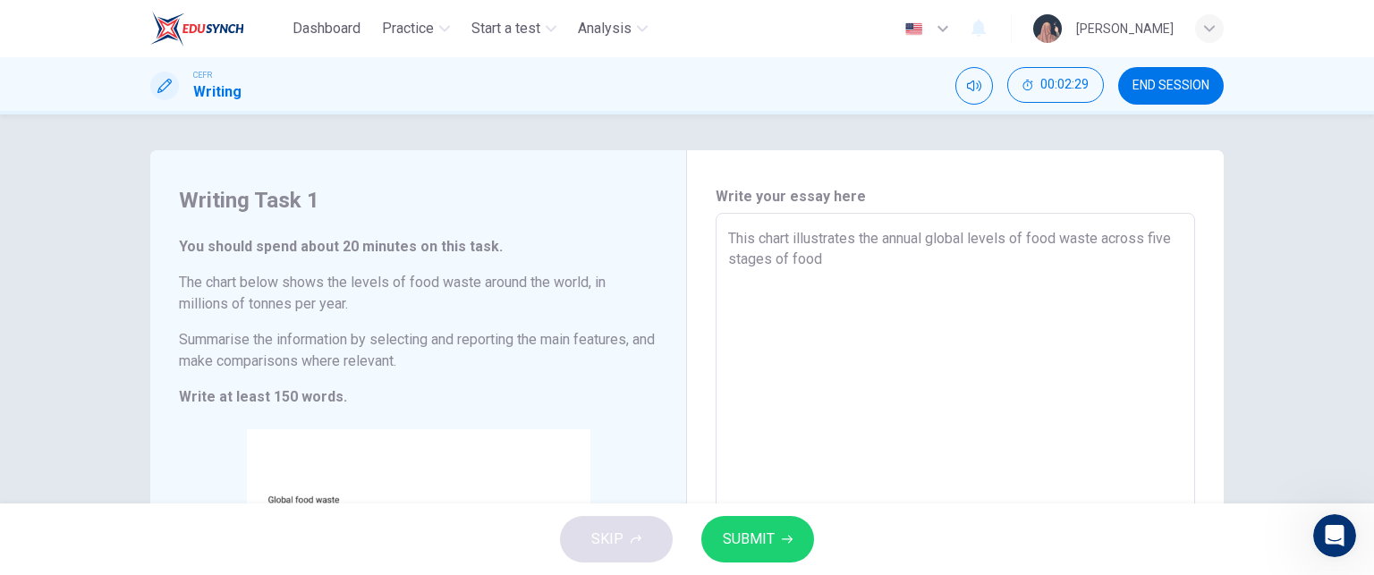
type textarea "This chart illustrates the annual global levels of food waste across five stage…"
type textarea "x"
type textarea "This chart illustrates the annual global levels of food waste across five stage…"
type textarea "x"
type textarea "This chart illustrates the annual global levels of food waste across five stage…"
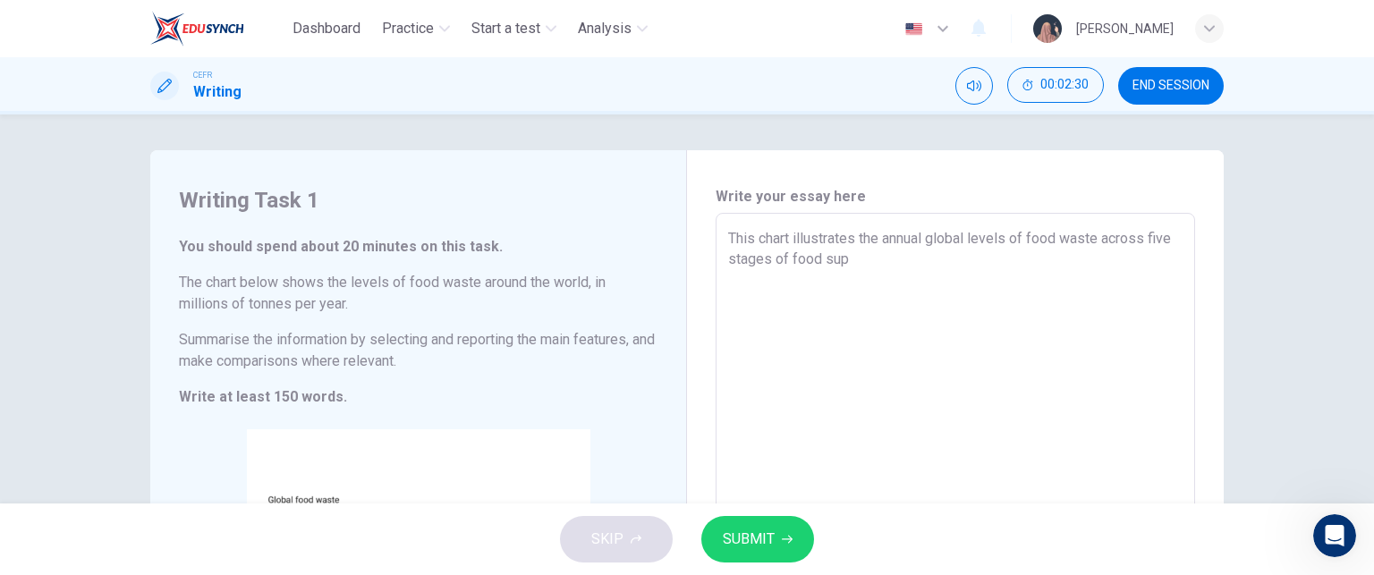
type textarea "x"
type textarea "This chart illustrates the annual global levels of food waste across five stage…"
type textarea "x"
type textarea "This chart illustrates the annual global levels of food waste across five stage…"
type textarea "x"
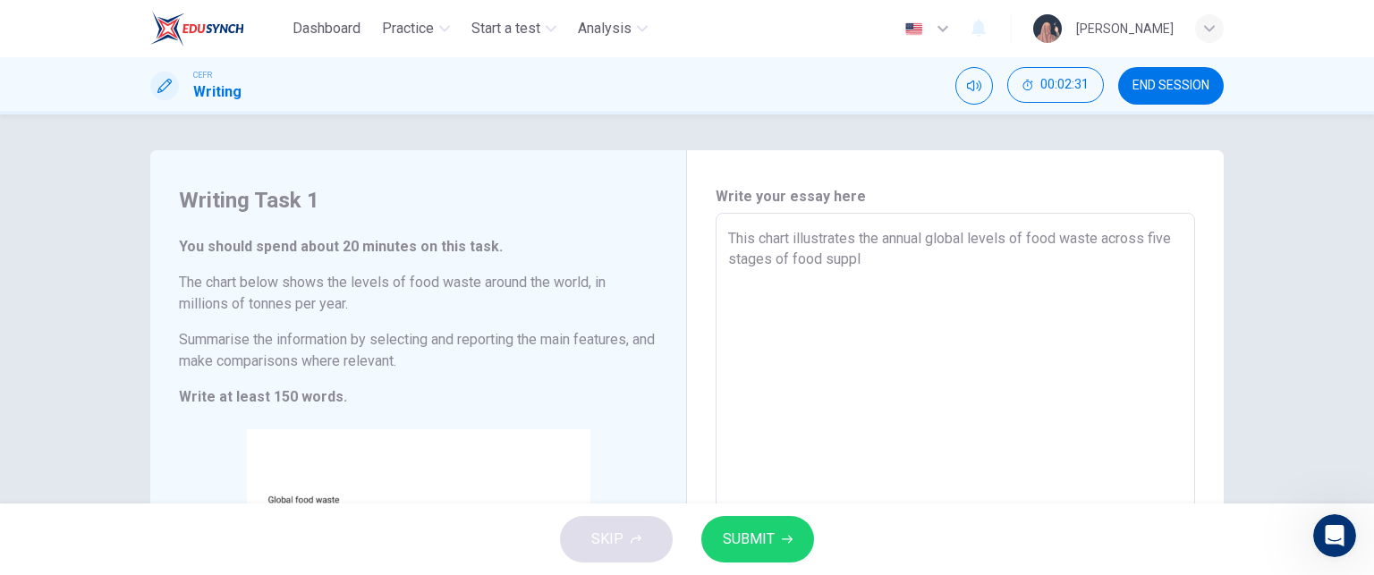
type textarea "This chart illustrates the annual global levels of food waste across five stage…"
type textarea "x"
type textarea "This chart illustrates the annual global levels of food waste across five stage…"
type textarea "x"
type textarea "This chart illustrates the annual global levels of food waste across five stage…"
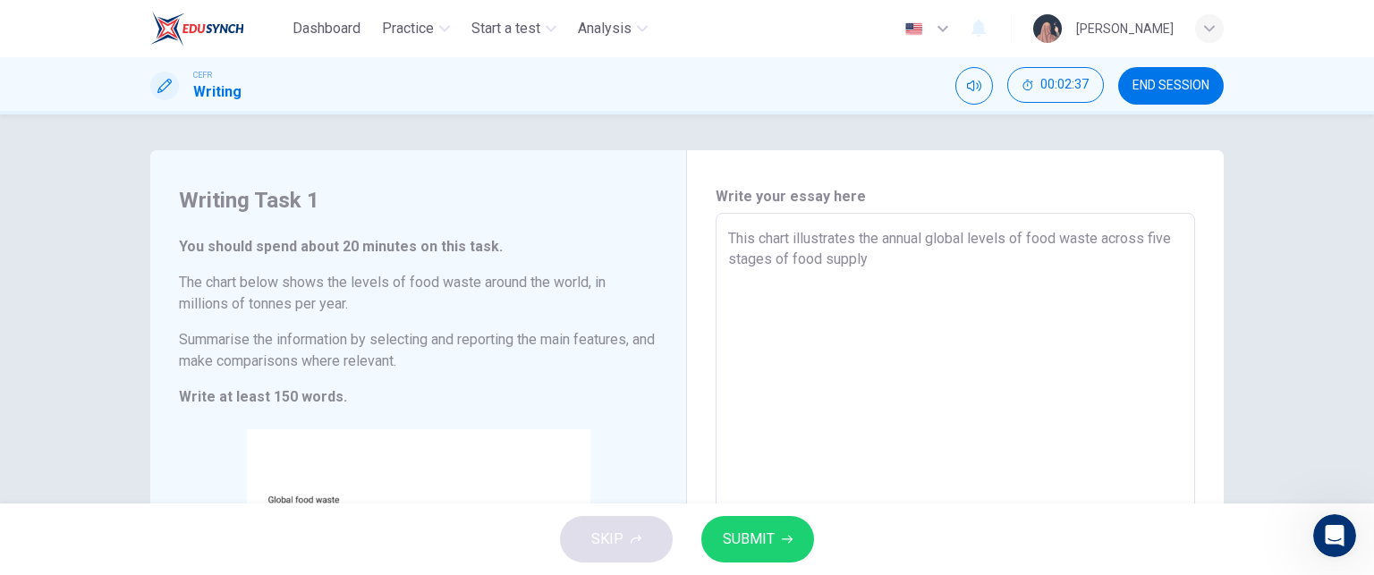
type textarea "x"
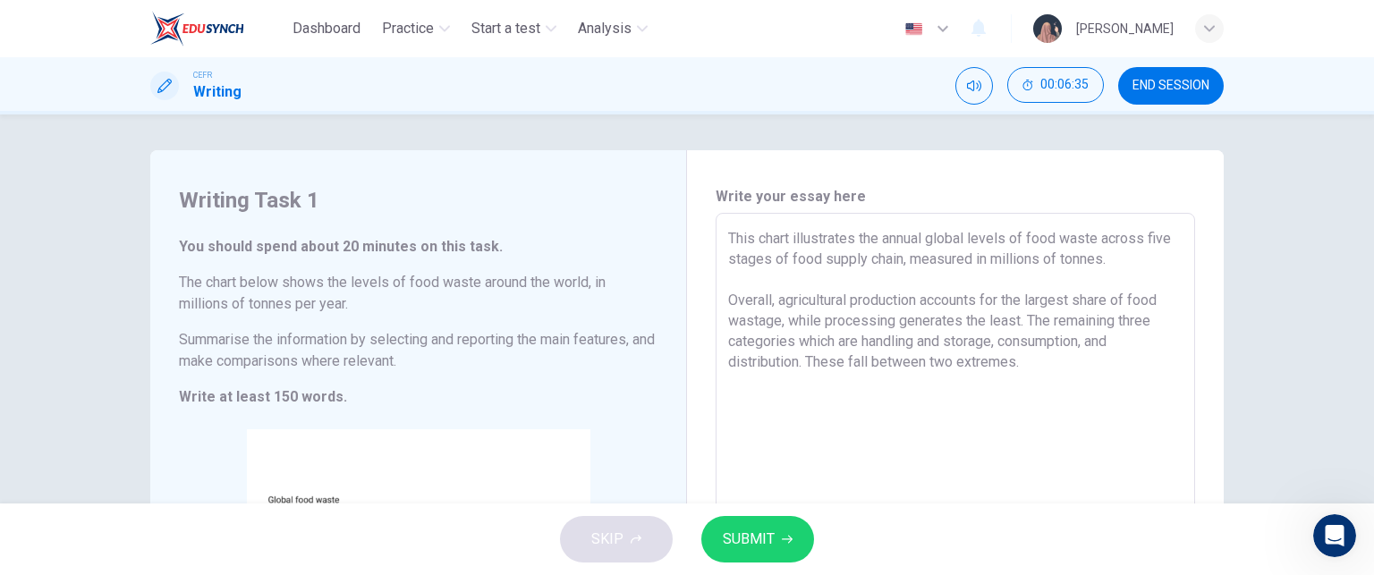
click at [730, 305] on textarea "This chart illustrates the annual global levels of food waste across five stage…" at bounding box center [955, 477] width 454 height 499
click at [873, 484] on textarea "This chart illustrates the annual global levels of food waste across five stage…" at bounding box center [955, 477] width 454 height 499
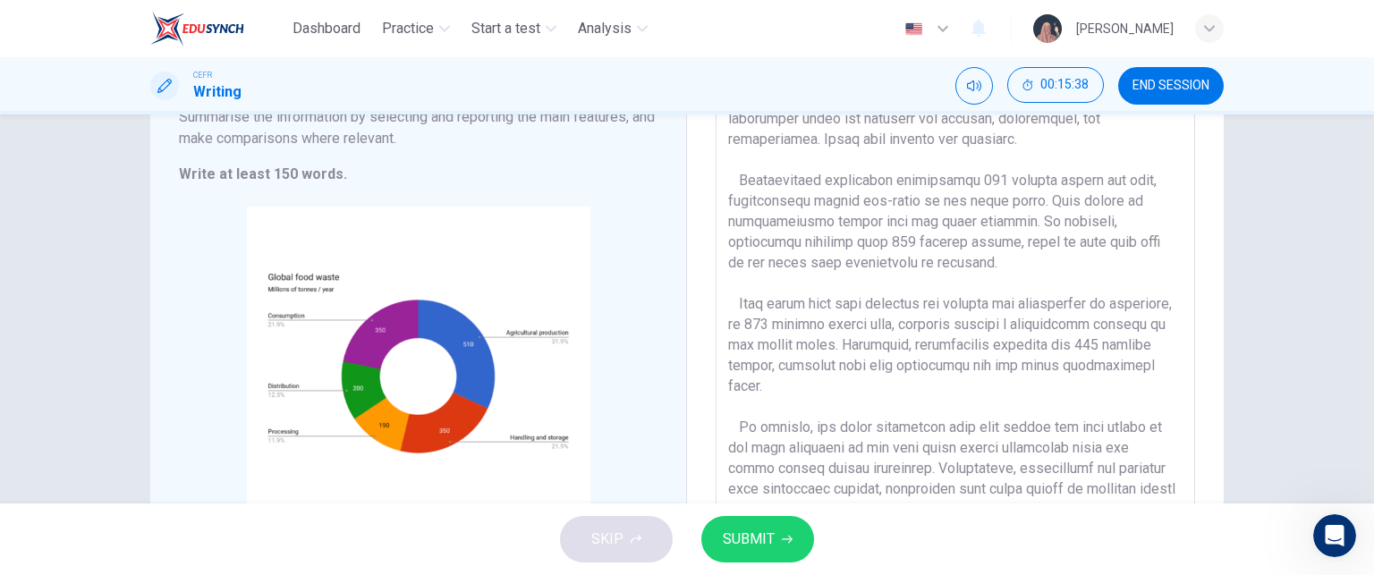
scroll to position [14, 0]
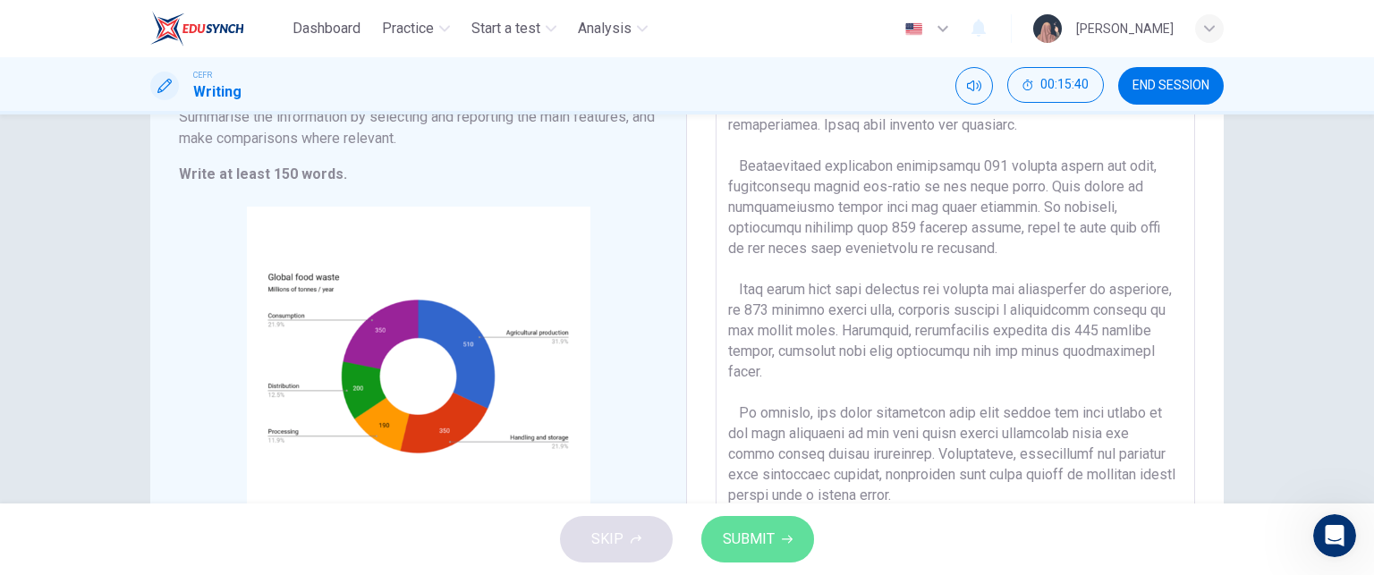
click at [759, 531] on span "SUBMIT" at bounding box center [749, 539] width 52 height 25
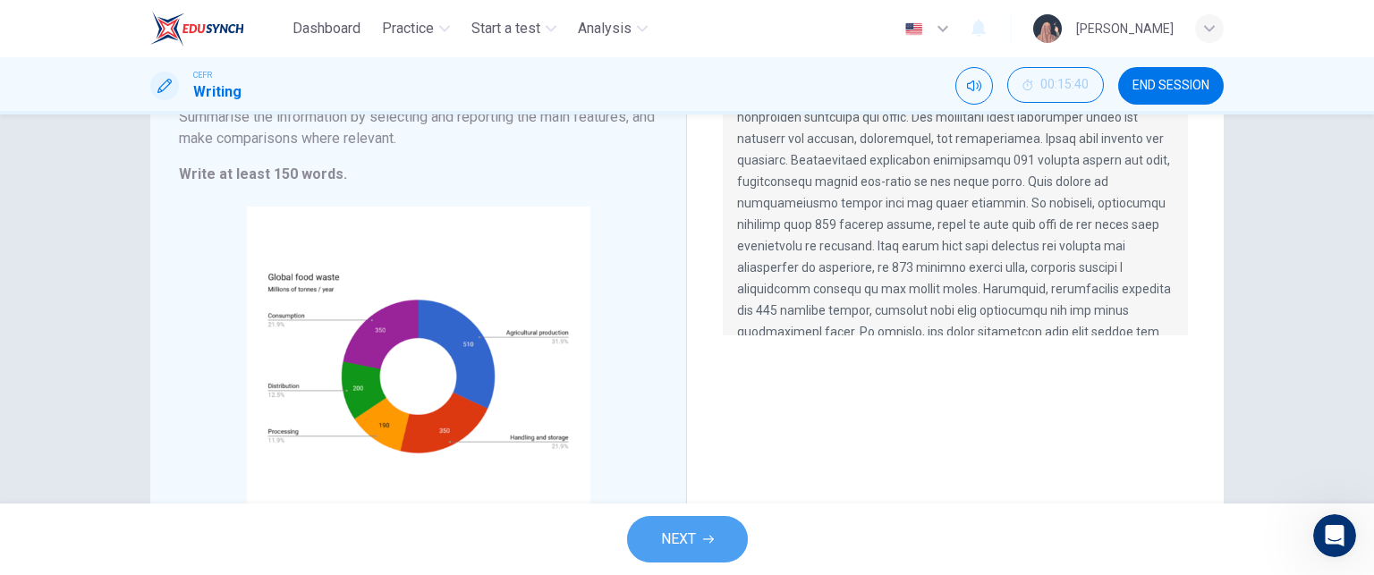
click at [717, 525] on button "NEXT" at bounding box center [687, 539] width 121 height 47
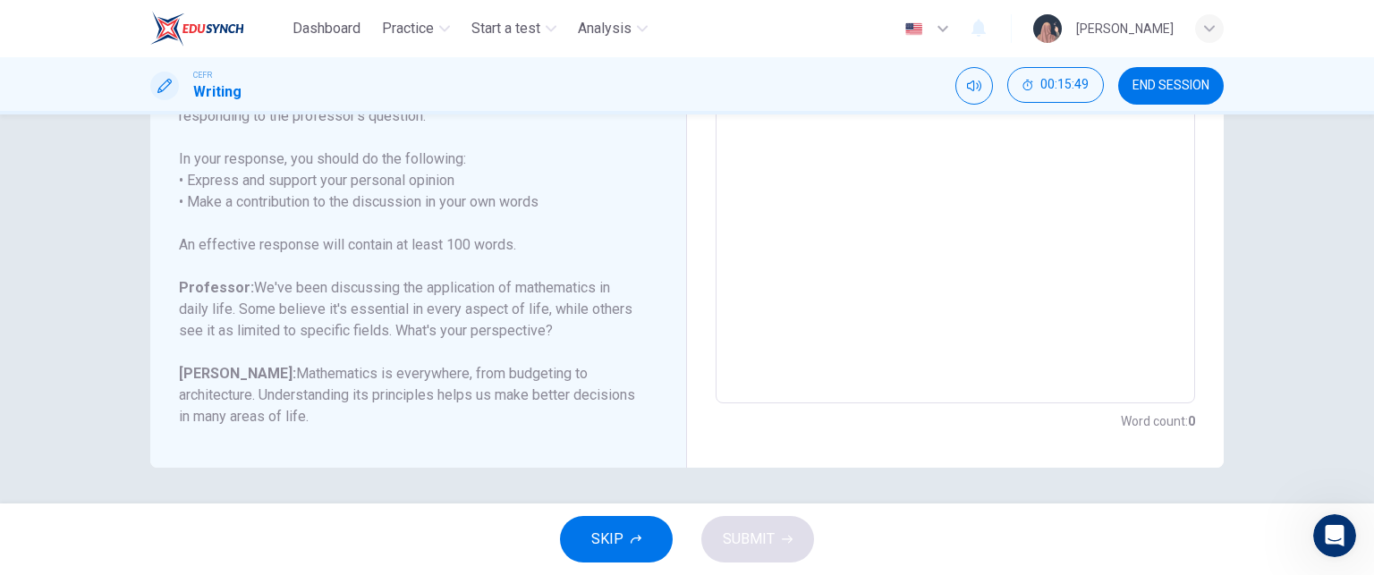
scroll to position [97, 0]
click at [1134, 81] on span "END SESSION" at bounding box center [1171, 86] width 77 height 14
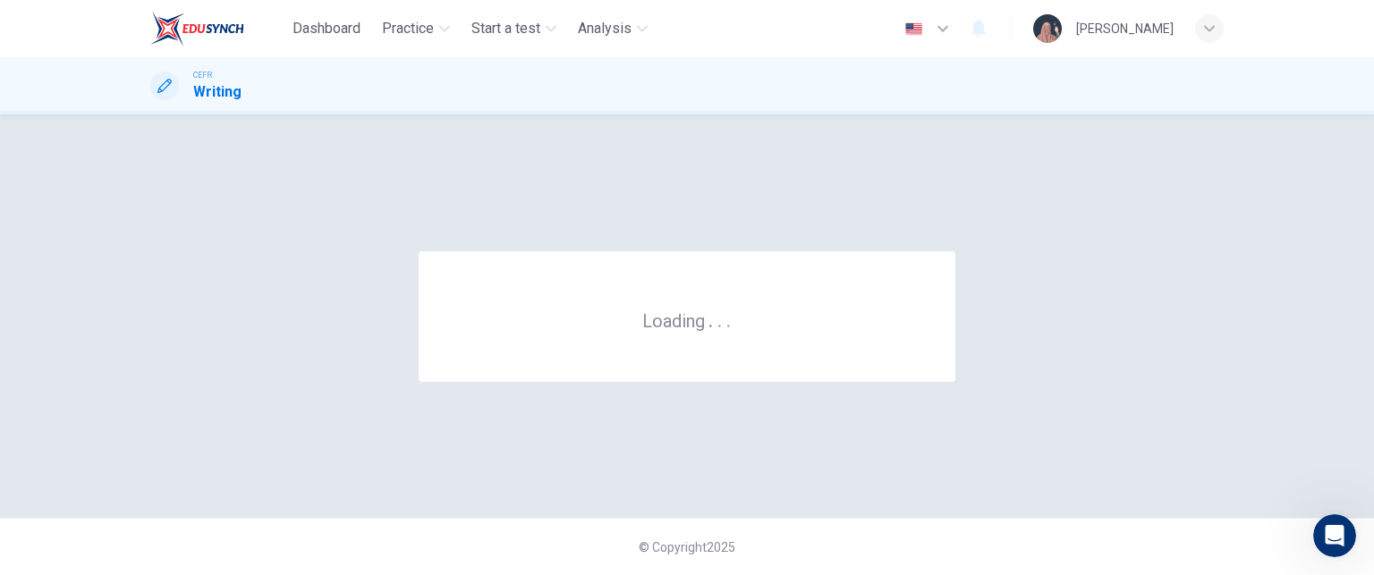
scroll to position [0, 0]
